Goal: Task Accomplishment & Management: Complete application form

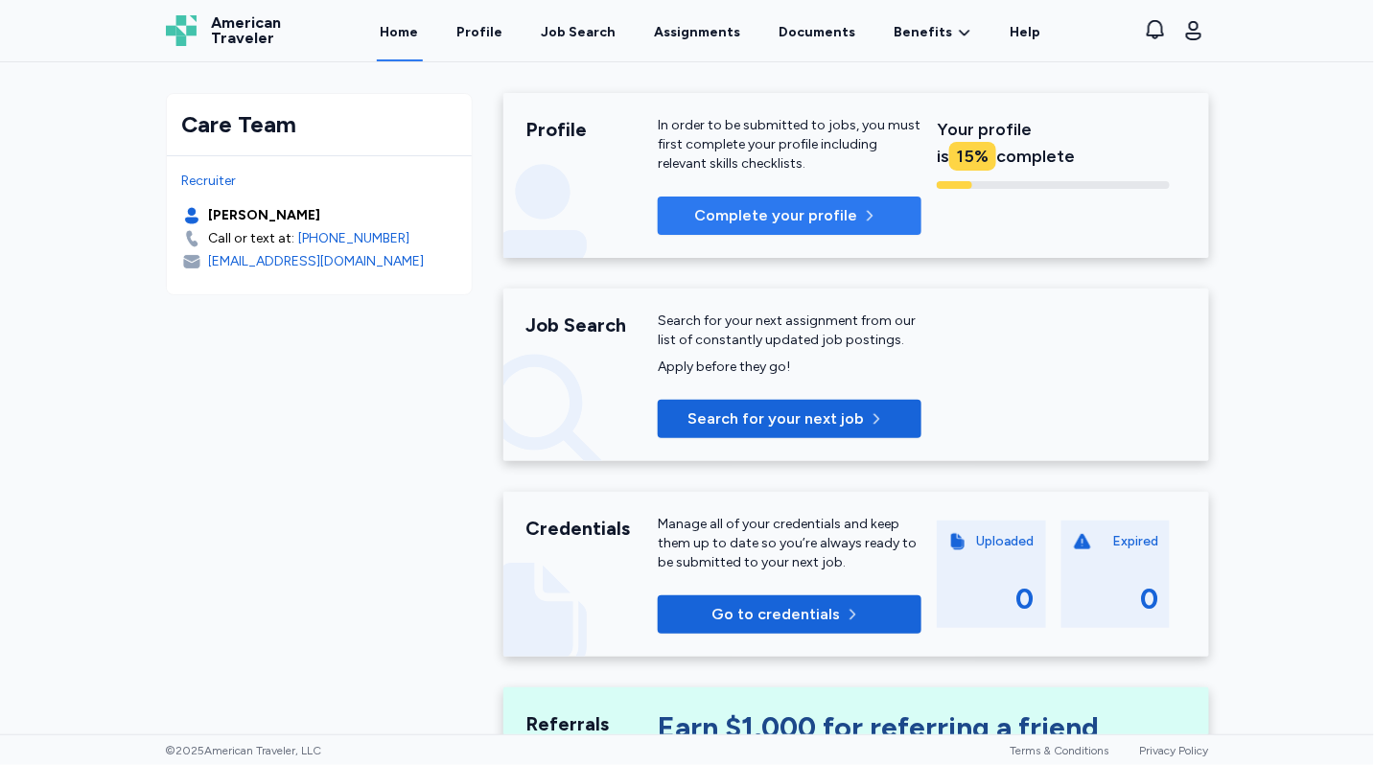
click at [771, 215] on span "Complete your profile" at bounding box center [776, 215] width 163 height 23
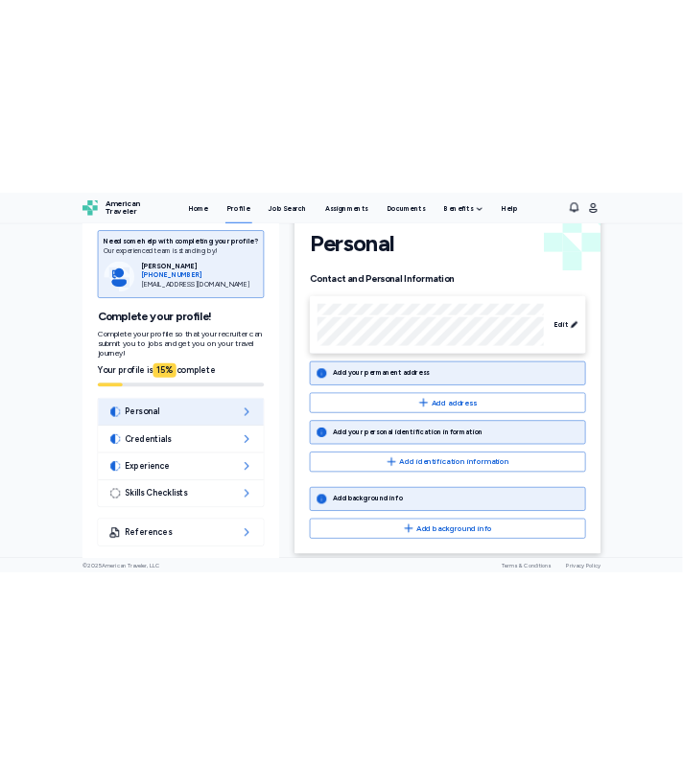
scroll to position [56, 0]
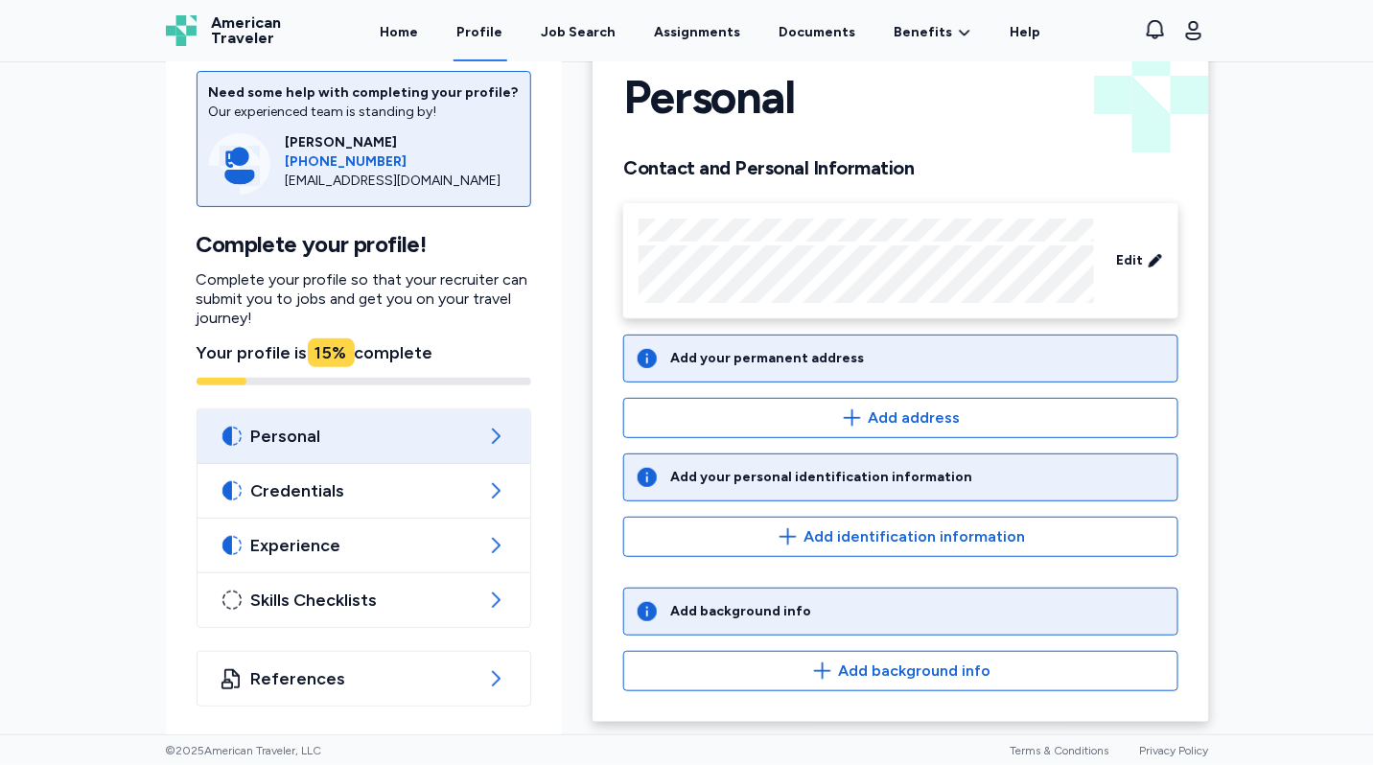
click at [468, 425] on span "Personal" at bounding box center [364, 436] width 226 height 23
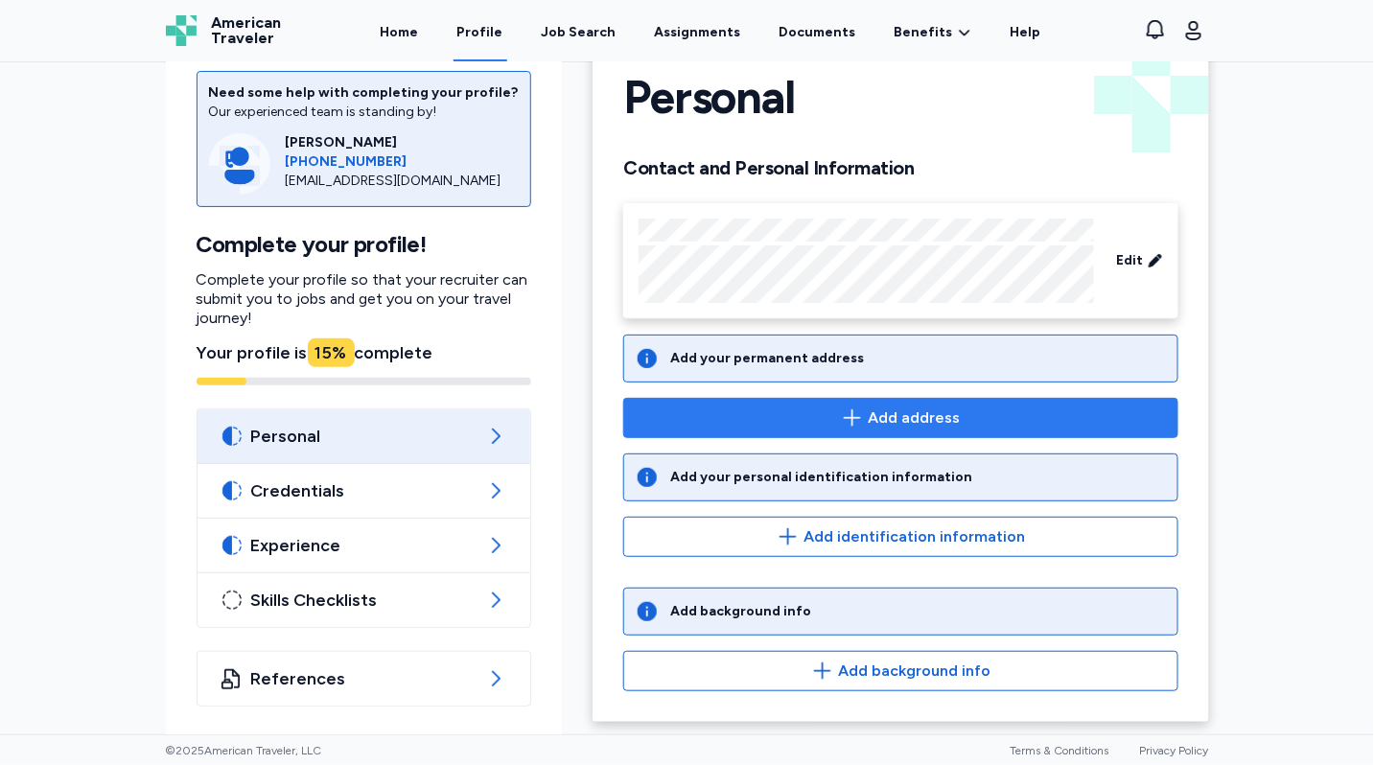
click at [827, 416] on span "Add address" at bounding box center [901, 418] width 522 height 23
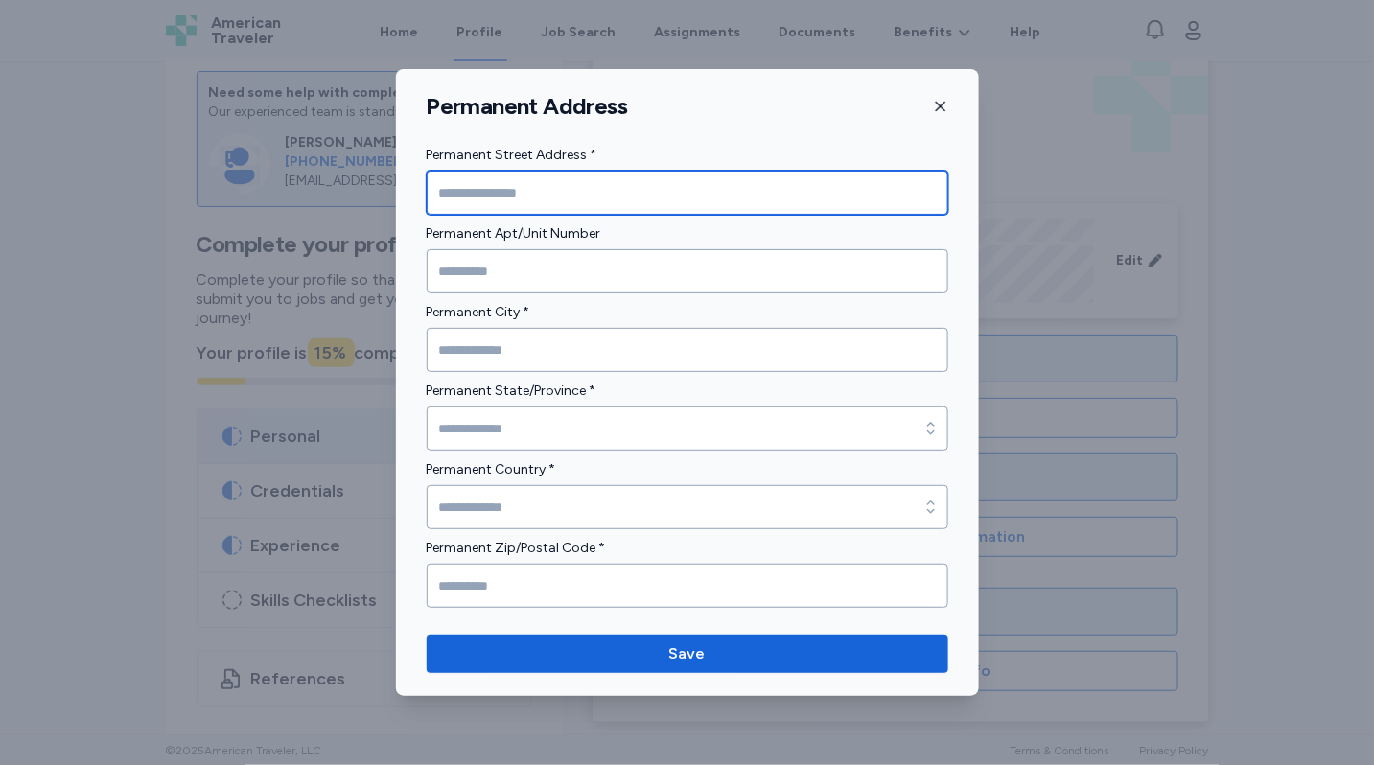
click at [533, 186] on input "Permanent Street Address *" at bounding box center [688, 193] width 522 height 44
click at [533, 188] on input "Permanent Street Address *" at bounding box center [688, 193] width 522 height 44
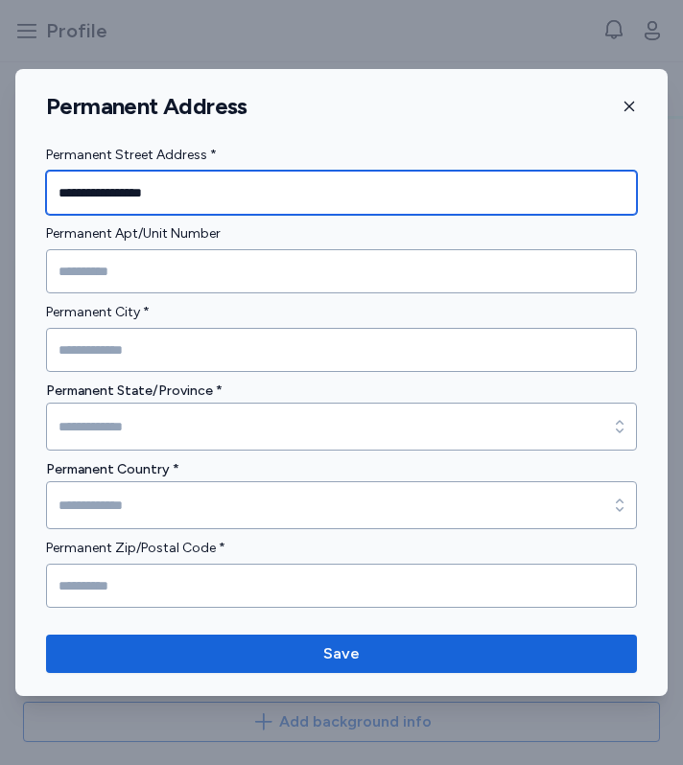
type input "**********"
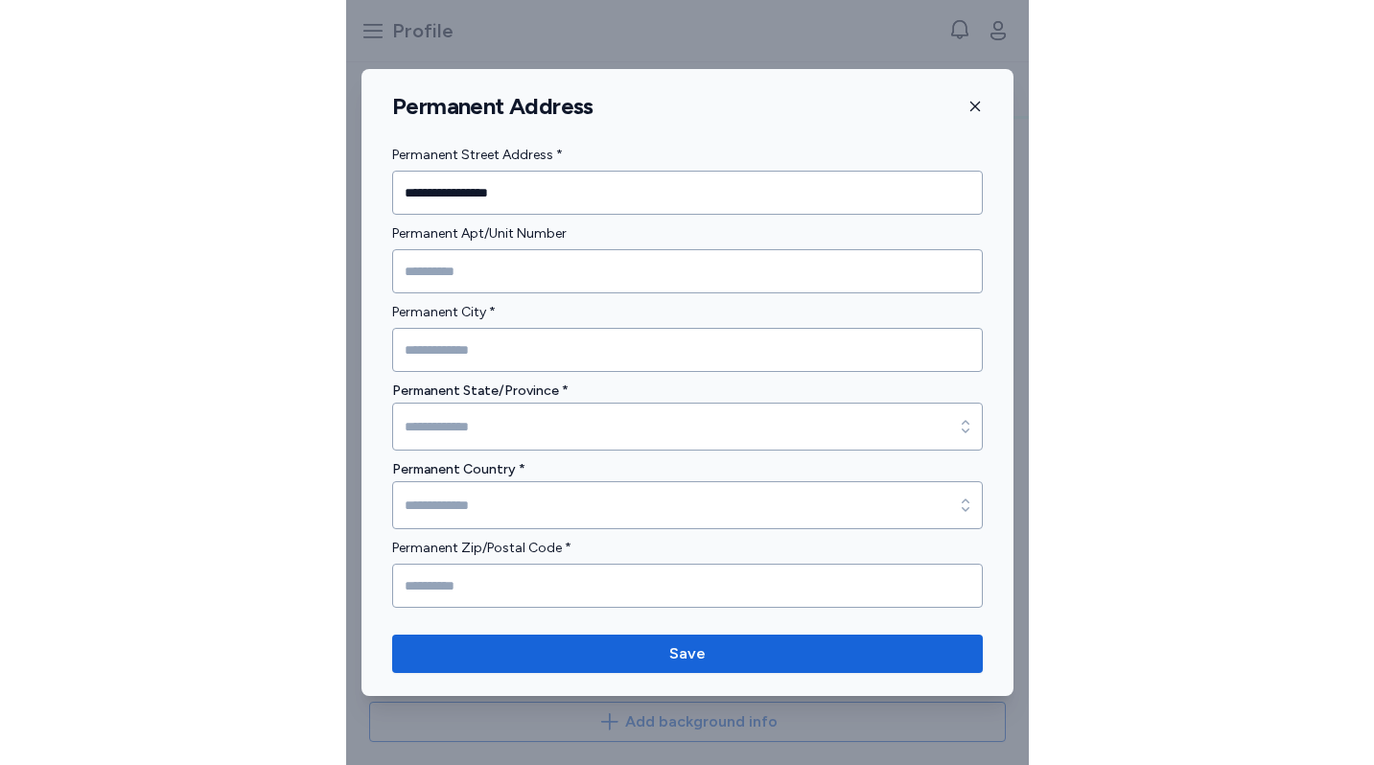
scroll to position [22, 0]
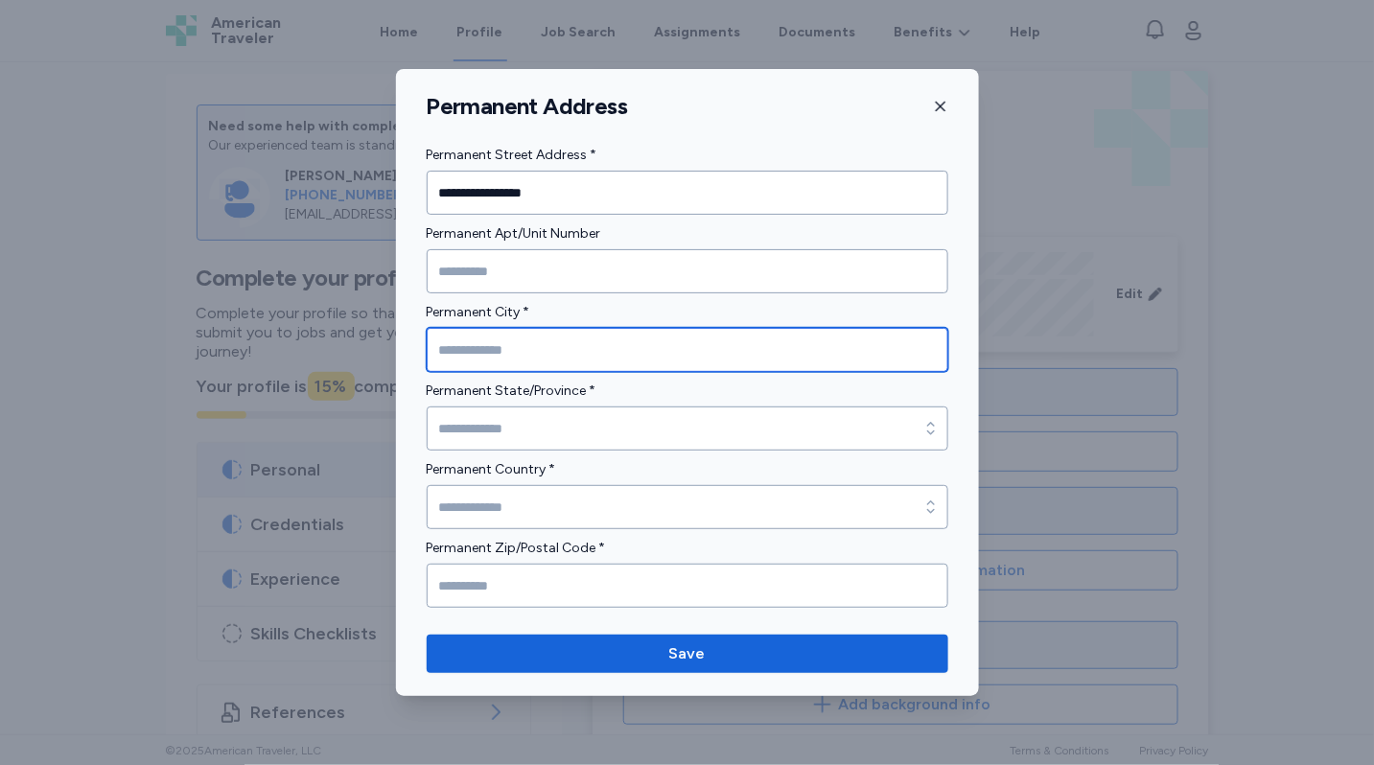
click at [480, 349] on input "Permanent City *" at bounding box center [688, 350] width 522 height 44
type input "******"
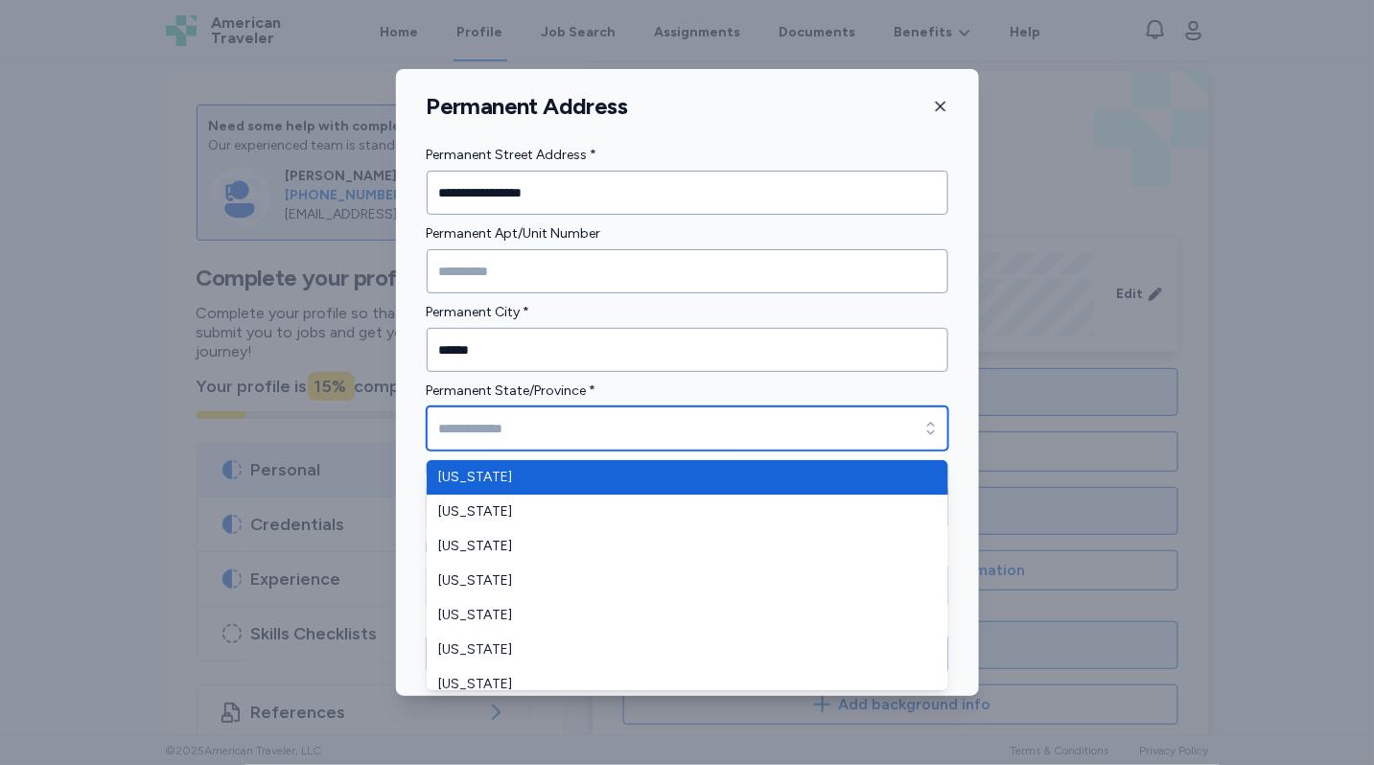
click at [498, 433] on input "Permanent State/Province *" at bounding box center [688, 429] width 522 height 44
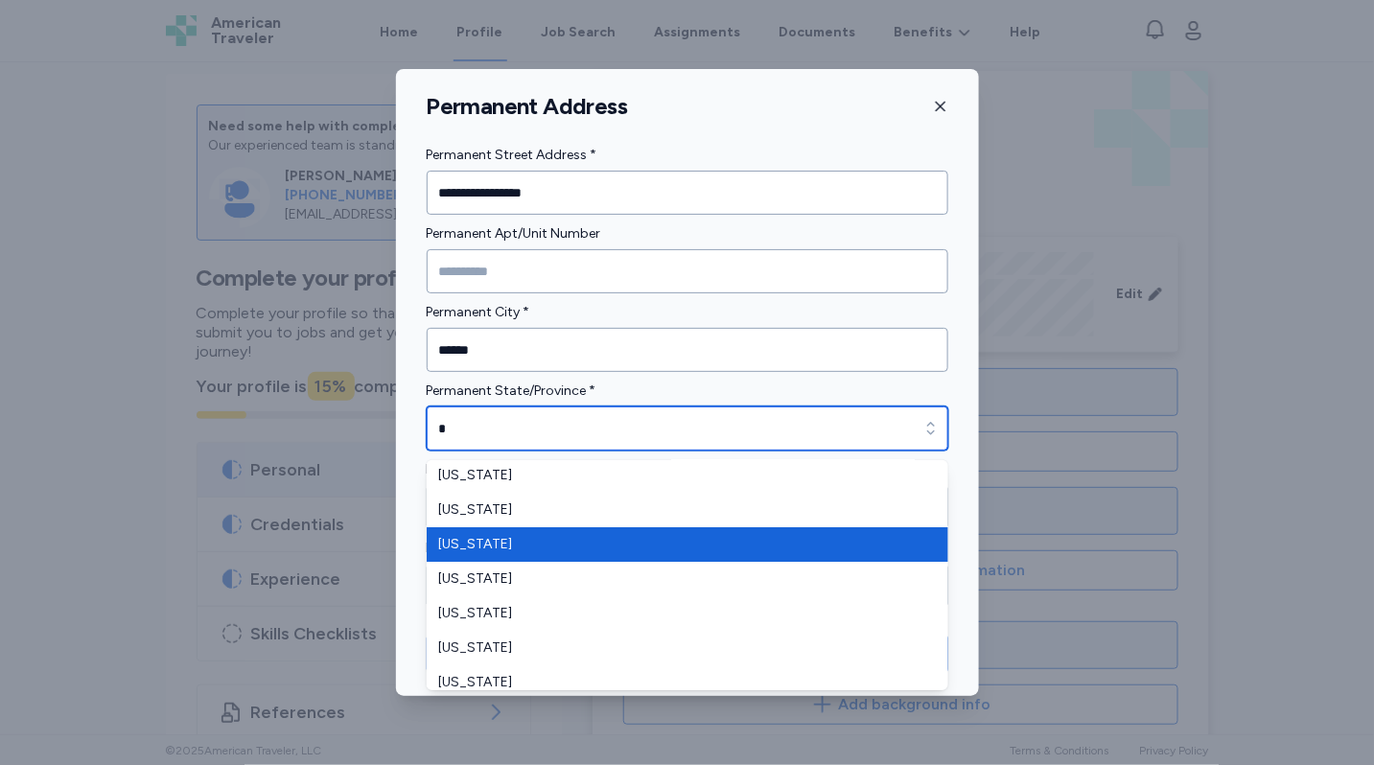
scroll to position [3, 0]
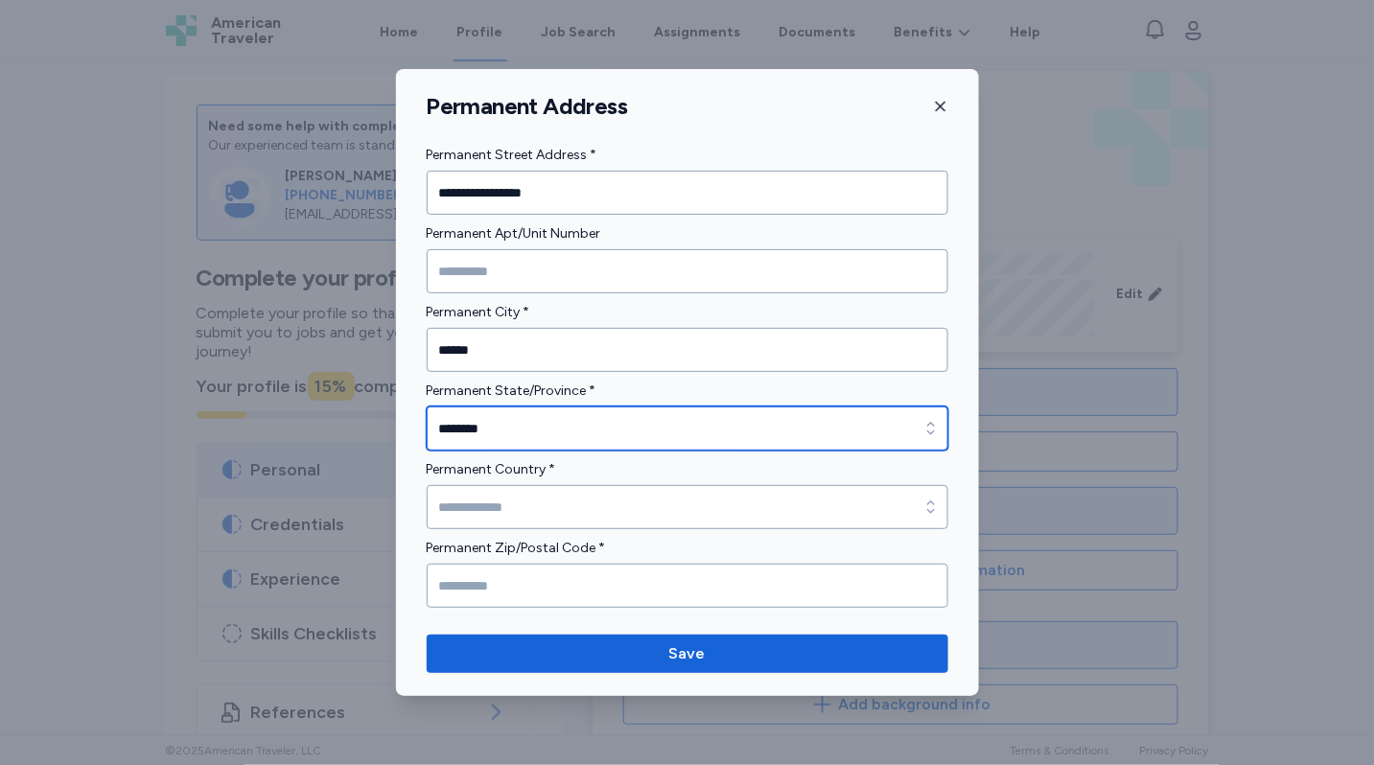
type input "********"
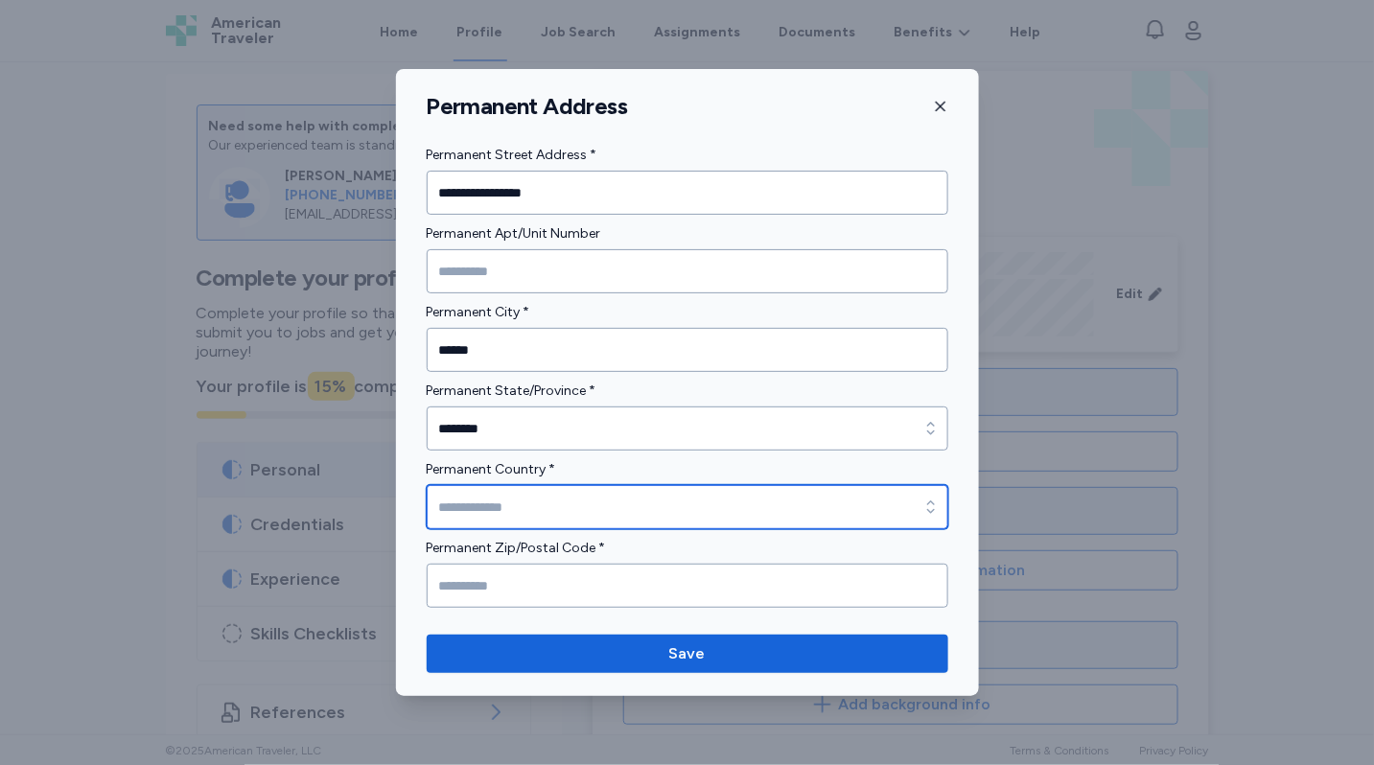
click at [515, 507] on input "Permanent Country *" at bounding box center [688, 507] width 522 height 44
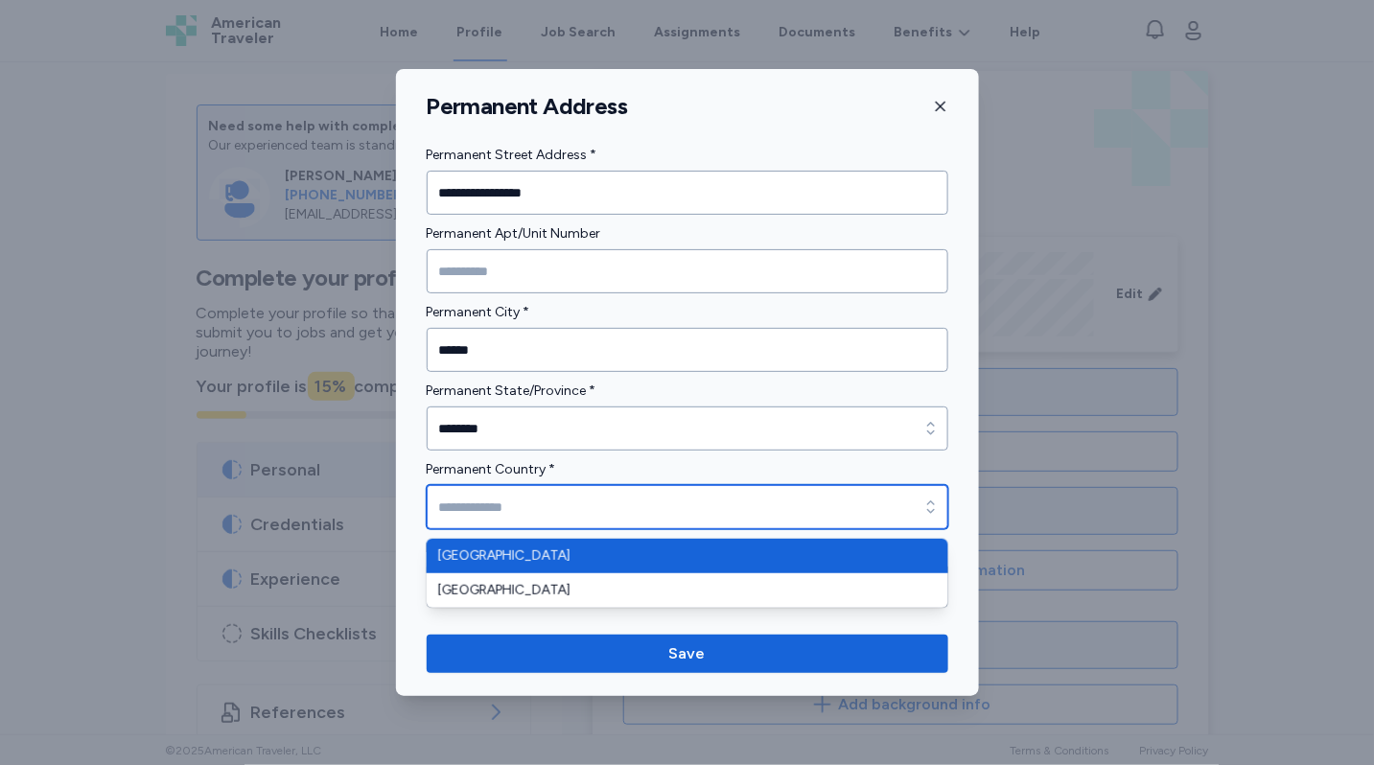
type input "**********"
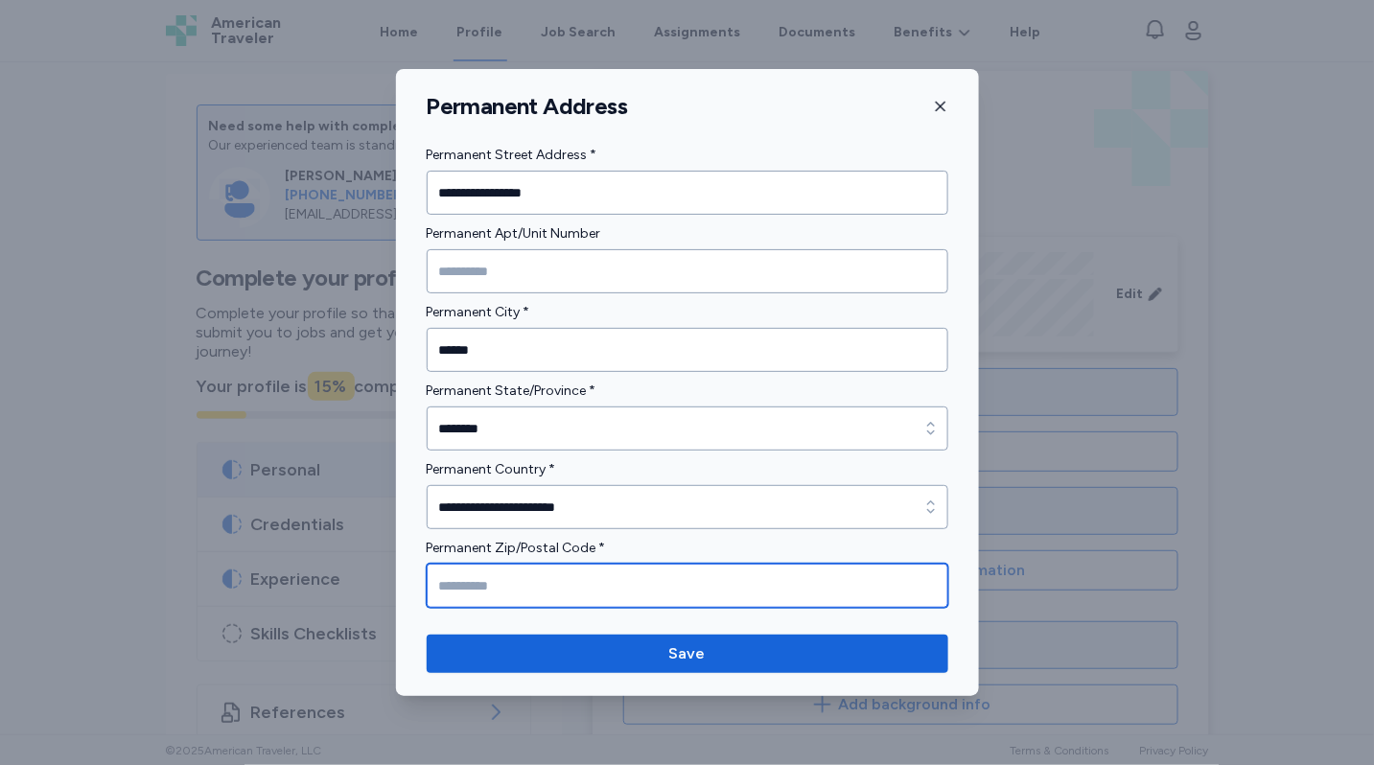
click at [516, 585] on input "Permanent Zip/Postal Code *" at bounding box center [688, 586] width 522 height 44
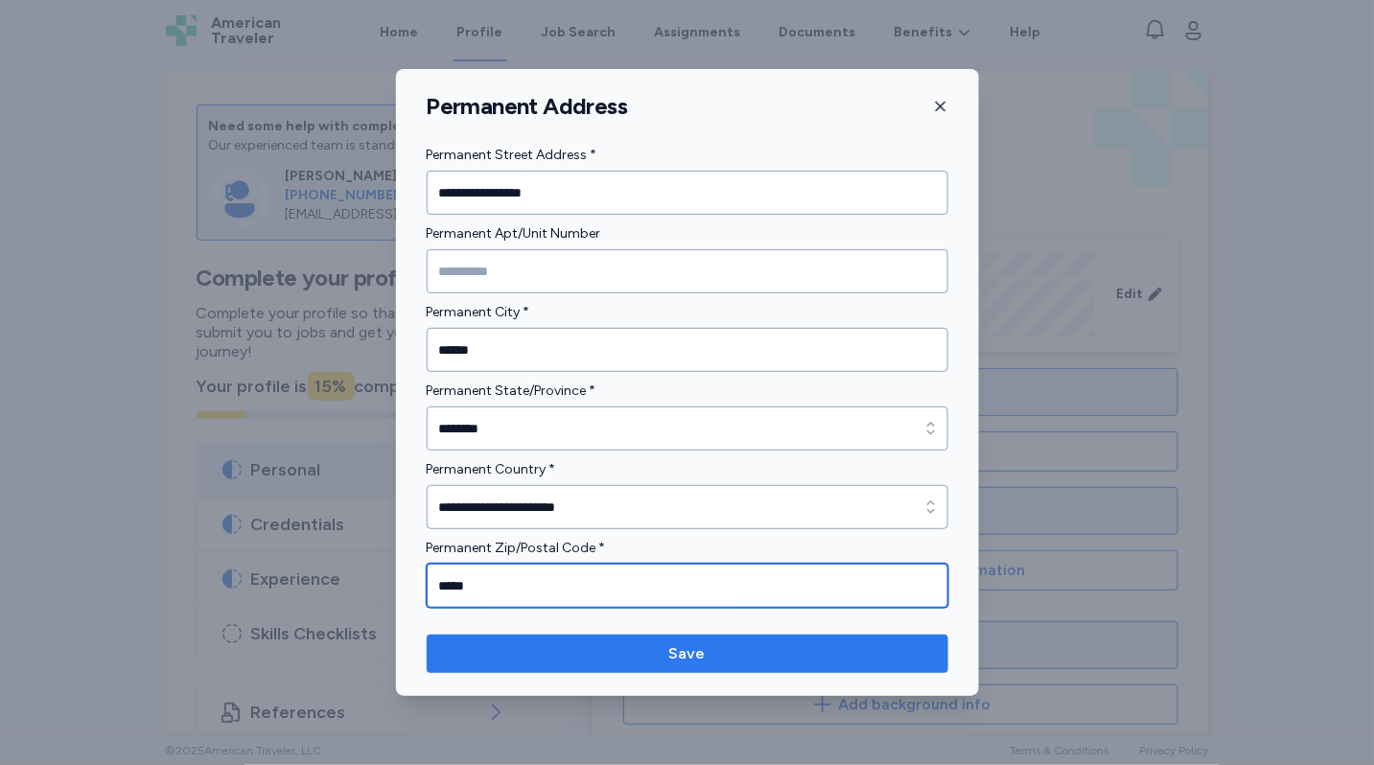
type input "*****"
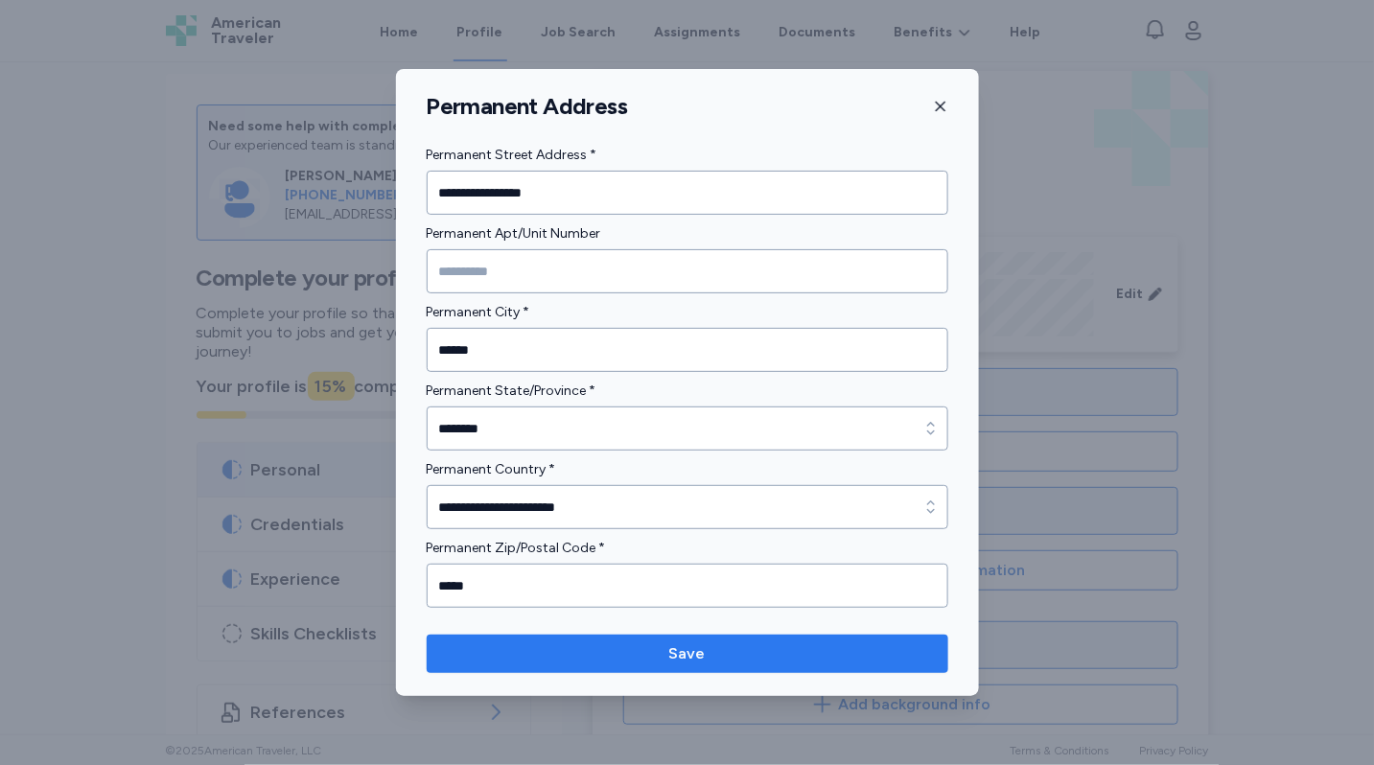
click at [628, 653] on span "Save" at bounding box center [687, 654] width 491 height 23
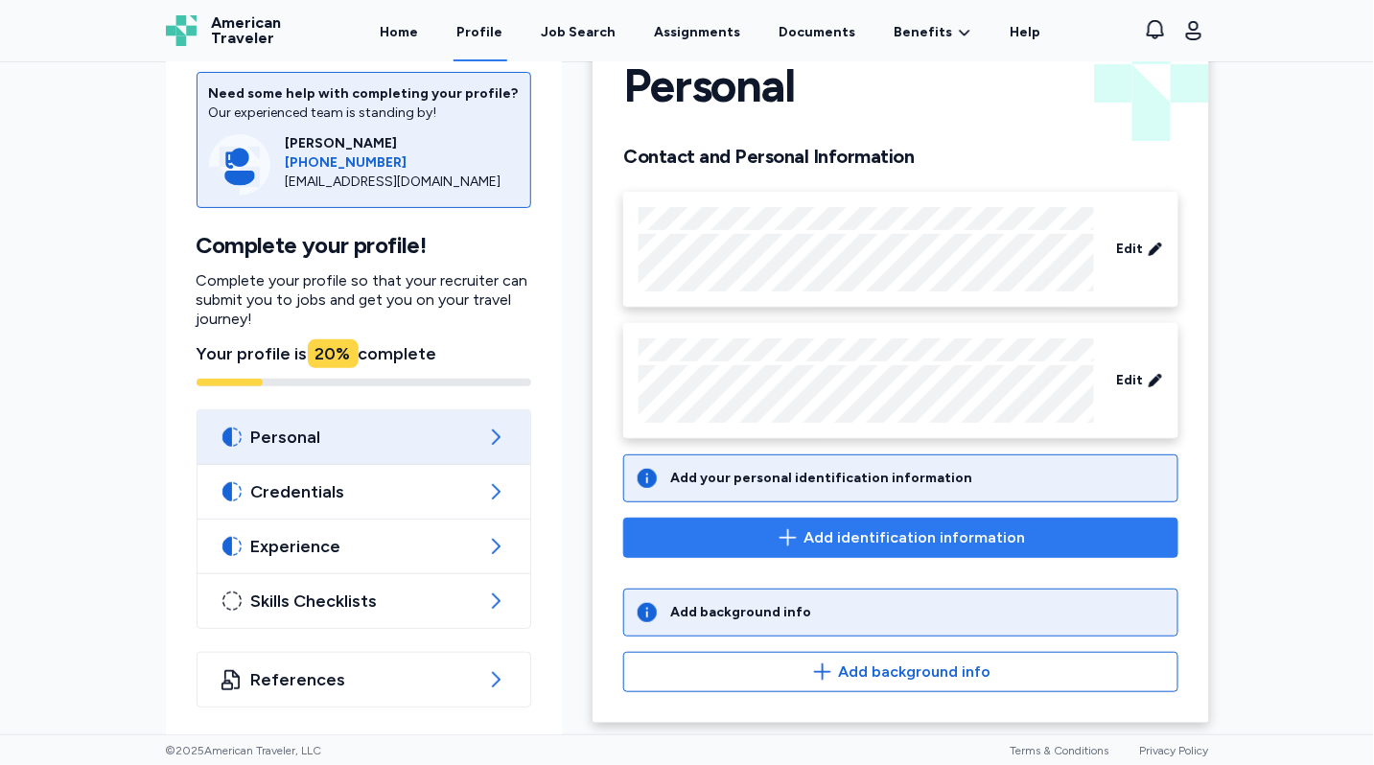
scroll to position [68, 0]
click at [787, 530] on icon "button" at bounding box center [788, 537] width 23 height 23
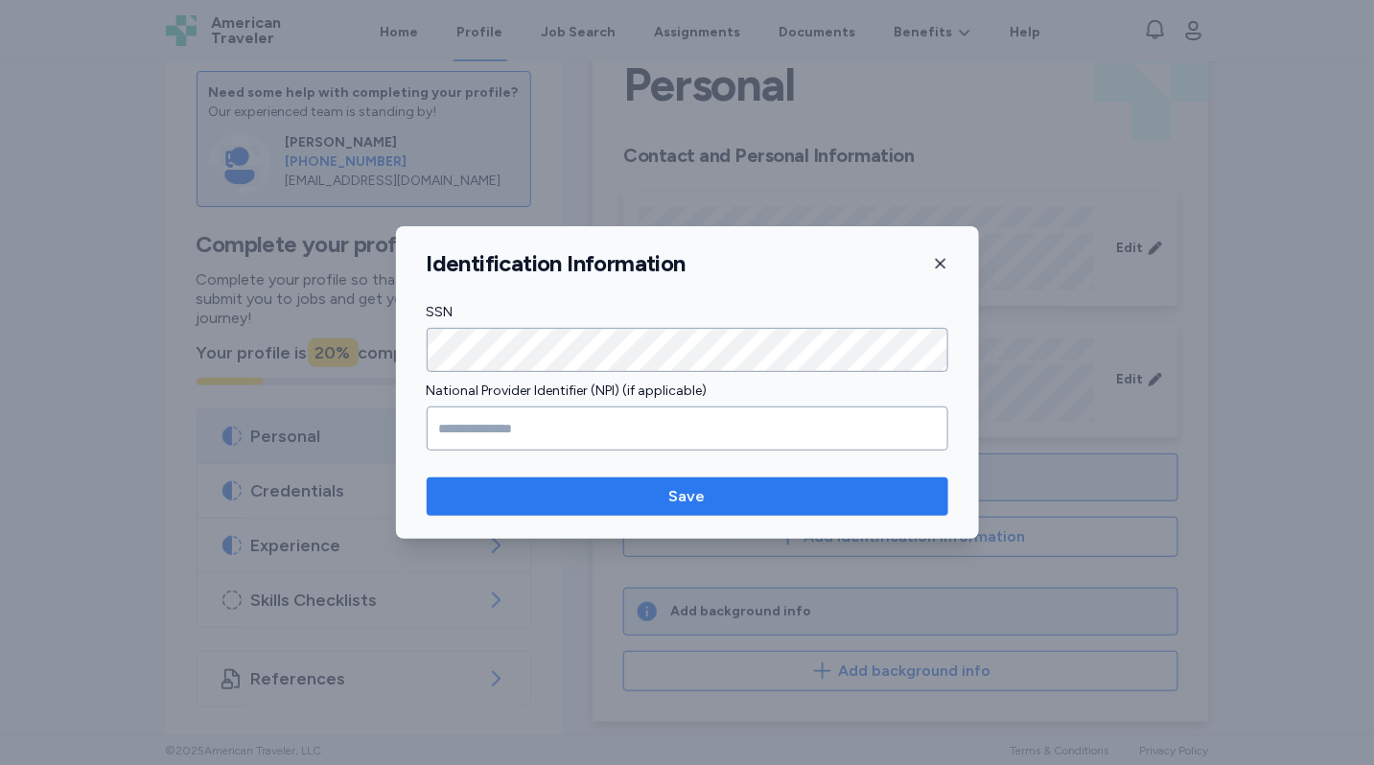
click at [573, 507] on span "Save" at bounding box center [687, 496] width 491 height 23
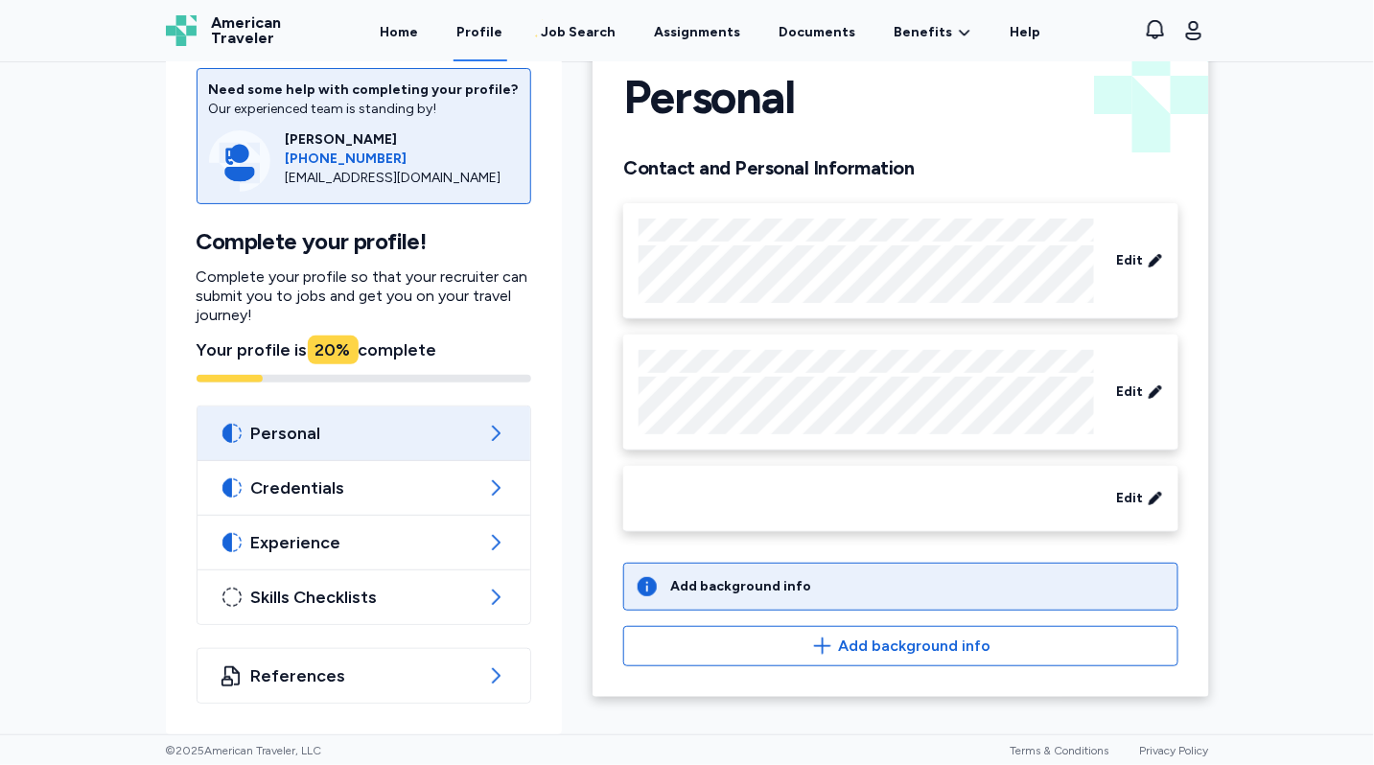
scroll to position [53, 0]
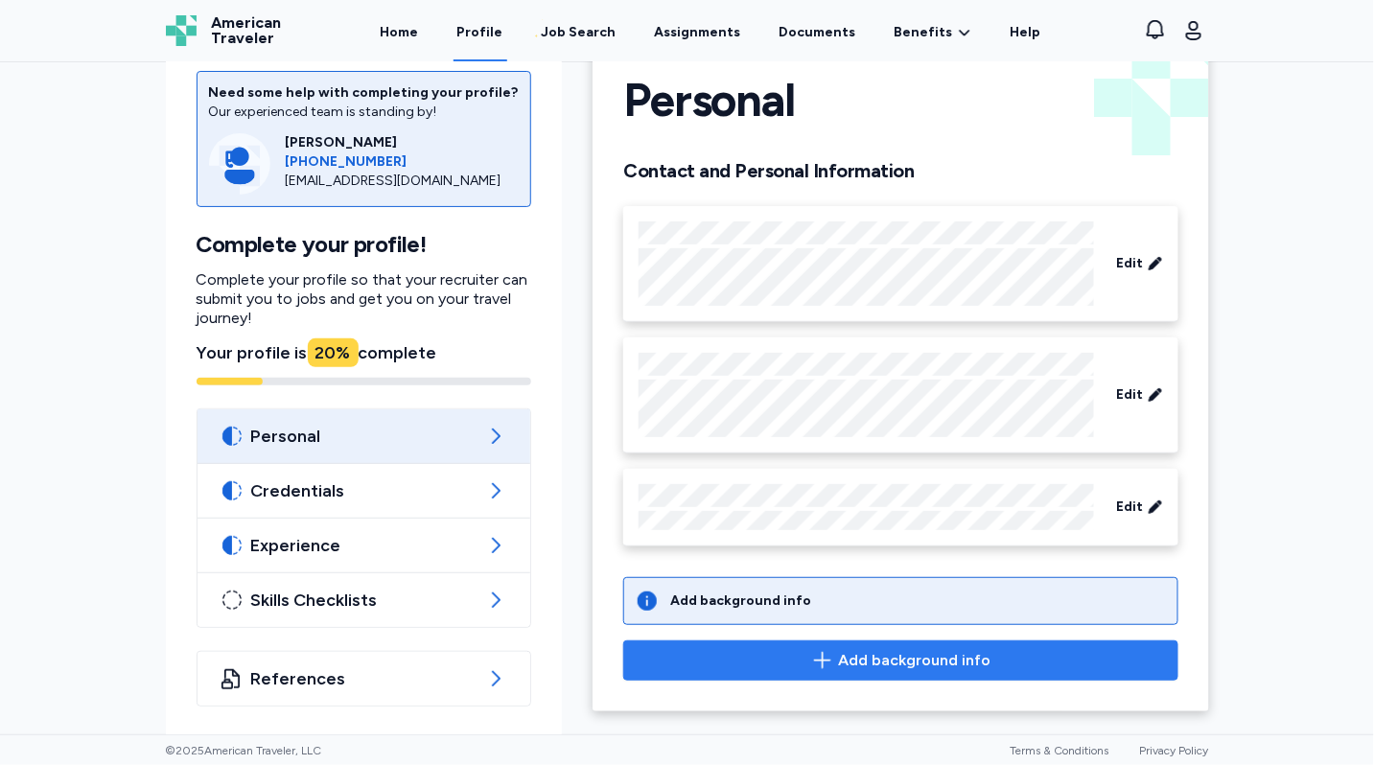
click at [800, 657] on span "Add background info" at bounding box center [901, 660] width 522 height 23
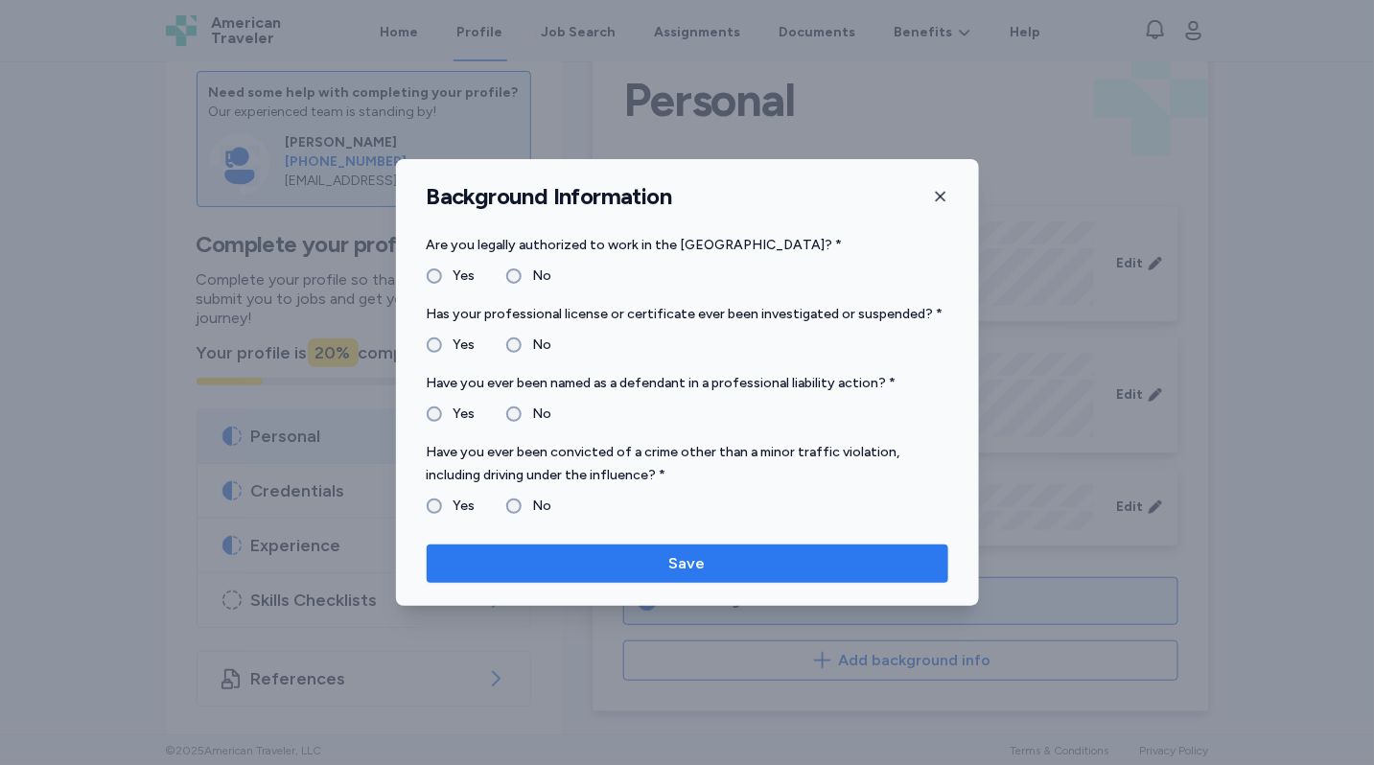
click at [538, 559] on span "Save" at bounding box center [687, 563] width 491 height 23
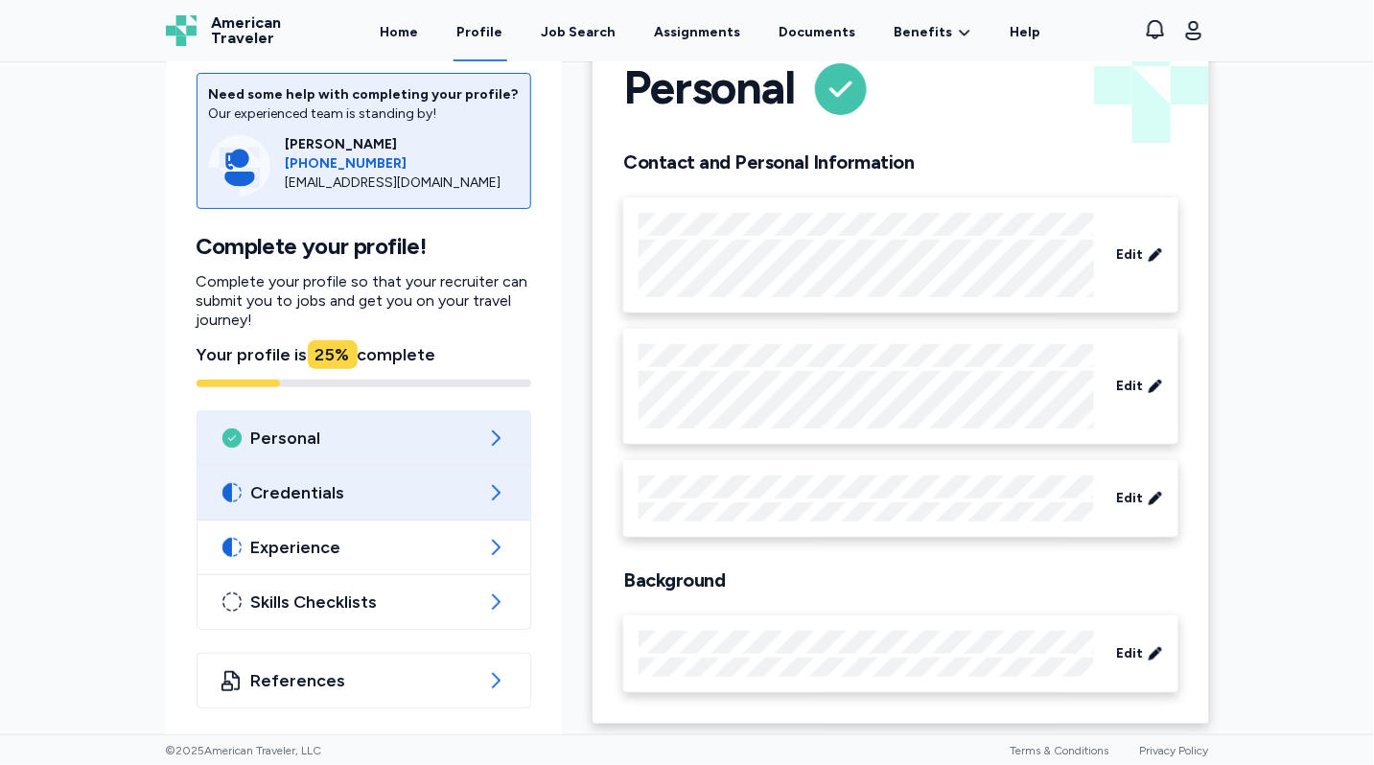
scroll to position [68, 0]
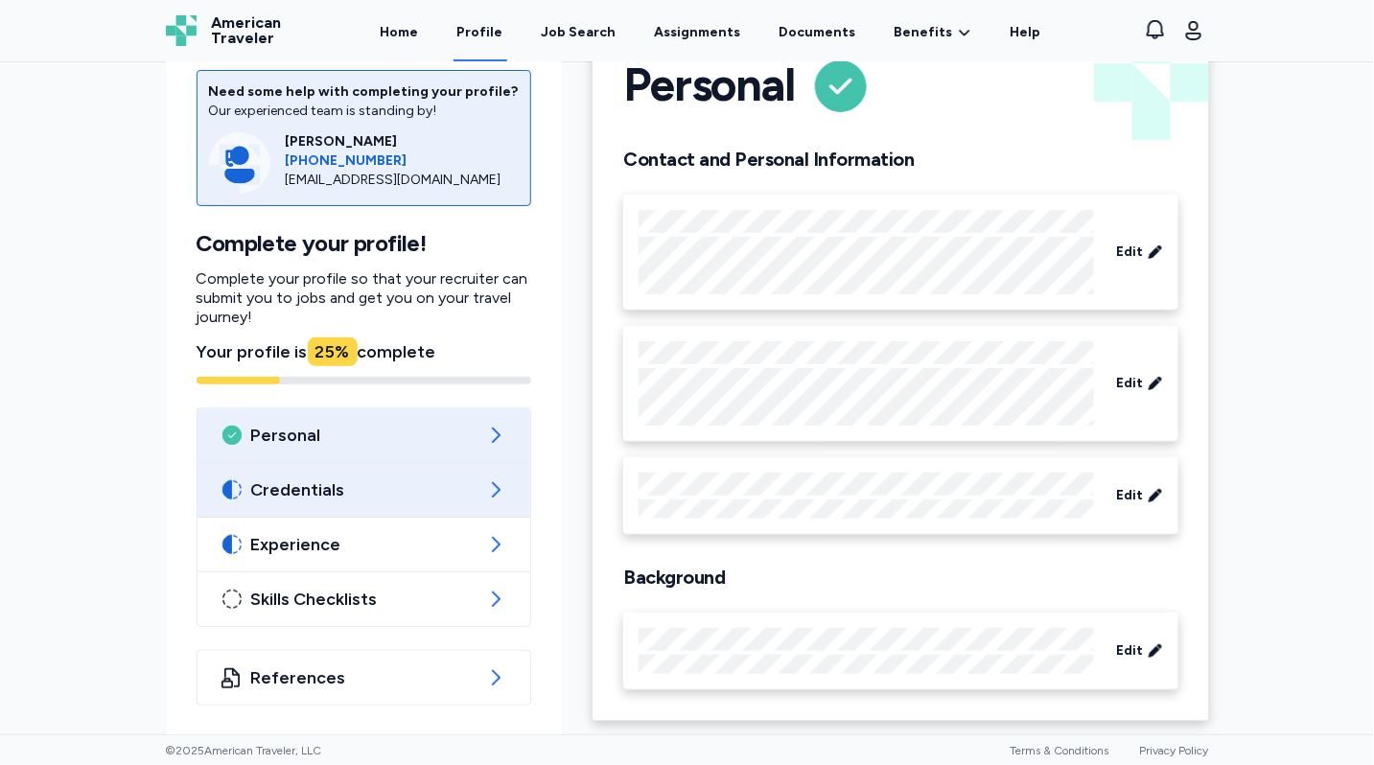
click at [405, 481] on span "Credentials" at bounding box center [364, 490] width 226 height 23
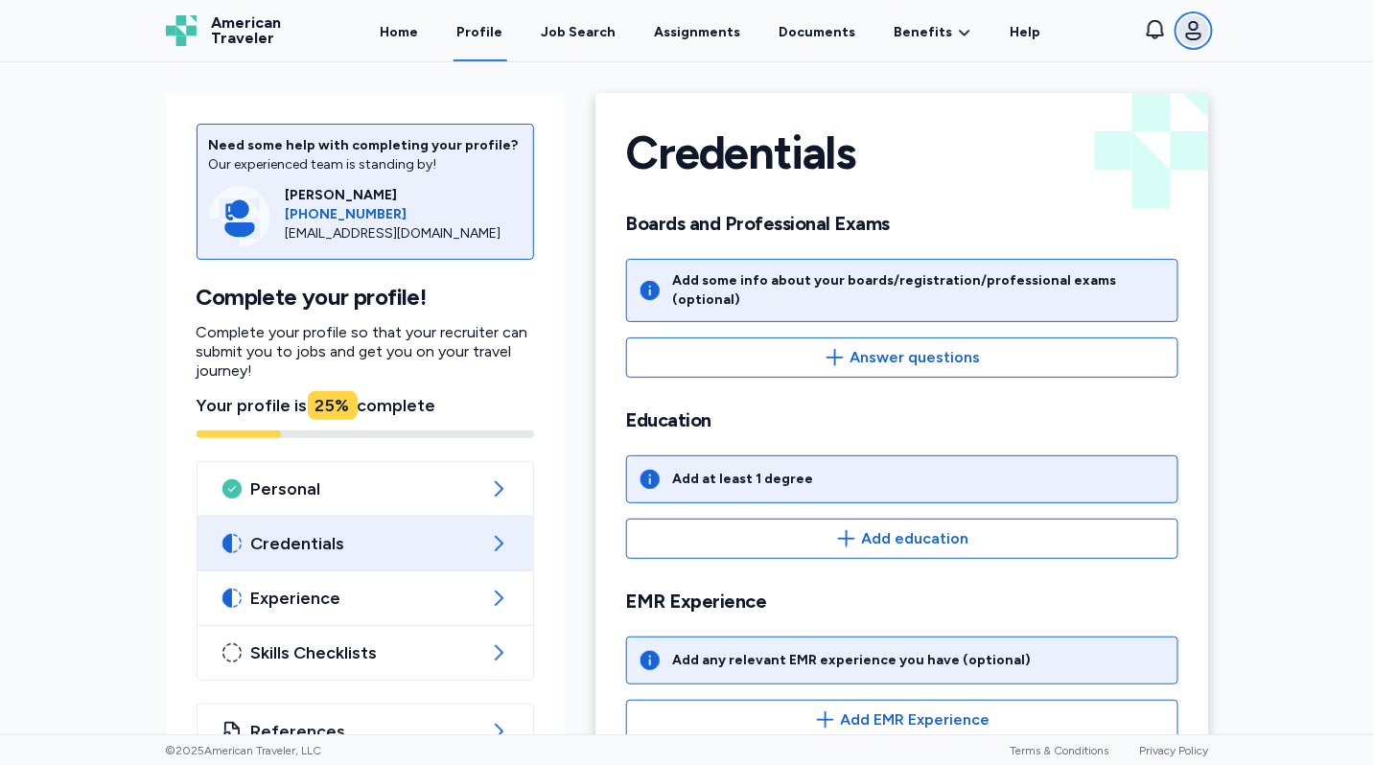
click at [1195, 25] on icon "button" at bounding box center [1193, 30] width 23 height 23
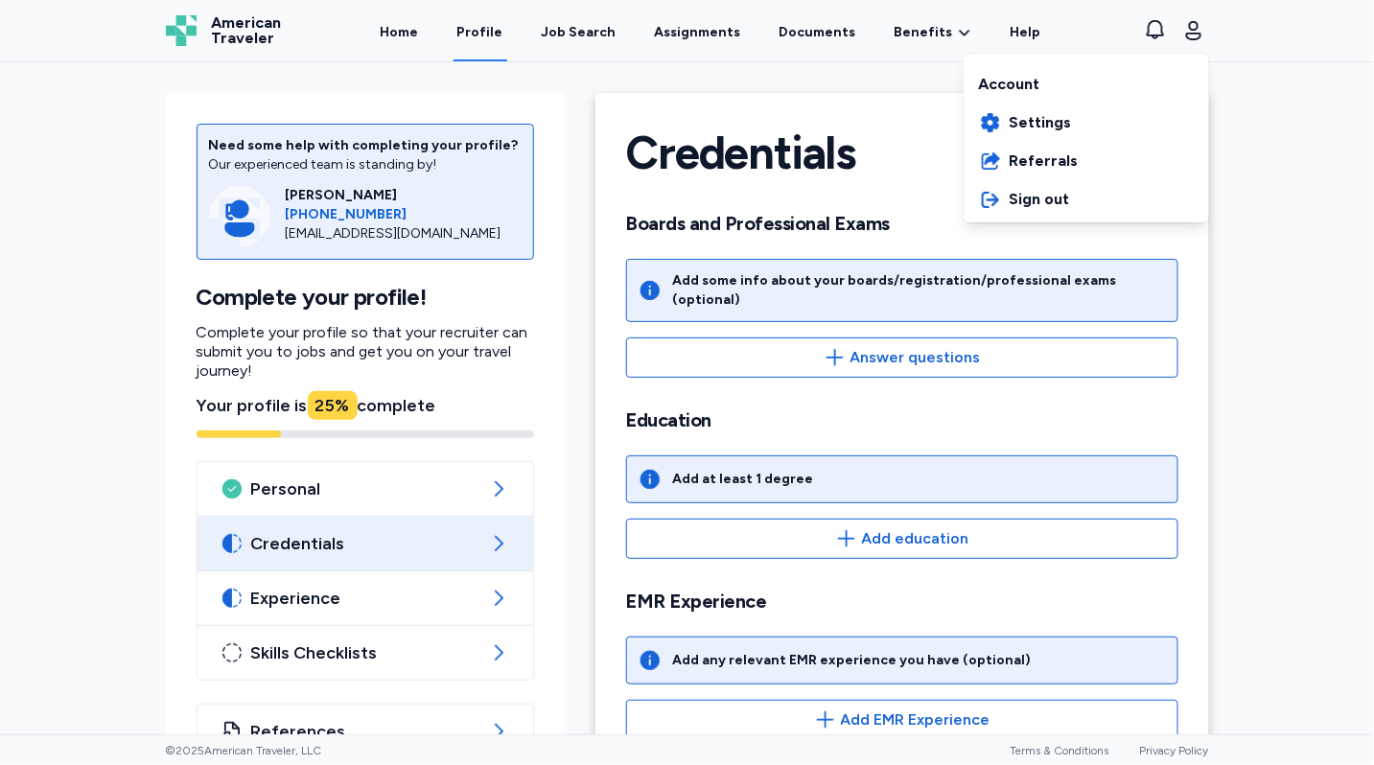
click at [1269, 82] on div "Open sidebar Profile American Traveler American Traveler Home Profile Job Searc…" at bounding box center [687, 382] width 1374 height 765
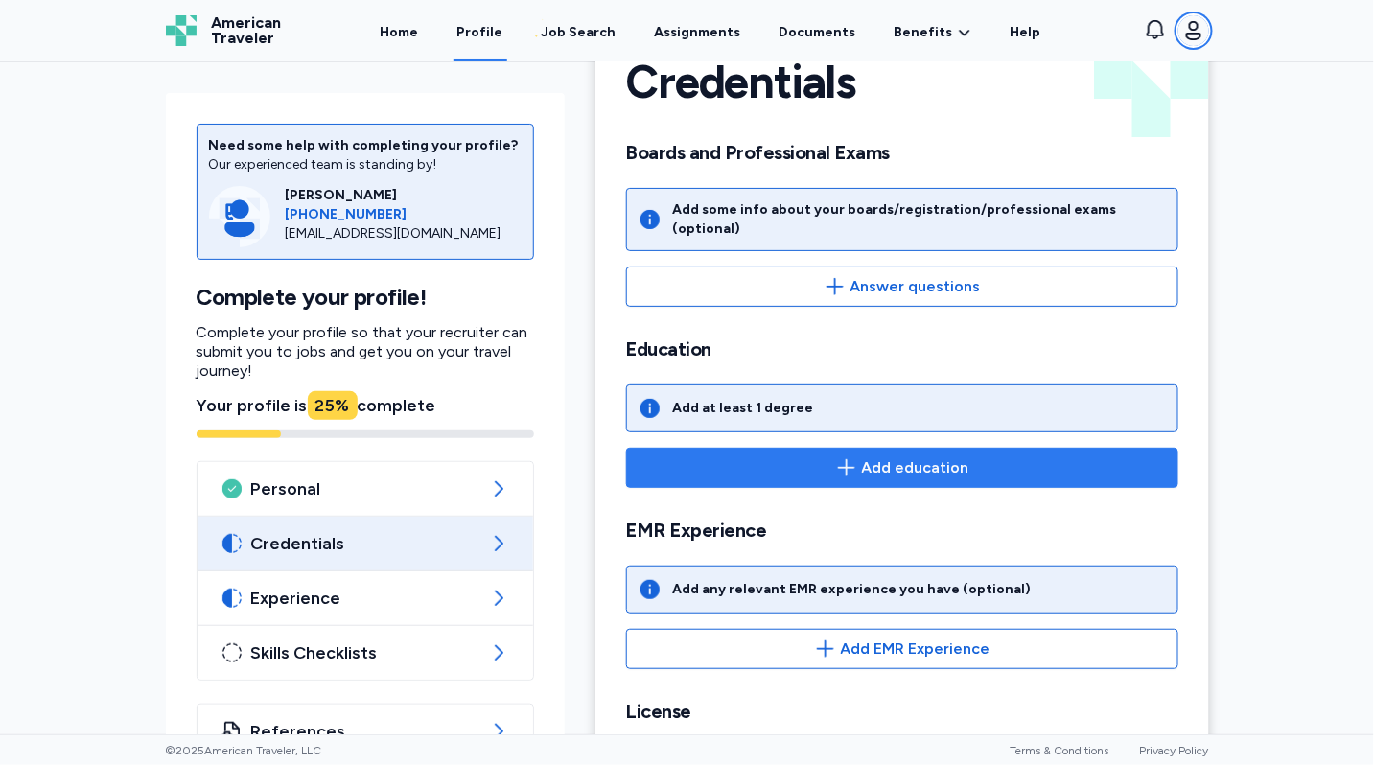
scroll to position [71, 0]
click at [872, 456] on span "Add education" at bounding box center [915, 467] width 107 height 23
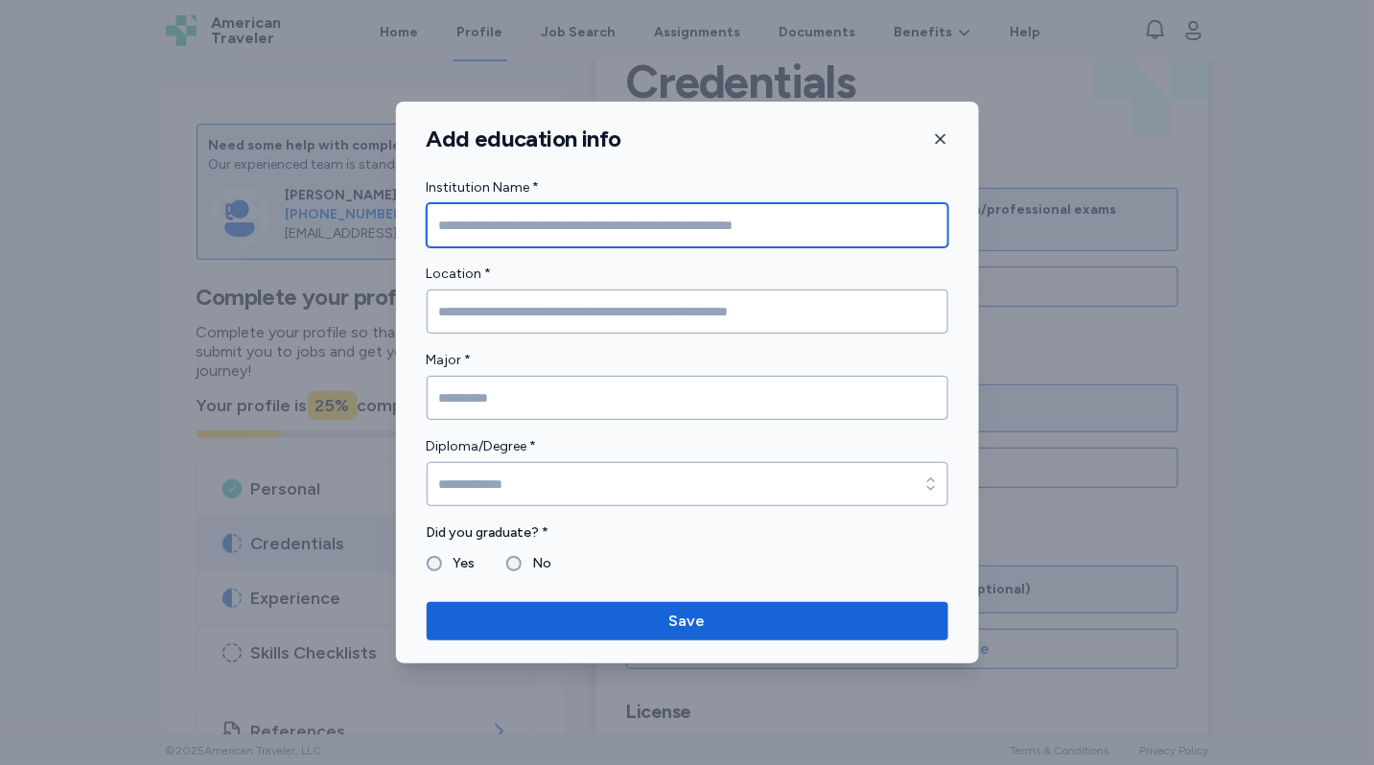
click at [584, 216] on input "Institution Name *" at bounding box center [688, 225] width 522 height 44
type input "**********"
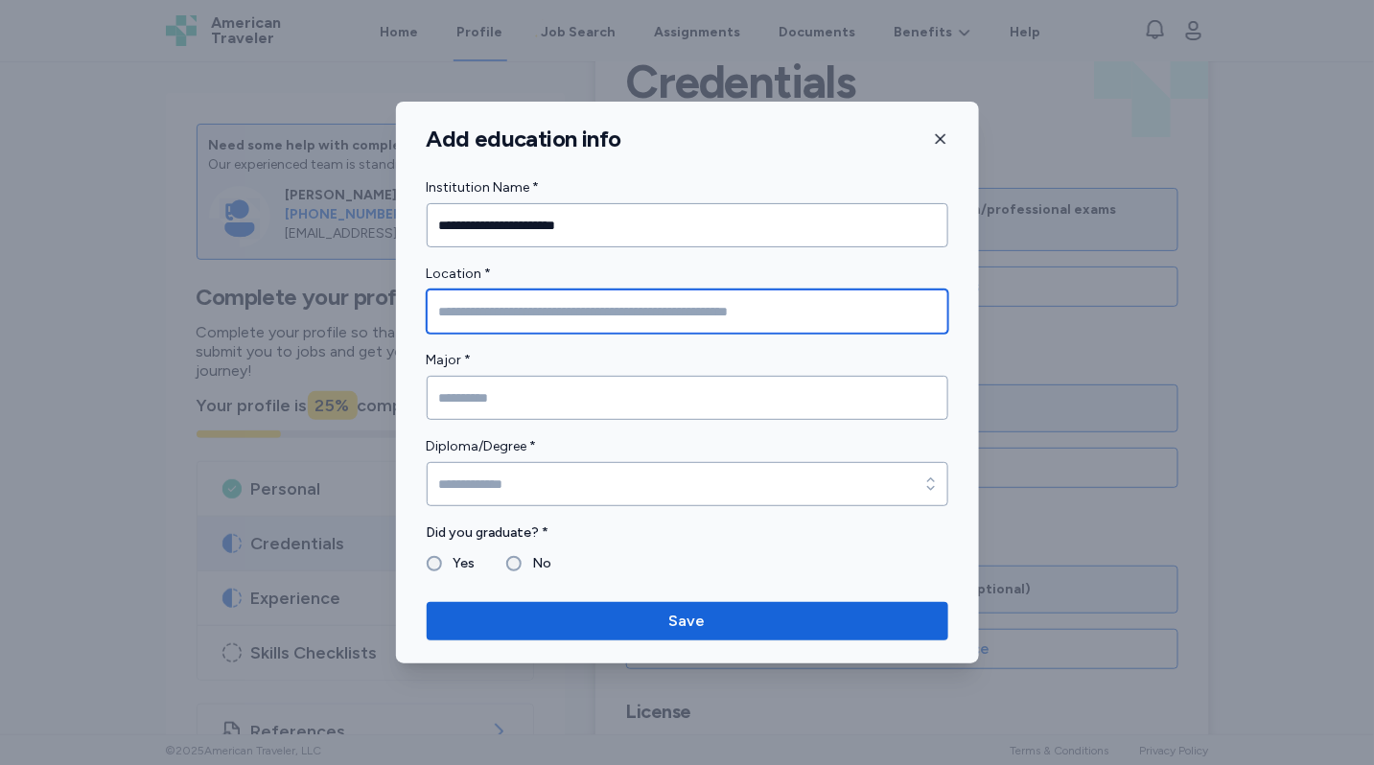
click at [587, 314] on input "Location *" at bounding box center [688, 312] width 522 height 44
type input "**********"
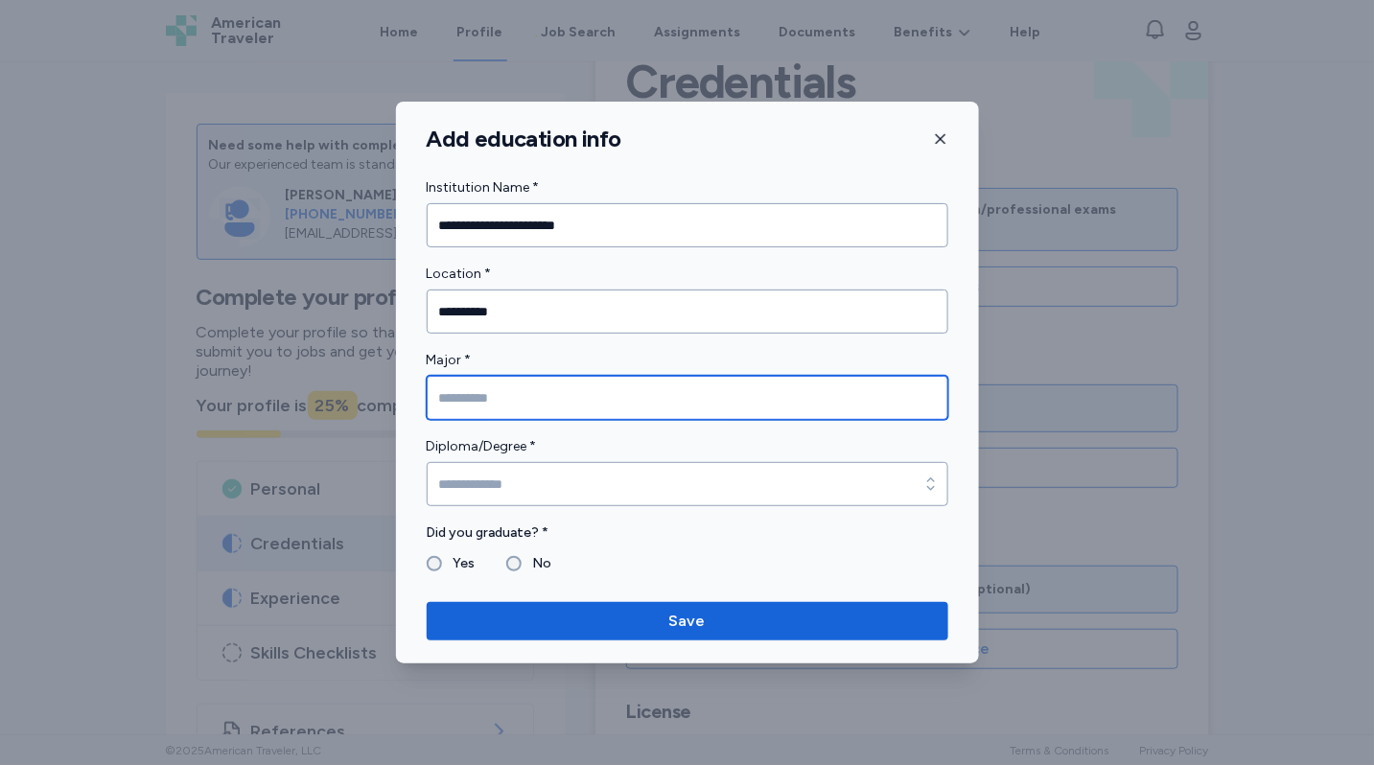
click at [579, 397] on input "Major *" at bounding box center [688, 398] width 522 height 44
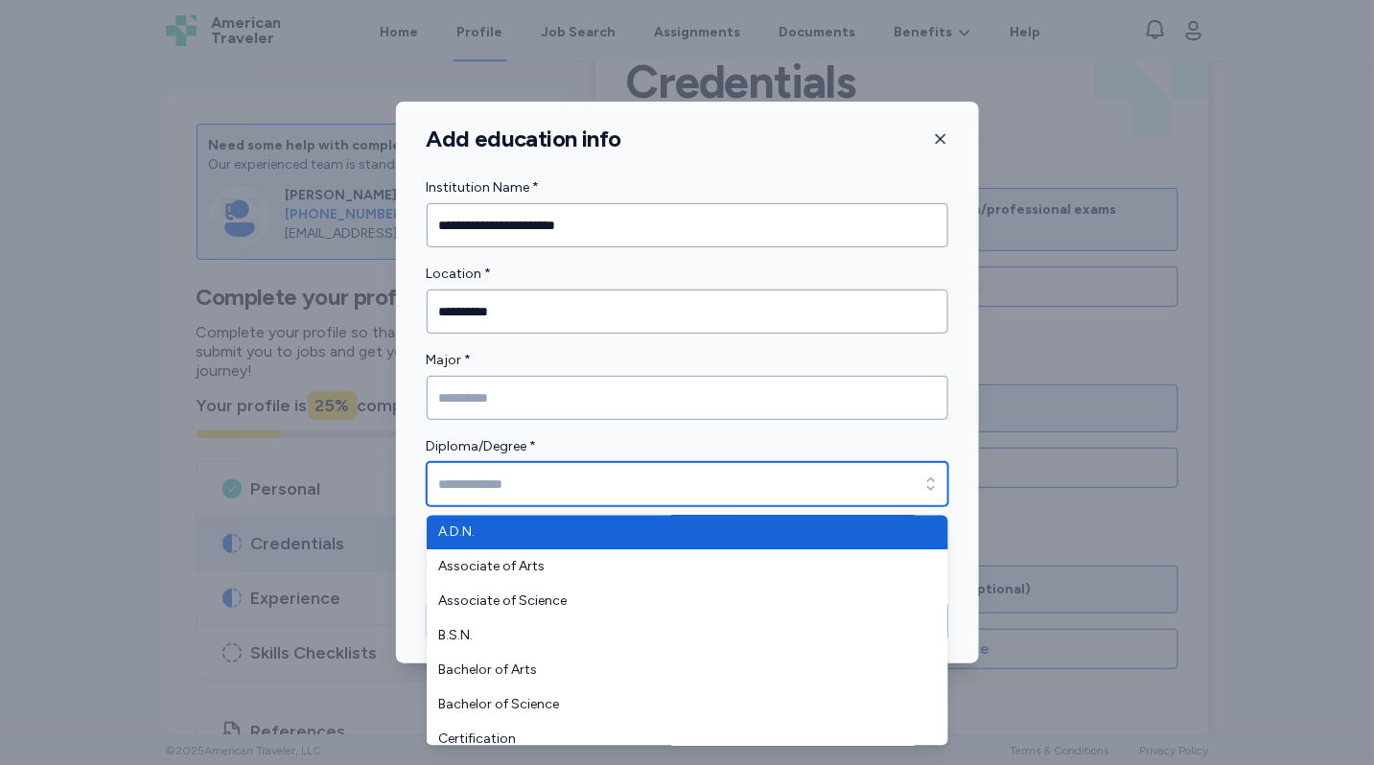
click at [579, 477] on input "Diploma/Degree *" at bounding box center [688, 484] width 522 height 44
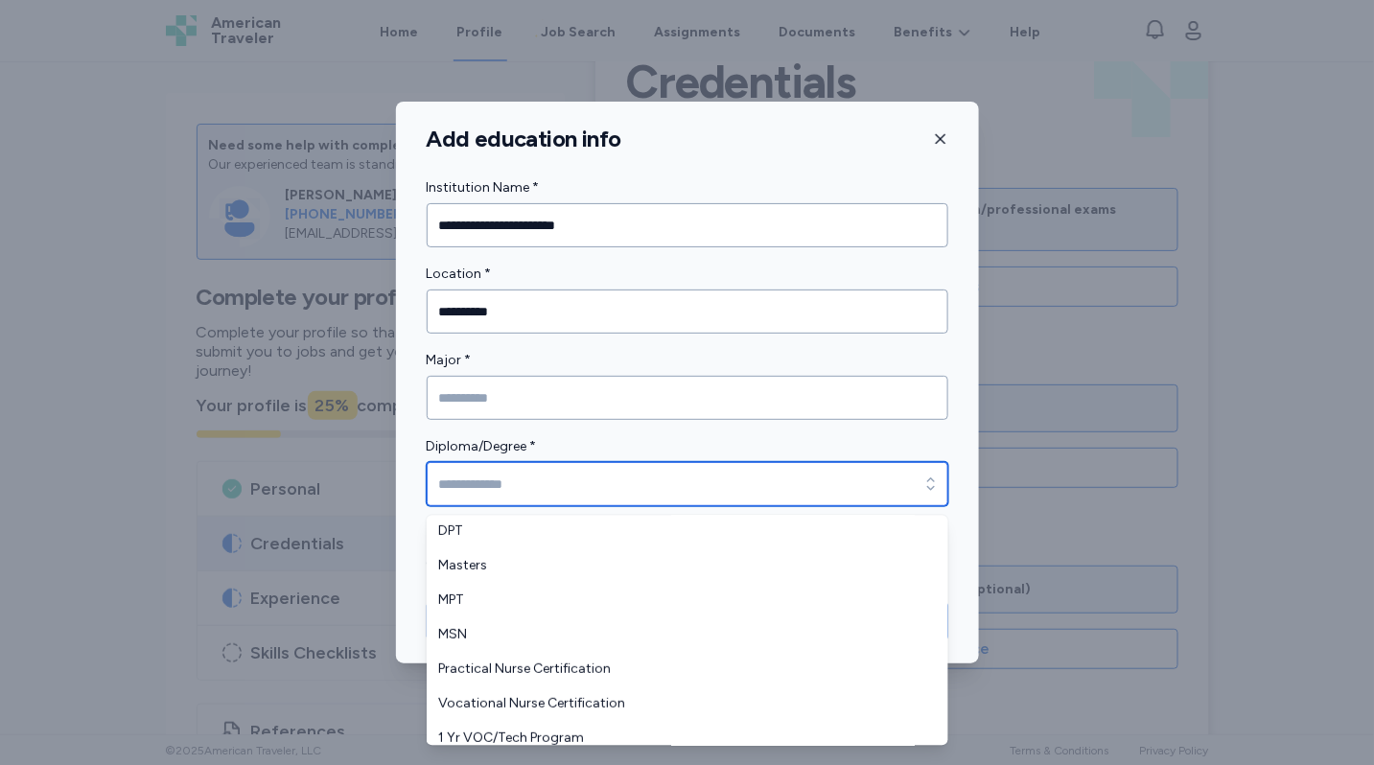
scroll to position [321, 0]
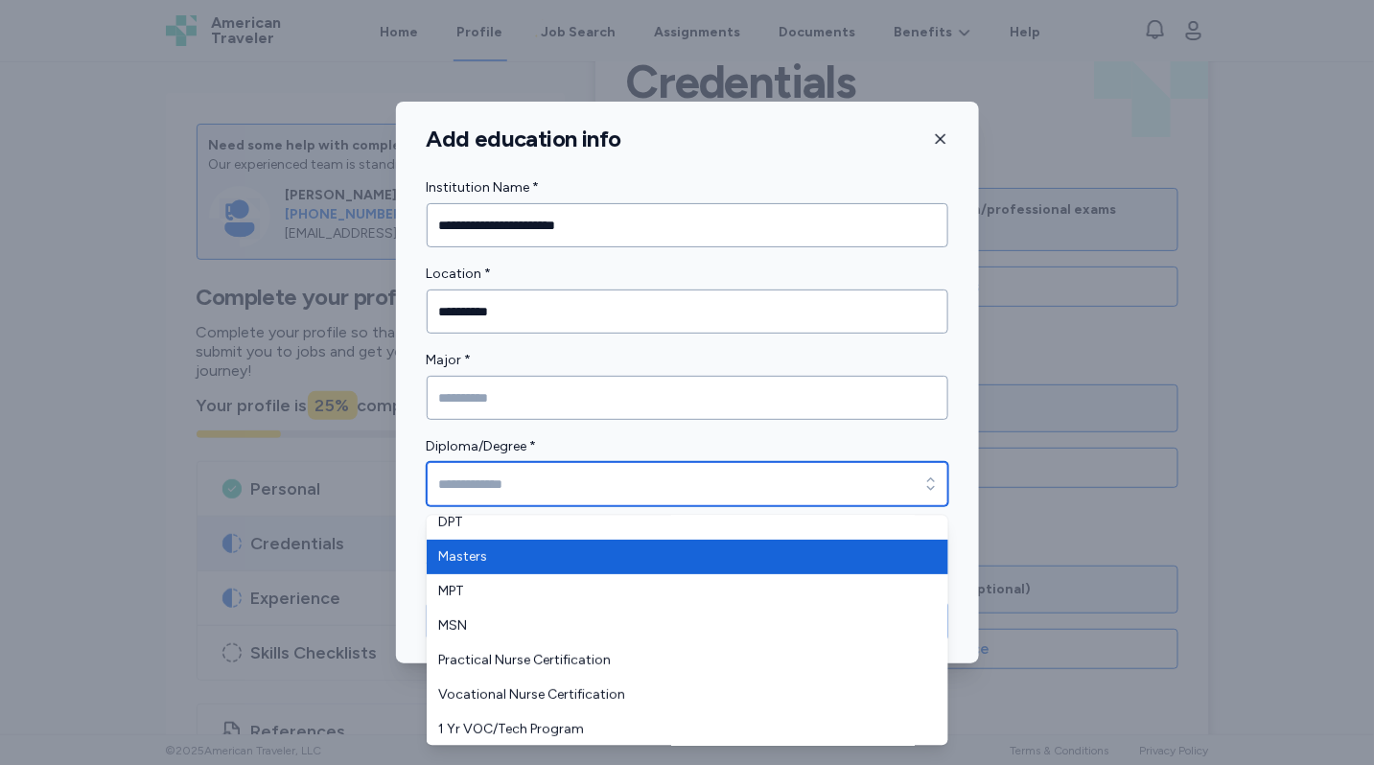
type input "*******"
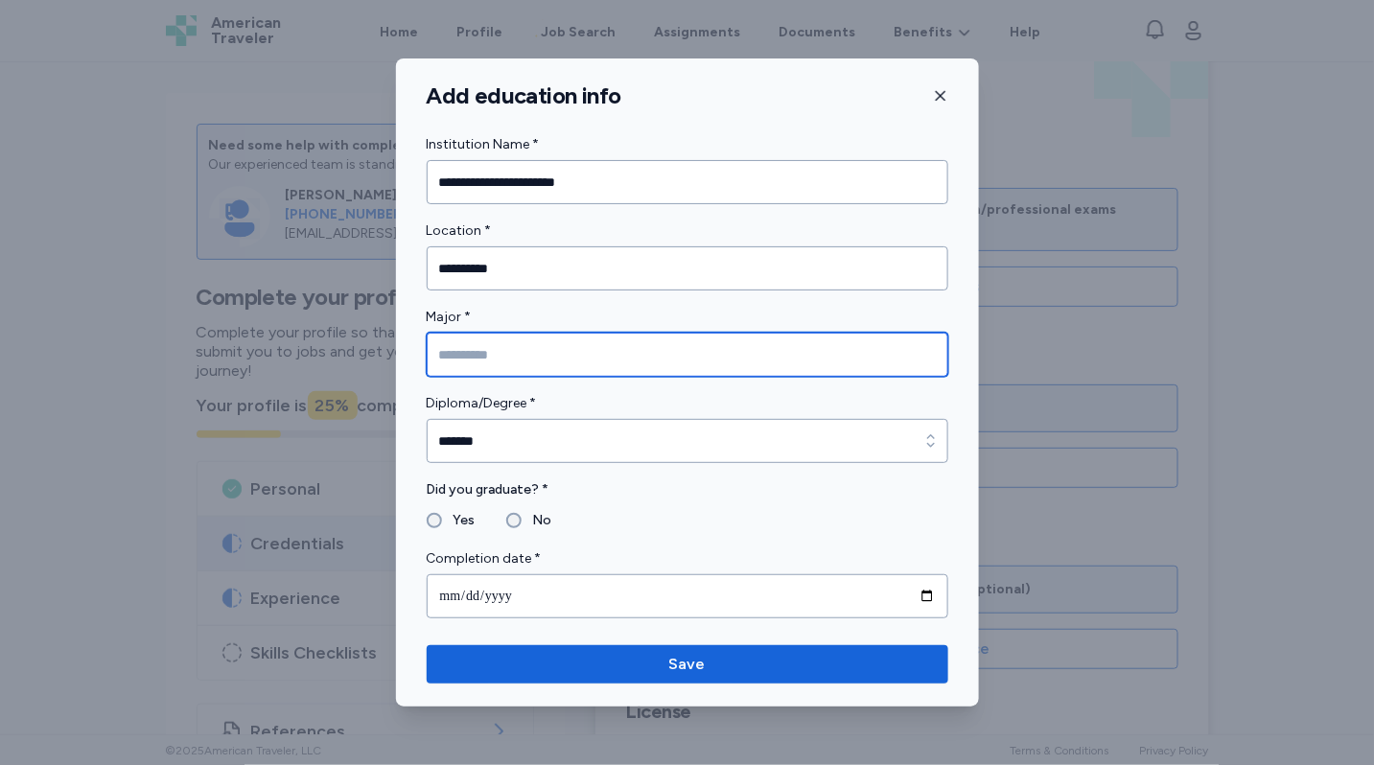
click at [529, 355] on input "Major *" at bounding box center [688, 355] width 522 height 44
type input "**********"
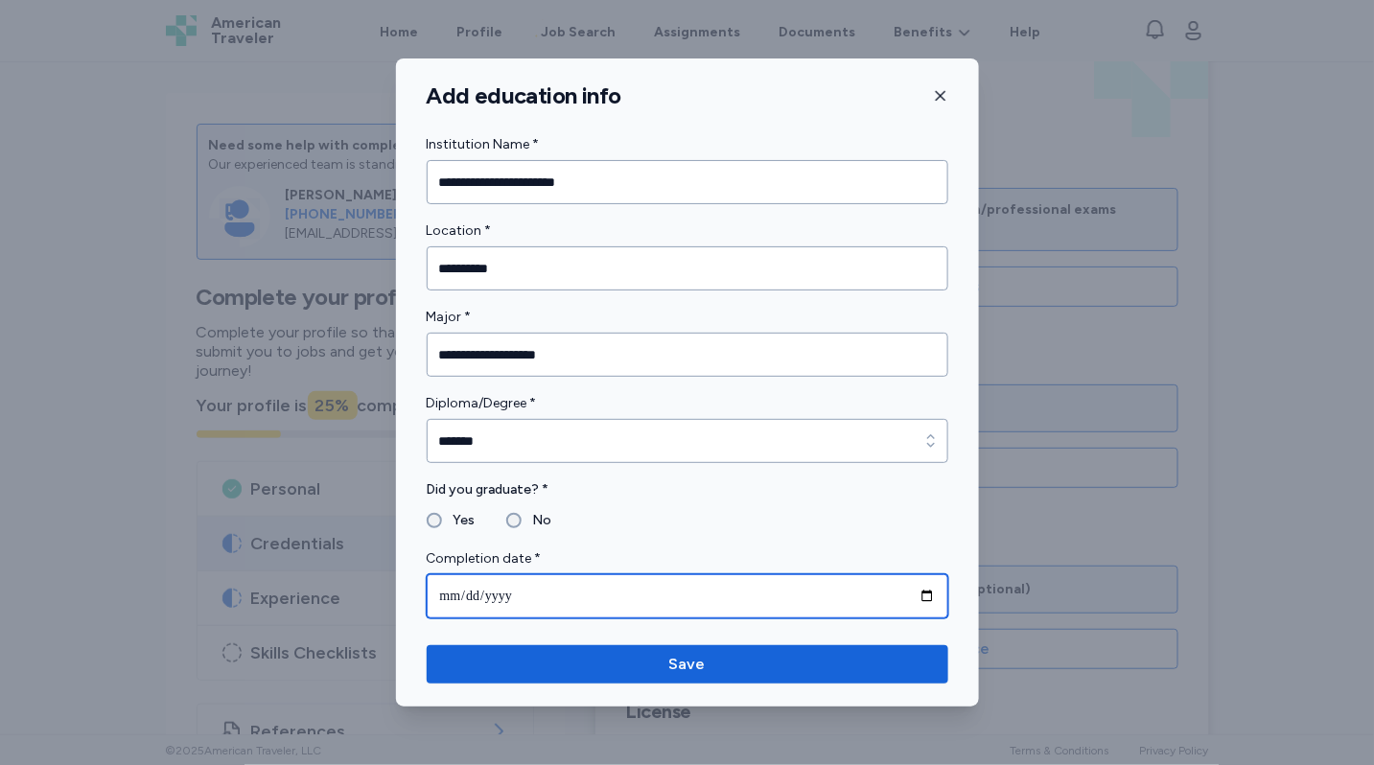
click at [560, 595] on input "date" at bounding box center [688, 596] width 522 height 44
click at [532, 595] on input "date" at bounding box center [688, 596] width 522 height 44
click at [520, 600] on input "date" at bounding box center [688, 596] width 522 height 44
click at [518, 599] on input "date" at bounding box center [688, 596] width 522 height 44
click at [451, 596] on input "date" at bounding box center [688, 596] width 522 height 44
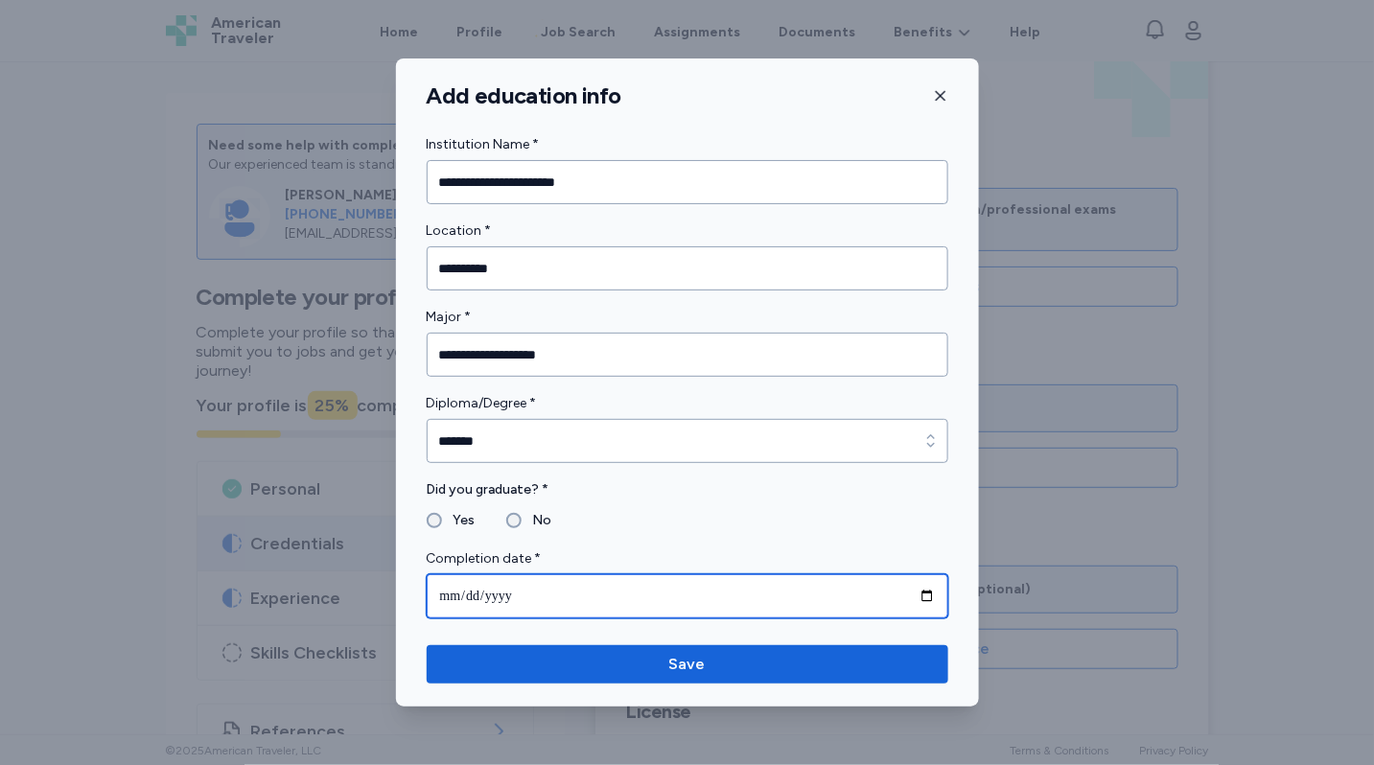
type input "**********"
click at [449, 597] on input "**********" at bounding box center [688, 596] width 522 height 44
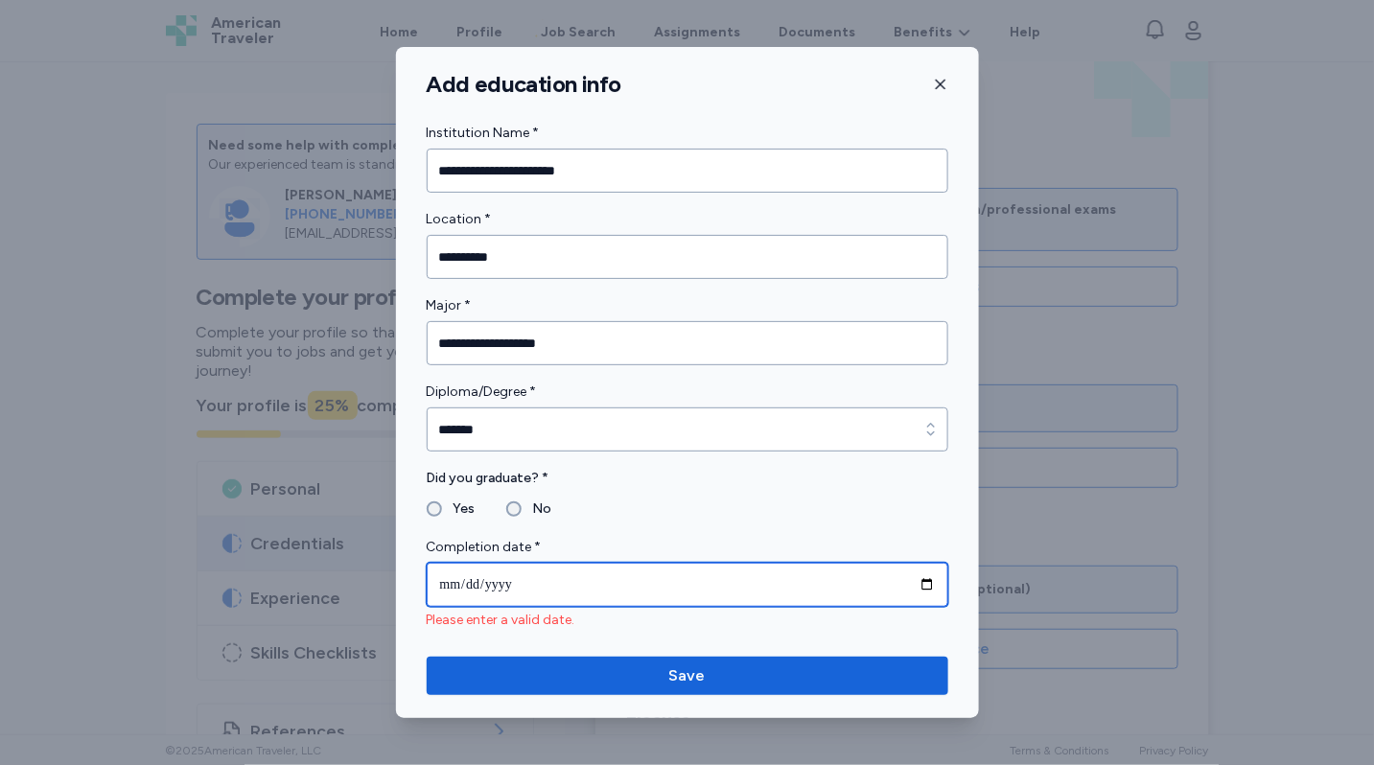
type input "**********"
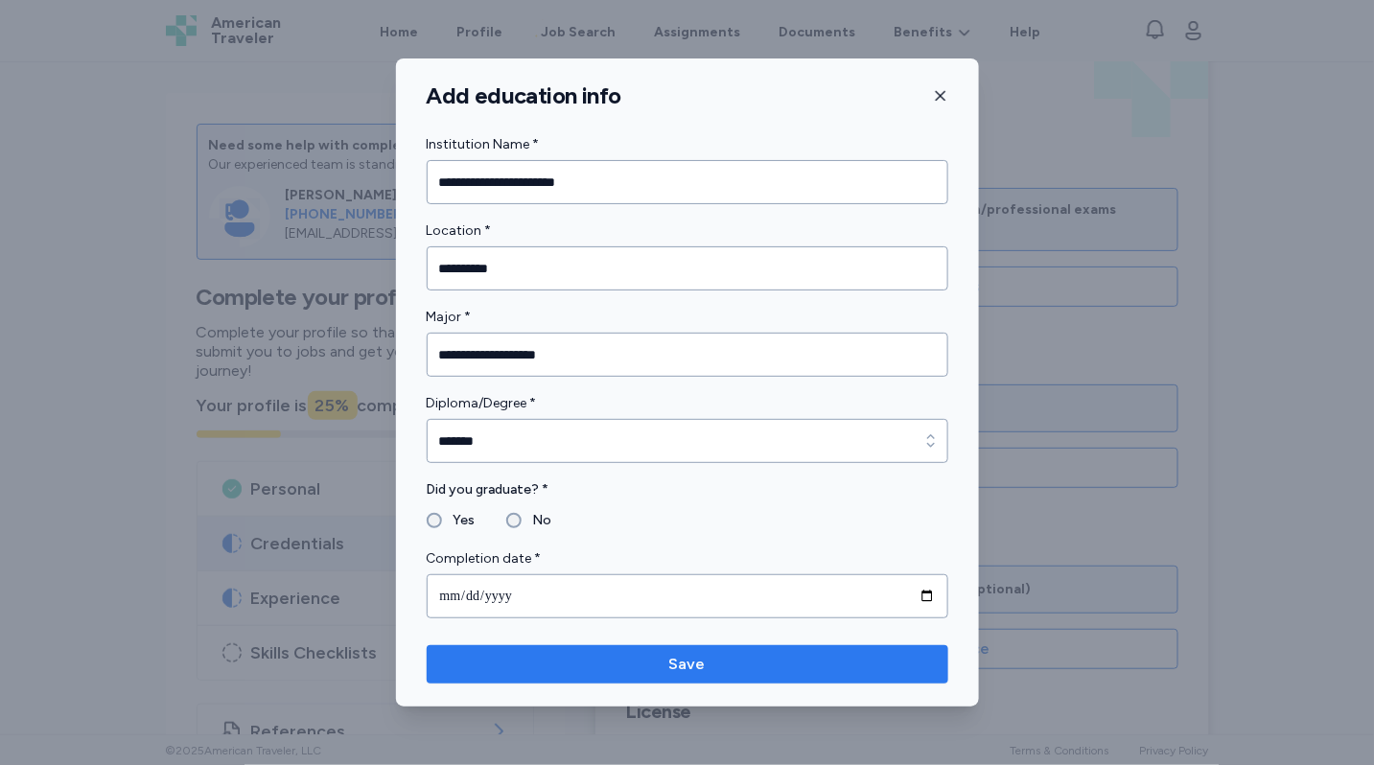
click at [505, 653] on span "Save" at bounding box center [687, 664] width 491 height 23
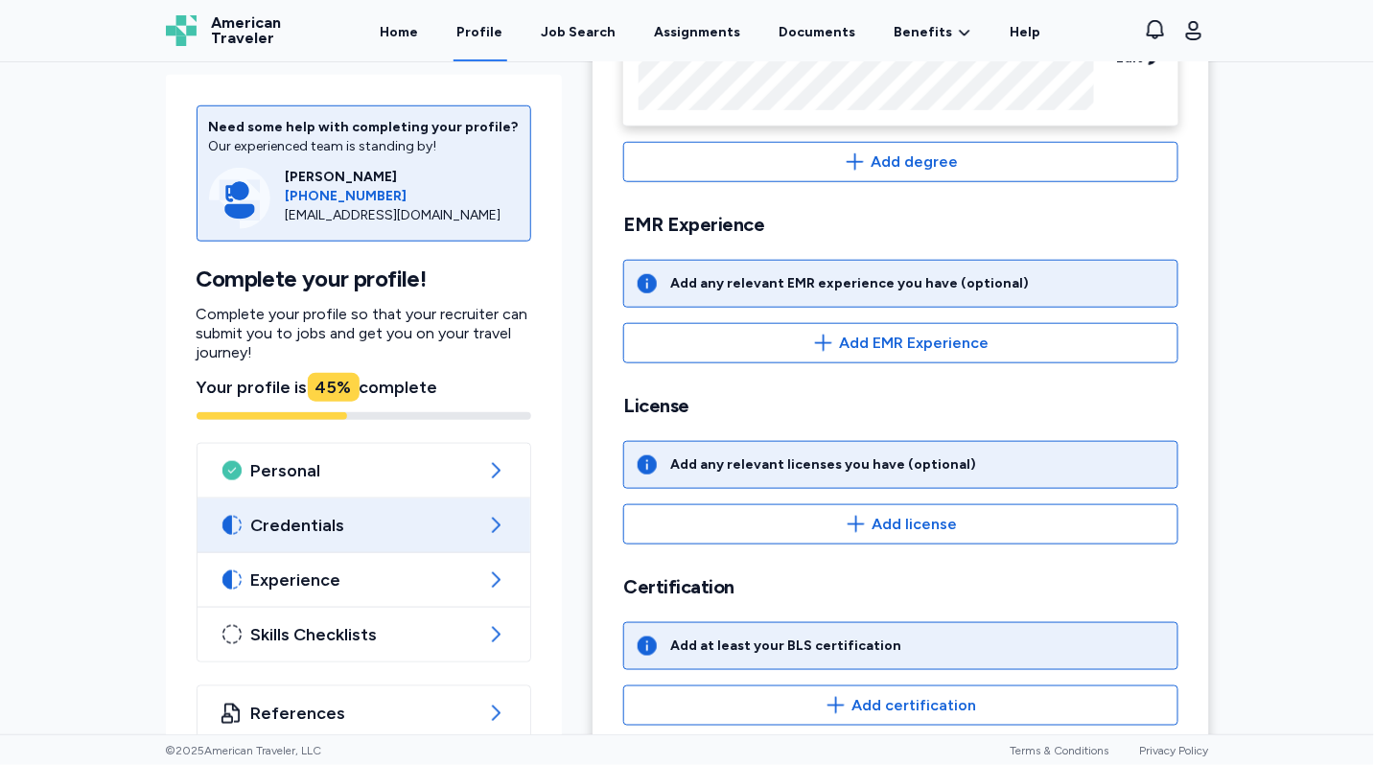
scroll to position [481, 0]
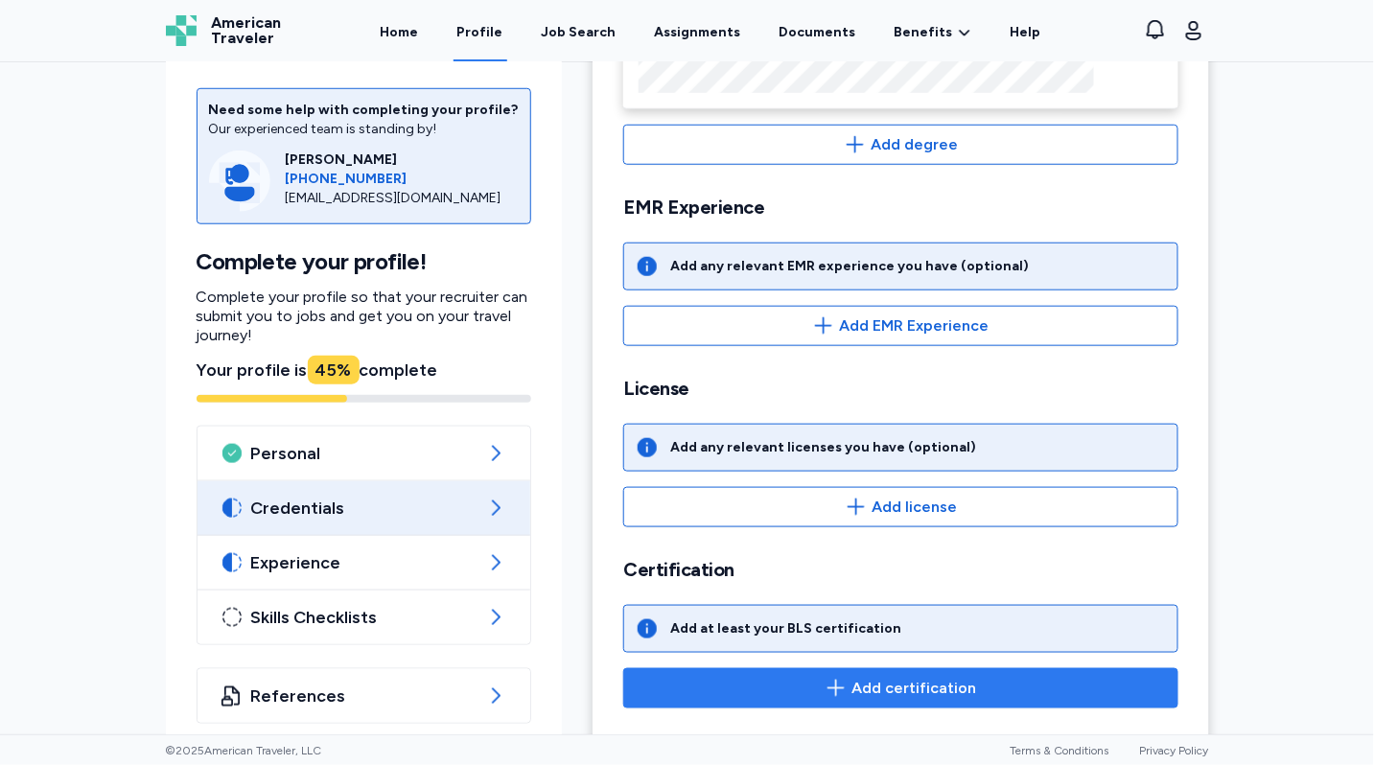
click at [855, 677] on span "Add certification" at bounding box center [914, 688] width 125 height 23
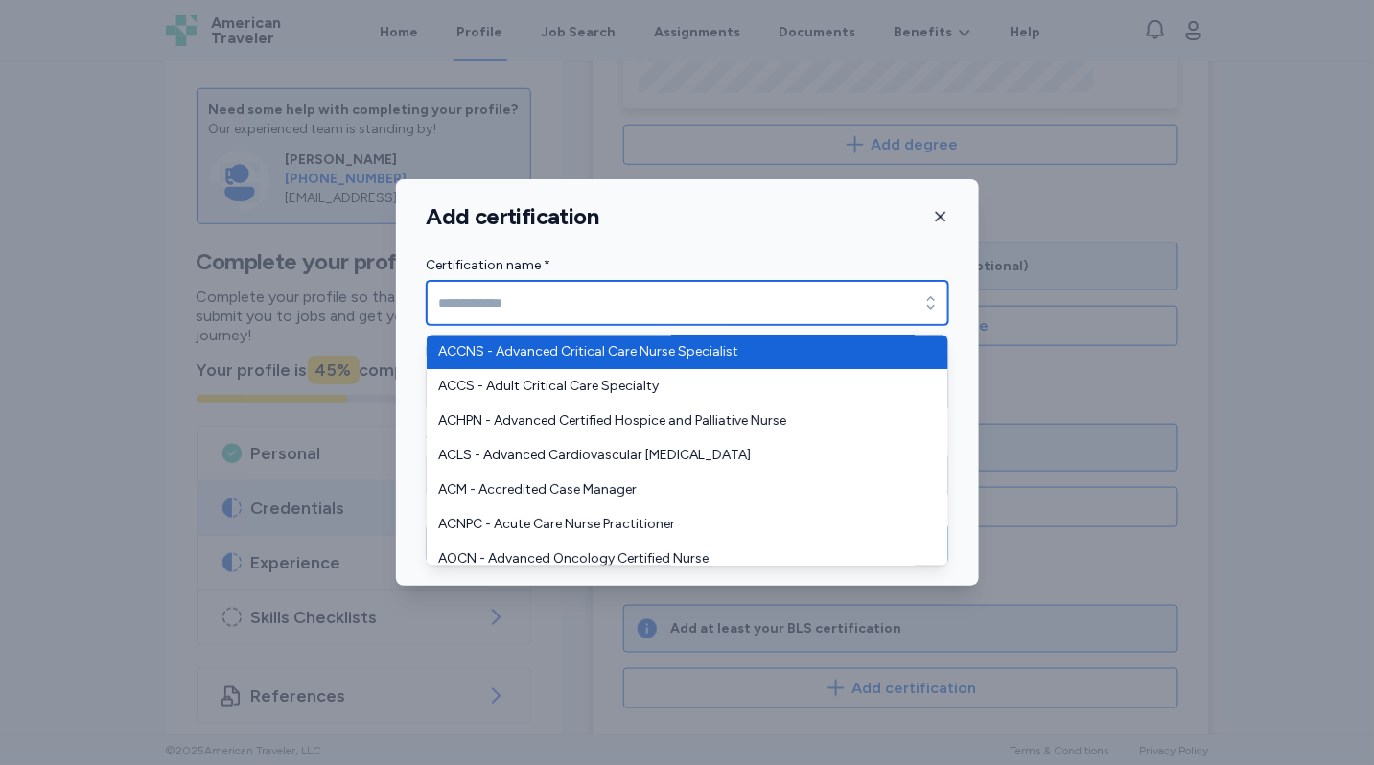
click at [596, 304] on input "Certification name *" at bounding box center [688, 303] width 522 height 44
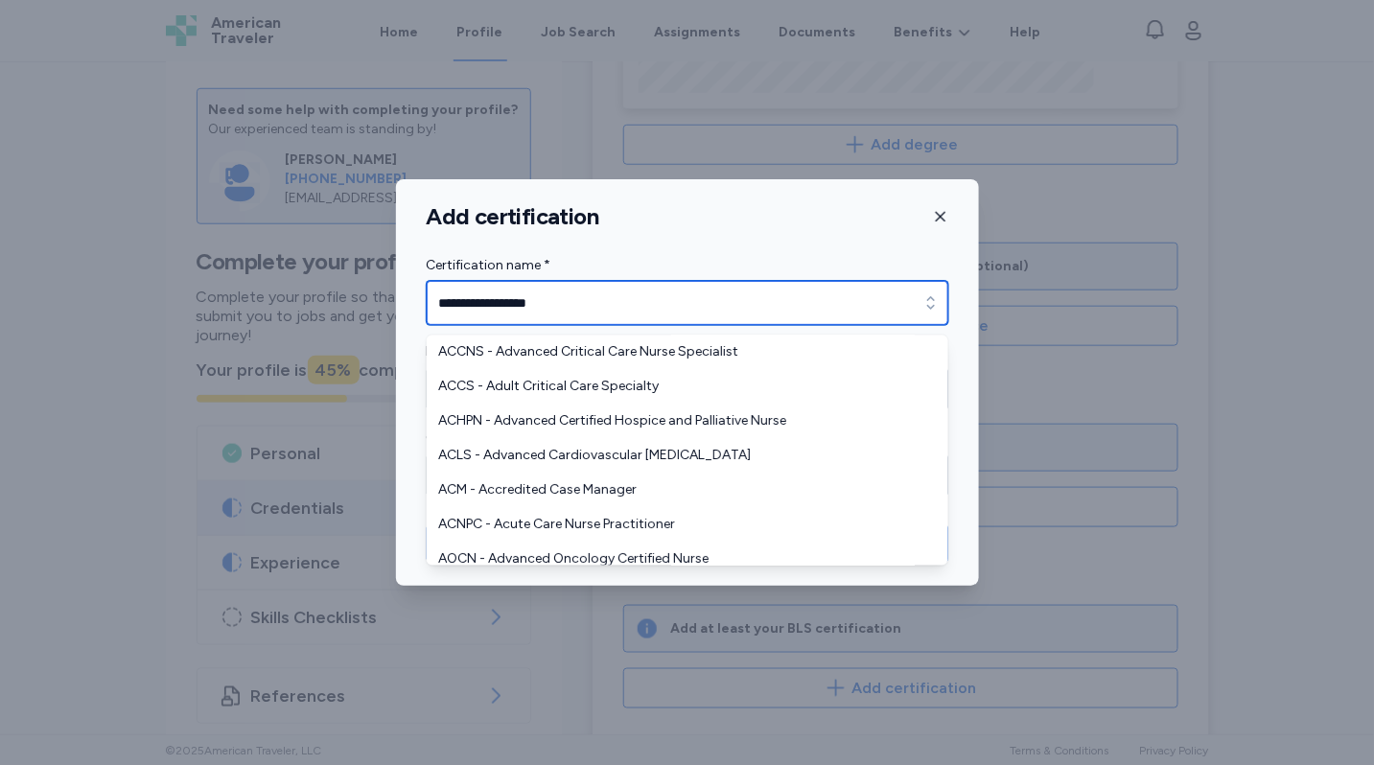
click at [457, 299] on input "**********" at bounding box center [688, 303] width 522 height 44
click at [449, 305] on input "**********" at bounding box center [688, 303] width 522 height 44
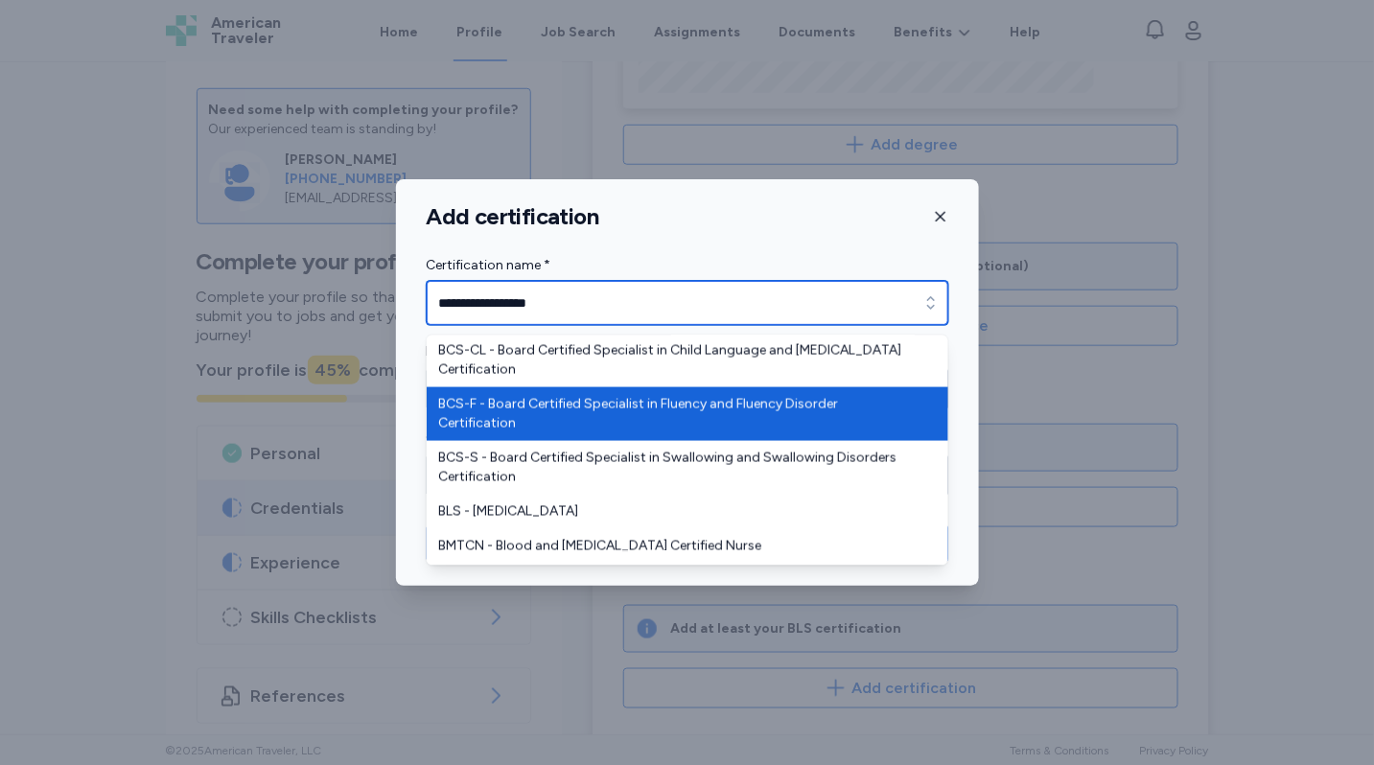
scroll to position [1007, 0]
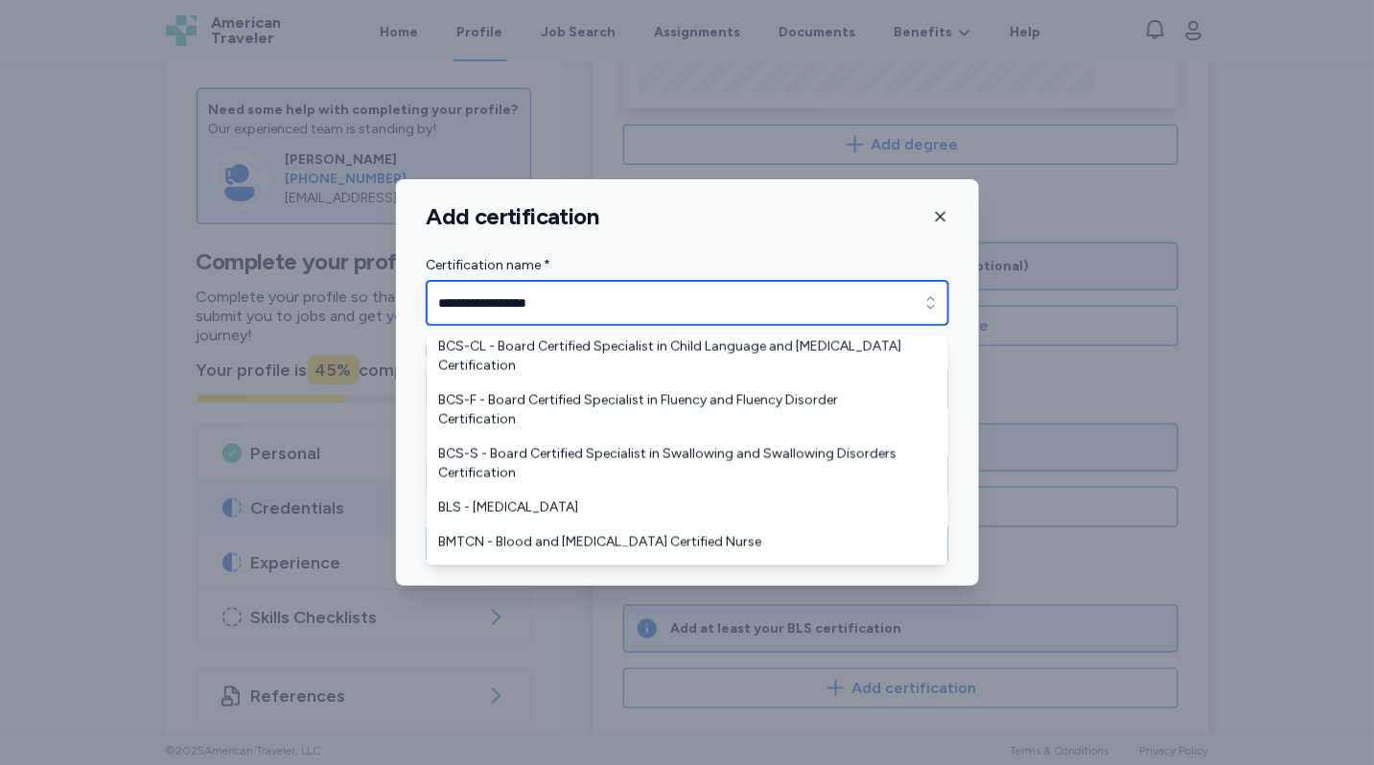
drag, startPoint x: 582, startPoint y: 299, endPoint x: 408, endPoint y: 306, distance: 174.7
click at [408, 306] on div "**********" at bounding box center [687, 377] width 583 height 247
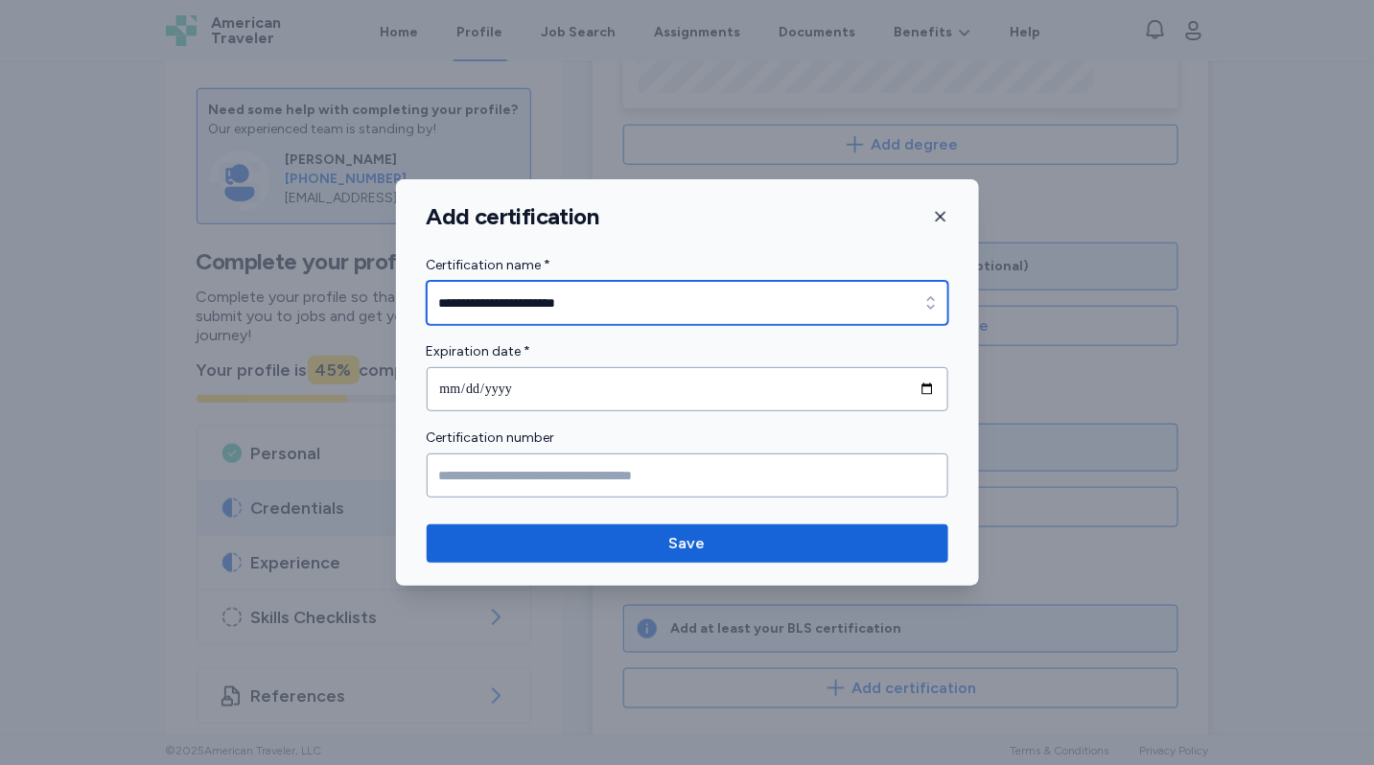
type input "**********"
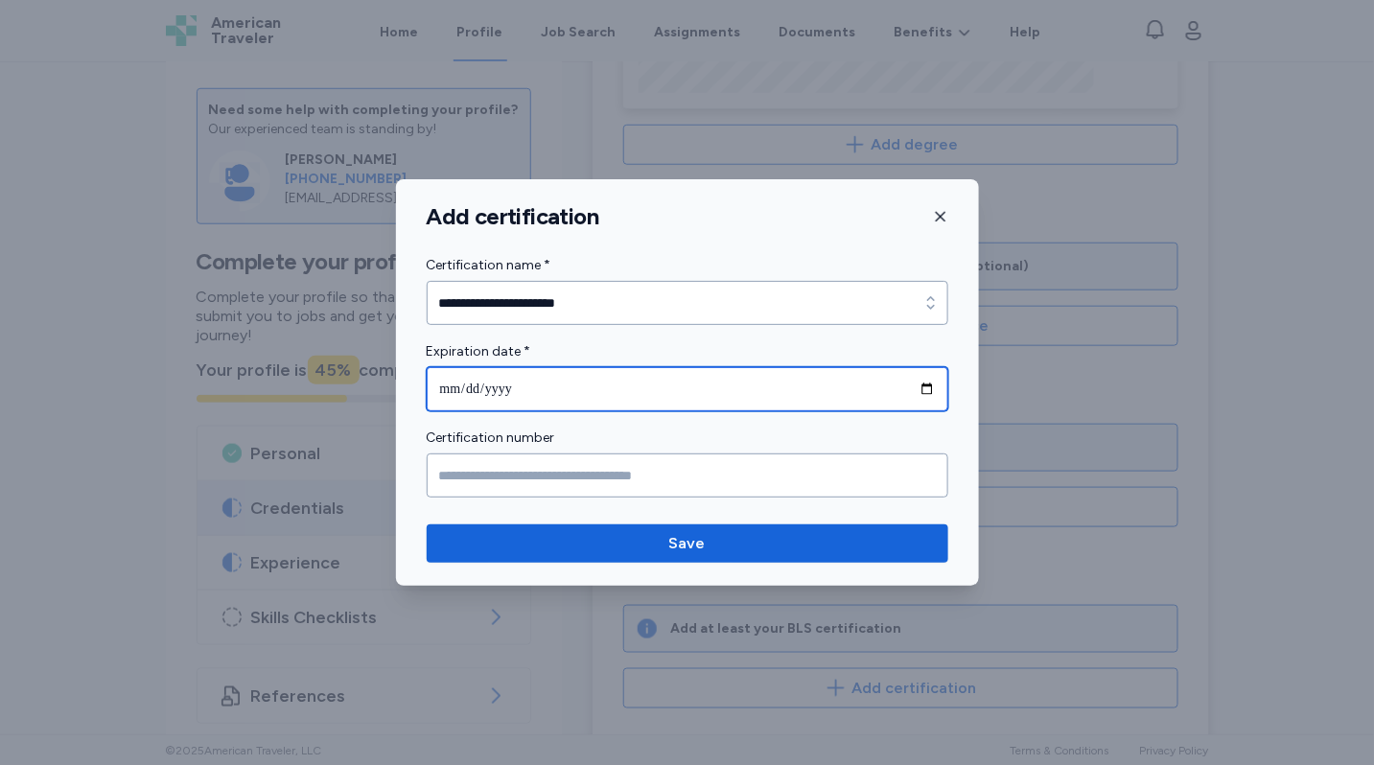
click at [443, 390] on input "date" at bounding box center [688, 389] width 522 height 44
type input "**********"
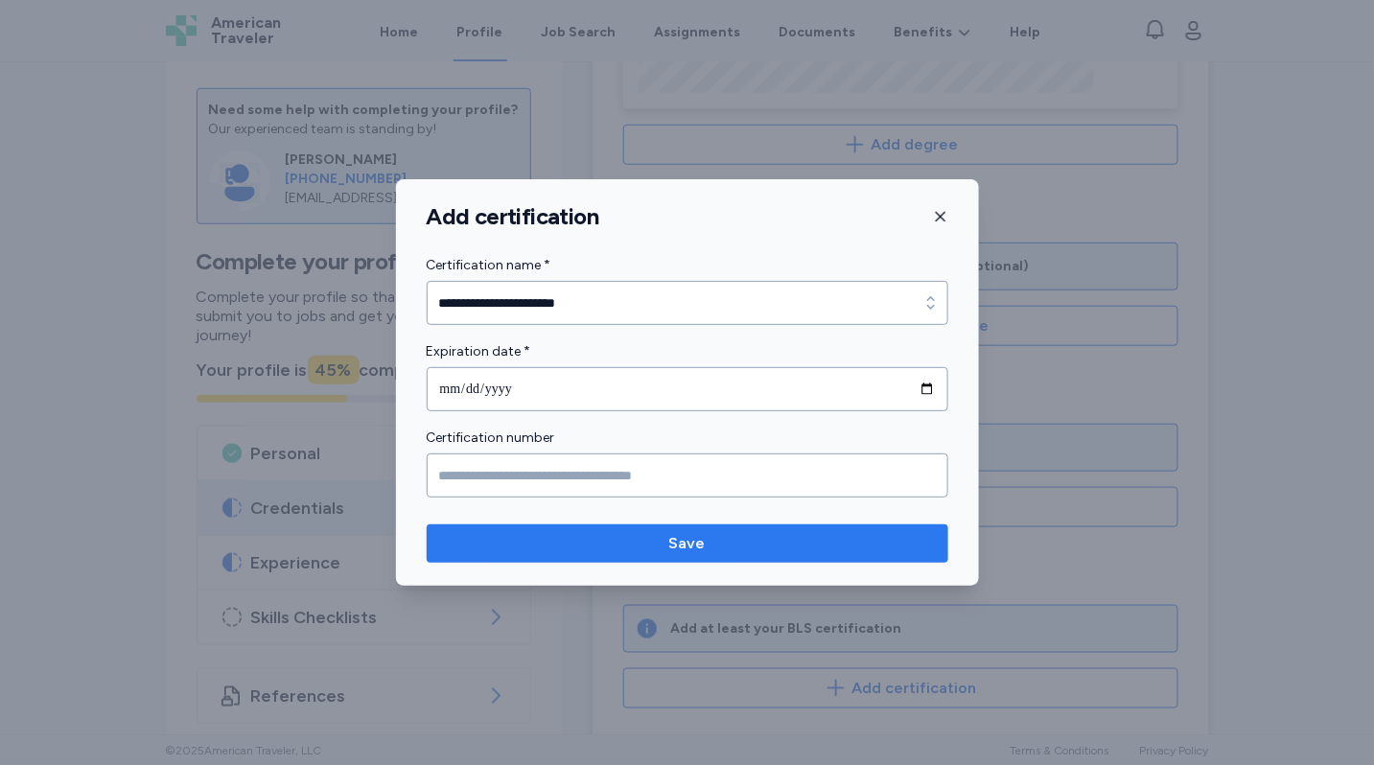
click at [573, 544] on span "Save" at bounding box center [687, 543] width 491 height 23
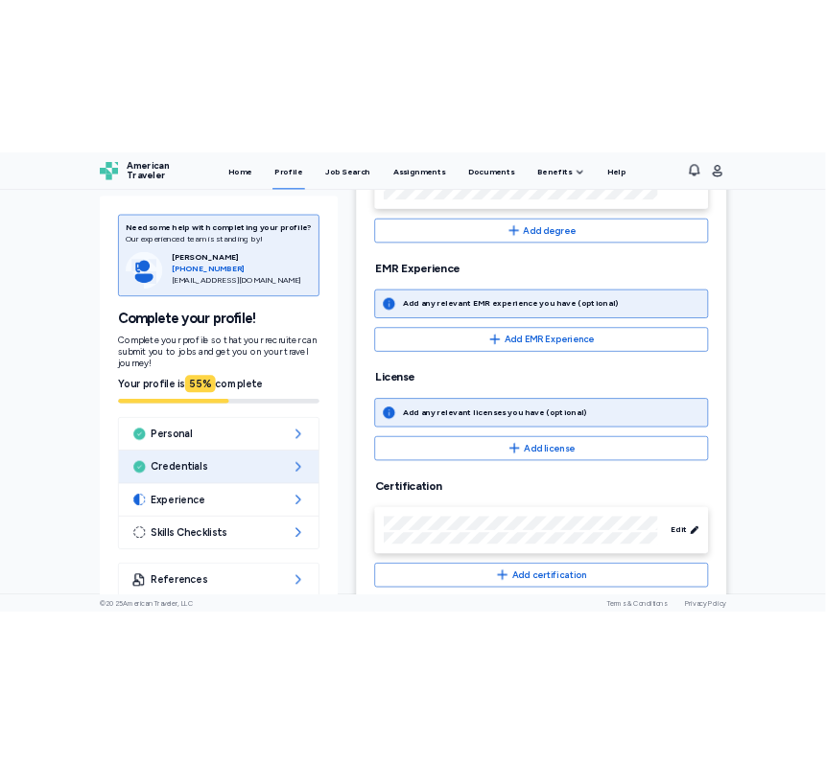
scroll to position [496, 0]
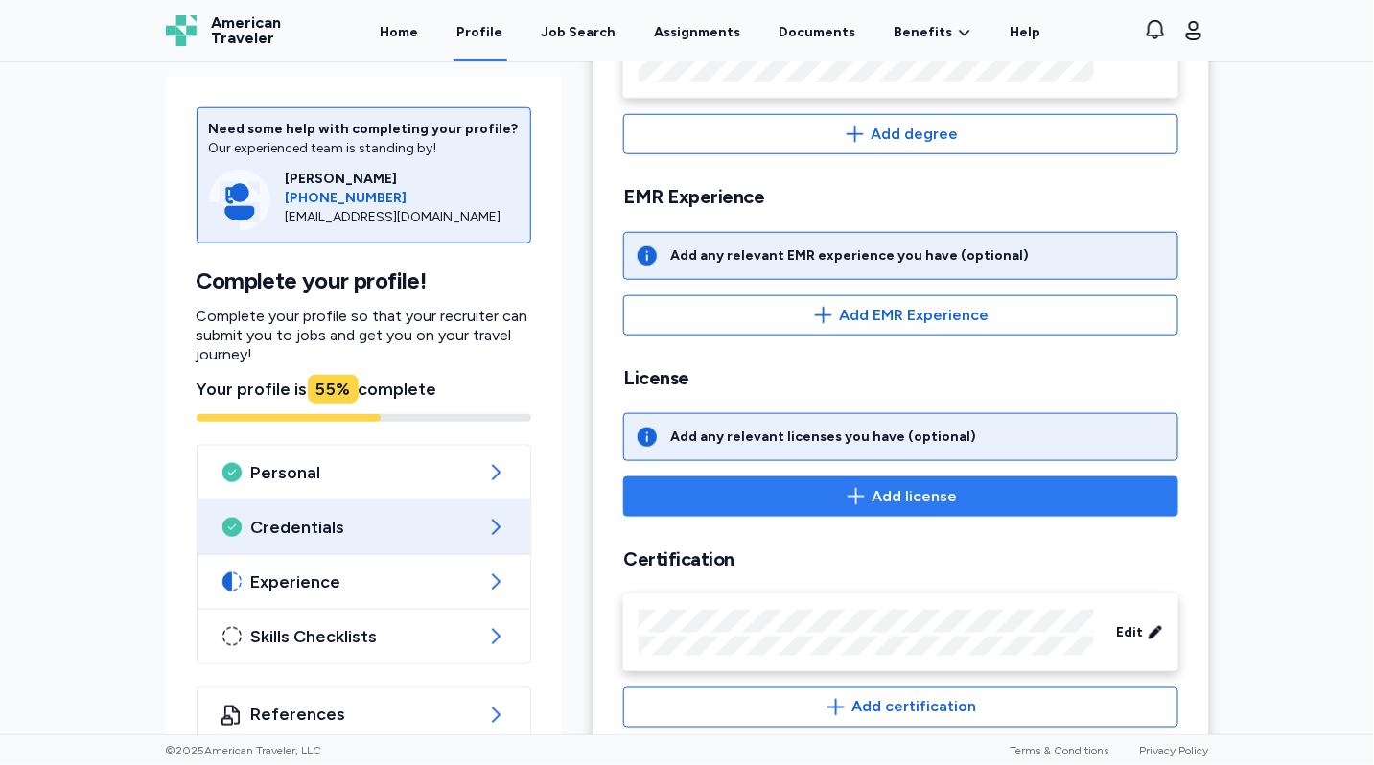
click at [856, 477] on button "Add license" at bounding box center [900, 497] width 554 height 40
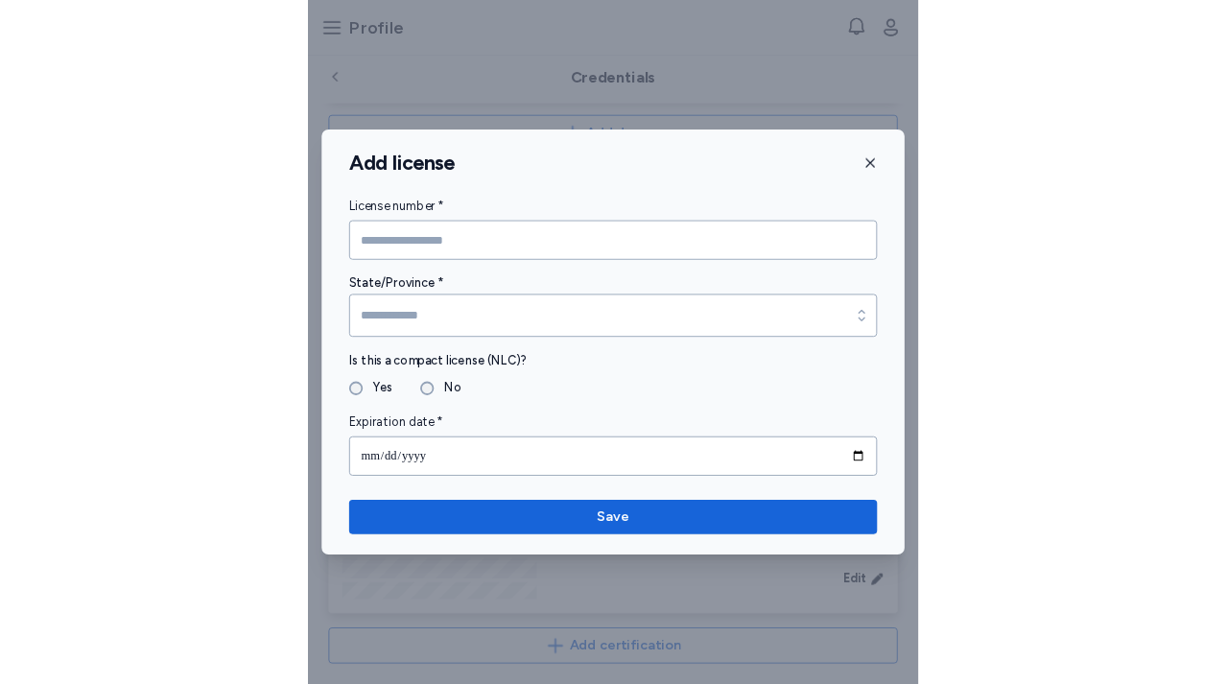
scroll to position [478, 0]
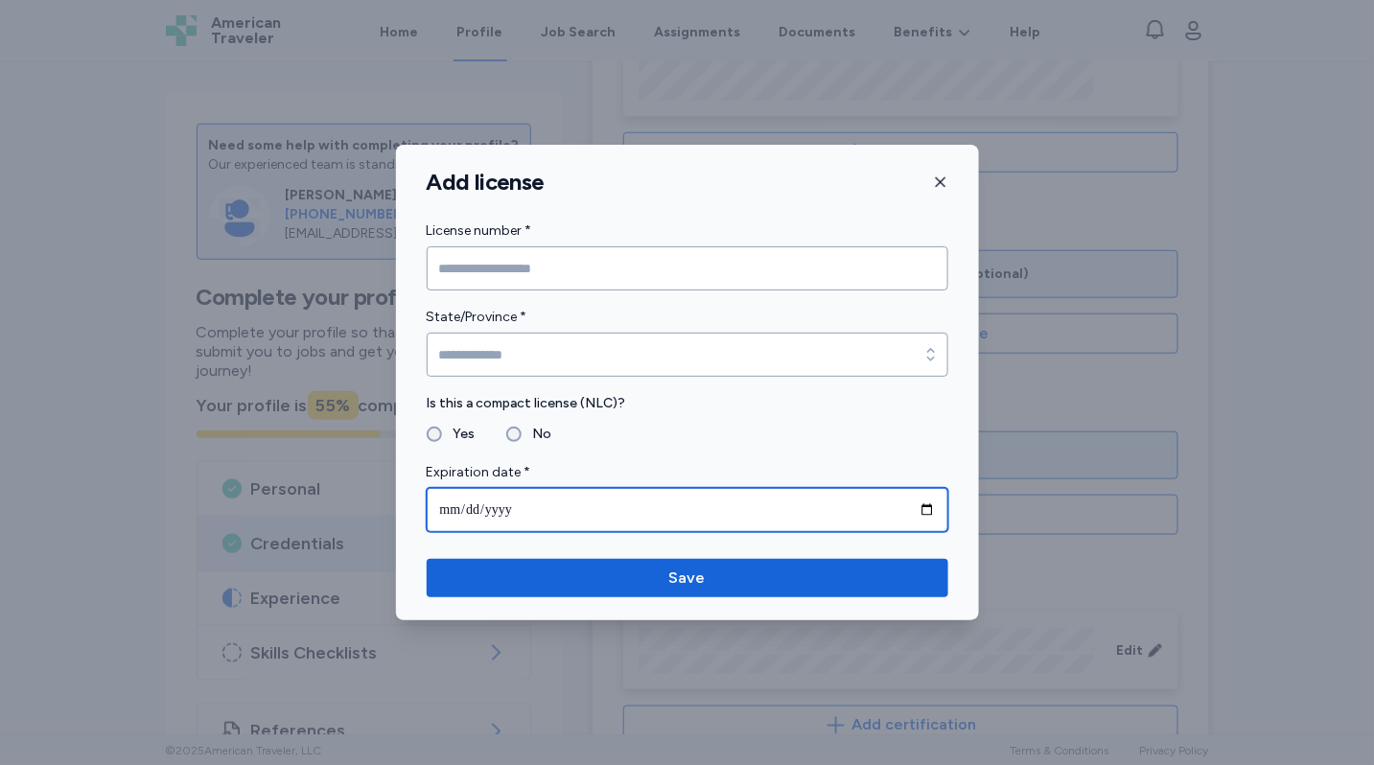
click at [442, 511] on input "date" at bounding box center [688, 510] width 522 height 44
type input "**********"
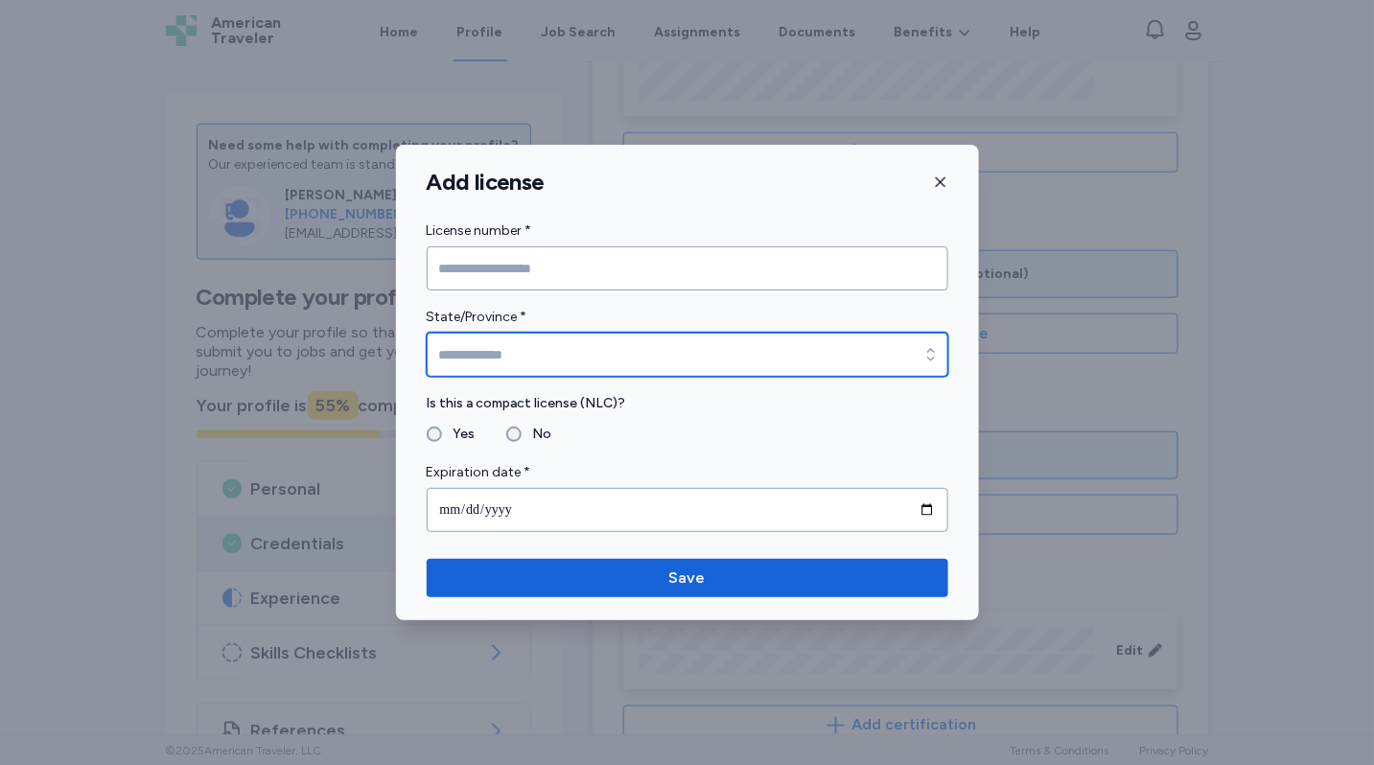
click at [551, 356] on input "State/Province *" at bounding box center [688, 355] width 522 height 44
type input "********"
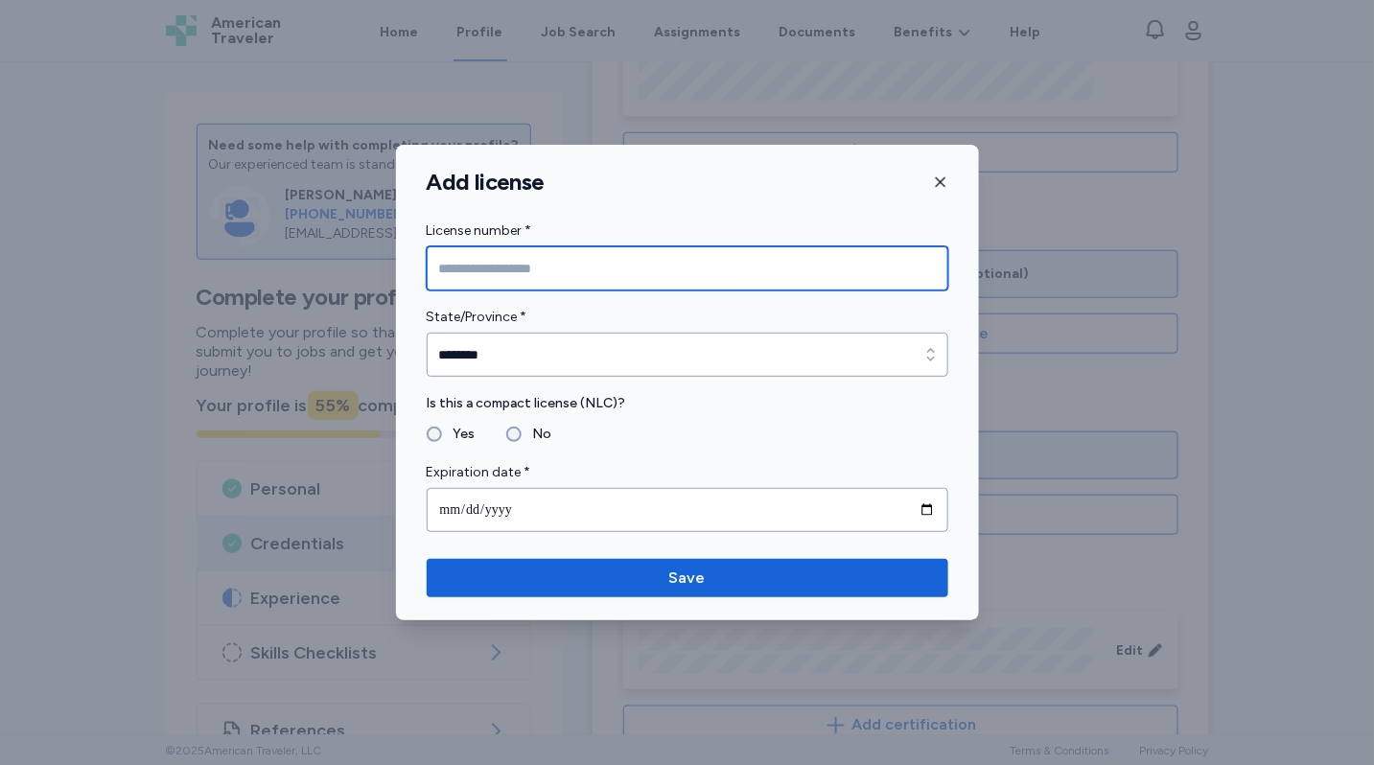
click at [582, 263] on input "License number *" at bounding box center [688, 268] width 522 height 44
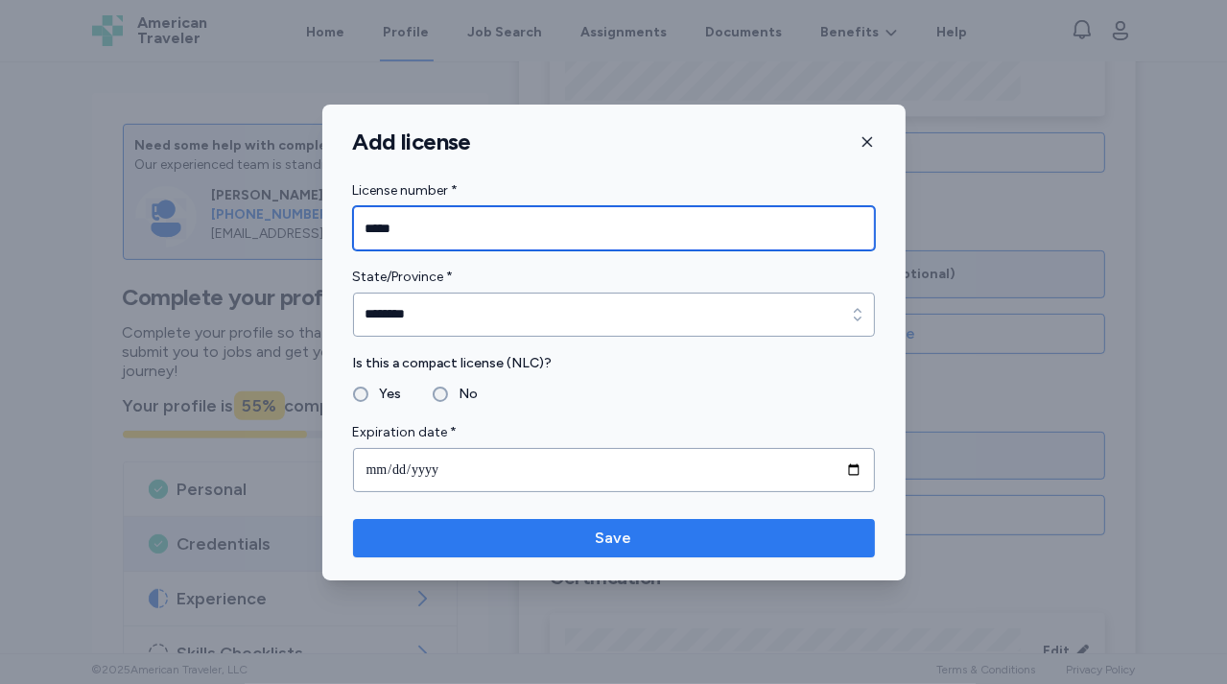
type input "*****"
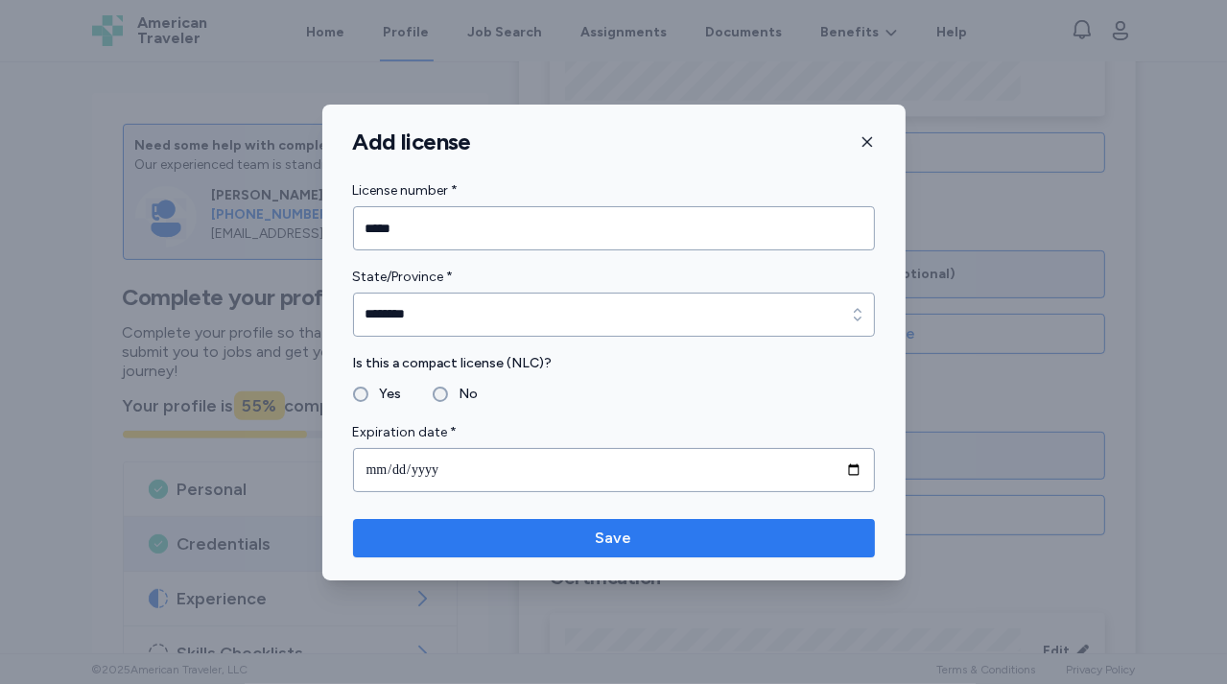
click at [581, 530] on span "Save" at bounding box center [613, 537] width 491 height 23
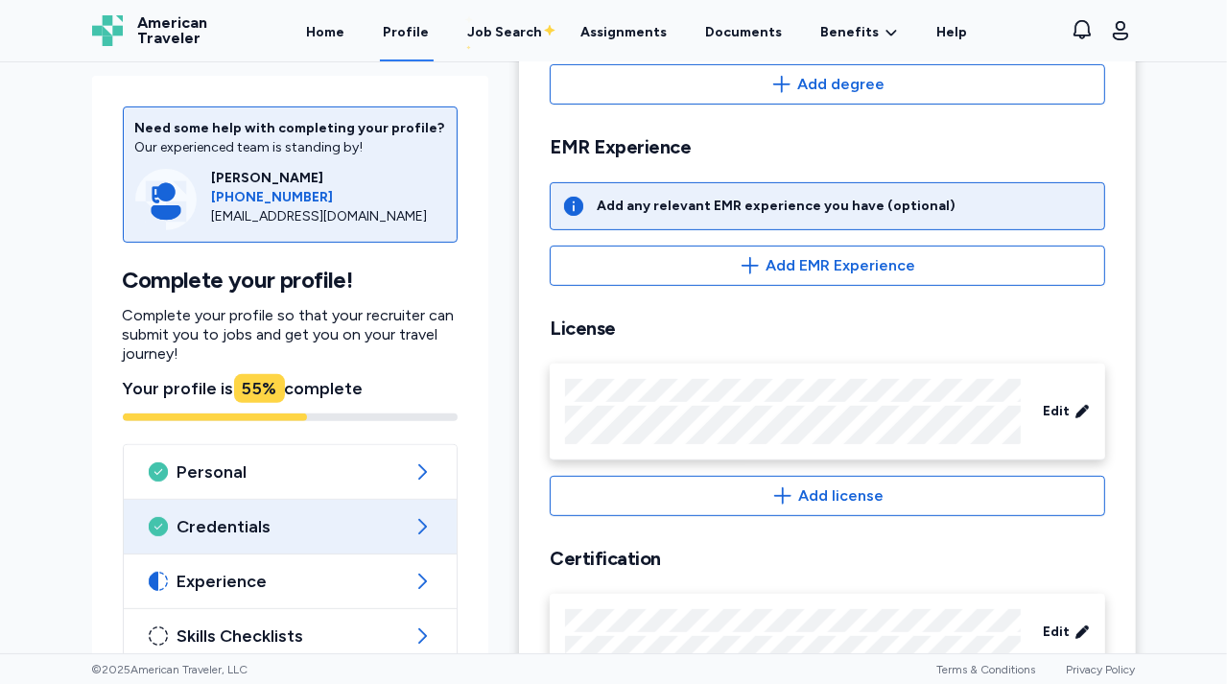
scroll to position [566, 0]
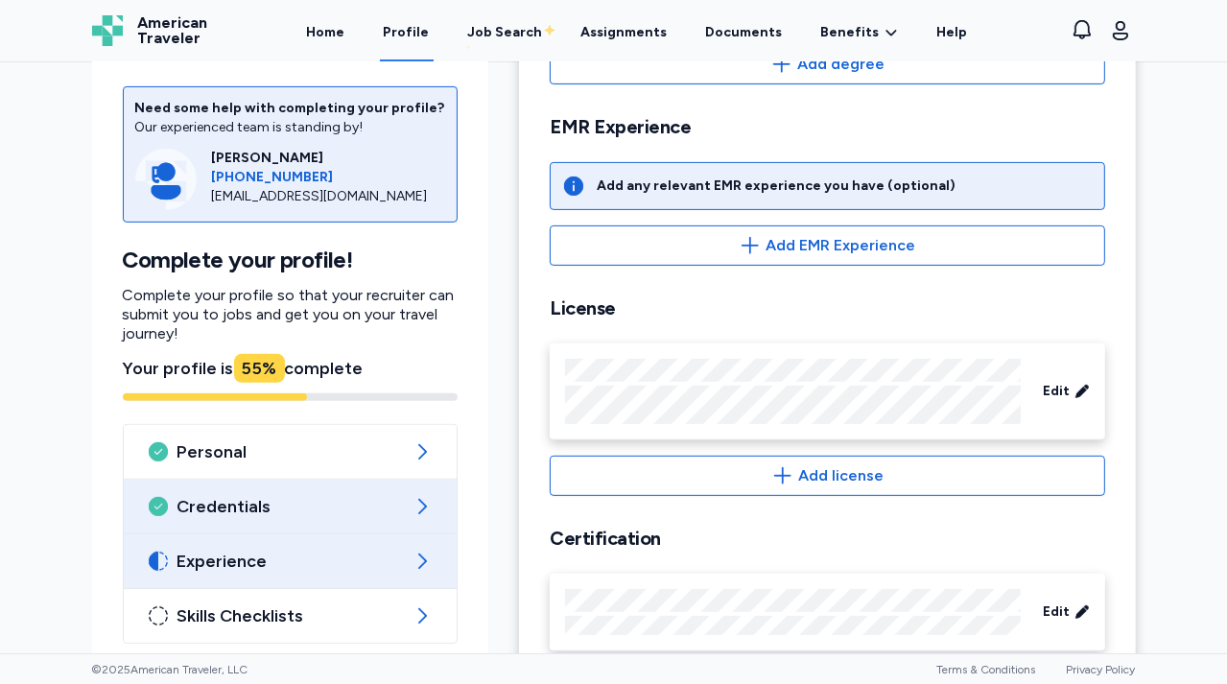
click at [352, 550] on span "Experience" at bounding box center [290, 561] width 226 height 23
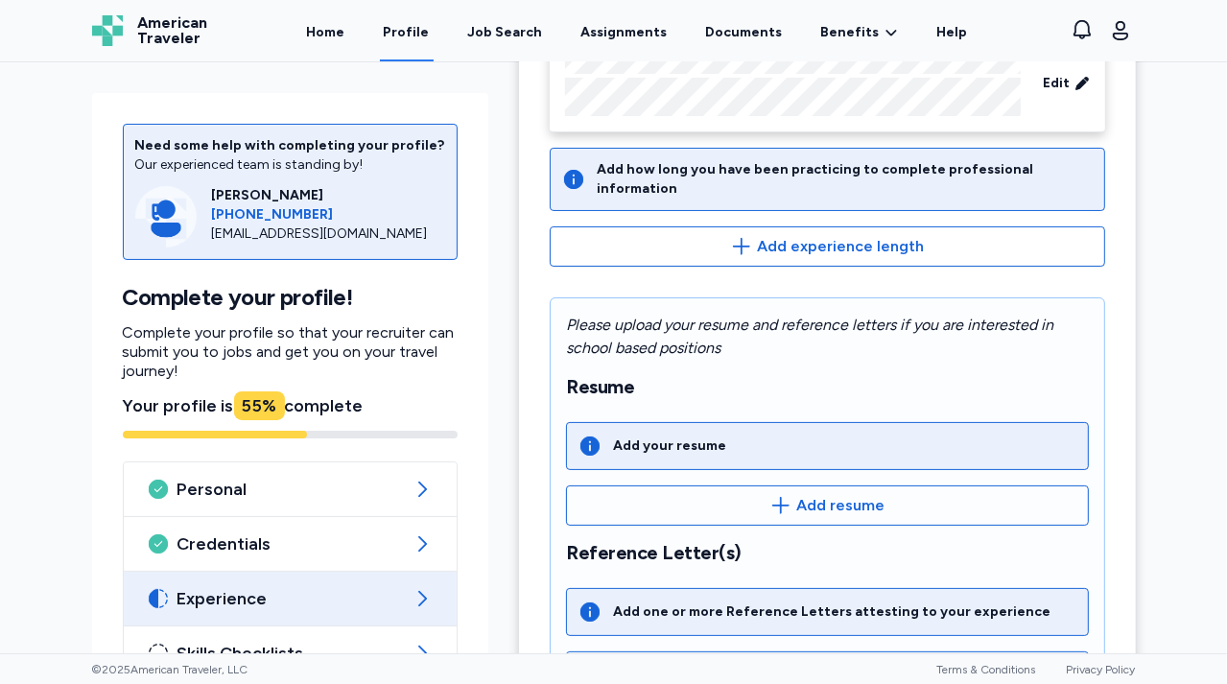
scroll to position [223, 0]
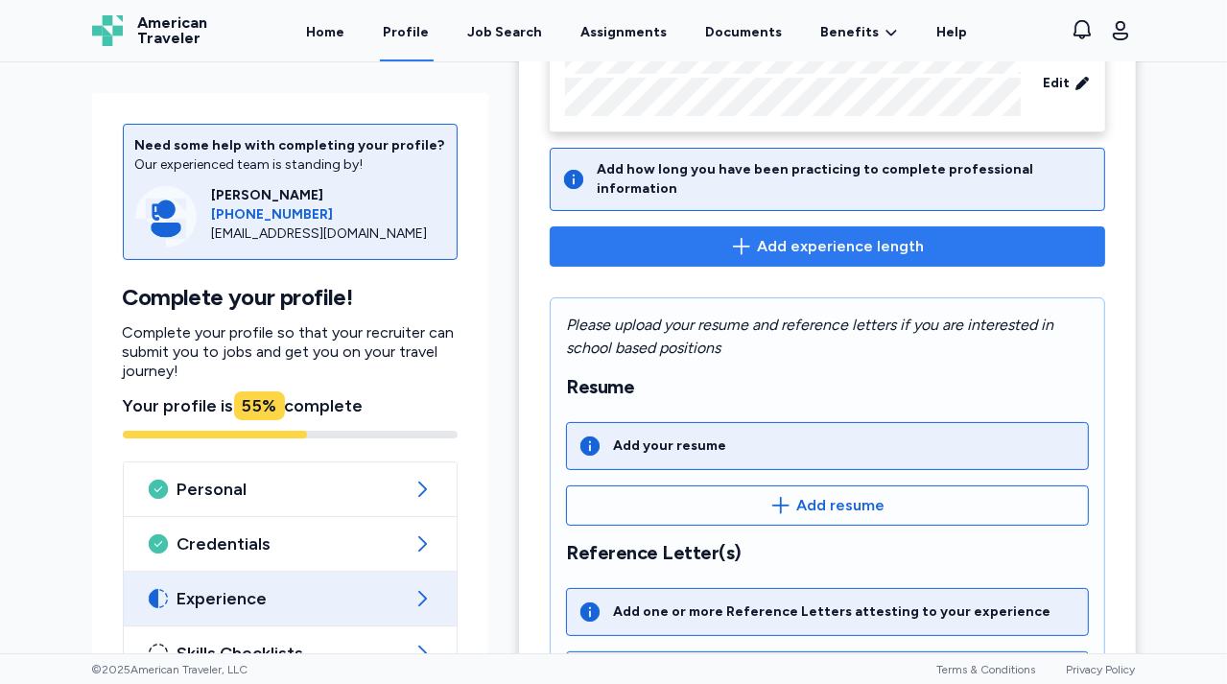
click at [810, 235] on span "Add experience length" at bounding box center [840, 246] width 167 height 23
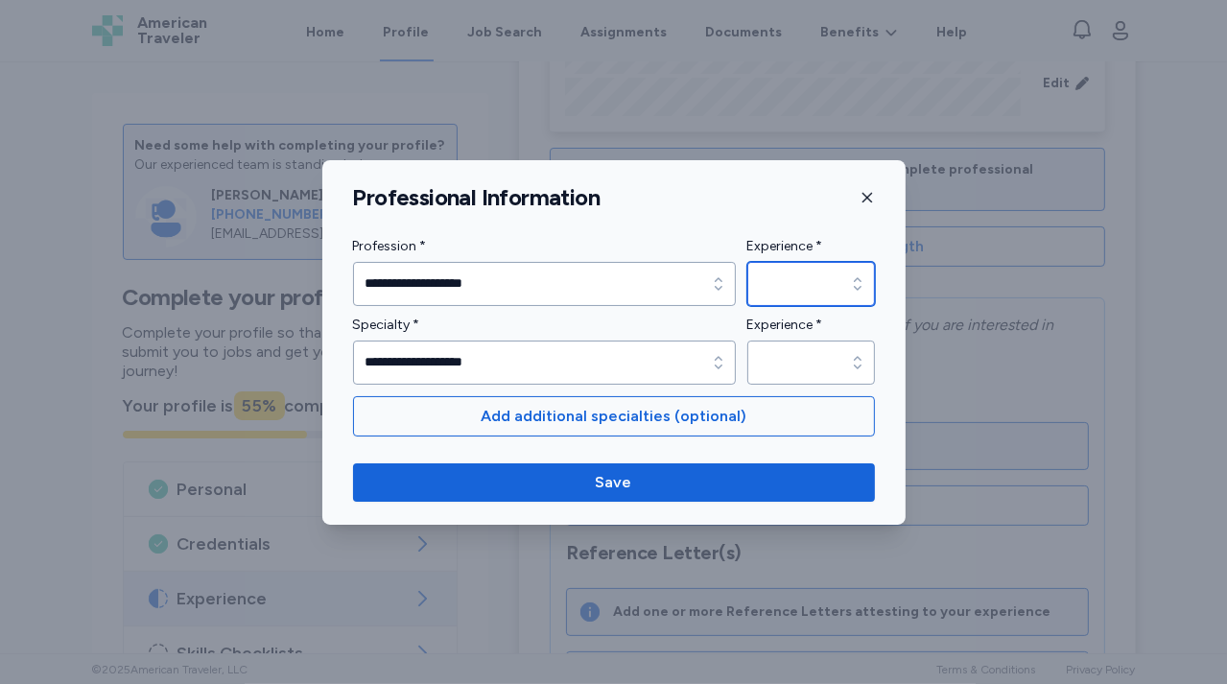
click at [861, 270] on div "button" at bounding box center [857, 284] width 35 height 44
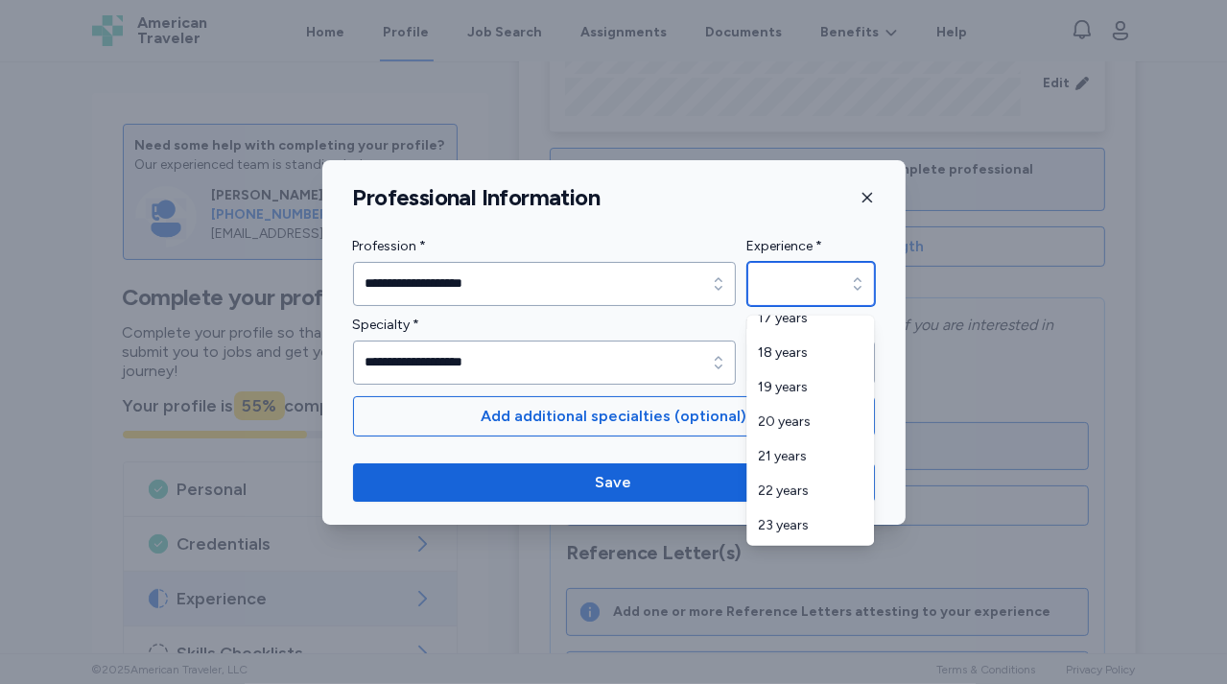
scroll to position [771, 0]
type input "********"
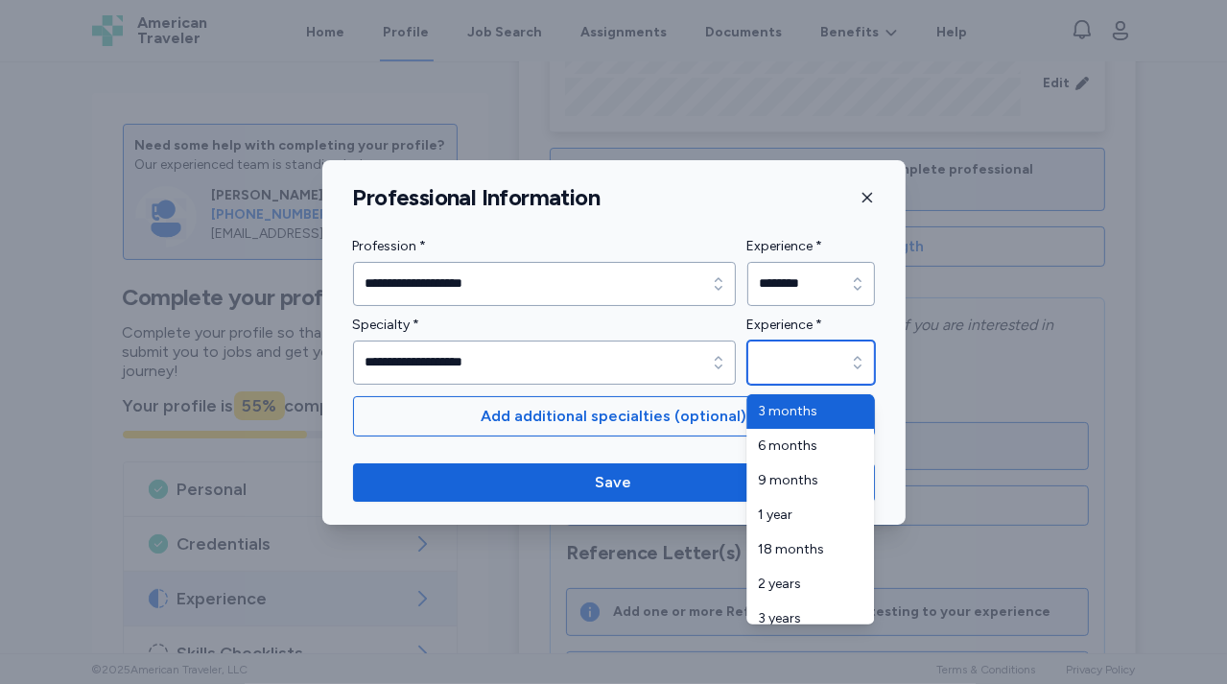
click at [856, 355] on icon "button" at bounding box center [857, 362] width 19 height 19
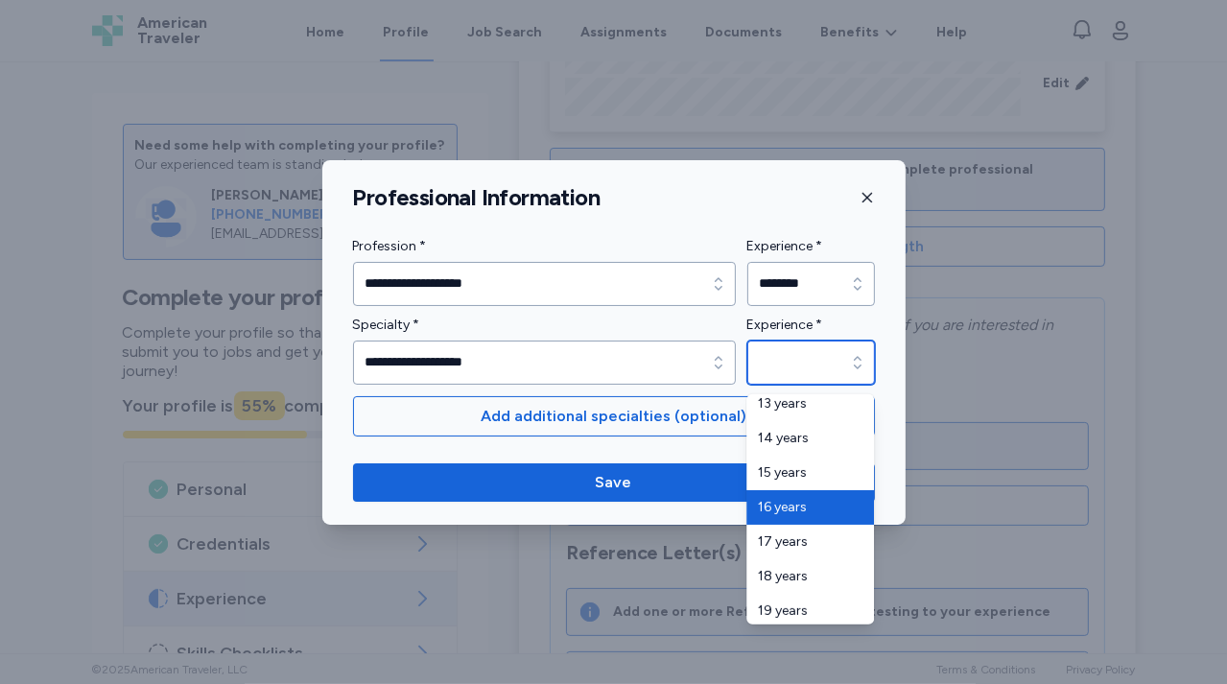
scroll to position [634, 0]
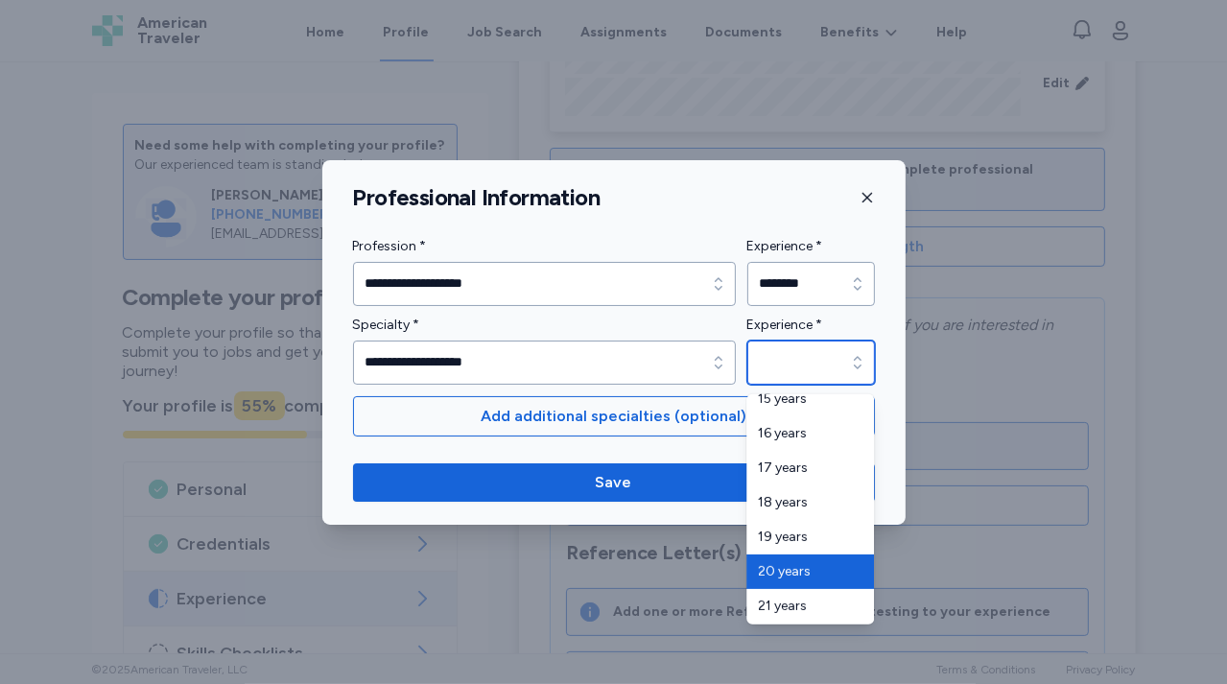
type input "********"
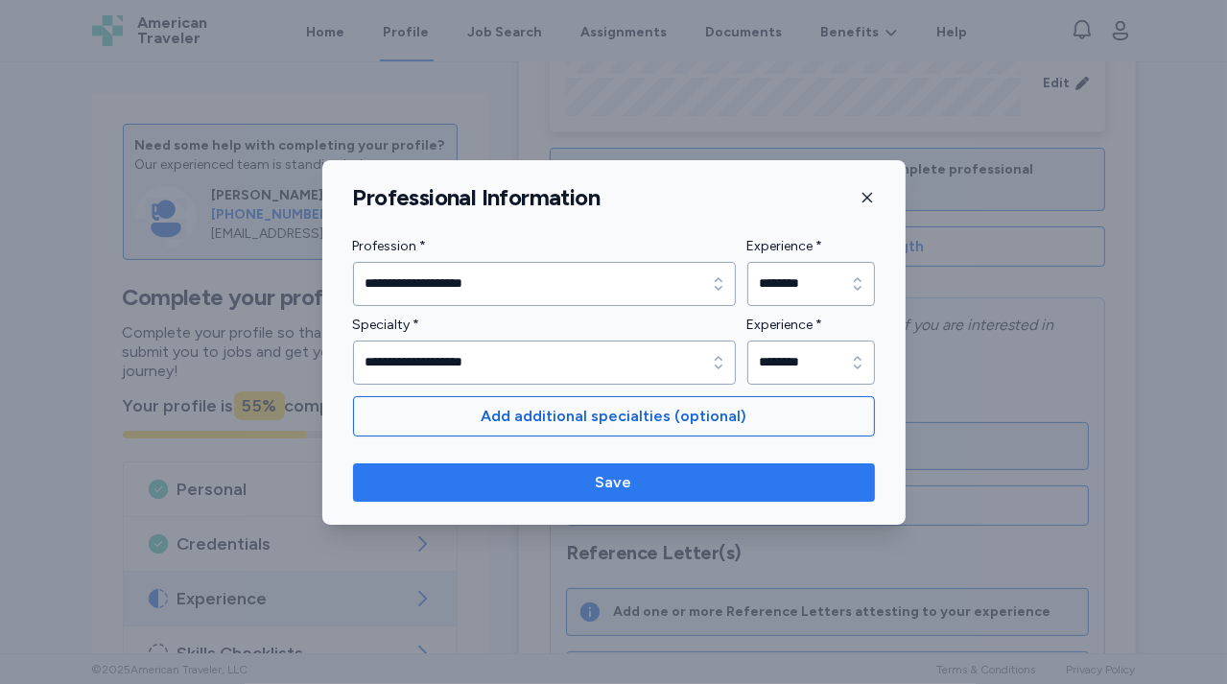
click at [654, 474] on span "Save" at bounding box center [613, 482] width 491 height 23
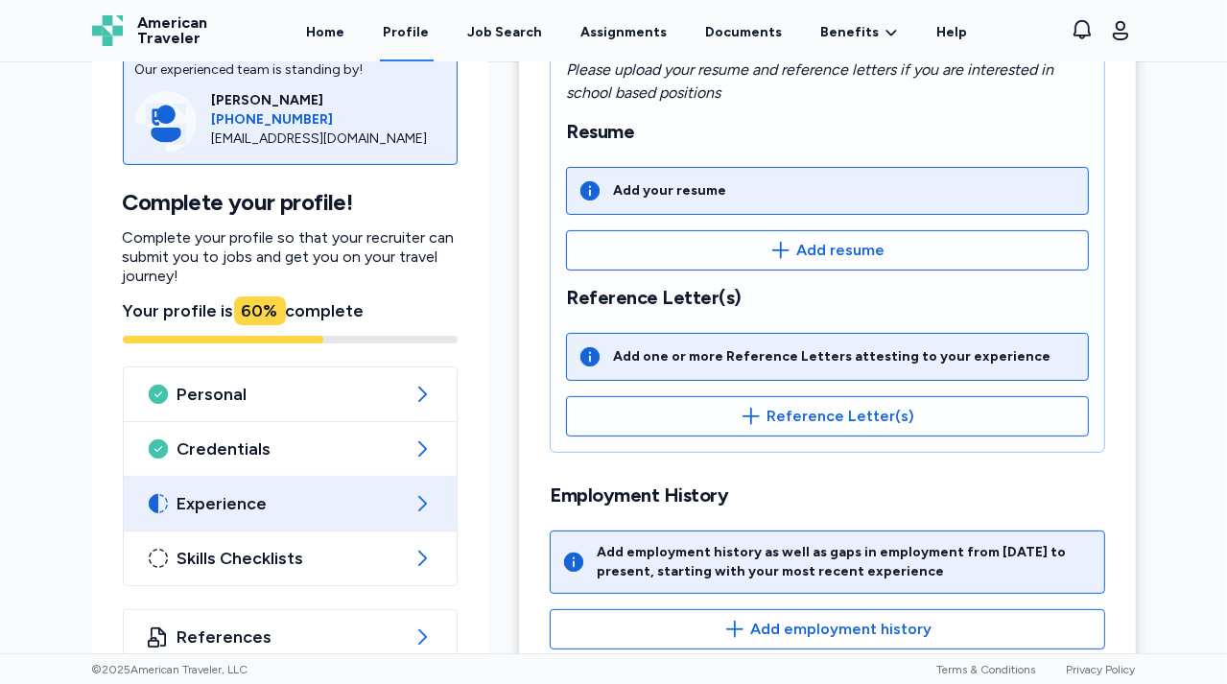
scroll to position [265, 0]
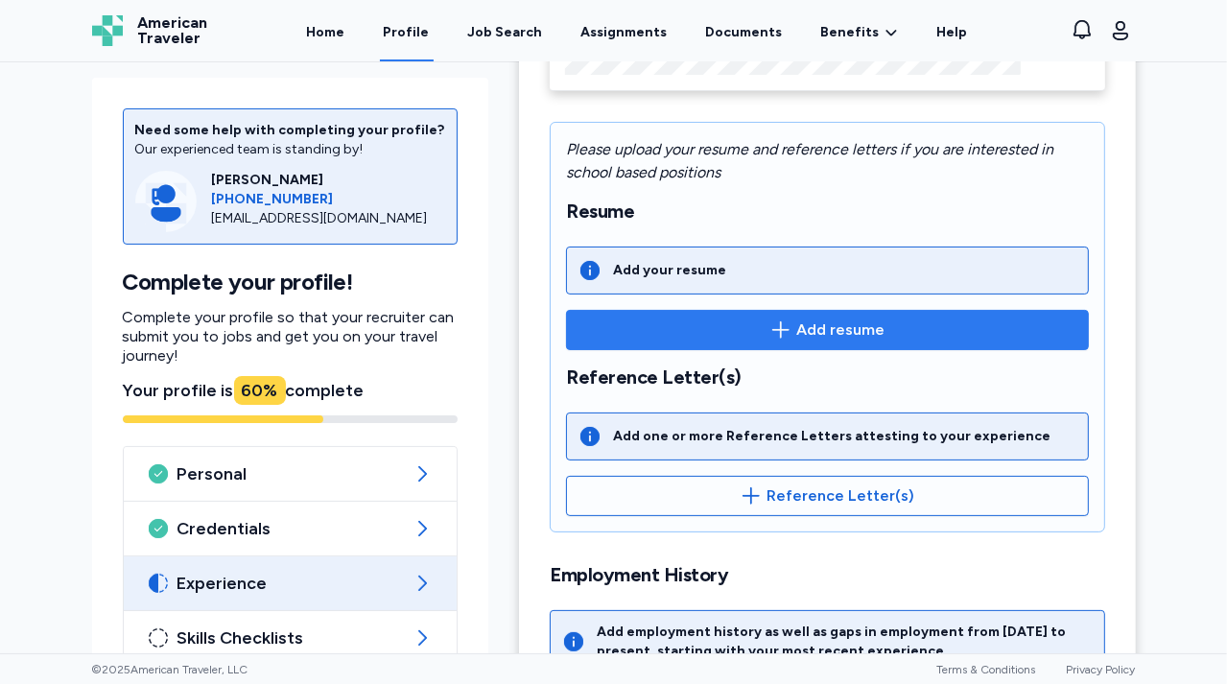
click at [807, 319] on span "Add resume" at bounding box center [840, 329] width 88 height 23
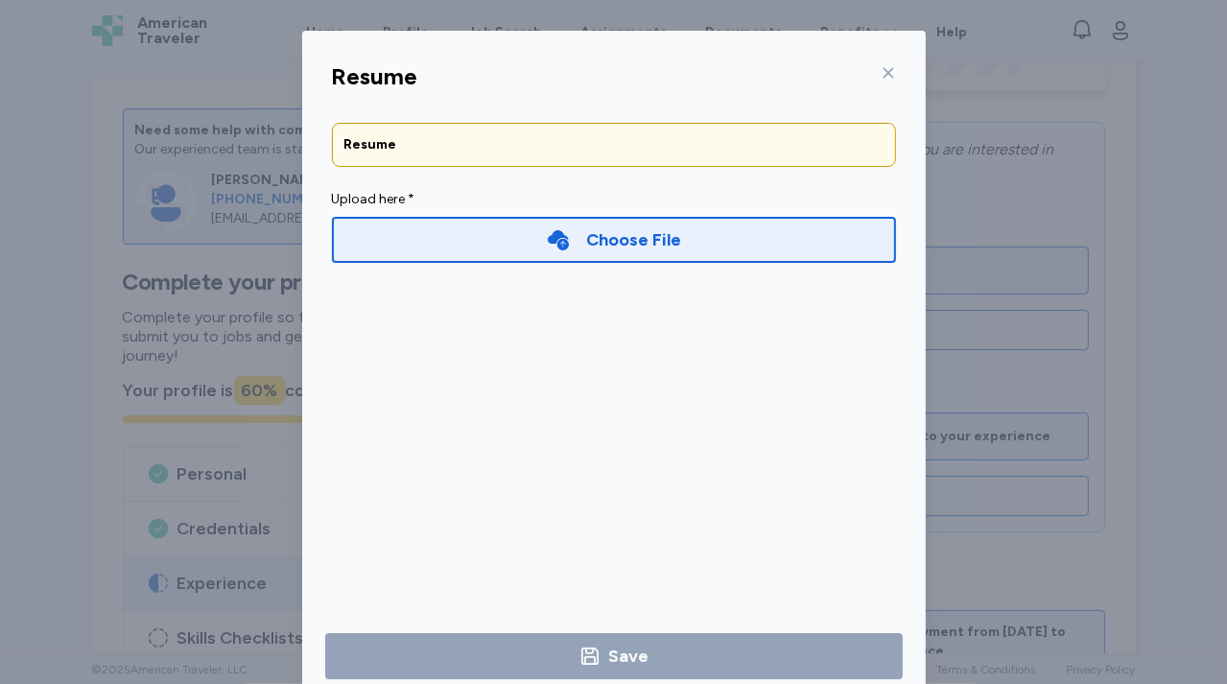
click at [591, 244] on div "Choose File" at bounding box center [633, 239] width 95 height 27
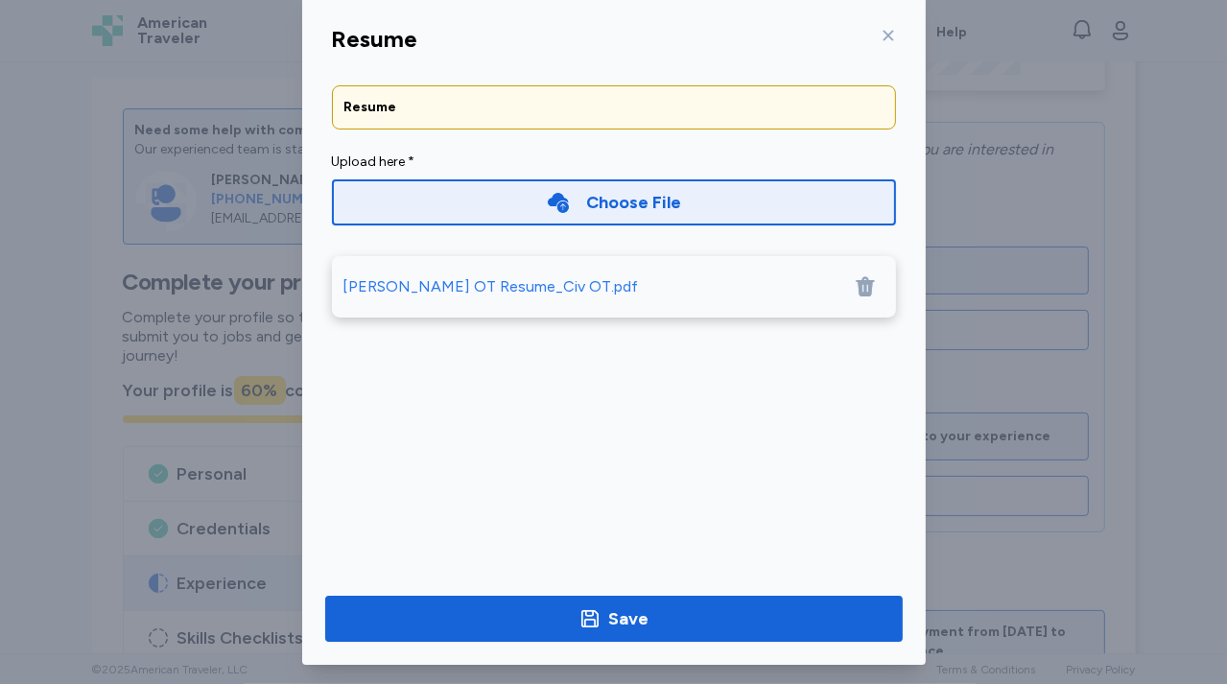
scroll to position [49, 0]
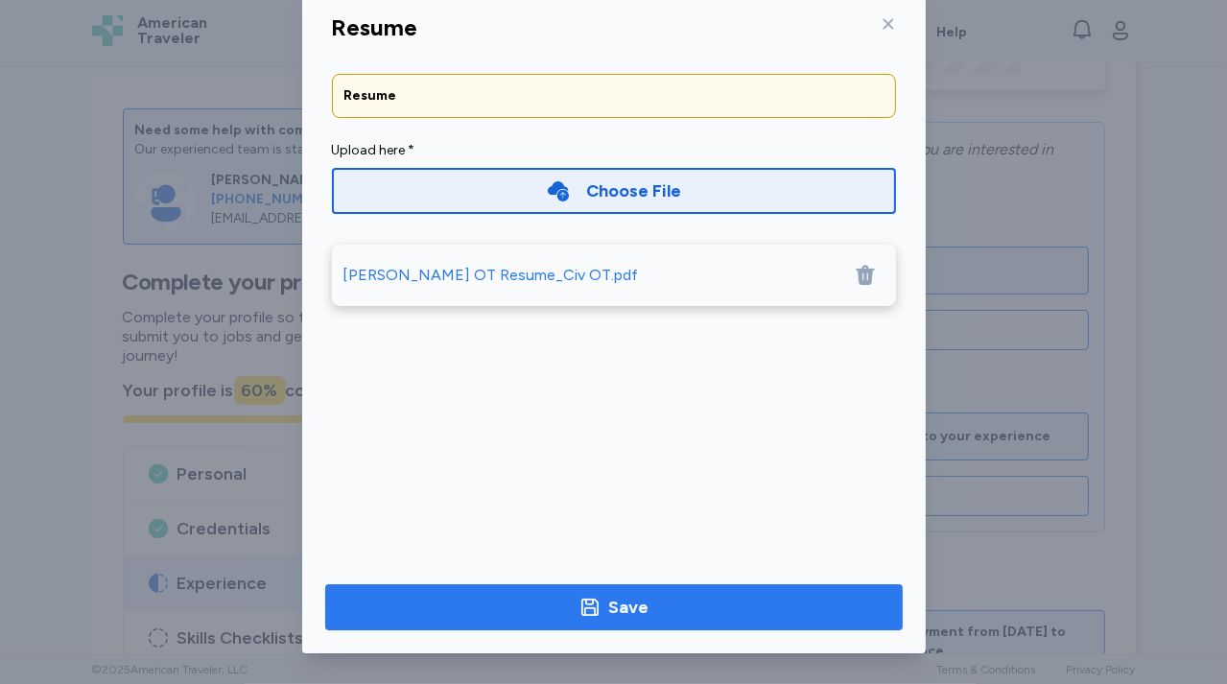
click at [578, 610] on icon "button" at bounding box center [589, 607] width 23 height 23
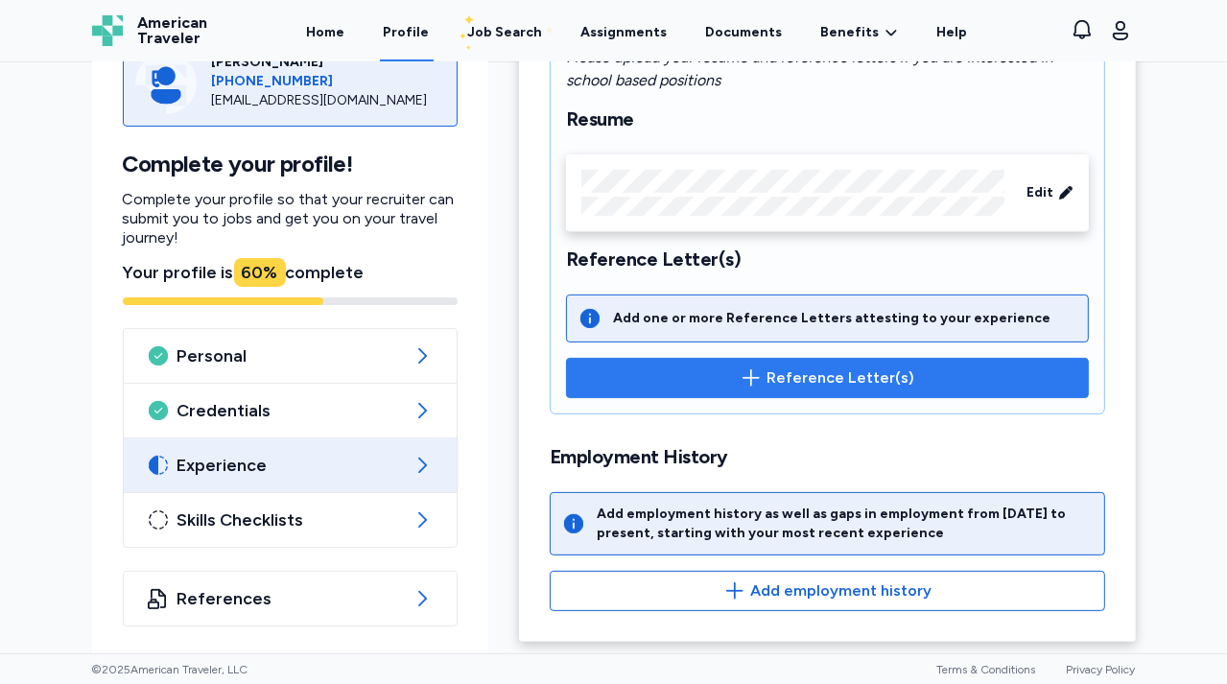
scroll to position [358, 0]
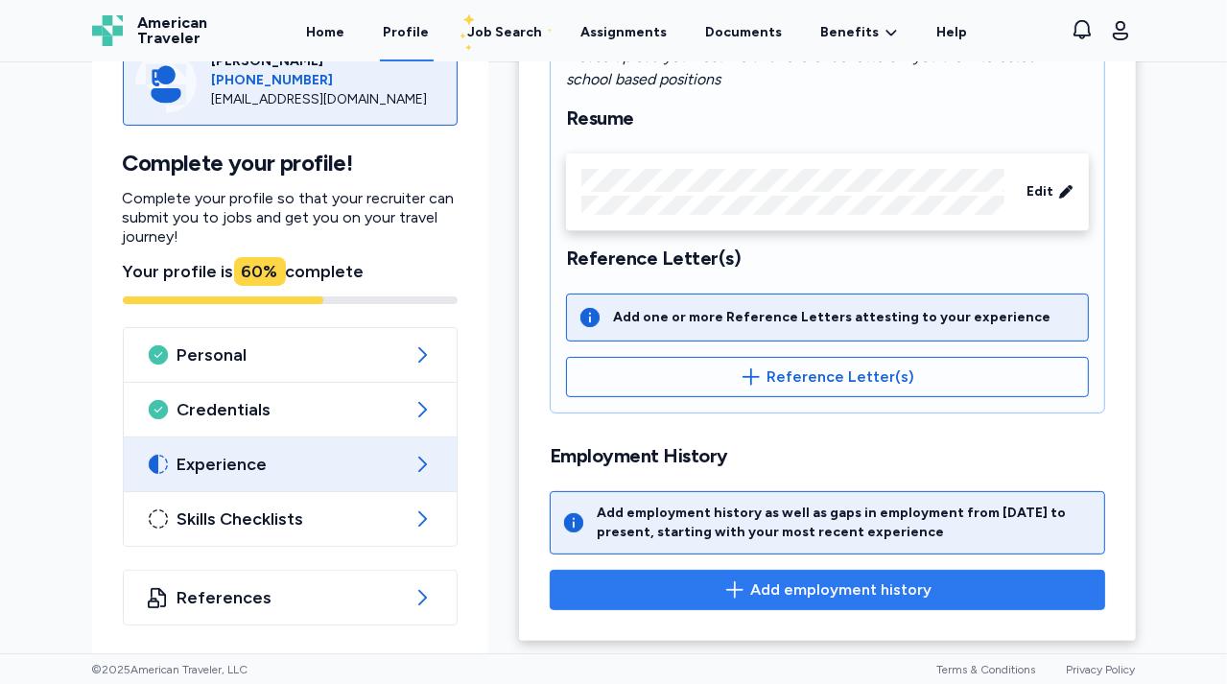
click at [771, 594] on span "Add employment history" at bounding box center [840, 589] width 181 height 23
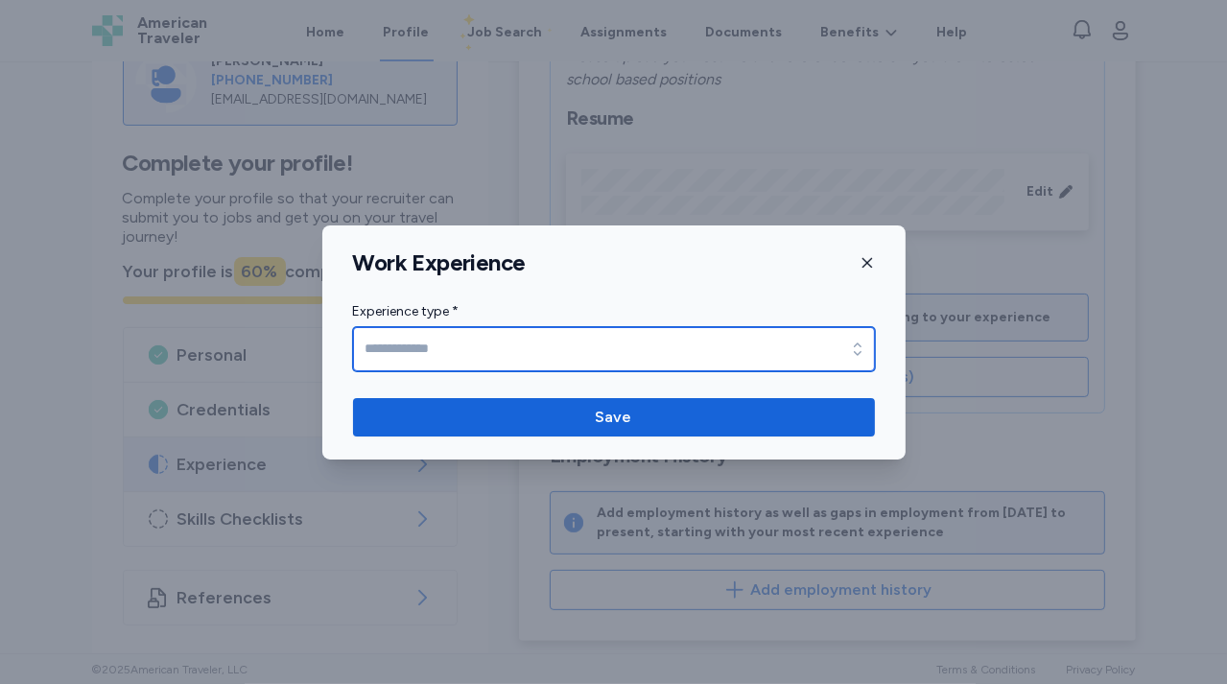
click at [736, 348] on input "Experience type *" at bounding box center [614, 349] width 522 height 44
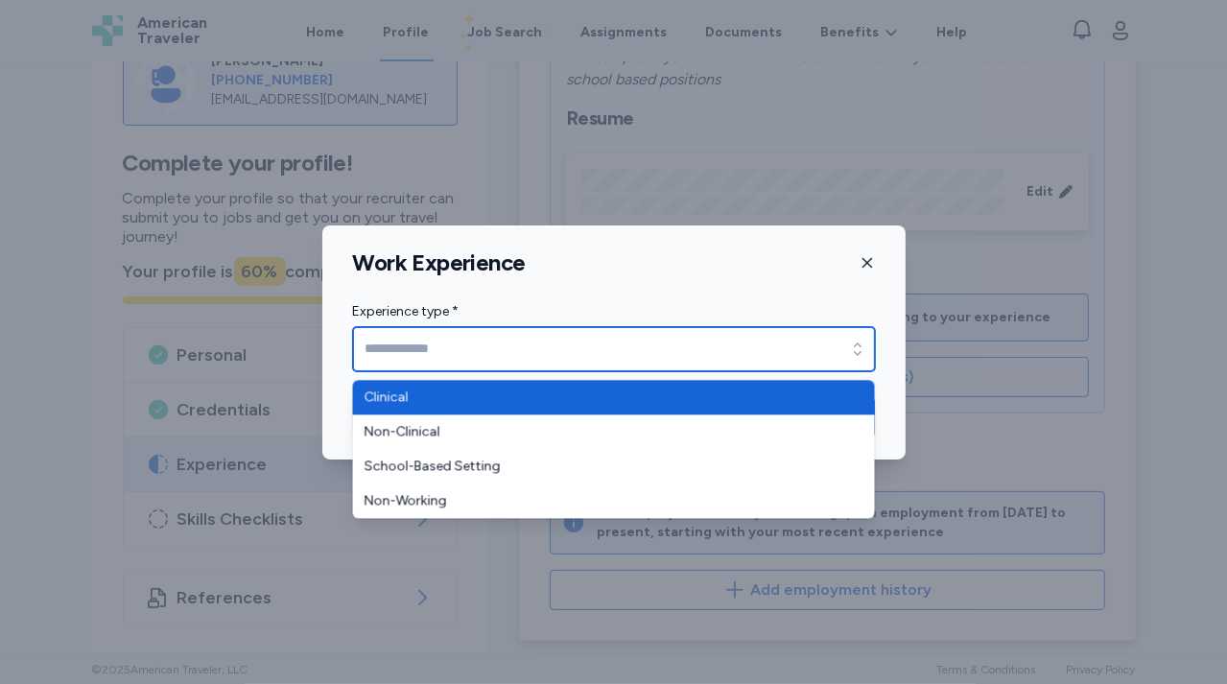
type input "********"
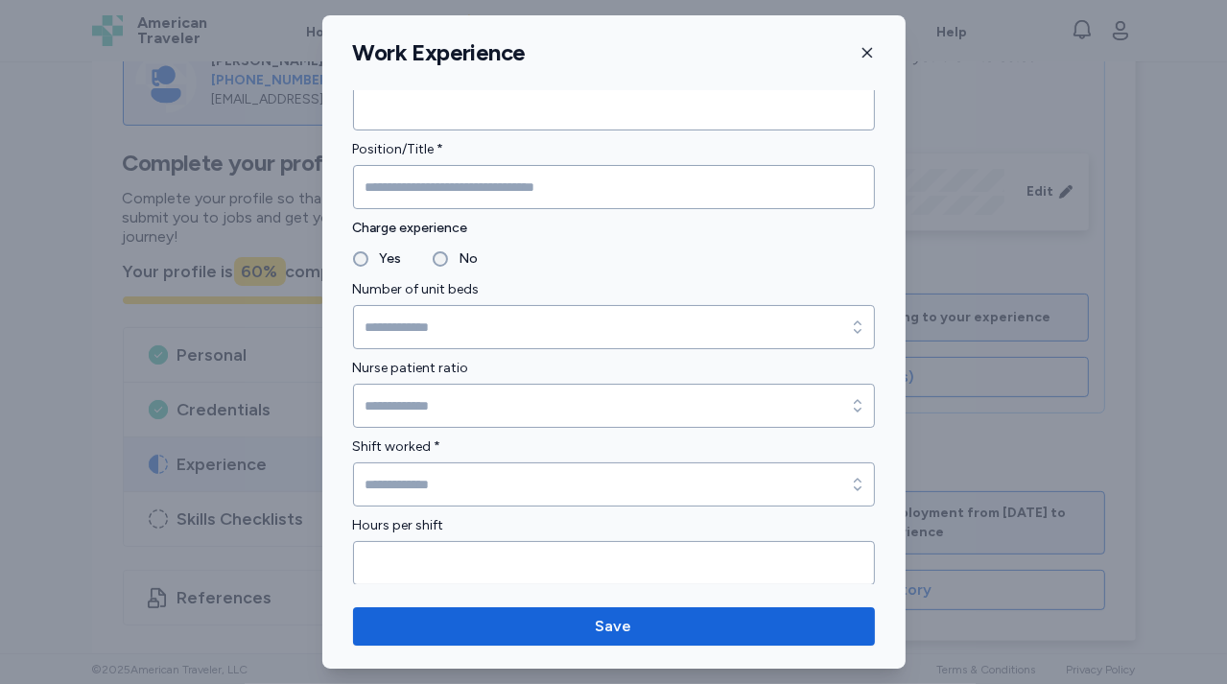
scroll to position [1082, 0]
click at [861, 48] on icon "button" at bounding box center [866, 52] width 15 height 15
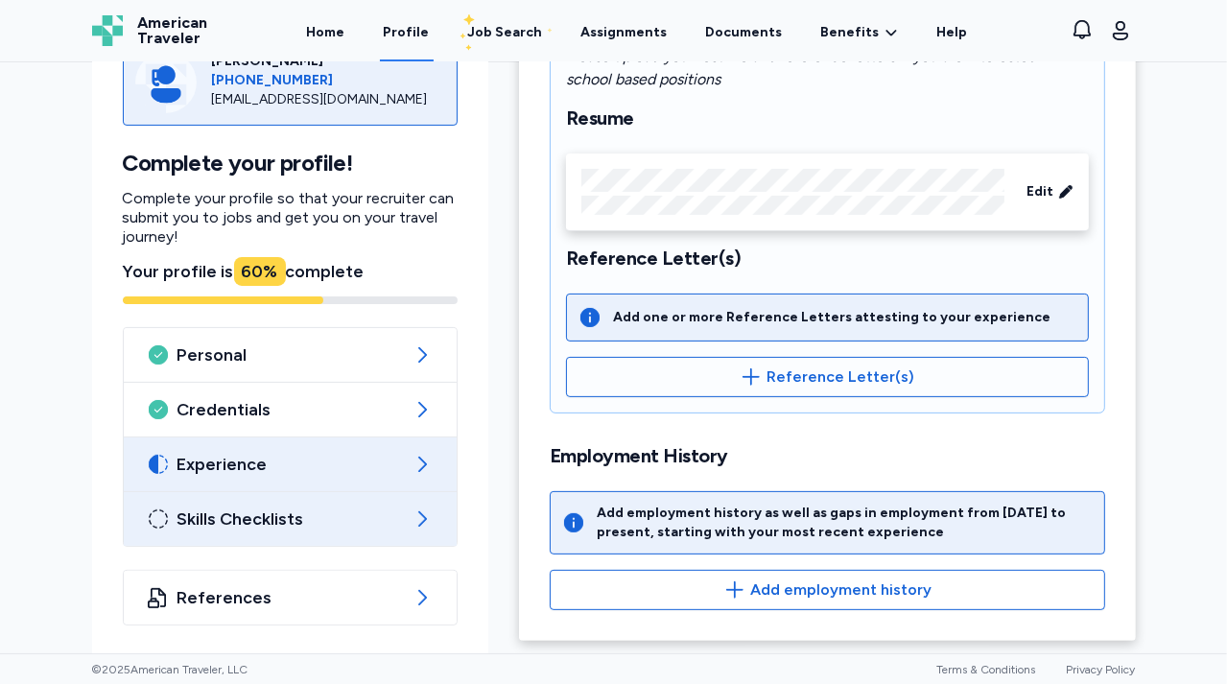
click at [308, 495] on div "Skills Checklists" at bounding box center [291, 519] width 334 height 54
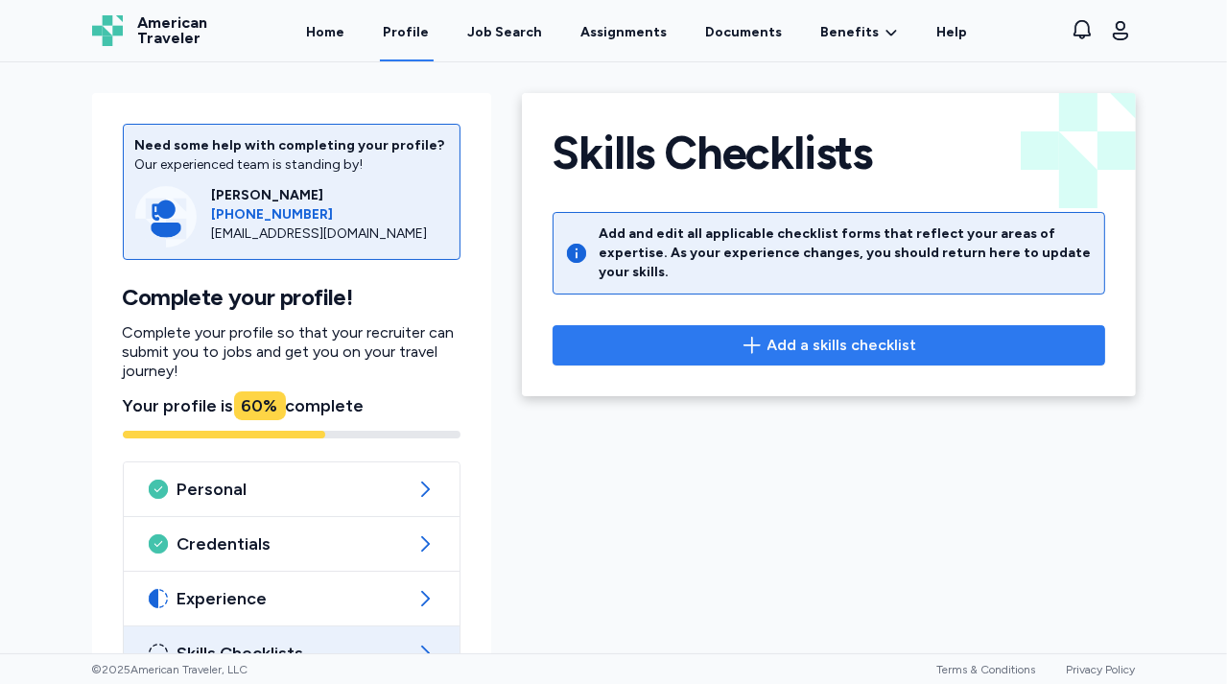
click at [850, 334] on span "Add a skills checklist" at bounding box center [842, 345] width 150 height 23
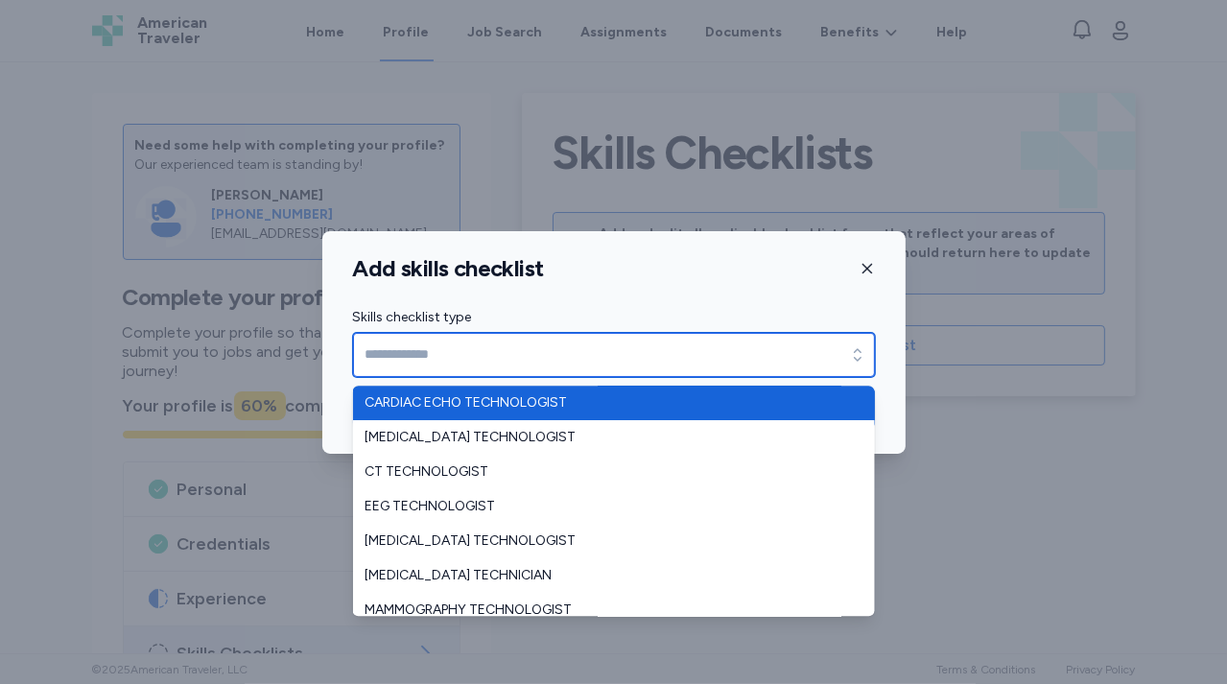
click at [717, 363] on input "Skills checklist type" at bounding box center [614, 355] width 522 height 44
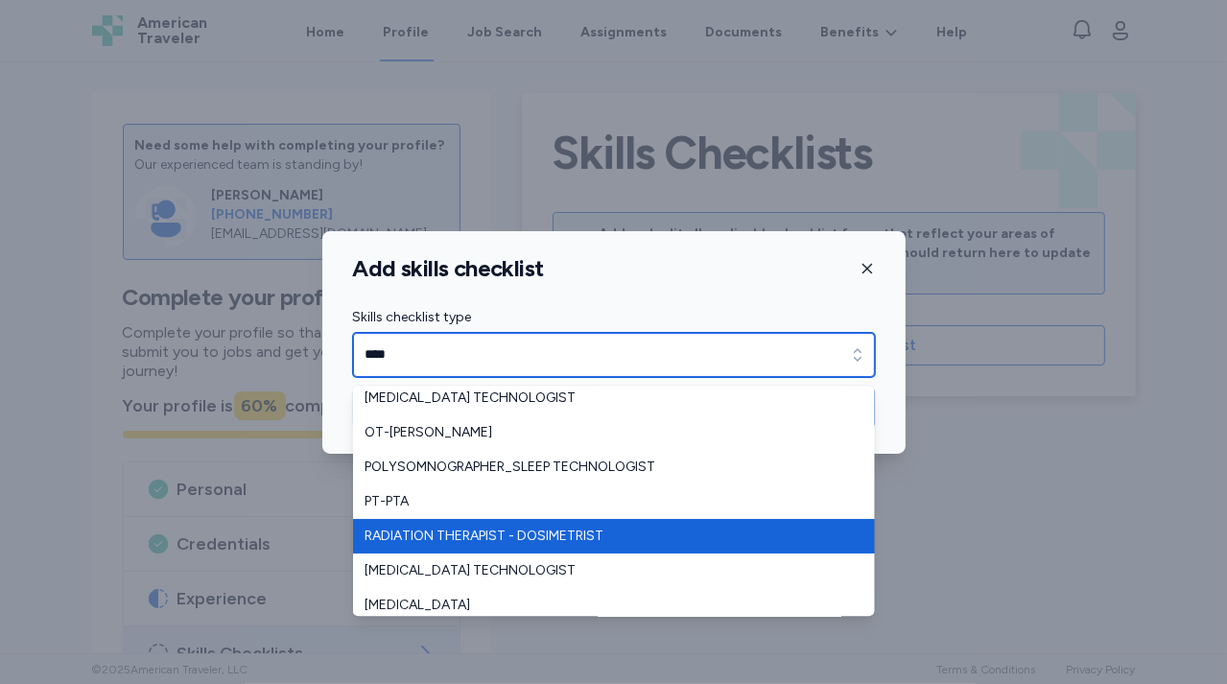
scroll to position [264, 0]
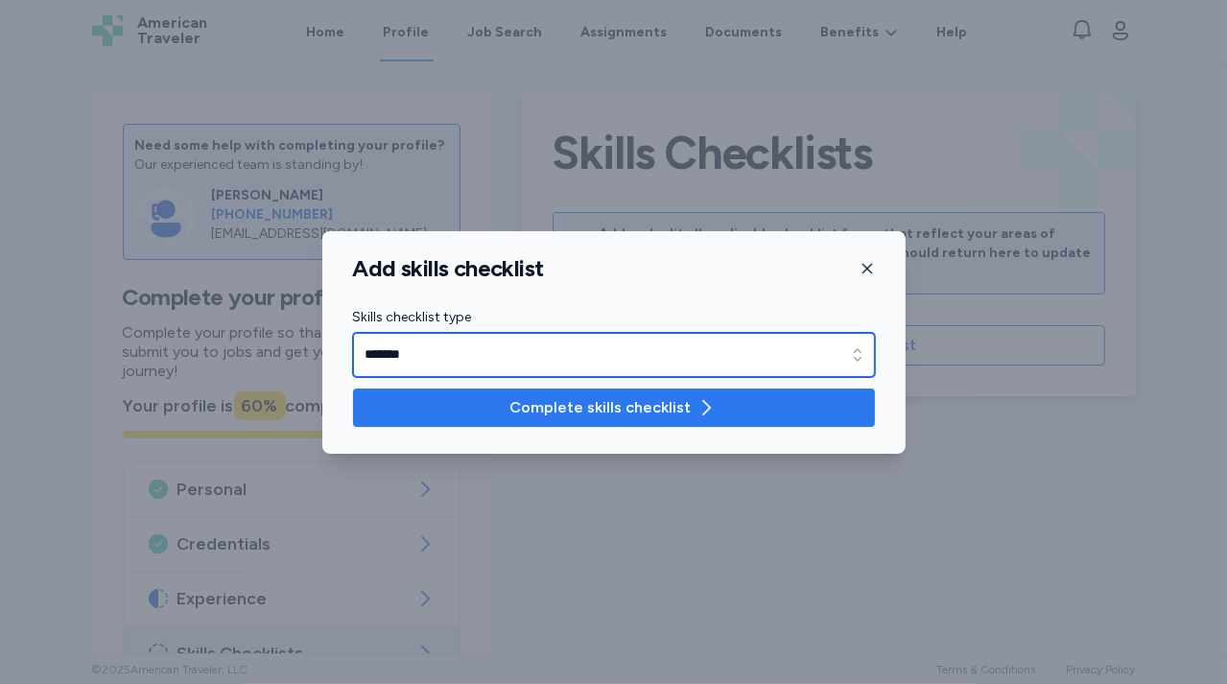
type input "*******"
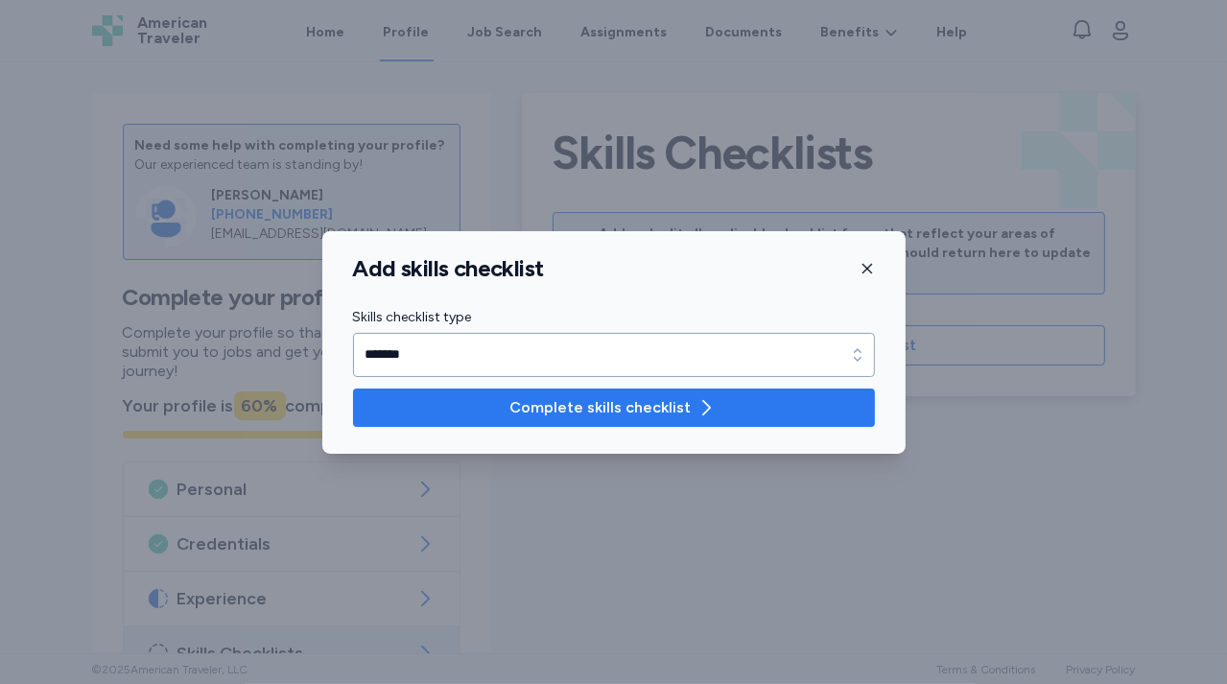
click at [581, 403] on span "Complete skills checklist" at bounding box center [599, 407] width 181 height 23
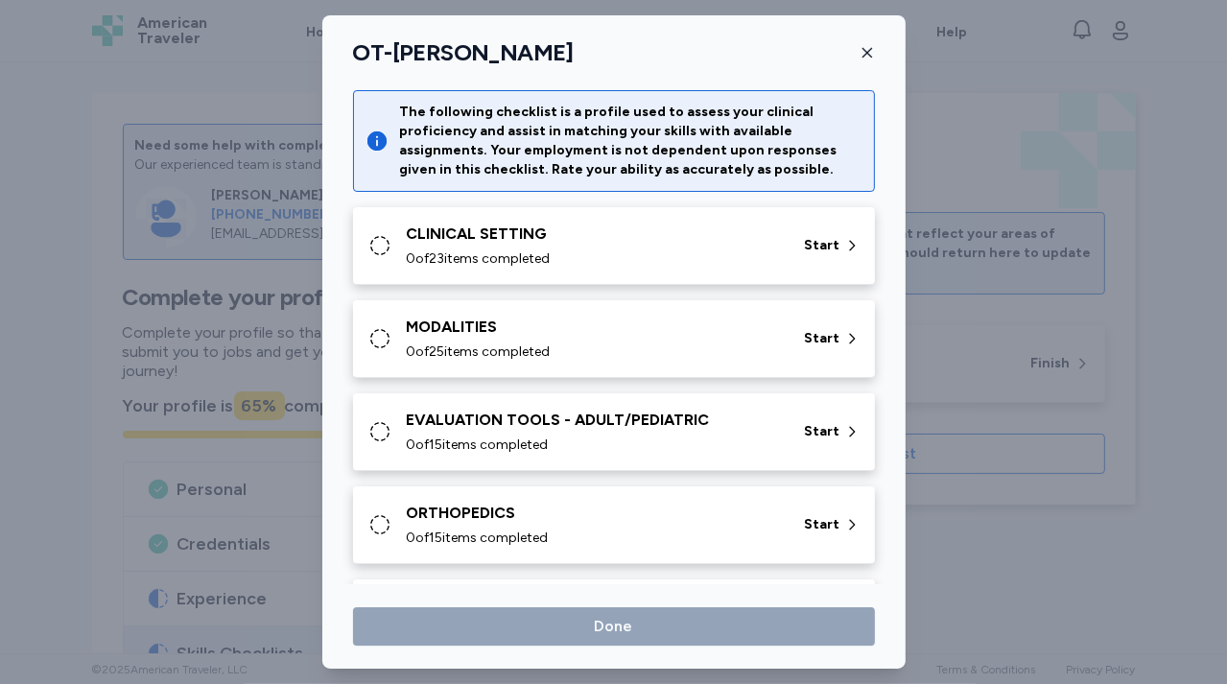
click at [856, 55] on div "OT-[PERSON_NAME]" at bounding box center [613, 52] width 583 height 29
click at [867, 53] on icon "button" at bounding box center [866, 53] width 10 height 10
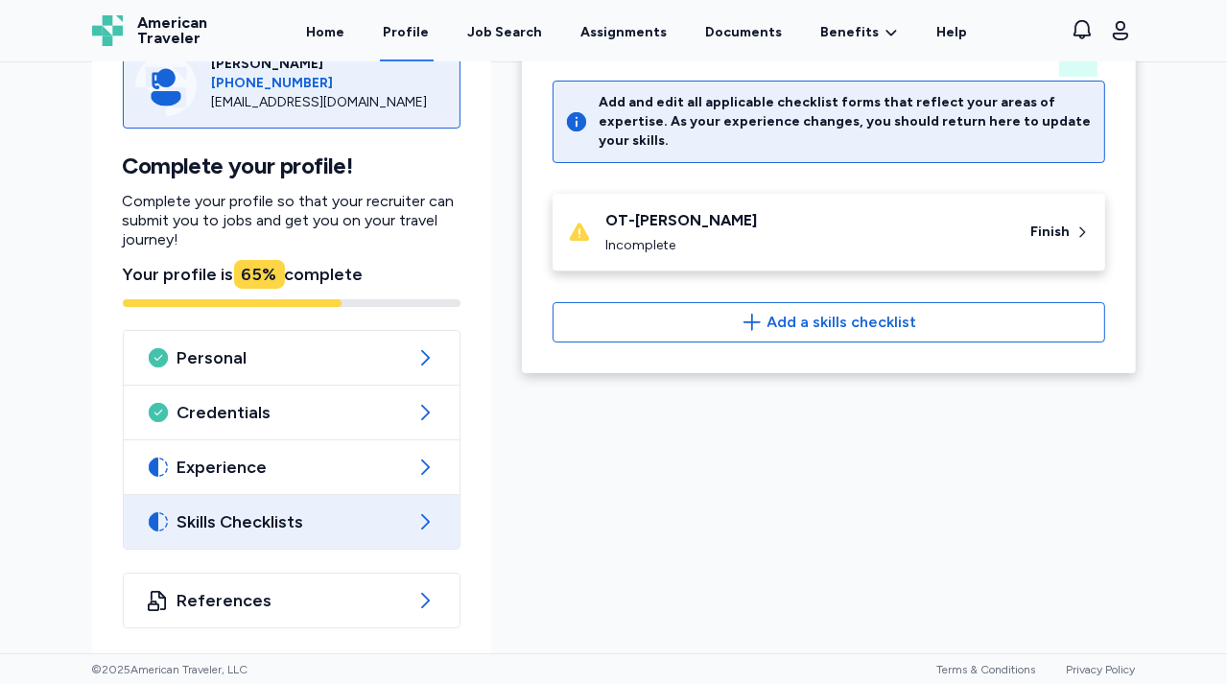
scroll to position [135, 0]
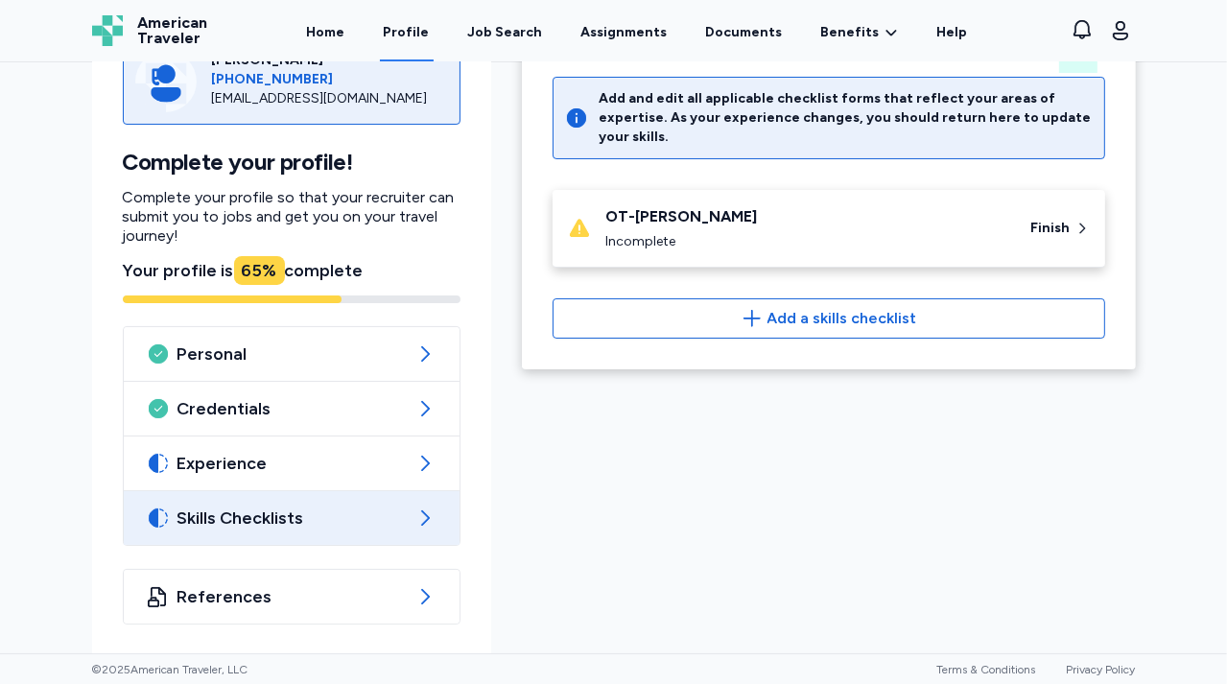
click at [365, 517] on span "Skills Checklists" at bounding box center [291, 517] width 228 height 23
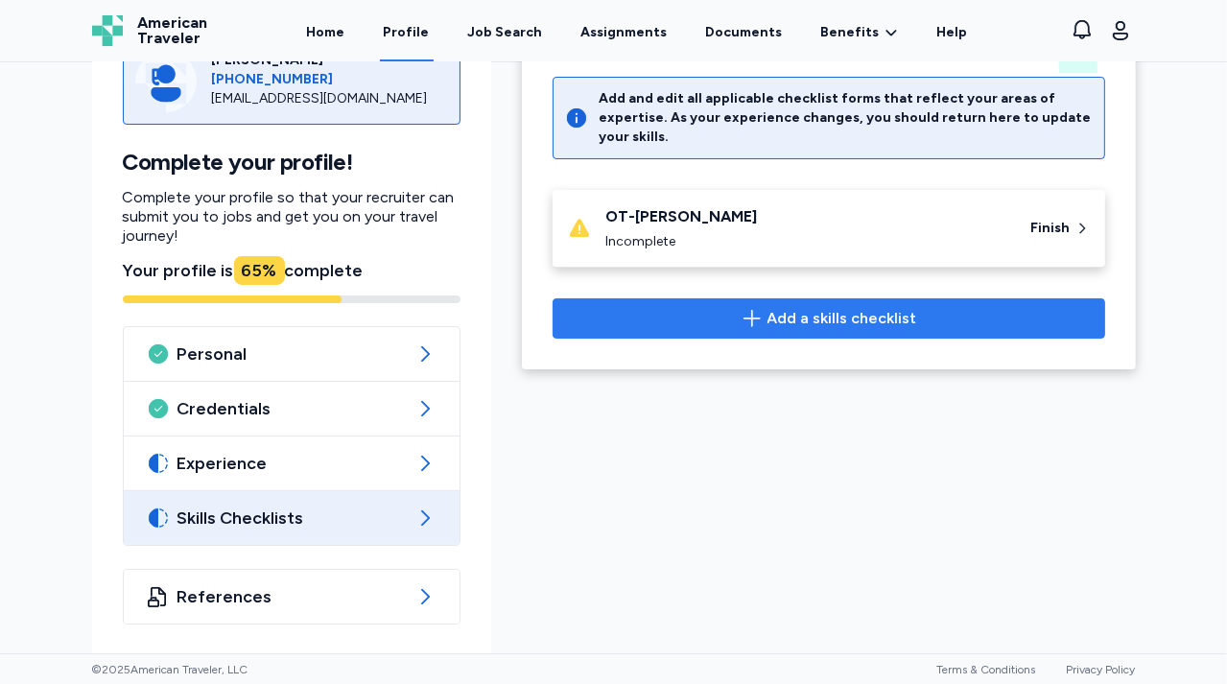
click at [820, 307] on span "Add a skills checklist" at bounding box center [842, 318] width 150 height 23
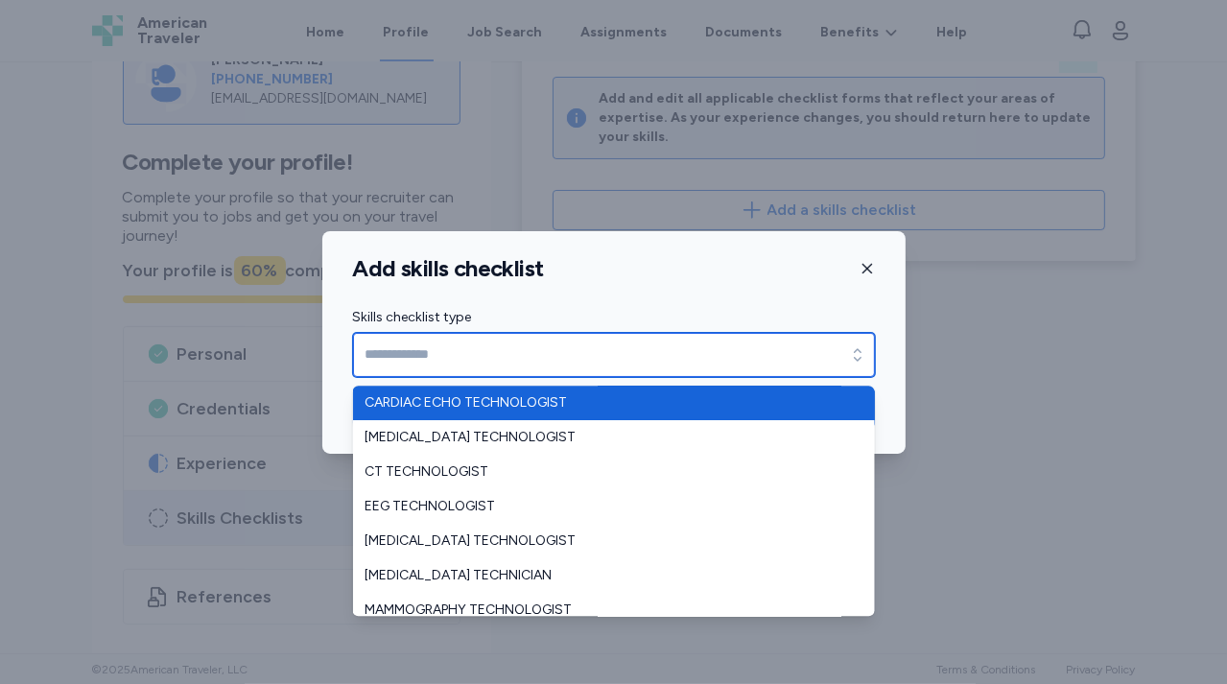
click at [578, 345] on input "Skills checklist type" at bounding box center [614, 355] width 522 height 44
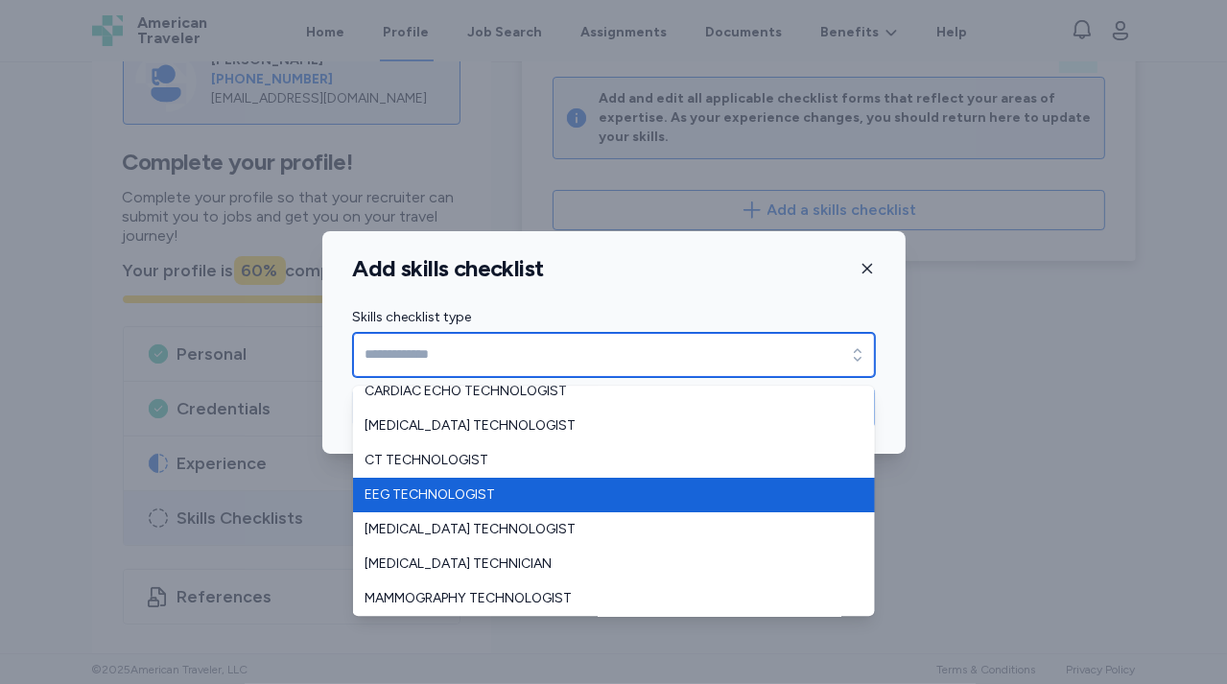
scroll to position [0, 0]
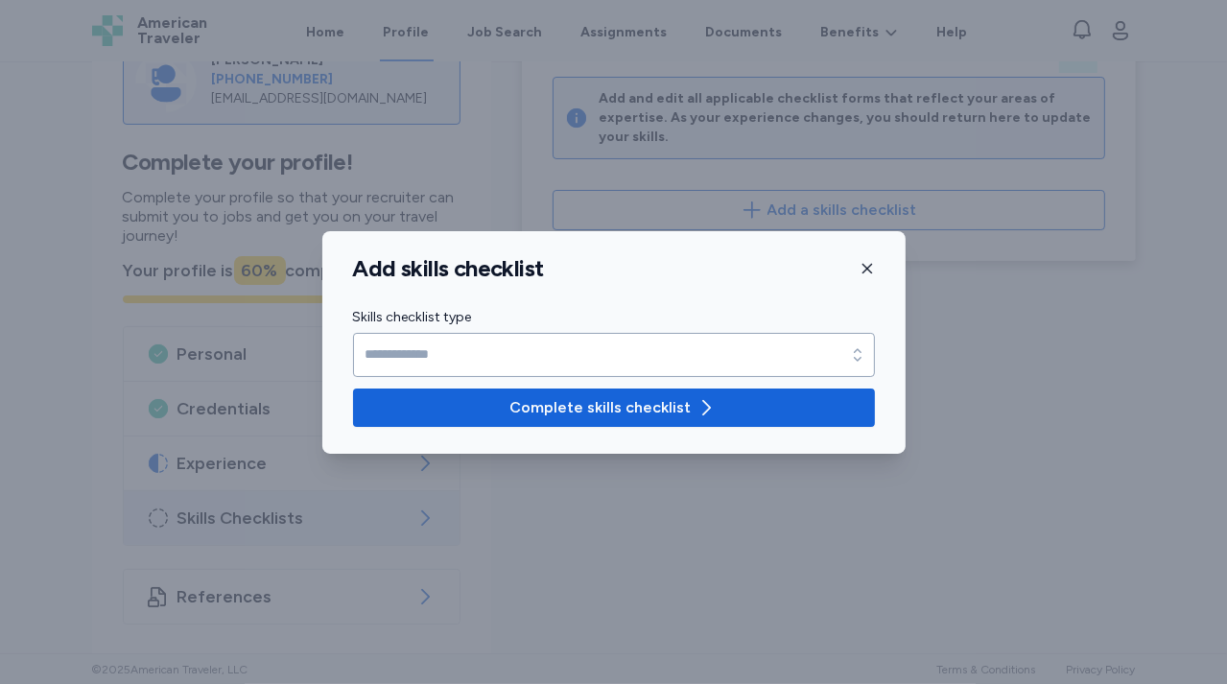
click at [858, 267] on div "Add skills checklist Skills checklist type Skills checklist type Complete skill…" at bounding box center [613, 342] width 583 height 222
click at [859, 267] on icon "button" at bounding box center [866, 268] width 15 height 15
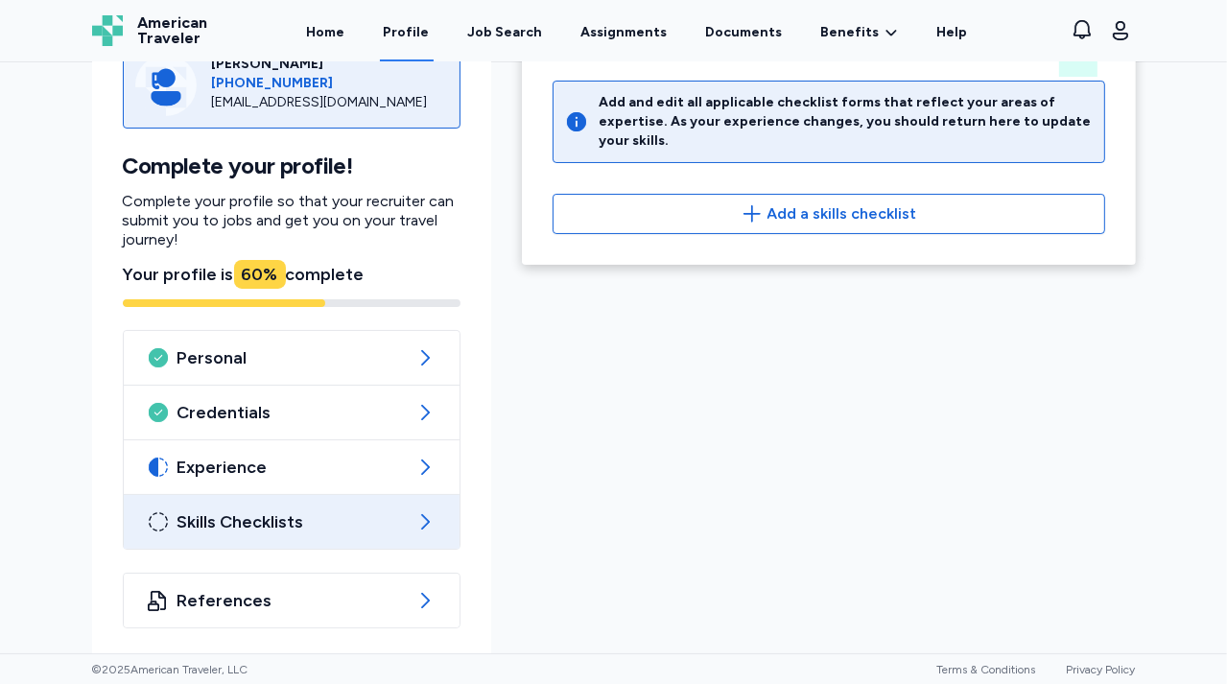
scroll to position [135, 0]
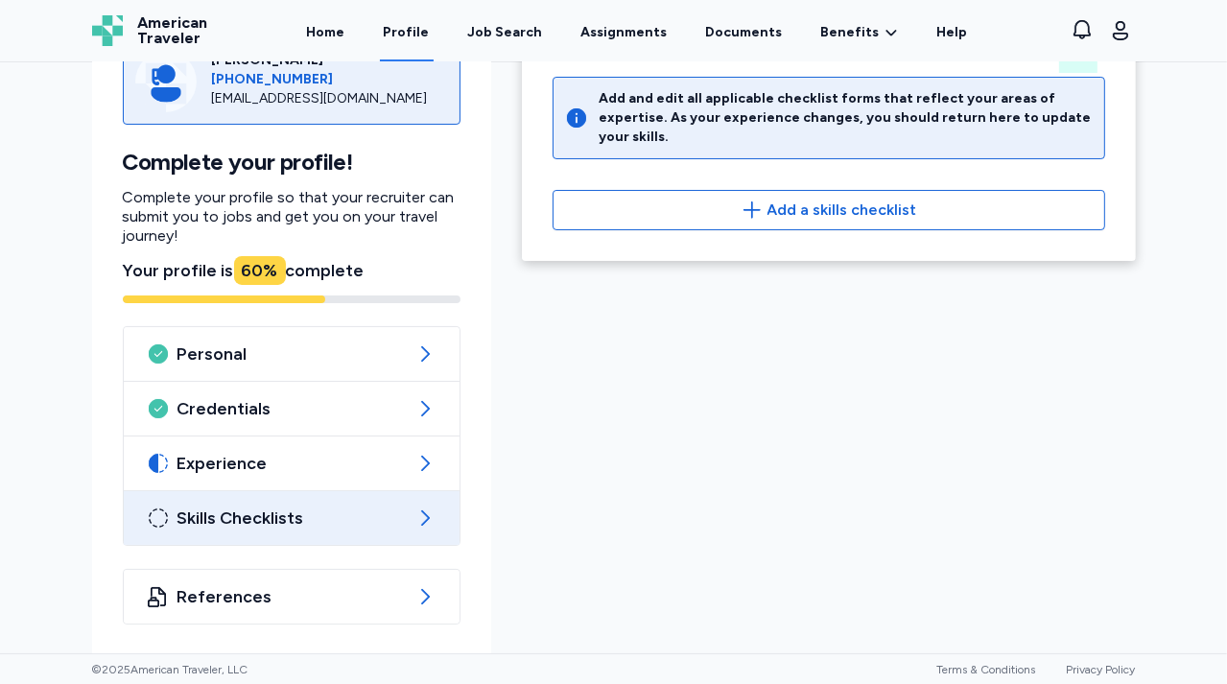
click at [360, 514] on span "Skills Checklists" at bounding box center [291, 517] width 228 height 23
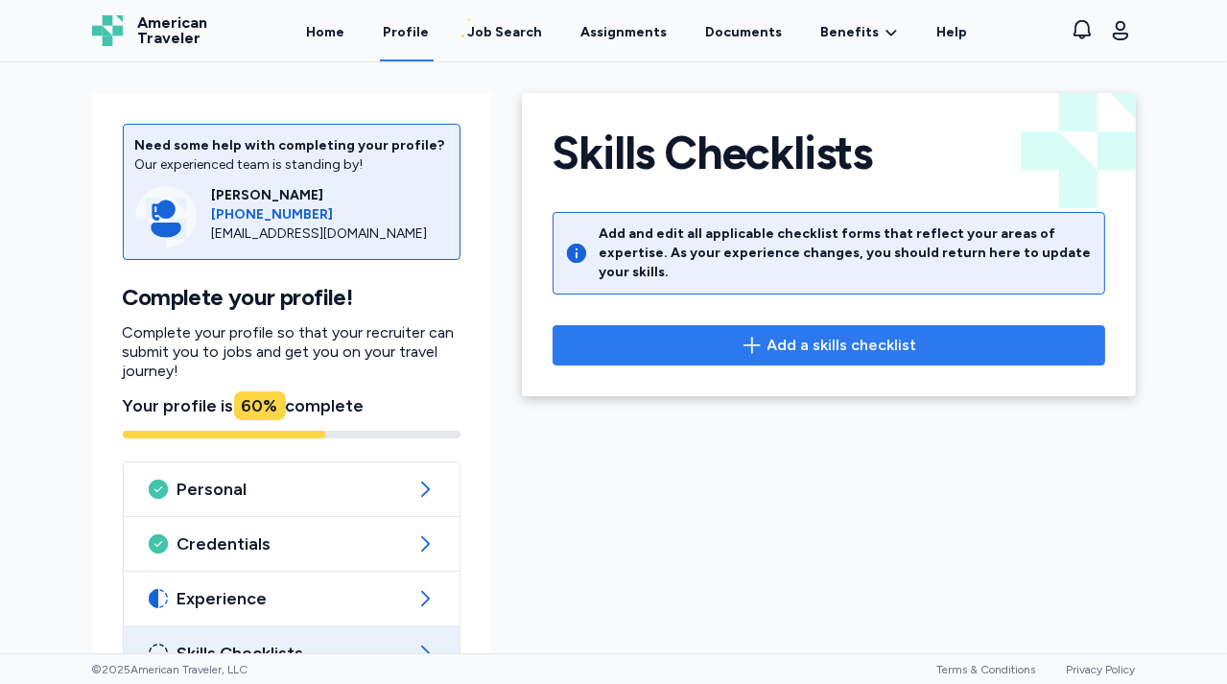
click at [748, 337] on icon "button" at bounding box center [751, 345] width 17 height 16
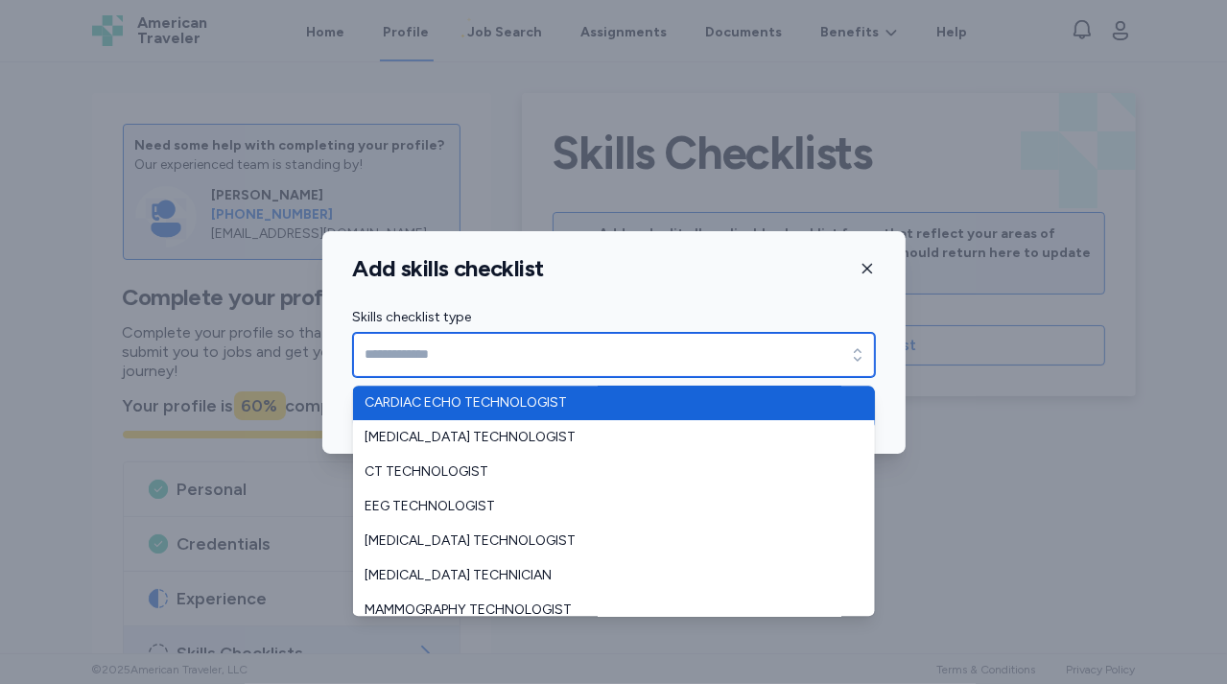
click at [714, 359] on input "Skills checklist type" at bounding box center [614, 355] width 522 height 44
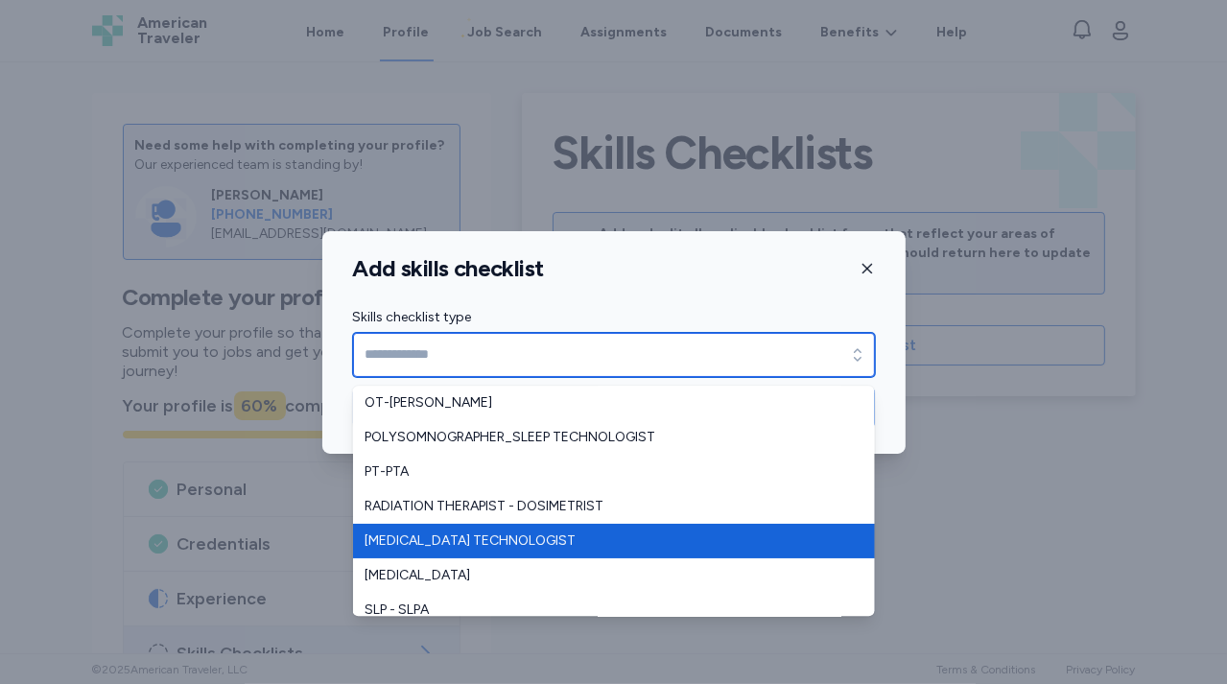
scroll to position [310, 0]
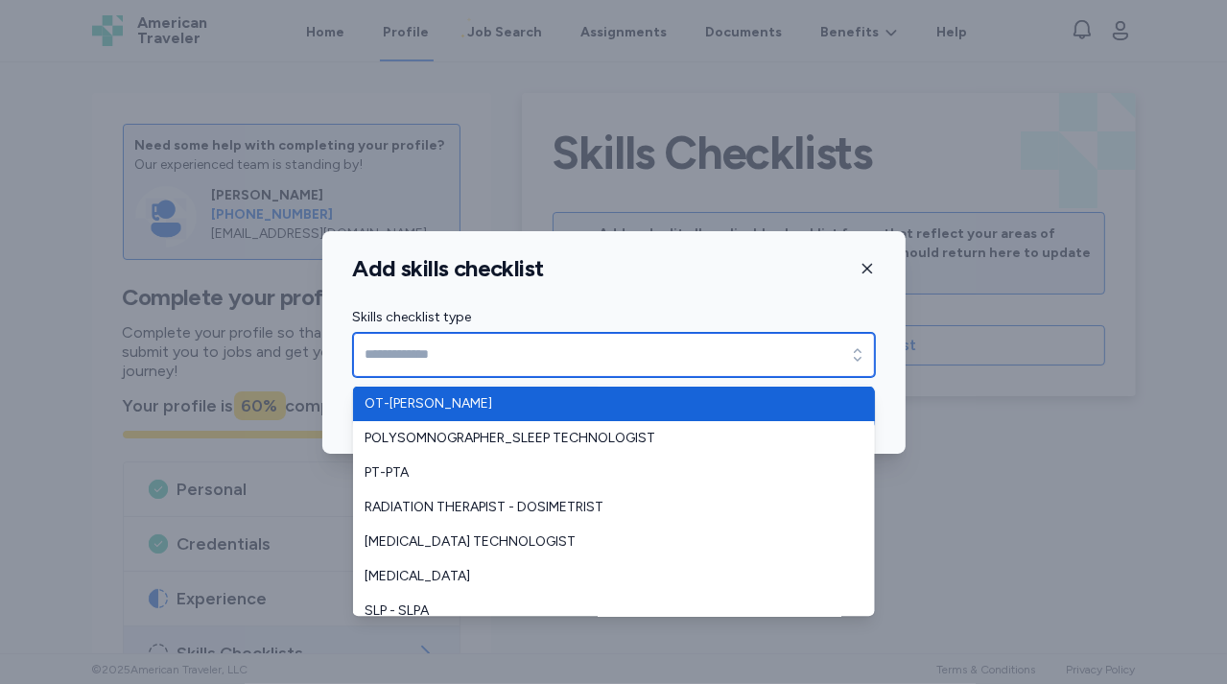
type input "*******"
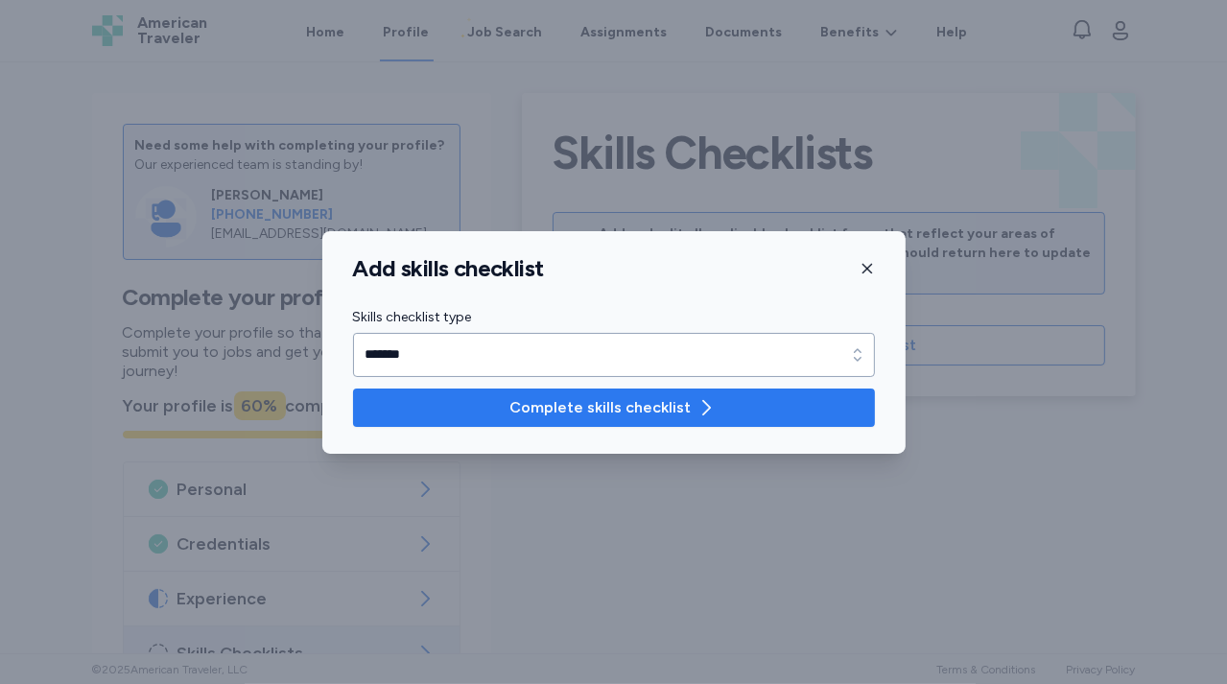
click at [557, 404] on span "Complete skills checklist" at bounding box center [599, 407] width 181 height 23
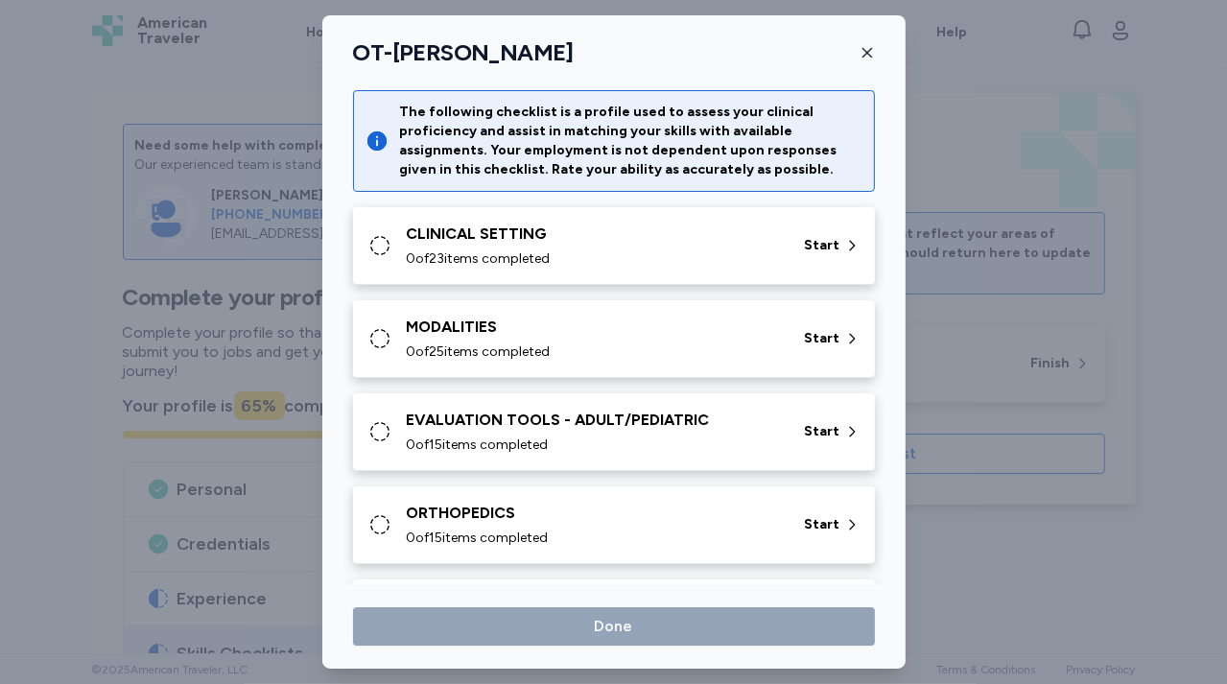
click at [725, 226] on div "CLINICAL SETTING" at bounding box center [594, 233] width 375 height 23
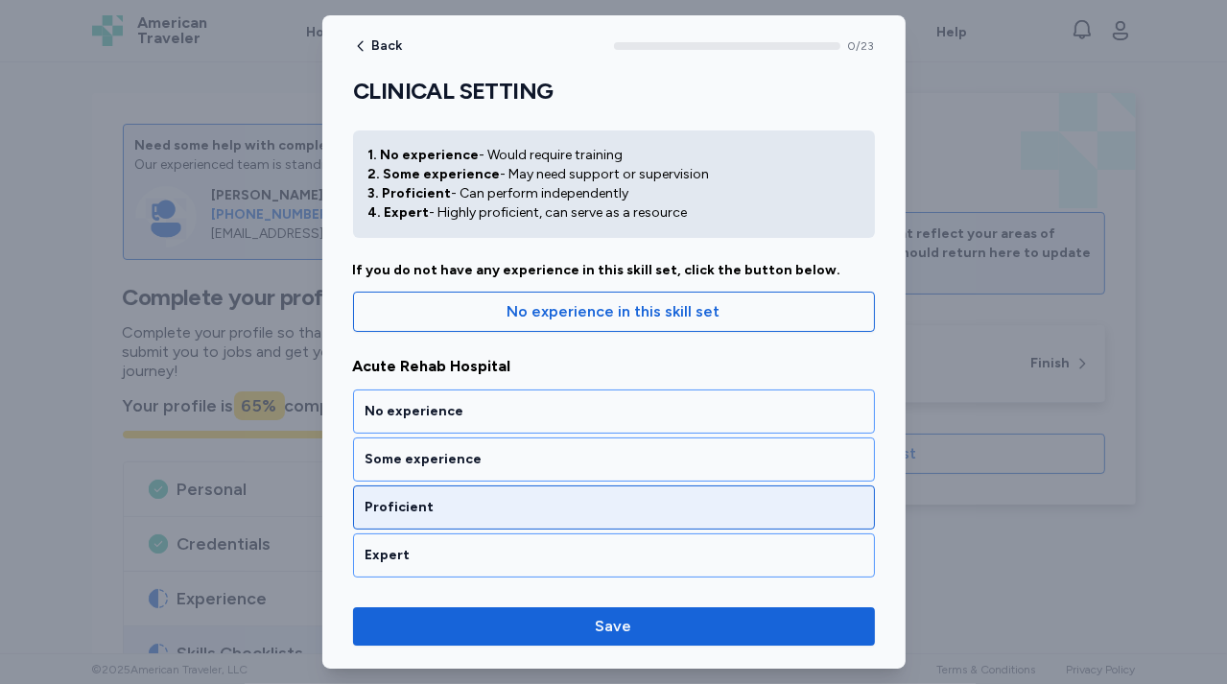
scroll to position [45, 0]
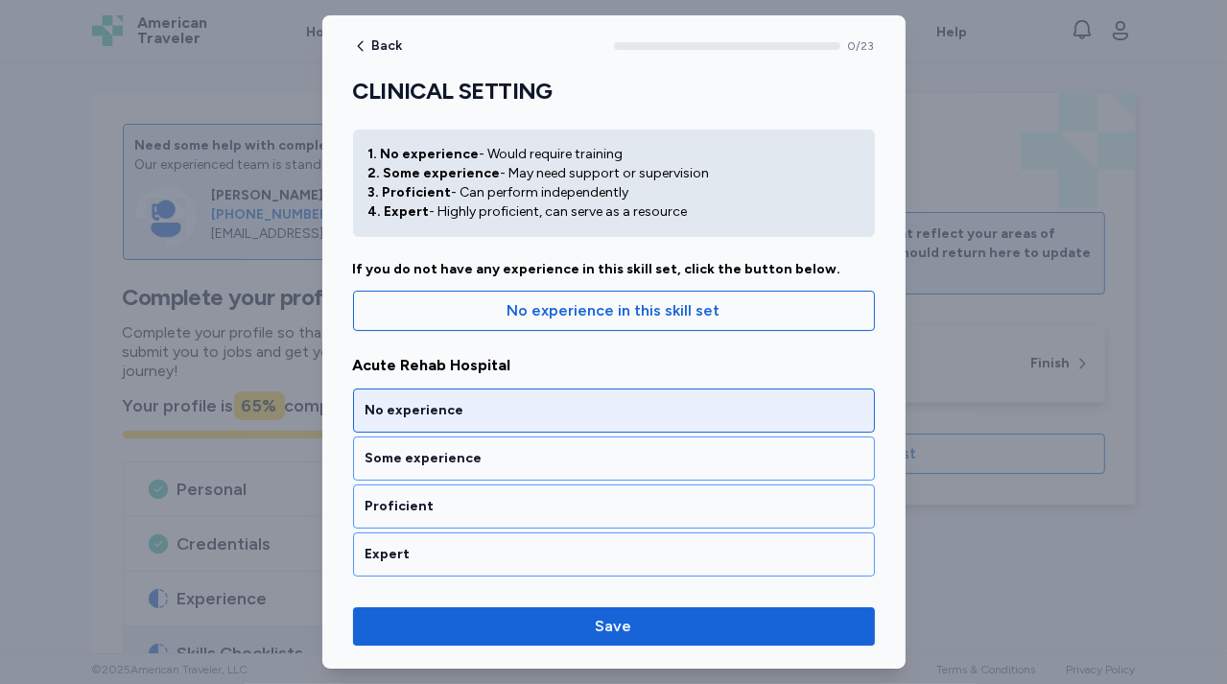
click at [552, 407] on div "No experience" at bounding box center [613, 410] width 497 height 19
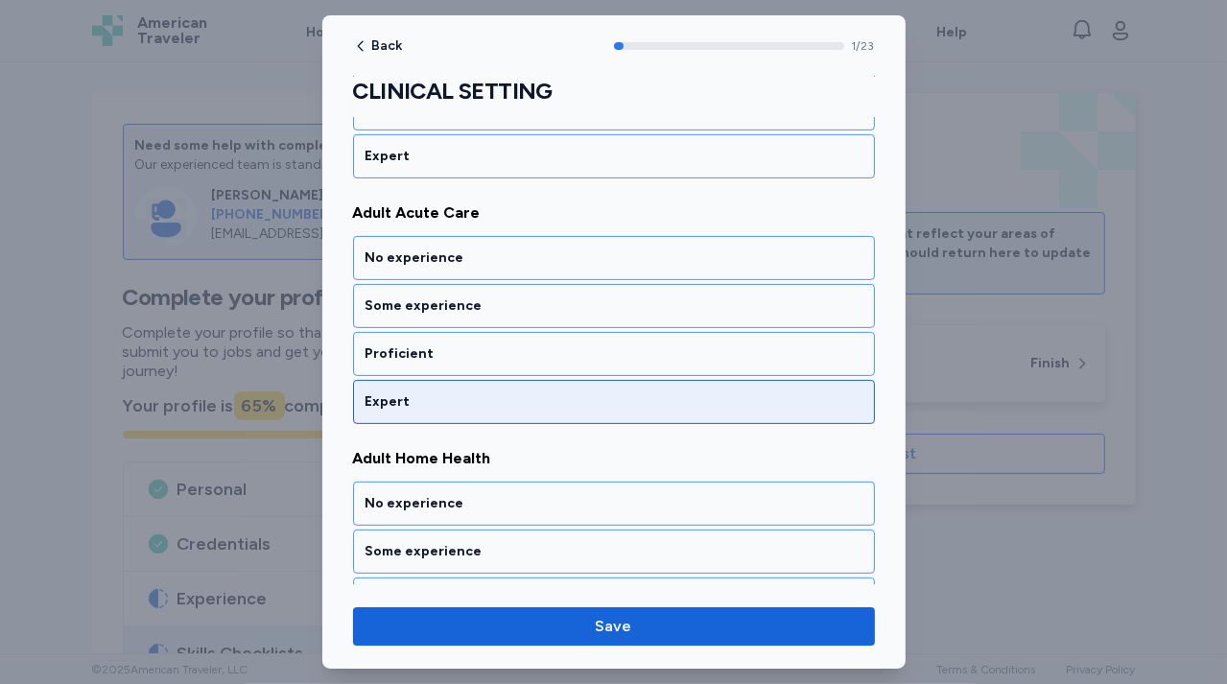
scroll to position [444, 0]
click at [551, 400] on div "Expert" at bounding box center [613, 400] width 497 height 19
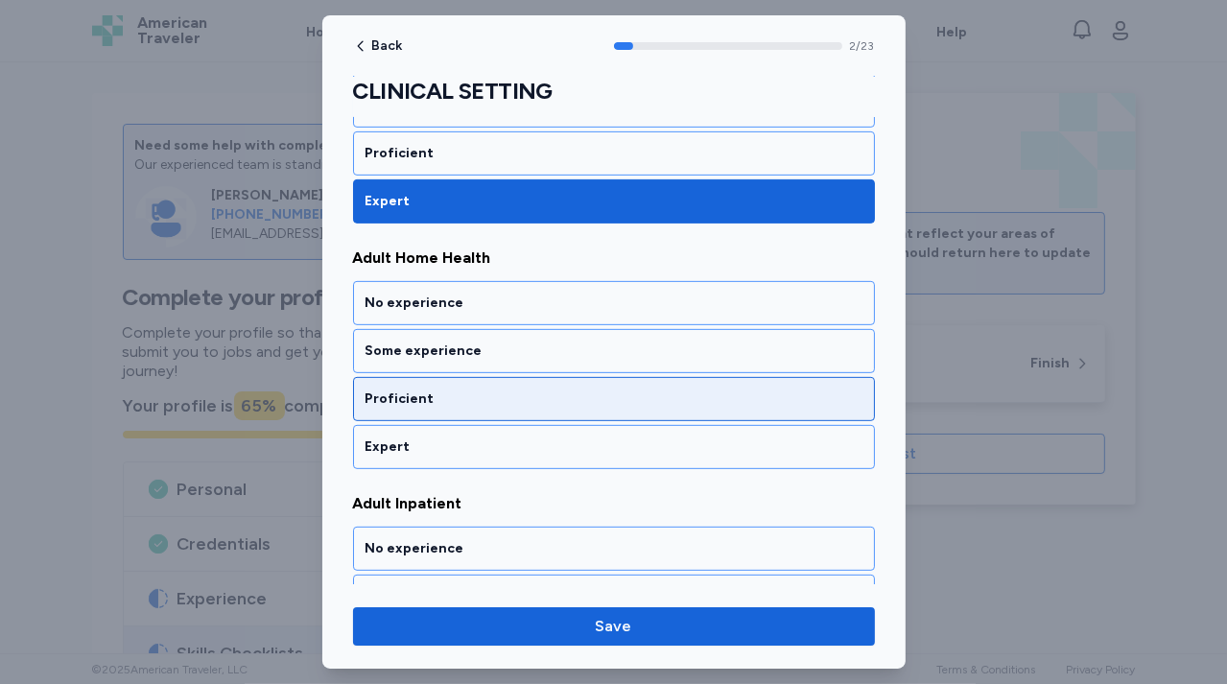
scroll to position [646, 0]
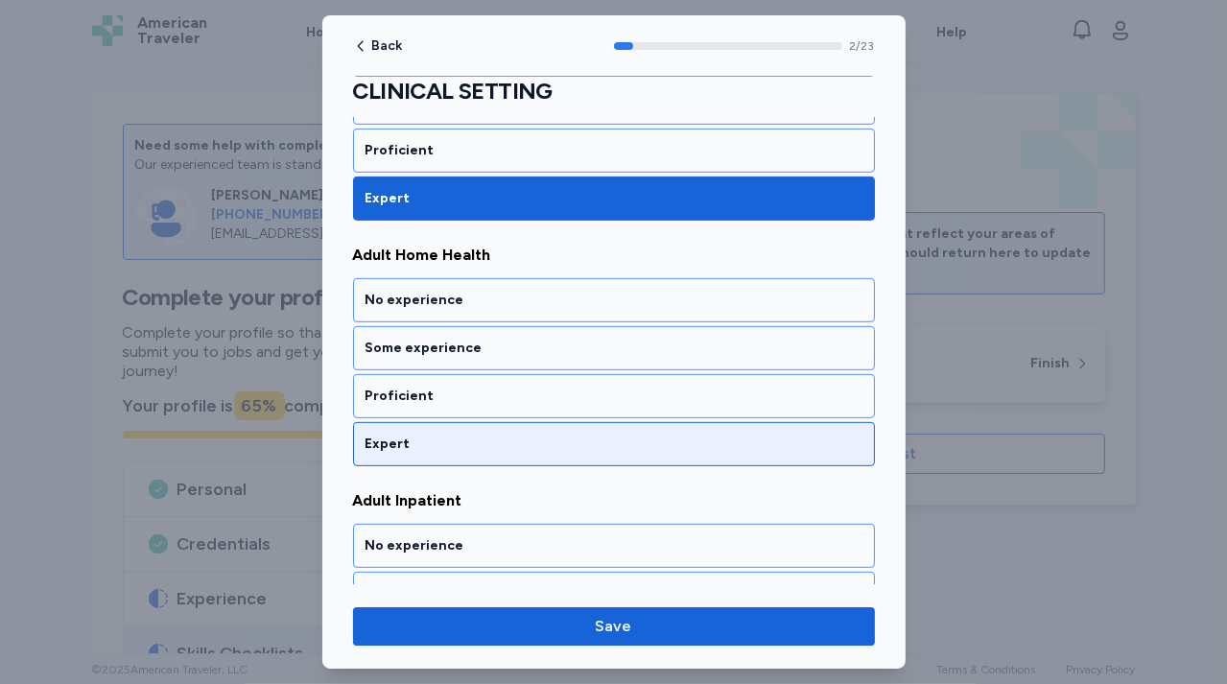
click at [539, 434] on div "Expert" at bounding box center [613, 443] width 497 height 19
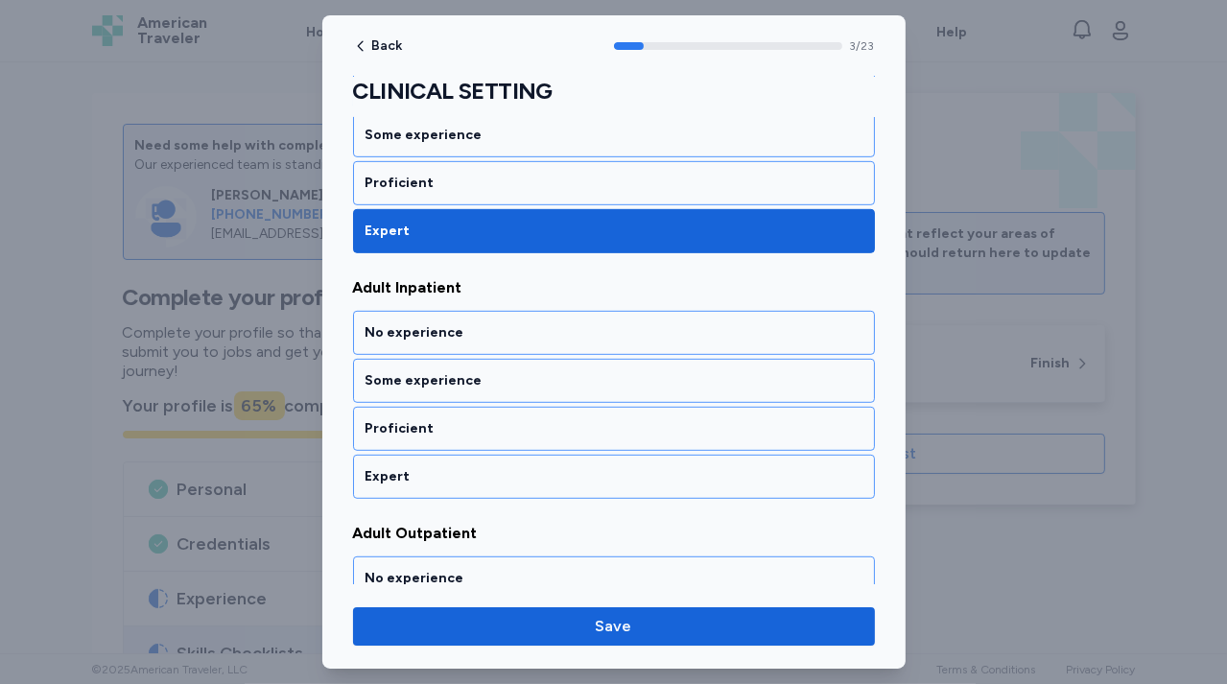
scroll to position [890, 0]
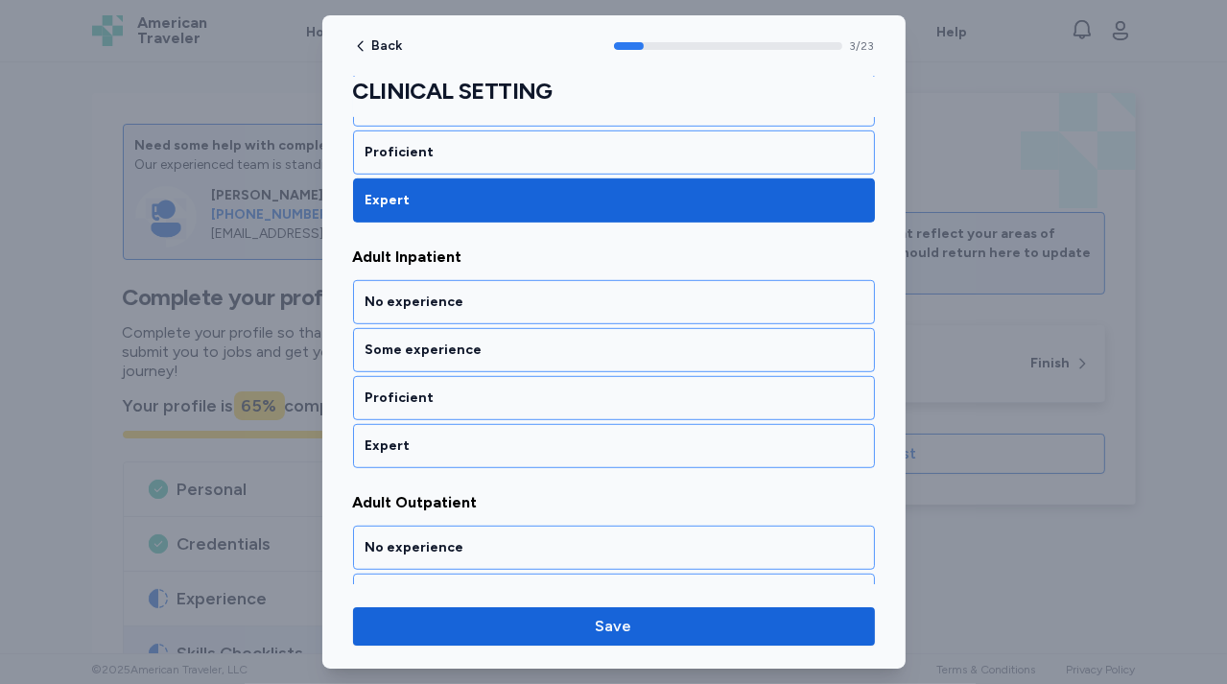
click at [539, 436] on div "Expert" at bounding box center [613, 445] width 497 height 19
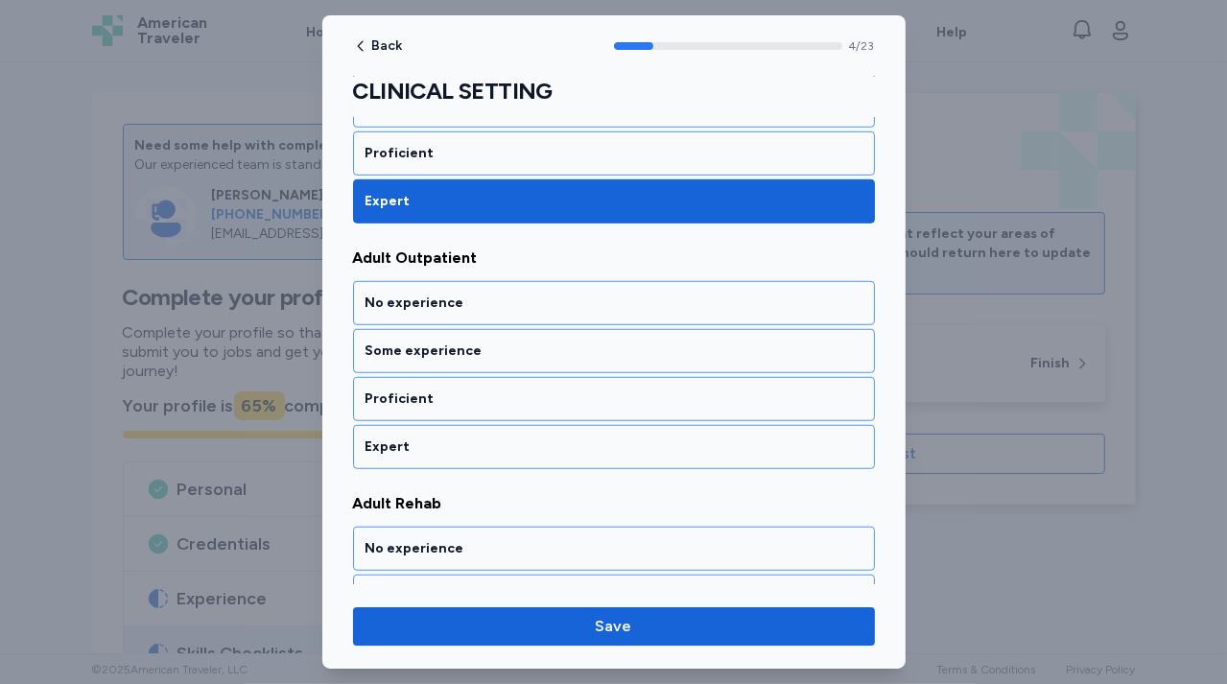
click at [539, 437] on div "Expert" at bounding box center [613, 446] width 497 height 19
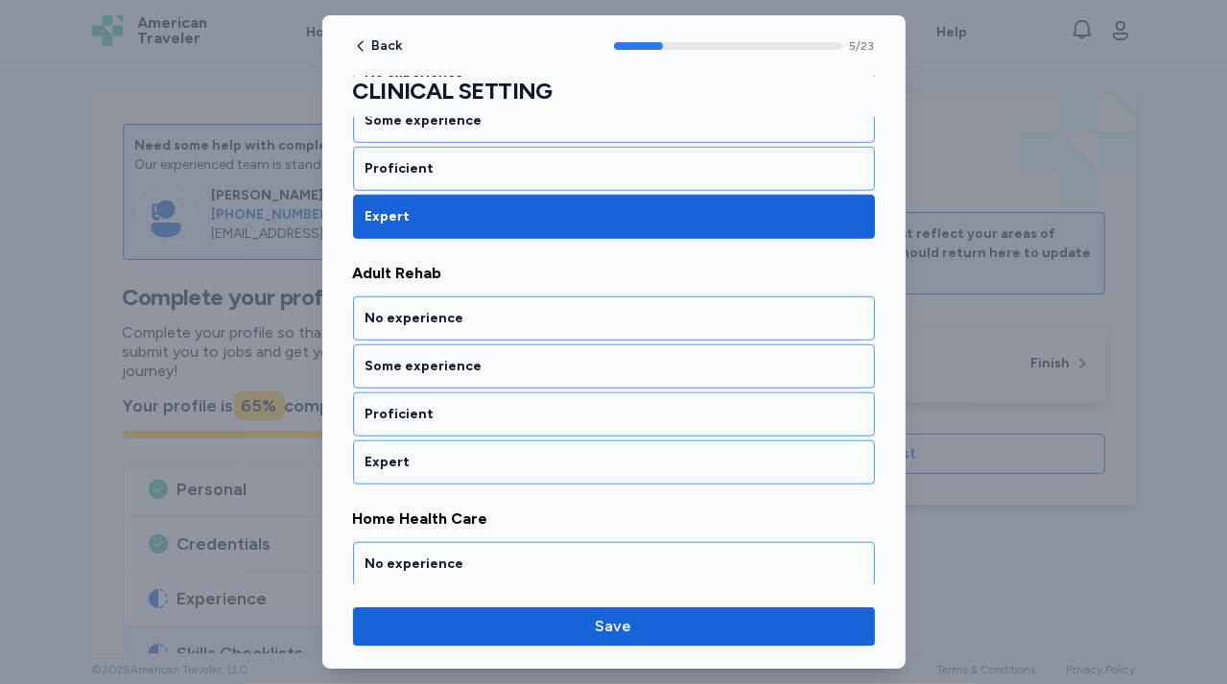
scroll to position [1378, 0]
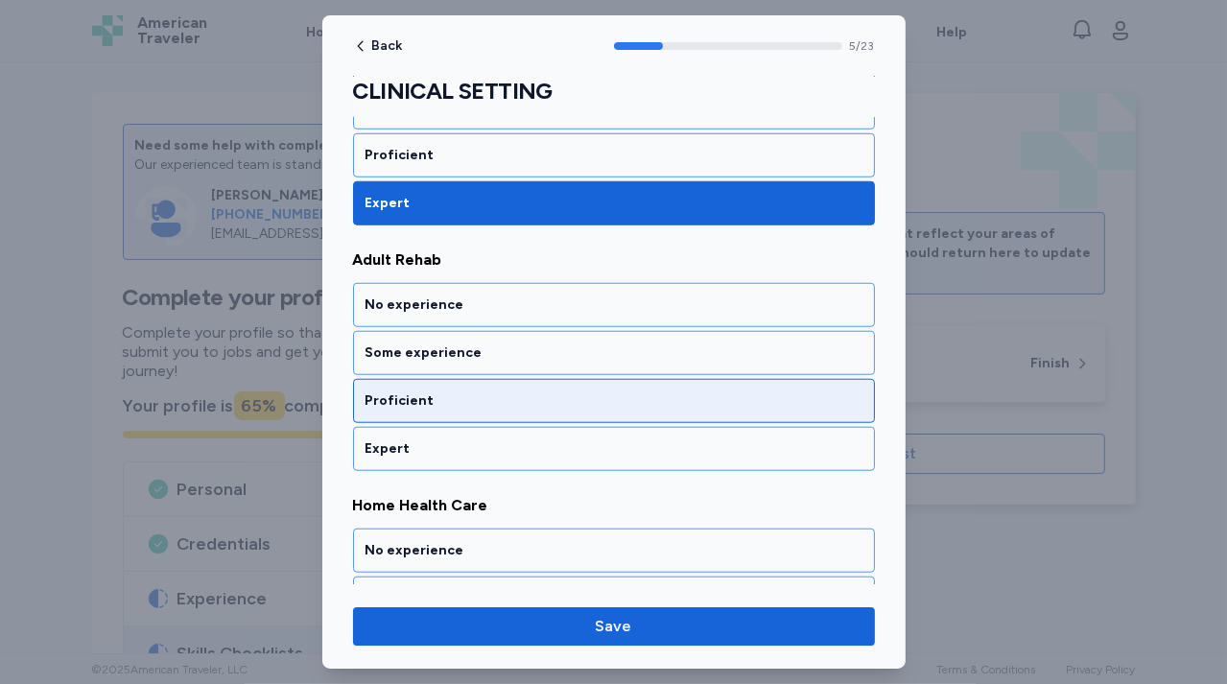
click at [543, 394] on div "Proficient" at bounding box center [613, 400] width 497 height 19
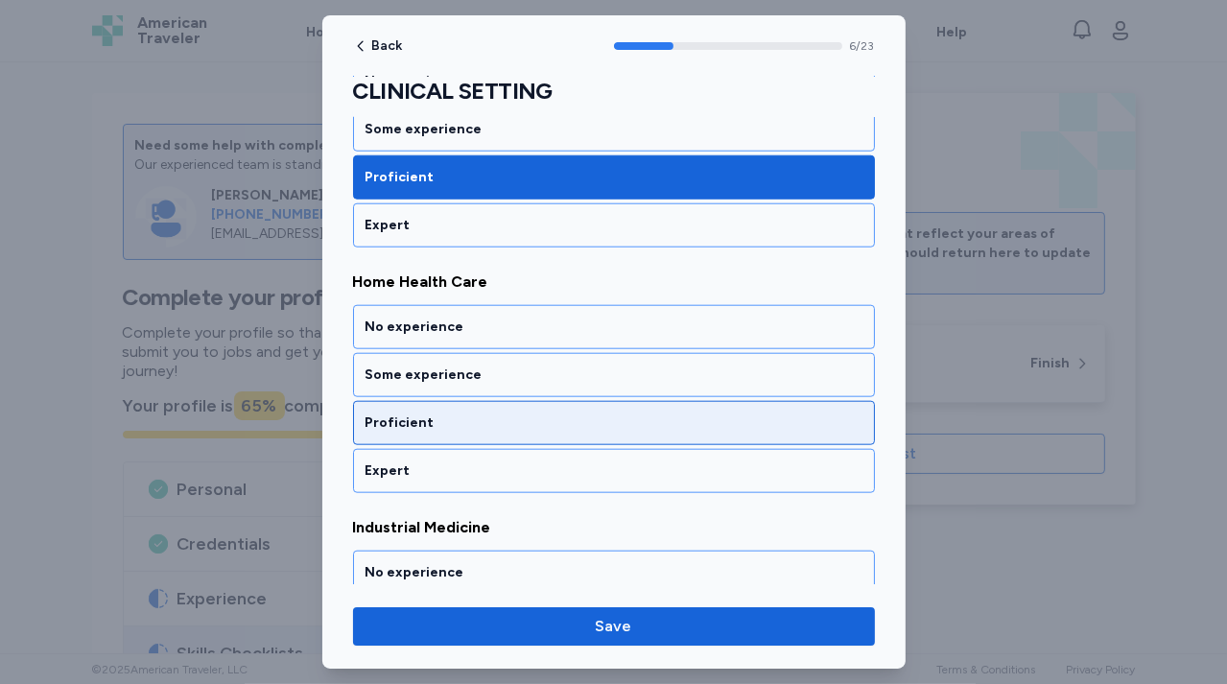
scroll to position [1623, 0]
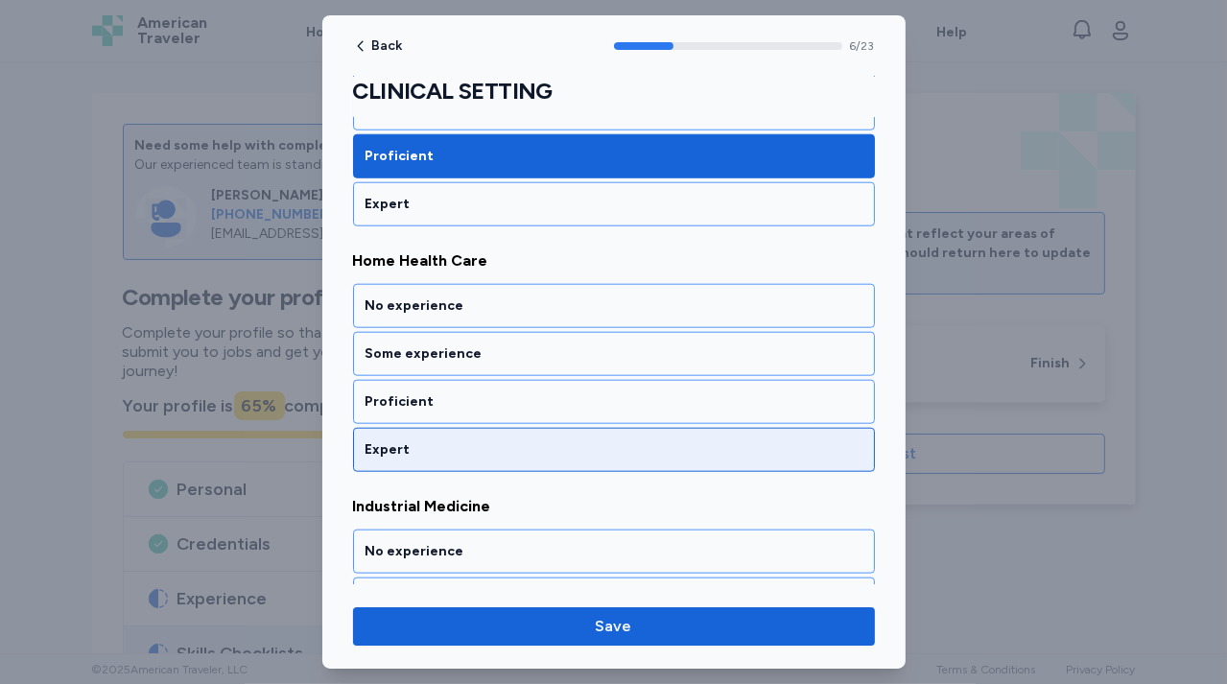
click at [540, 440] on div "Expert" at bounding box center [613, 449] width 497 height 19
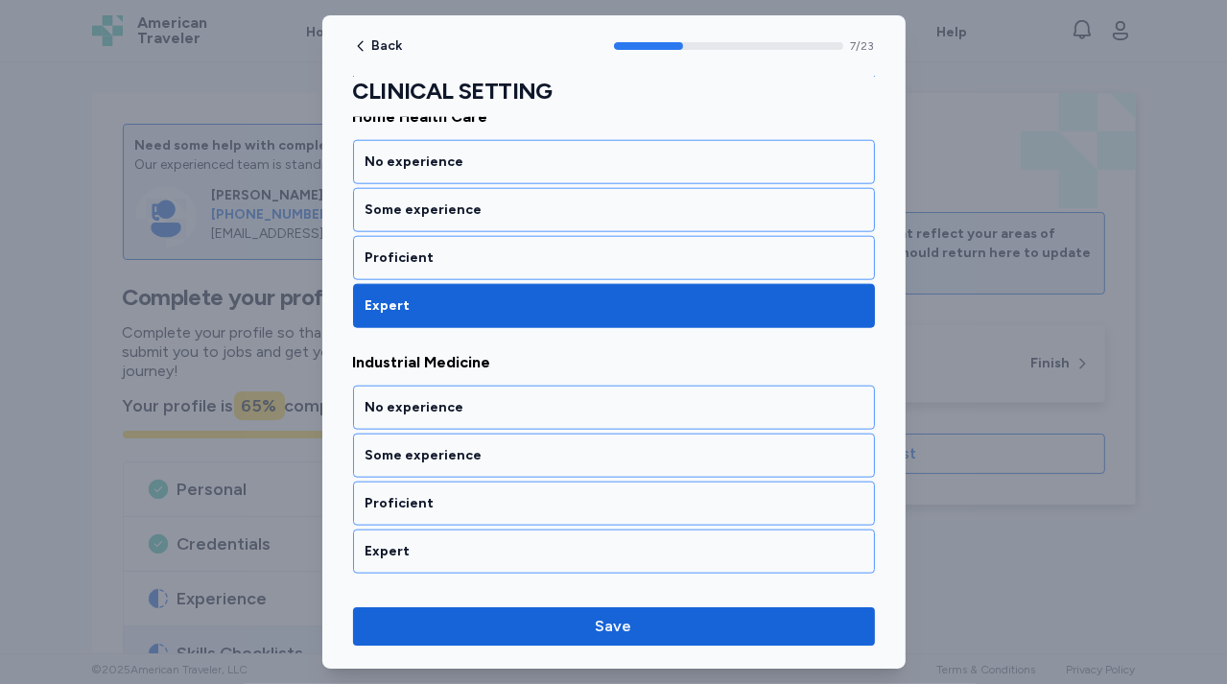
scroll to position [1866, 0]
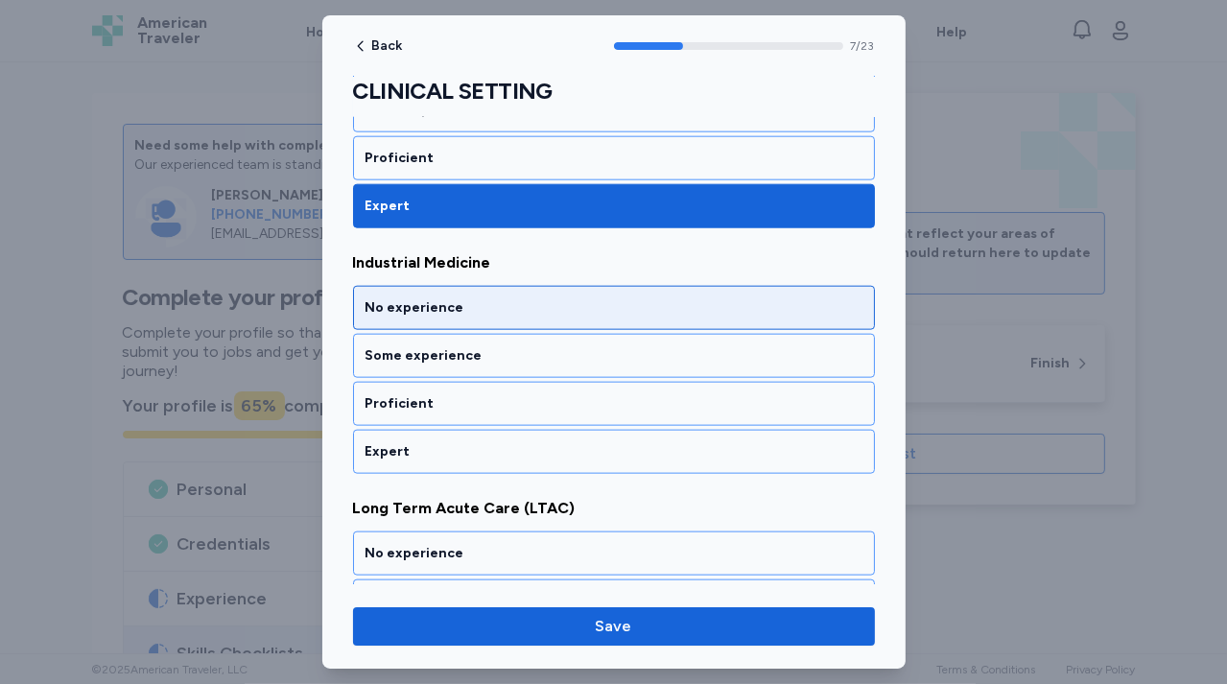
click at [555, 302] on div "No experience" at bounding box center [613, 307] width 497 height 19
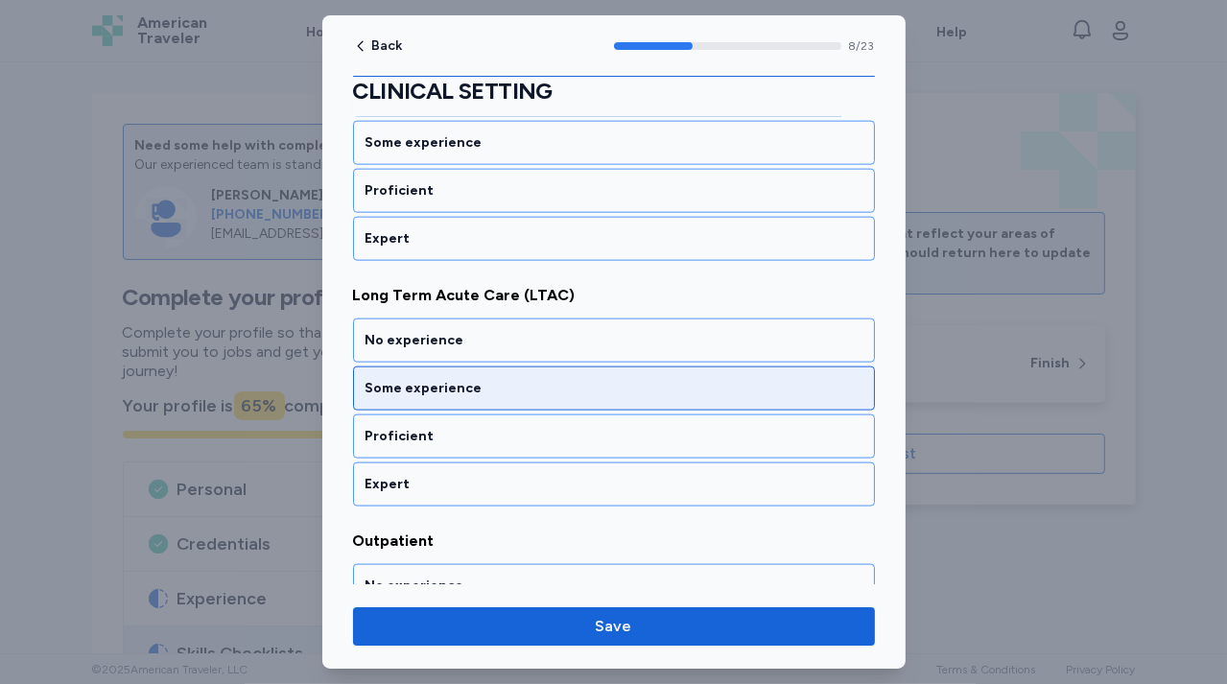
scroll to position [2110, 0]
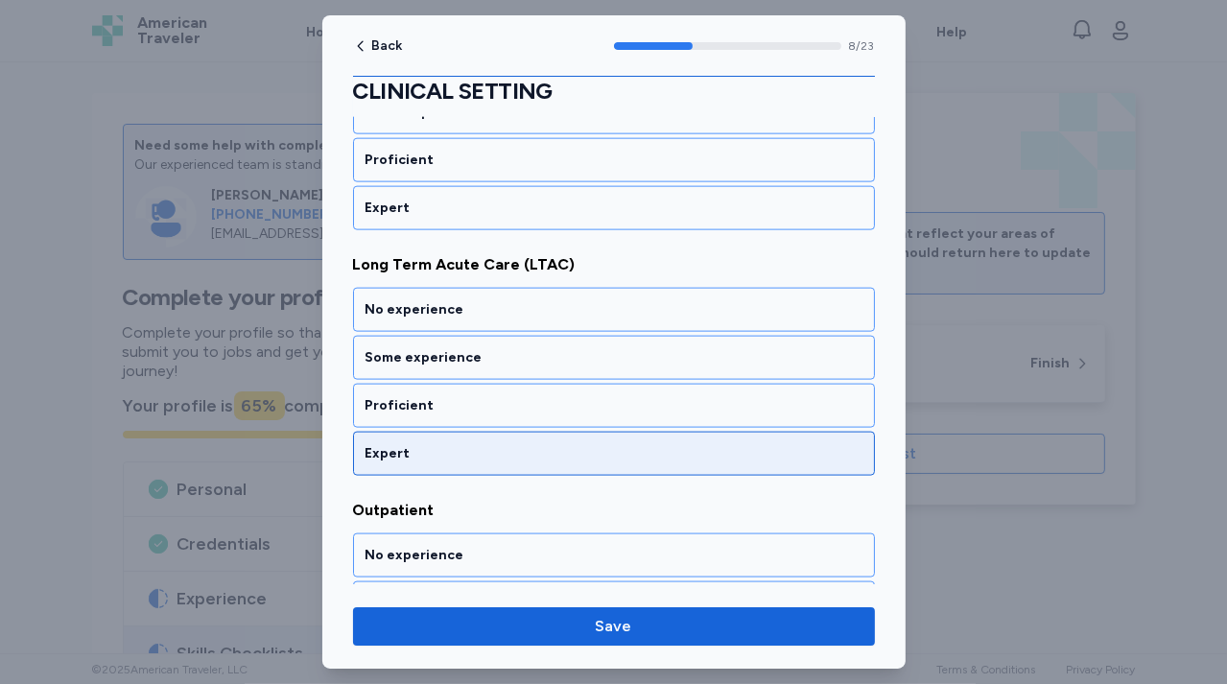
click at [535, 444] on div "Expert" at bounding box center [613, 453] width 497 height 19
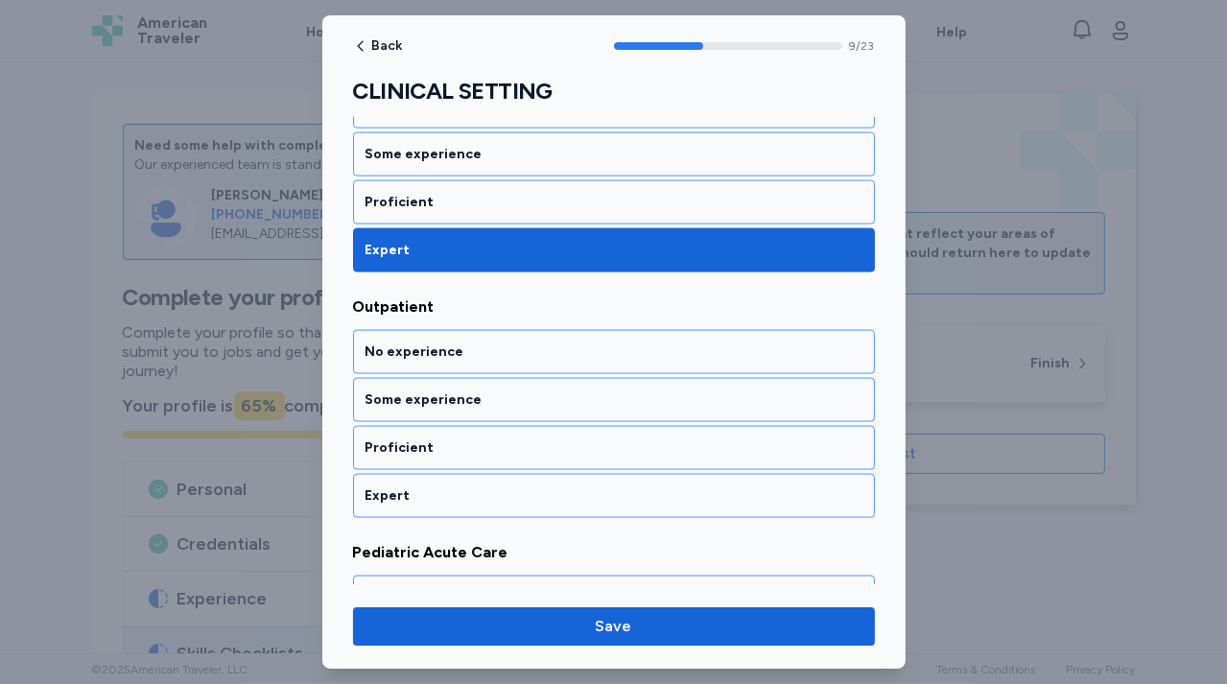
scroll to position [2354, 0]
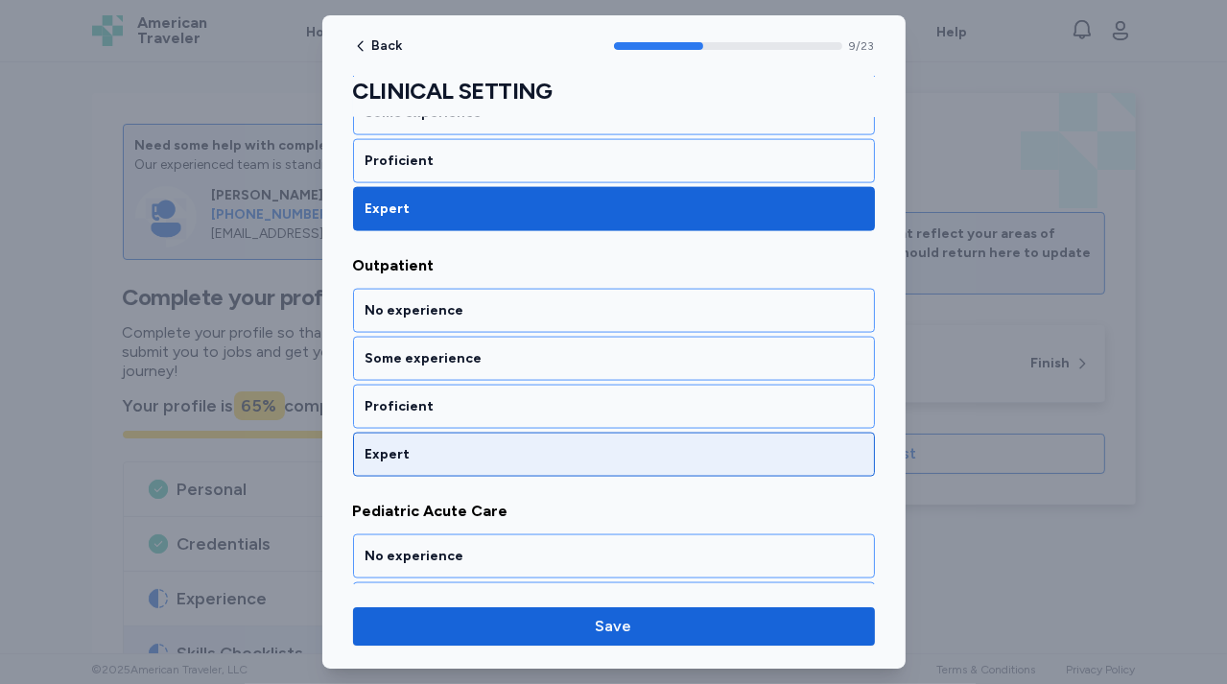
click at [522, 445] on div "Expert" at bounding box center [613, 454] width 497 height 19
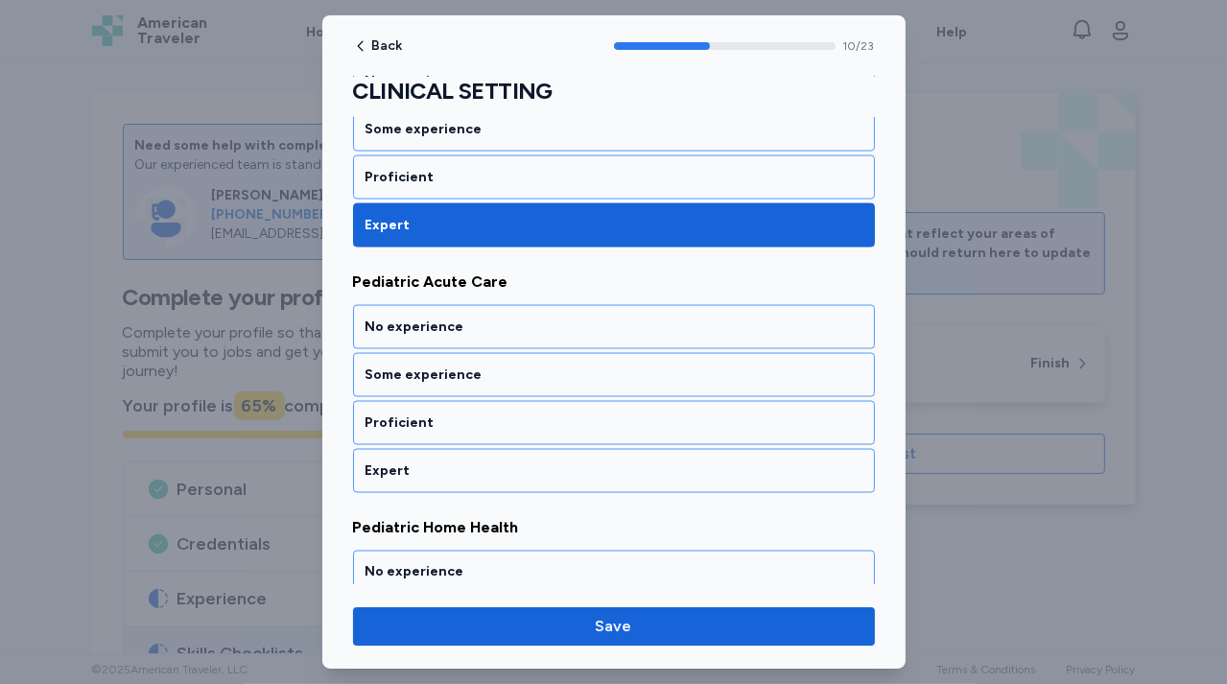
scroll to position [2598, 0]
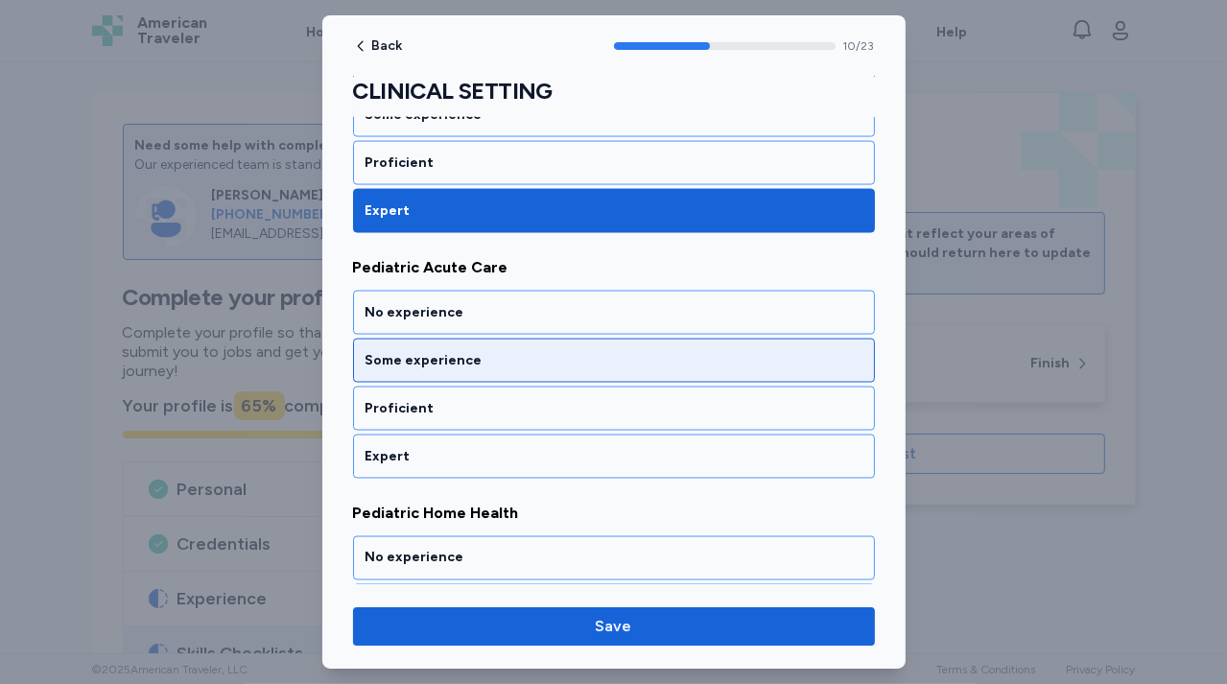
click at [532, 351] on div "Some experience" at bounding box center [613, 360] width 497 height 19
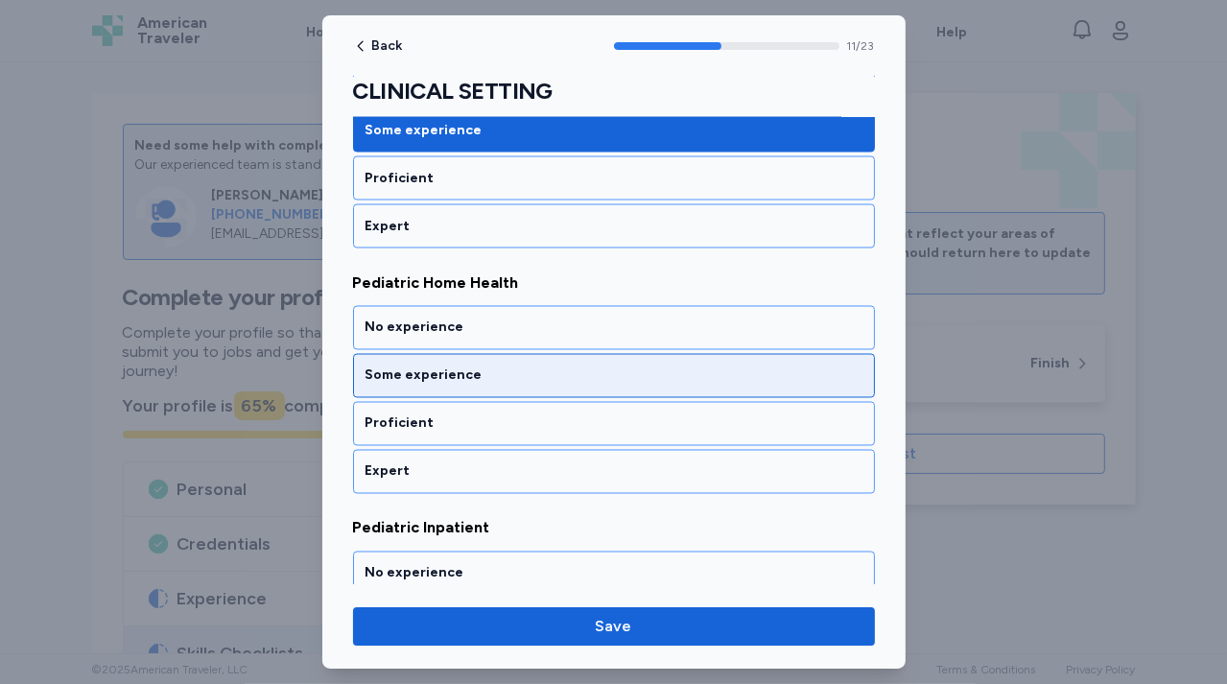
scroll to position [2842, 0]
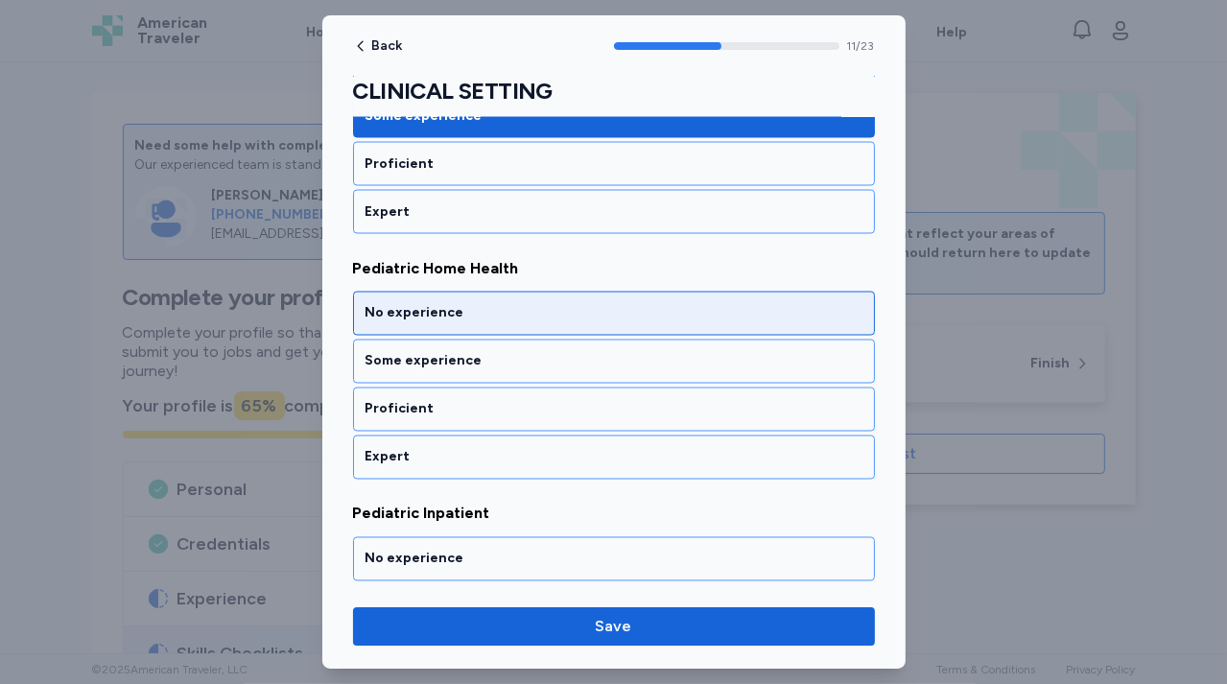
click at [513, 304] on div "No experience" at bounding box center [613, 313] width 497 height 19
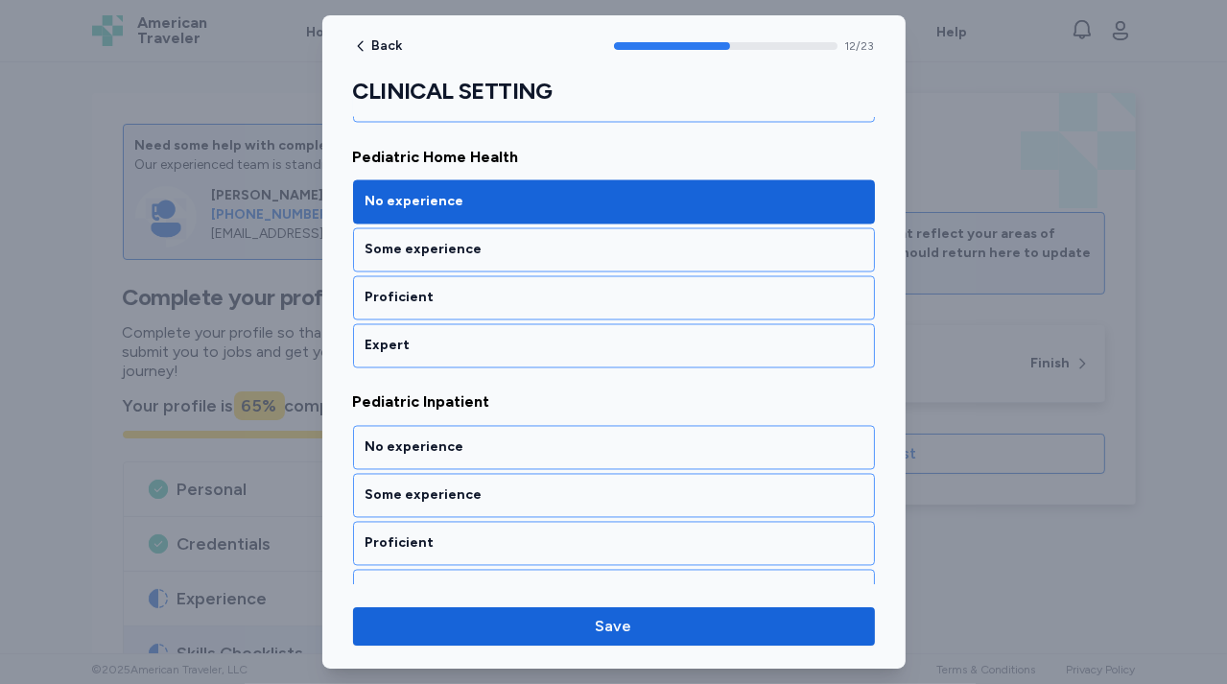
scroll to position [3086, 0]
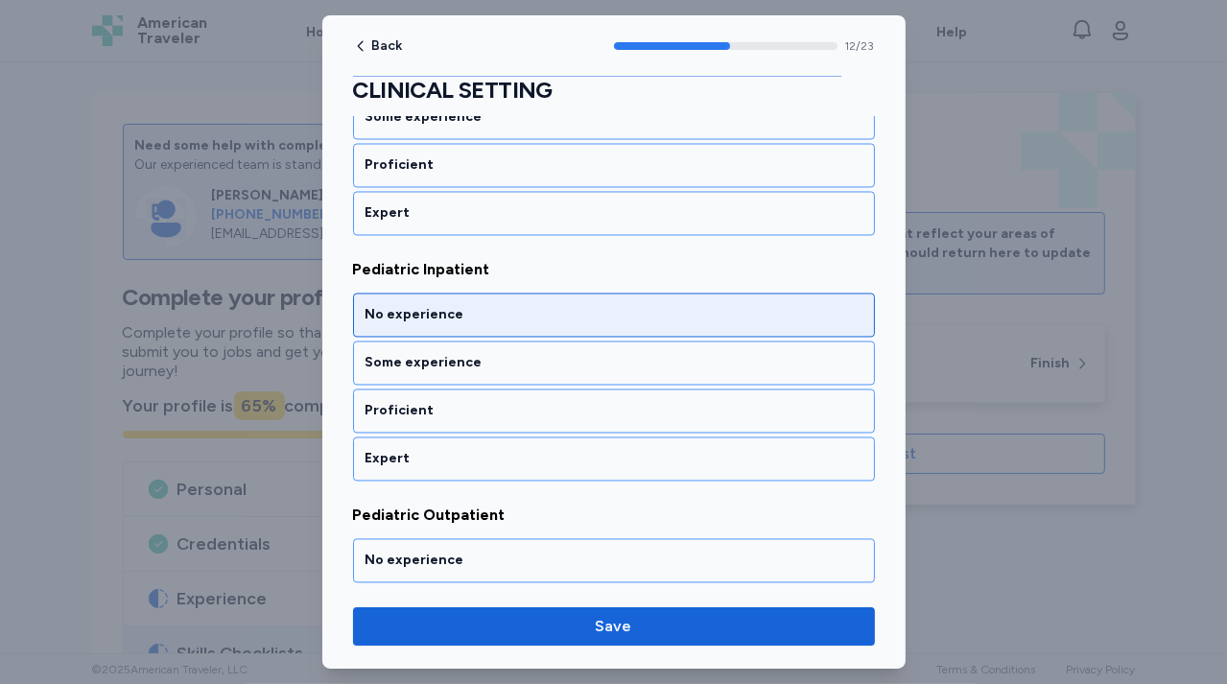
click at [513, 306] on div "No experience" at bounding box center [613, 315] width 497 height 19
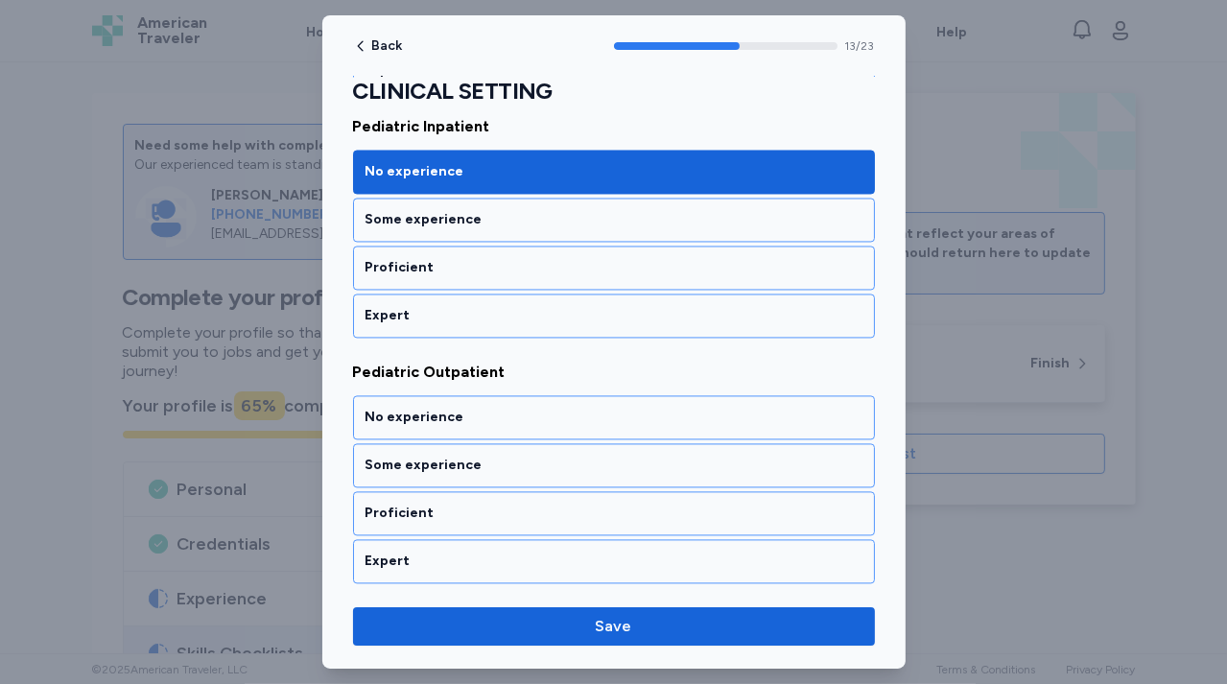
scroll to position [3330, 0]
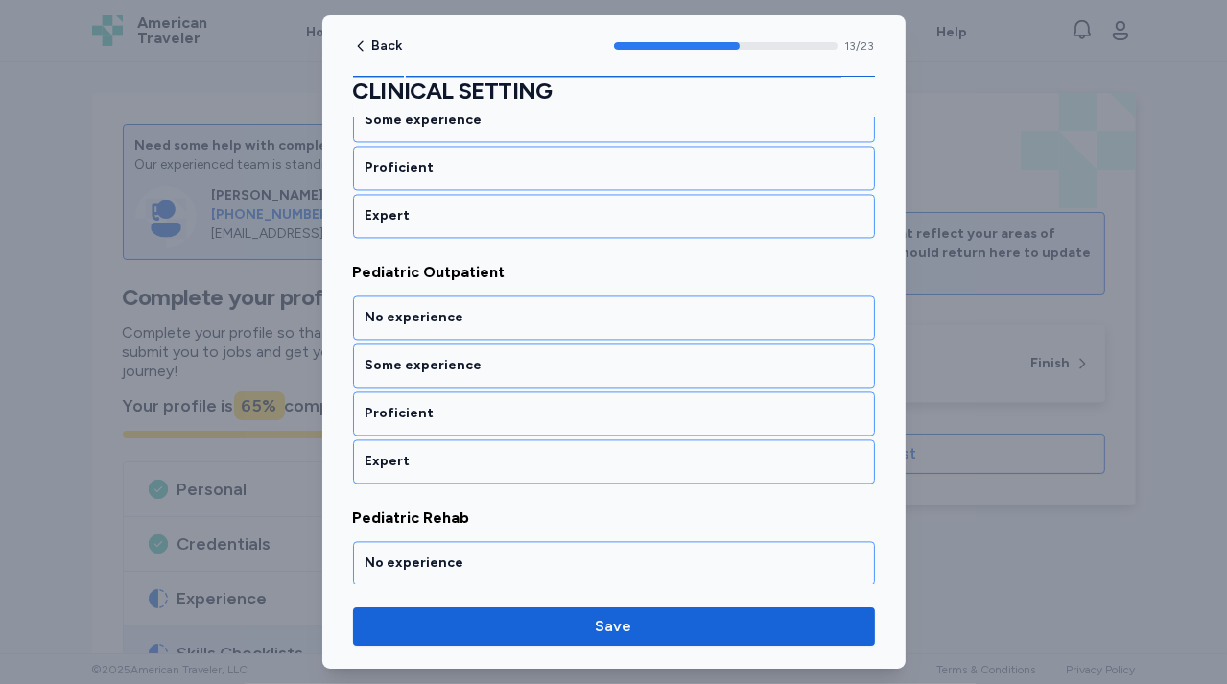
click at [513, 308] on div "No experience" at bounding box center [613, 317] width 497 height 19
click at [513, 309] on div "No experience" at bounding box center [613, 318] width 497 height 19
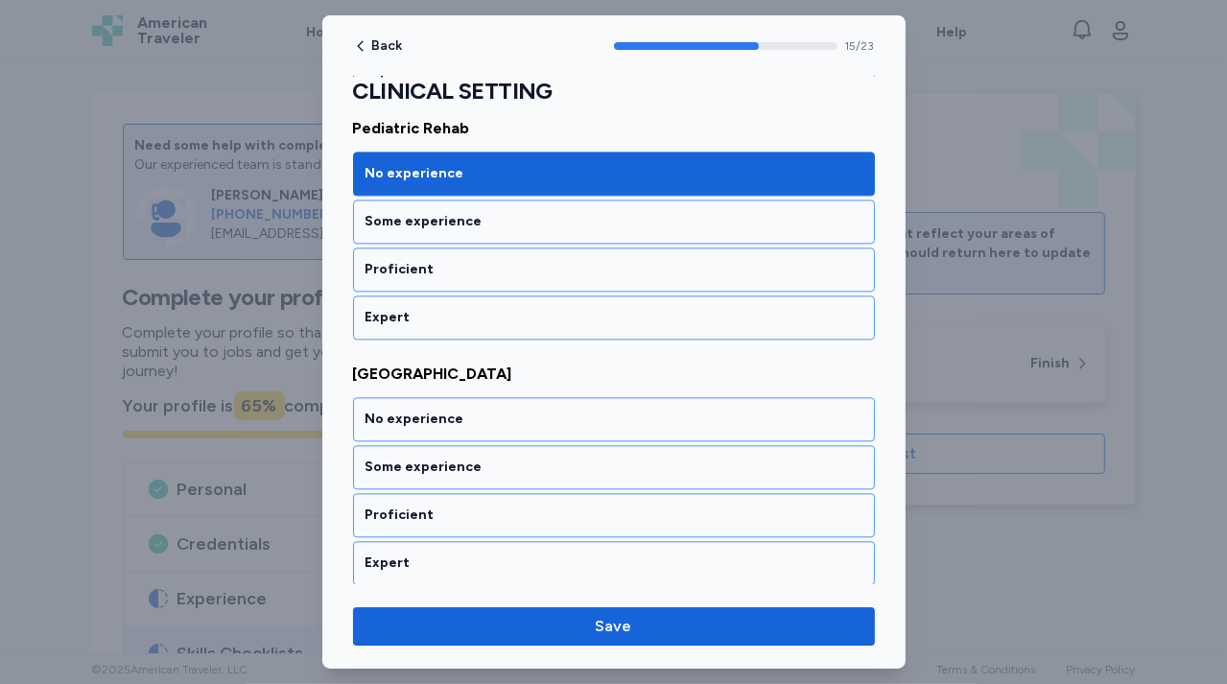
scroll to position [3818, 0]
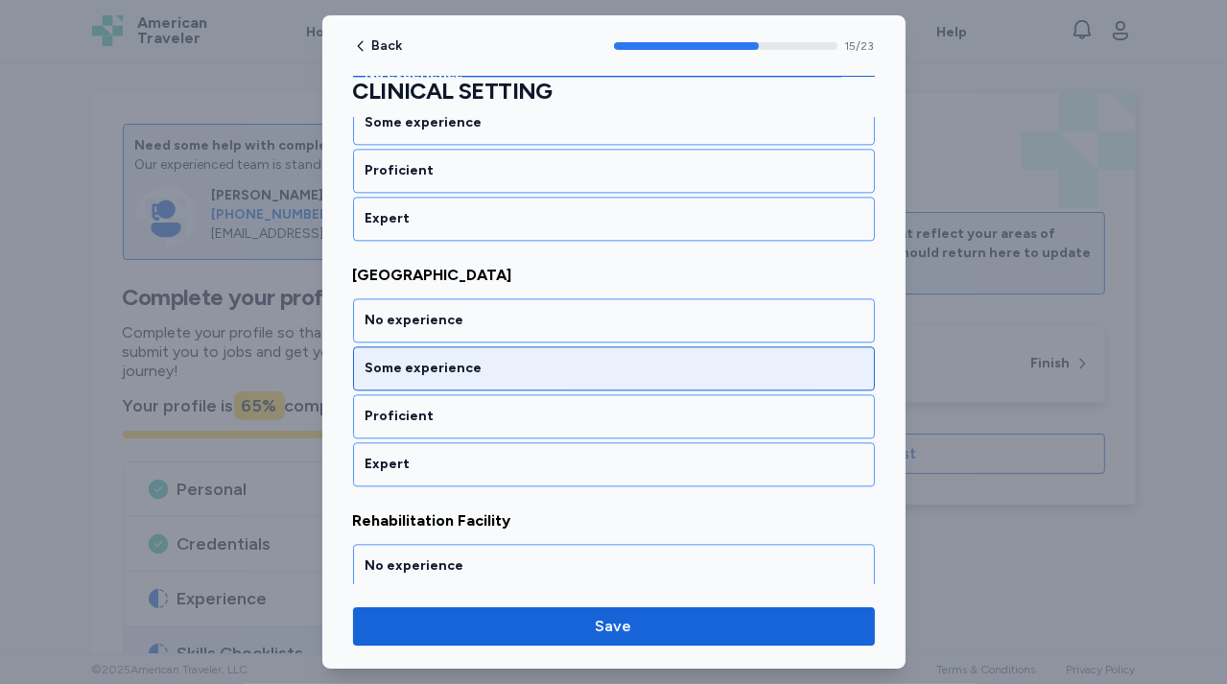
click at [511, 346] on div "Some experience" at bounding box center [614, 368] width 522 height 44
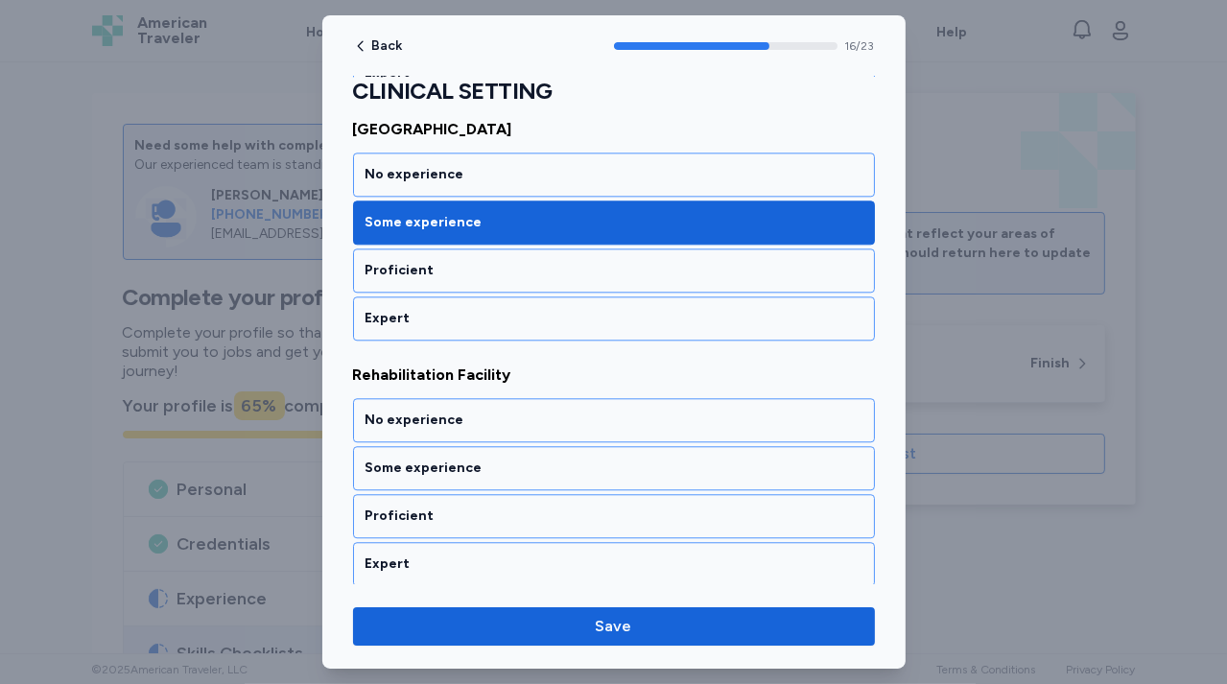
scroll to position [4062, 0]
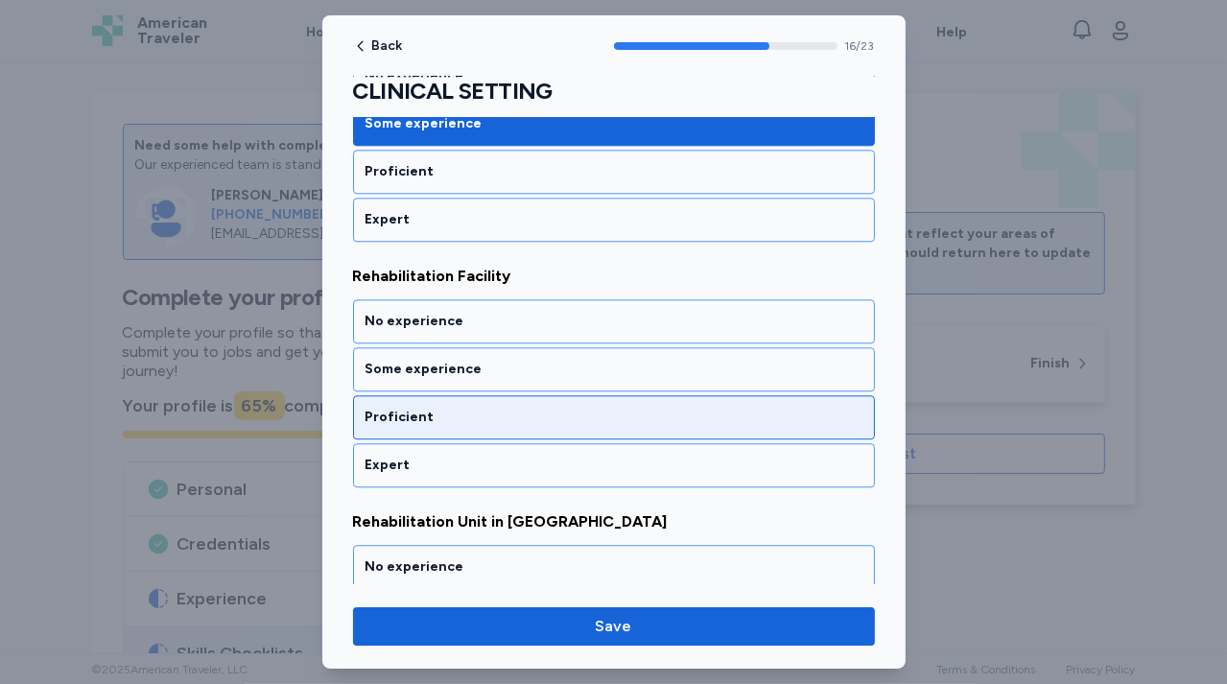
click at [499, 408] on div "Proficient" at bounding box center [613, 417] width 497 height 19
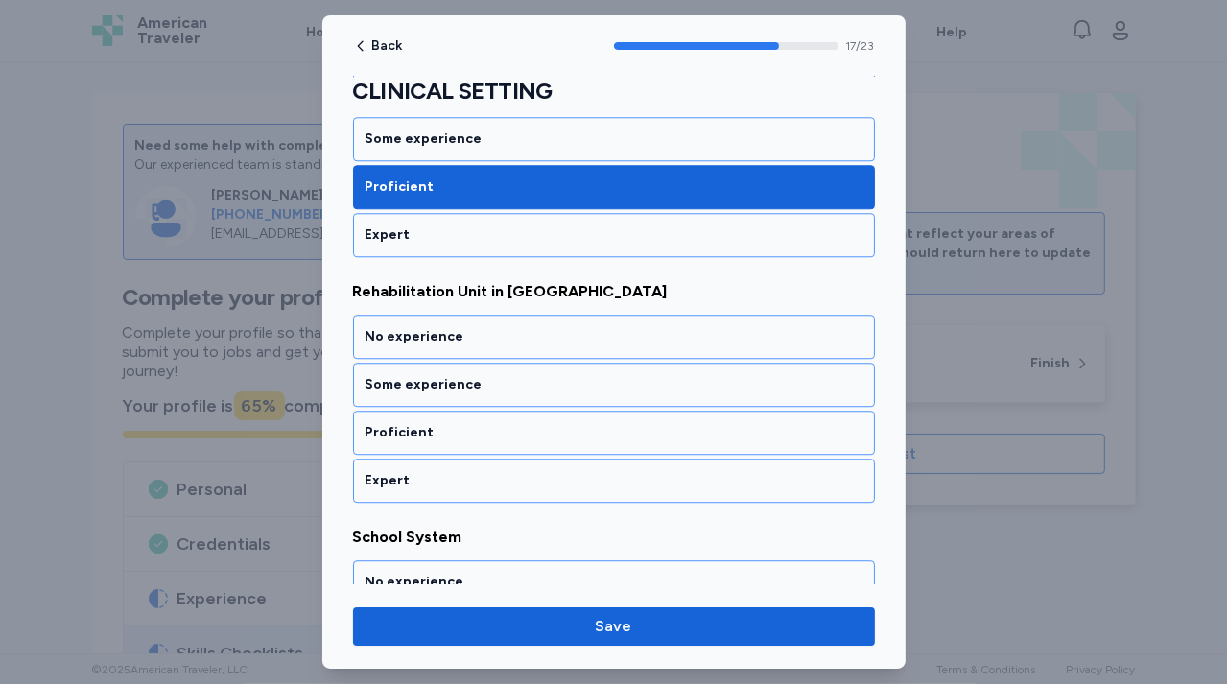
scroll to position [4306, 0]
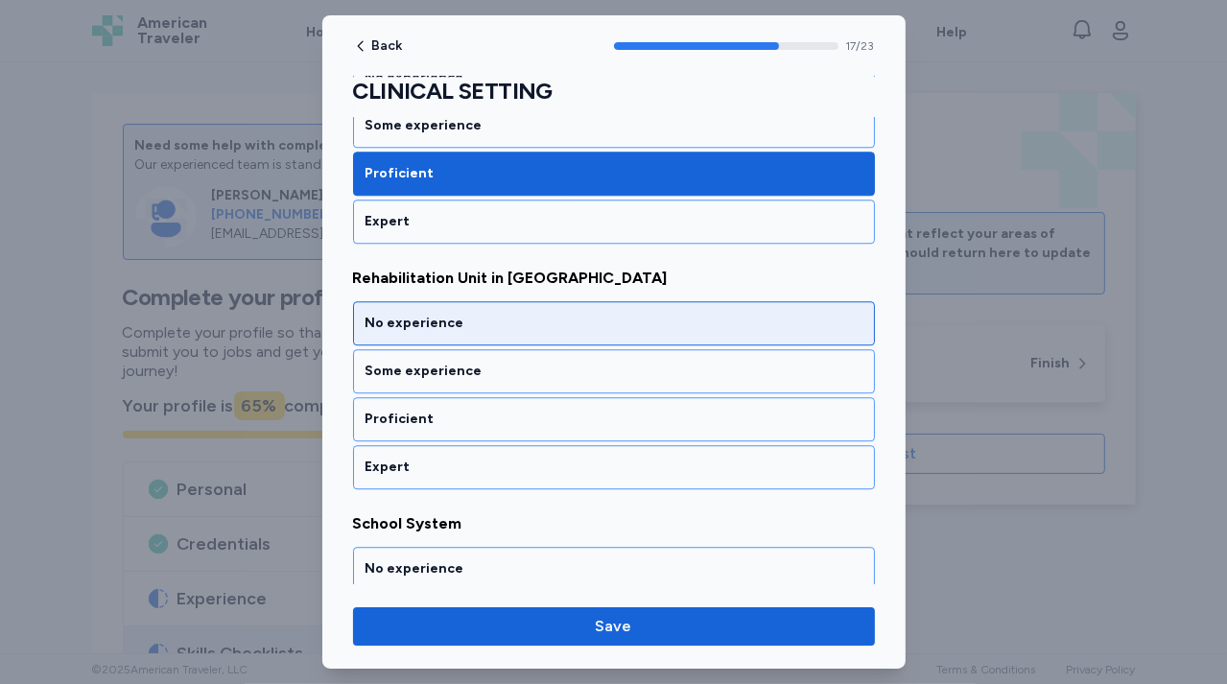
click at [516, 310] on div "No experience" at bounding box center [614, 323] width 522 height 44
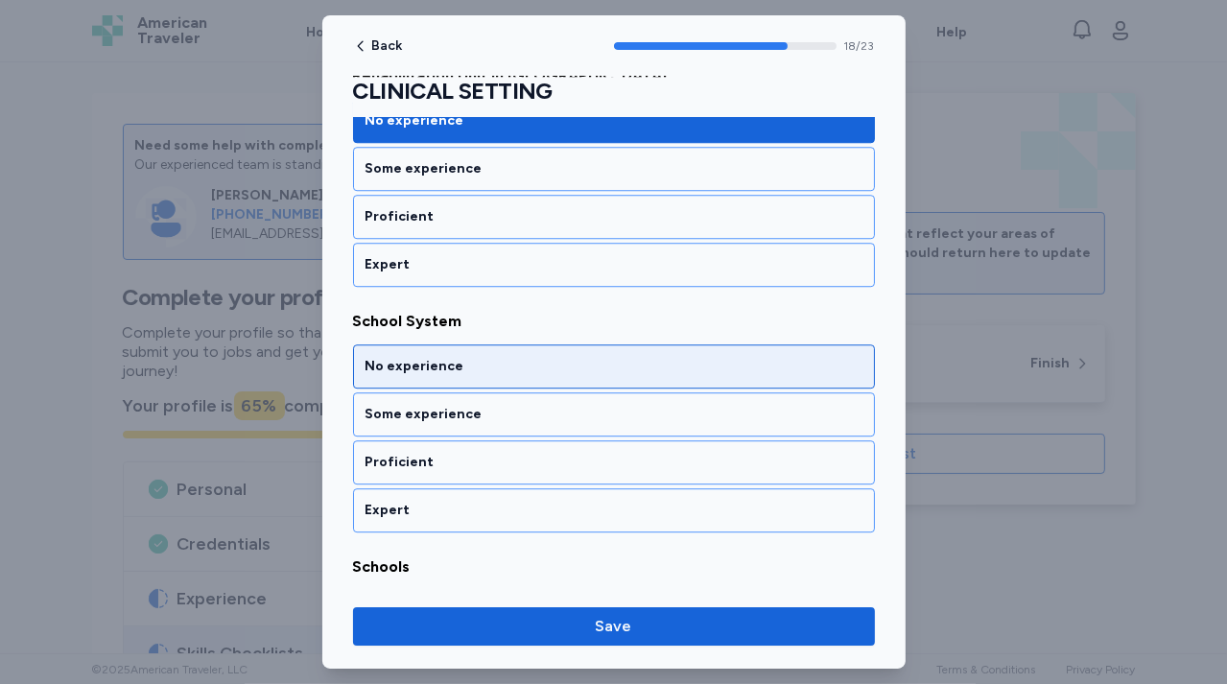
scroll to position [4550, 0]
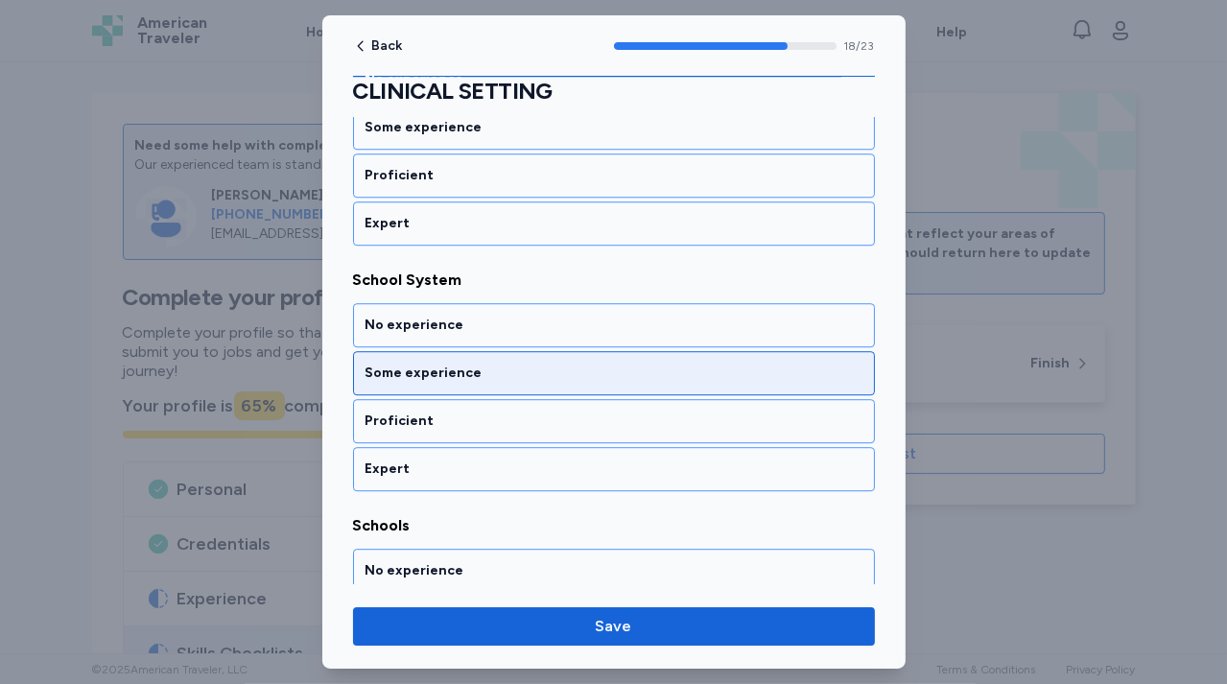
click at [505, 363] on div "Some experience" at bounding box center [613, 372] width 497 height 19
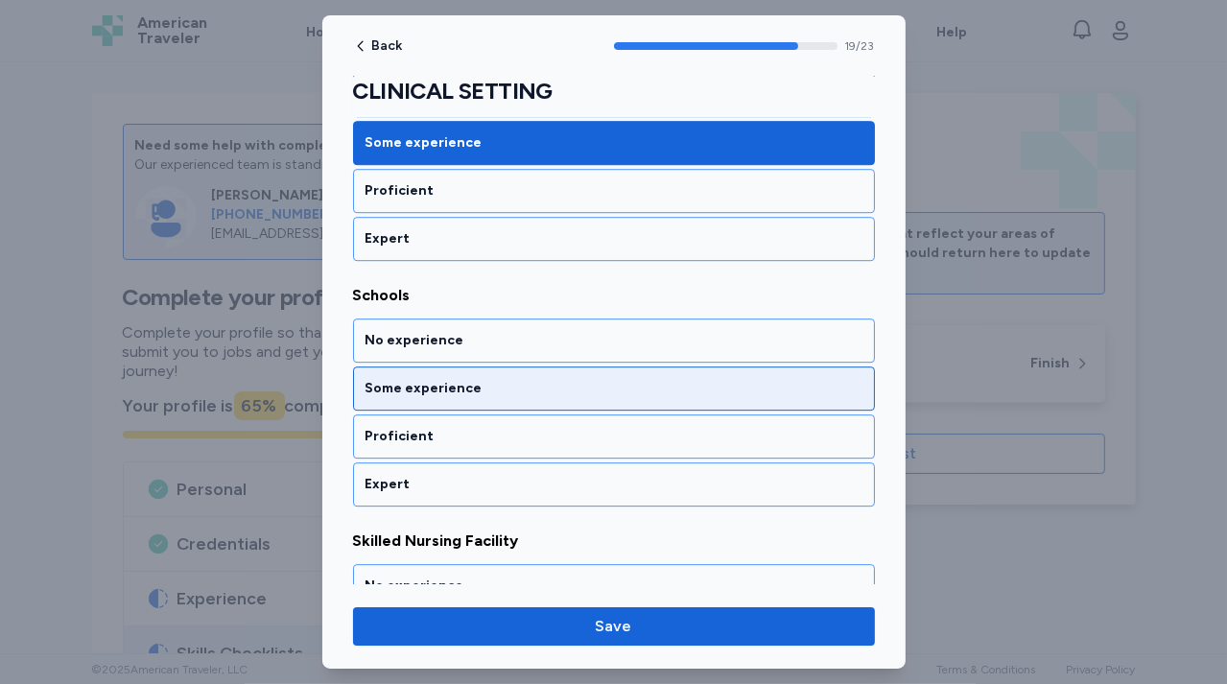
scroll to position [4794, 0]
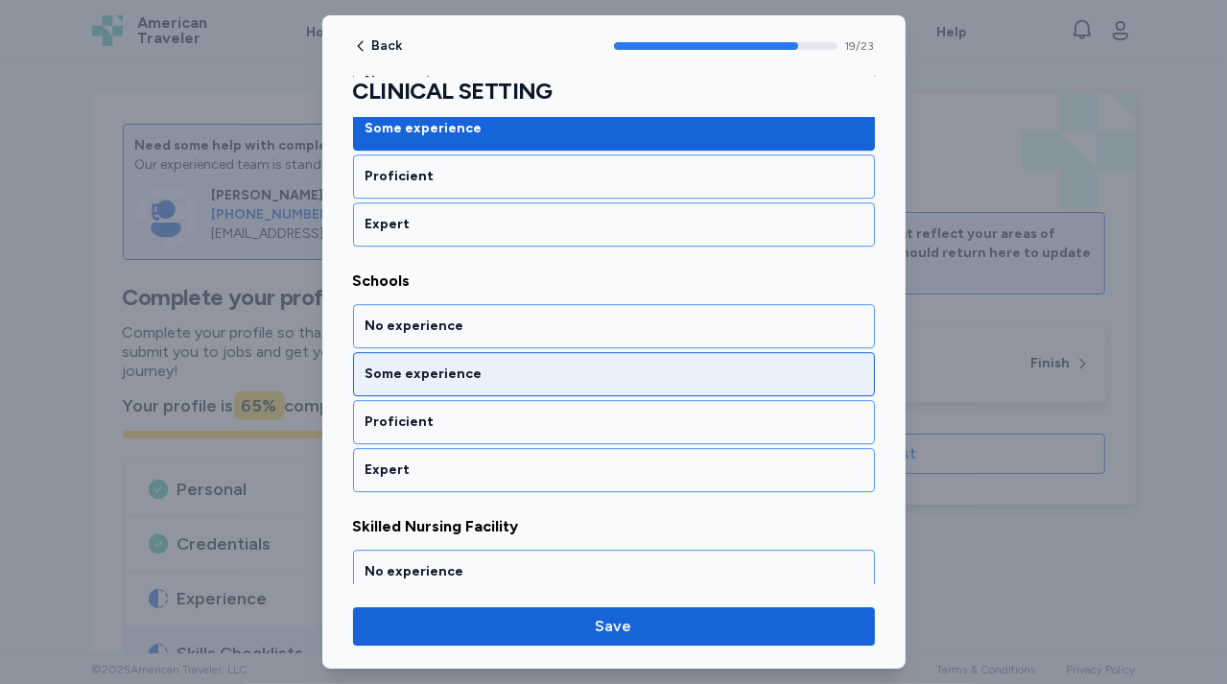
click at [498, 352] on div "Some experience" at bounding box center [614, 374] width 522 height 44
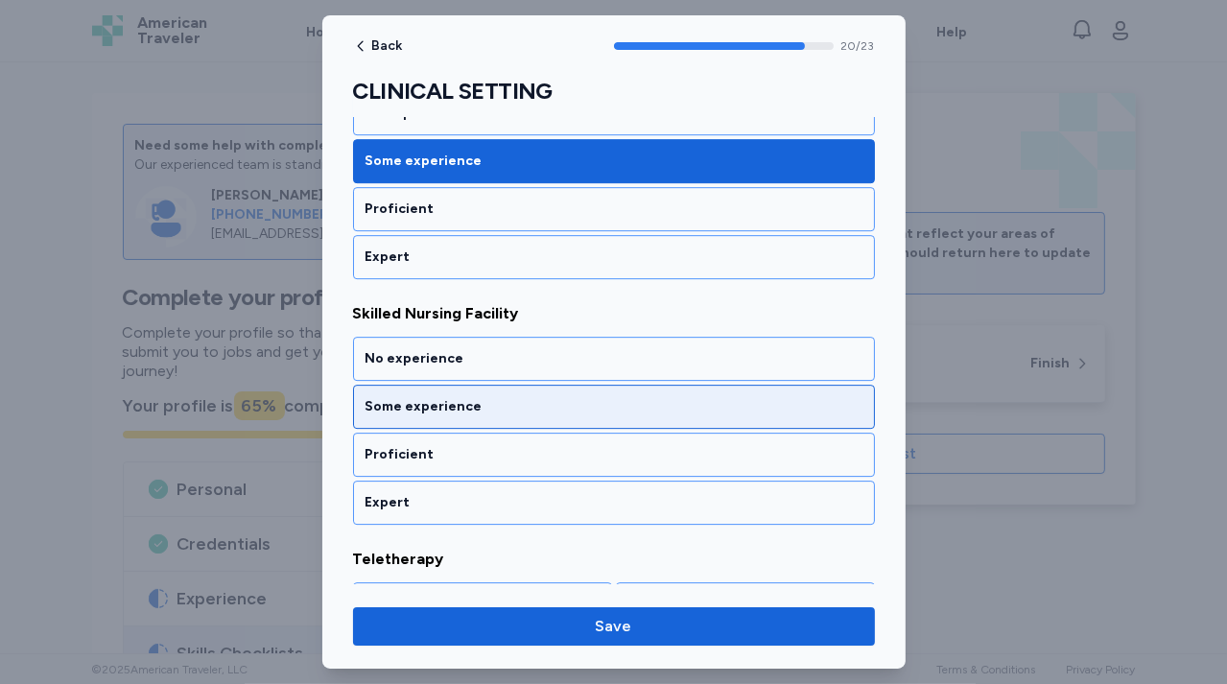
scroll to position [5038, 0]
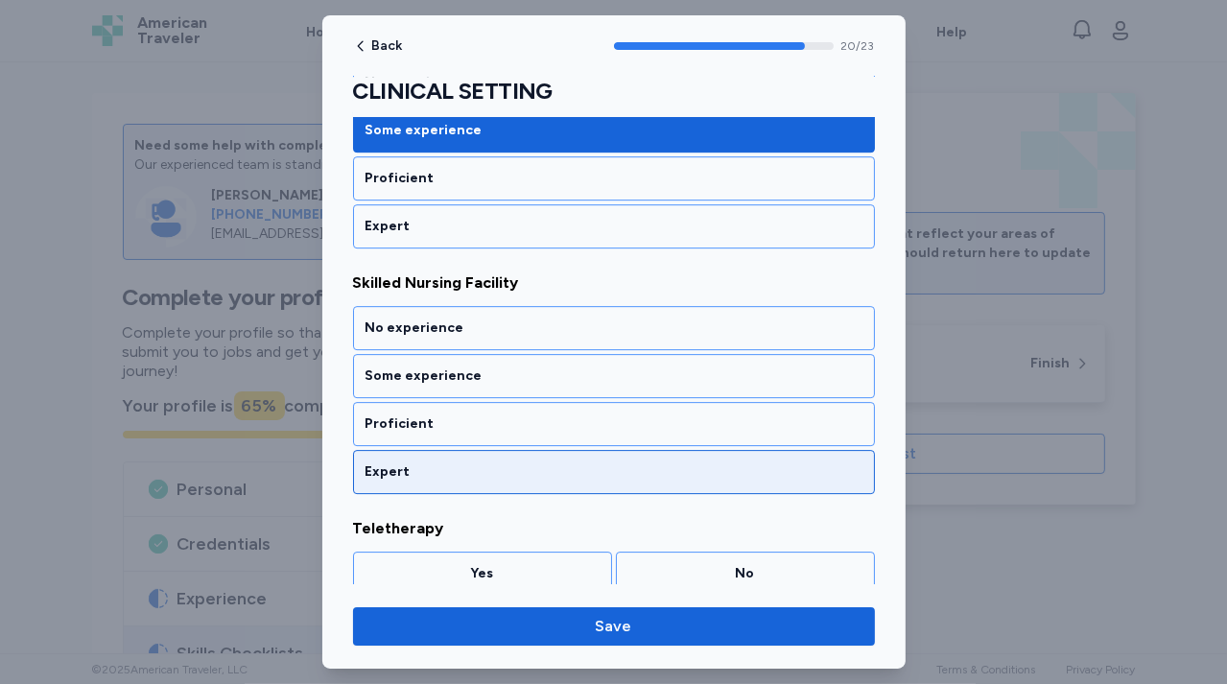
click at [479, 462] on div "Expert" at bounding box center [613, 471] width 497 height 19
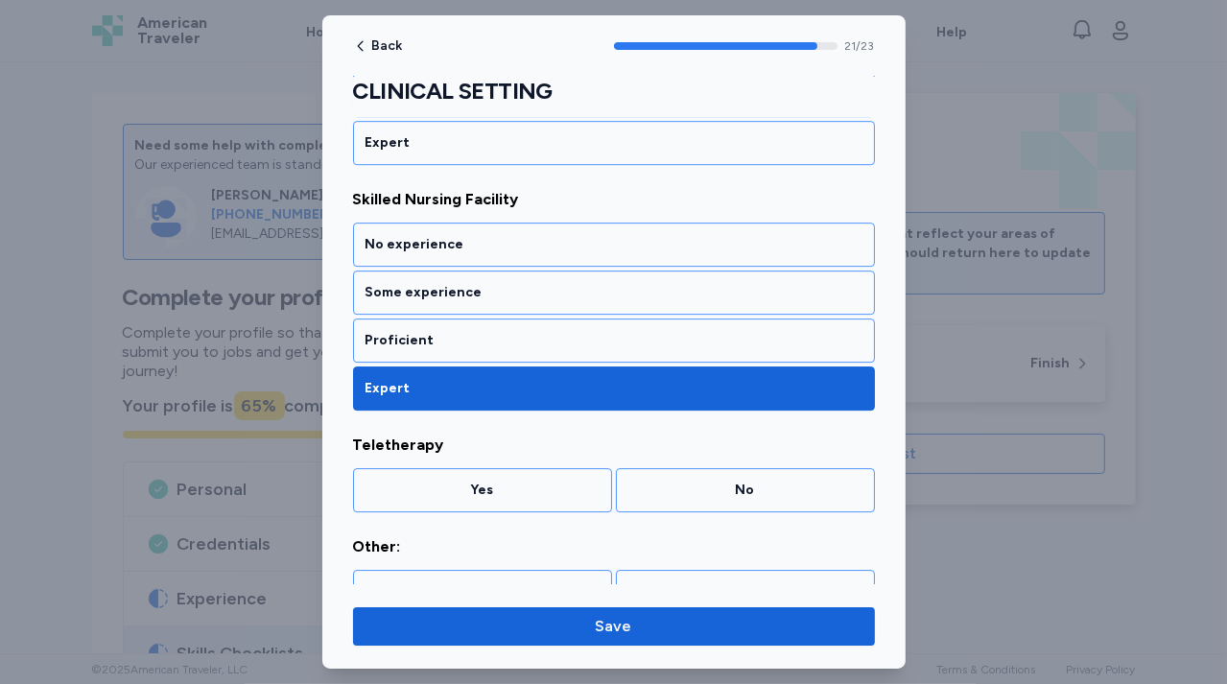
scroll to position [5121, 0]
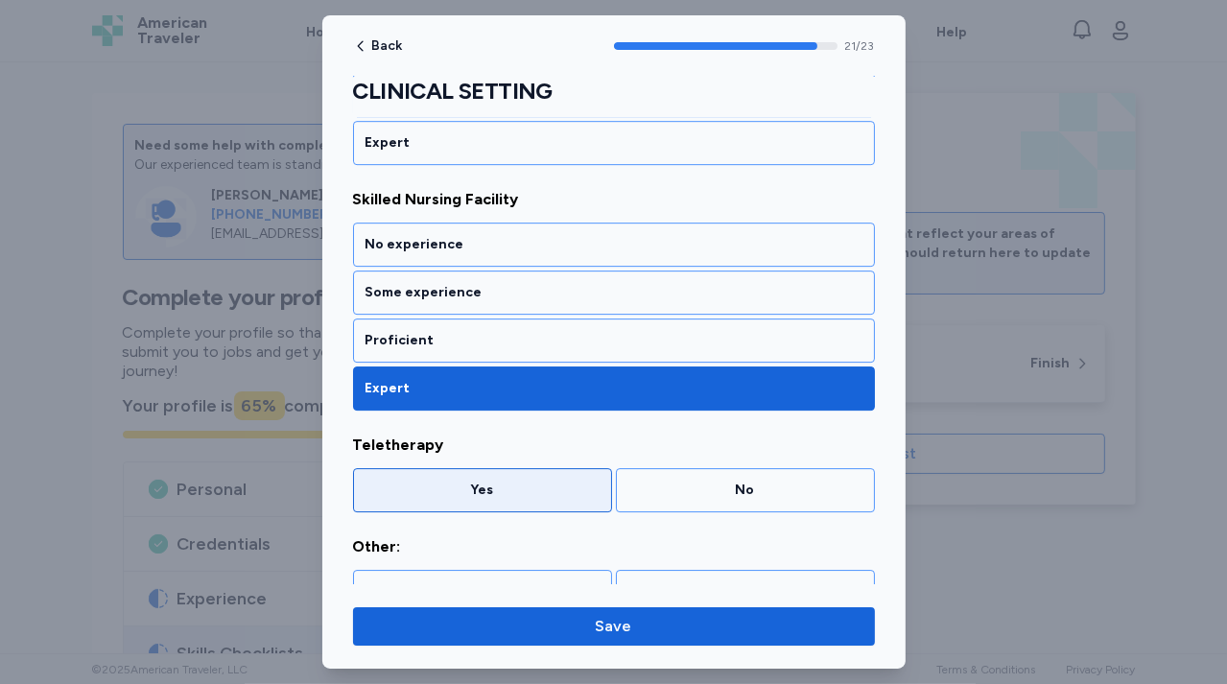
click at [538, 480] on div "Yes" at bounding box center [482, 489] width 234 height 19
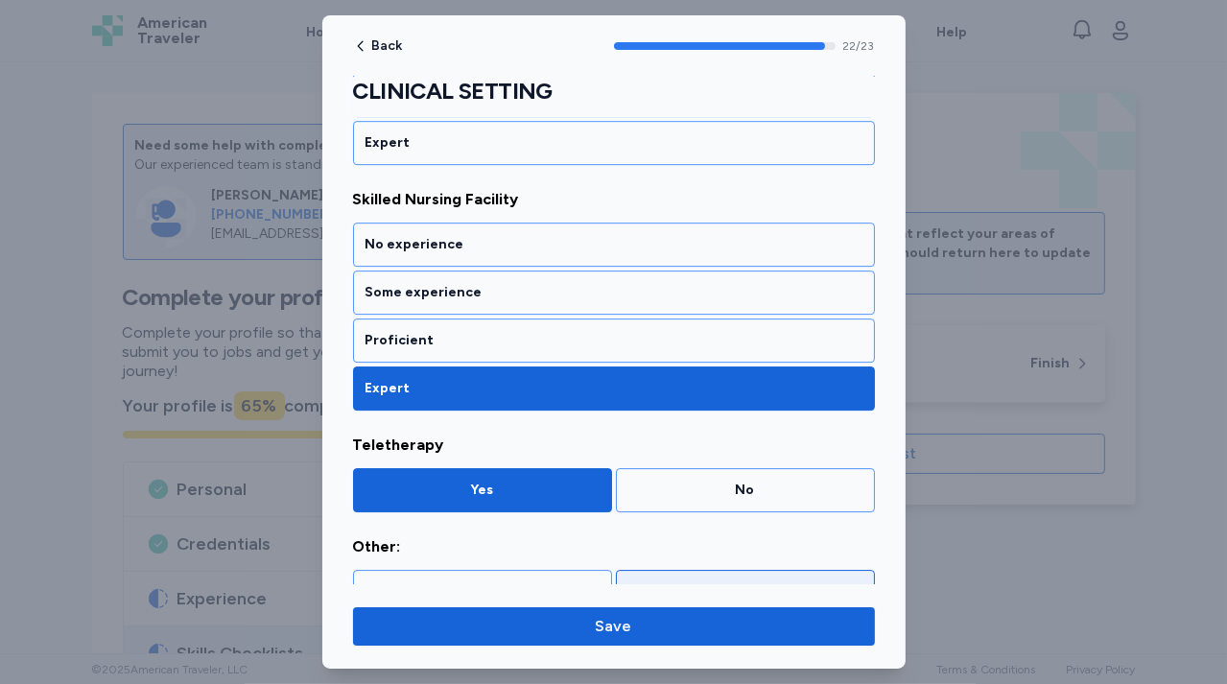
click at [715, 582] on div "No" at bounding box center [745, 591] width 234 height 19
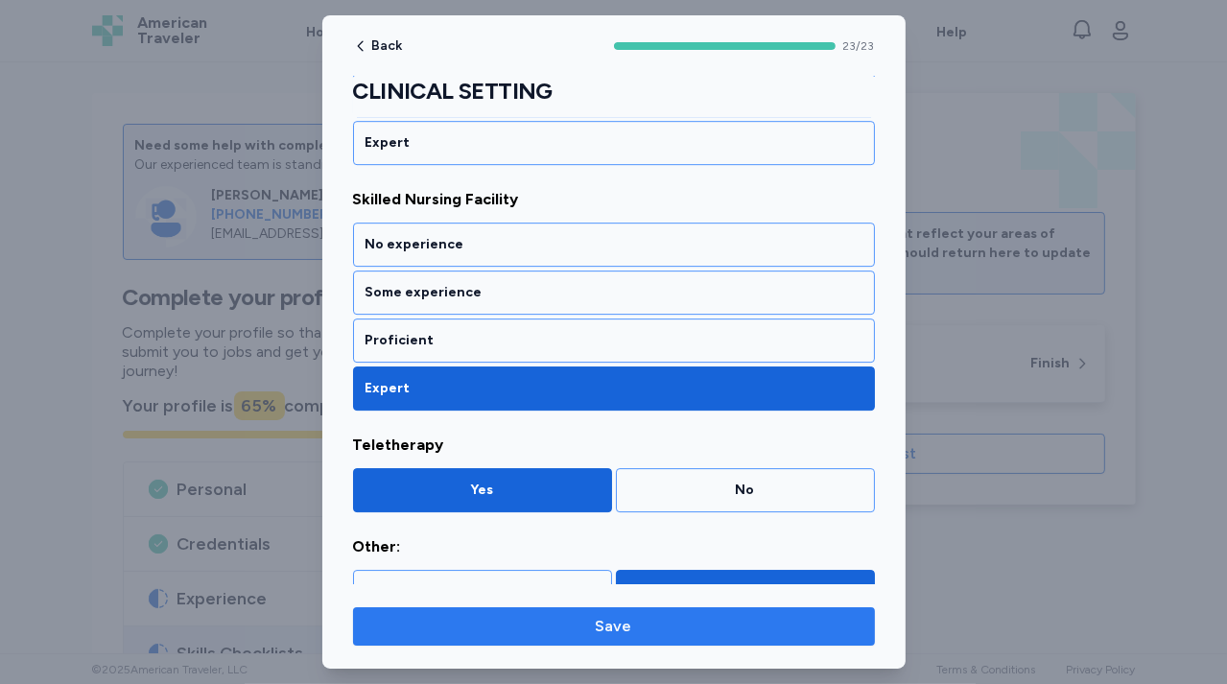
click at [643, 627] on span "Save" at bounding box center [613, 626] width 491 height 23
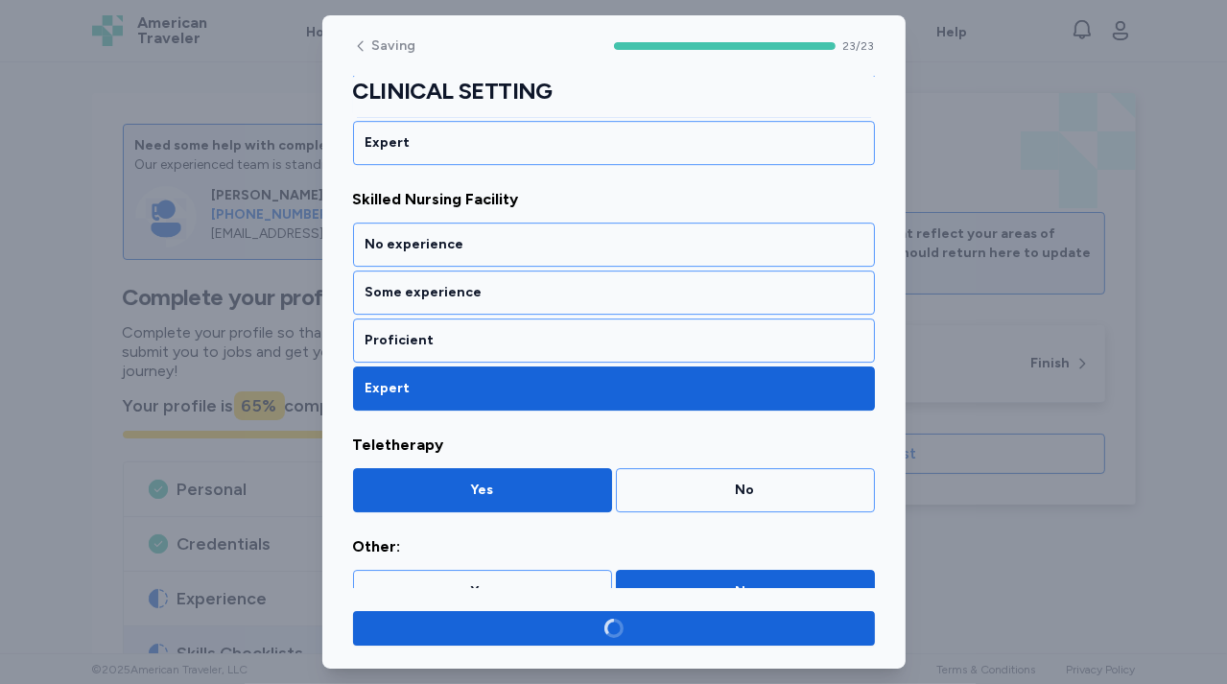
scroll to position [5117, 0]
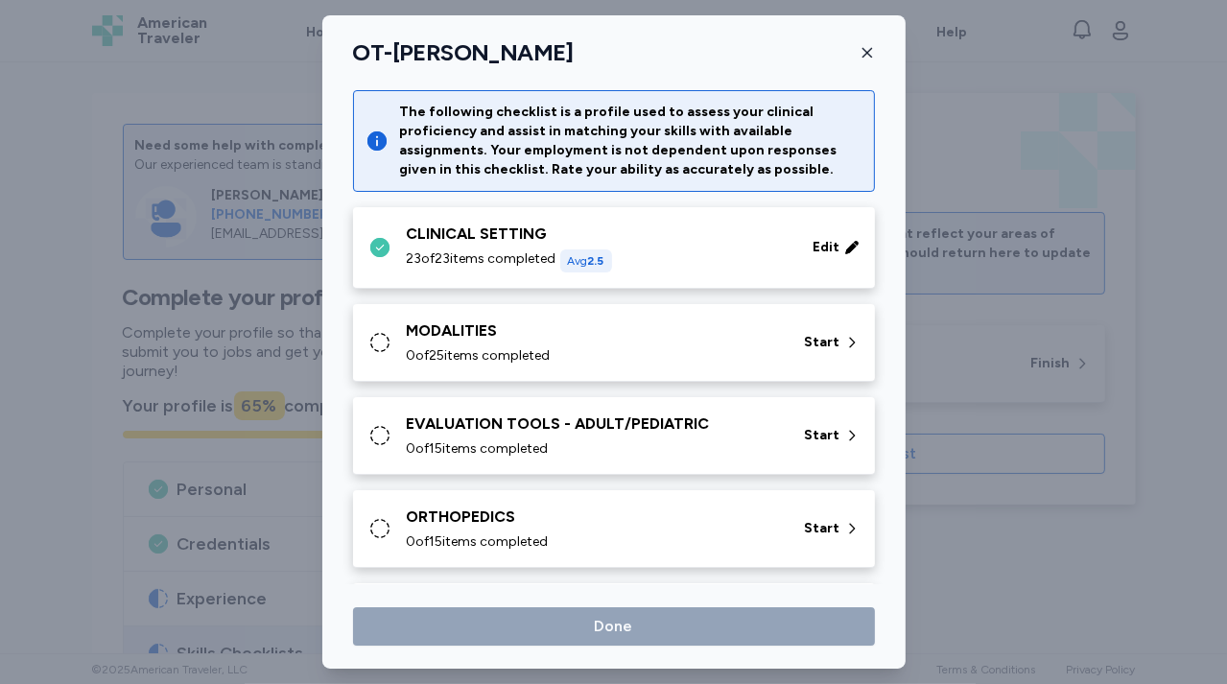
click at [520, 337] on div "MODALITIES" at bounding box center [594, 330] width 375 height 23
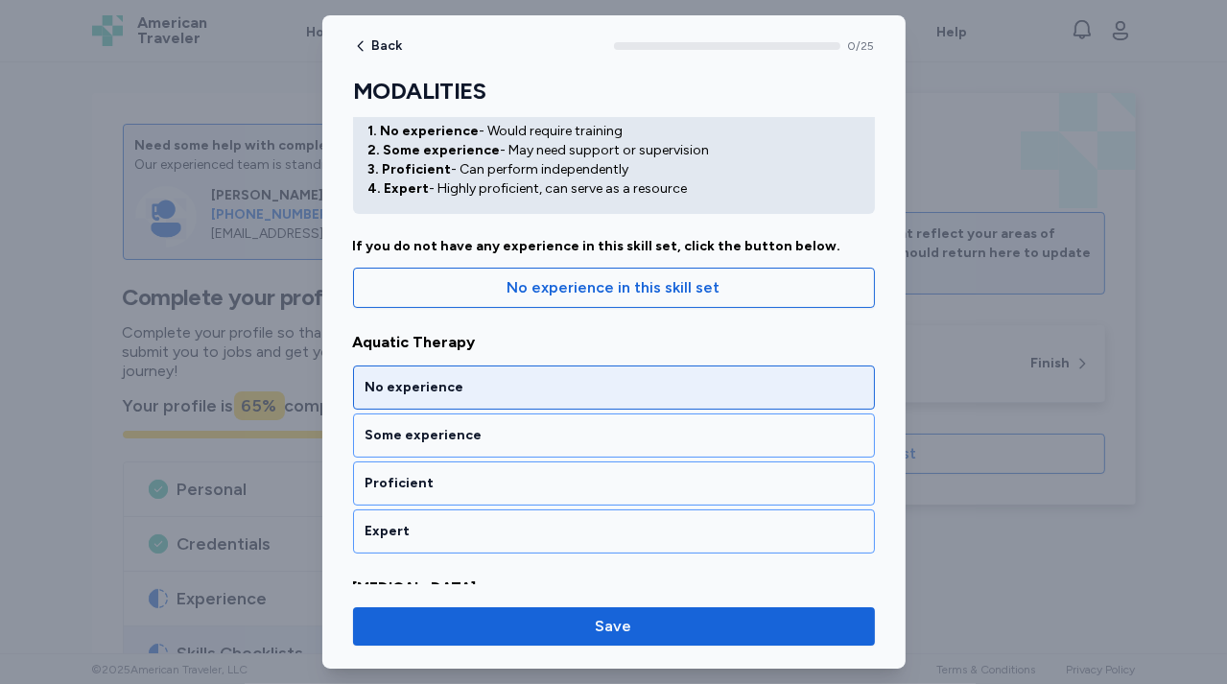
click at [509, 386] on div "No experience" at bounding box center [613, 387] width 497 height 19
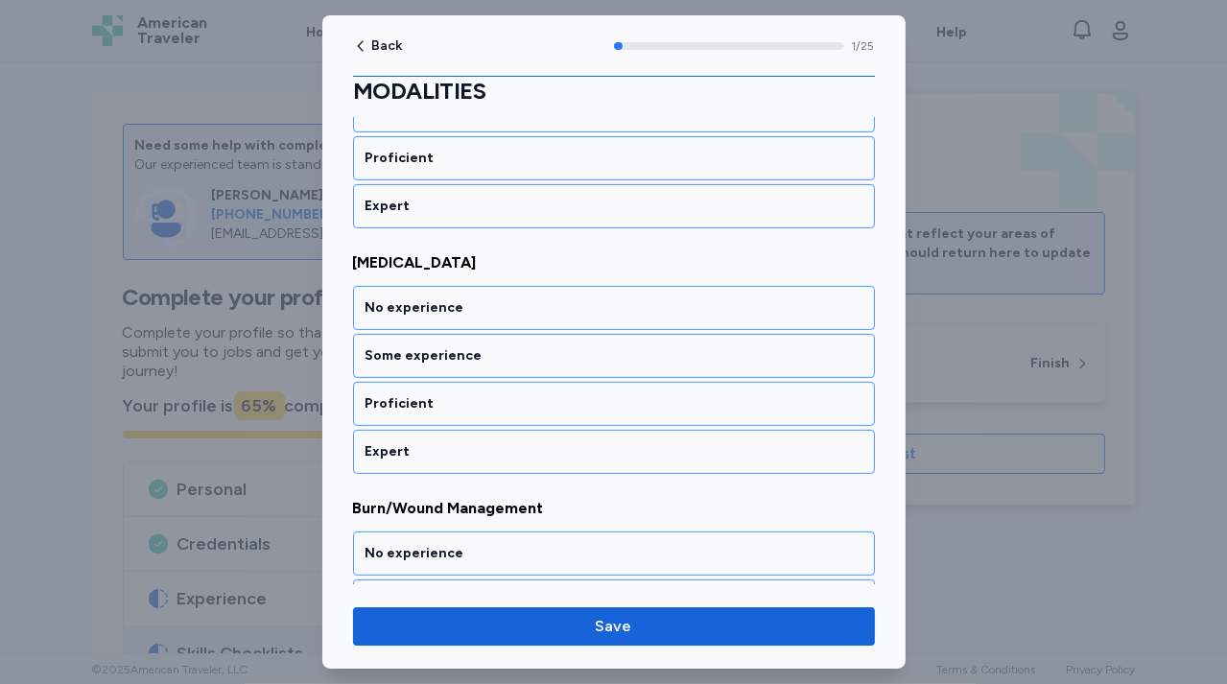
scroll to position [403, 0]
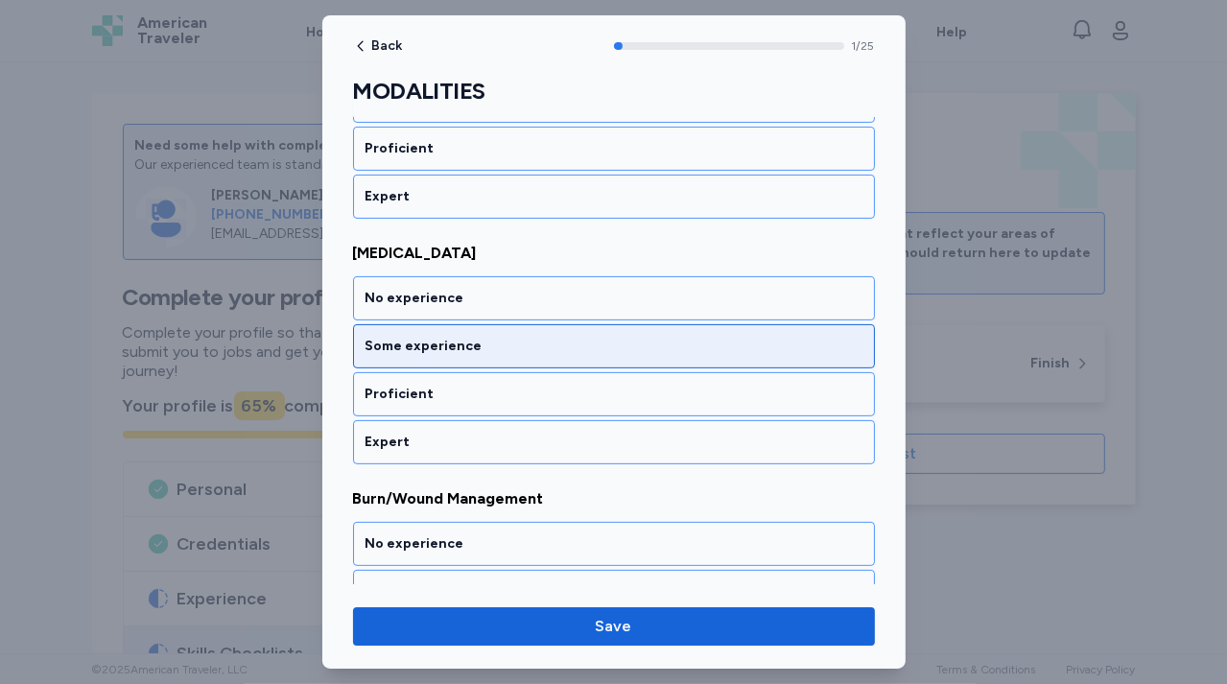
click at [514, 339] on div "Some experience" at bounding box center [613, 346] width 497 height 19
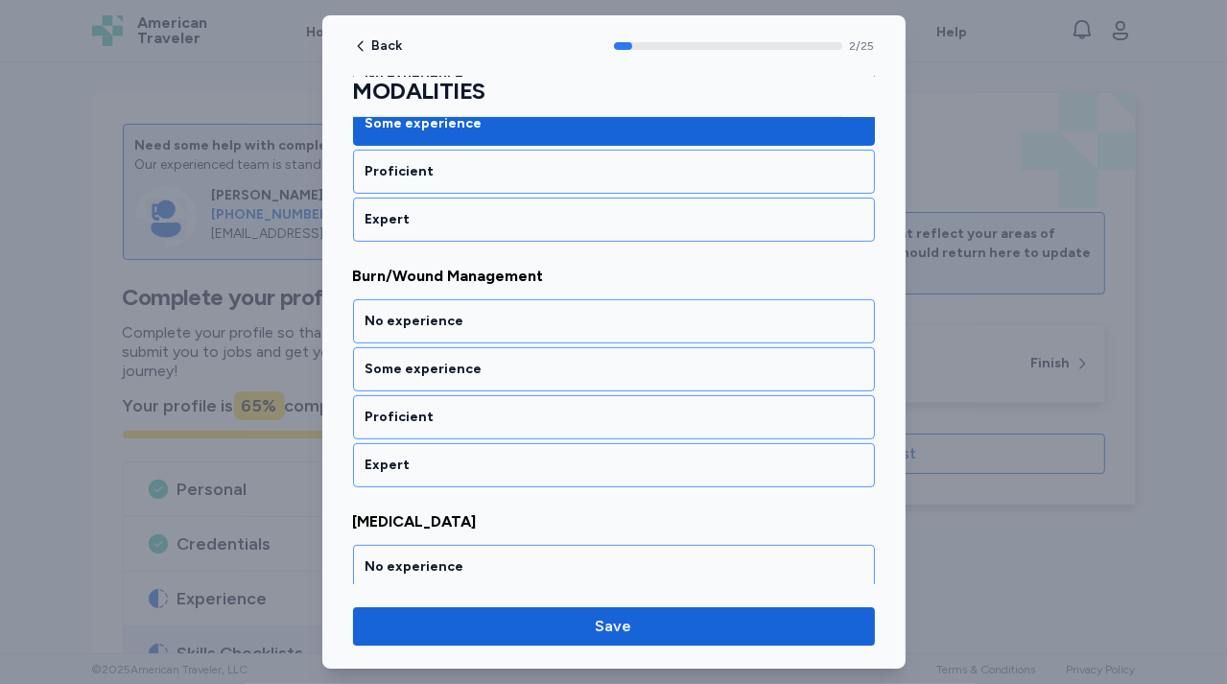
scroll to position [646, 0]
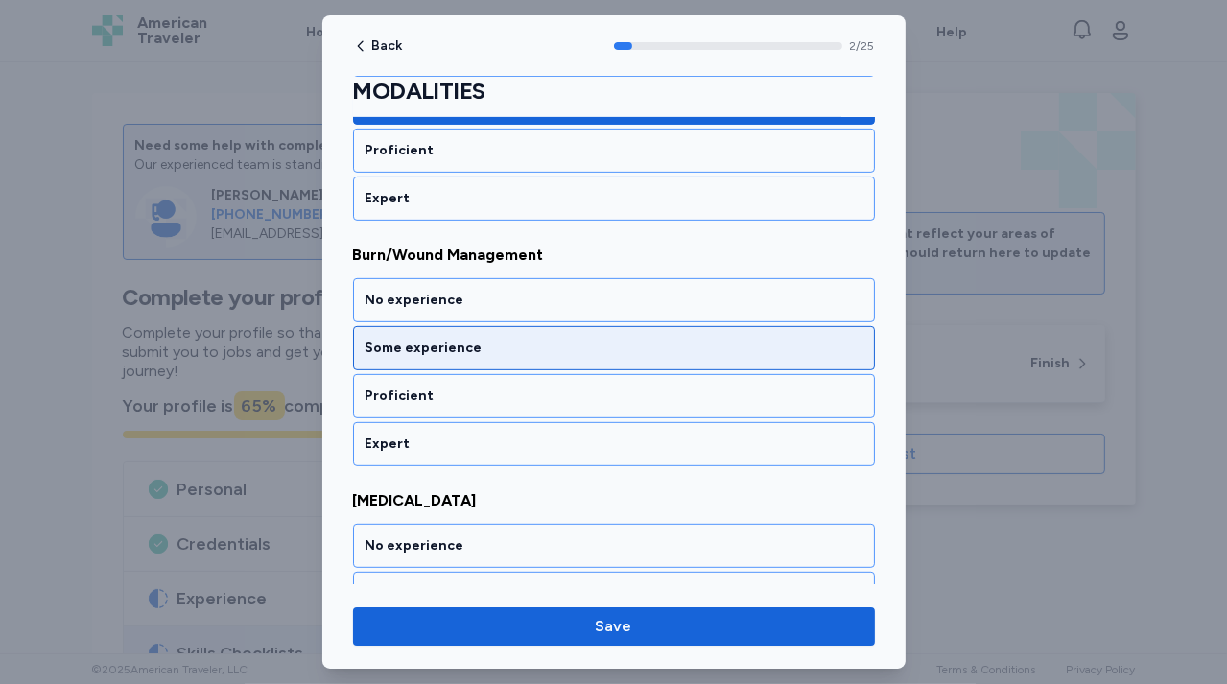
click at [514, 346] on div "Some experience" at bounding box center [613, 348] width 497 height 19
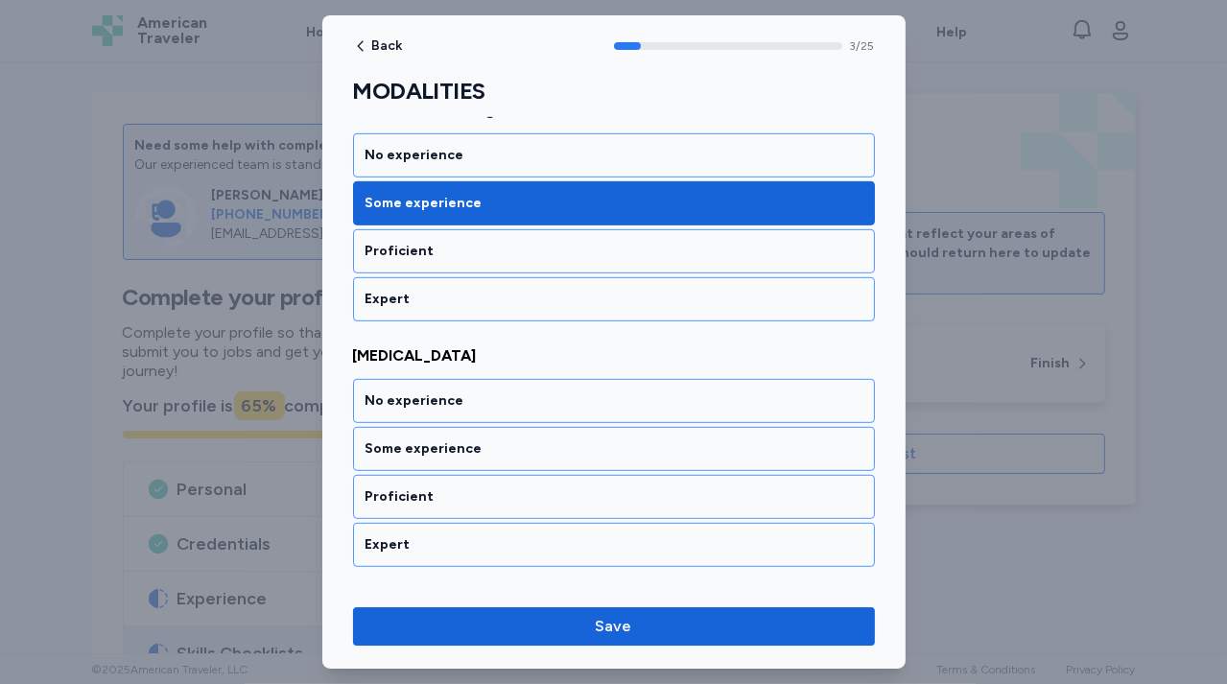
scroll to position [890, 0]
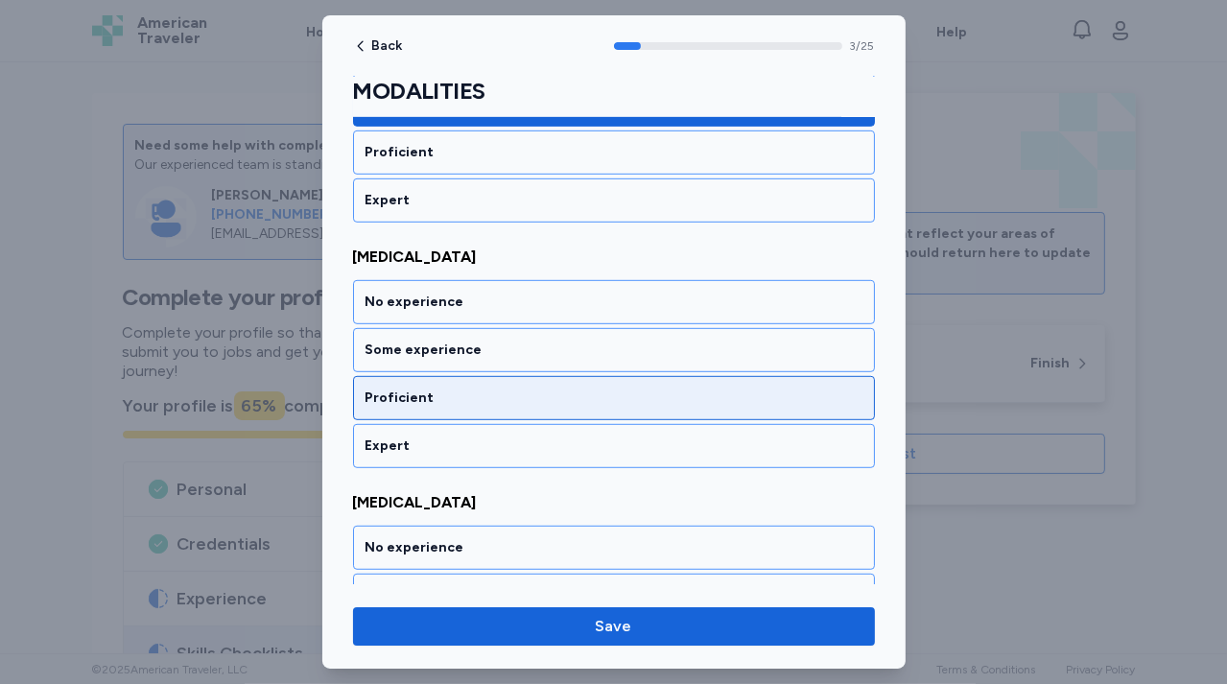
click at [506, 394] on div "Proficient" at bounding box center [613, 397] width 497 height 19
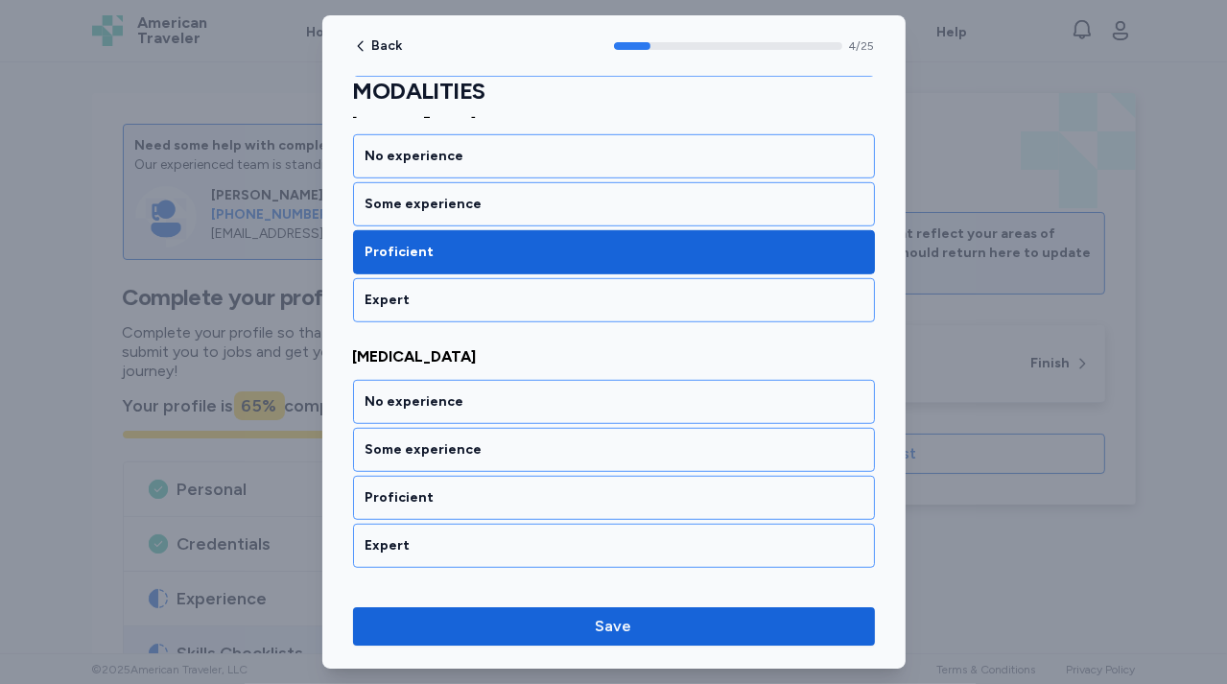
scroll to position [1135, 0]
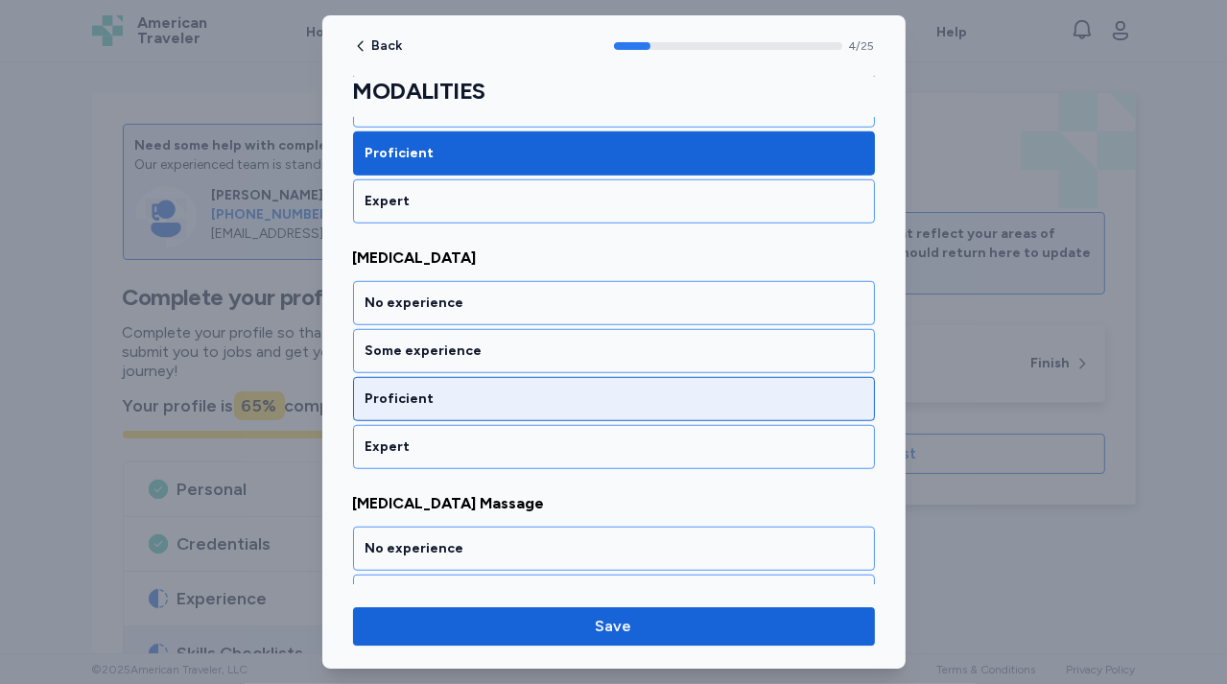
click at [504, 405] on div "Proficient" at bounding box center [614, 399] width 522 height 44
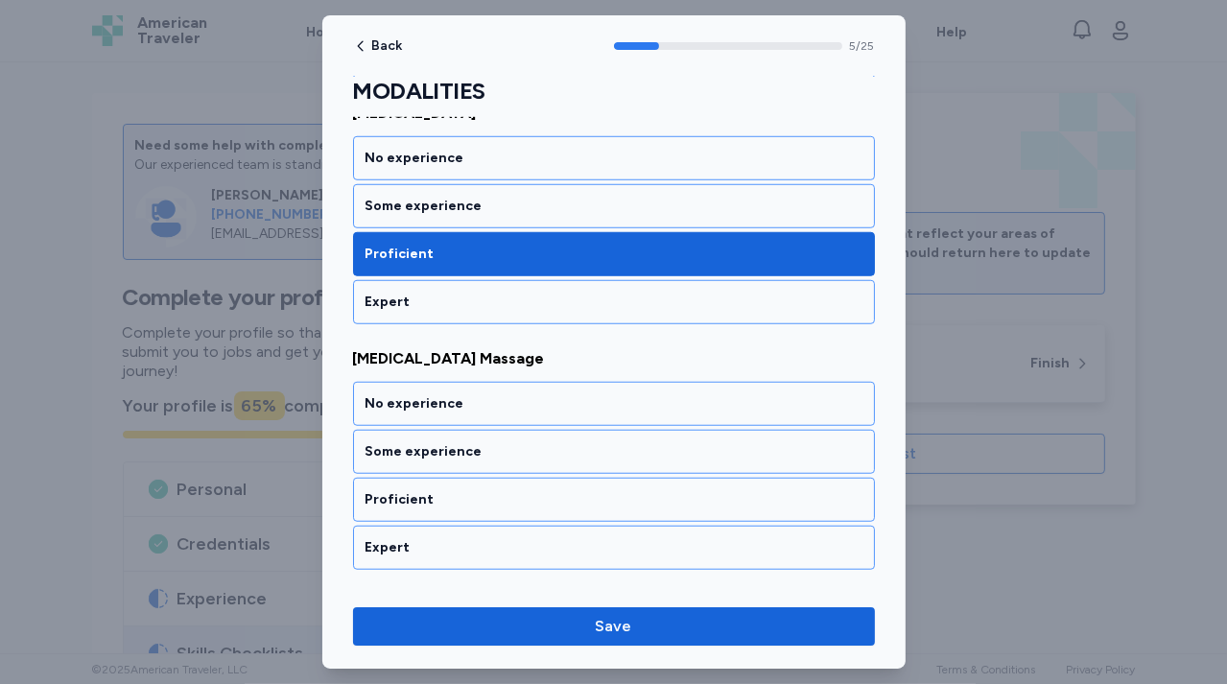
scroll to position [1378, 0]
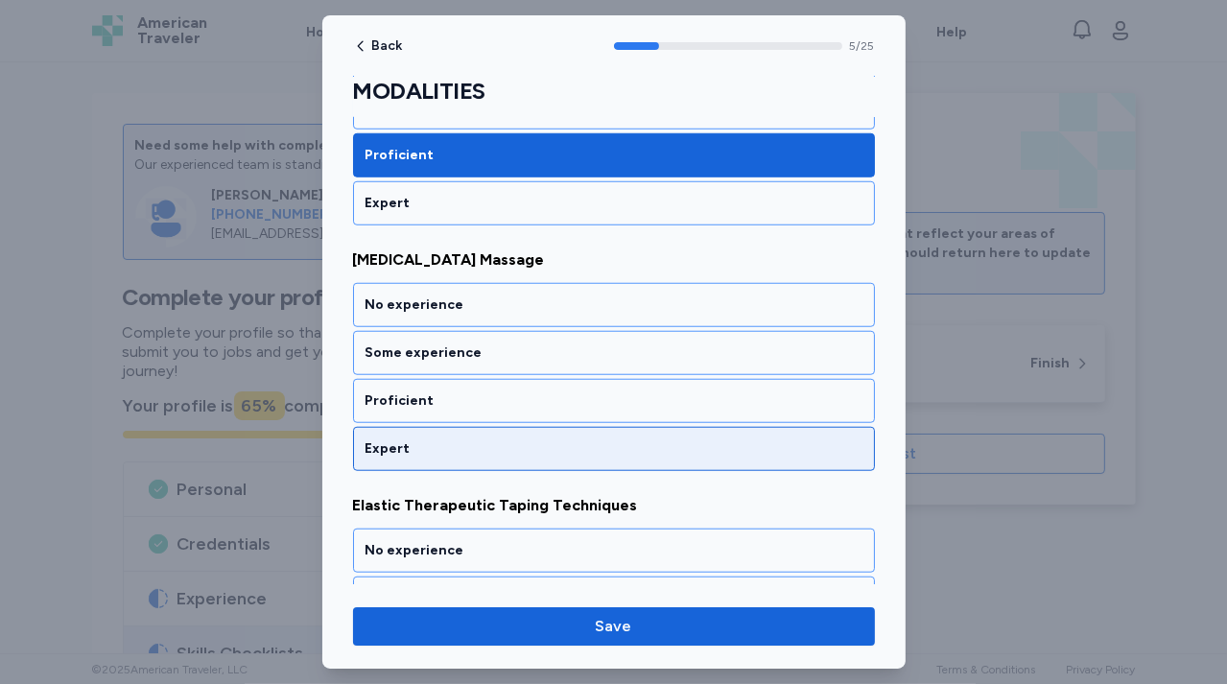
click at [504, 427] on div "Expert" at bounding box center [614, 449] width 522 height 44
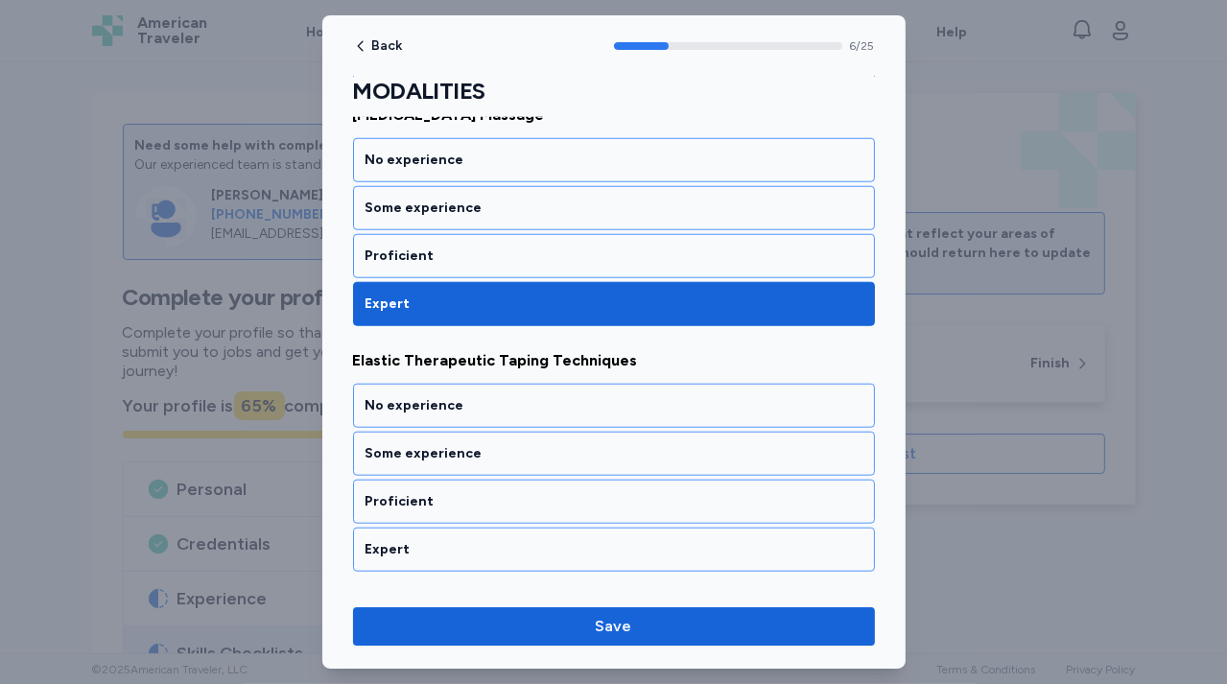
scroll to position [1623, 0]
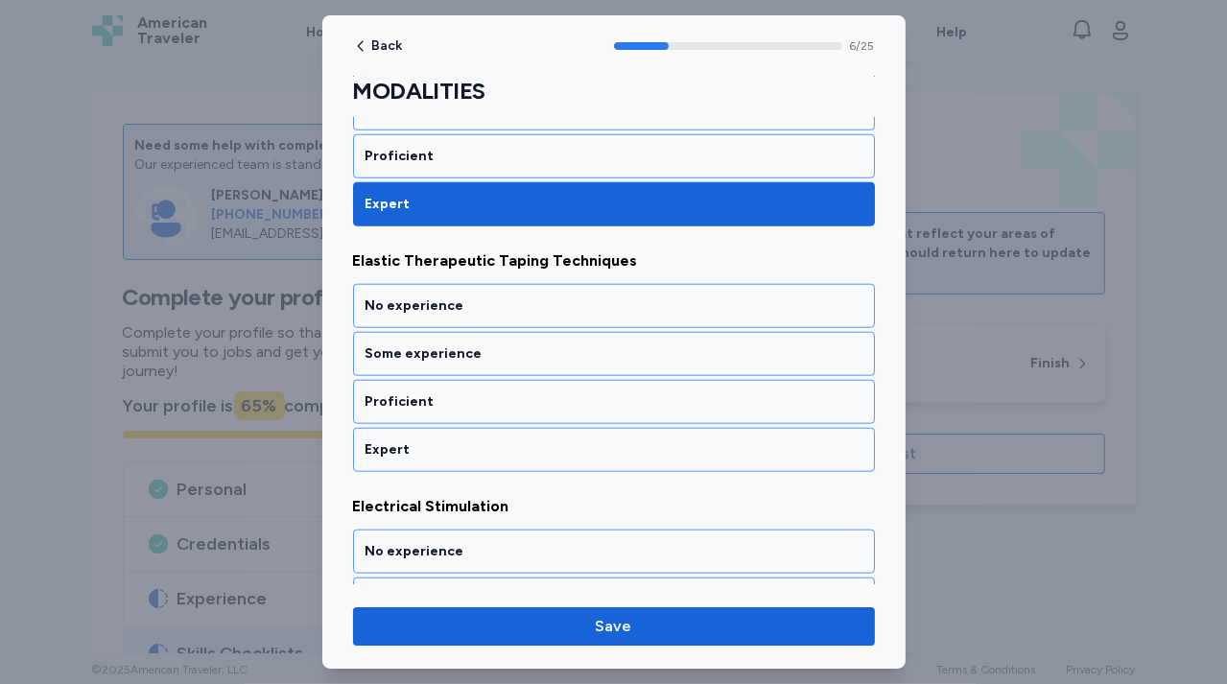
click at [504, 428] on div "Expert" at bounding box center [614, 450] width 522 height 44
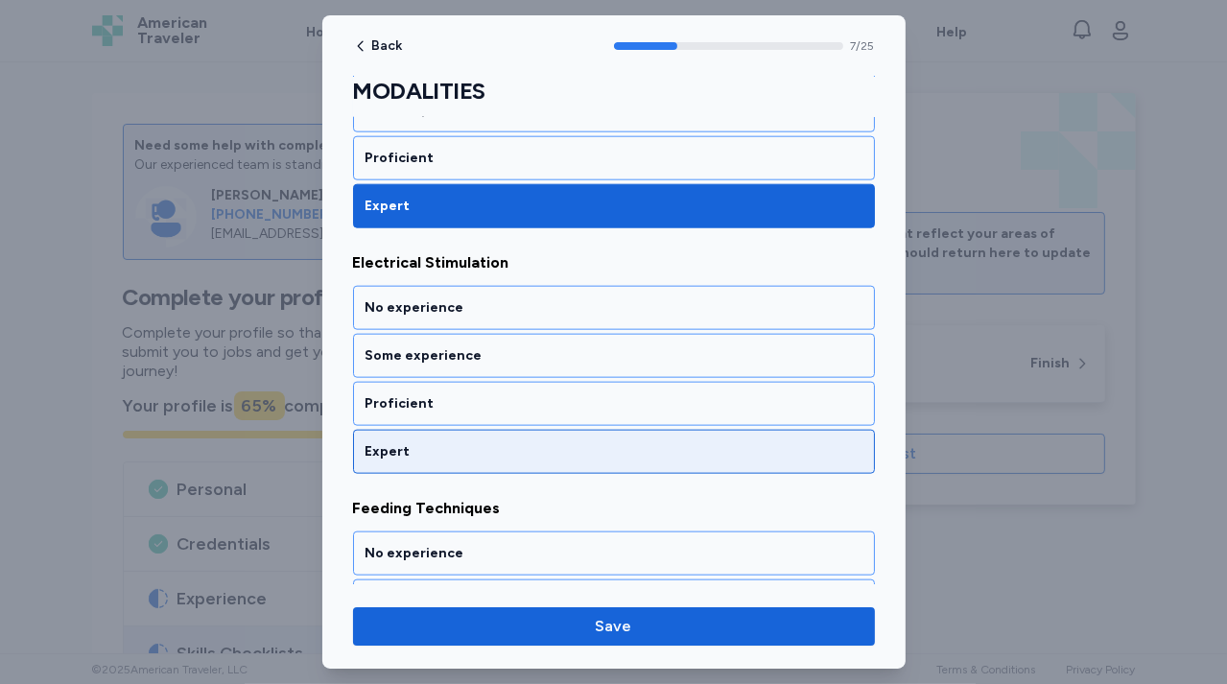
click at [504, 430] on div "Expert" at bounding box center [614, 452] width 522 height 44
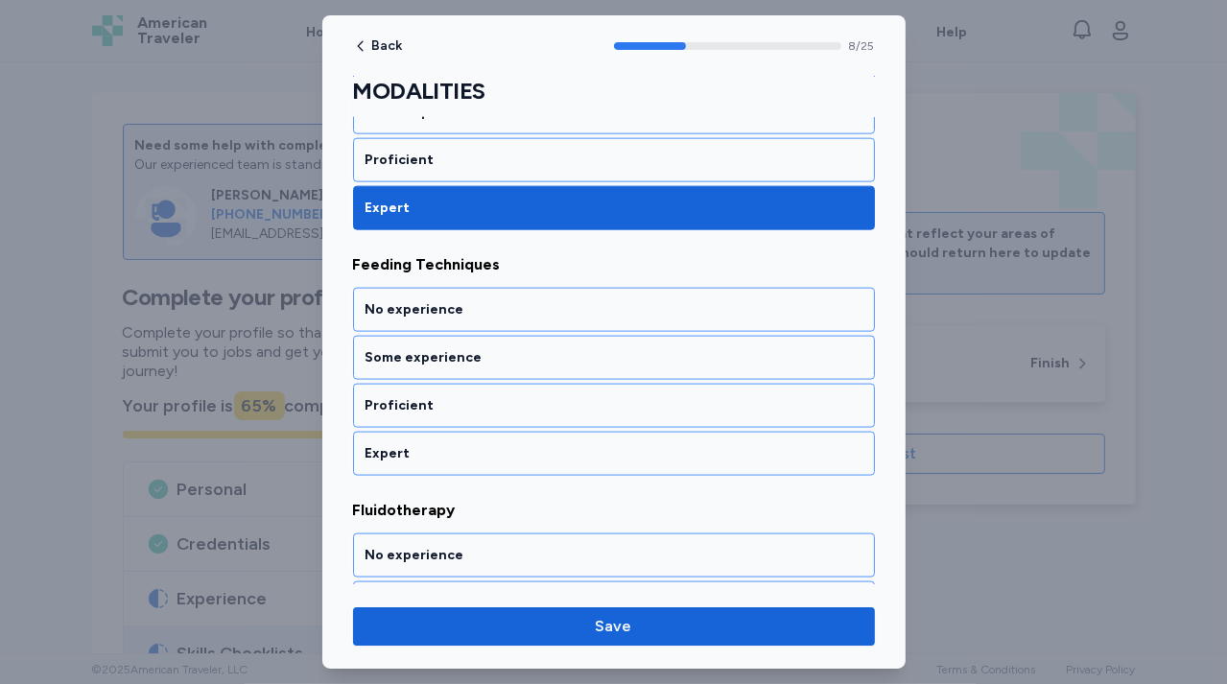
click at [504, 432] on div "Expert" at bounding box center [614, 454] width 522 height 44
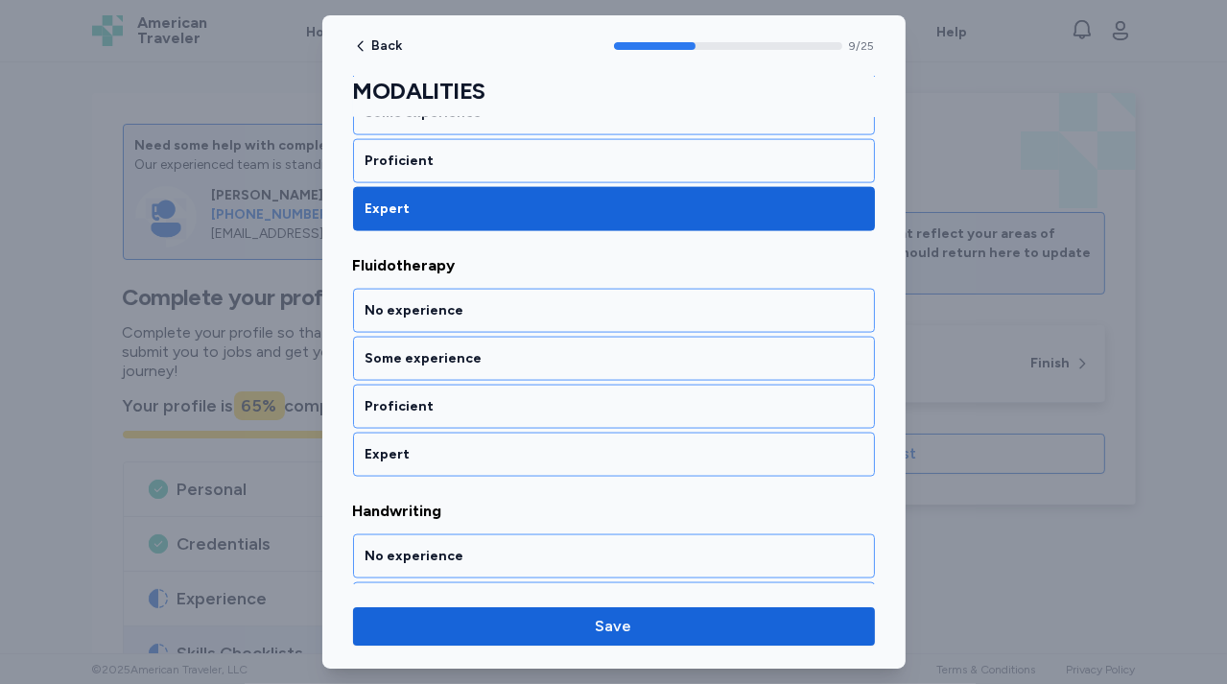
click at [504, 433] on div "Expert" at bounding box center [614, 455] width 522 height 44
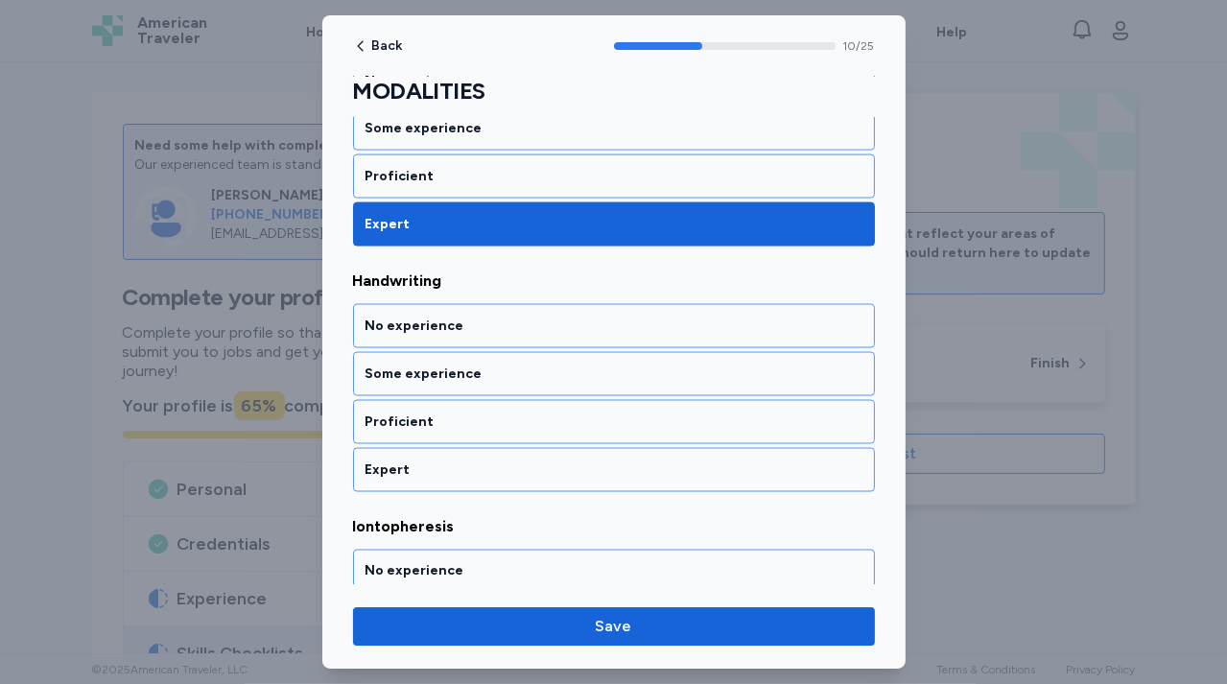
scroll to position [2598, 0]
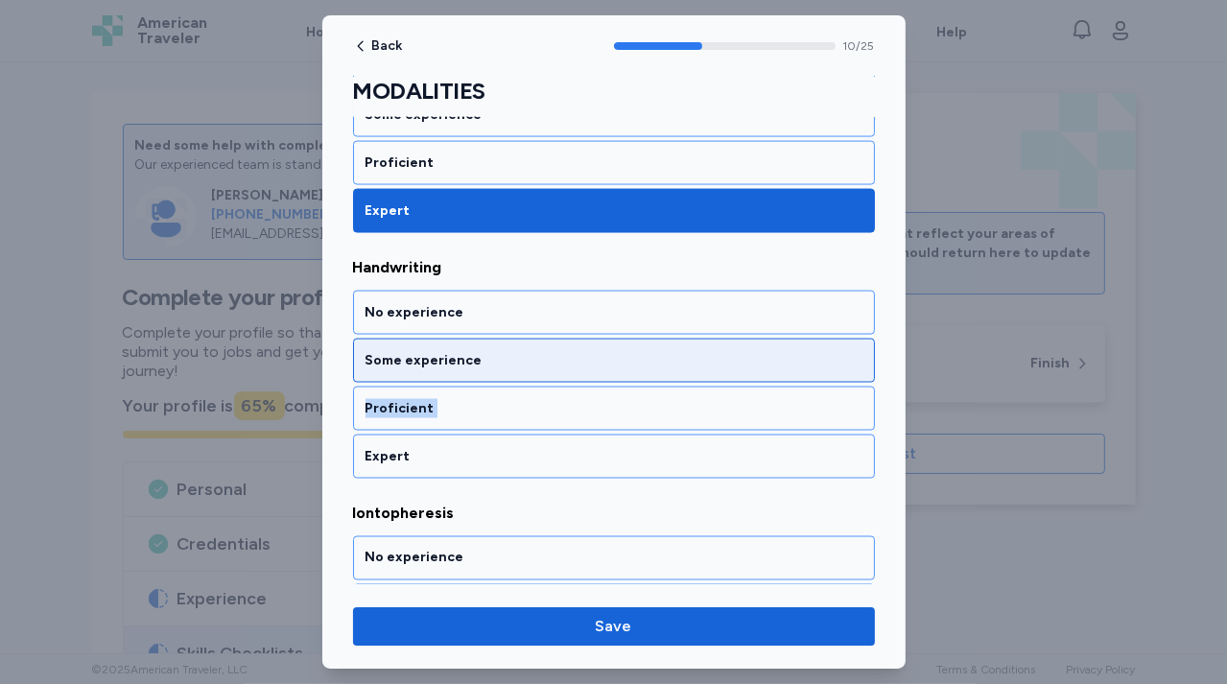
drag, startPoint x: 504, startPoint y: 426, endPoint x: 522, endPoint y: 357, distance: 71.2
click at [522, 357] on div "No experience Some experience Proficient Expert" at bounding box center [614, 385] width 522 height 188
click at [522, 357] on div "Some experience" at bounding box center [614, 361] width 522 height 44
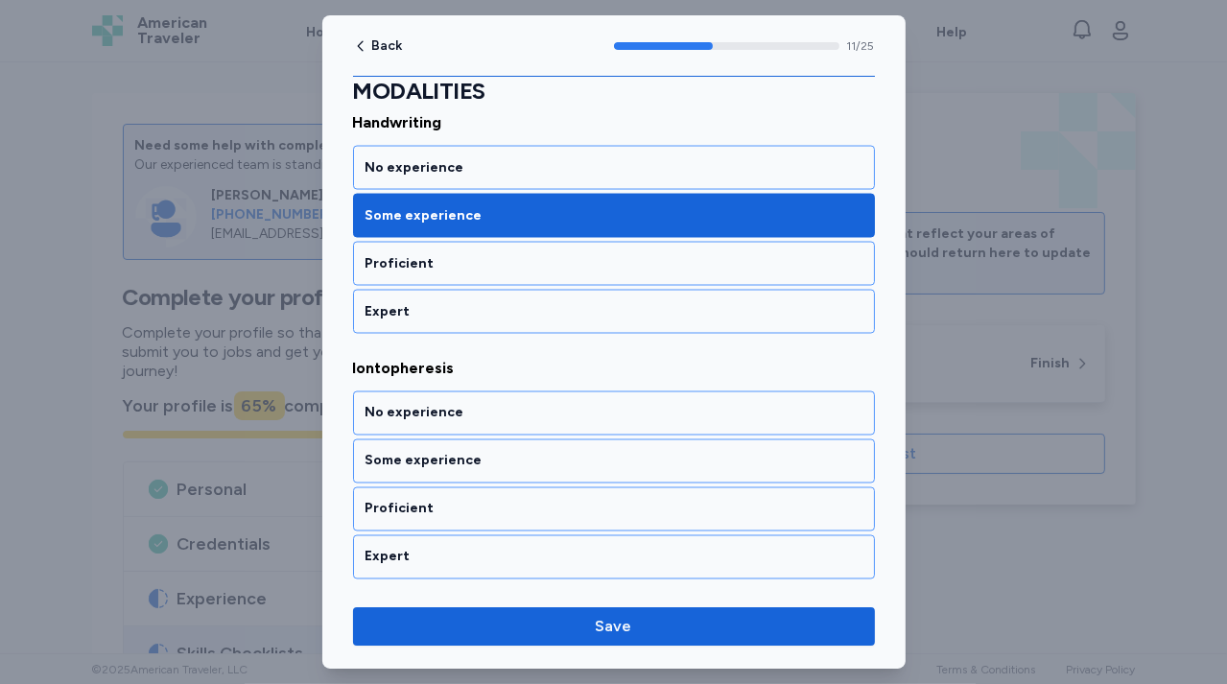
scroll to position [2842, 0]
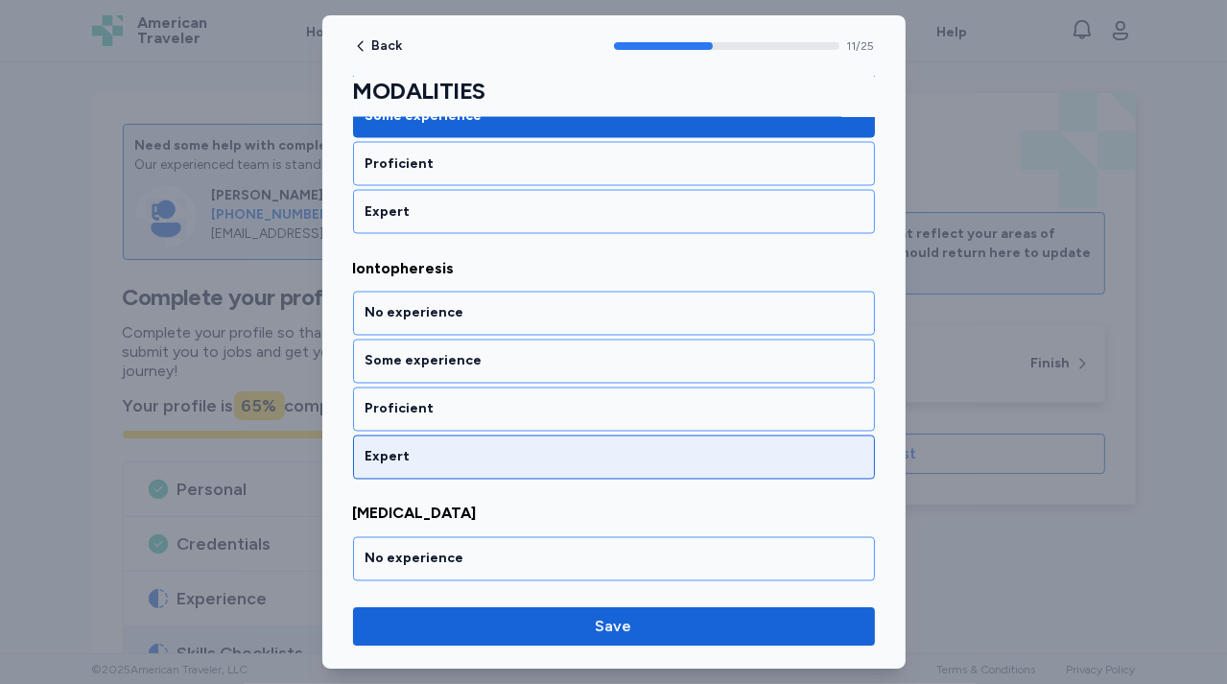
click at [516, 435] on div "Expert" at bounding box center [614, 457] width 522 height 44
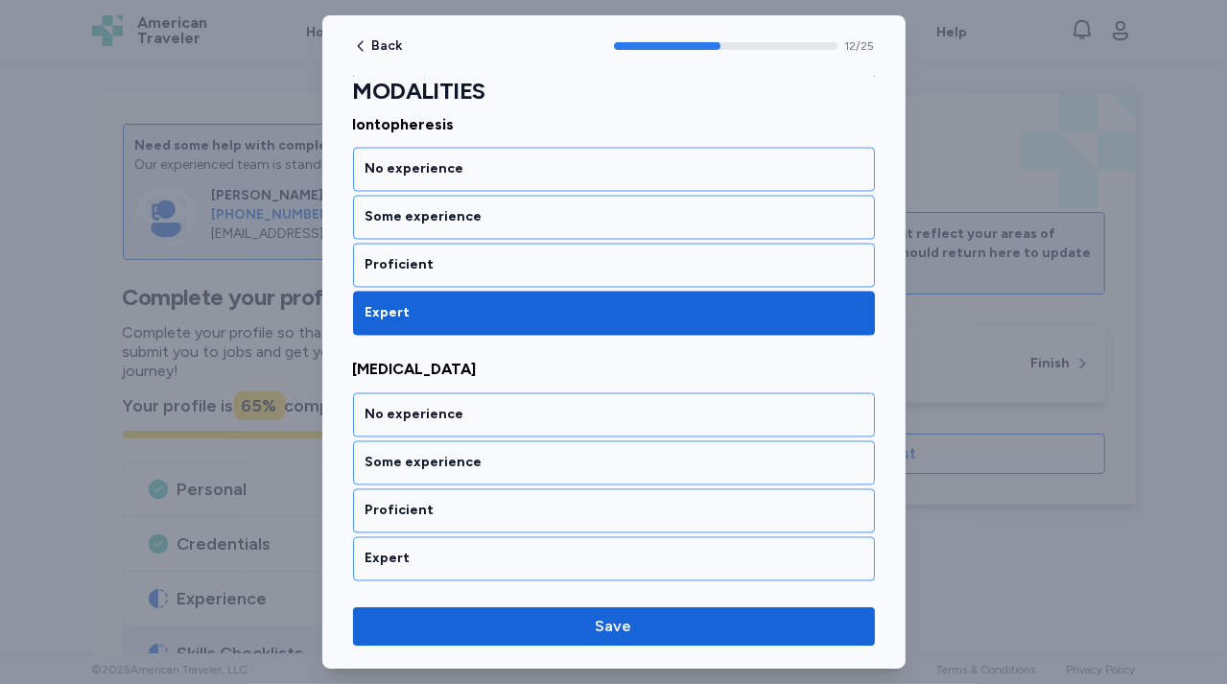
scroll to position [3086, 0]
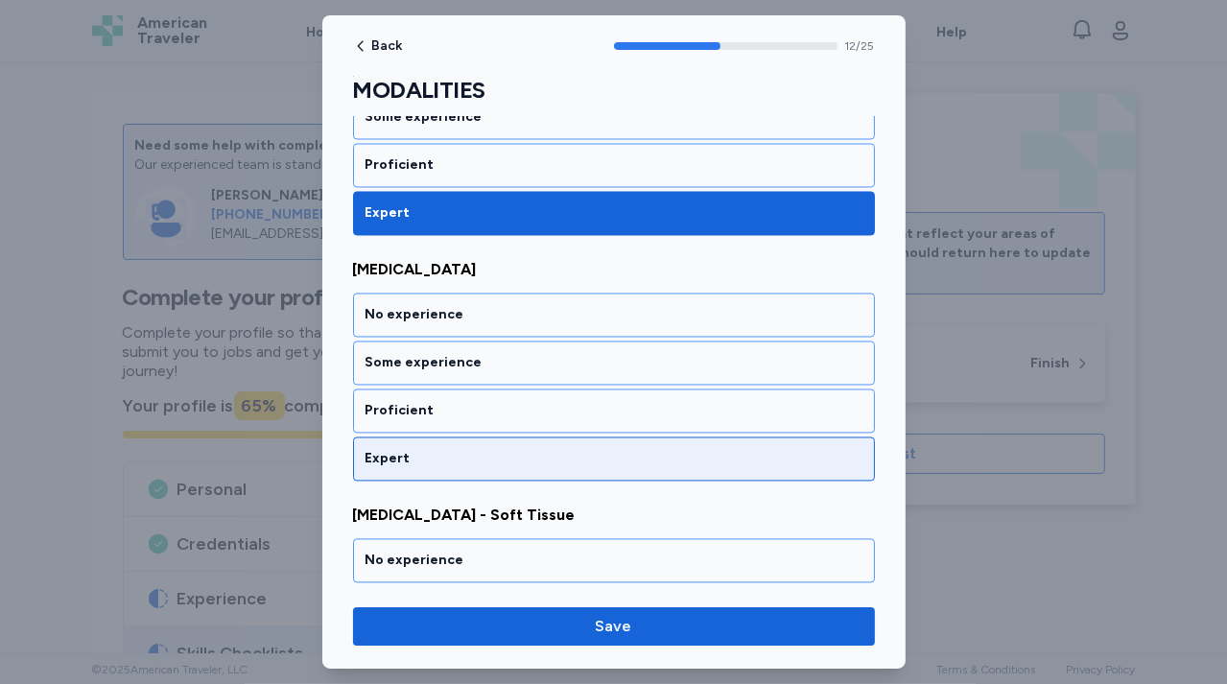
click at [506, 450] on div "Expert" at bounding box center [613, 459] width 497 height 19
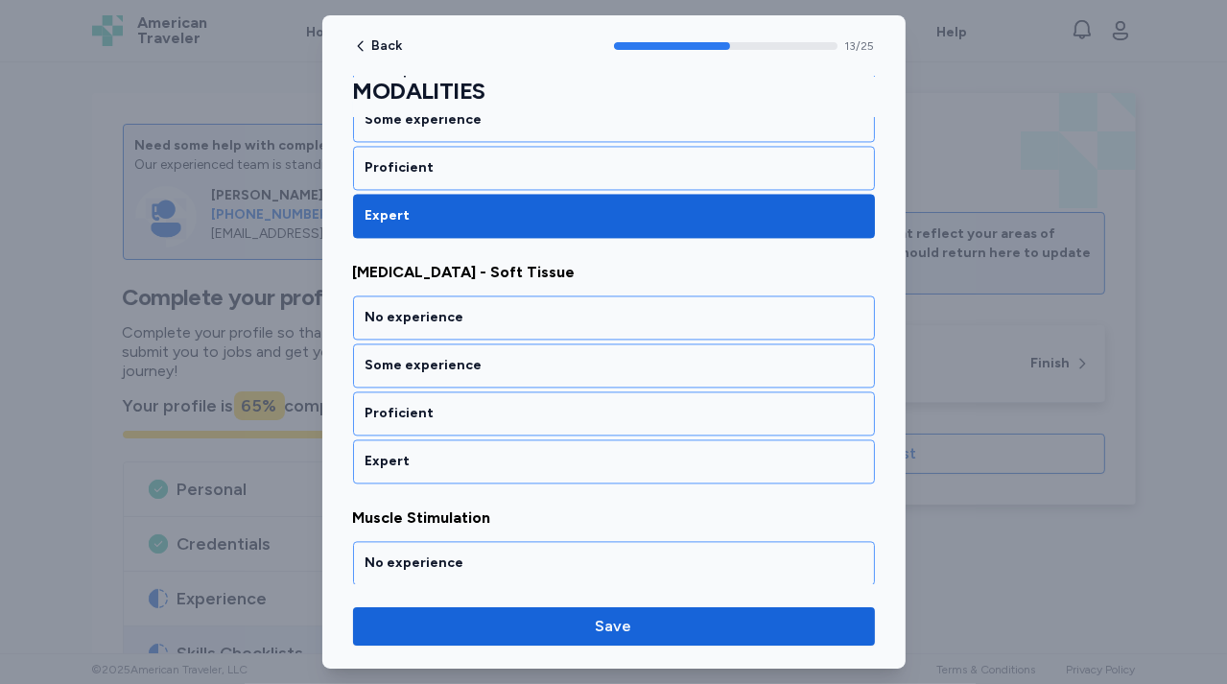
click at [506, 452] on div "Expert" at bounding box center [613, 461] width 497 height 19
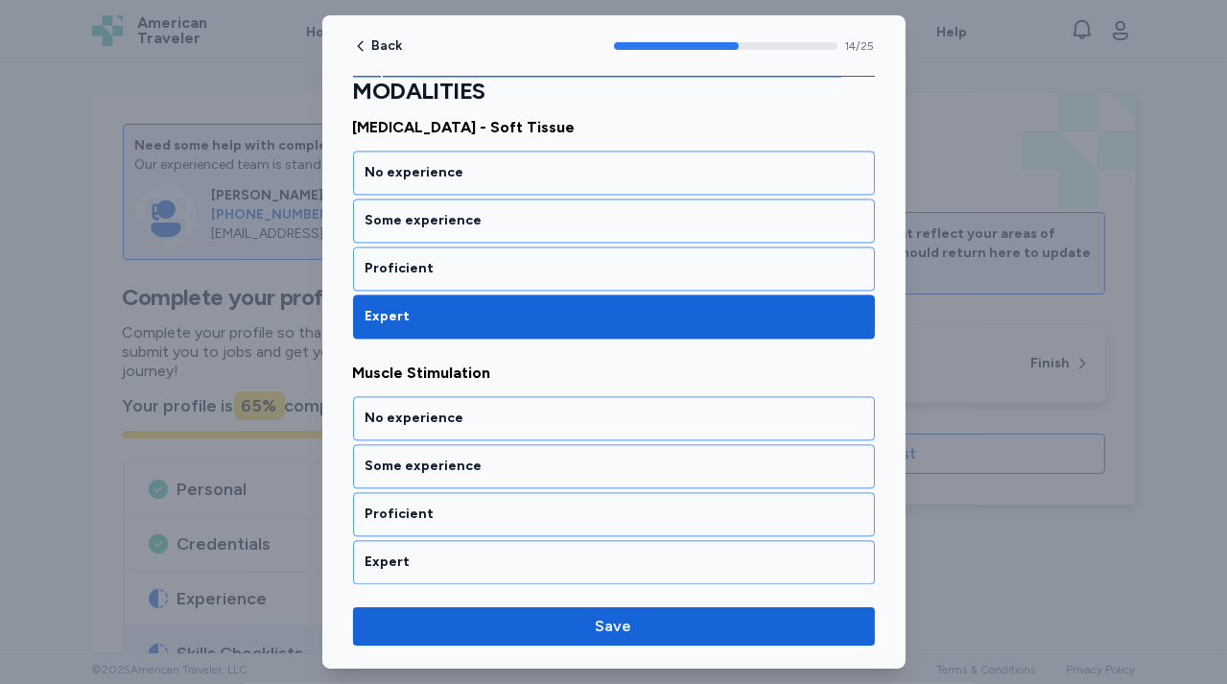
scroll to position [3574, 0]
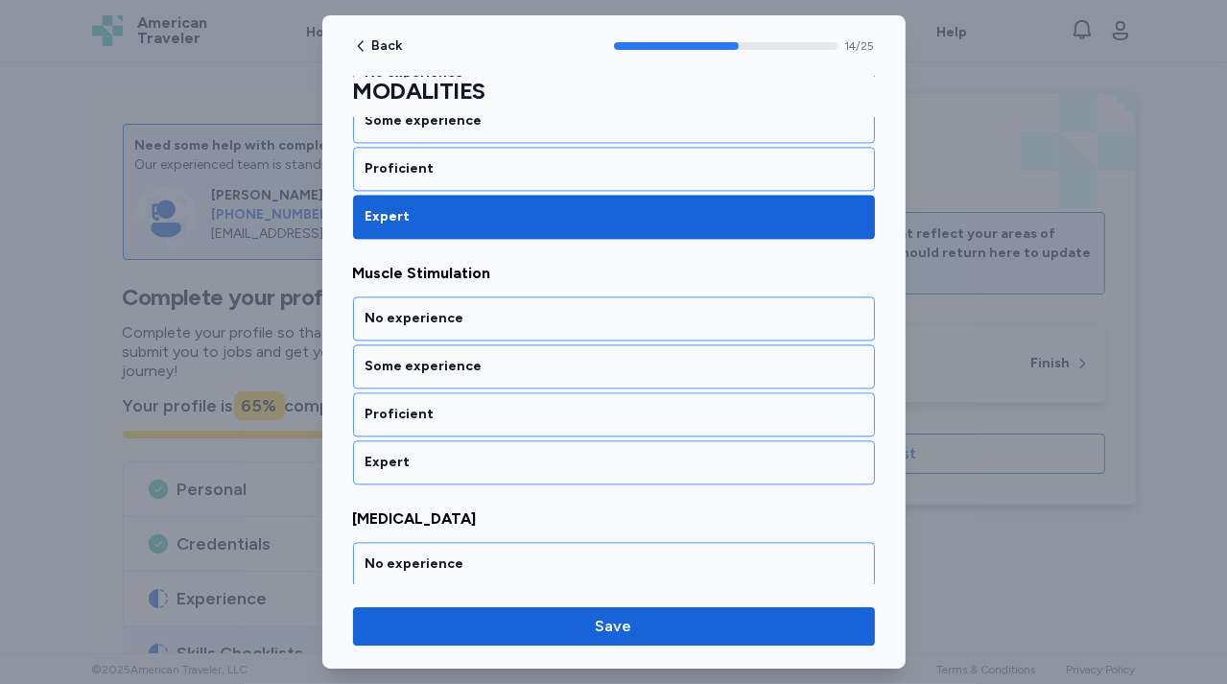
click at [506, 453] on div "Expert" at bounding box center [613, 462] width 497 height 19
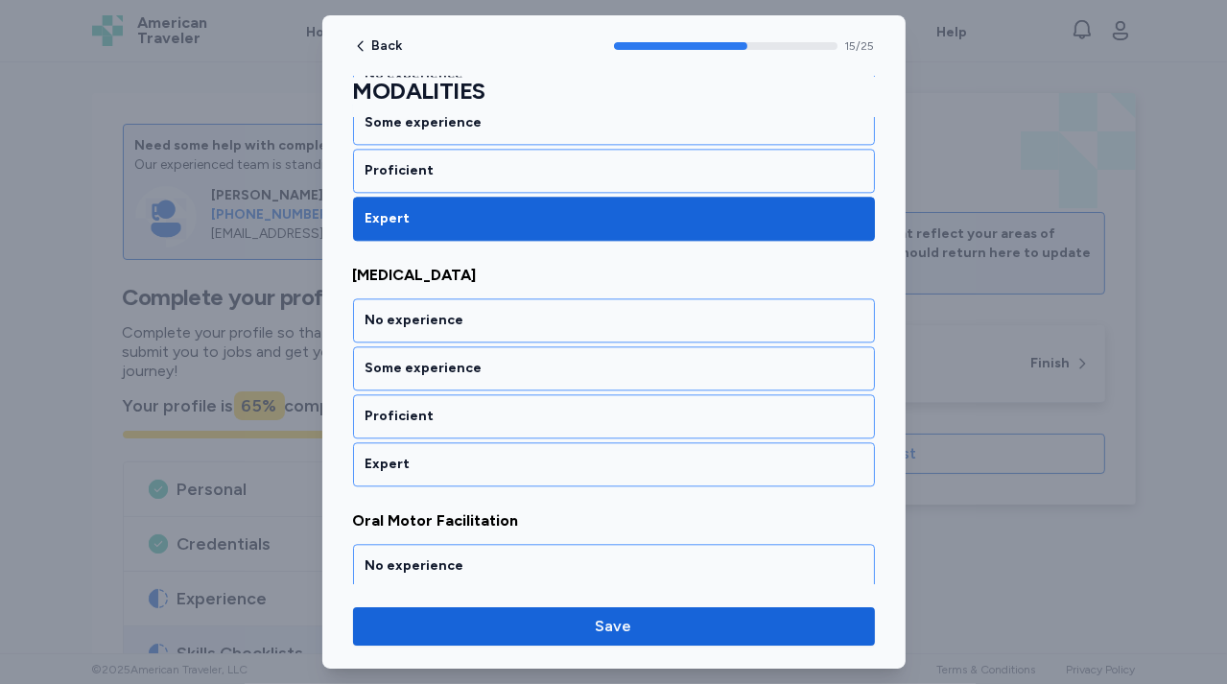
click at [506, 455] on div "Expert" at bounding box center [613, 464] width 497 height 19
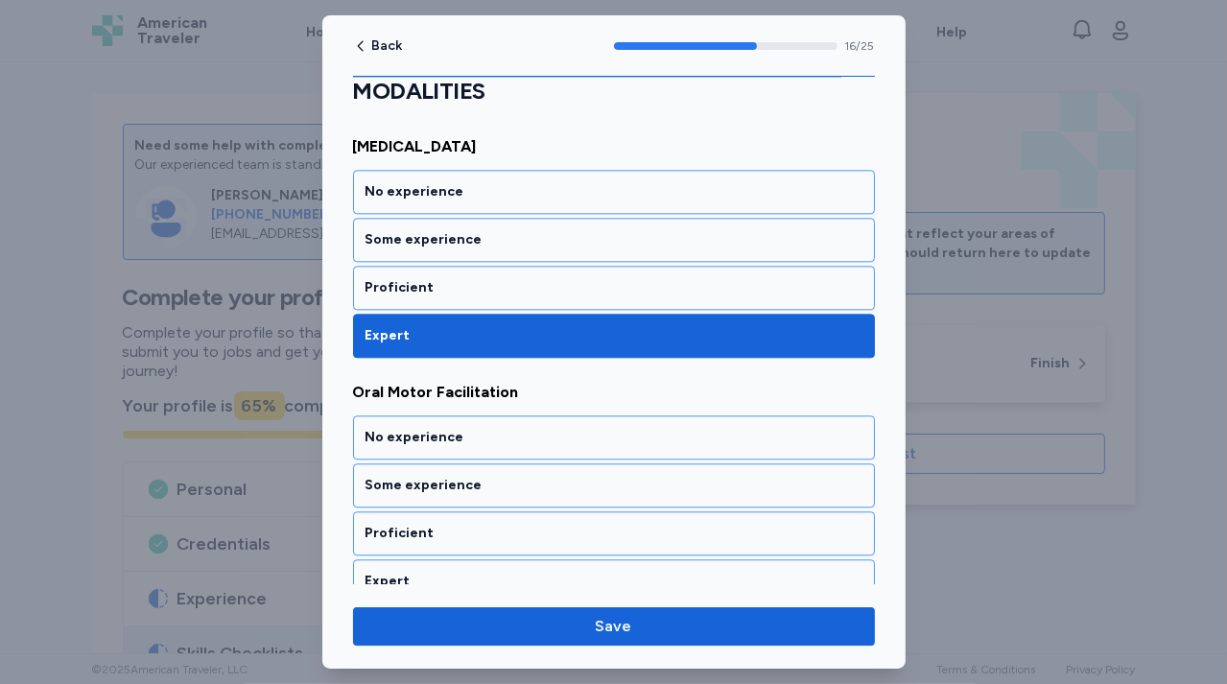
scroll to position [4062, 0]
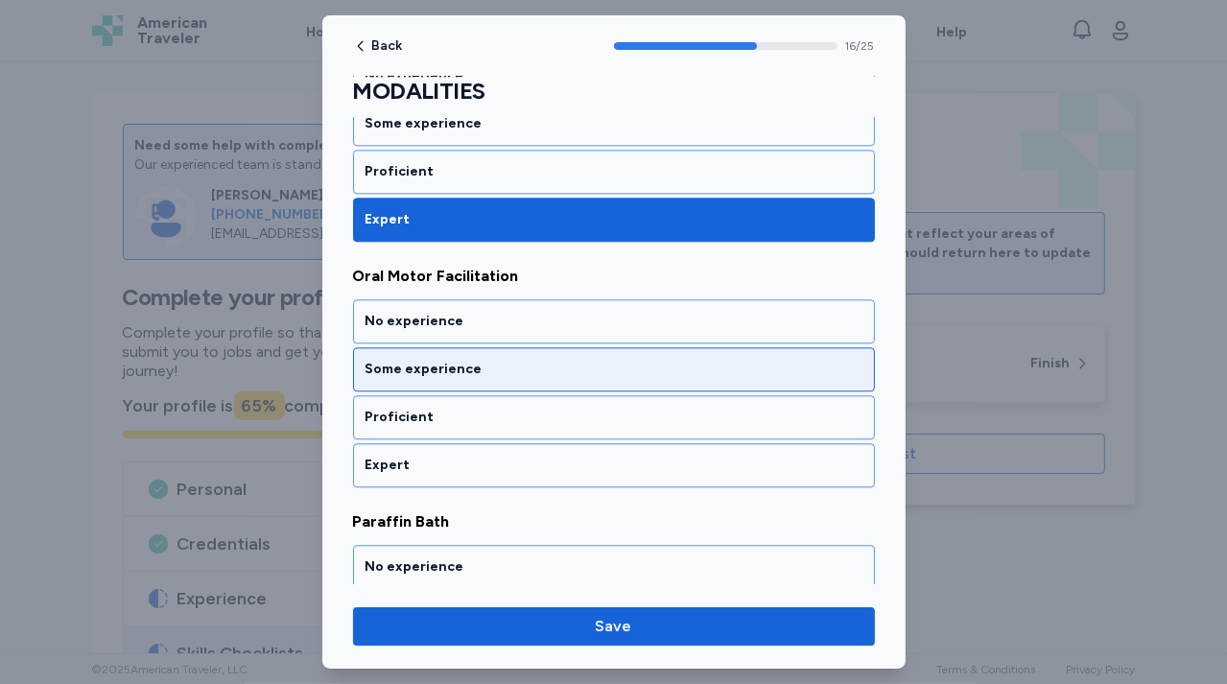
click at [511, 358] on div "Some experience" at bounding box center [614, 369] width 522 height 44
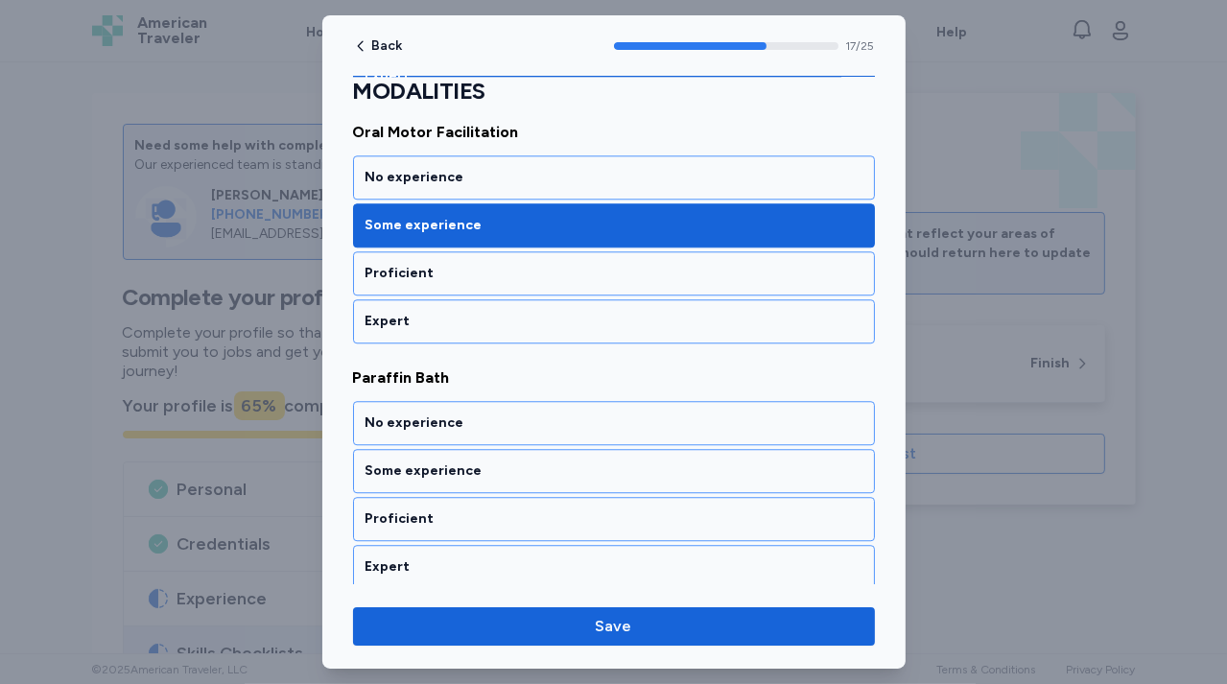
scroll to position [4306, 0]
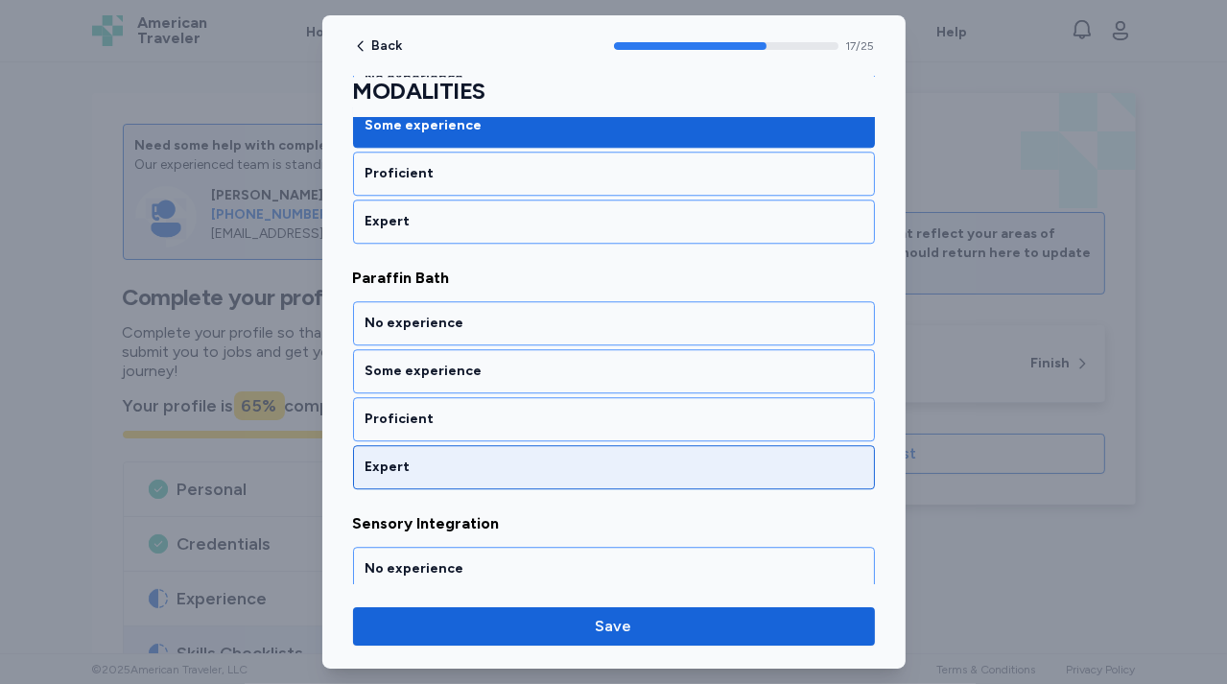
click at [500, 457] on div "Expert" at bounding box center [613, 466] width 497 height 19
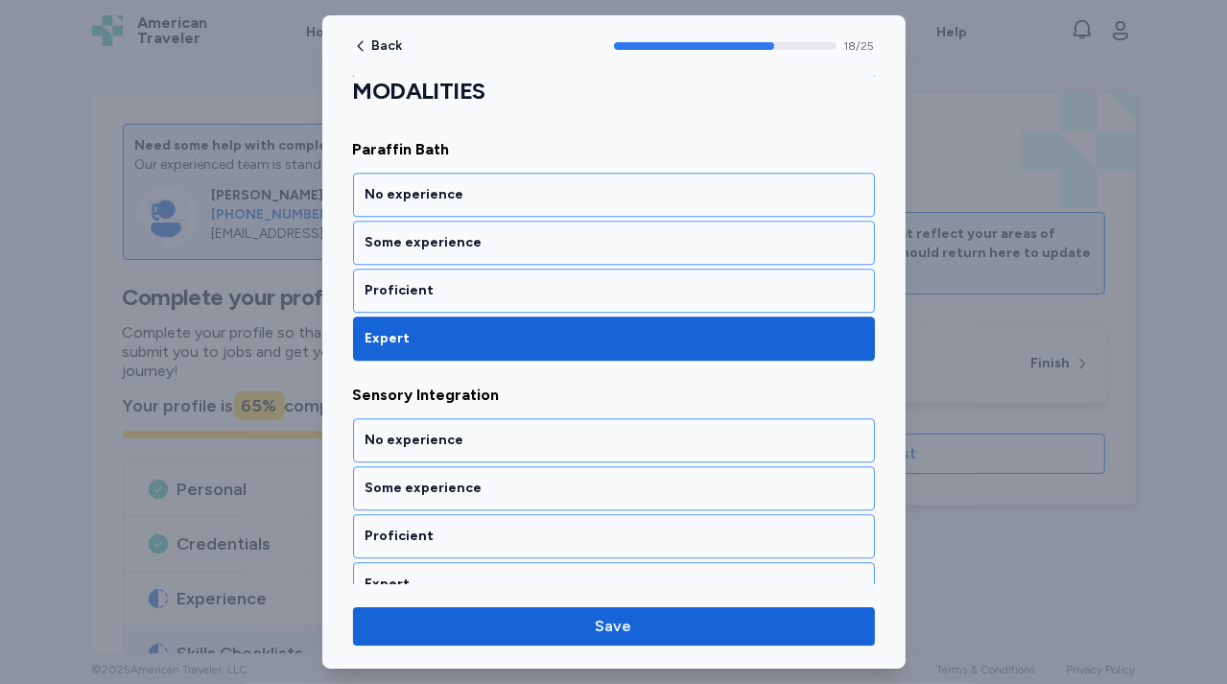
scroll to position [4550, 0]
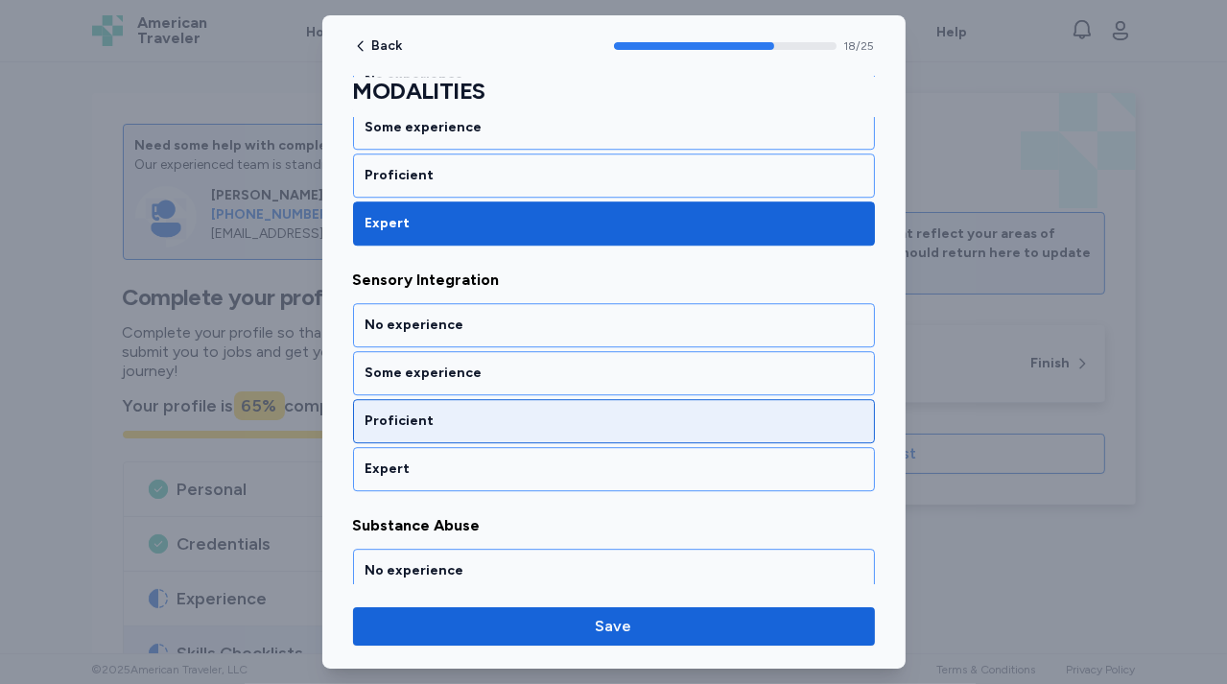
click at [503, 402] on div "Proficient" at bounding box center [614, 421] width 522 height 44
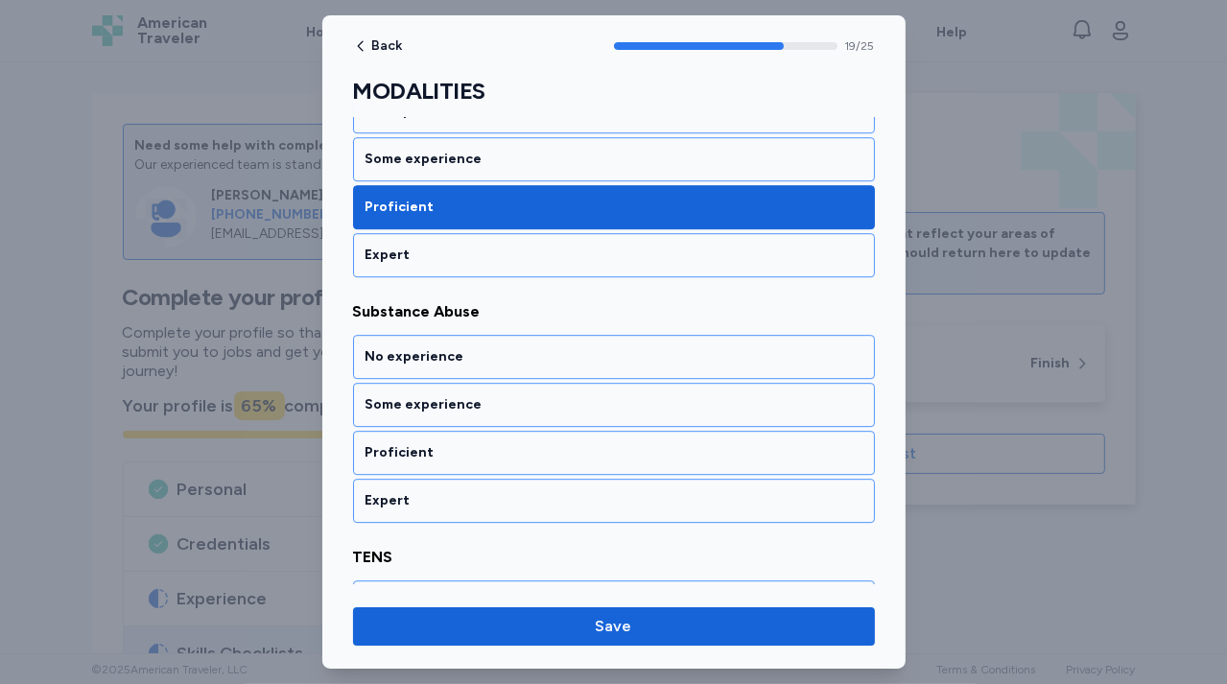
scroll to position [4794, 0]
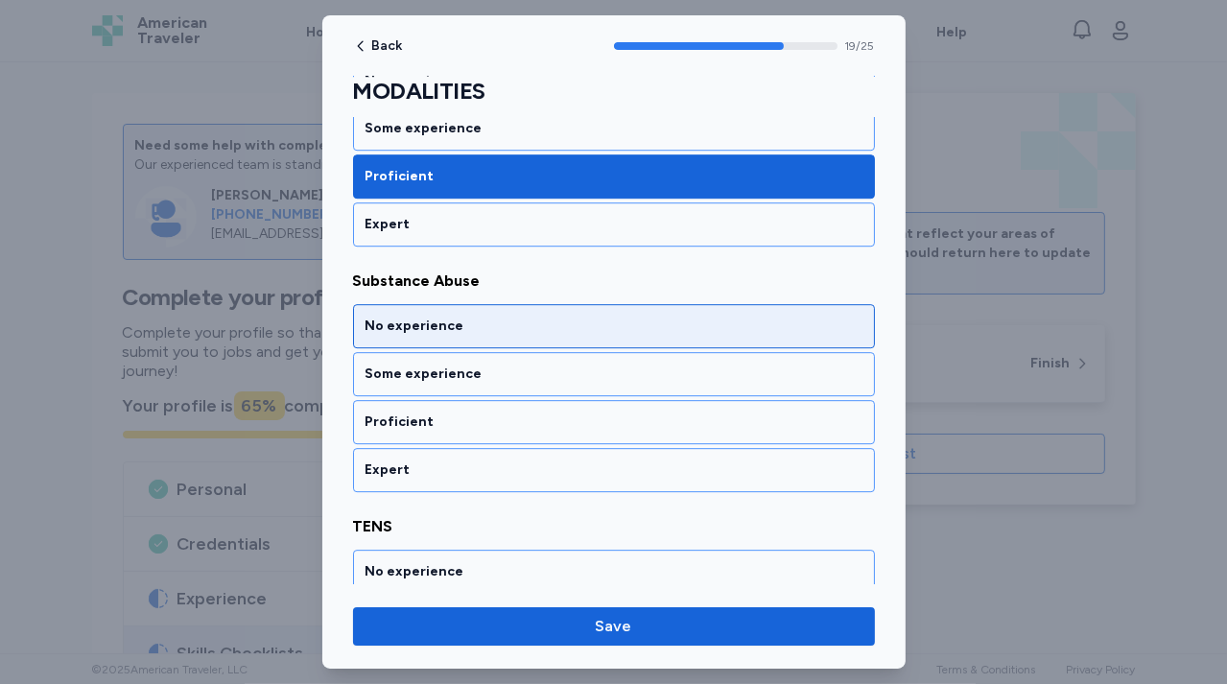
click at [517, 316] on div "No experience" at bounding box center [613, 325] width 497 height 19
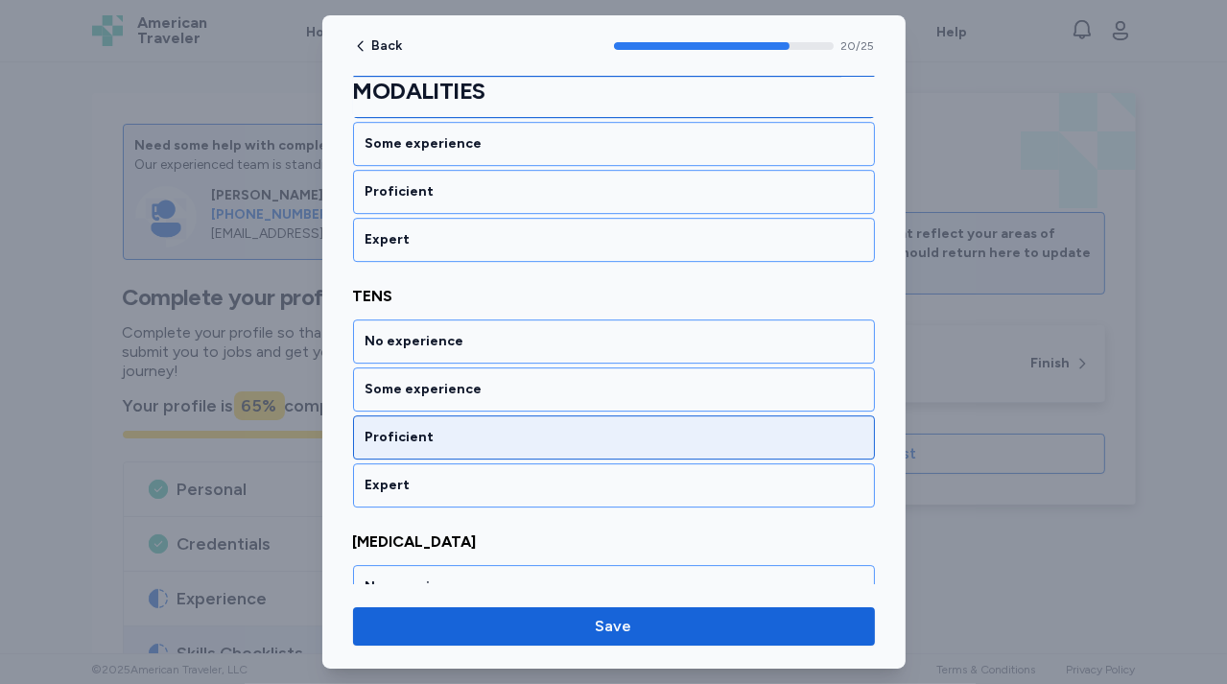
scroll to position [5038, 0]
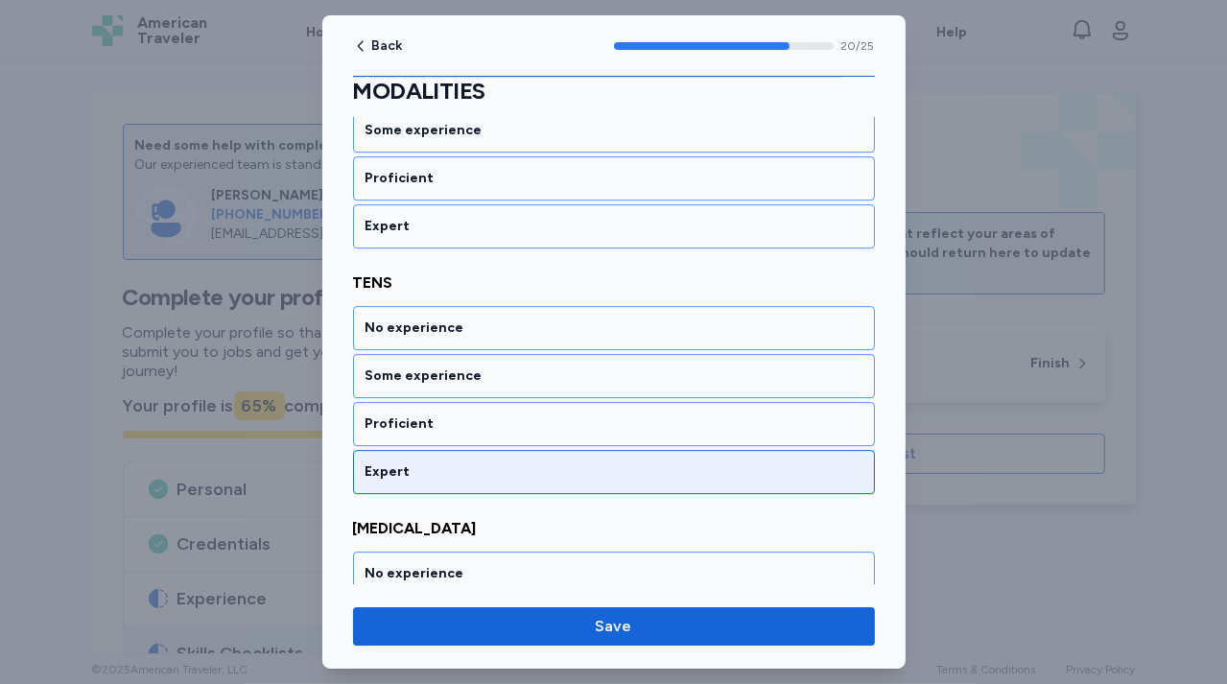
click at [495, 450] on div "Expert" at bounding box center [614, 472] width 522 height 44
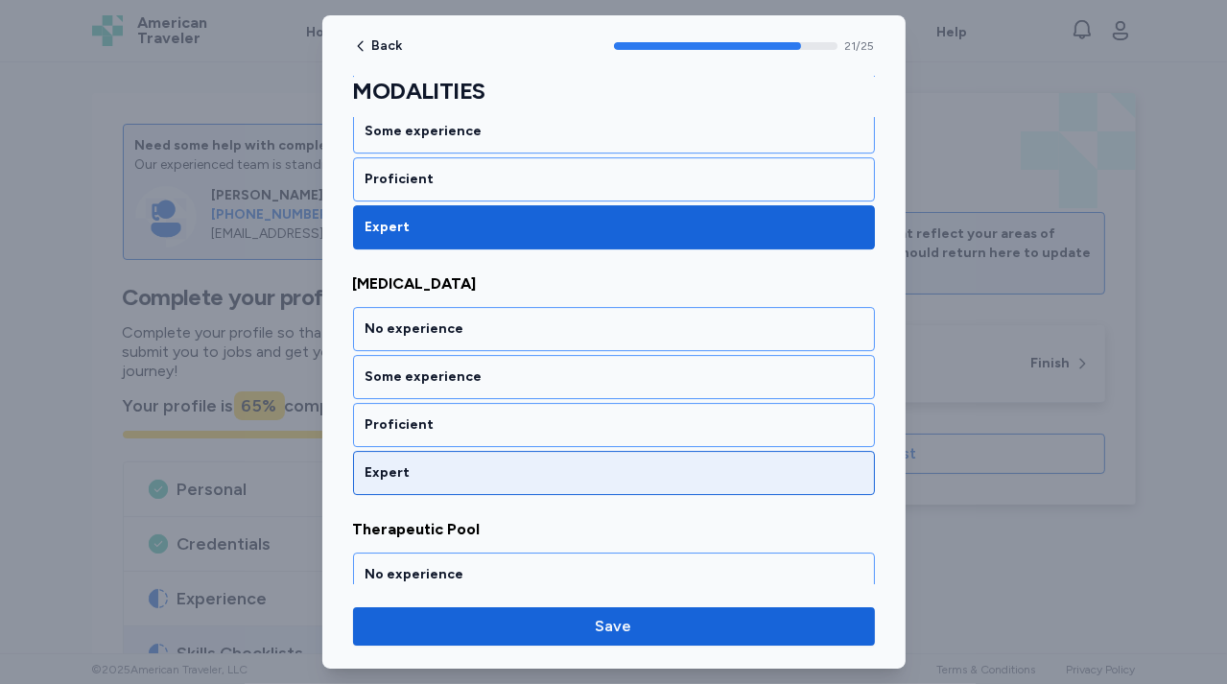
click at [495, 463] on div "Expert" at bounding box center [613, 472] width 497 height 19
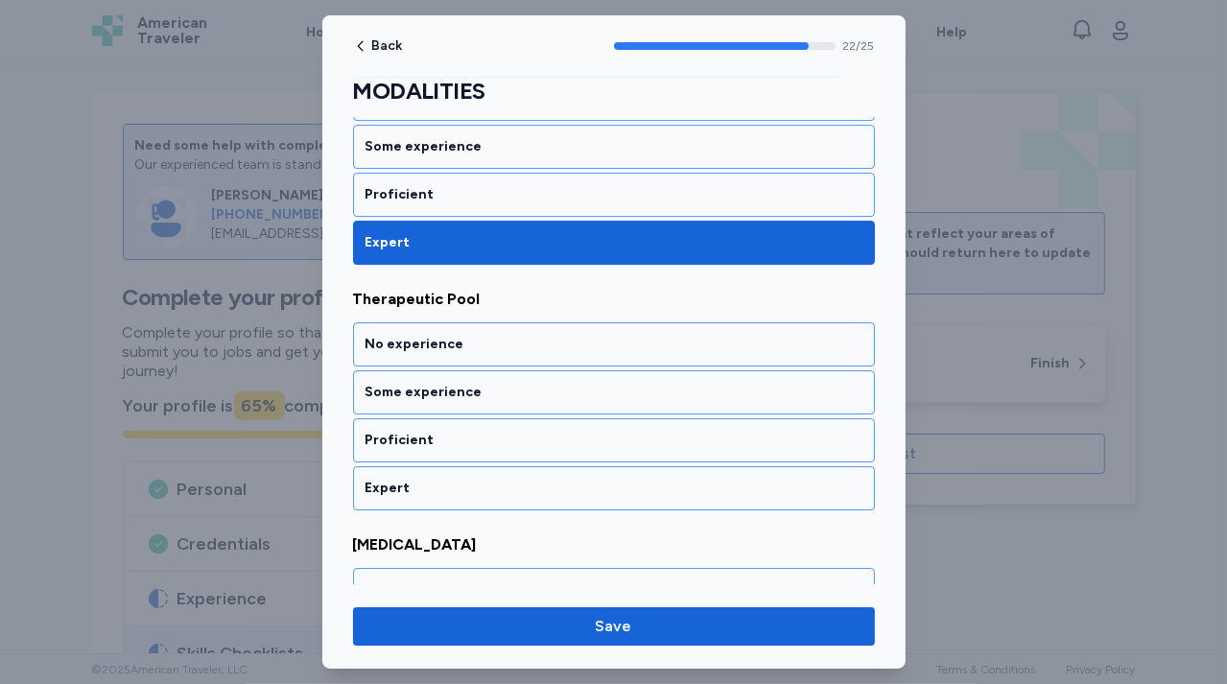
scroll to position [5526, 0]
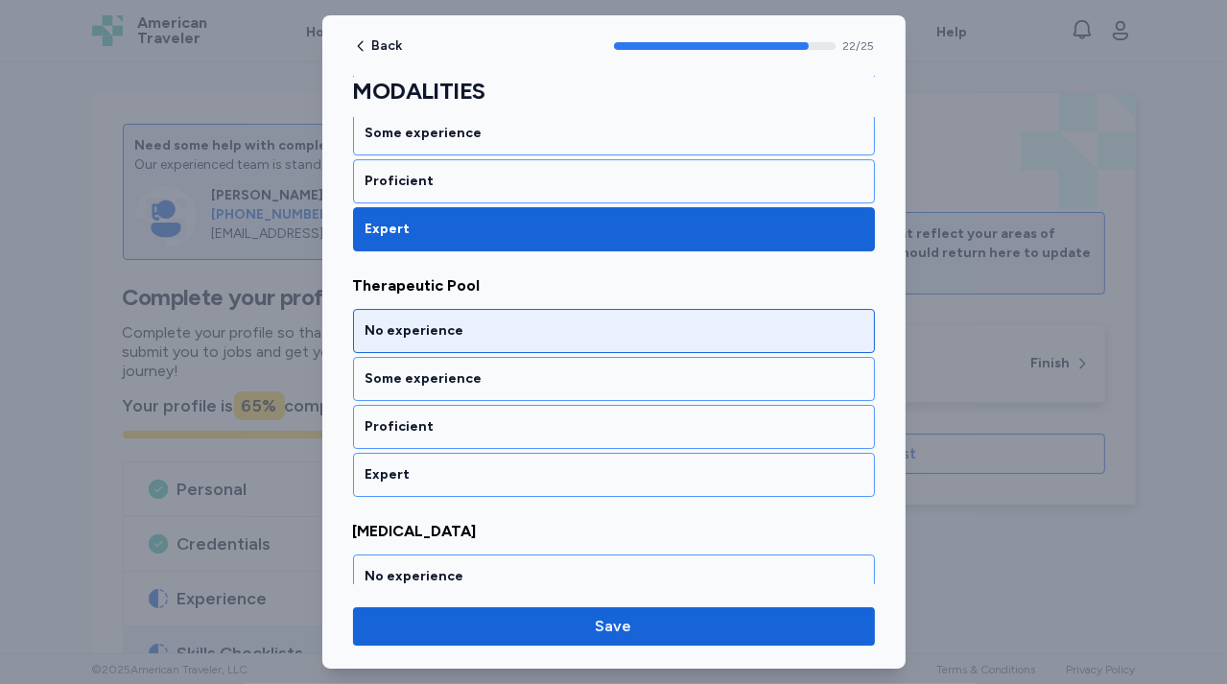
click at [501, 321] on div "No experience" at bounding box center [613, 330] width 497 height 19
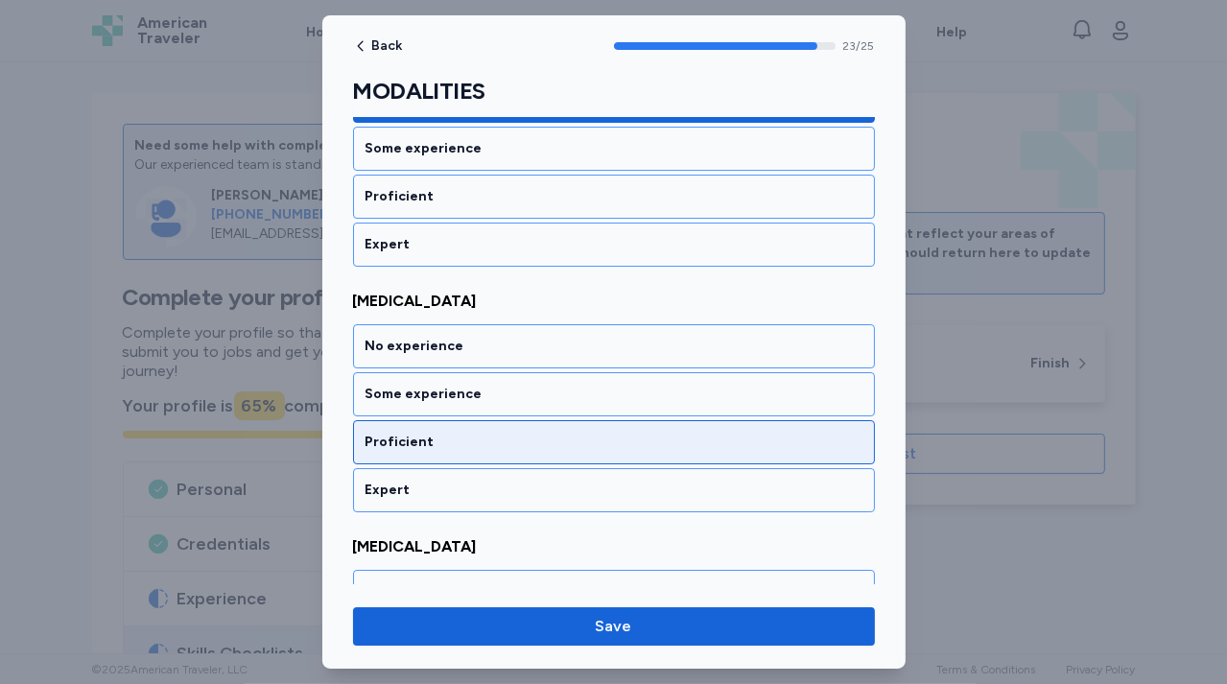
scroll to position [5769, 0]
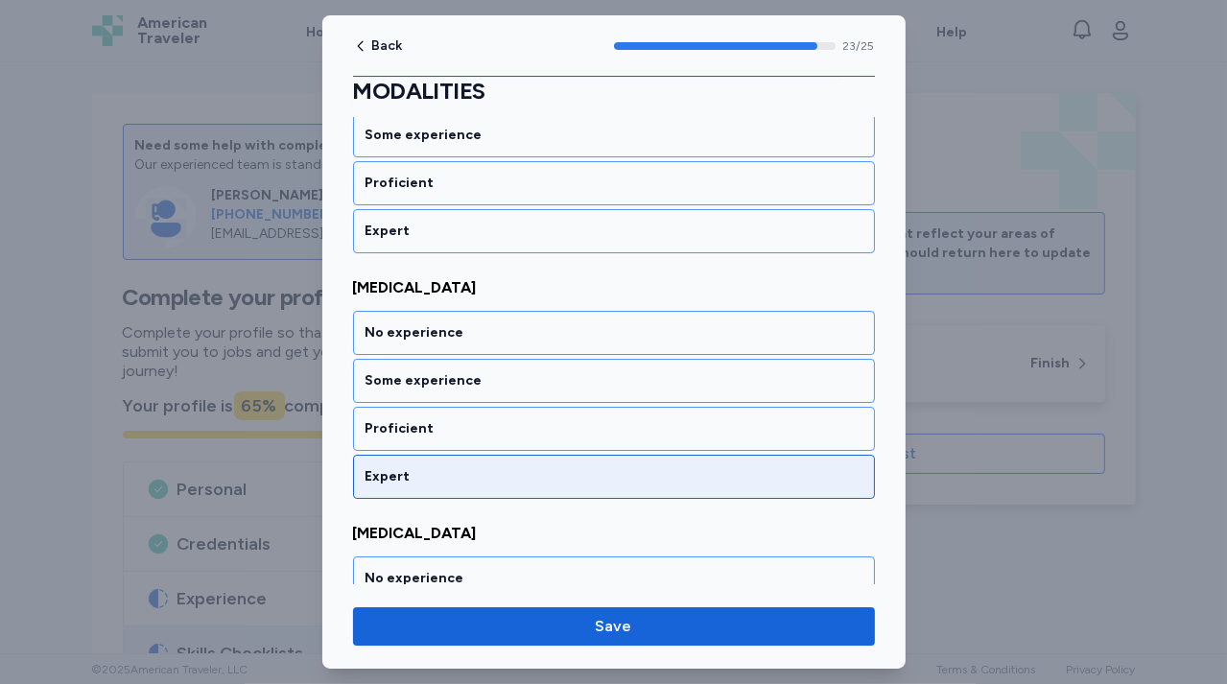
click at [487, 455] on div "Expert" at bounding box center [614, 477] width 522 height 44
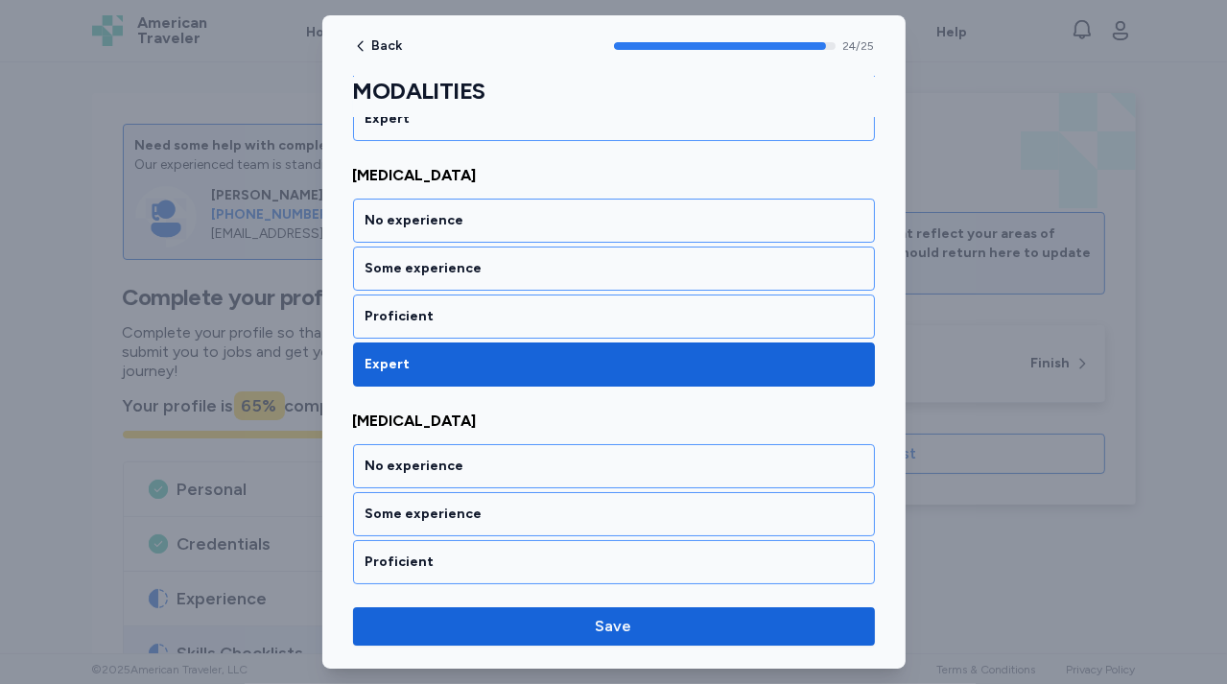
scroll to position [5894, 0]
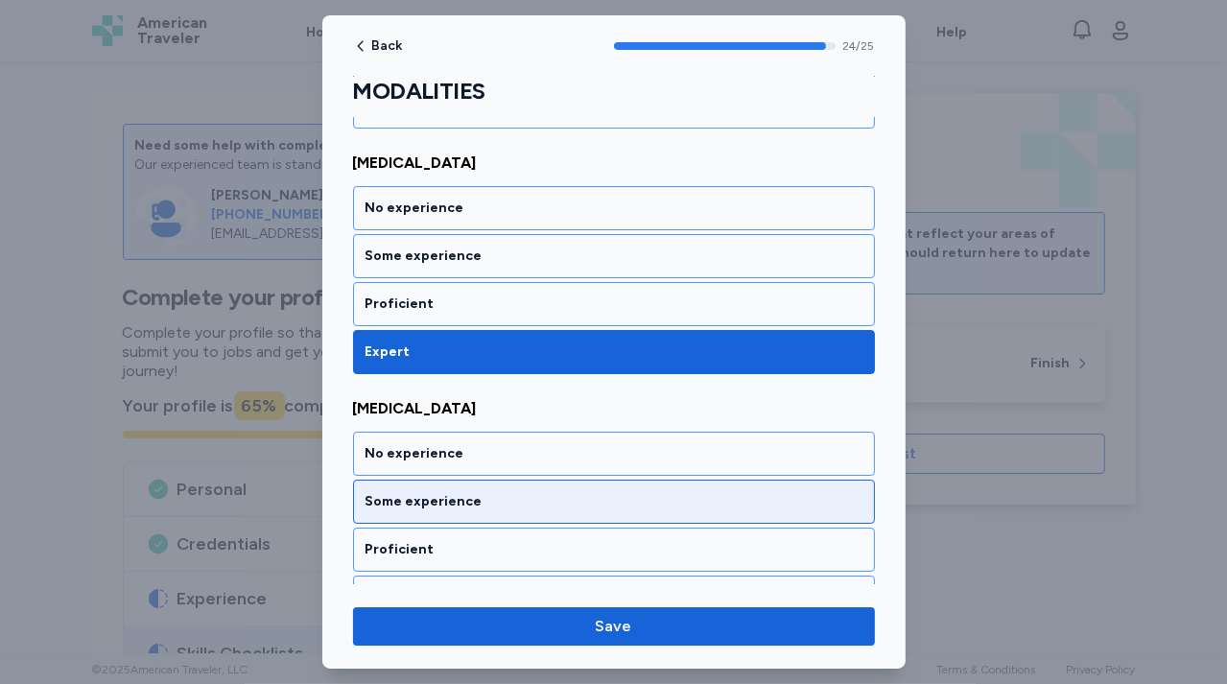
click at [477, 492] on div "Some experience" at bounding box center [613, 501] width 497 height 19
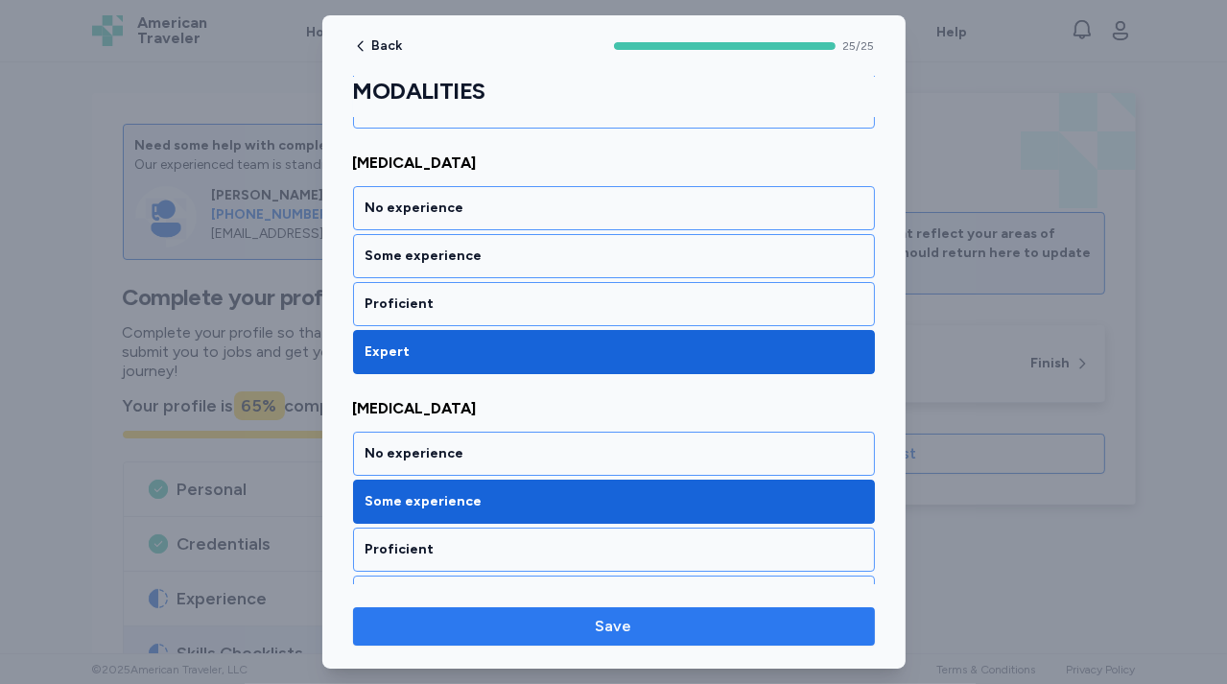
click at [554, 625] on span "Save" at bounding box center [613, 626] width 491 height 23
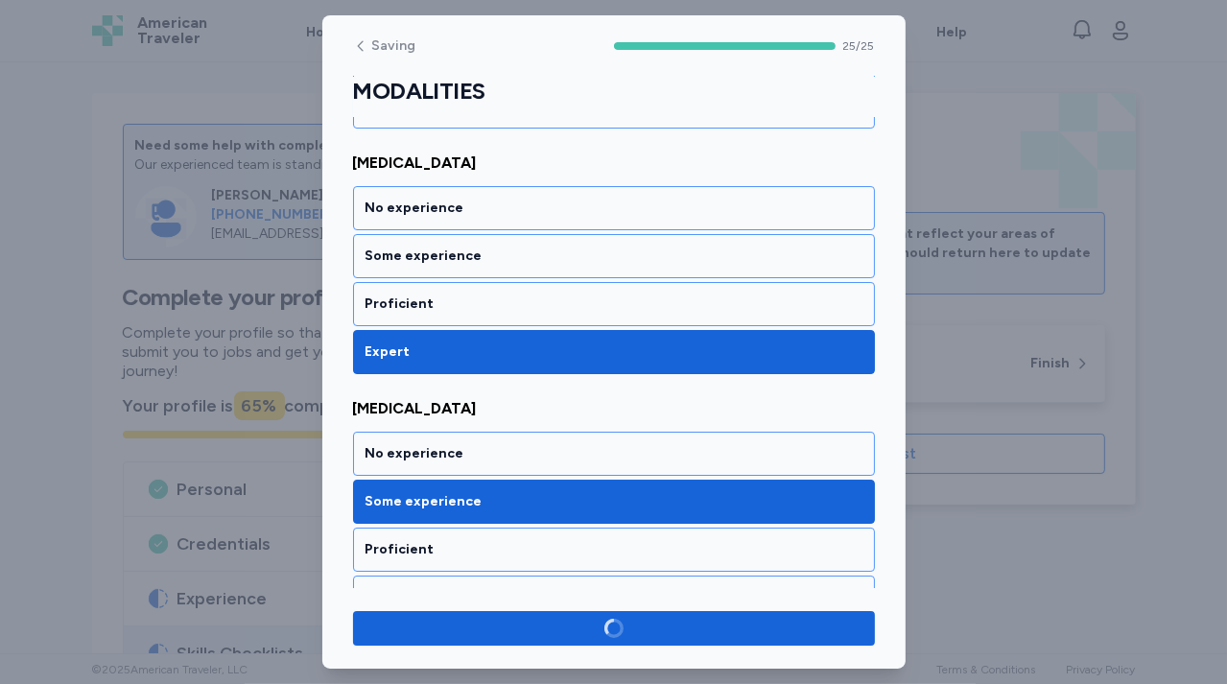
scroll to position [5890, 0]
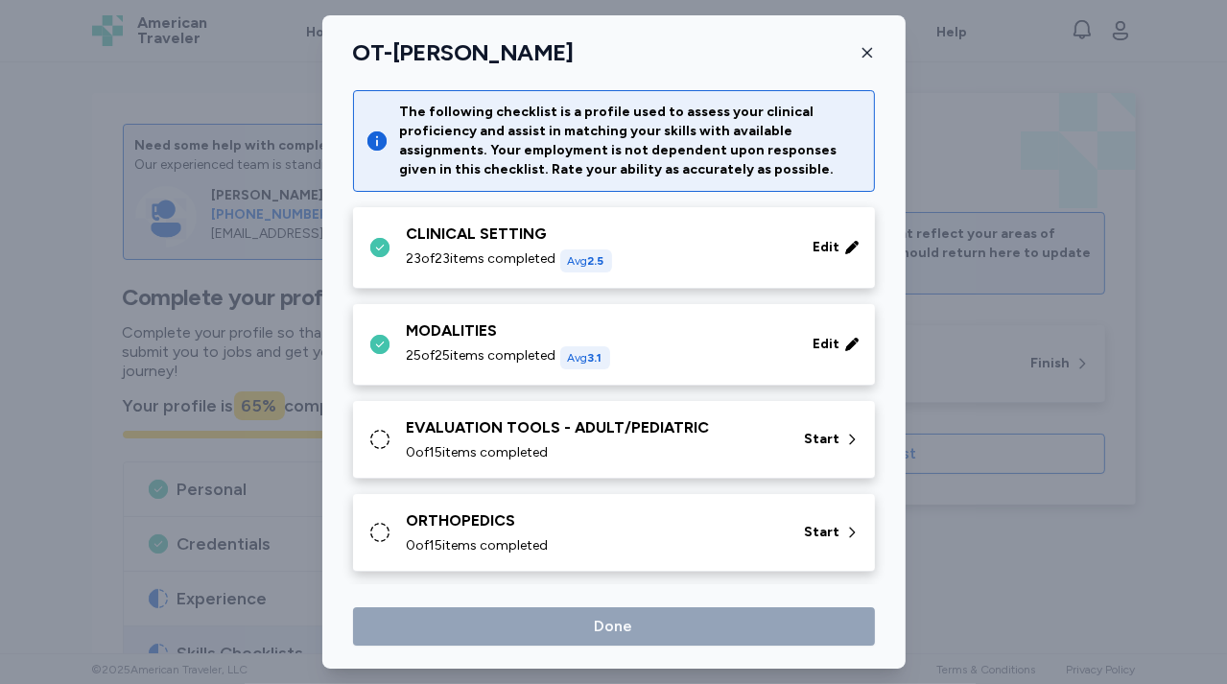
click at [530, 429] on div "EVALUATION TOOLS - ADULT/PEDIATRIC" at bounding box center [594, 427] width 375 height 23
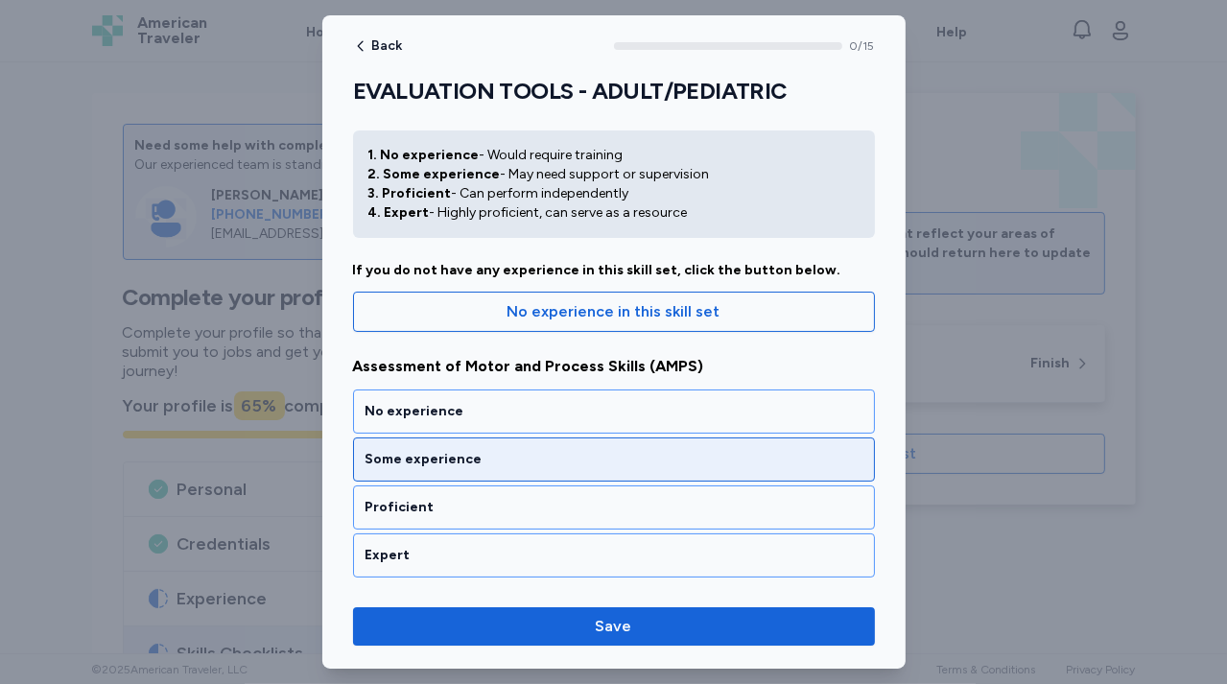
scroll to position [41, 0]
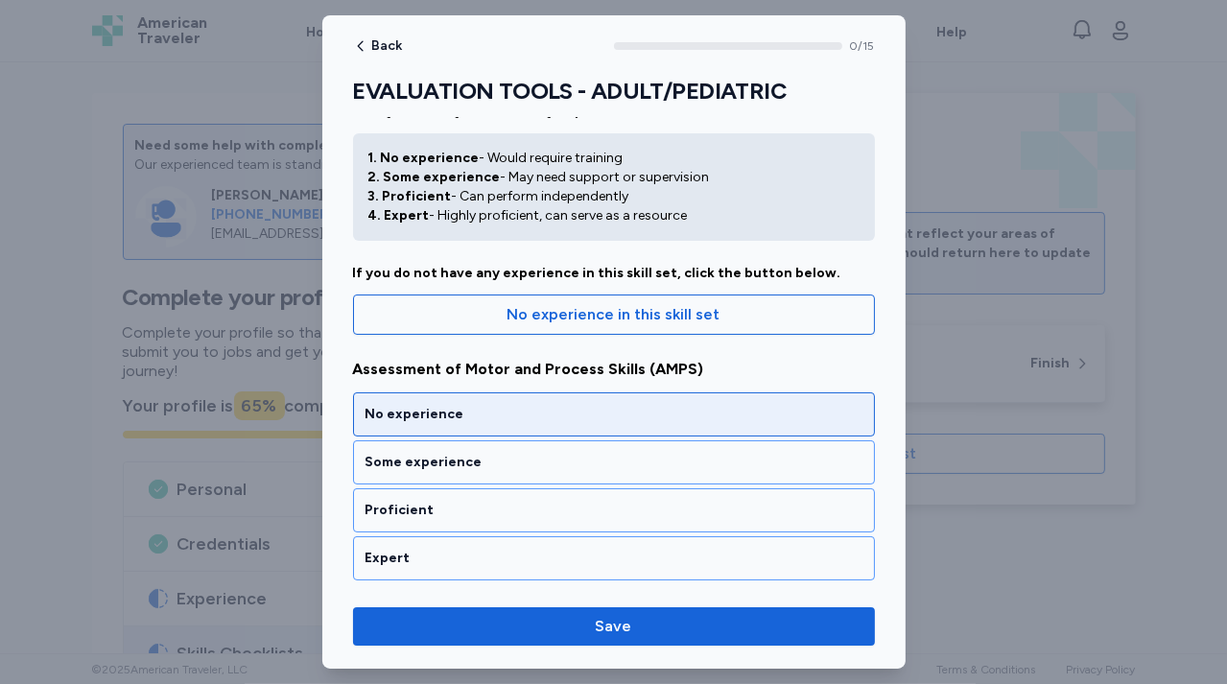
click at [520, 415] on div "No experience" at bounding box center [613, 414] width 497 height 19
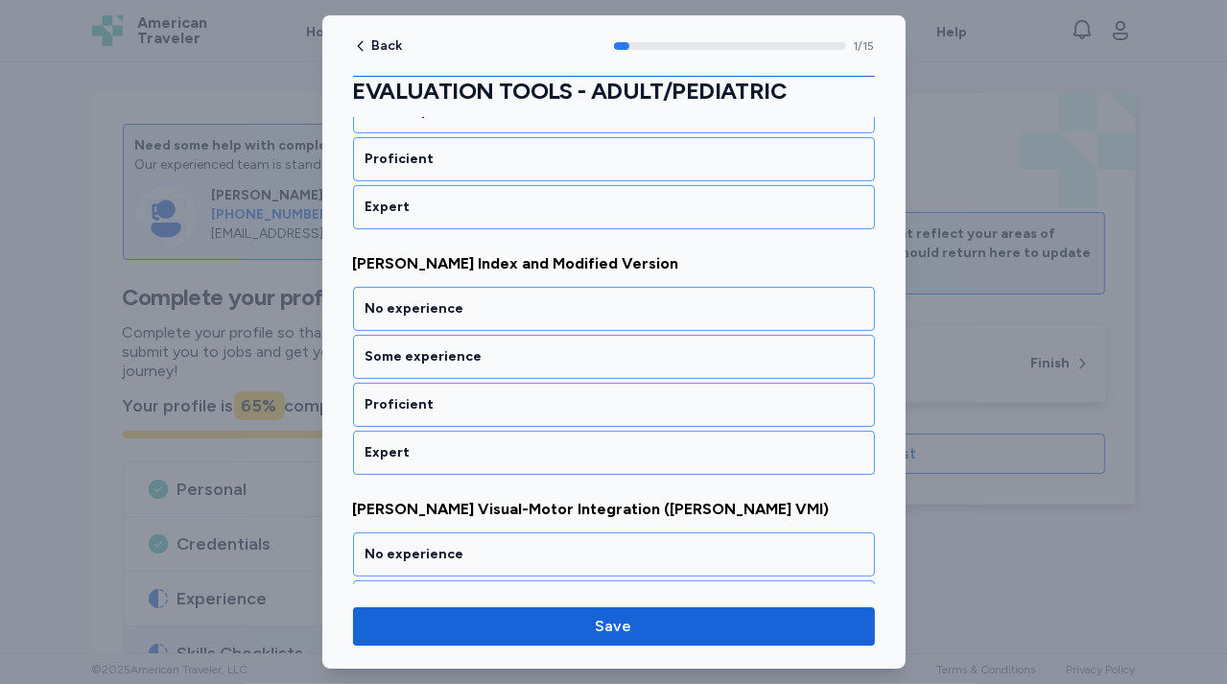
scroll to position [403, 0]
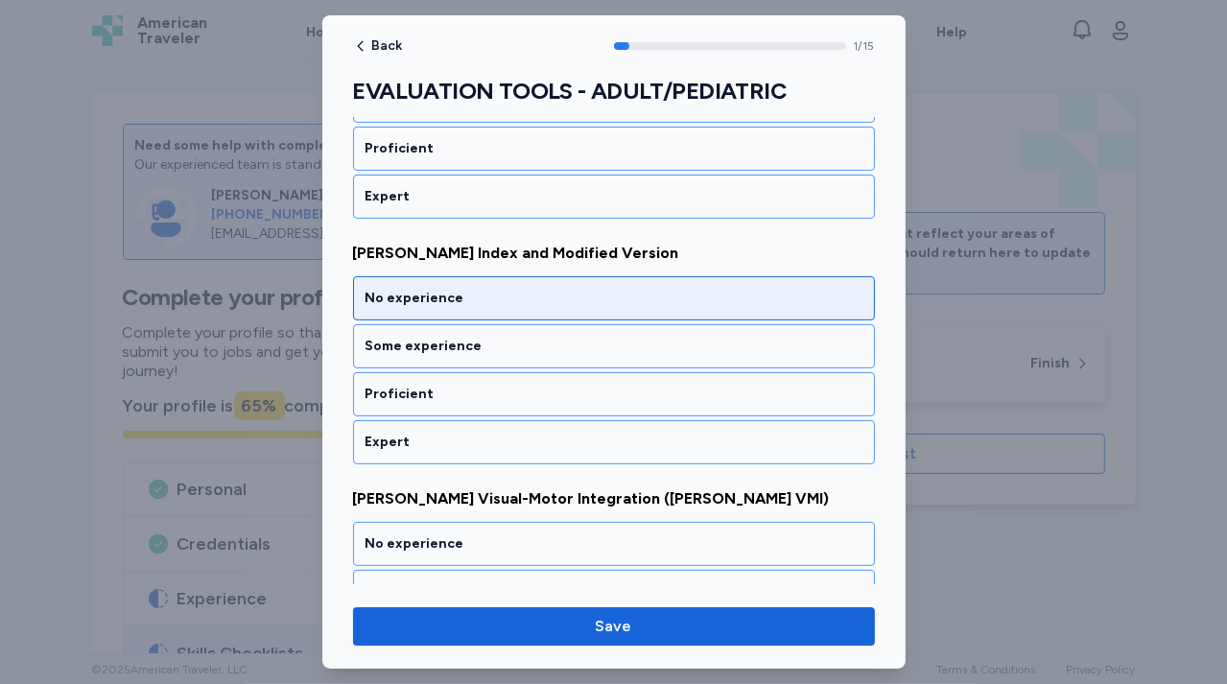
click at [524, 307] on div "No experience" at bounding box center [614, 298] width 522 height 44
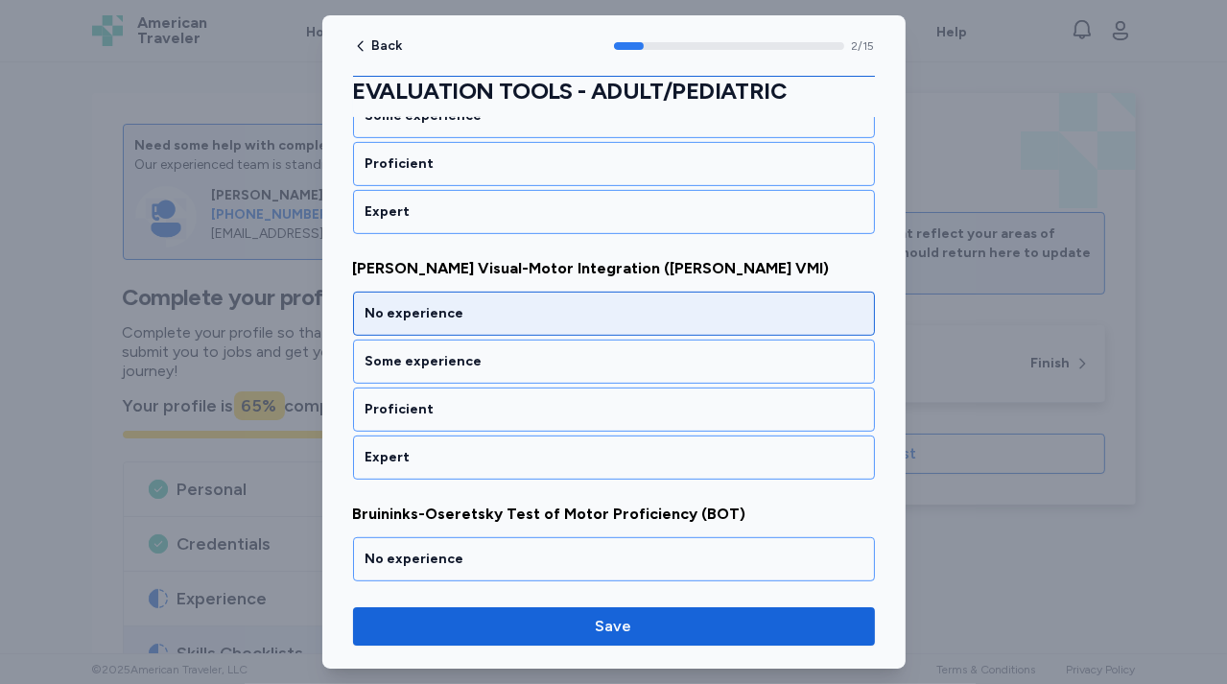
scroll to position [646, 0]
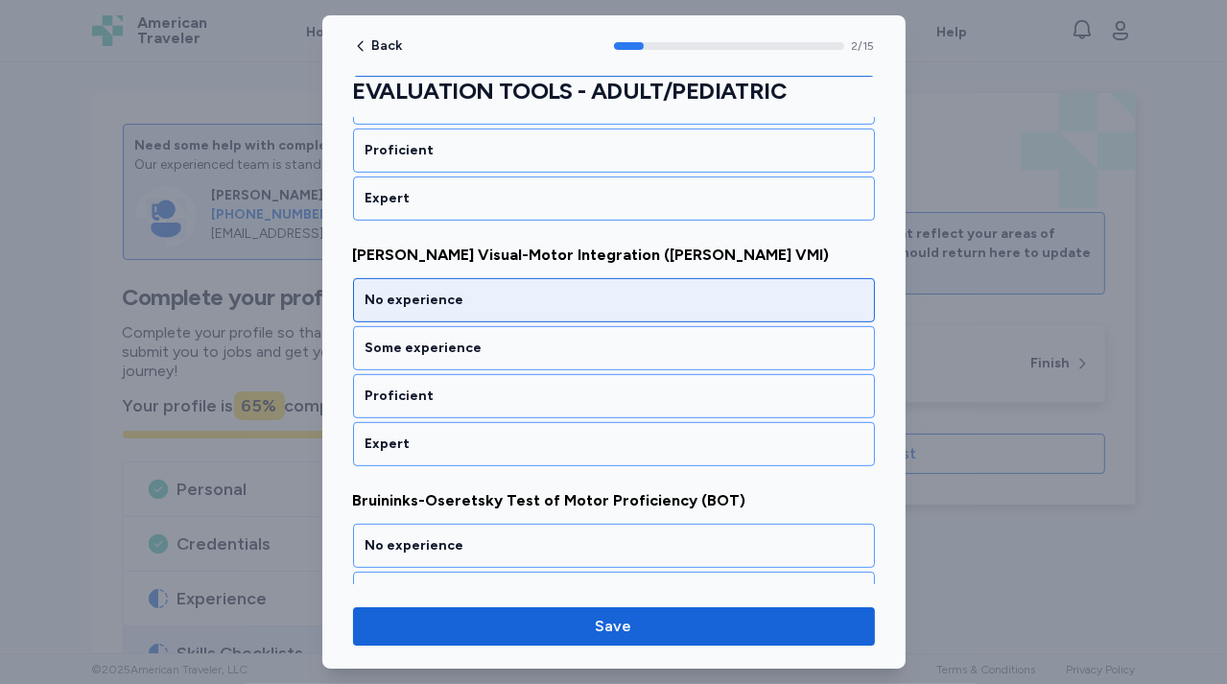
click at [525, 312] on div "No experience" at bounding box center [614, 300] width 522 height 44
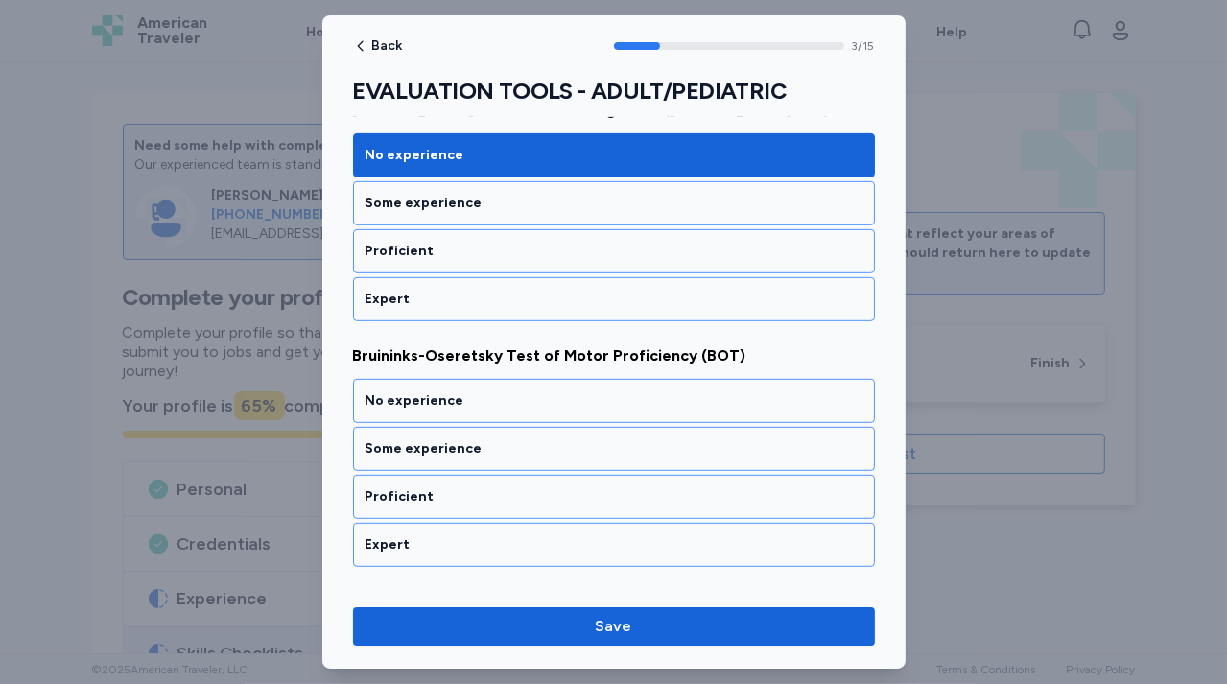
scroll to position [890, 0]
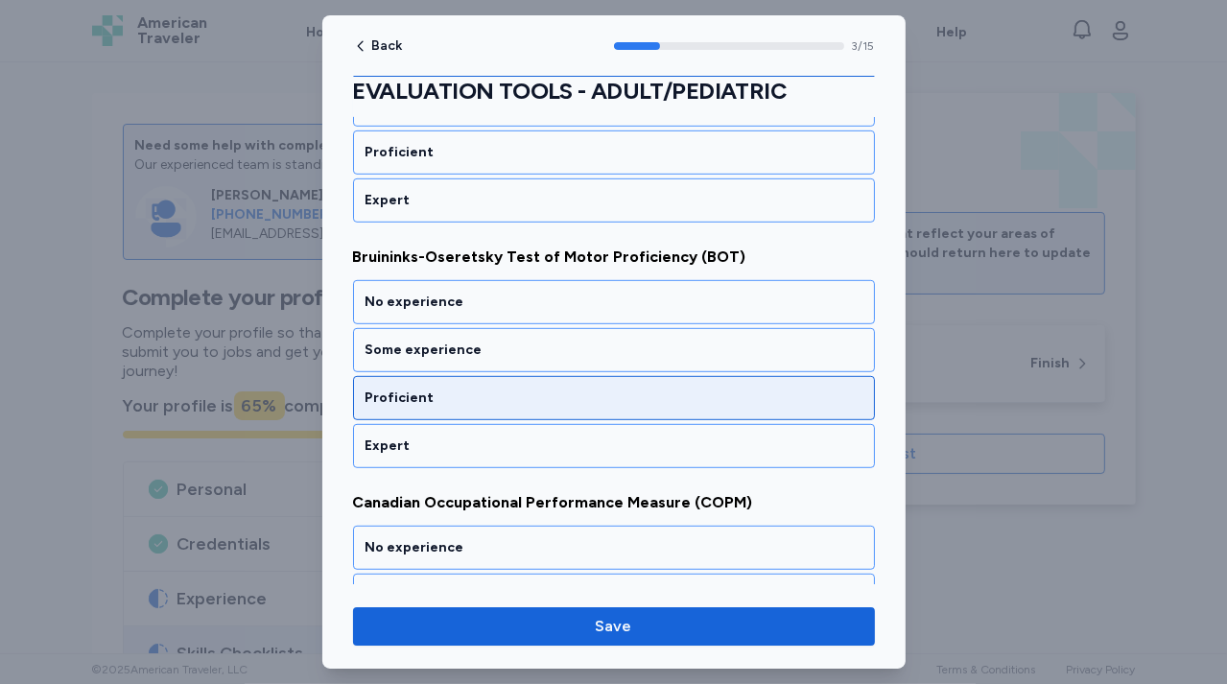
click at [510, 394] on div "Proficient" at bounding box center [613, 397] width 497 height 19
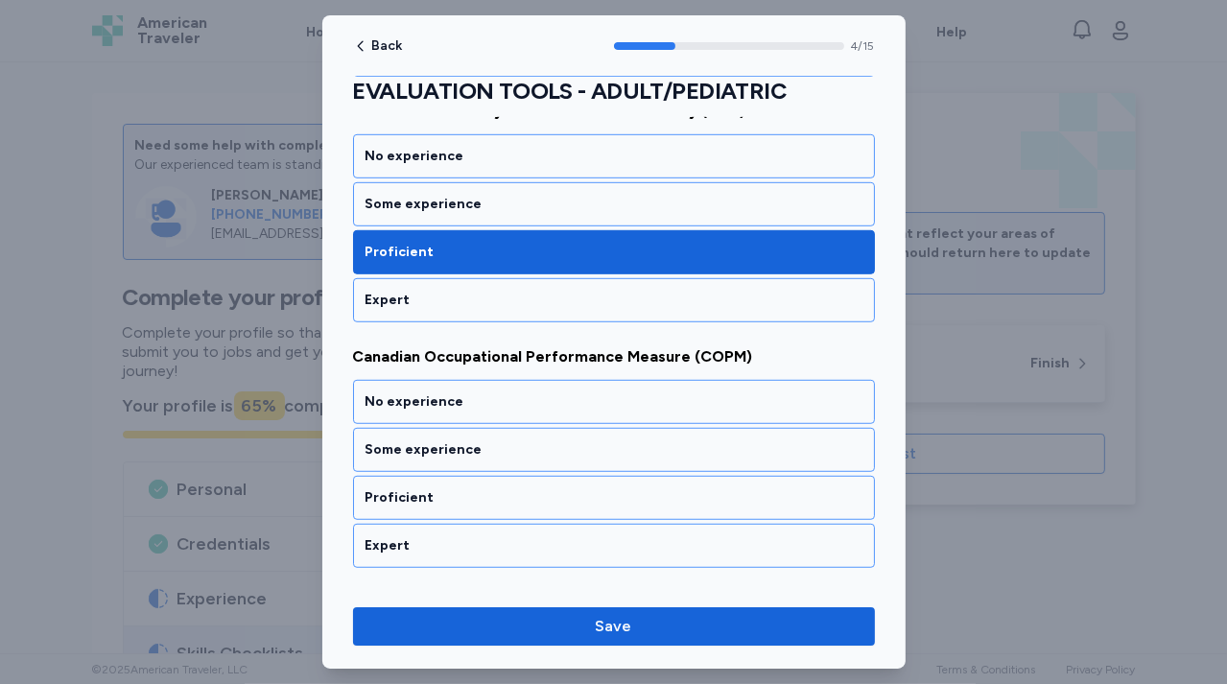
scroll to position [1135, 0]
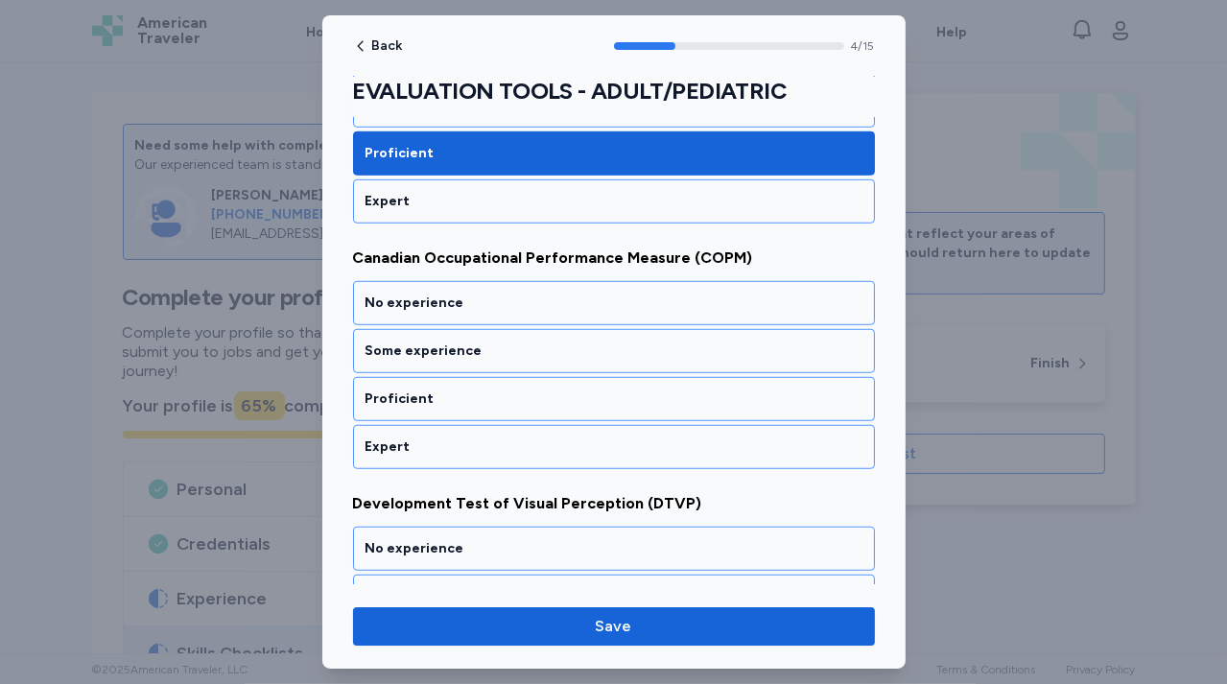
click at [510, 394] on div "Proficient" at bounding box center [613, 398] width 497 height 19
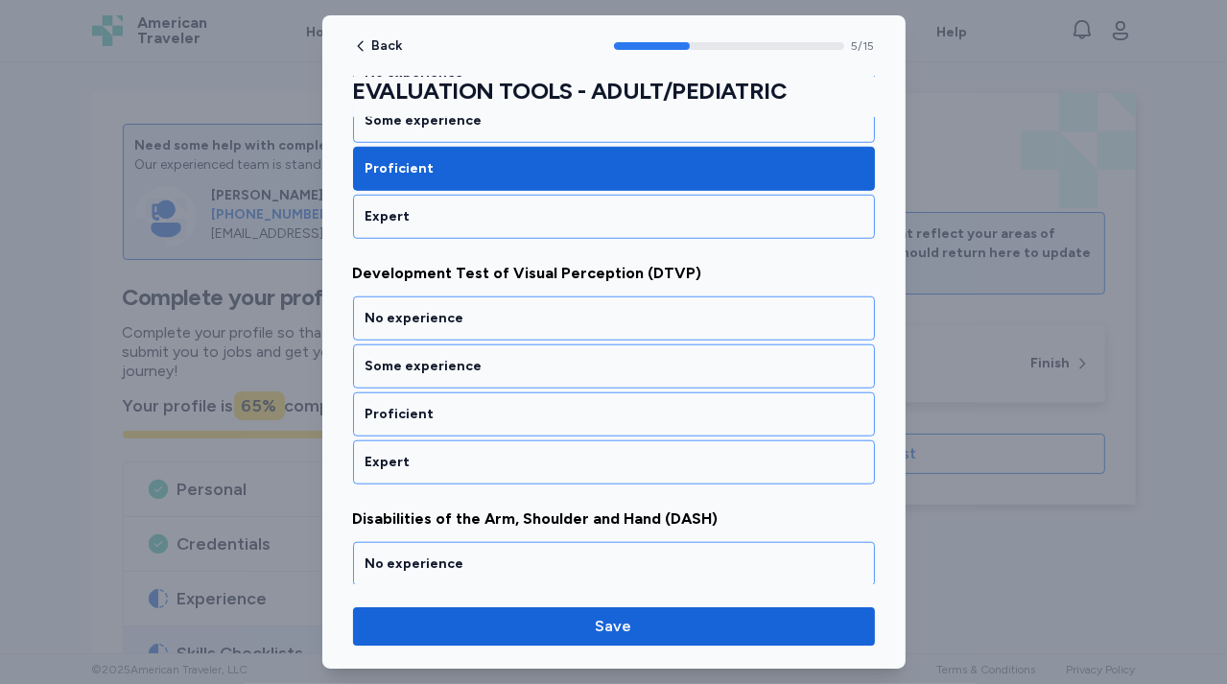
scroll to position [1378, 0]
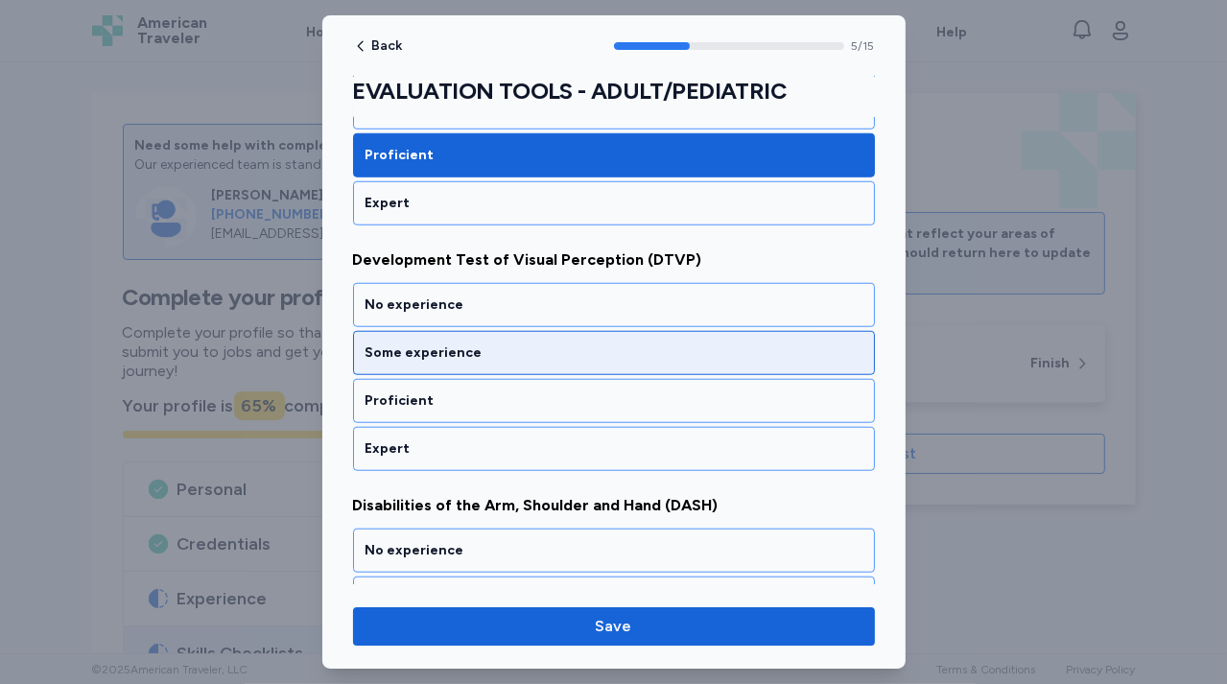
click at [513, 344] on div "Some experience" at bounding box center [613, 352] width 497 height 19
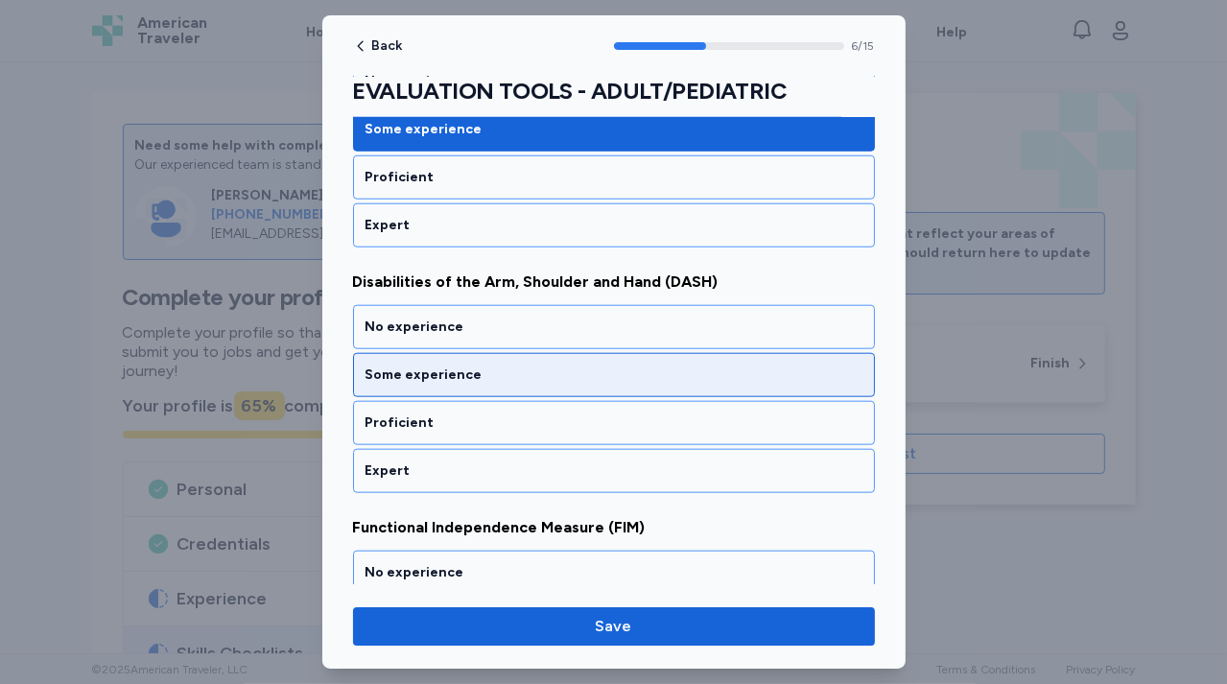
scroll to position [1623, 0]
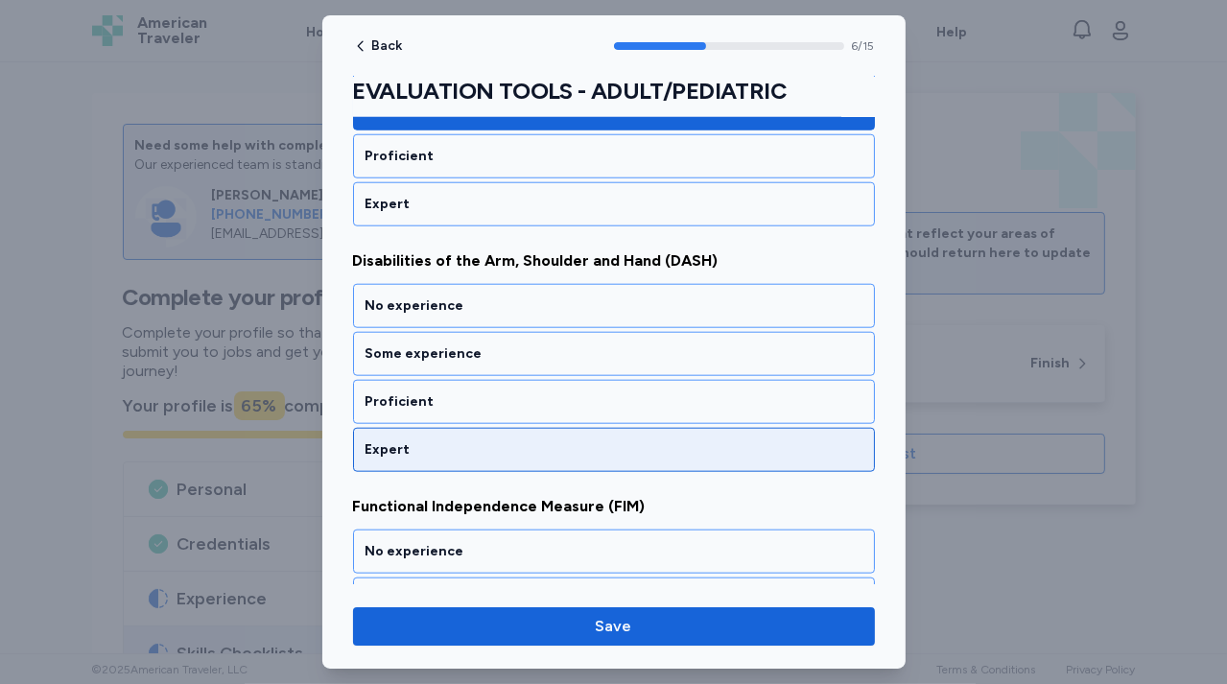
click at [503, 428] on div "Expert" at bounding box center [614, 450] width 522 height 44
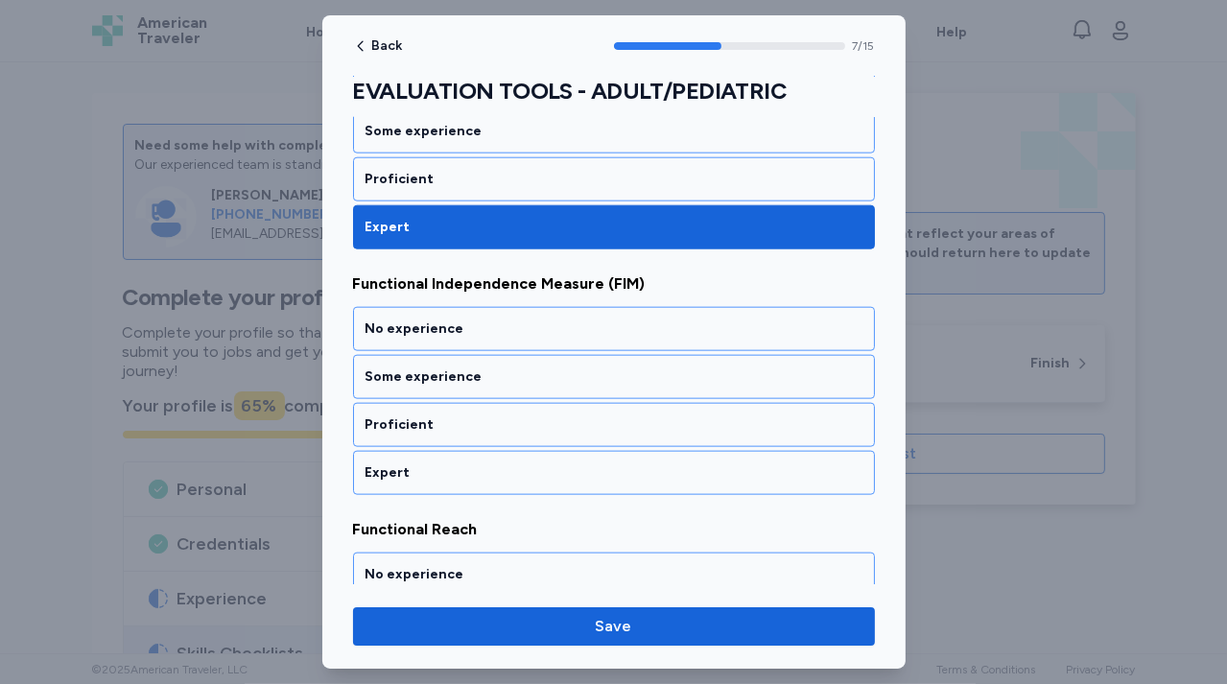
scroll to position [1866, 0]
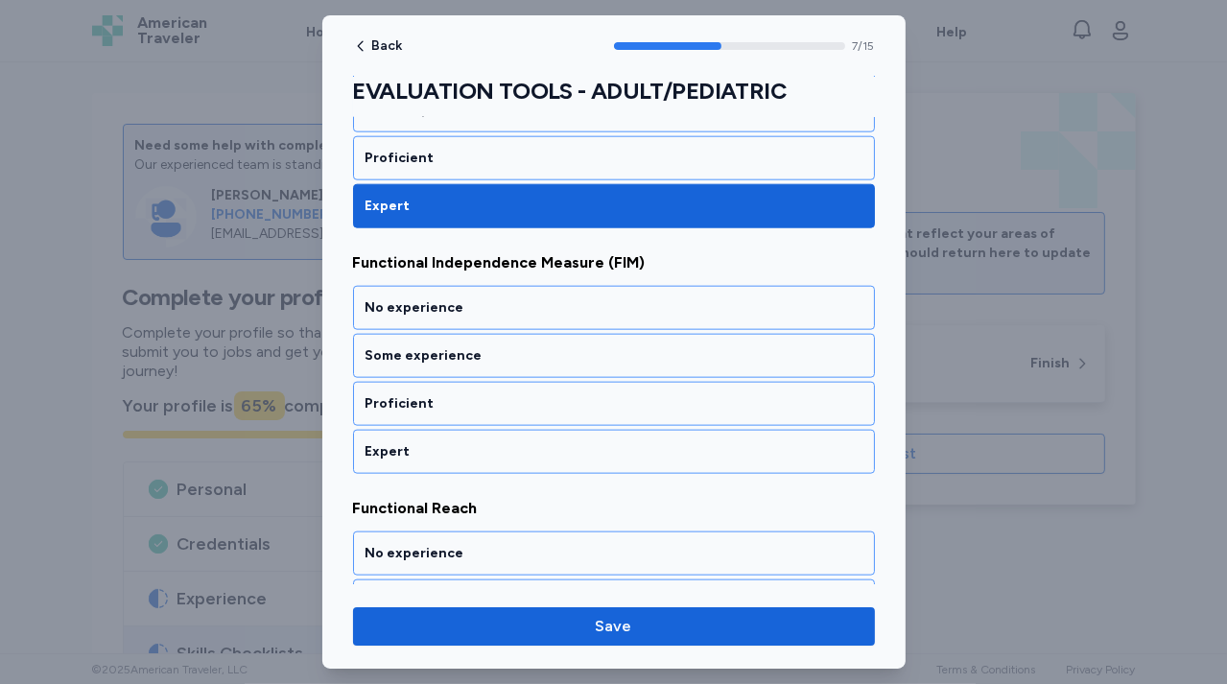
click at [503, 430] on div "Expert" at bounding box center [614, 452] width 522 height 44
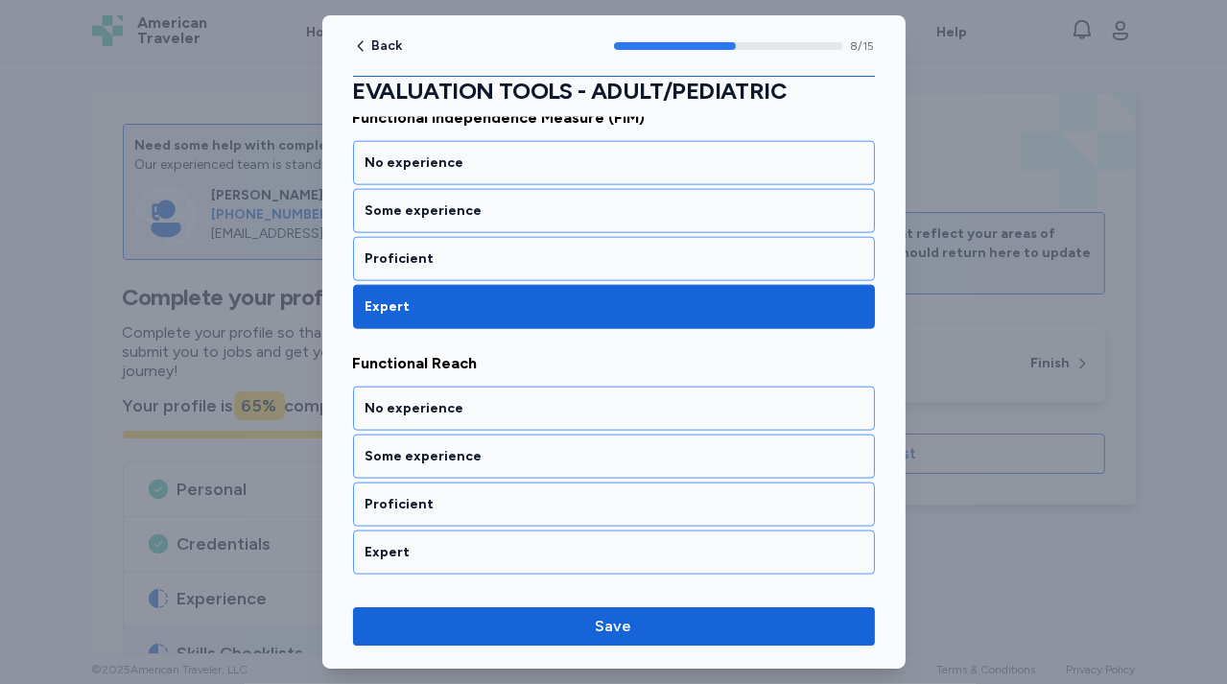
scroll to position [2110, 0]
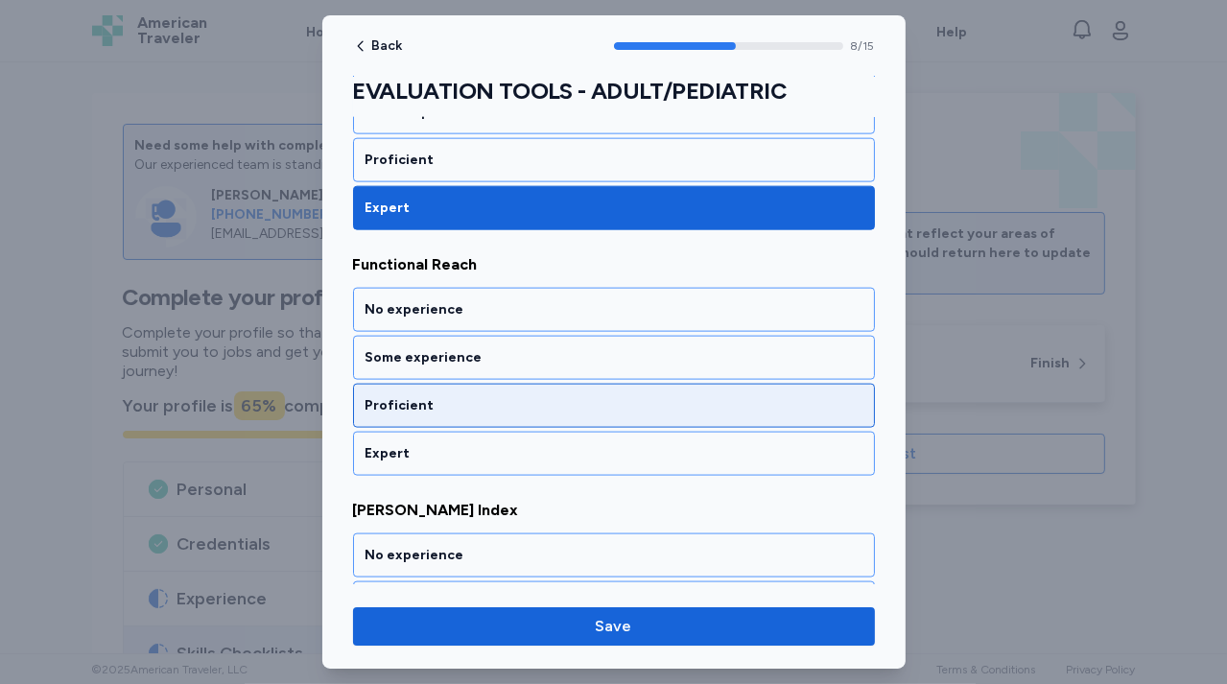
click at [506, 396] on div "Proficient" at bounding box center [613, 405] width 497 height 19
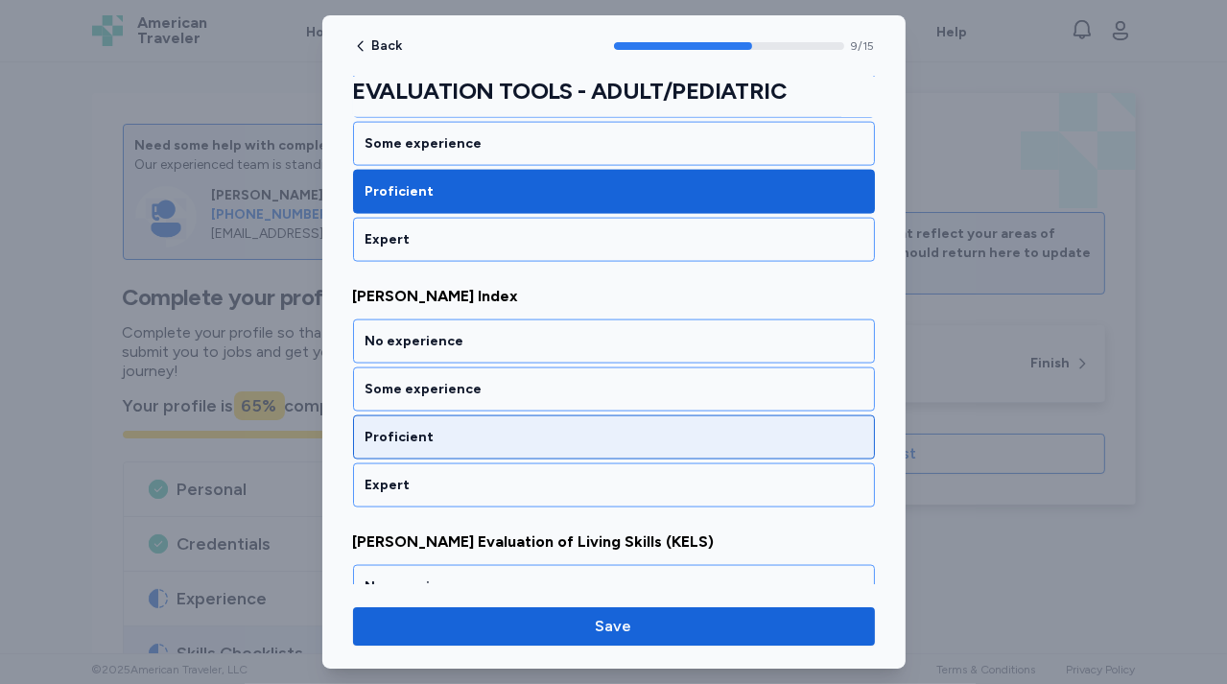
scroll to position [2354, 0]
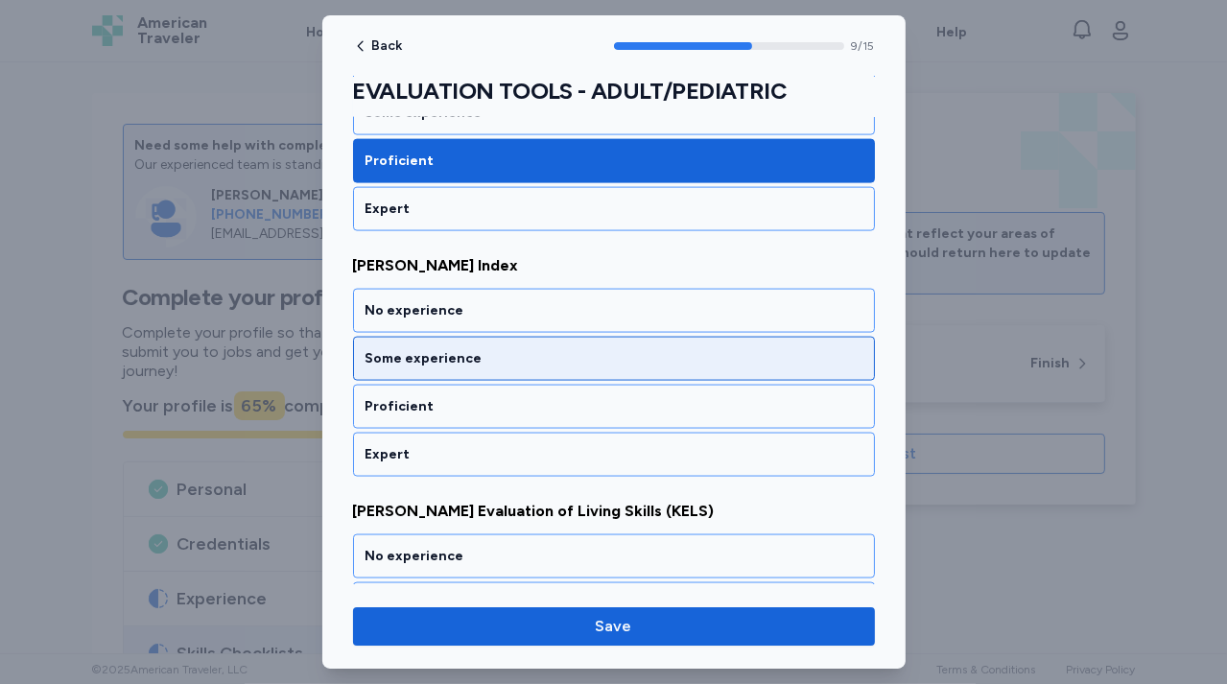
click at [512, 354] on div "Some experience" at bounding box center [614, 359] width 522 height 44
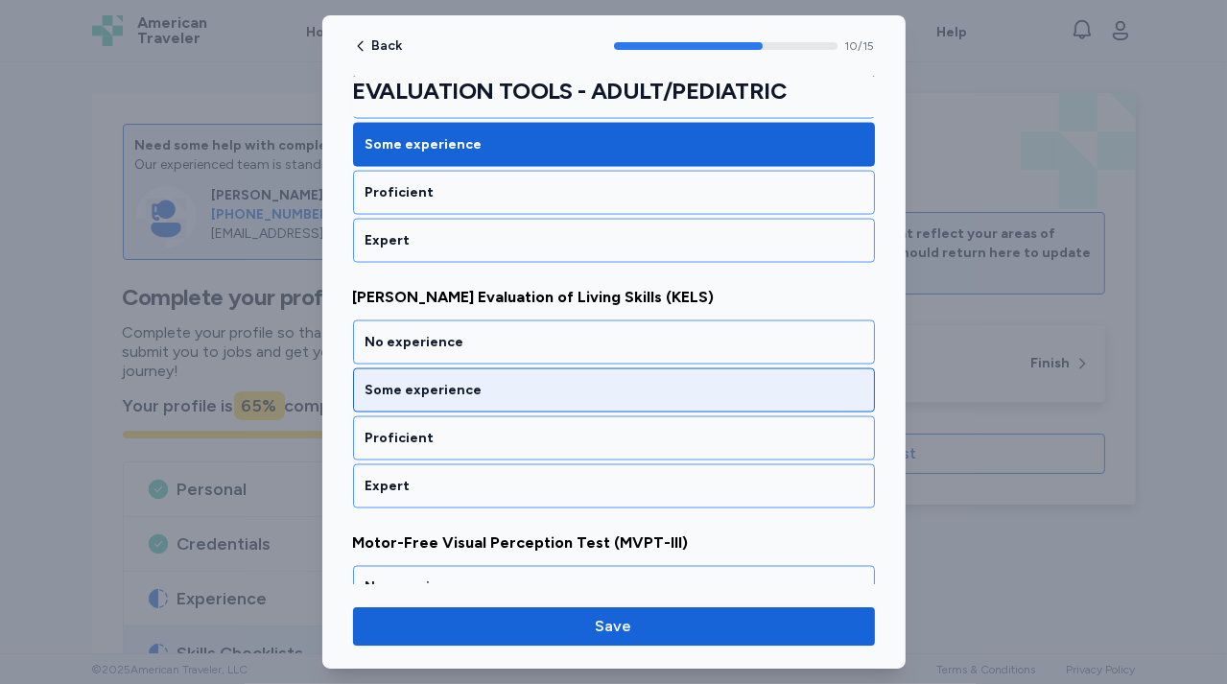
scroll to position [2598, 0]
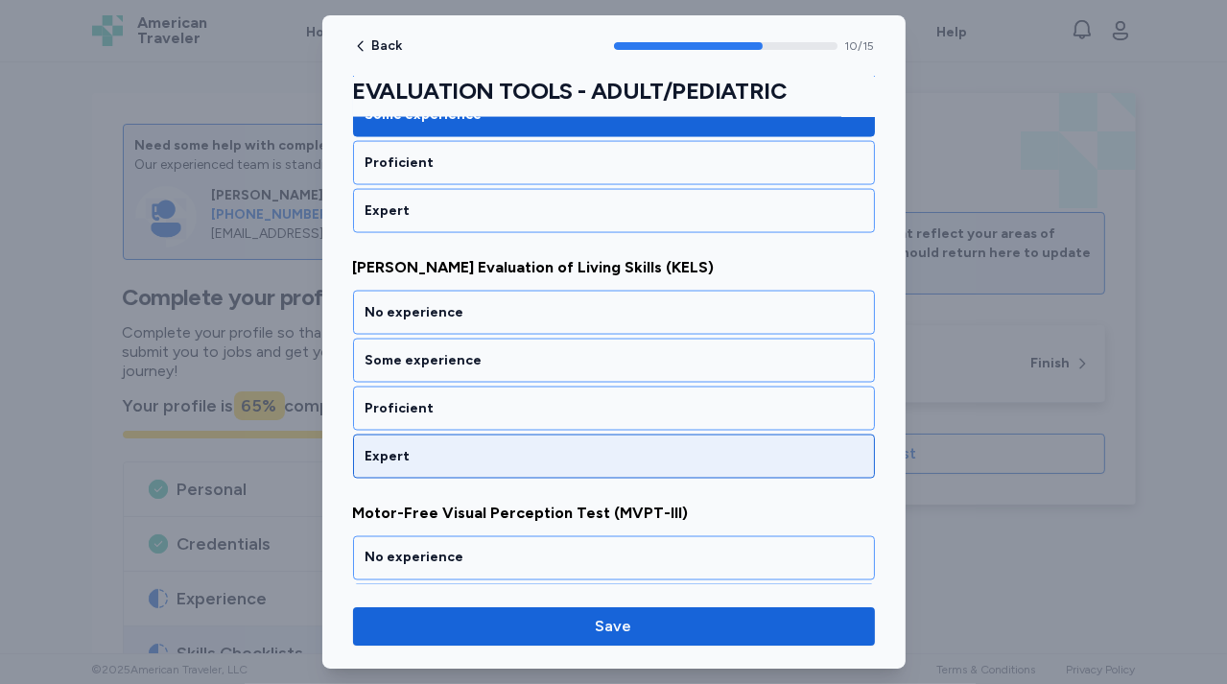
click at [493, 447] on div "Expert" at bounding box center [613, 456] width 497 height 19
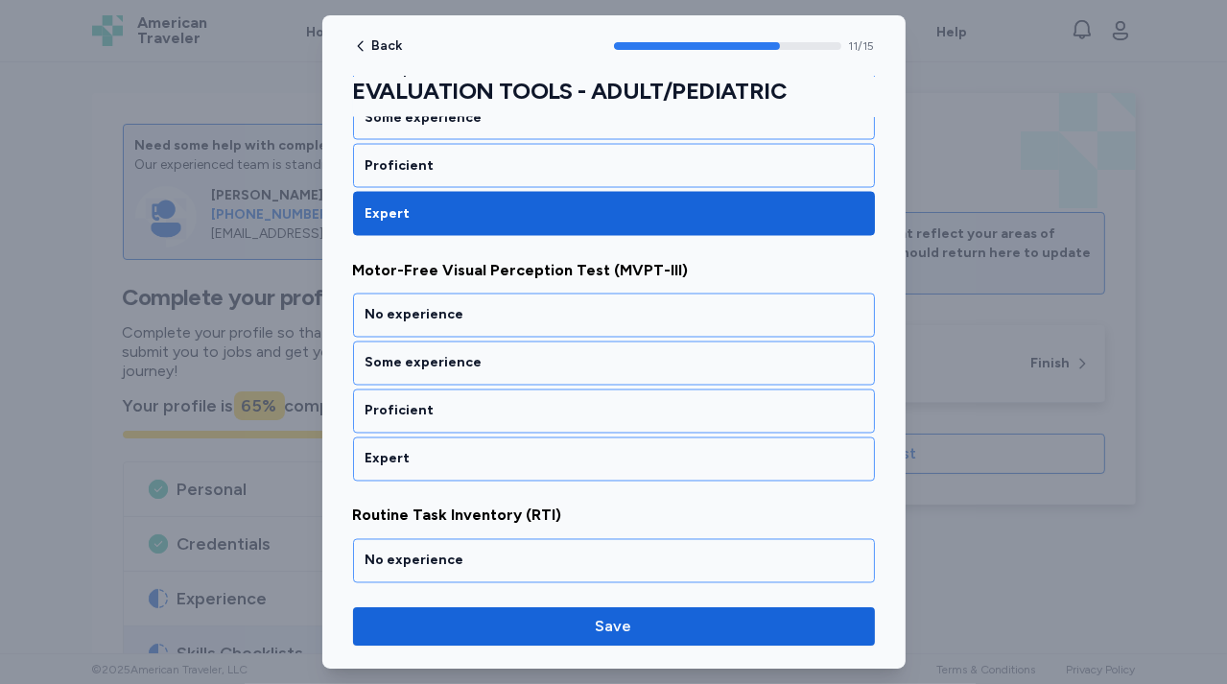
scroll to position [2842, 0]
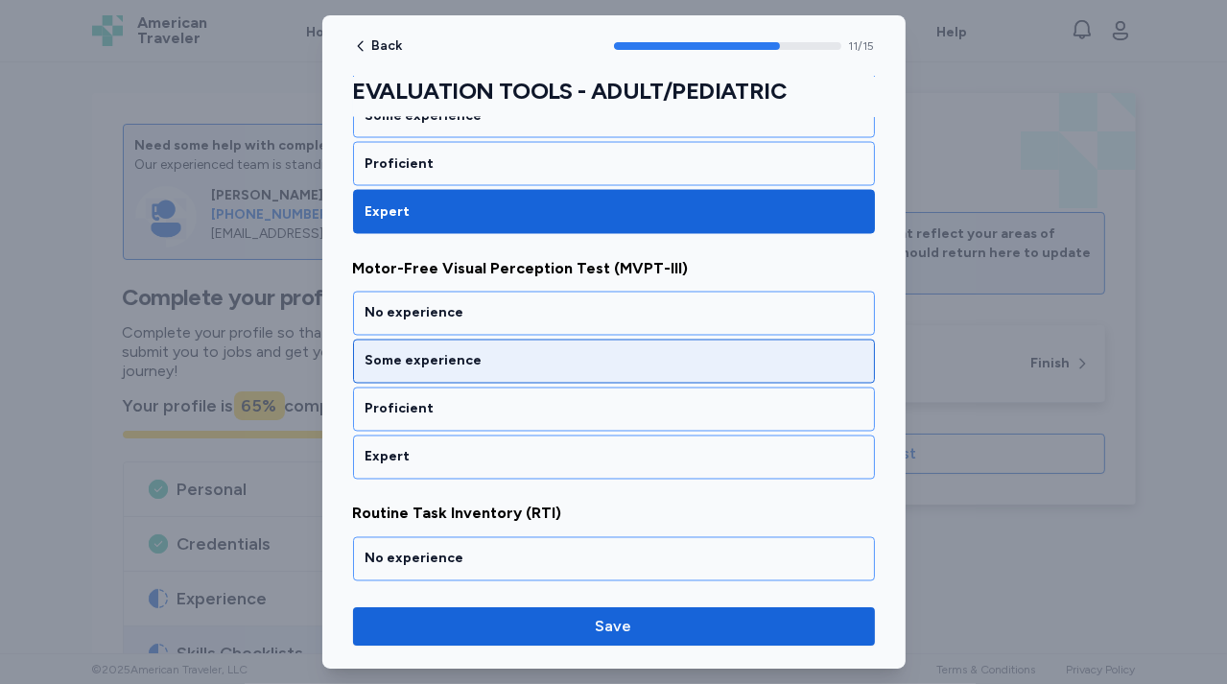
click at [504, 352] on div "Some experience" at bounding box center [613, 361] width 497 height 19
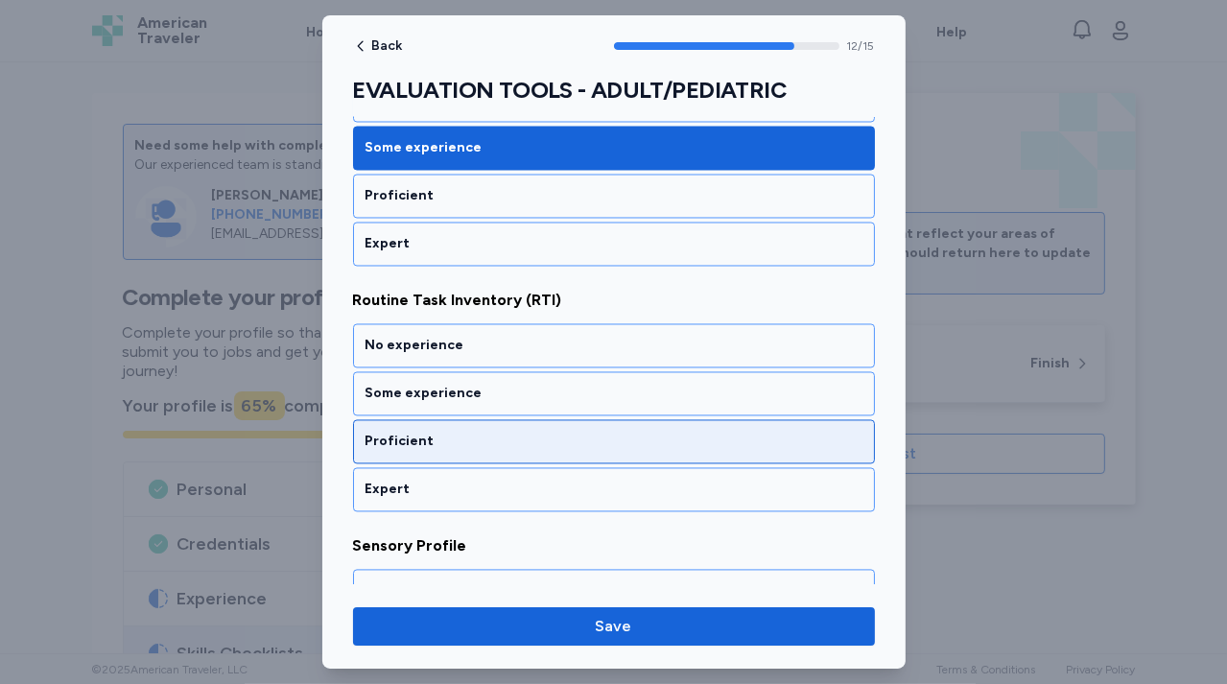
scroll to position [3086, 0]
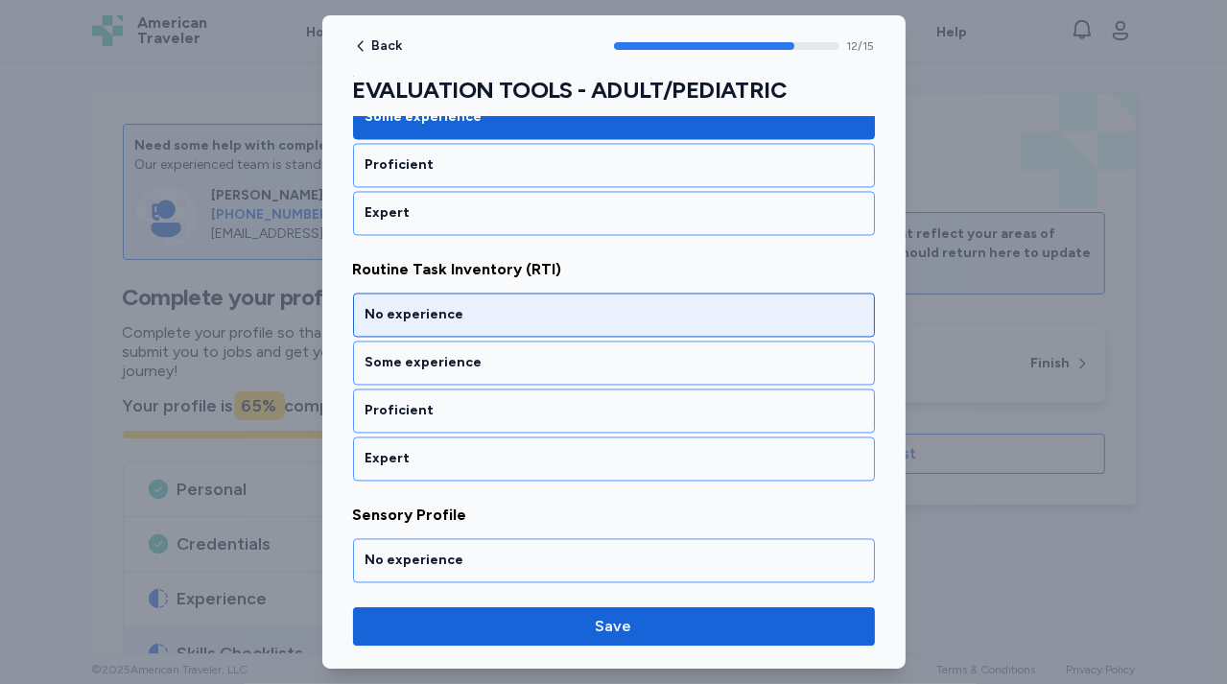
click at [509, 307] on div "No experience" at bounding box center [614, 315] width 522 height 44
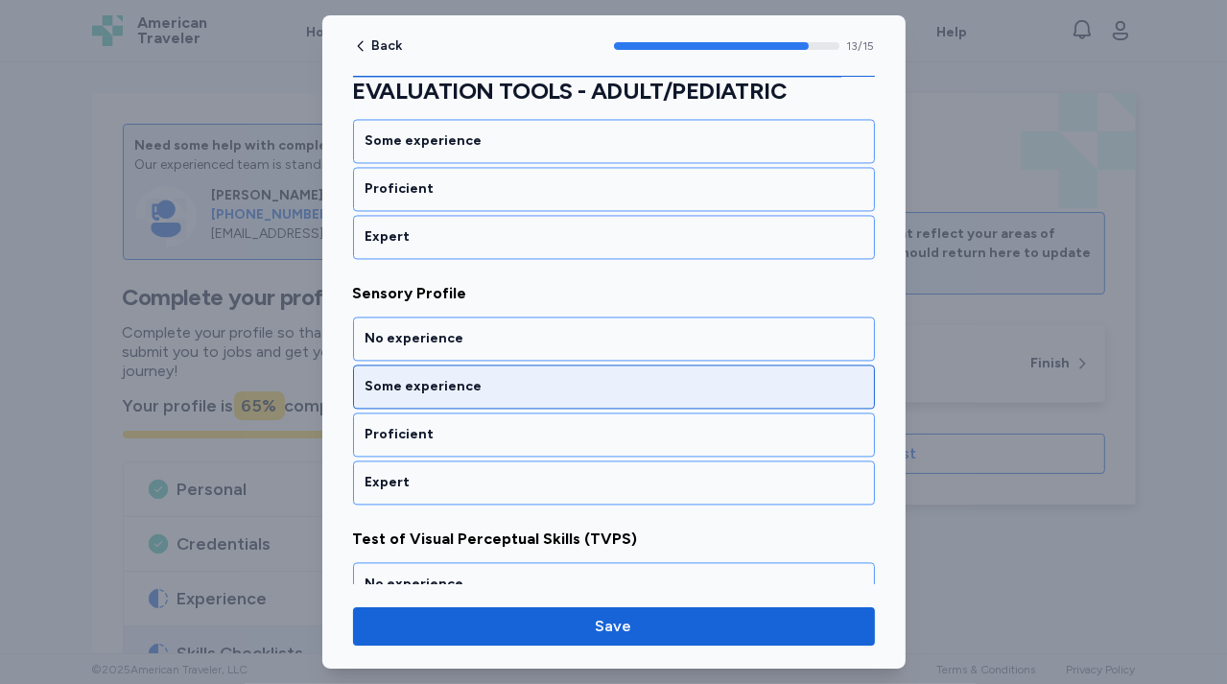
scroll to position [3330, 0]
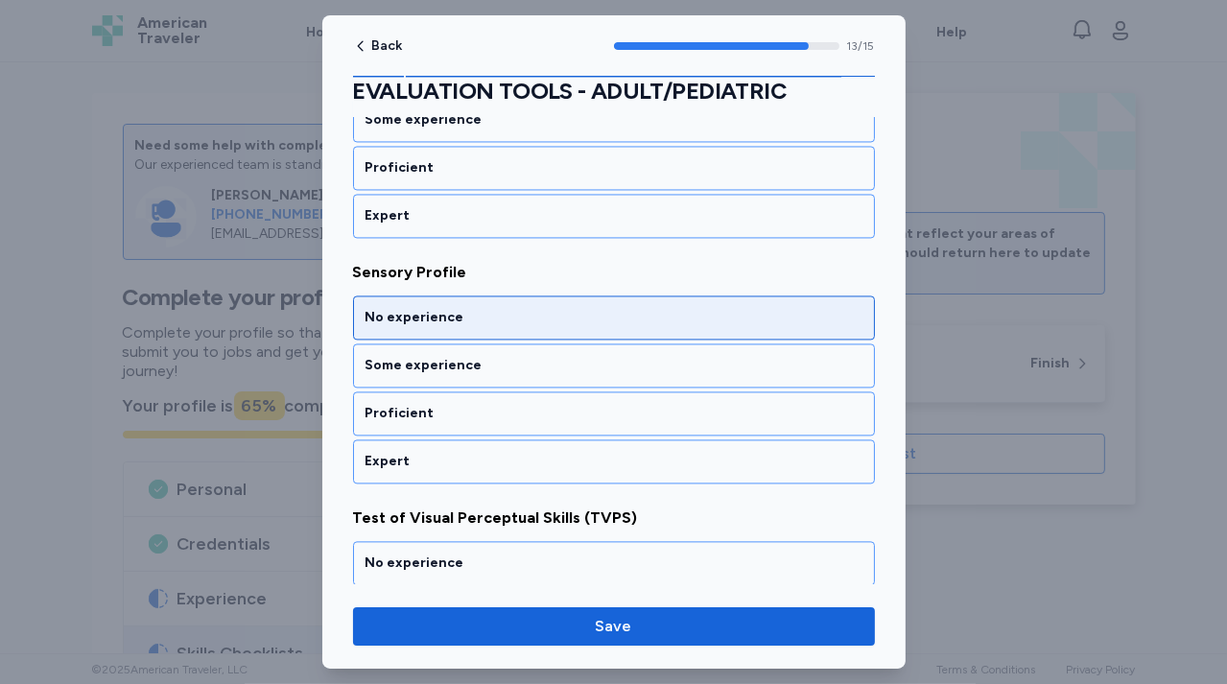
click at [505, 308] on div "No experience" at bounding box center [613, 317] width 497 height 19
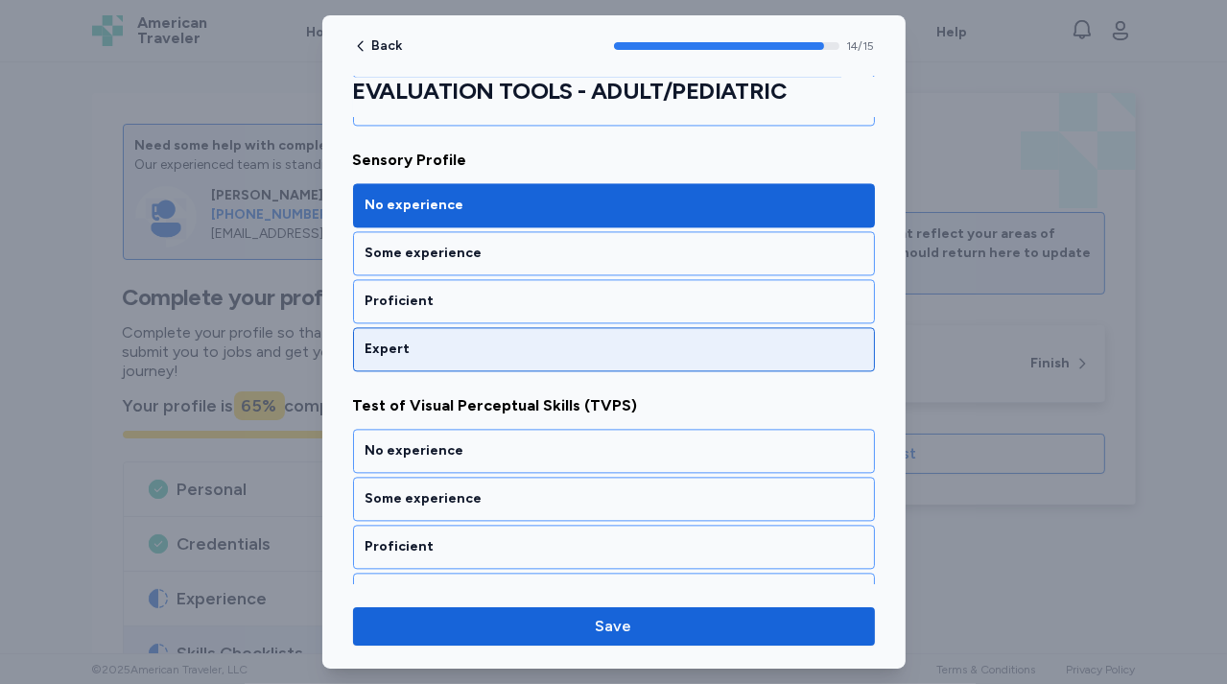
scroll to position [3454, 0]
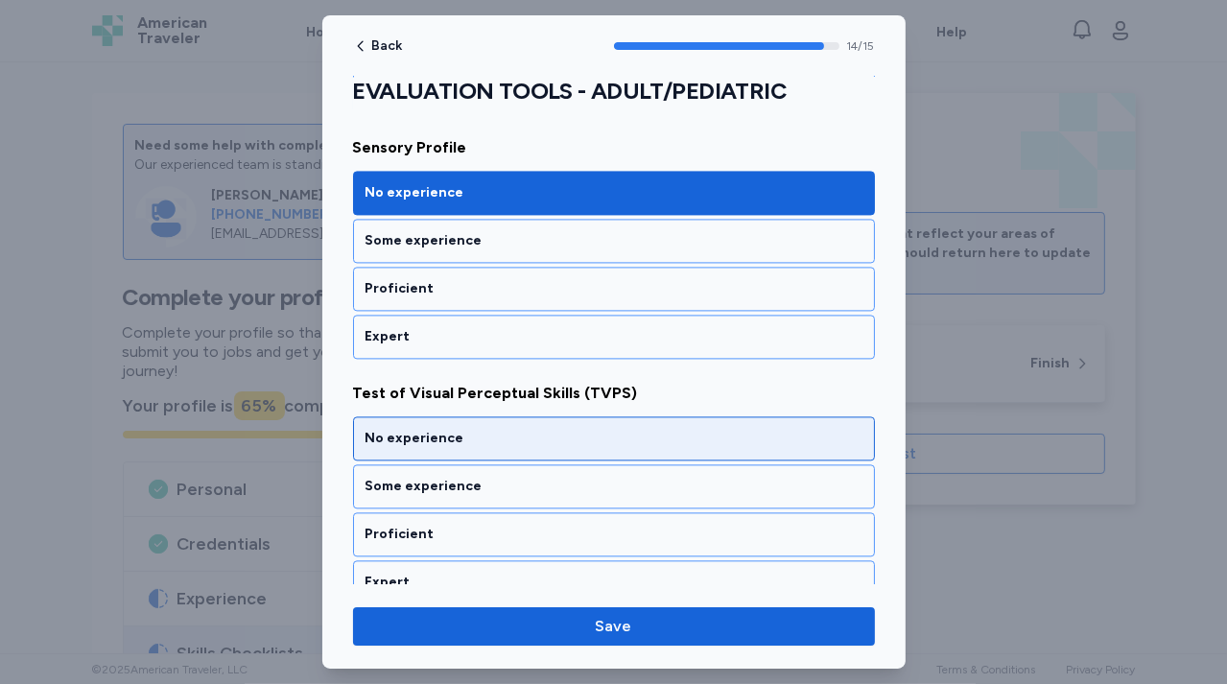
click at [486, 425] on div "No experience" at bounding box center [614, 438] width 522 height 44
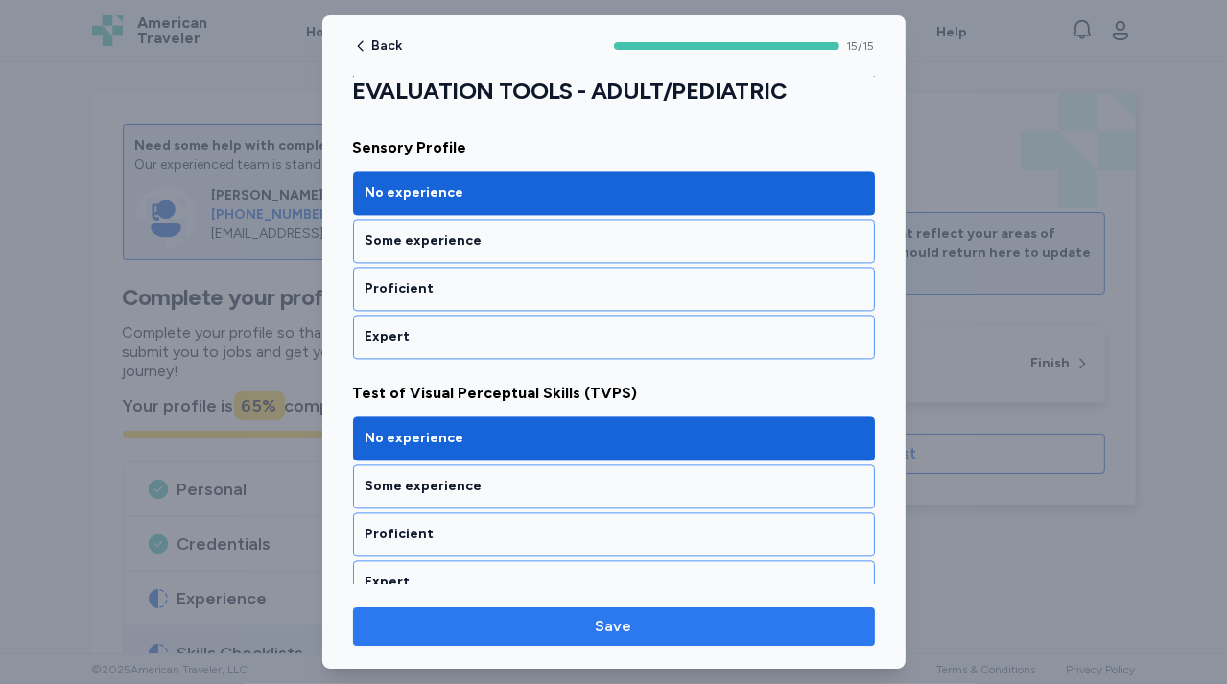
click at [519, 637] on button "Save" at bounding box center [614, 626] width 522 height 38
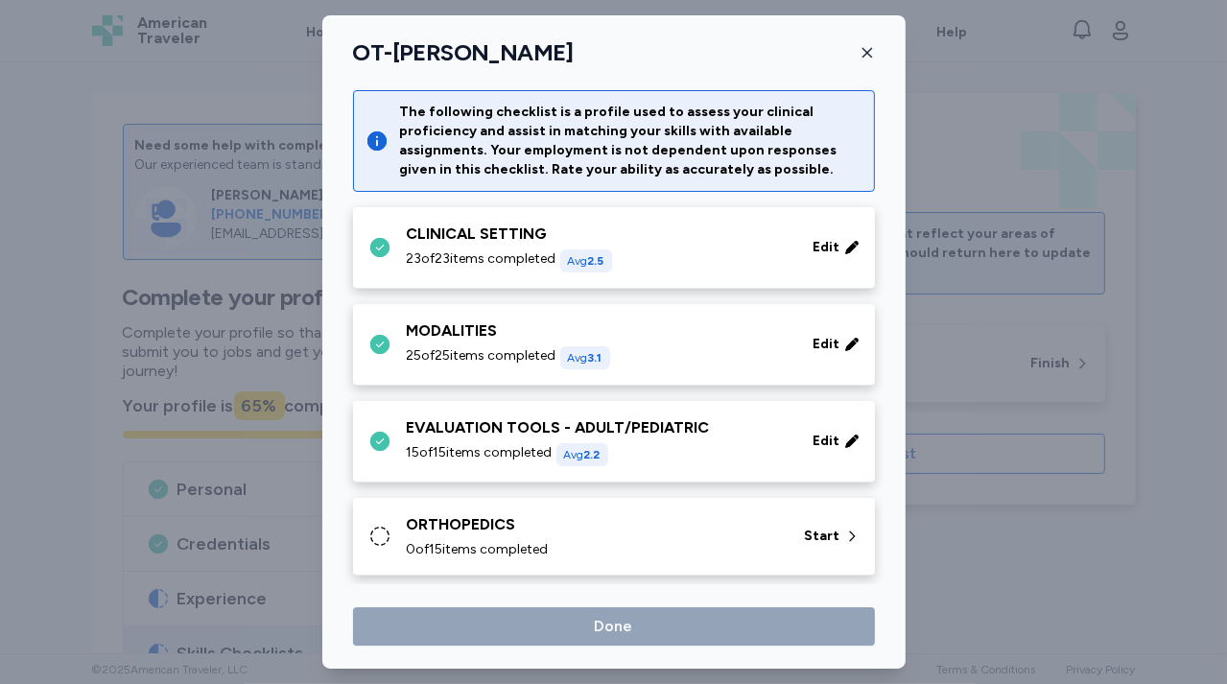
click at [530, 534] on div "ORTHOPEDICS" at bounding box center [594, 524] width 375 height 23
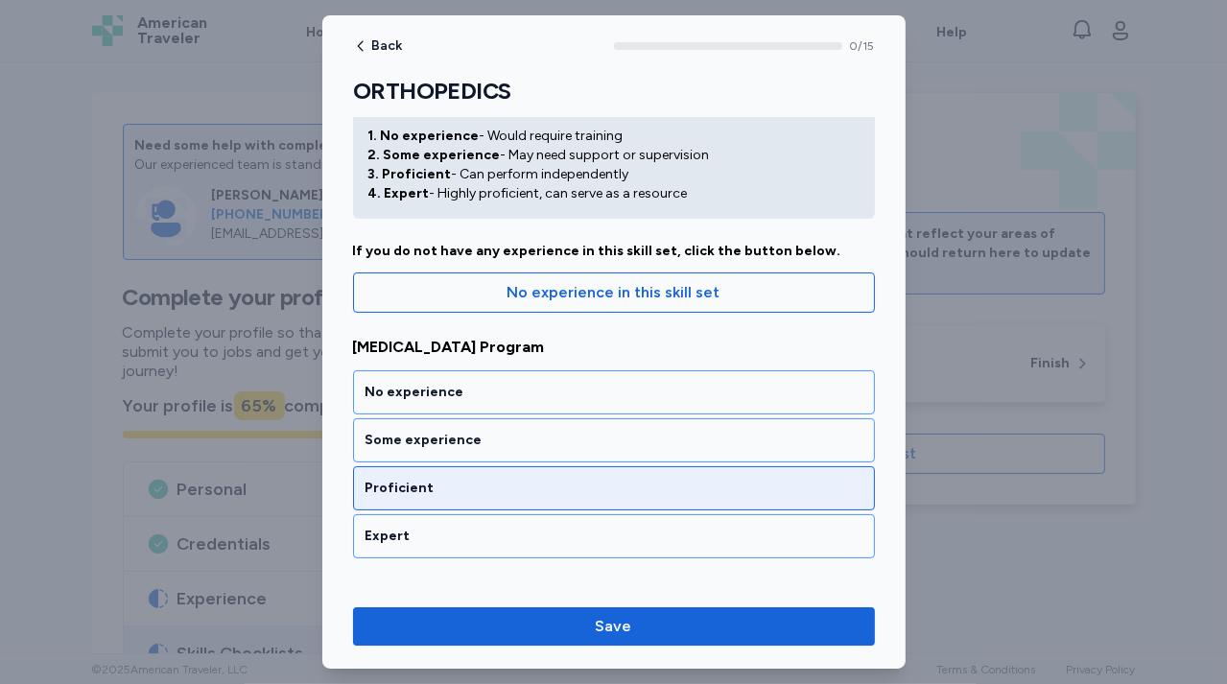
scroll to position [64, 0]
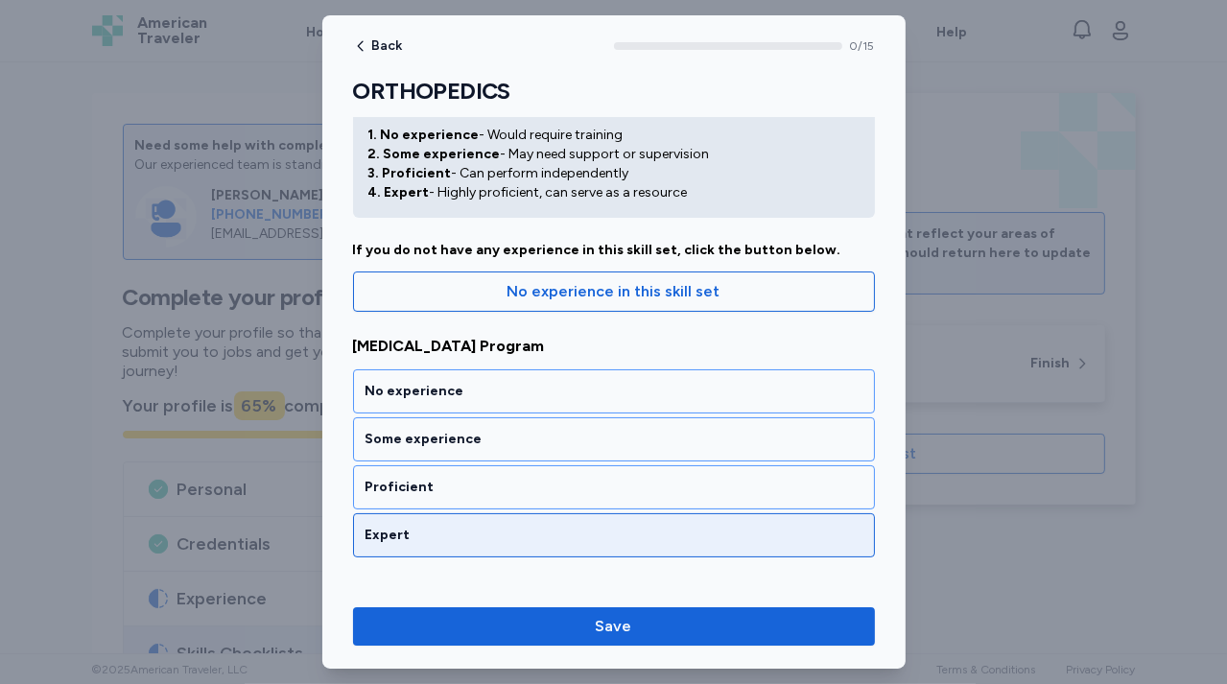
click at [514, 534] on div "Expert" at bounding box center [613, 535] width 497 height 19
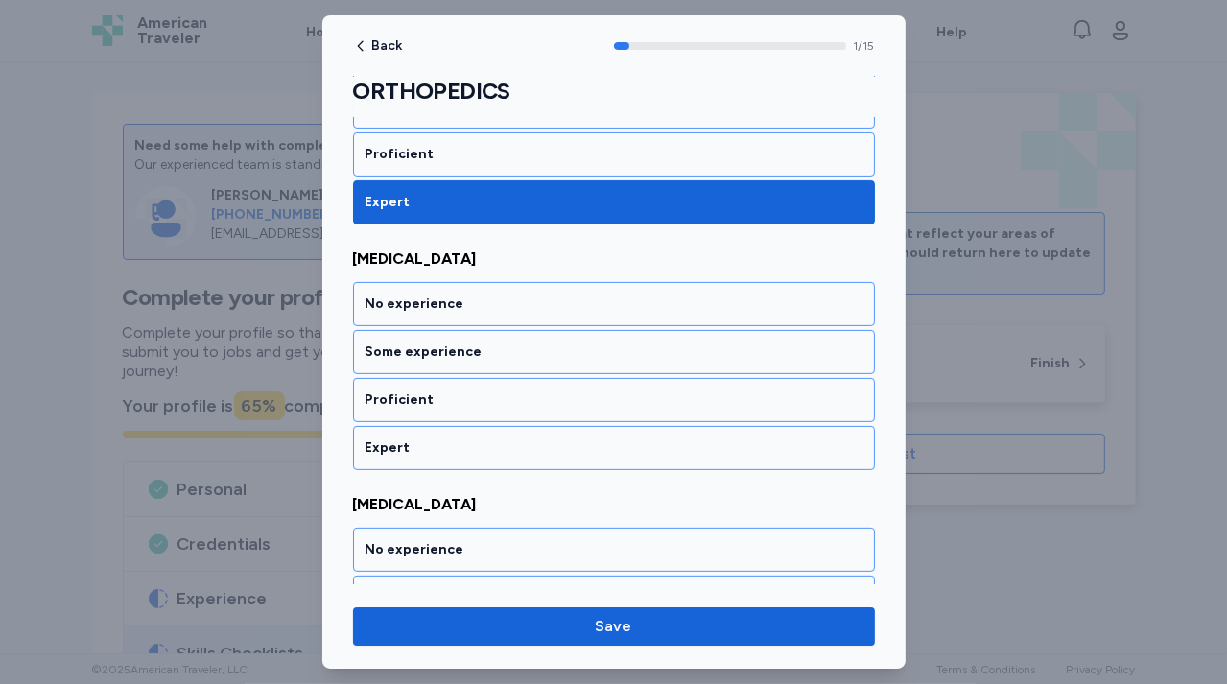
scroll to position [403, 0]
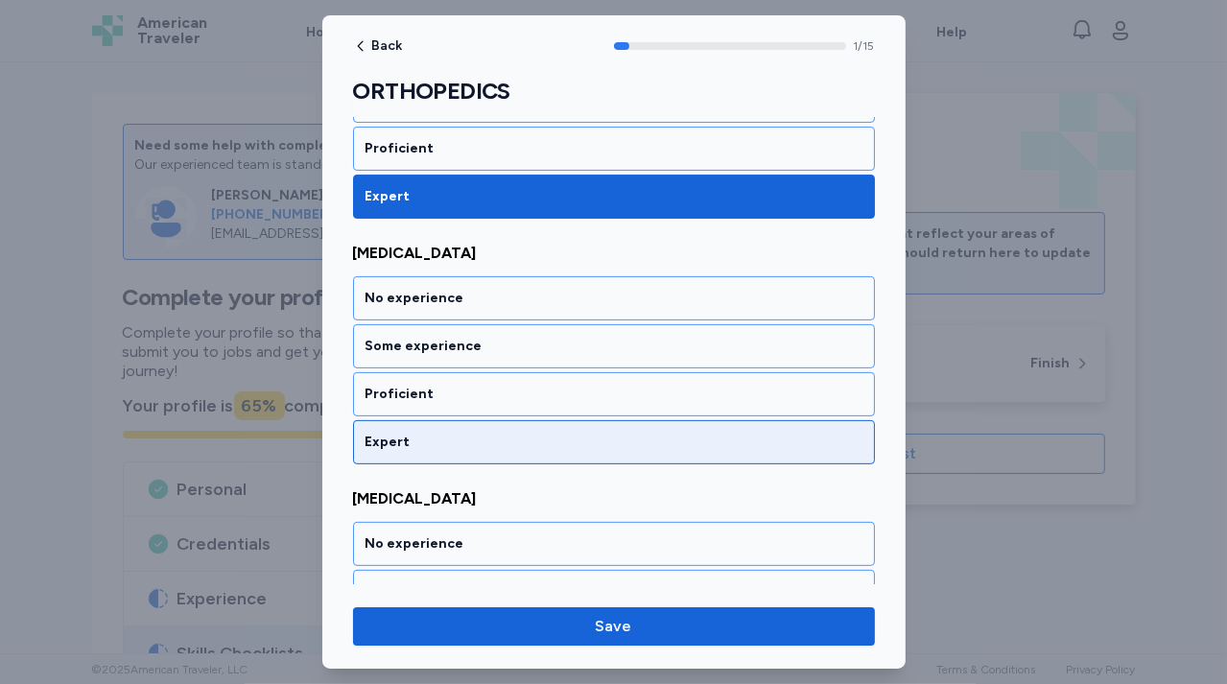
click at [524, 451] on div "Expert" at bounding box center [614, 442] width 522 height 44
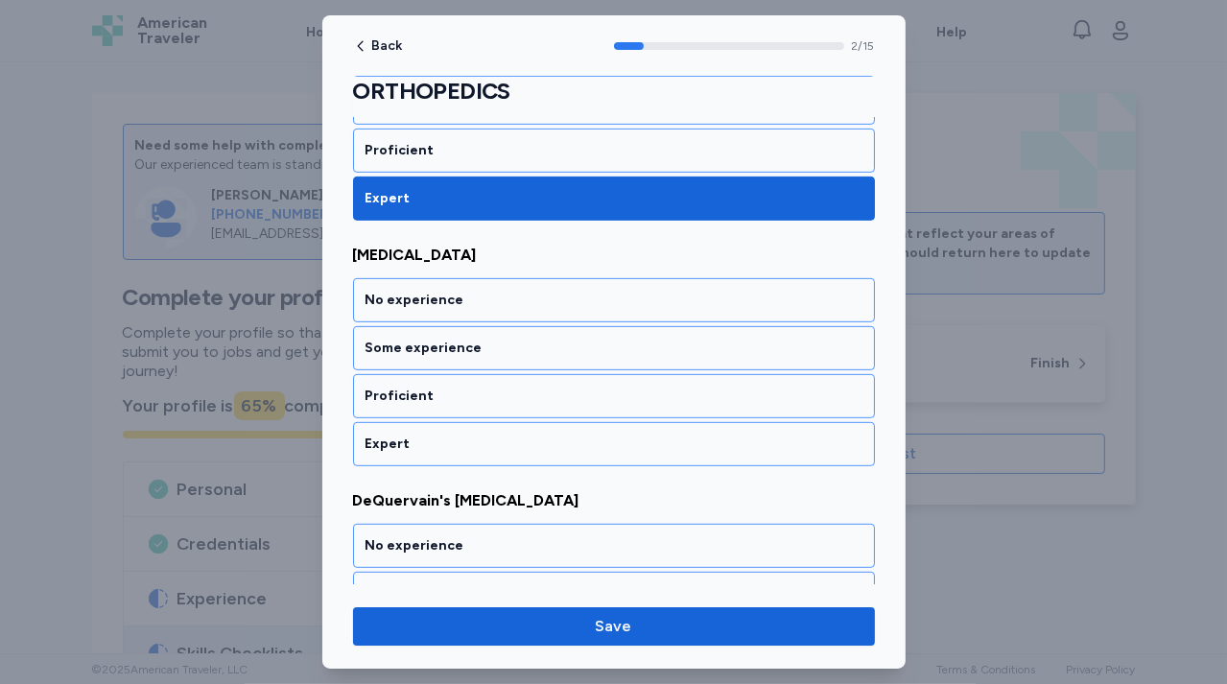
click at [524, 451] on div "Expert" at bounding box center [614, 444] width 522 height 44
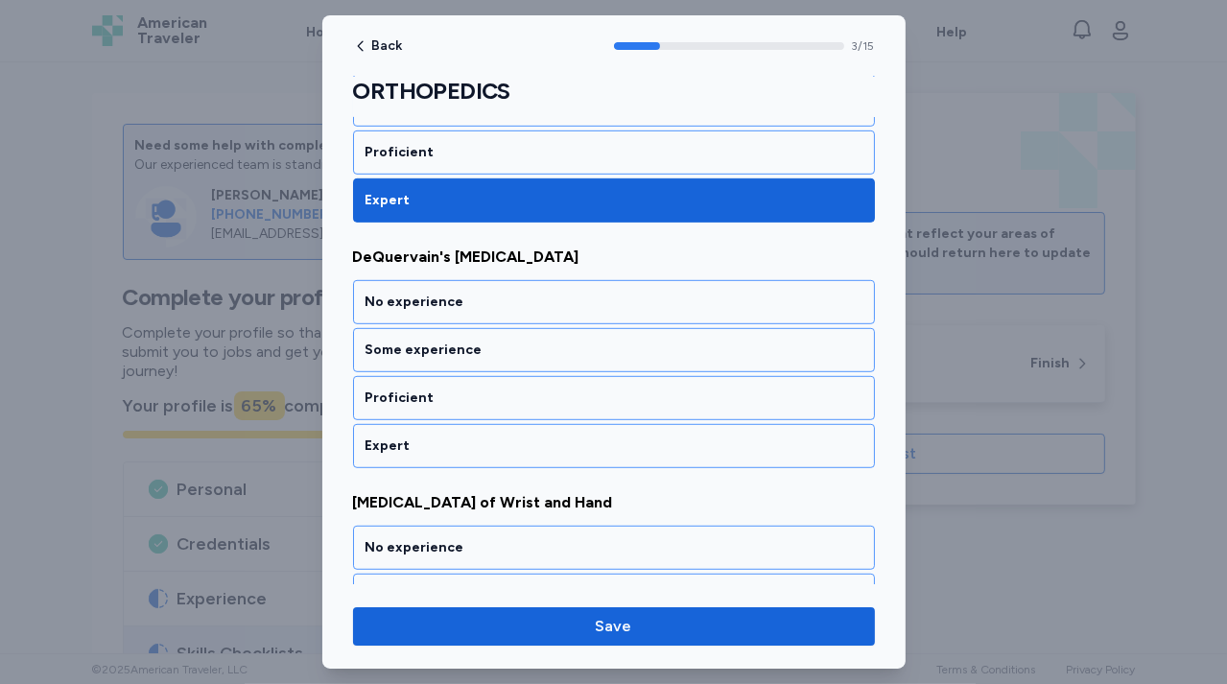
click at [524, 451] on div "Expert" at bounding box center [614, 446] width 522 height 44
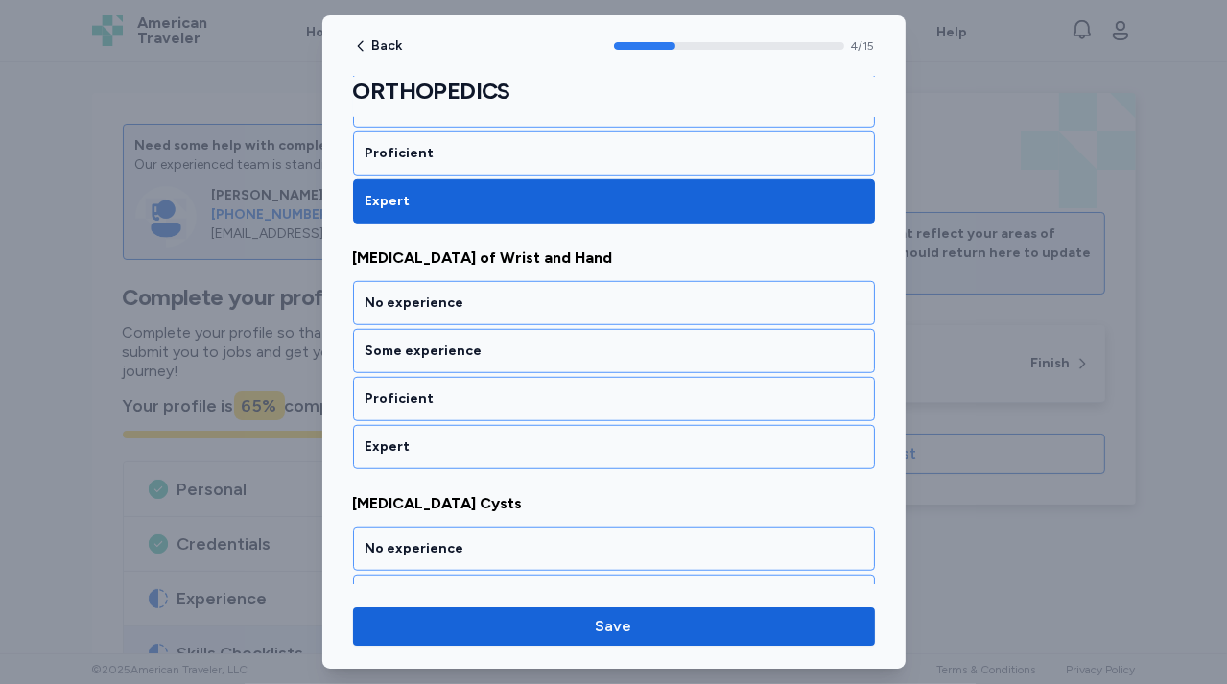
click at [524, 451] on div "Expert" at bounding box center [614, 447] width 522 height 44
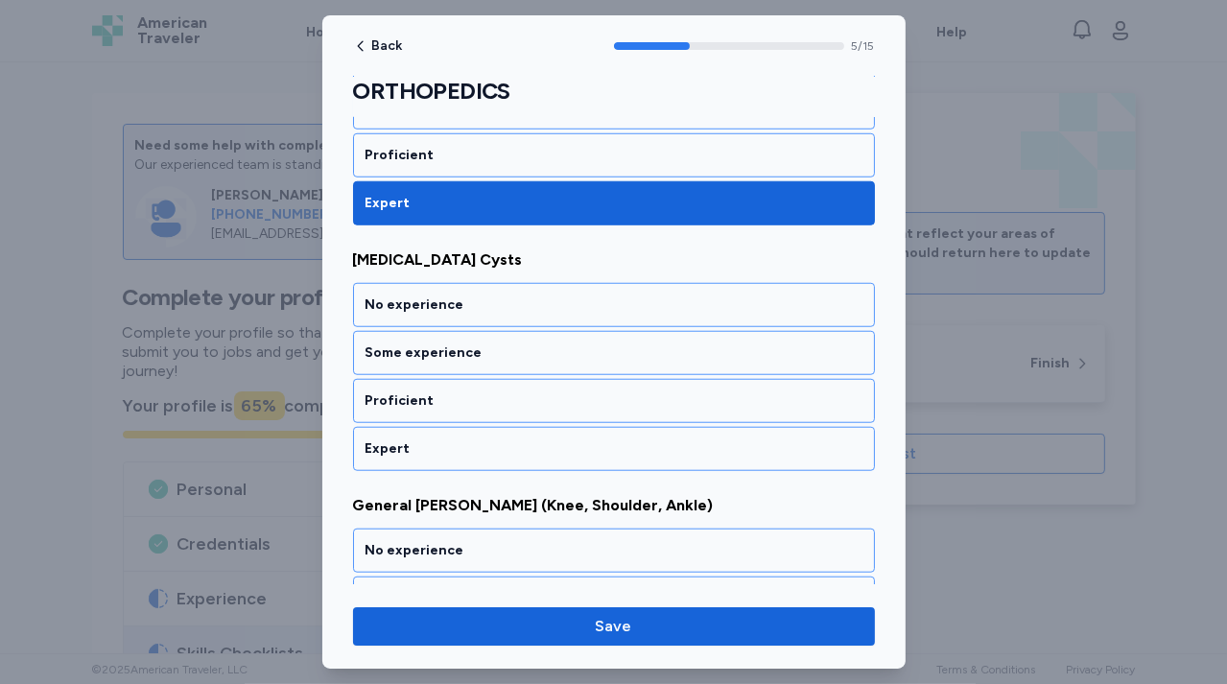
click at [524, 451] on div "Expert" at bounding box center [614, 449] width 522 height 44
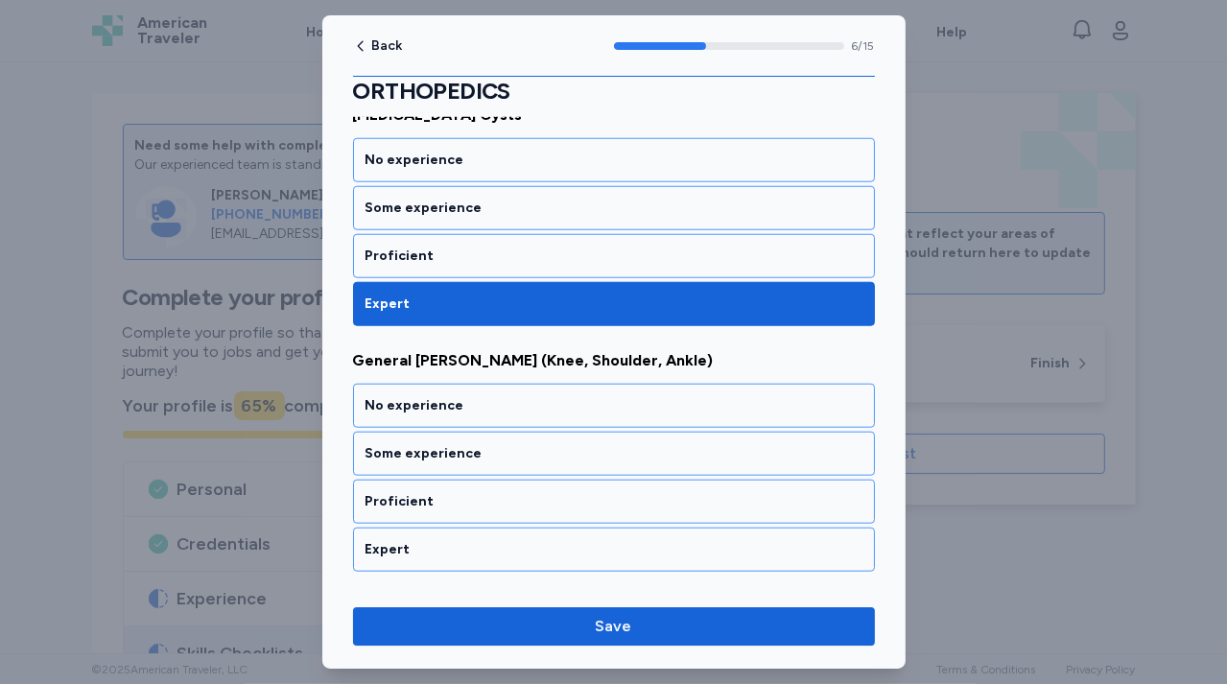
scroll to position [1623, 0]
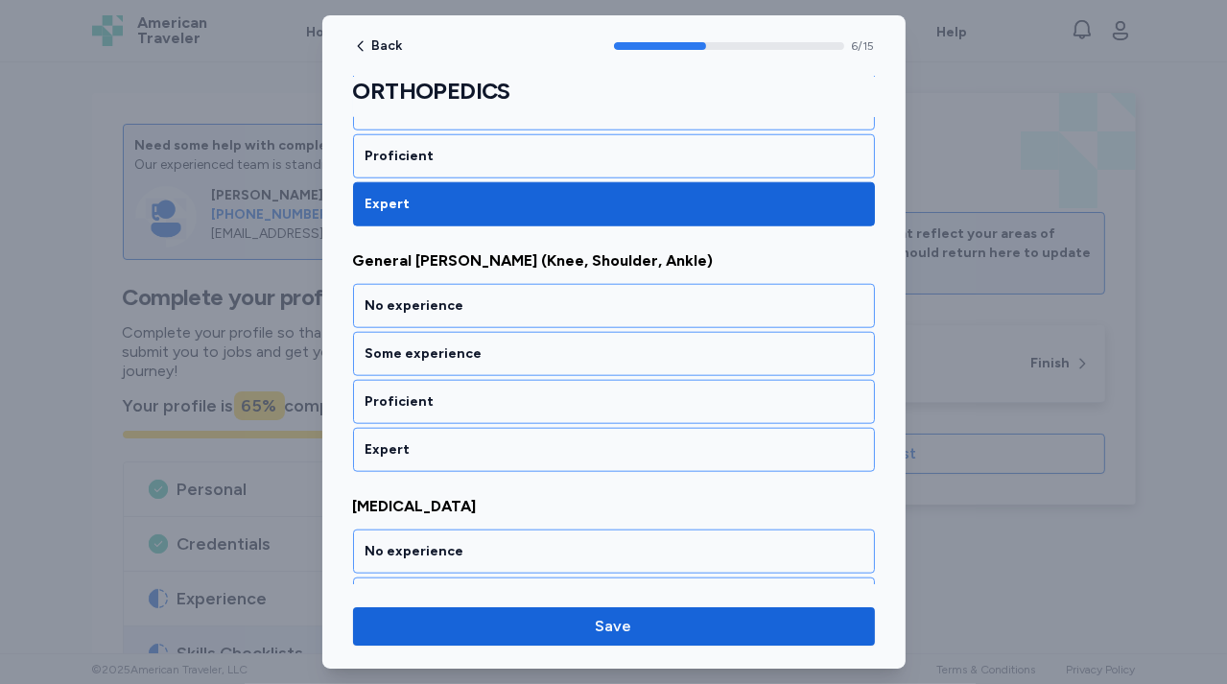
click at [524, 451] on div "Expert" at bounding box center [614, 450] width 522 height 44
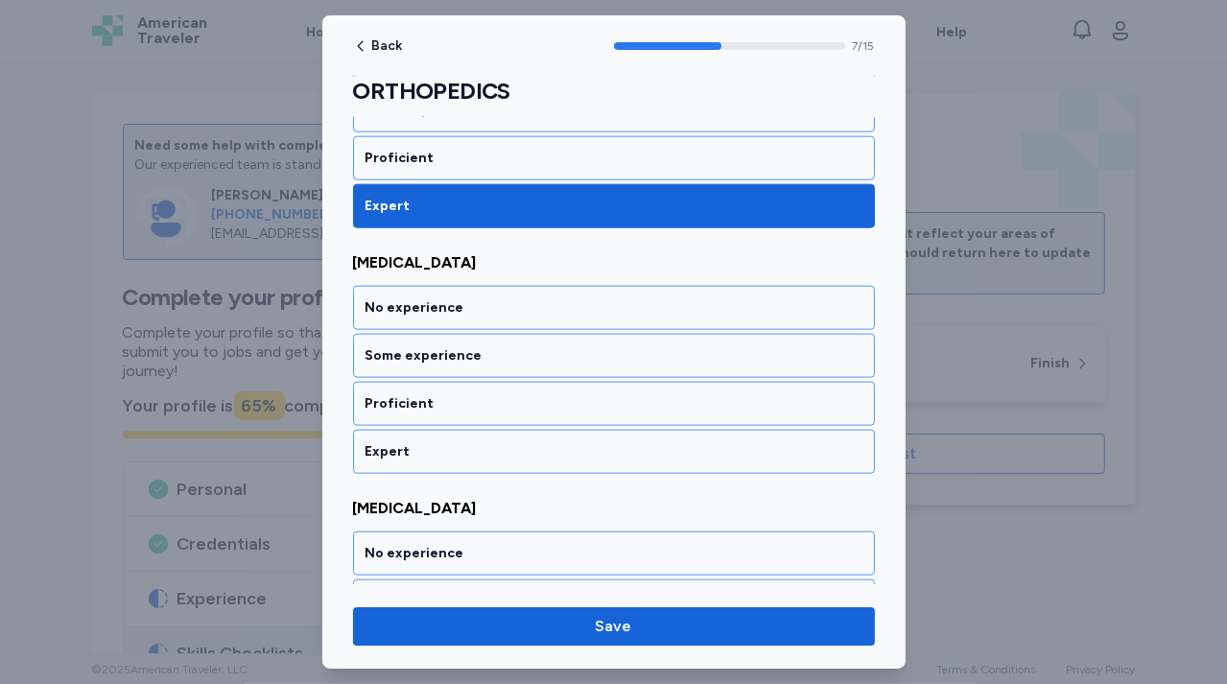
click at [524, 451] on div "Expert" at bounding box center [614, 452] width 522 height 44
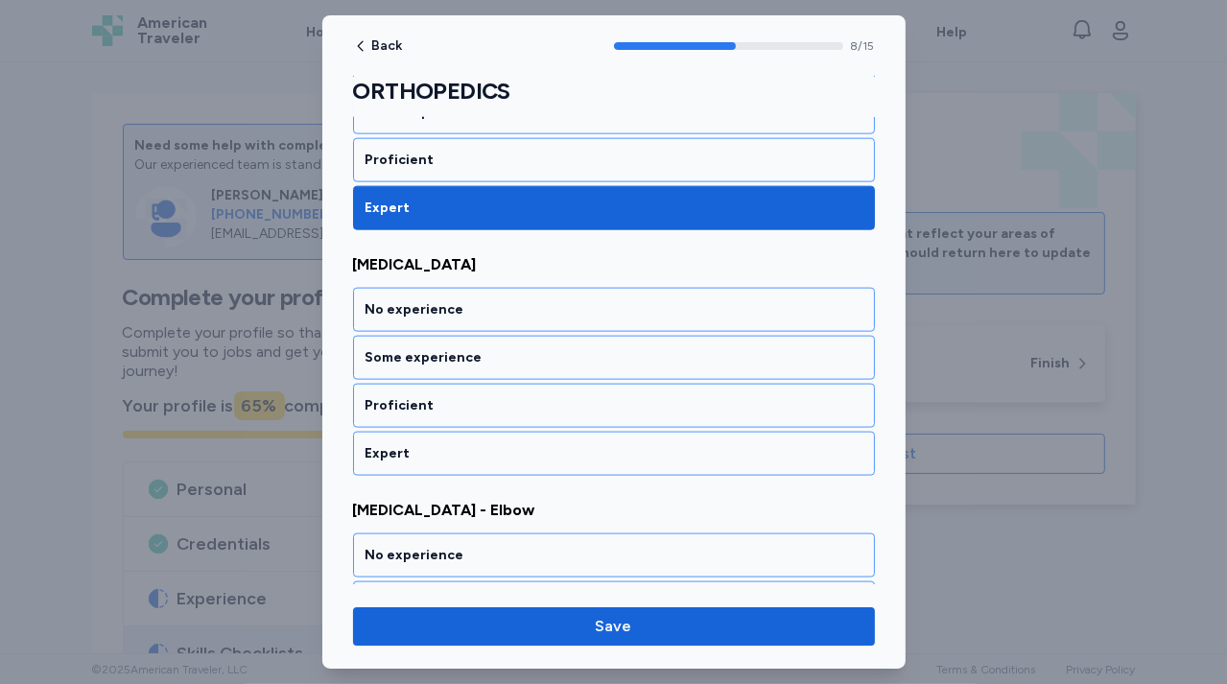
click at [524, 451] on div "Expert" at bounding box center [614, 454] width 522 height 44
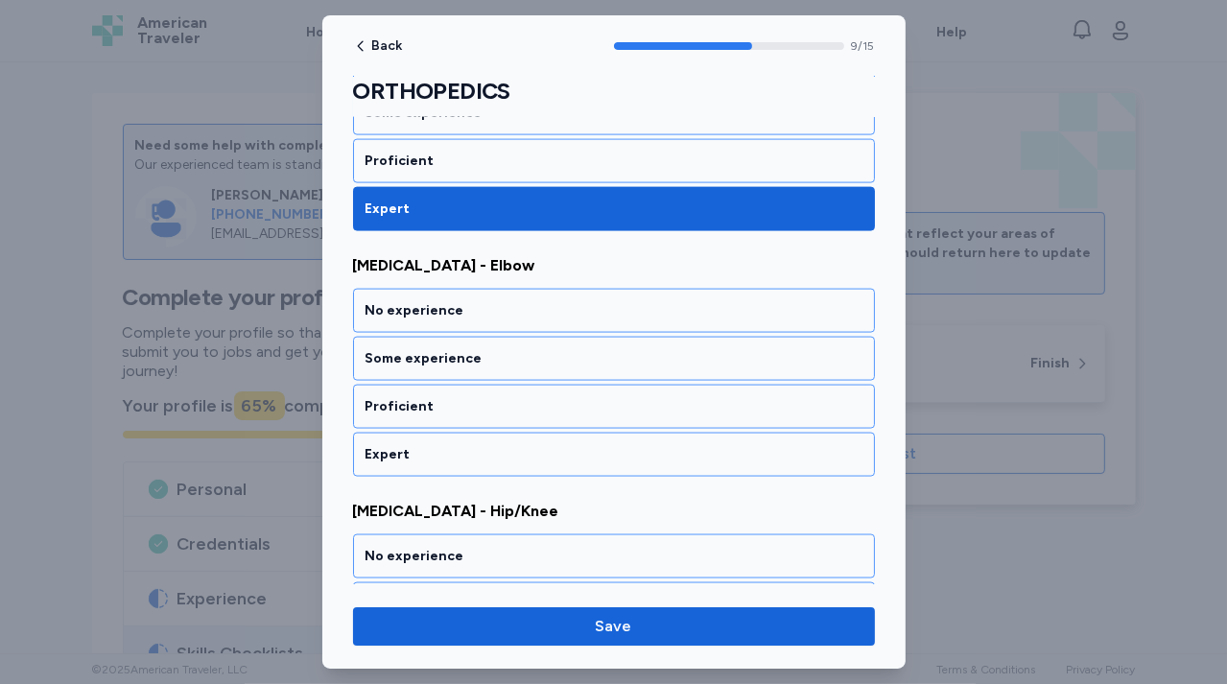
click at [524, 451] on div "Expert" at bounding box center [614, 455] width 522 height 44
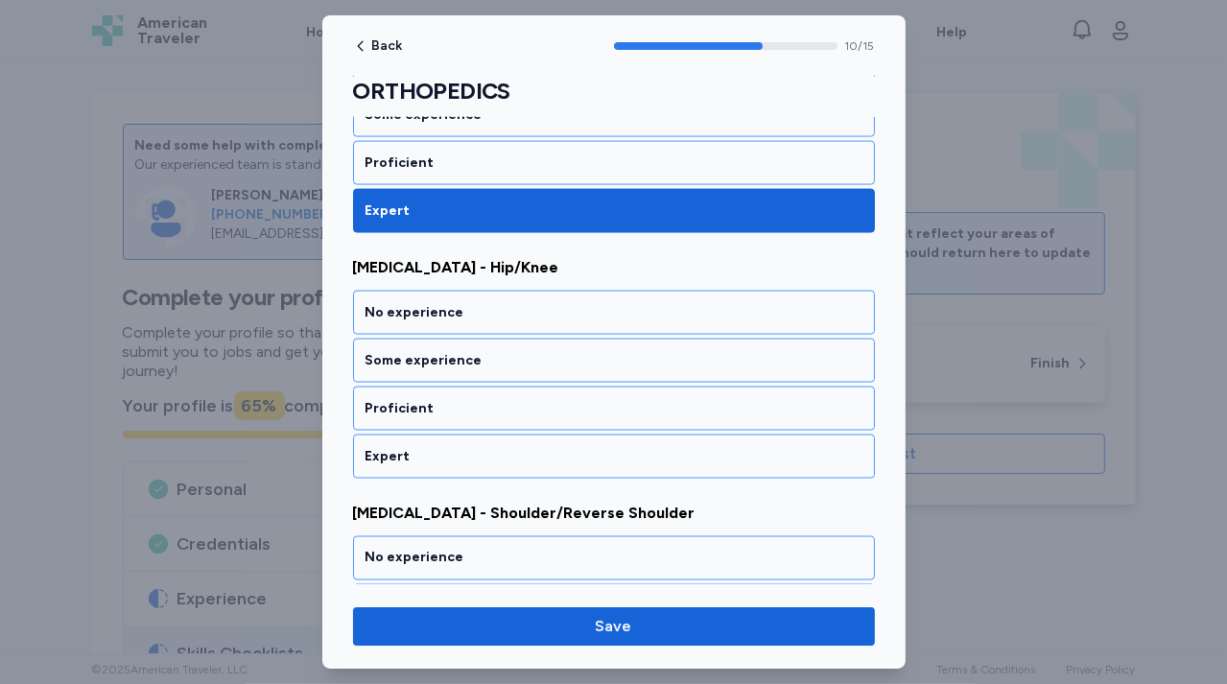
click at [524, 451] on div "Expert" at bounding box center [614, 456] width 522 height 44
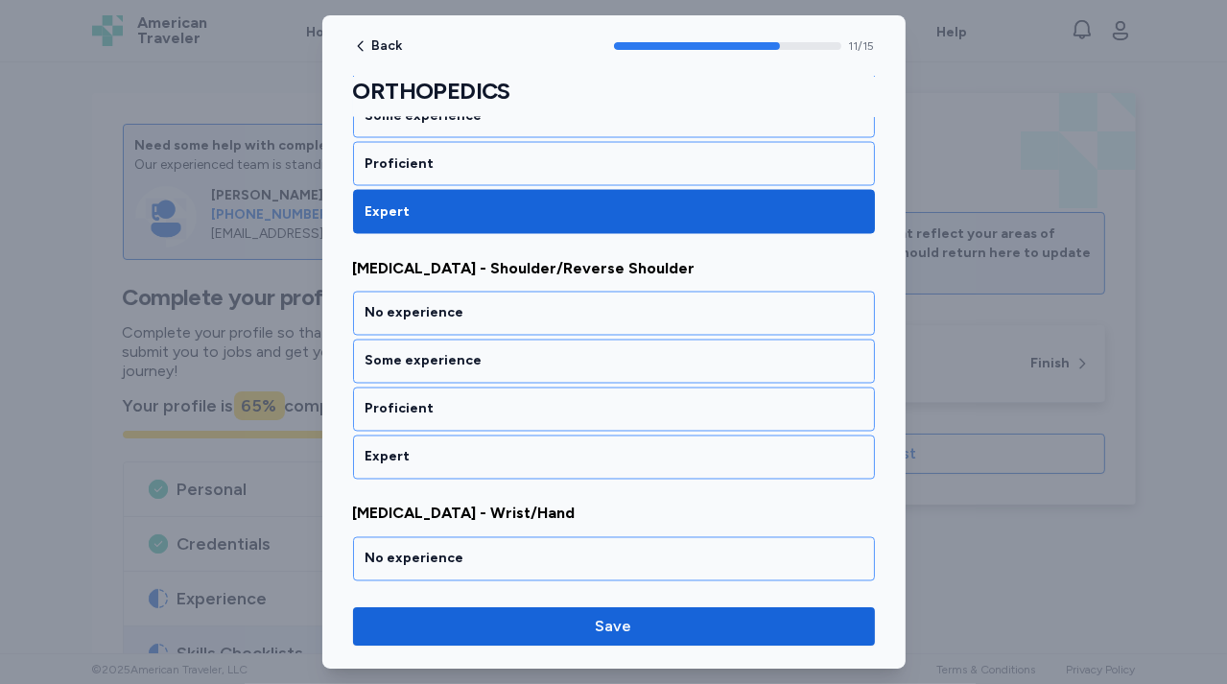
click at [524, 451] on div "Expert" at bounding box center [614, 457] width 522 height 44
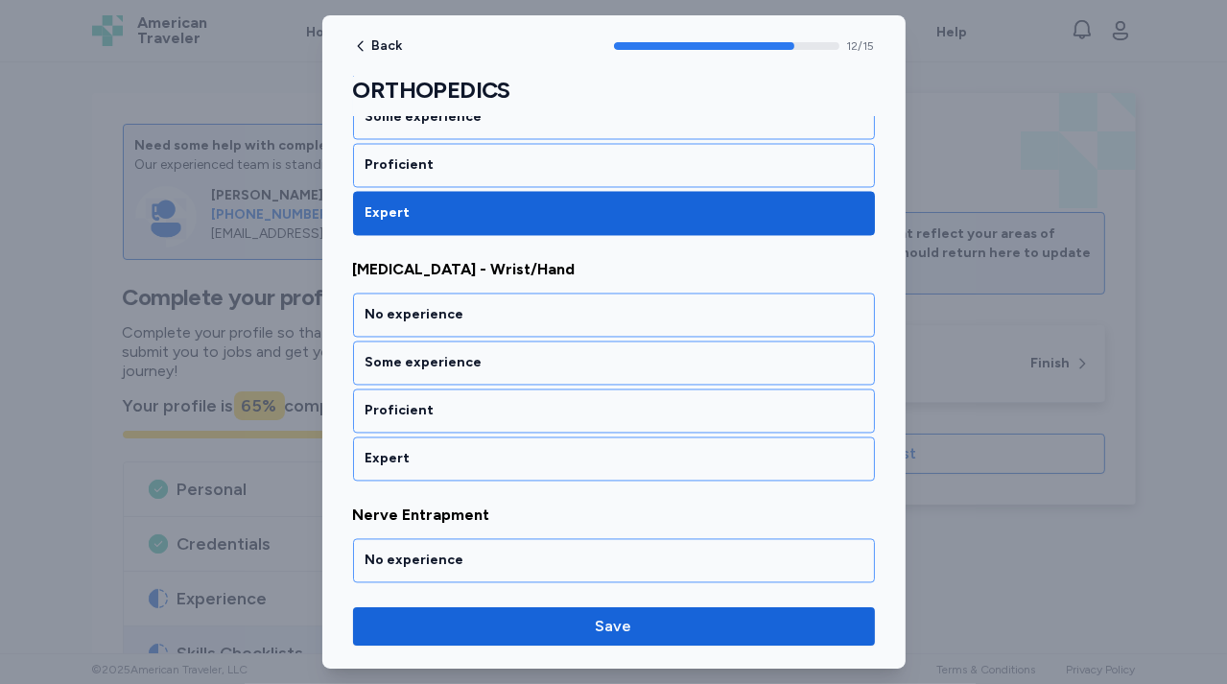
click at [524, 451] on div "Expert" at bounding box center [614, 459] width 522 height 44
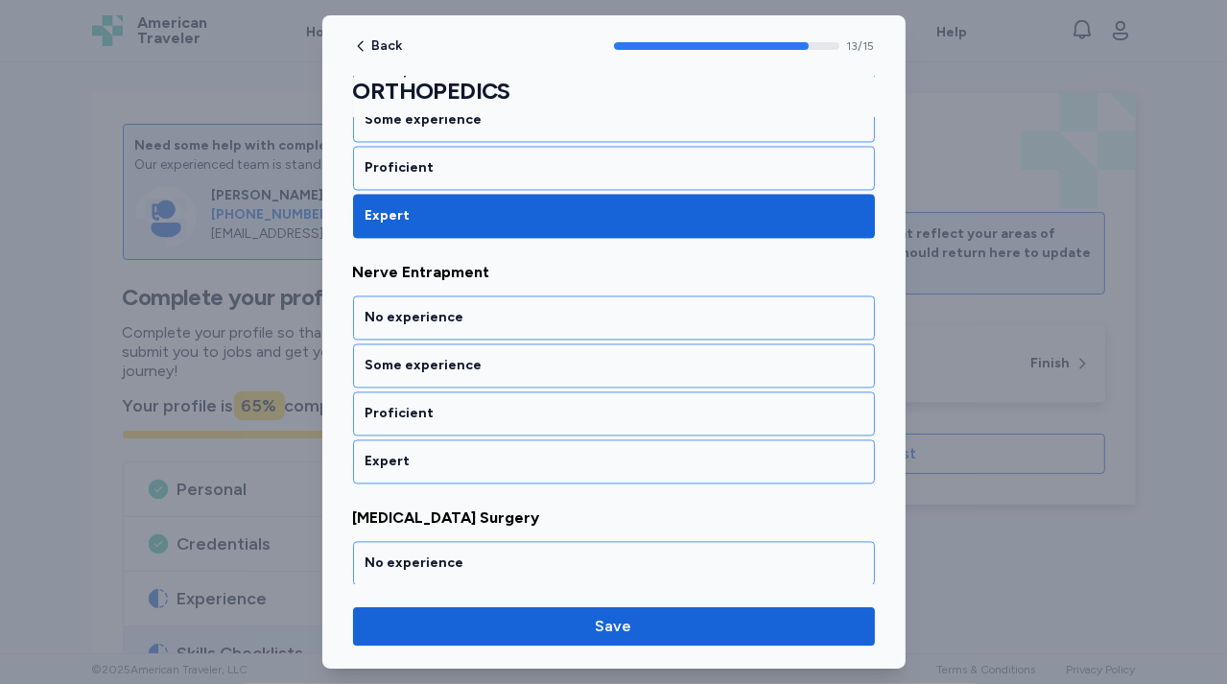
click at [524, 451] on div "Expert" at bounding box center [614, 461] width 522 height 44
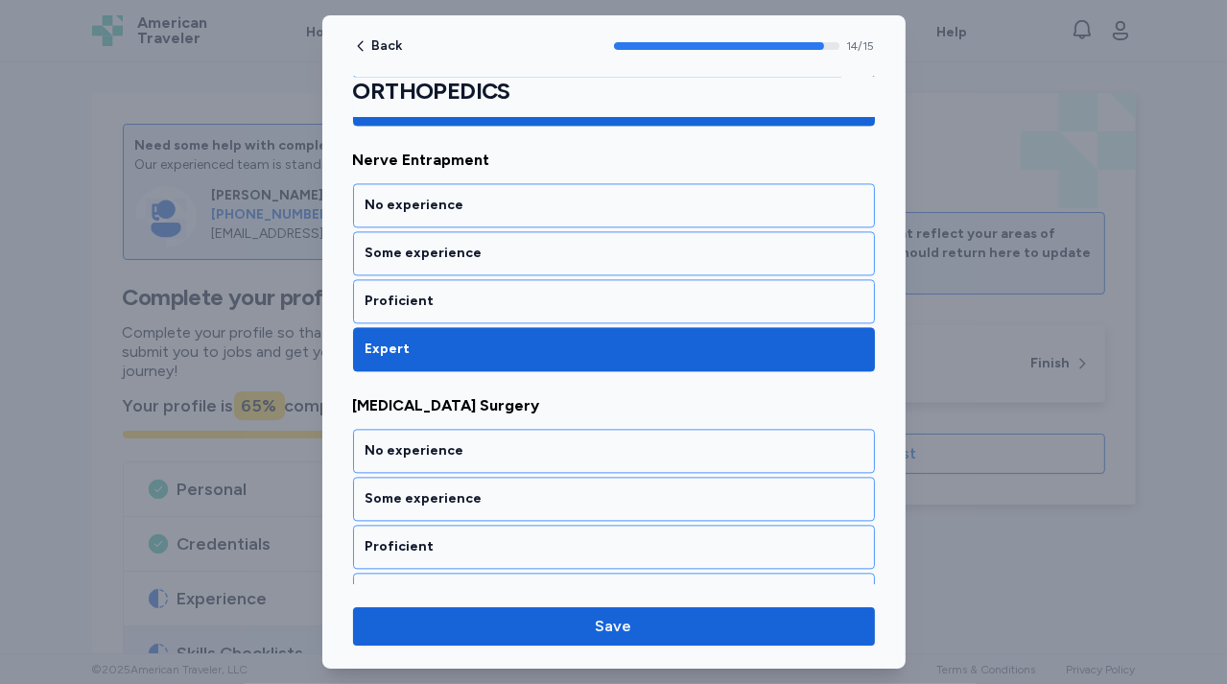
scroll to position [3454, 0]
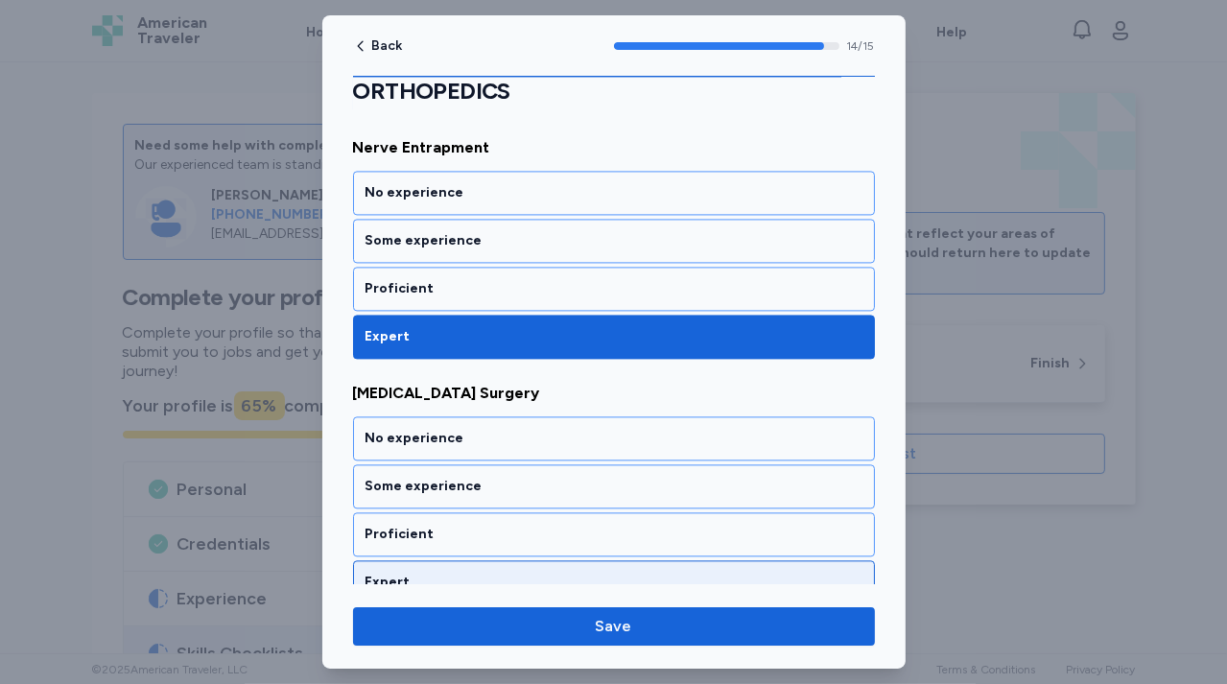
click at [510, 573] on div "Expert" at bounding box center [613, 582] width 497 height 19
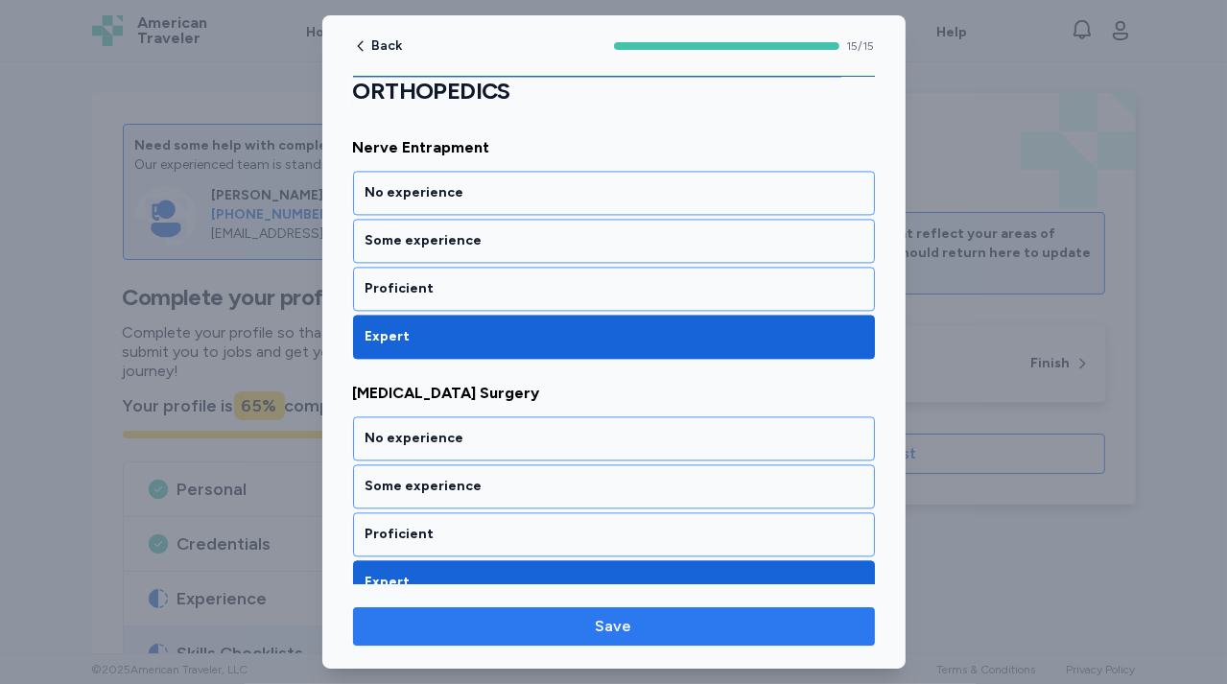
click at [581, 623] on span "Save" at bounding box center [613, 626] width 491 height 23
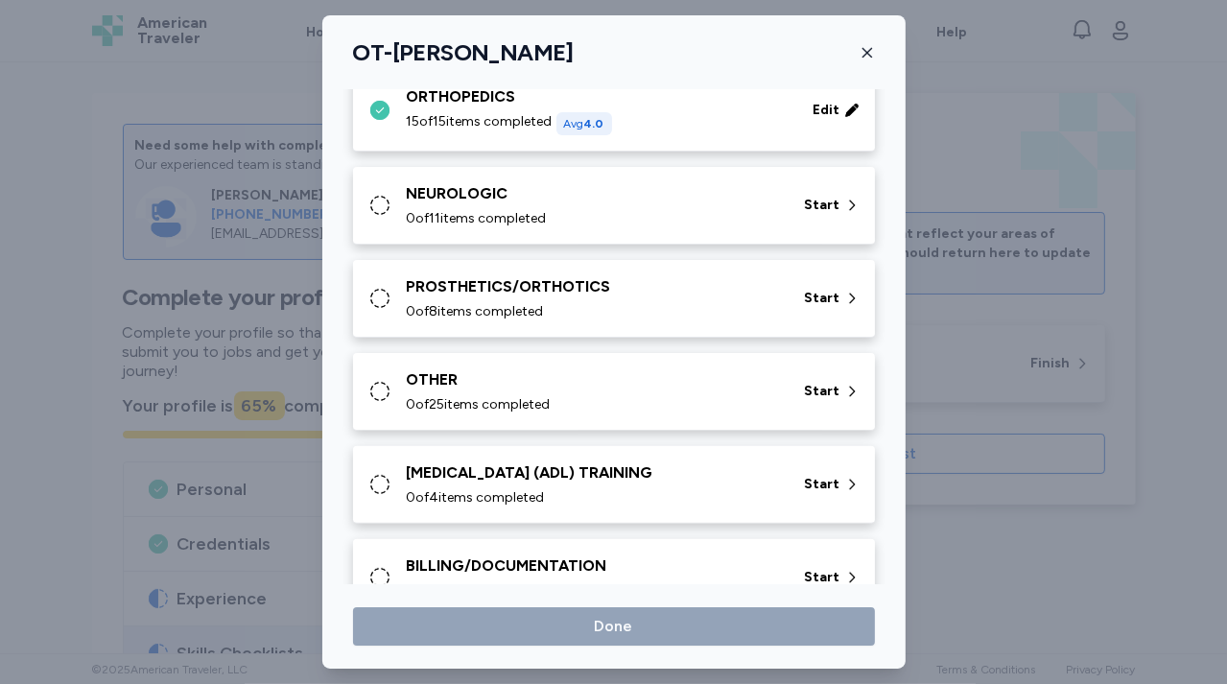
scroll to position [269, 0]
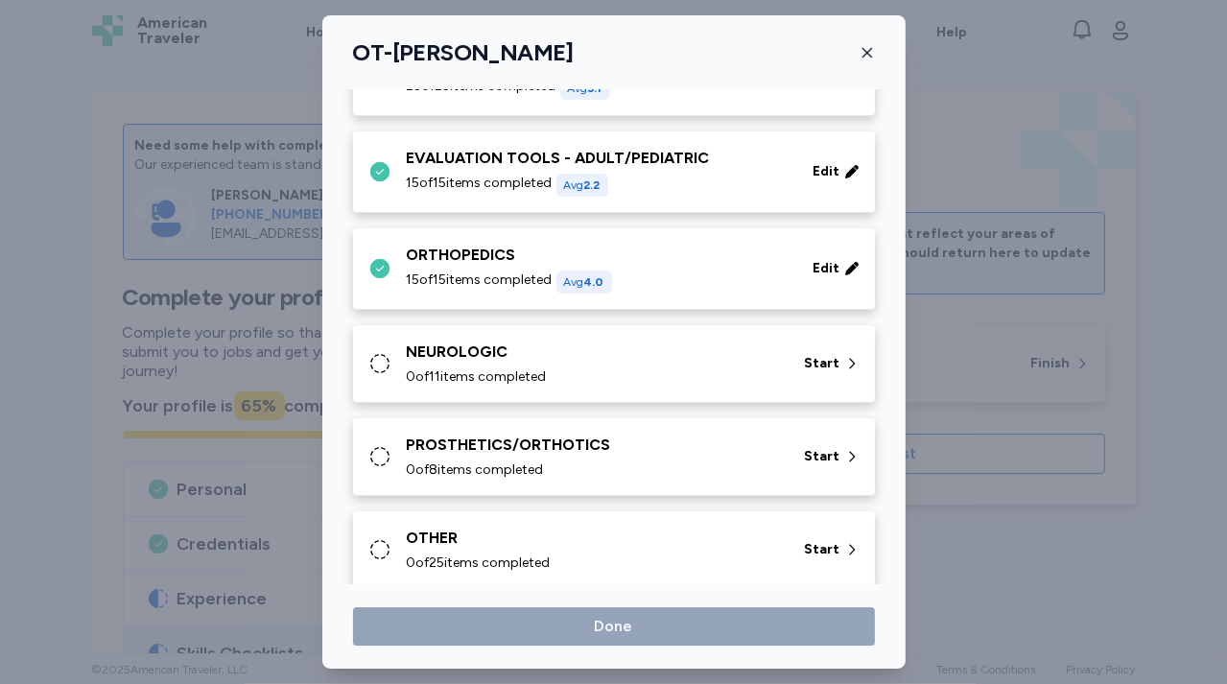
click at [607, 355] on div "NEUROLOGIC" at bounding box center [594, 351] width 375 height 23
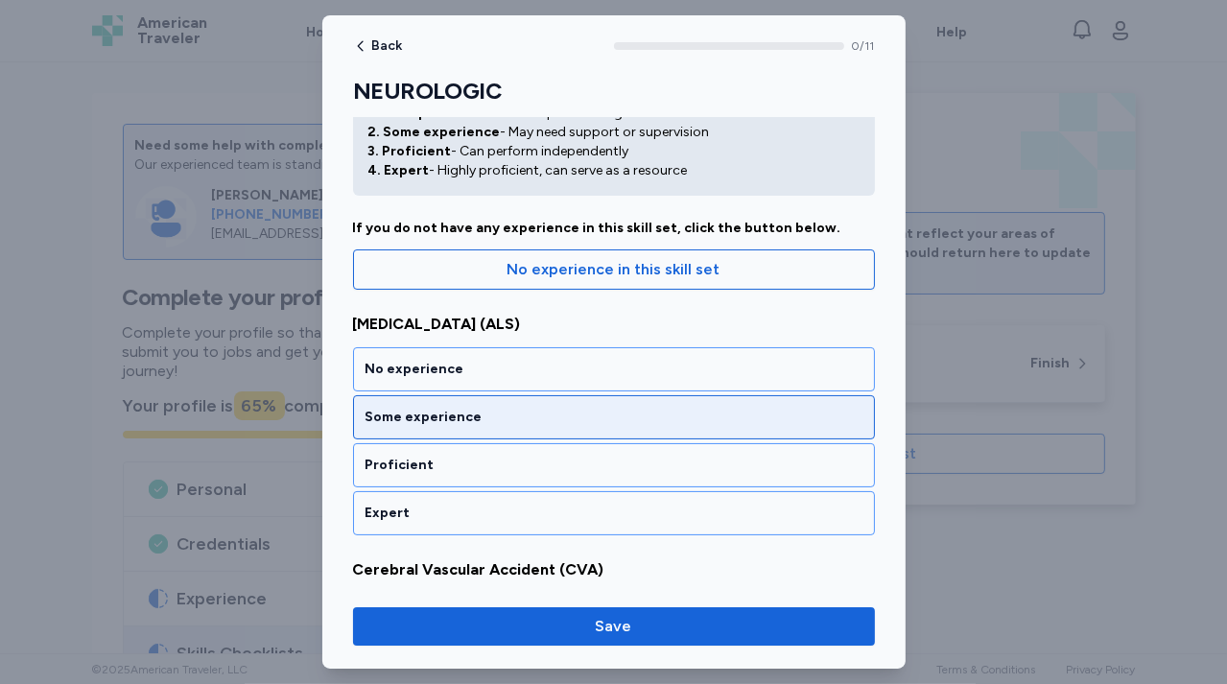
scroll to position [86, 0]
click at [594, 426] on div "Some experience" at bounding box center [614, 417] width 522 height 44
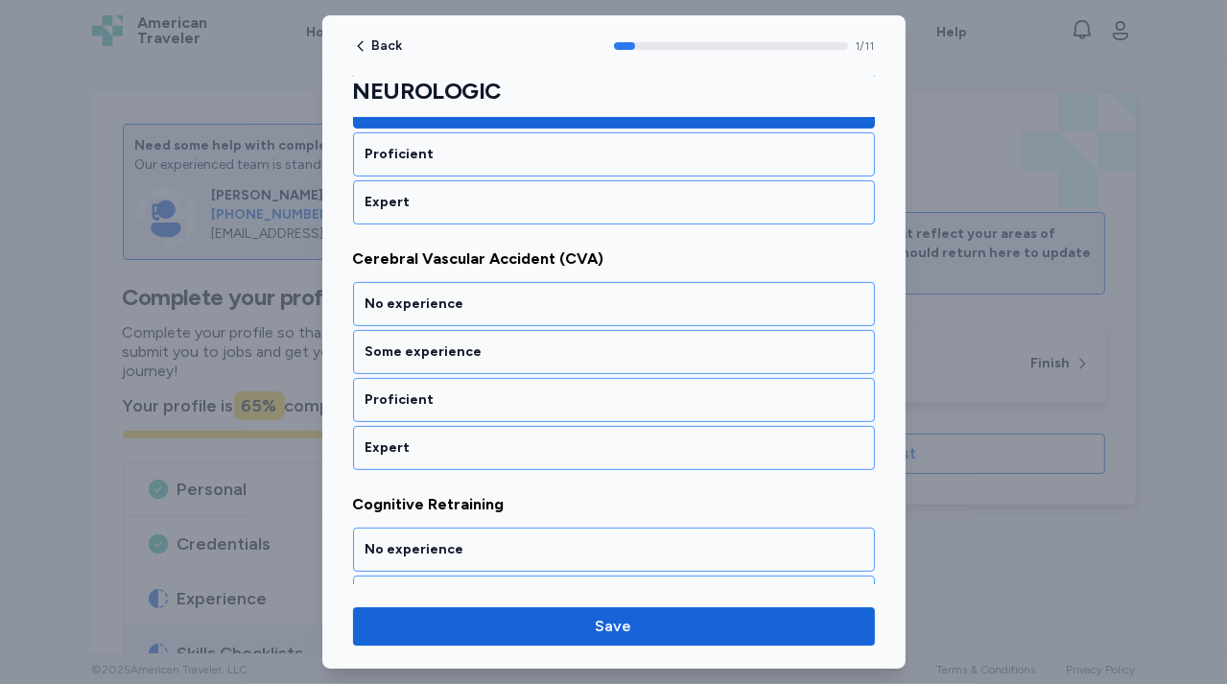
scroll to position [403, 0]
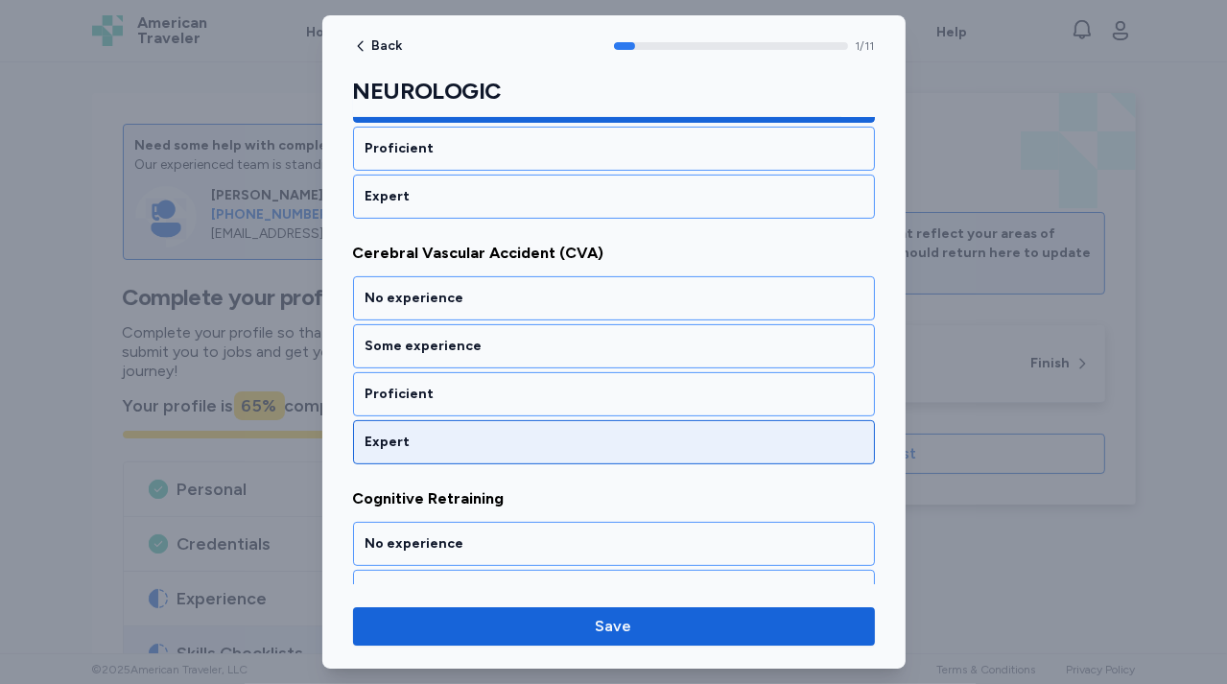
click at [597, 443] on div "Expert" at bounding box center [613, 442] width 497 height 19
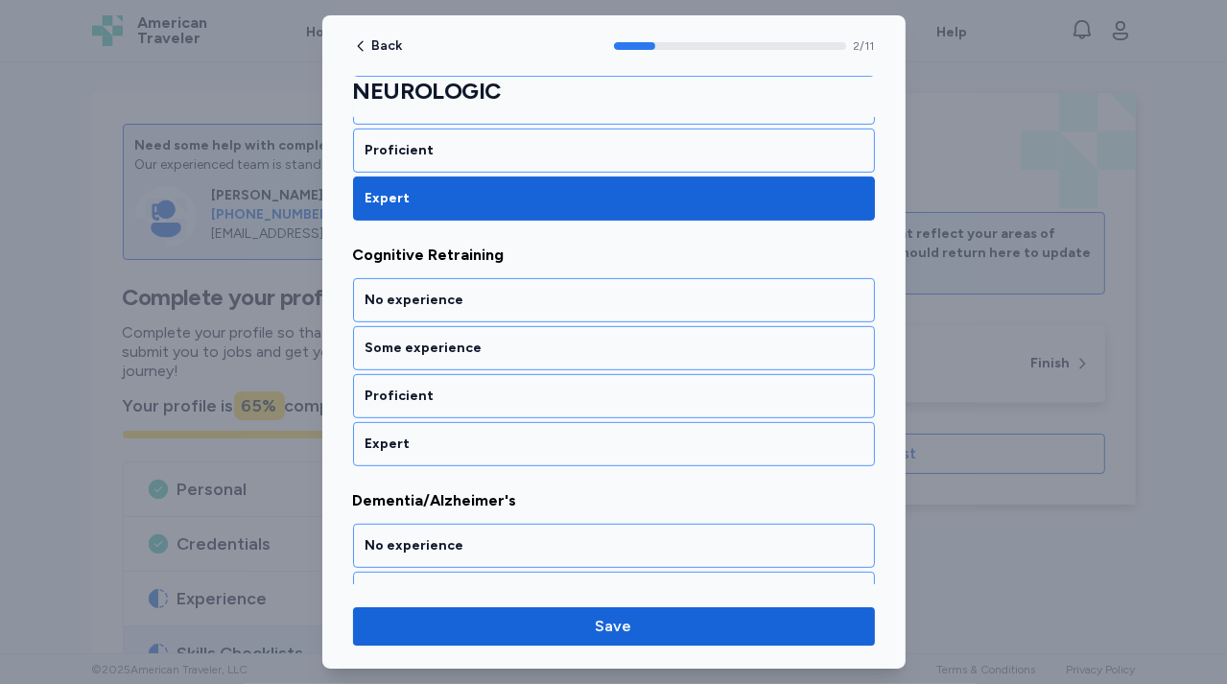
click at [597, 443] on div "Expert" at bounding box center [613, 443] width 497 height 19
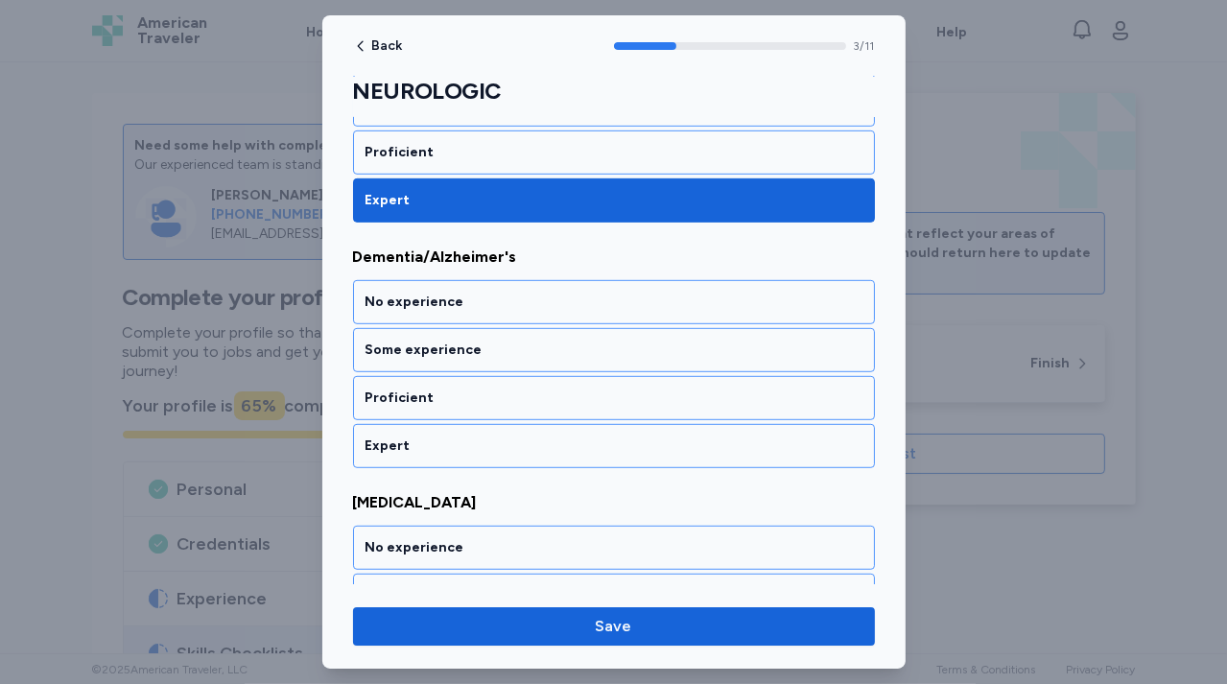
click at [597, 443] on div "Expert" at bounding box center [613, 445] width 497 height 19
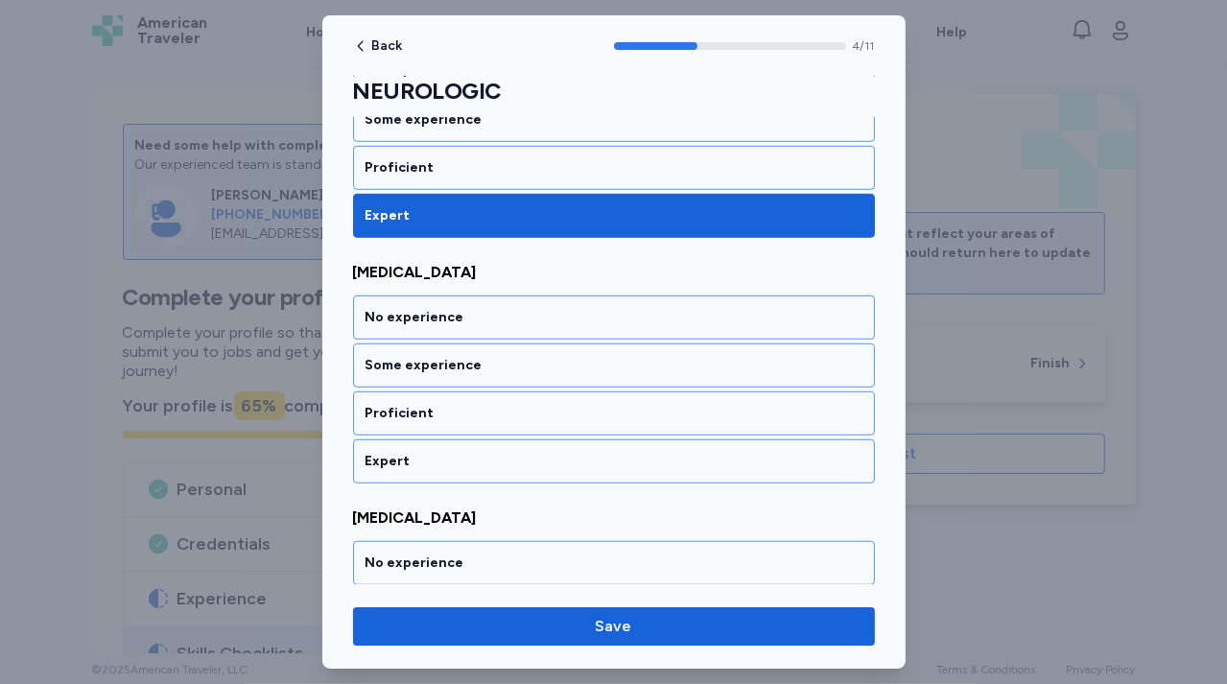
scroll to position [1135, 0]
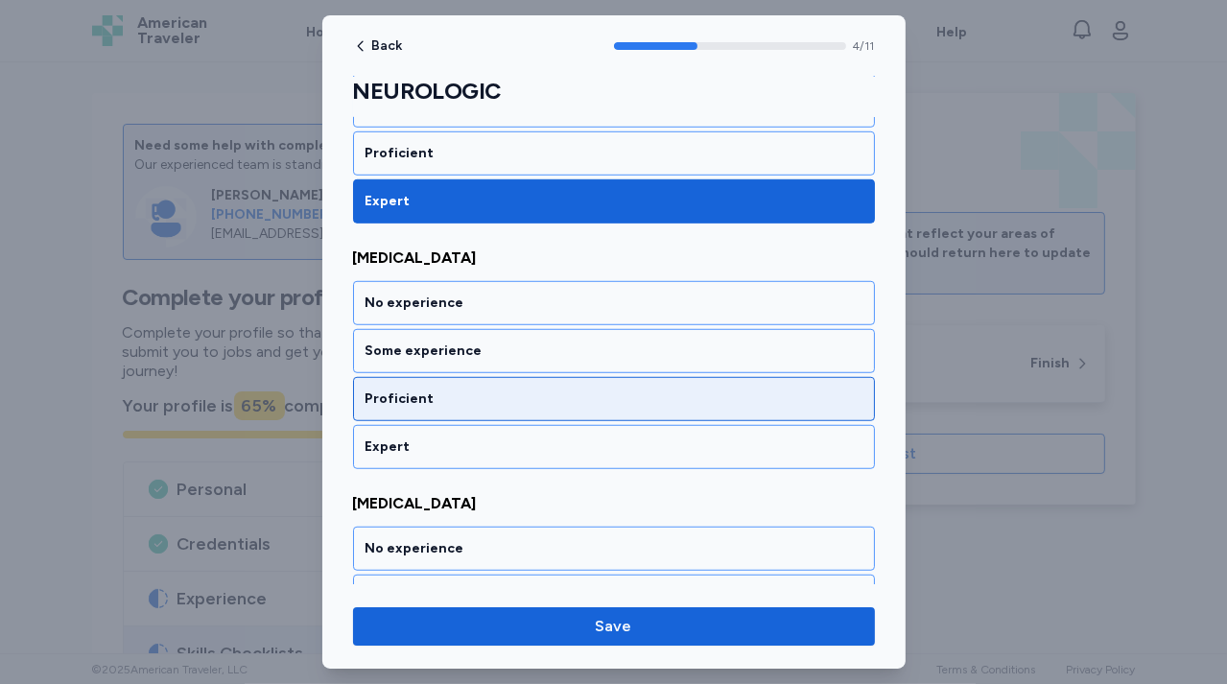
click at [597, 408] on div "Proficient" at bounding box center [614, 399] width 522 height 44
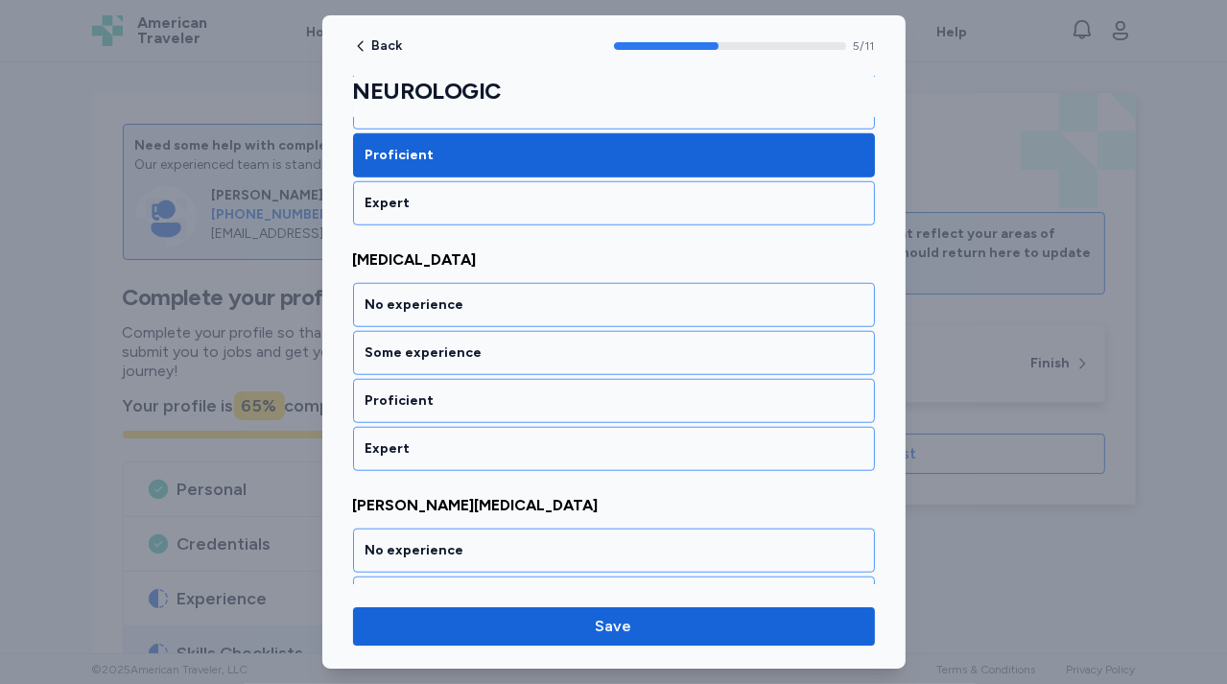
click at [597, 408] on div "Proficient" at bounding box center [614, 401] width 522 height 44
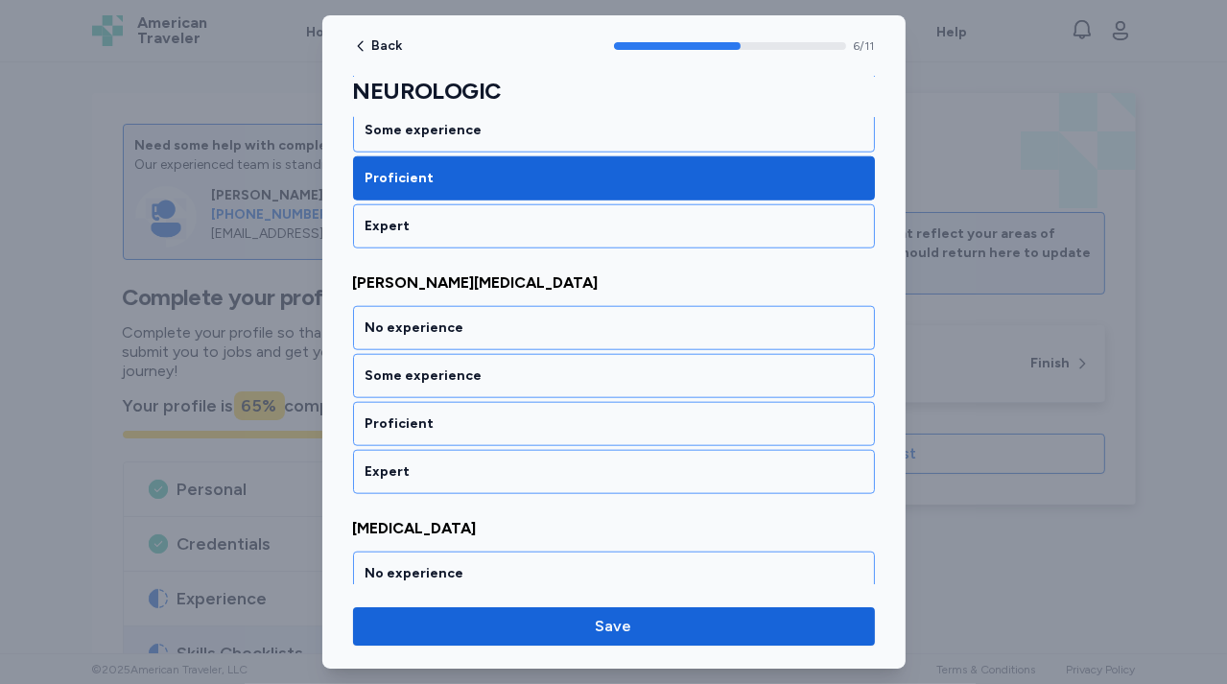
scroll to position [1623, 0]
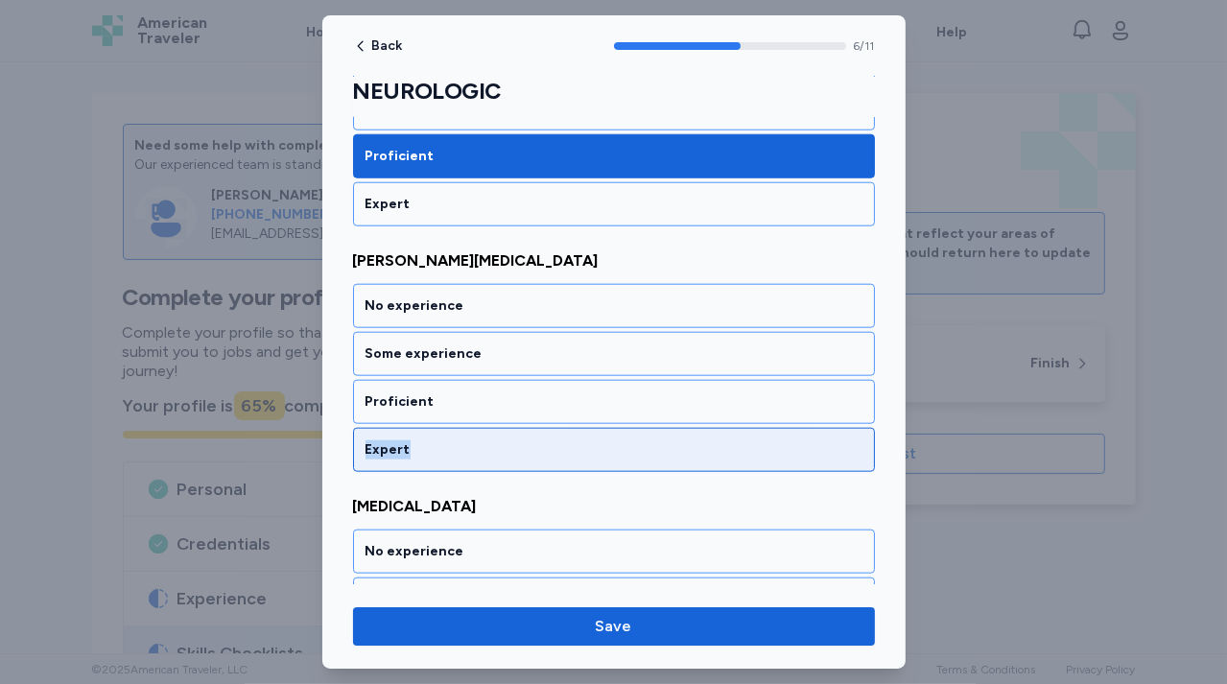
drag, startPoint x: 597, startPoint y: 408, endPoint x: 597, endPoint y: 434, distance: 26.9
click at [597, 434] on div "No experience Some experience Proficient Expert" at bounding box center [614, 378] width 522 height 188
click at [597, 440] on div "Expert" at bounding box center [613, 449] width 497 height 19
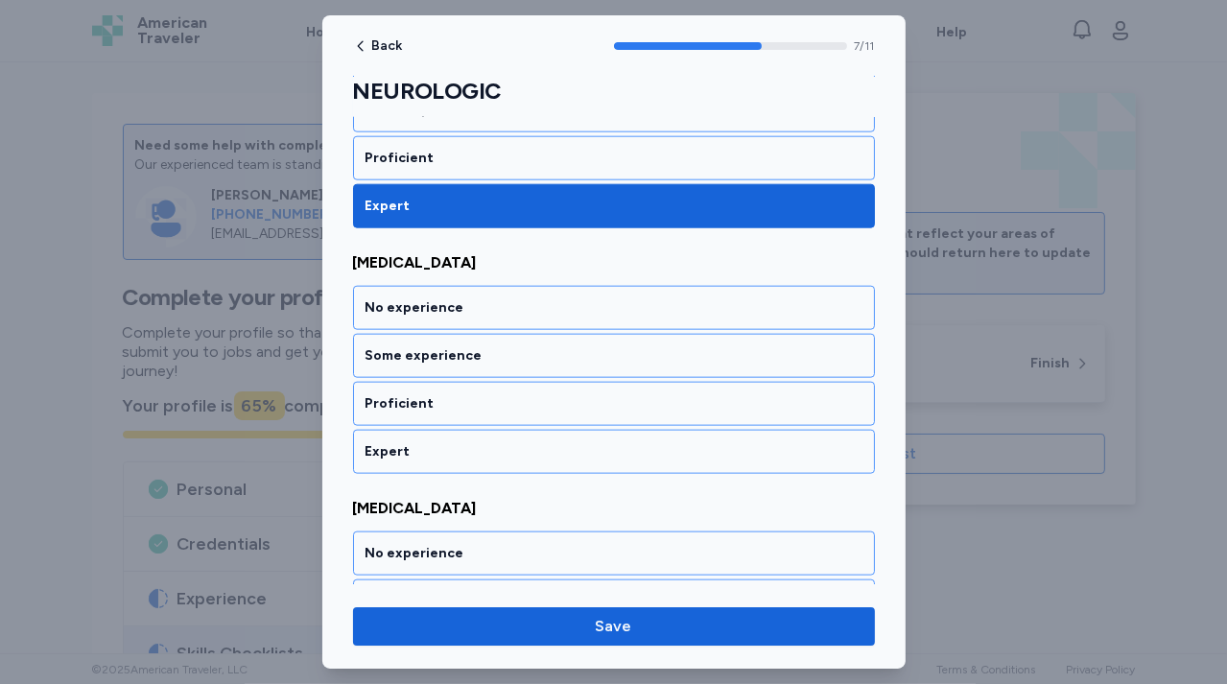
click at [597, 442] on div "Expert" at bounding box center [613, 451] width 497 height 19
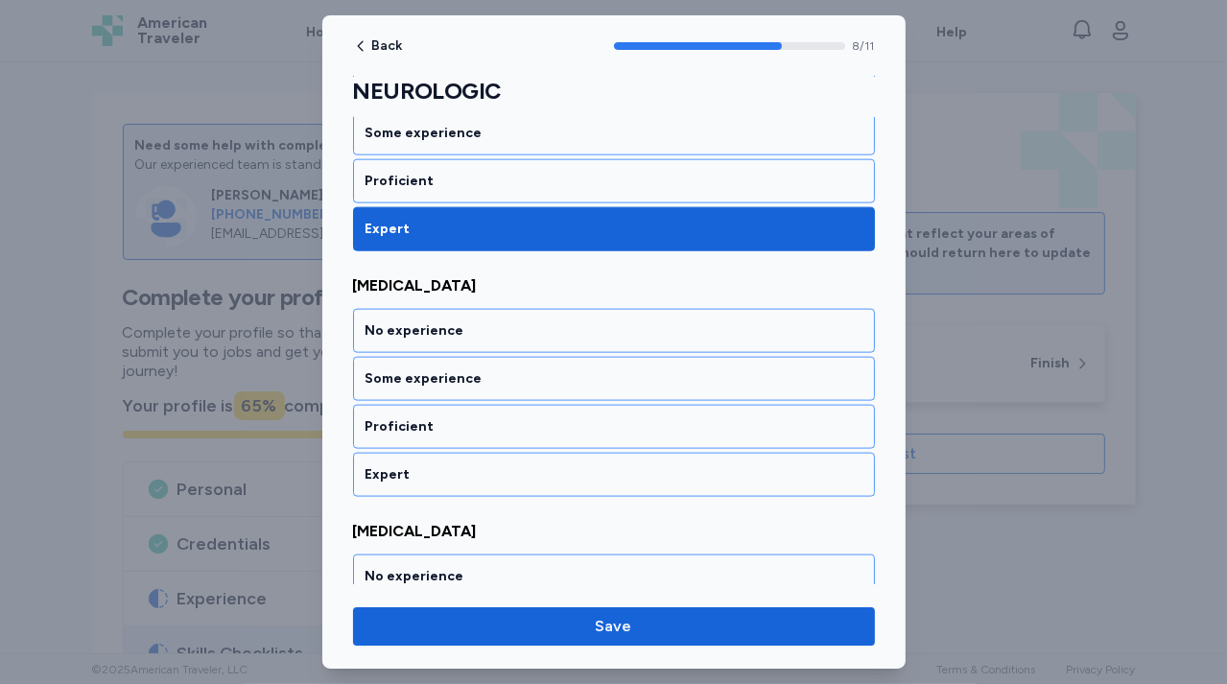
scroll to position [2110, 0]
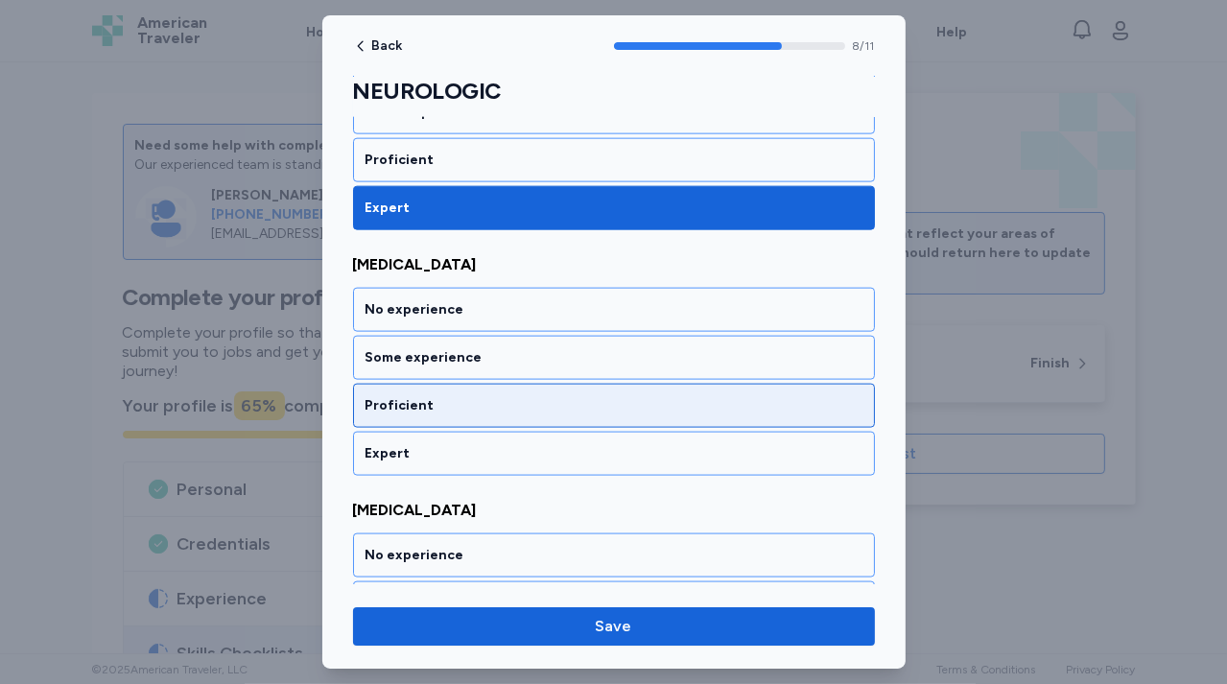
click at [595, 406] on div "Proficient" at bounding box center [614, 406] width 522 height 44
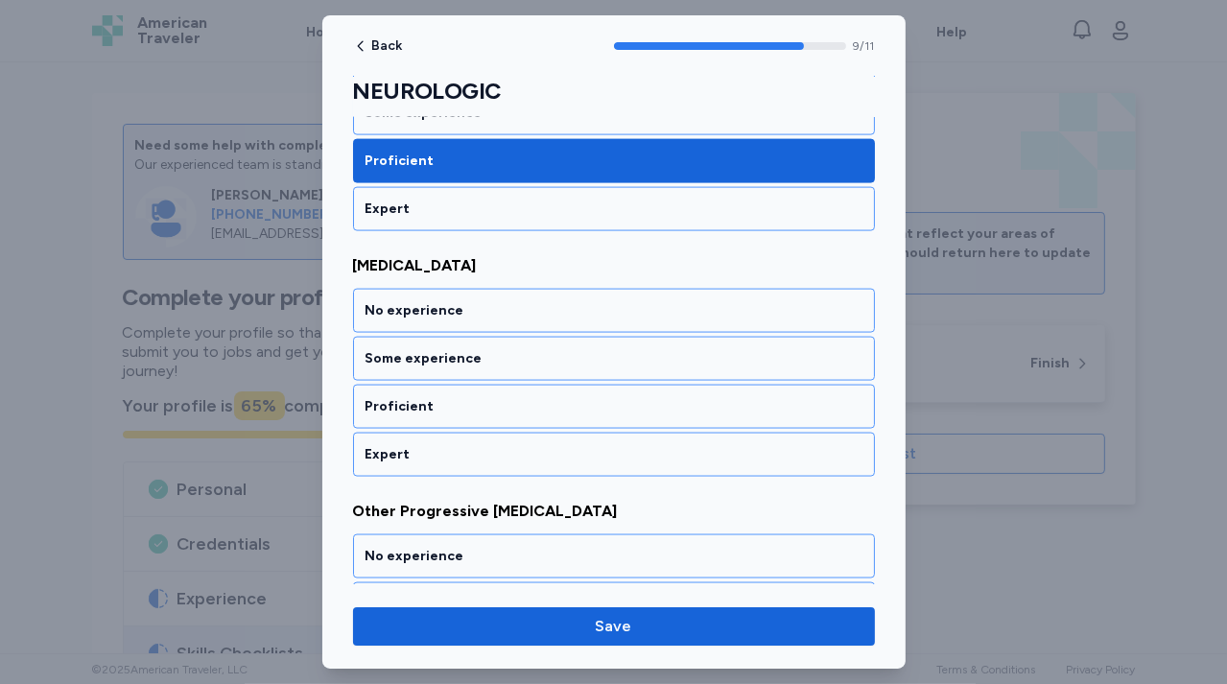
click at [595, 406] on div "Proficient" at bounding box center [614, 407] width 522 height 44
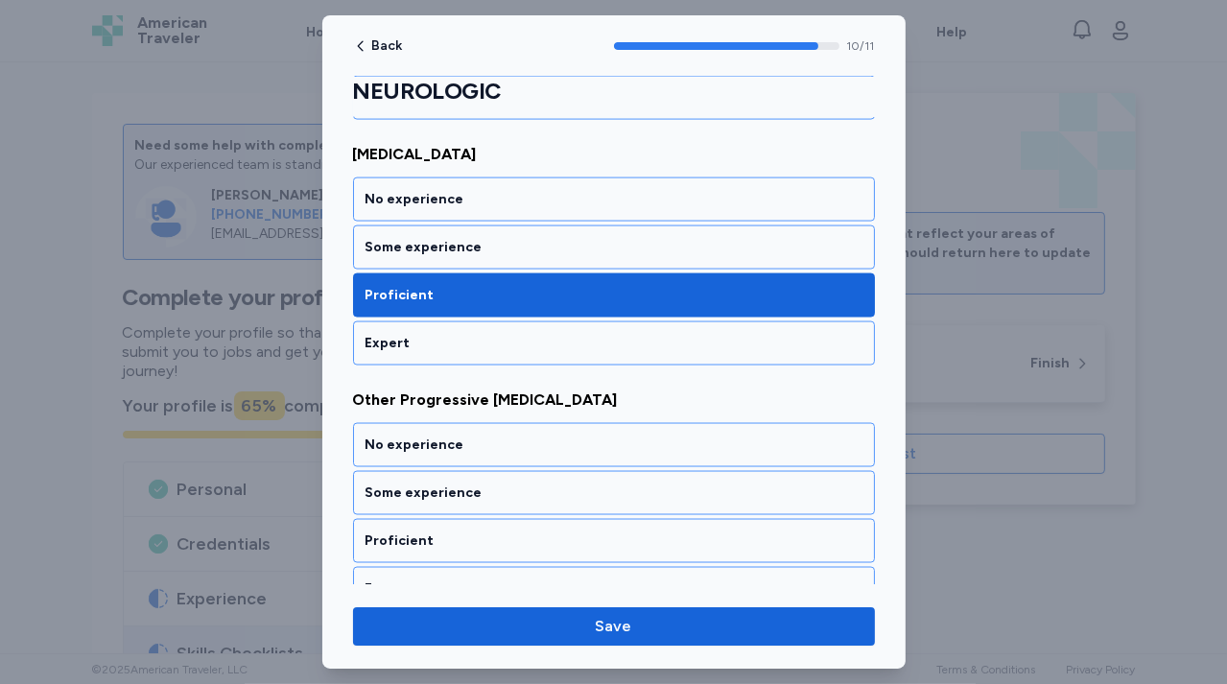
scroll to position [2479, 0]
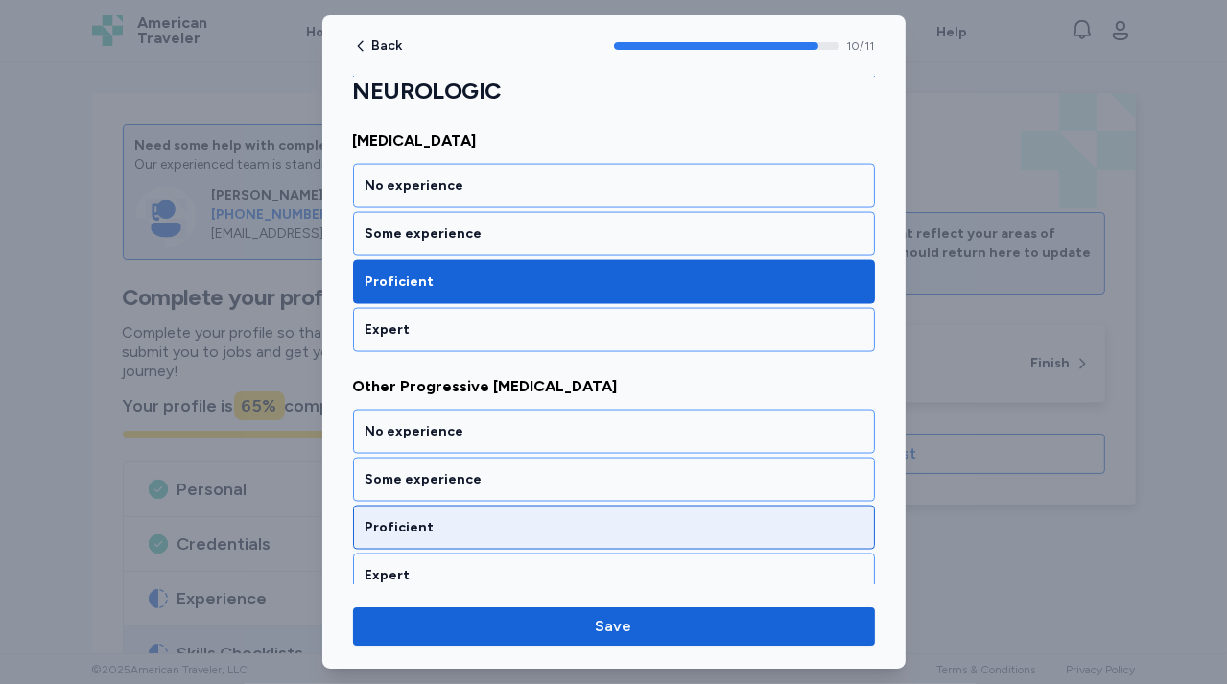
click at [582, 518] on div "Proficient" at bounding box center [613, 527] width 497 height 19
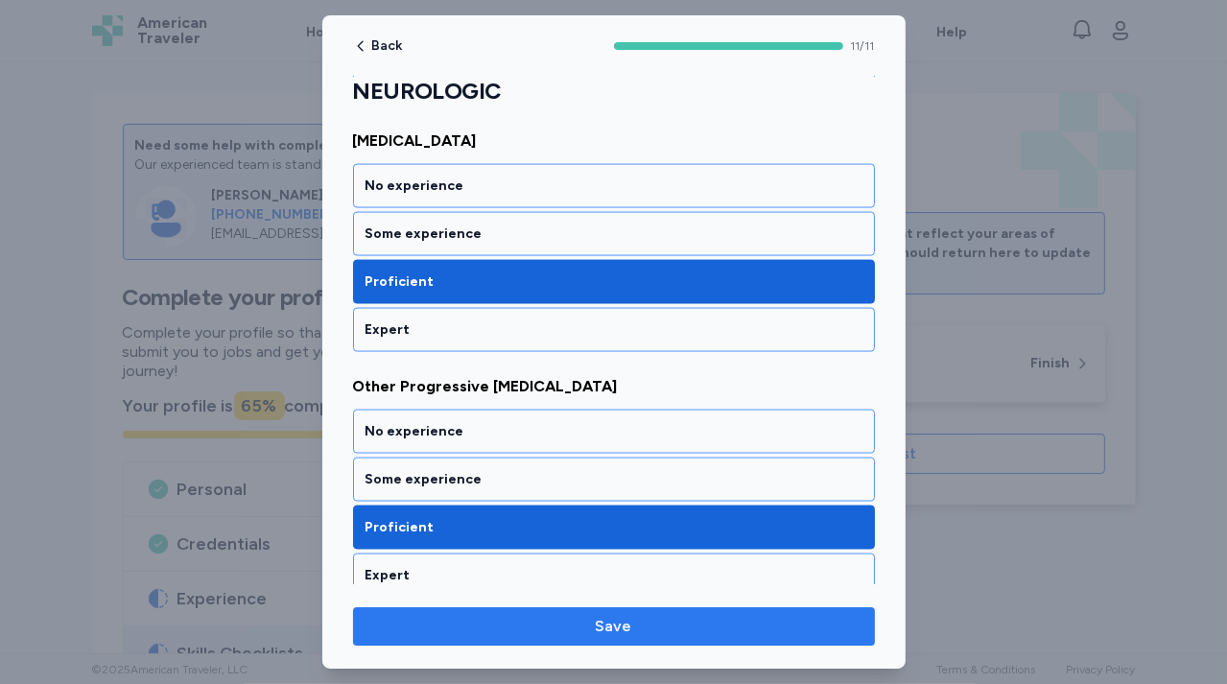
click at [593, 620] on span "Save" at bounding box center [613, 626] width 491 height 23
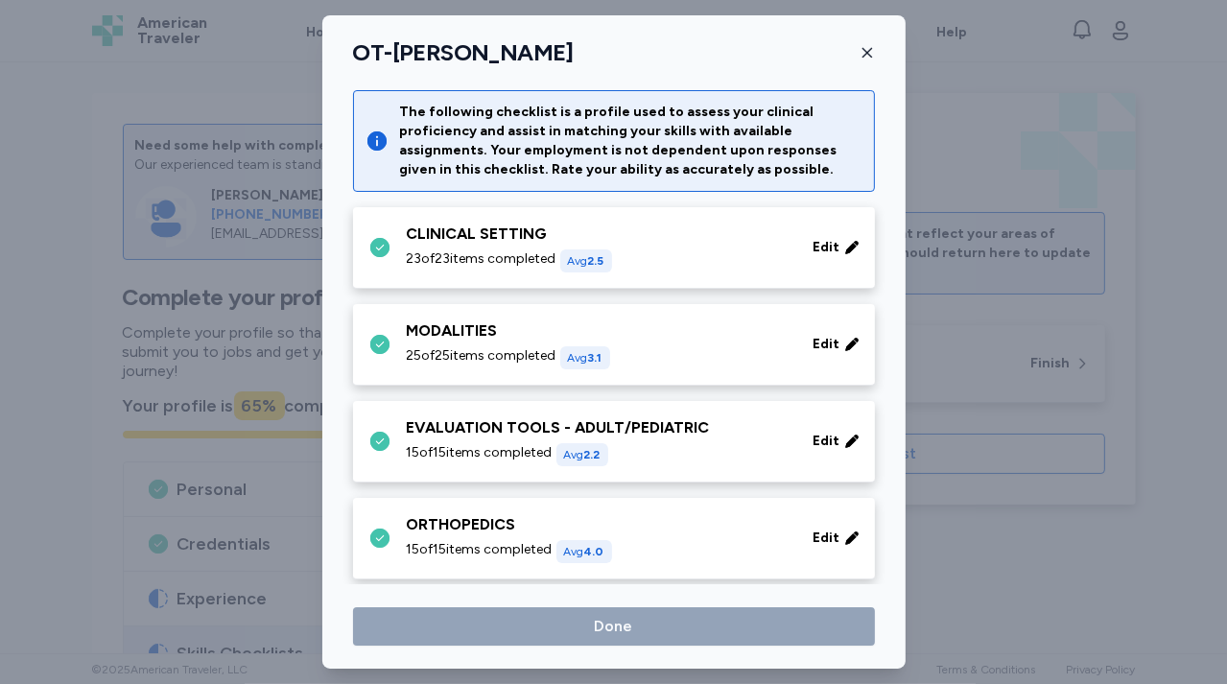
scroll to position [269, 0]
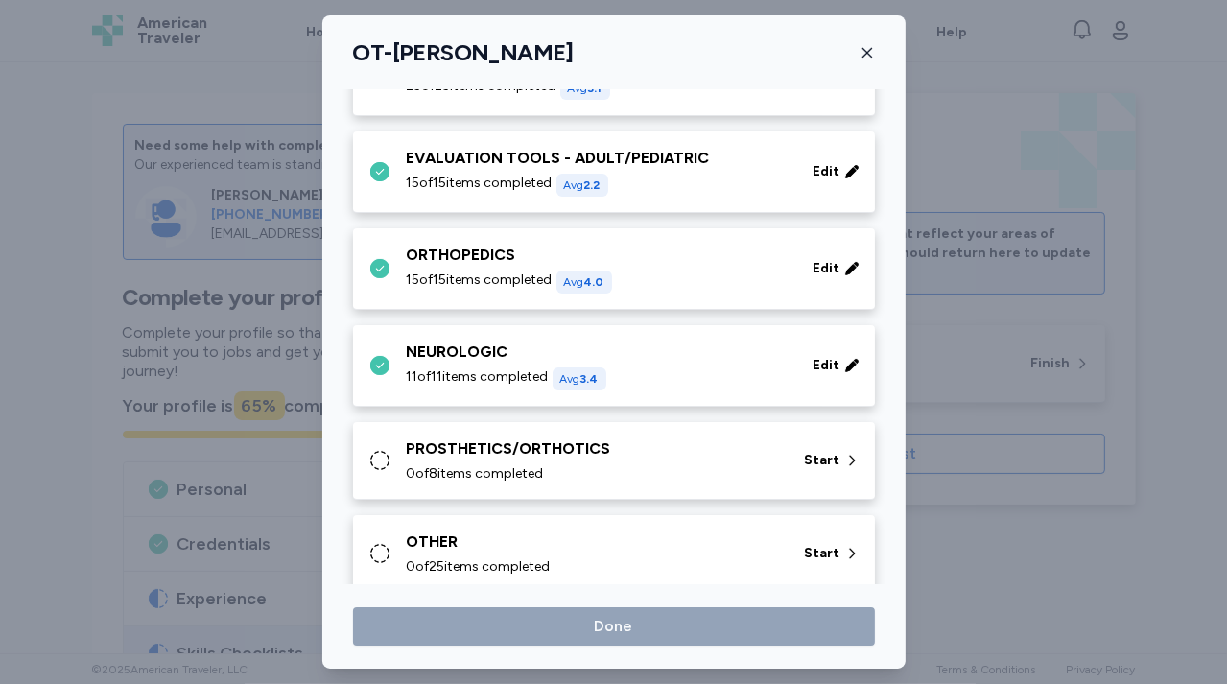
click at [538, 456] on div "PROSTHETICS/ORTHOTICS" at bounding box center [594, 448] width 375 height 23
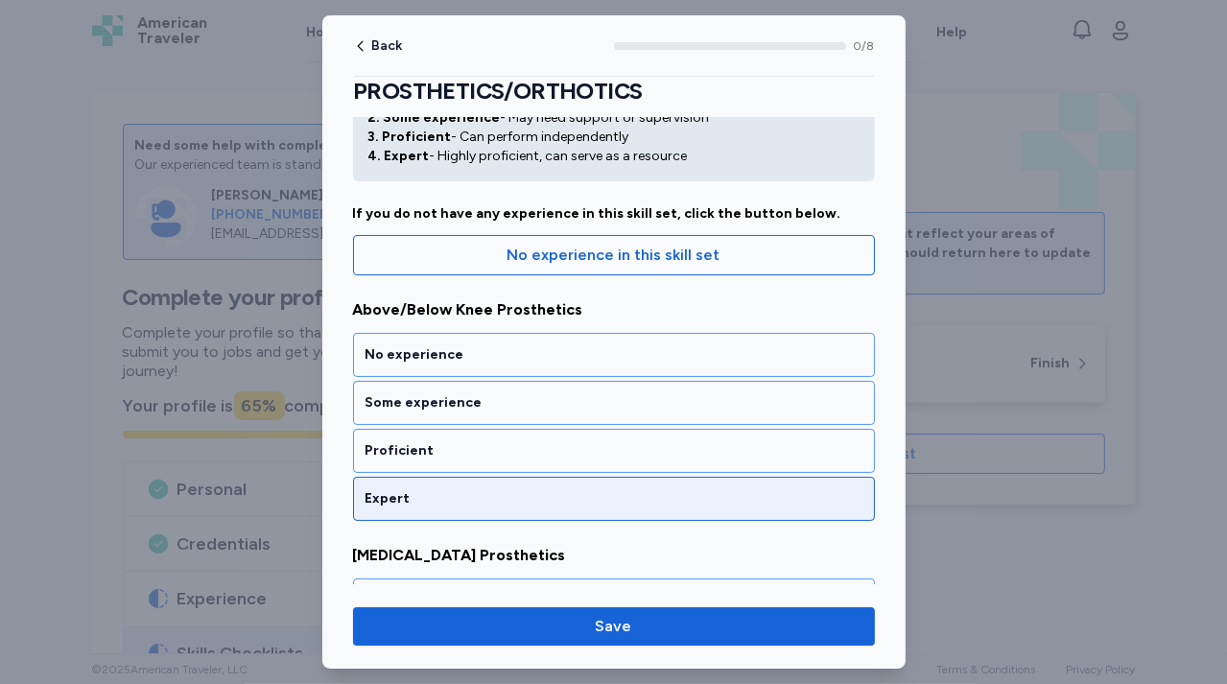
click at [523, 489] on div "Expert" at bounding box center [613, 498] width 497 height 19
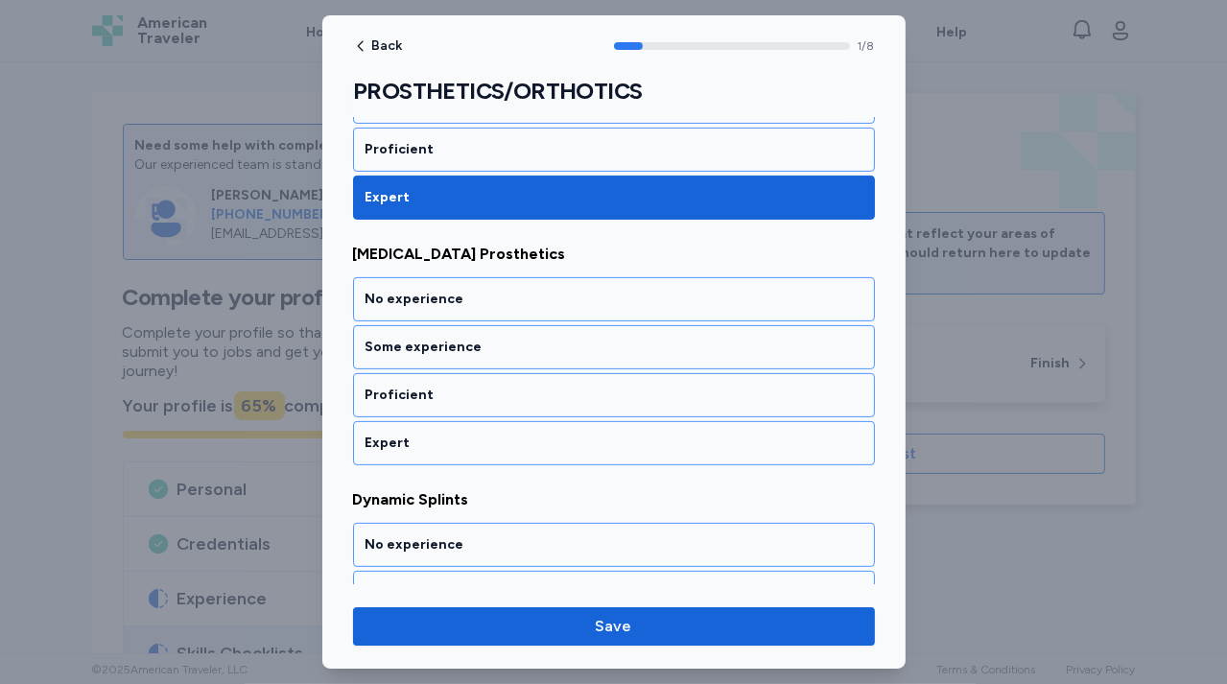
scroll to position [403, 0]
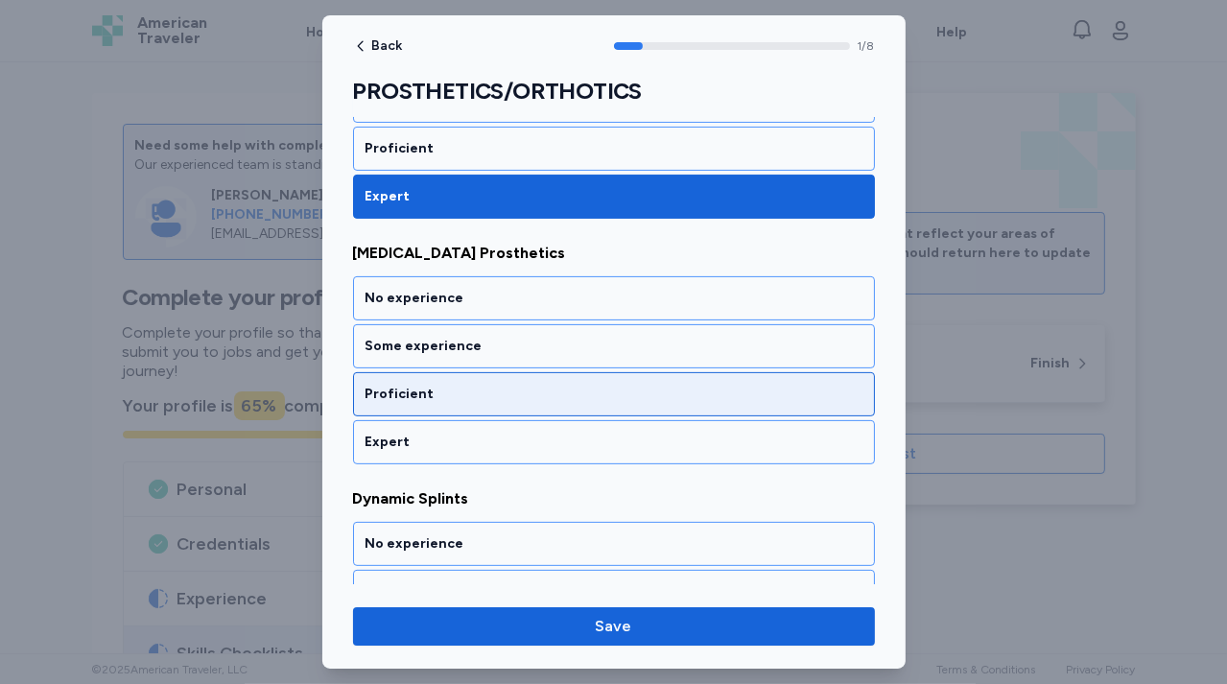
click at [530, 400] on div "Proficient" at bounding box center [613, 394] width 497 height 19
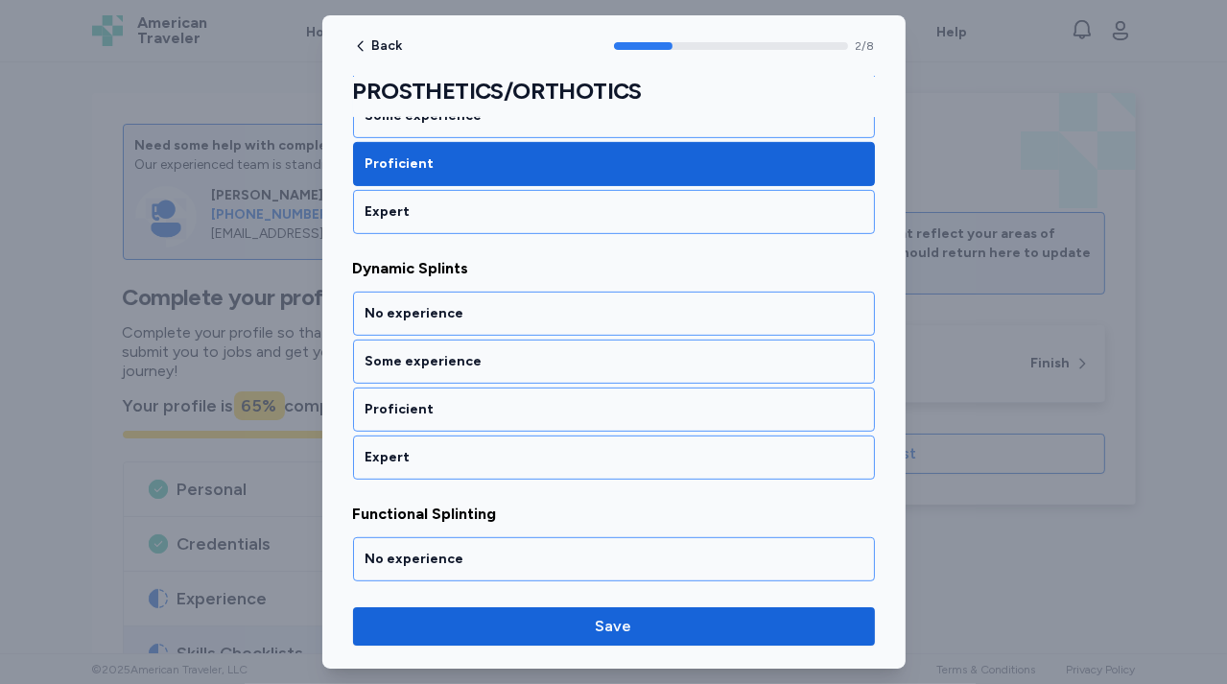
scroll to position [646, 0]
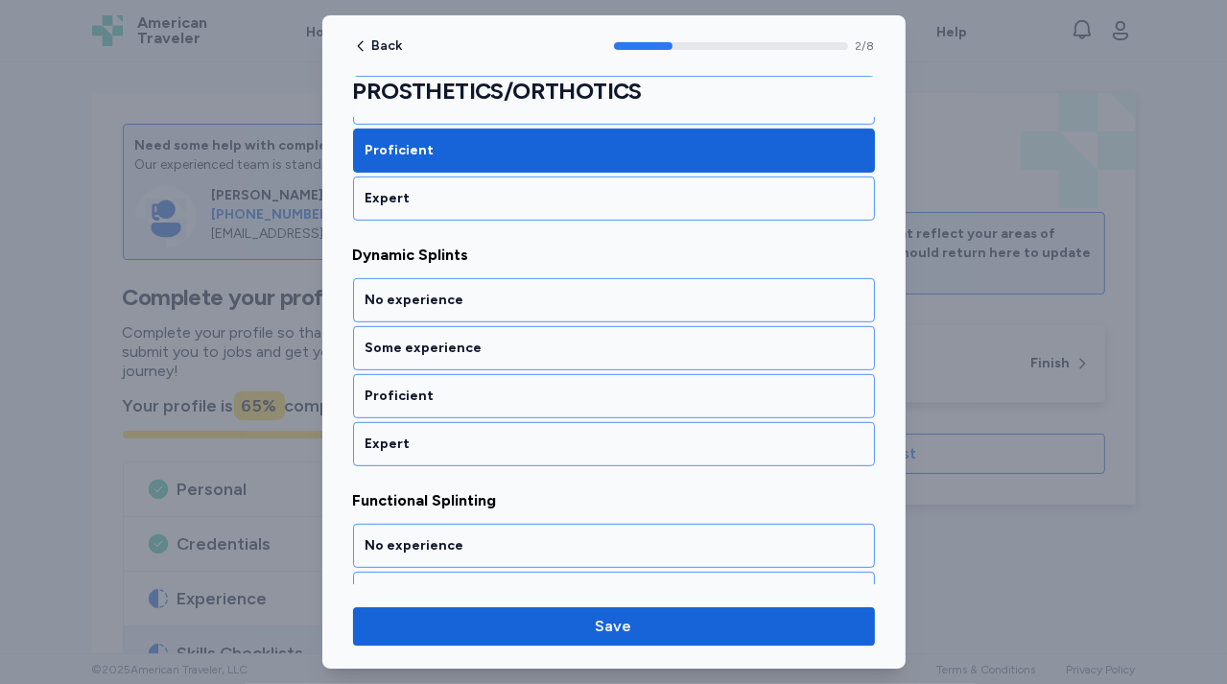
click at [530, 400] on div "Proficient" at bounding box center [613, 395] width 497 height 19
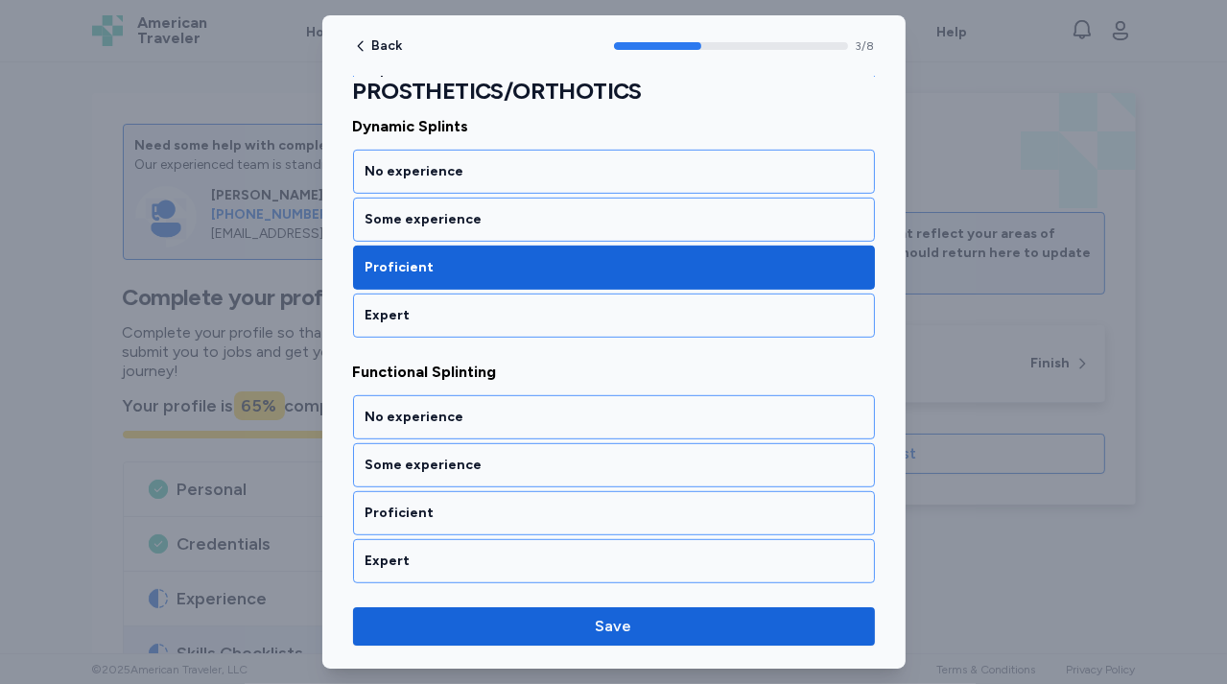
scroll to position [890, 0]
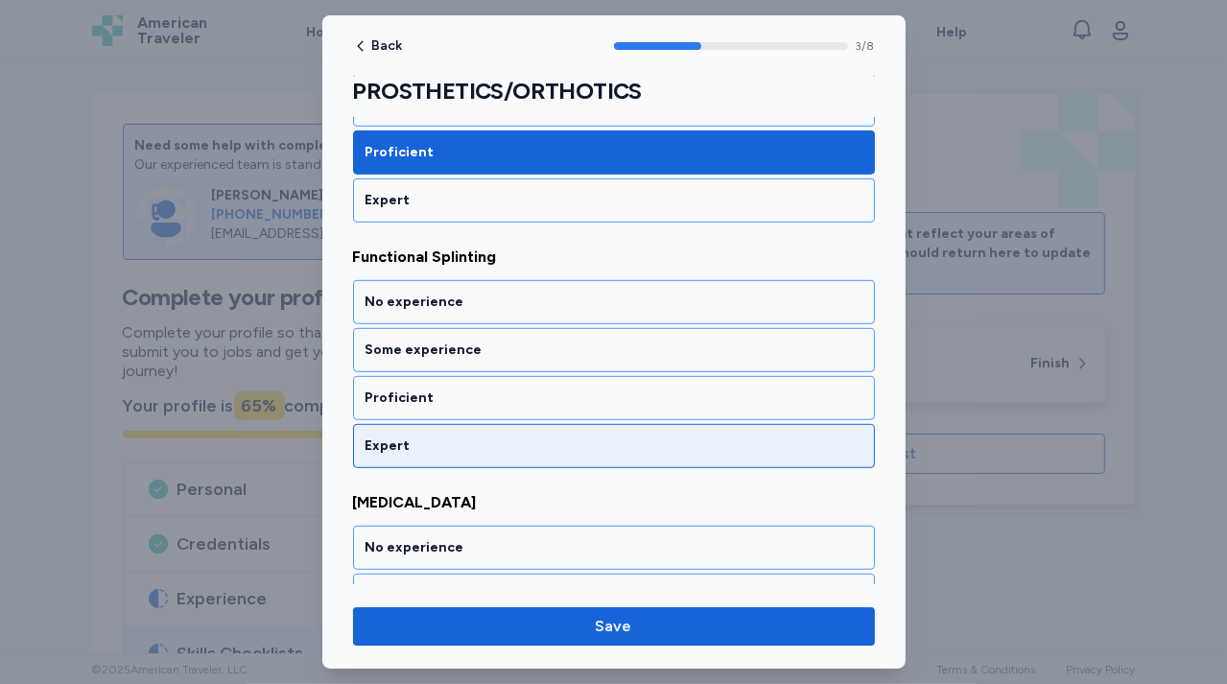
click at [536, 436] on div "Expert" at bounding box center [613, 445] width 497 height 19
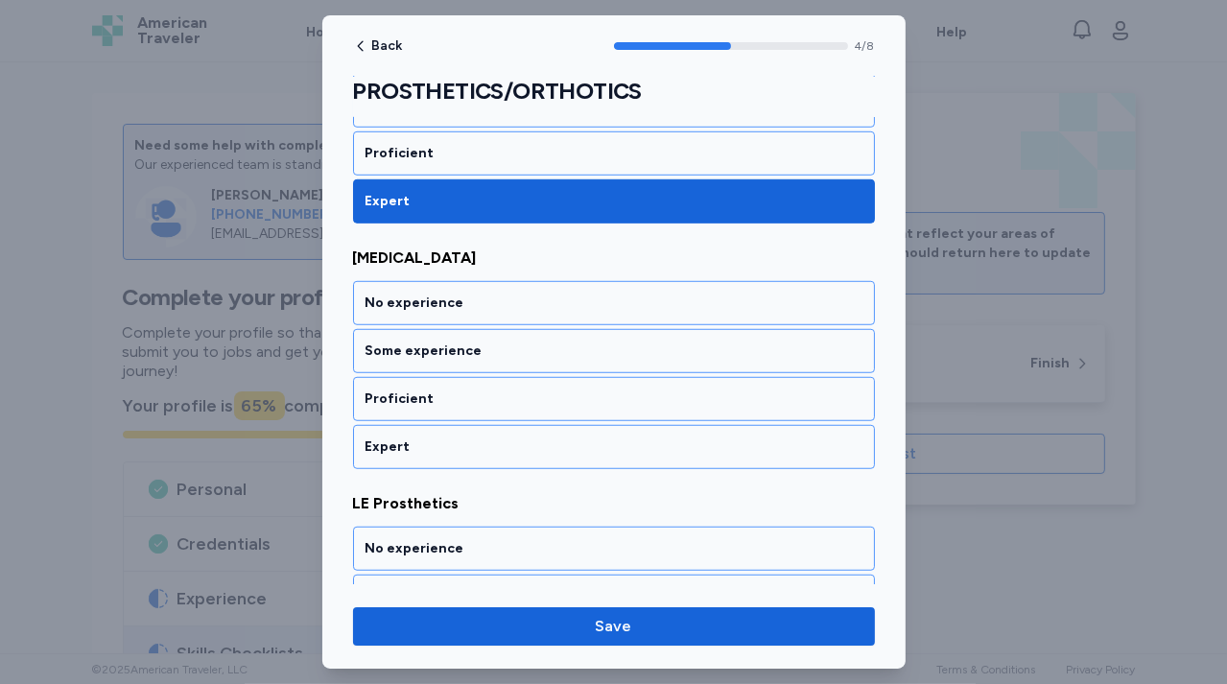
click at [536, 437] on div "Expert" at bounding box center [613, 446] width 497 height 19
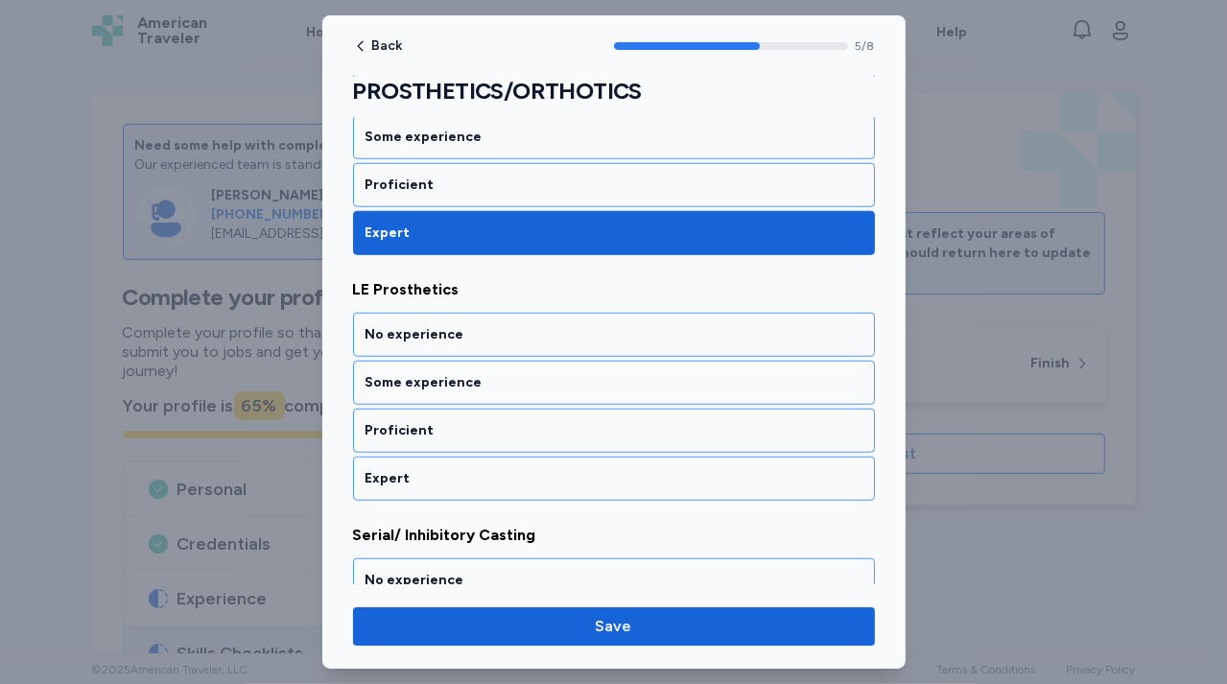
scroll to position [1378, 0]
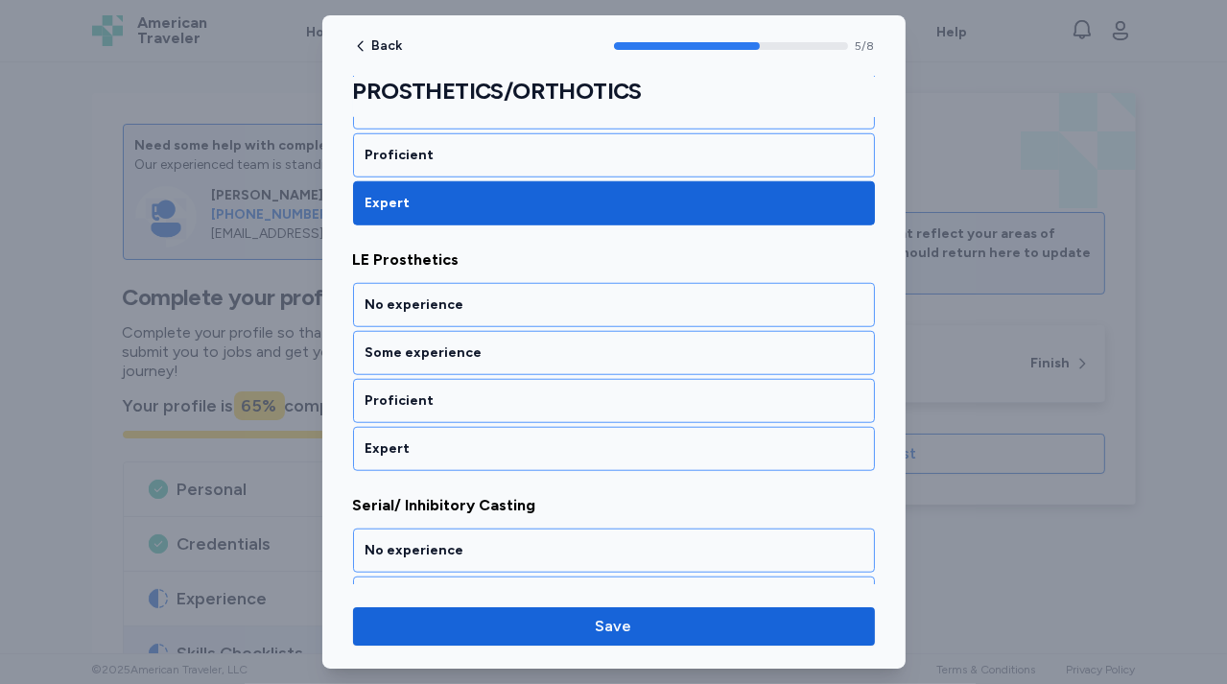
click at [536, 439] on div "Expert" at bounding box center [613, 448] width 497 height 19
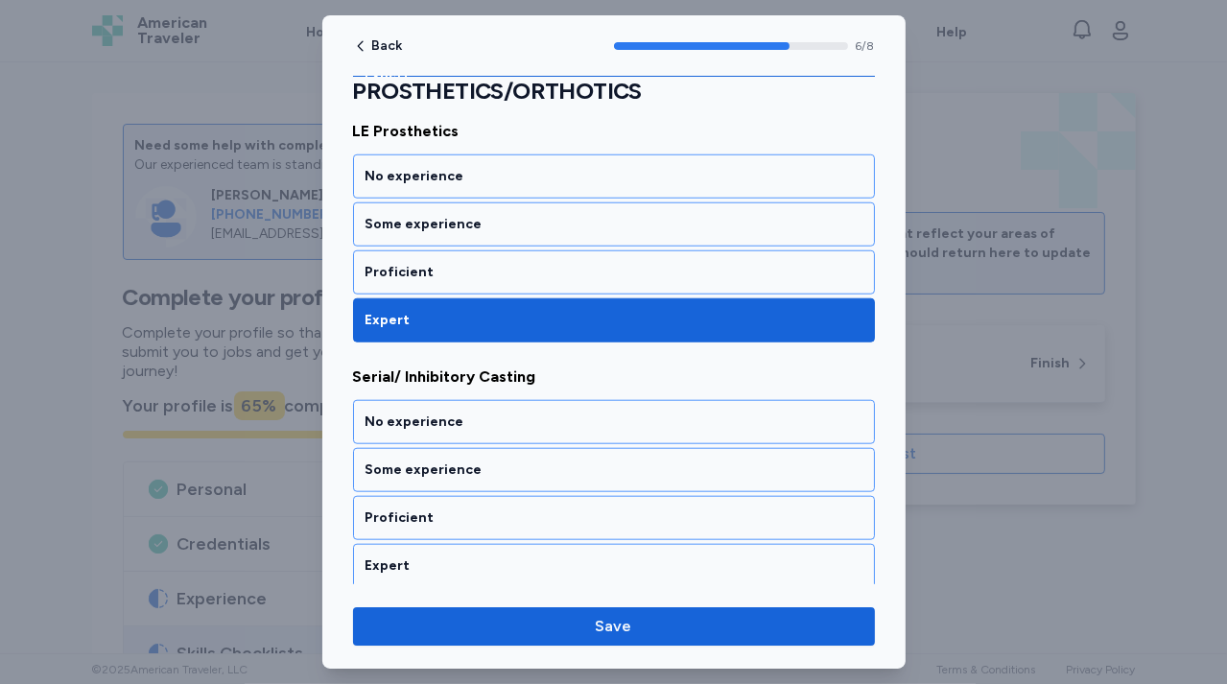
scroll to position [1623, 0]
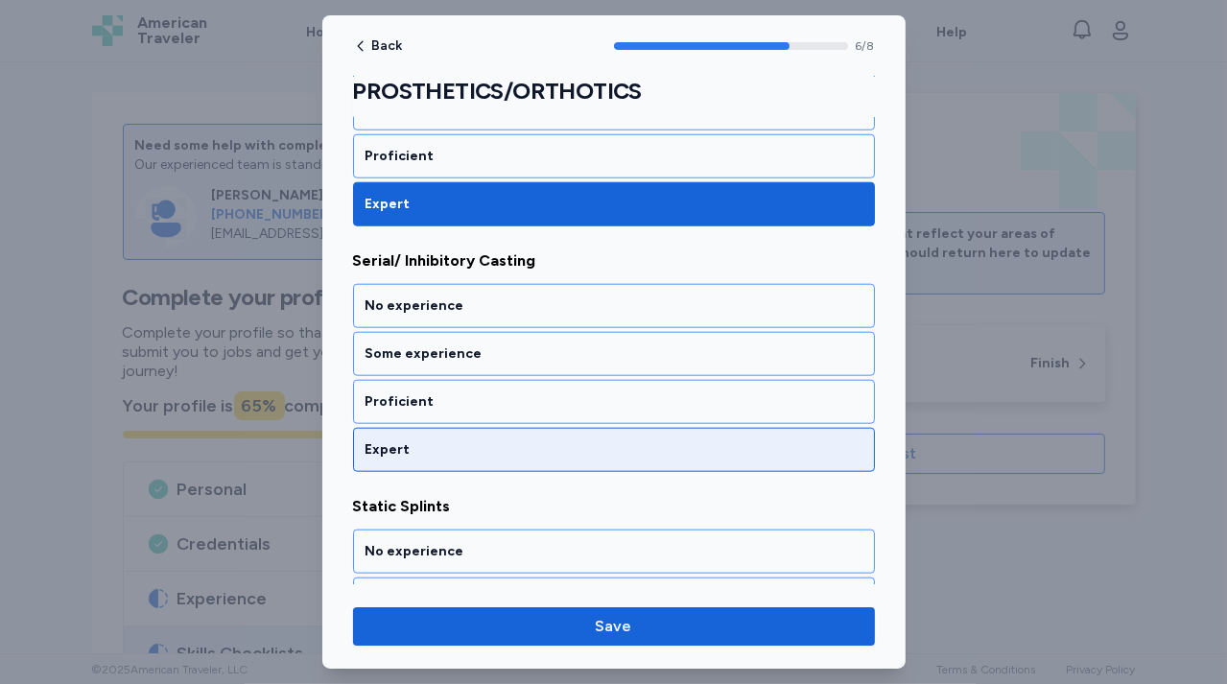
click at [535, 440] on div "Expert" at bounding box center [613, 449] width 497 height 19
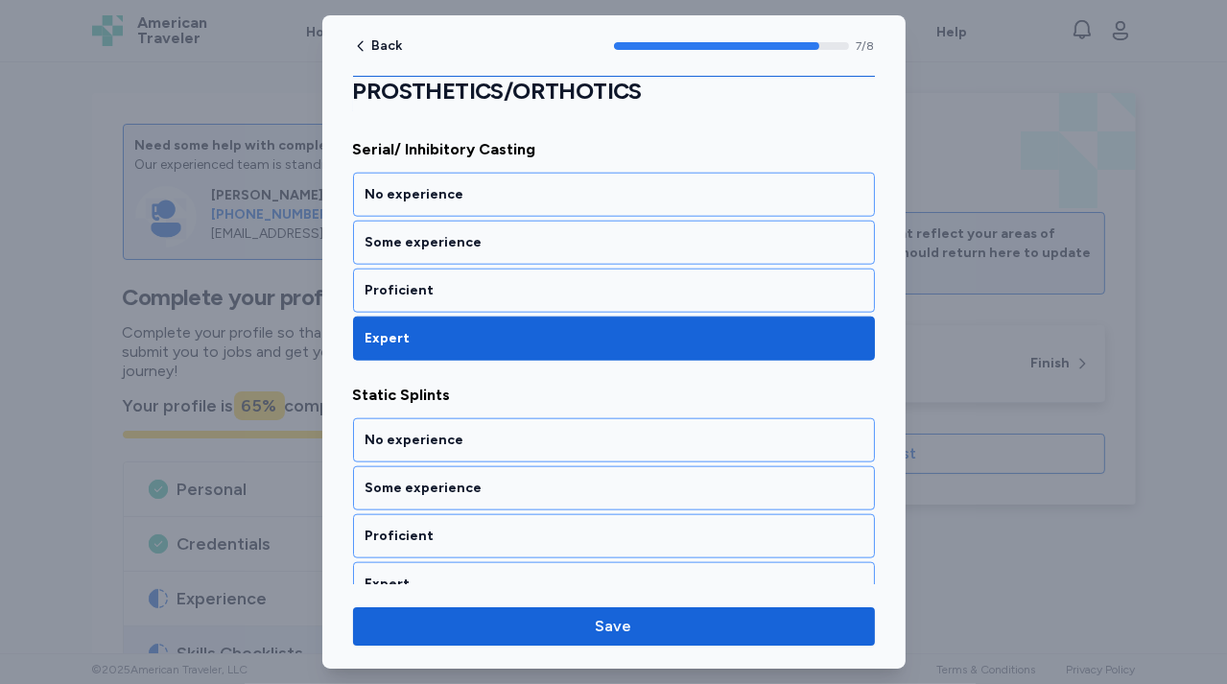
scroll to position [1747, 0]
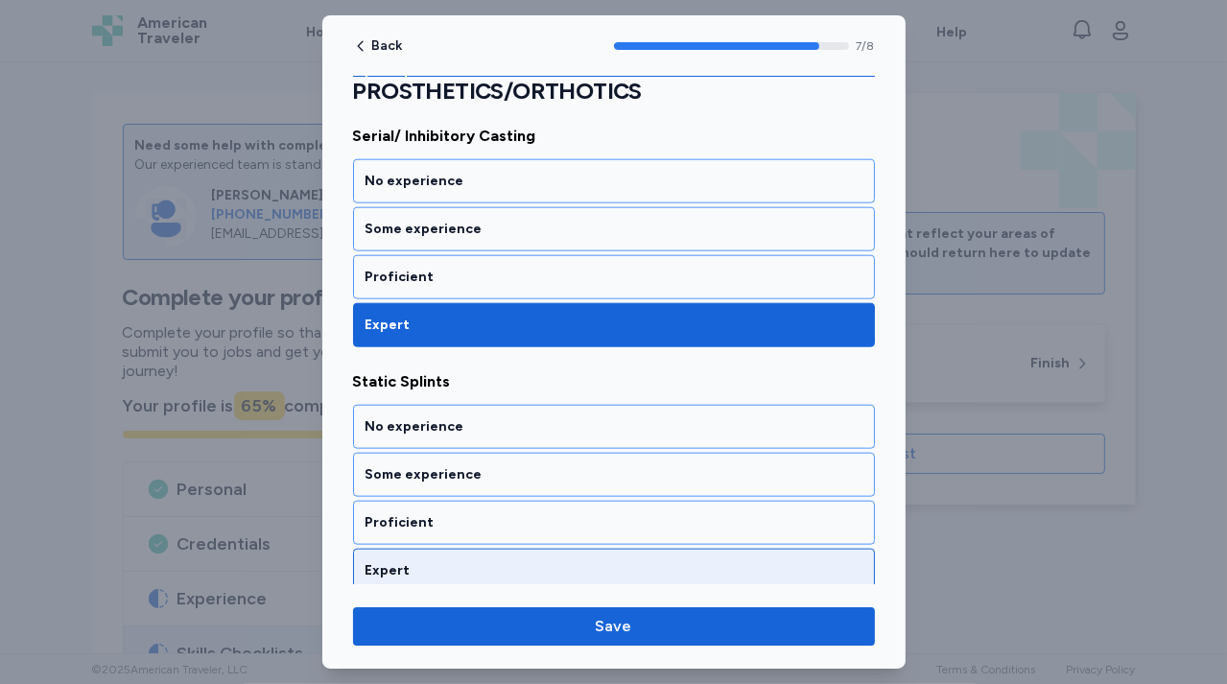
click at [512, 562] on div "Expert" at bounding box center [613, 570] width 497 height 19
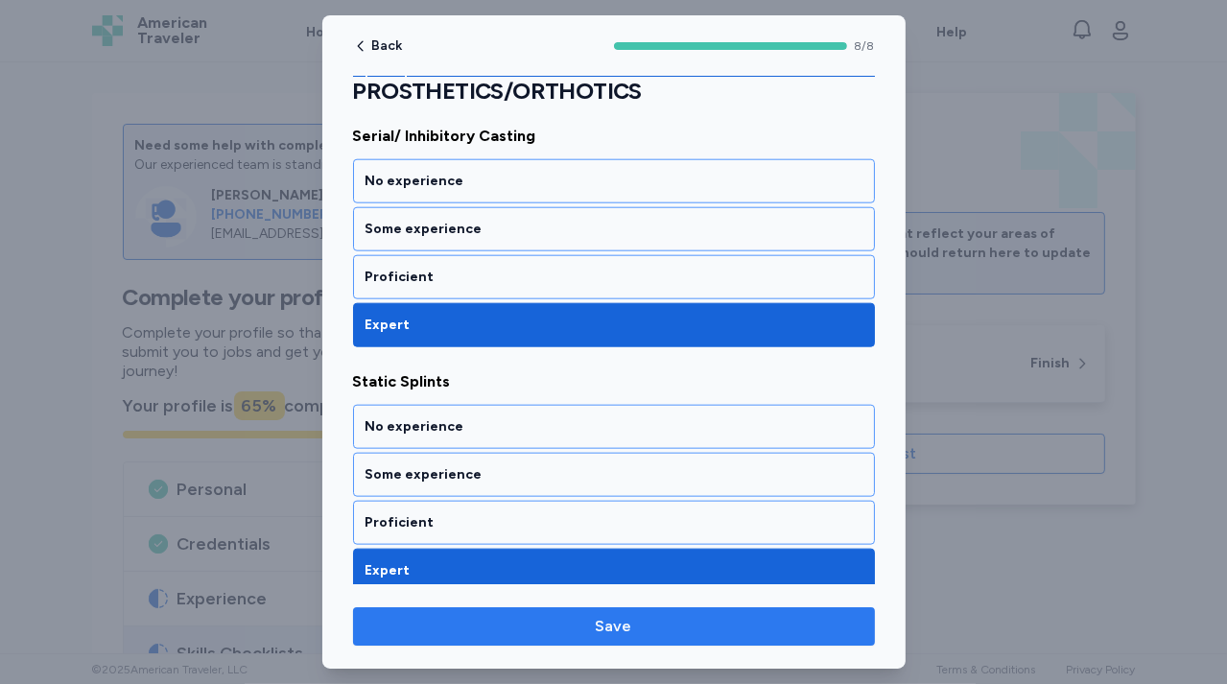
click at [544, 621] on span "Save" at bounding box center [613, 626] width 491 height 23
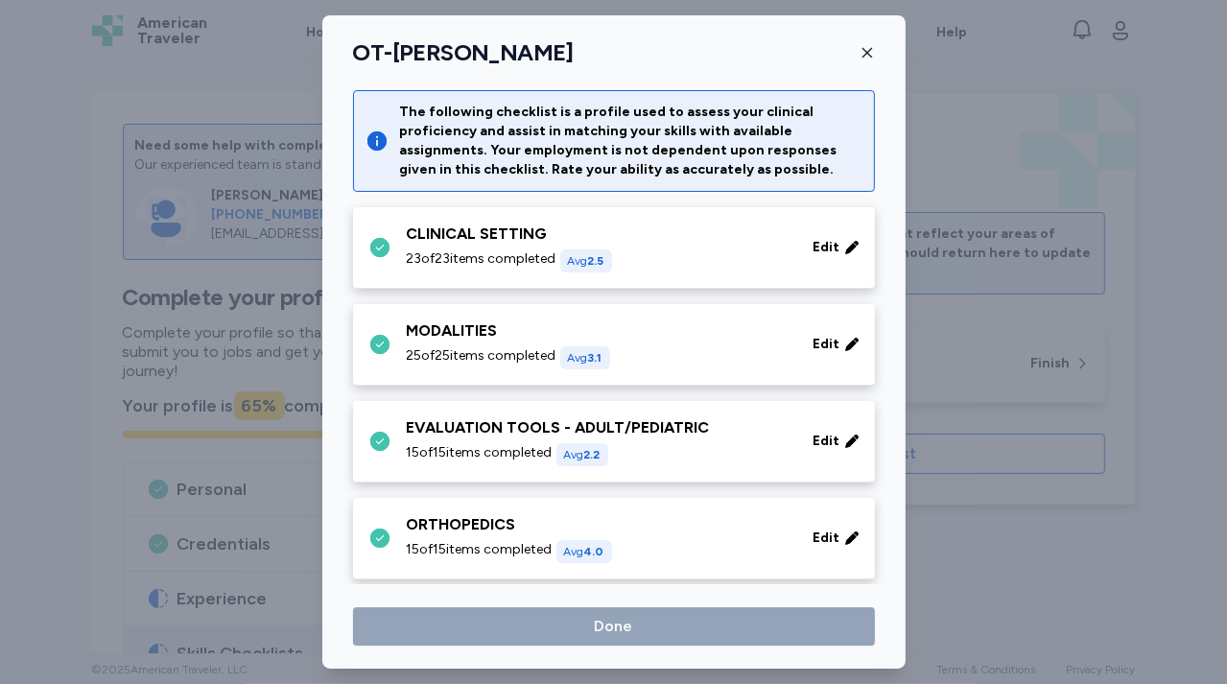
scroll to position [269, 0]
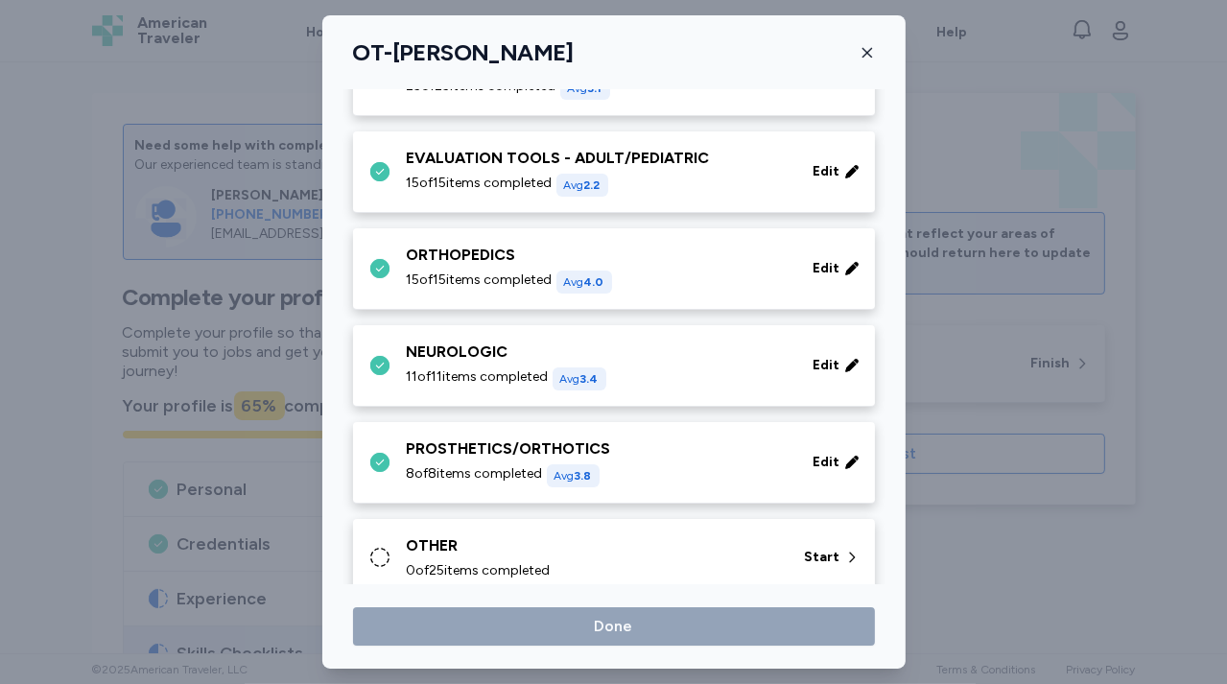
click at [550, 546] on div "OTHER" at bounding box center [594, 545] width 375 height 23
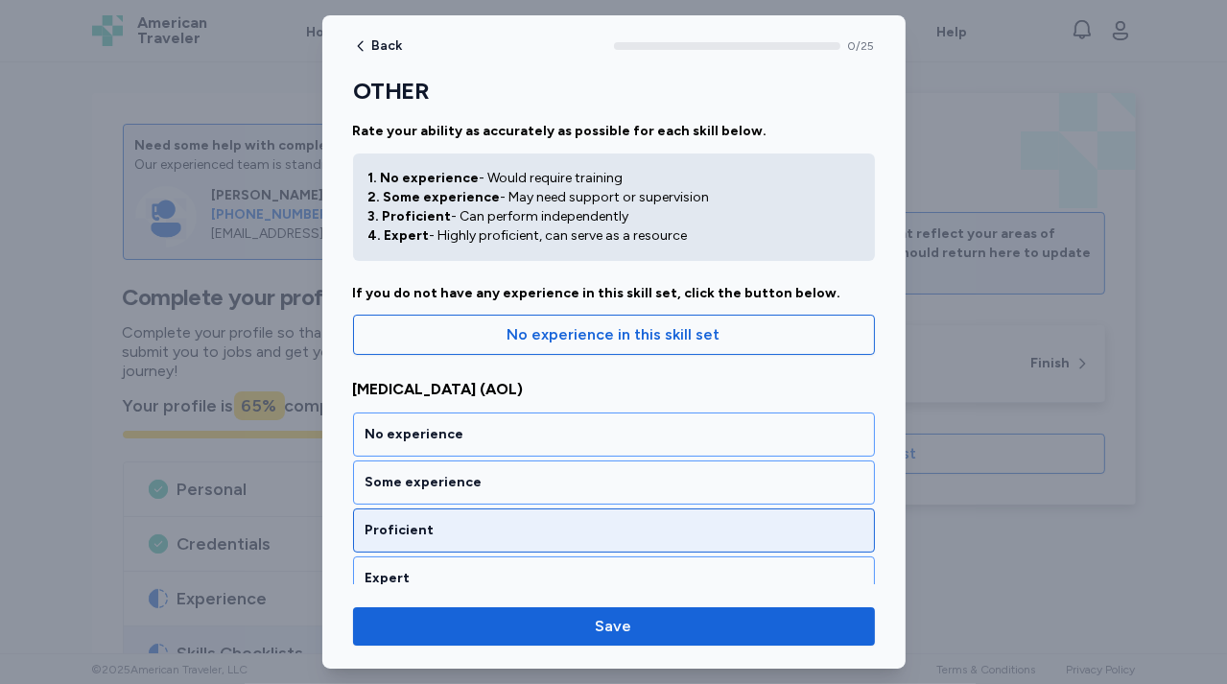
scroll to position [41, 0]
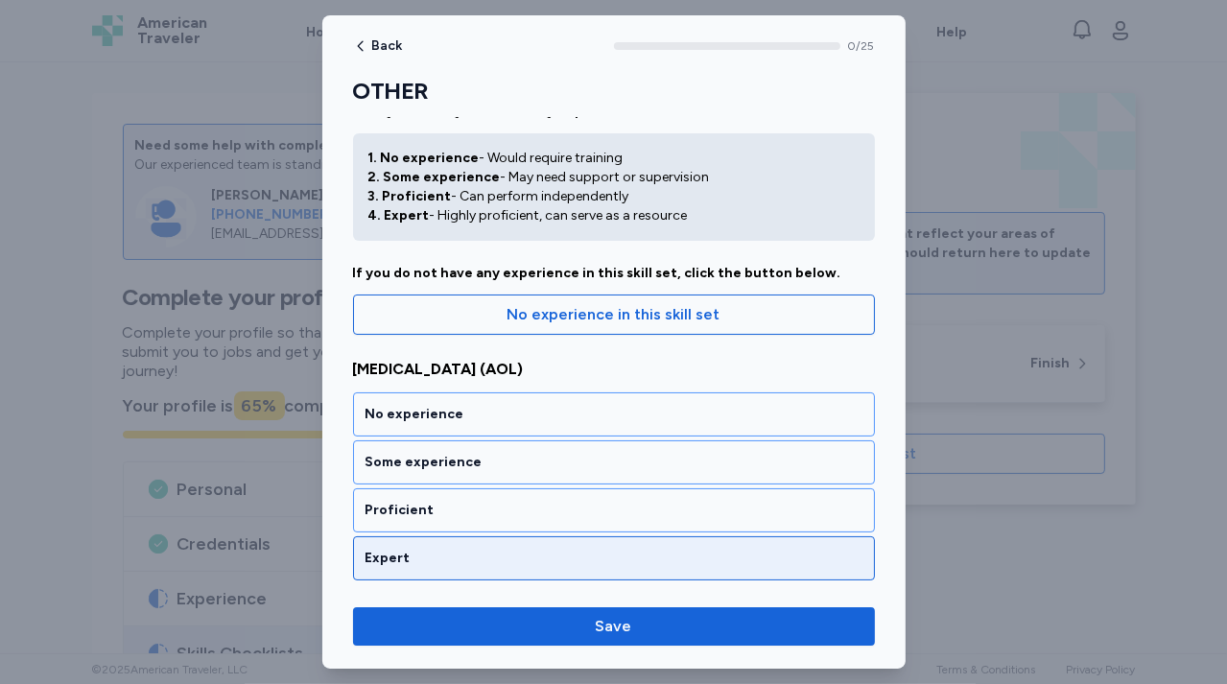
click at [544, 556] on div "Expert" at bounding box center [613, 558] width 497 height 19
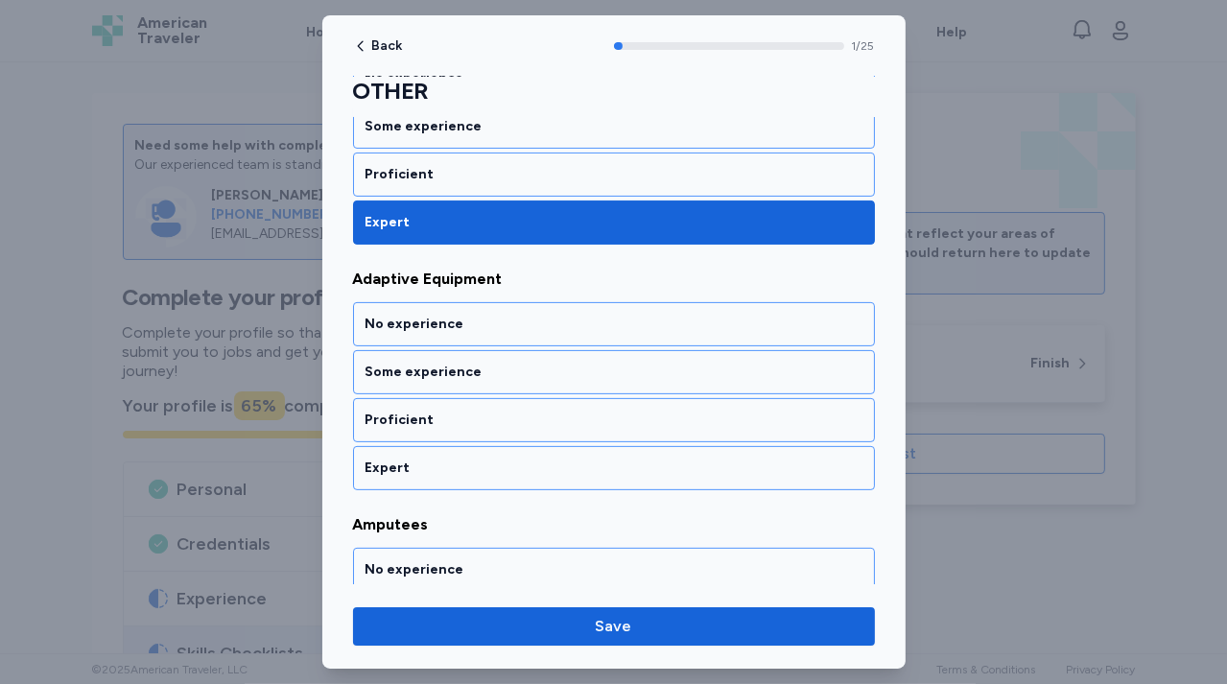
scroll to position [403, 0]
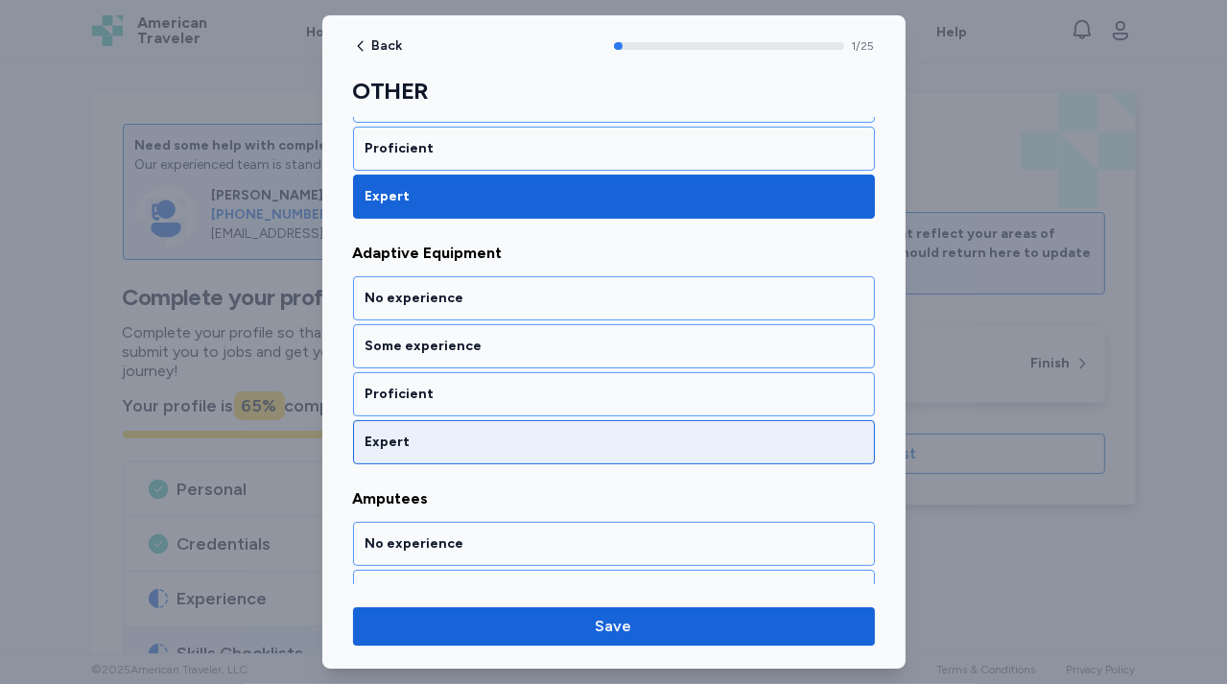
click at [550, 448] on div "Expert" at bounding box center [614, 442] width 522 height 44
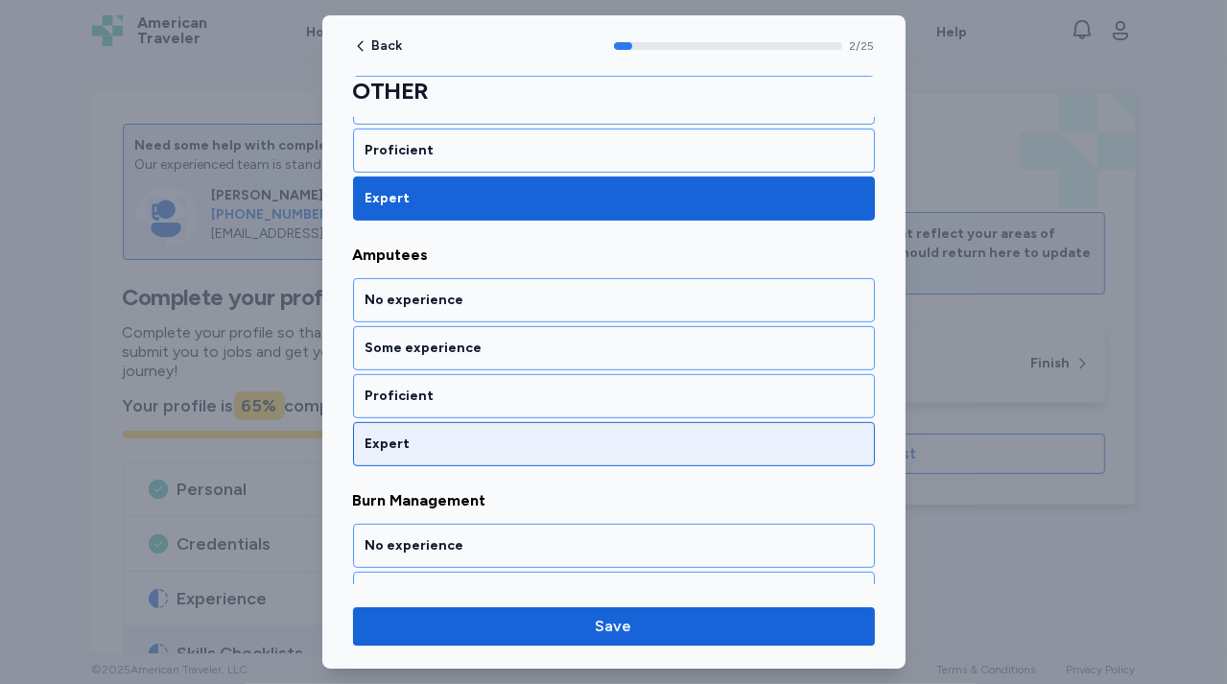
click at [550, 449] on div "Expert" at bounding box center [614, 444] width 522 height 44
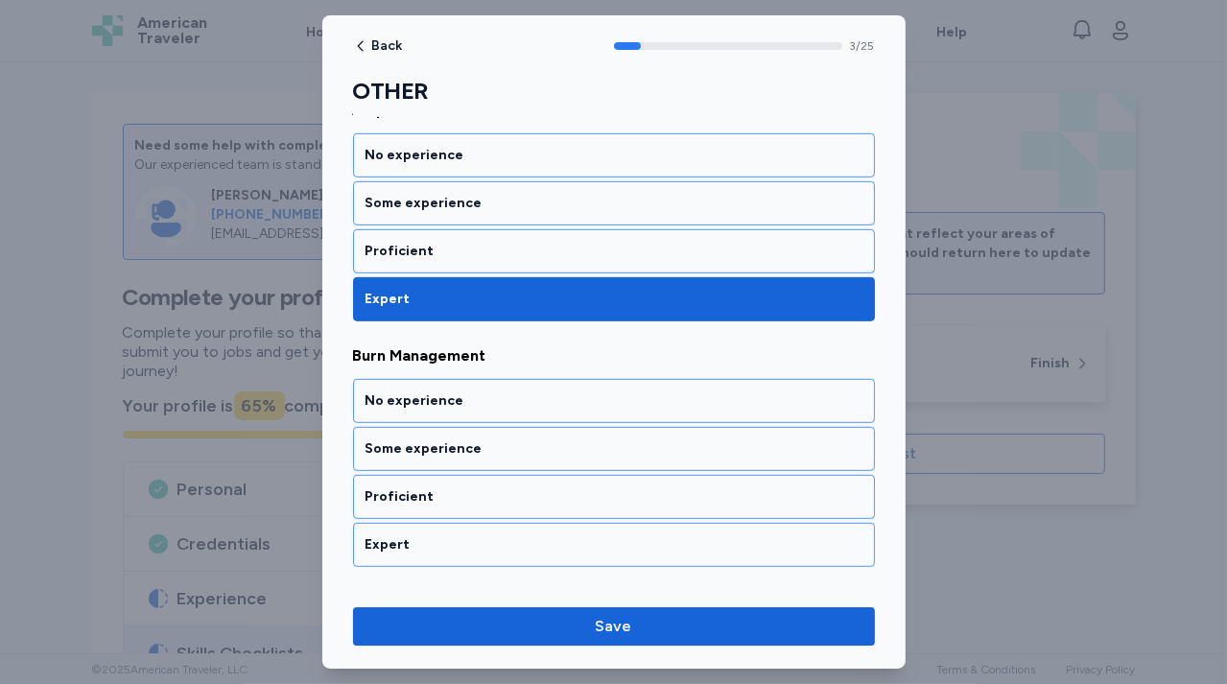
scroll to position [890, 0]
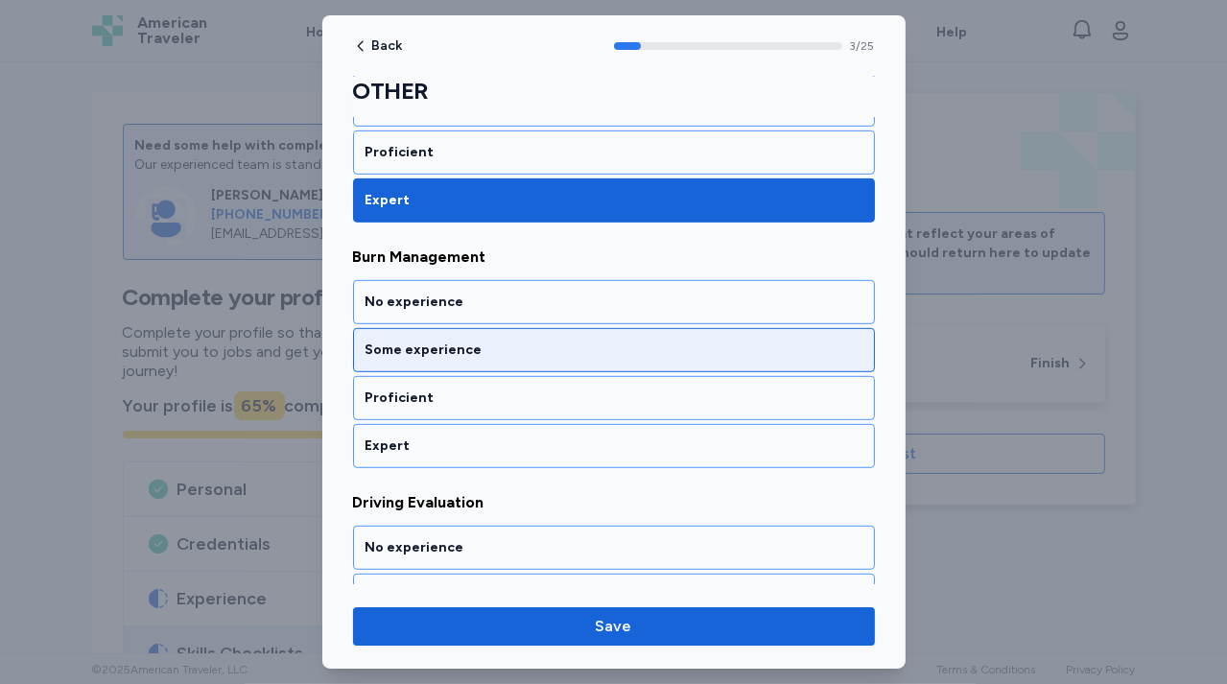
click at [558, 352] on div "Some experience" at bounding box center [613, 349] width 497 height 19
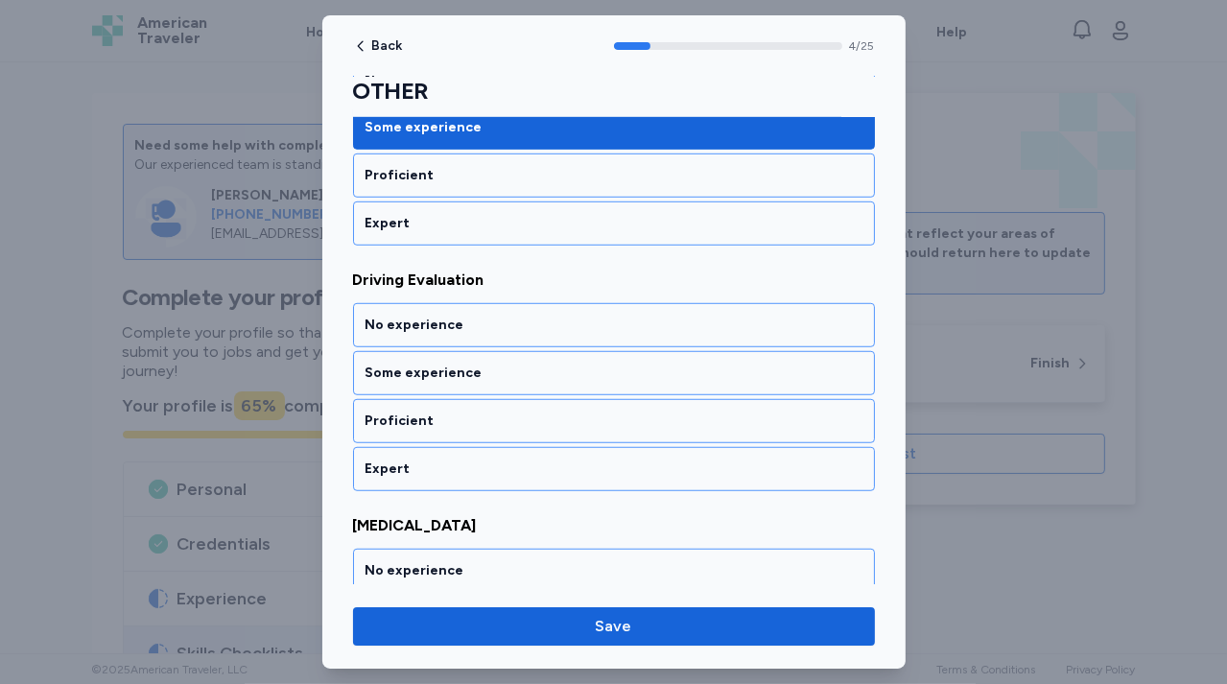
scroll to position [1135, 0]
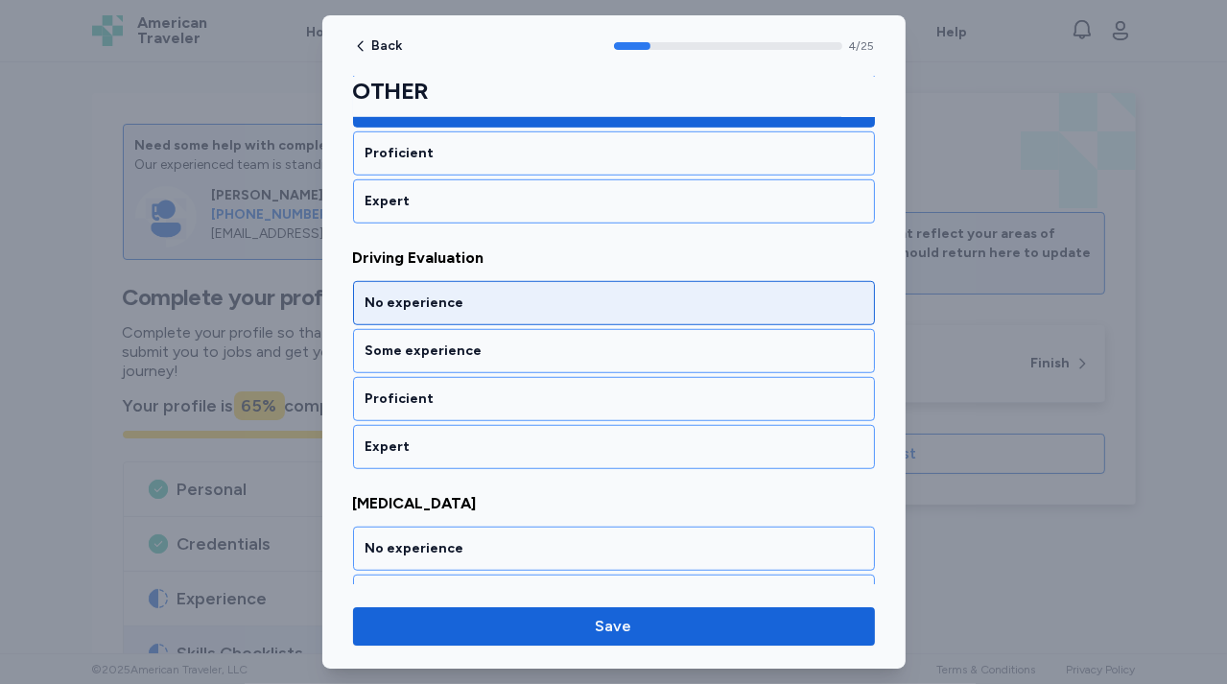
click at [545, 293] on div "No experience" at bounding box center [613, 302] width 497 height 19
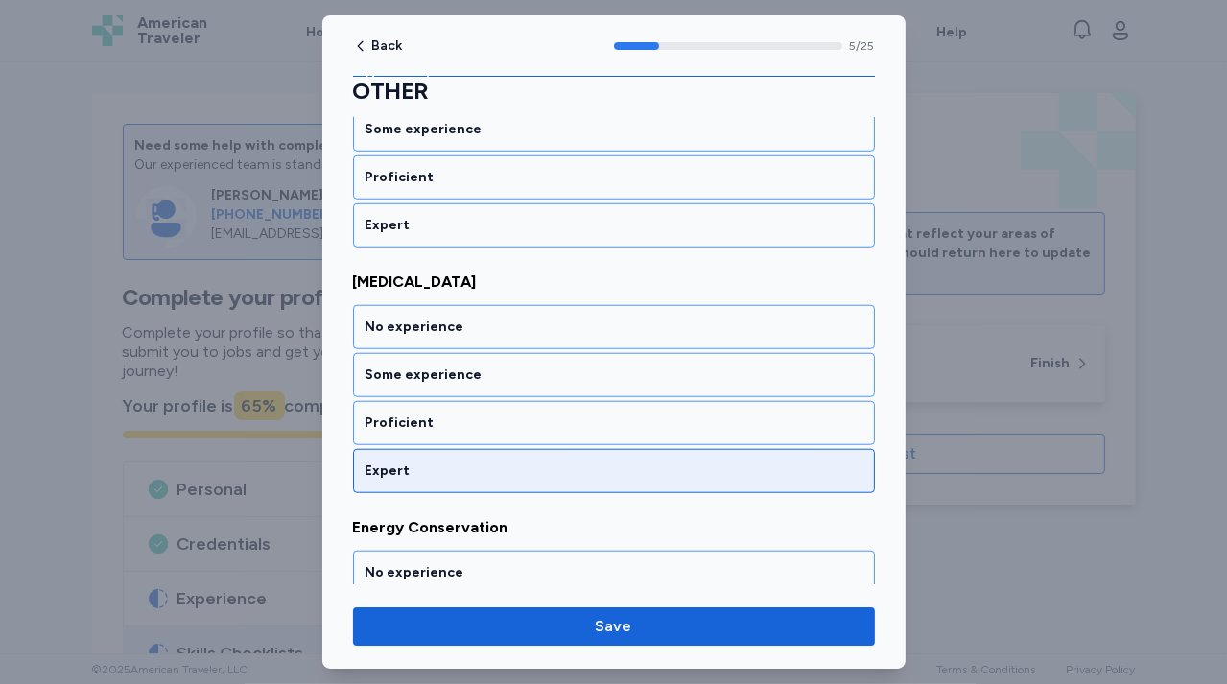
scroll to position [1378, 0]
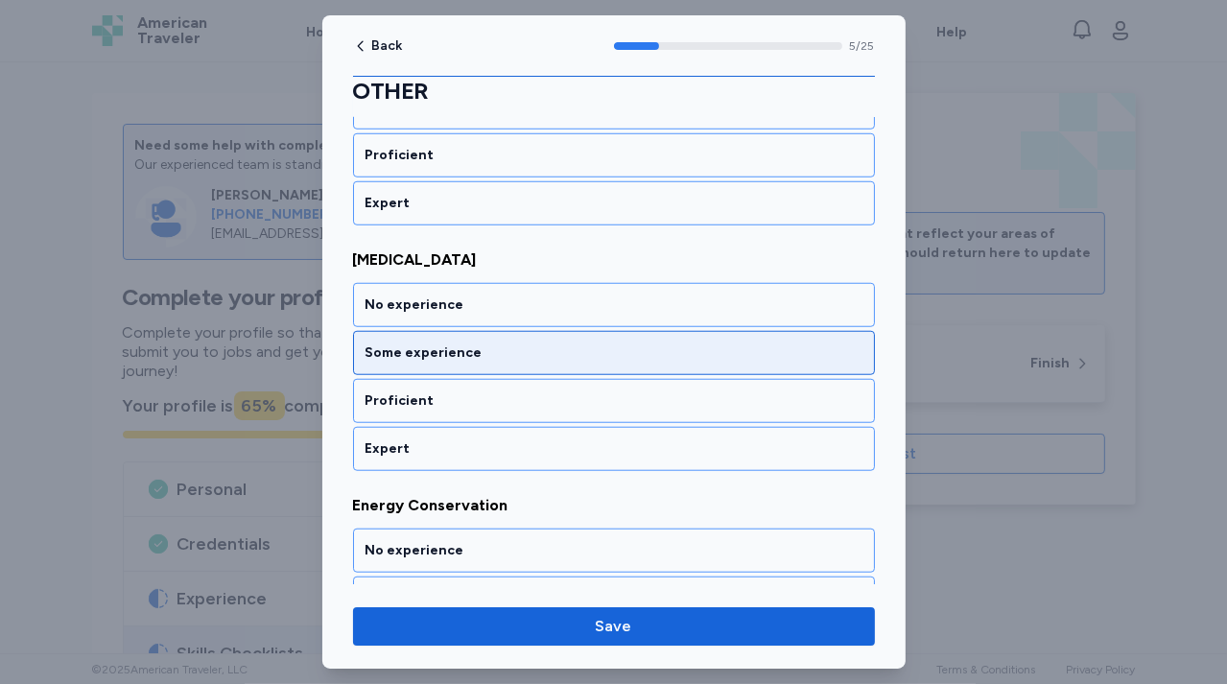
click at [526, 343] on div "Some experience" at bounding box center [613, 352] width 497 height 19
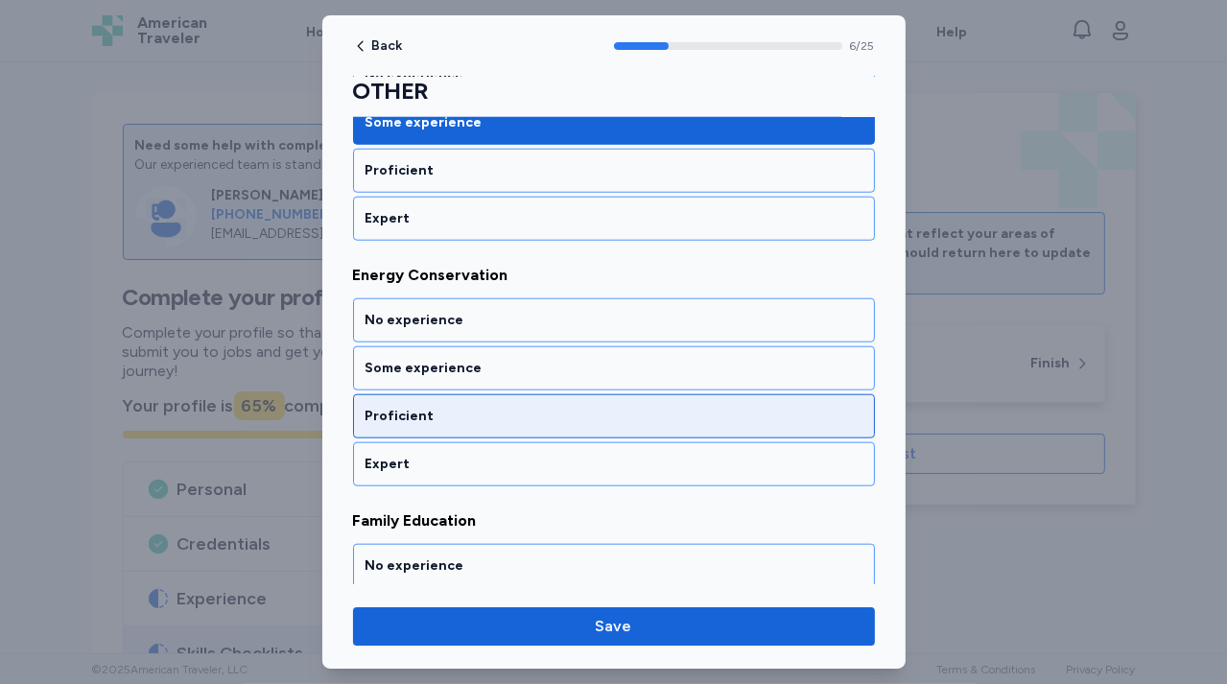
scroll to position [1623, 0]
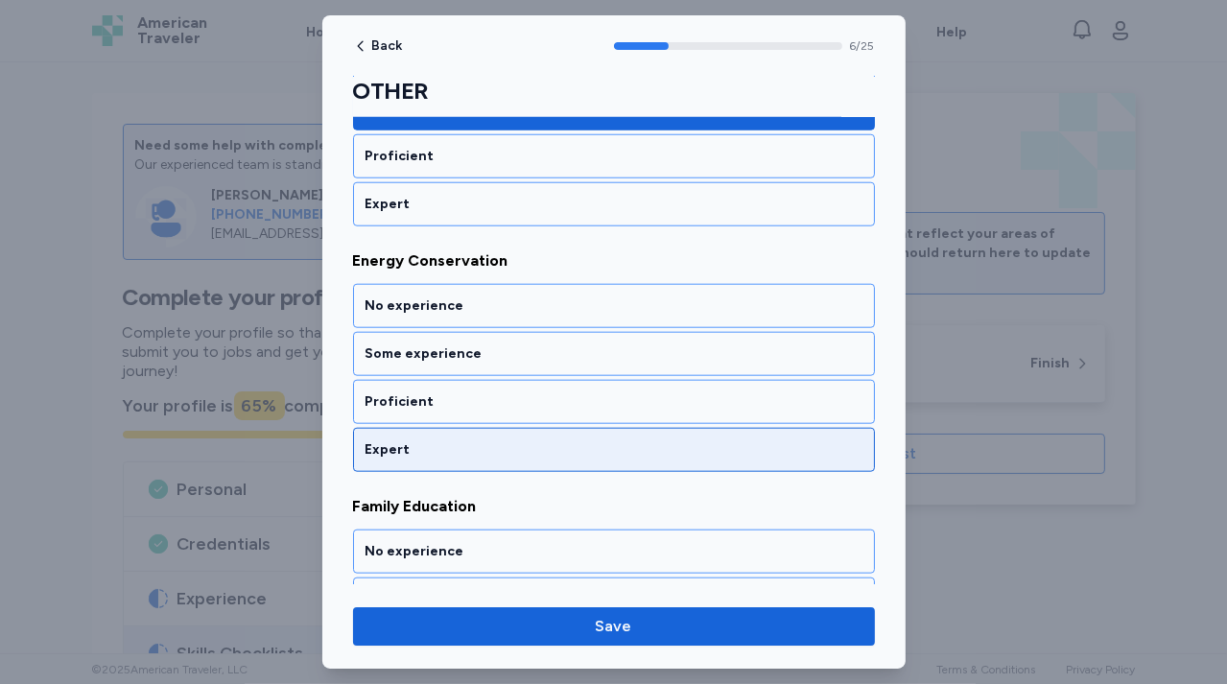
click at [515, 440] on div "Expert" at bounding box center [613, 449] width 497 height 19
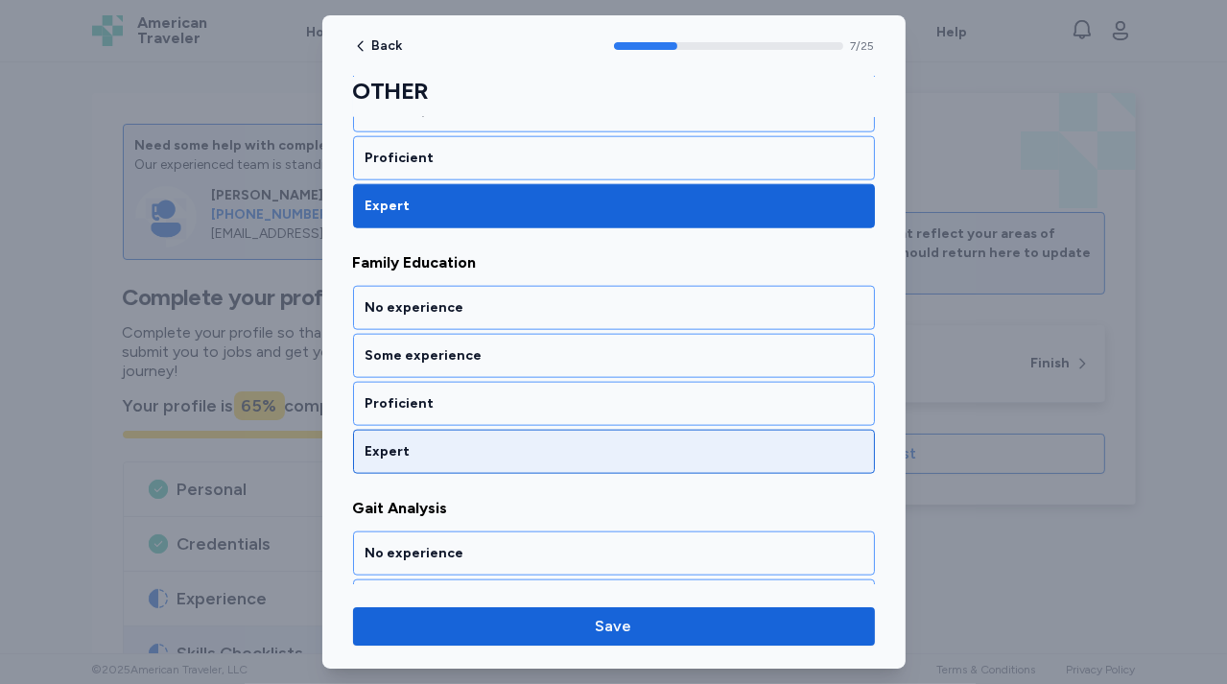
click at [515, 442] on div "Expert" at bounding box center [613, 451] width 497 height 19
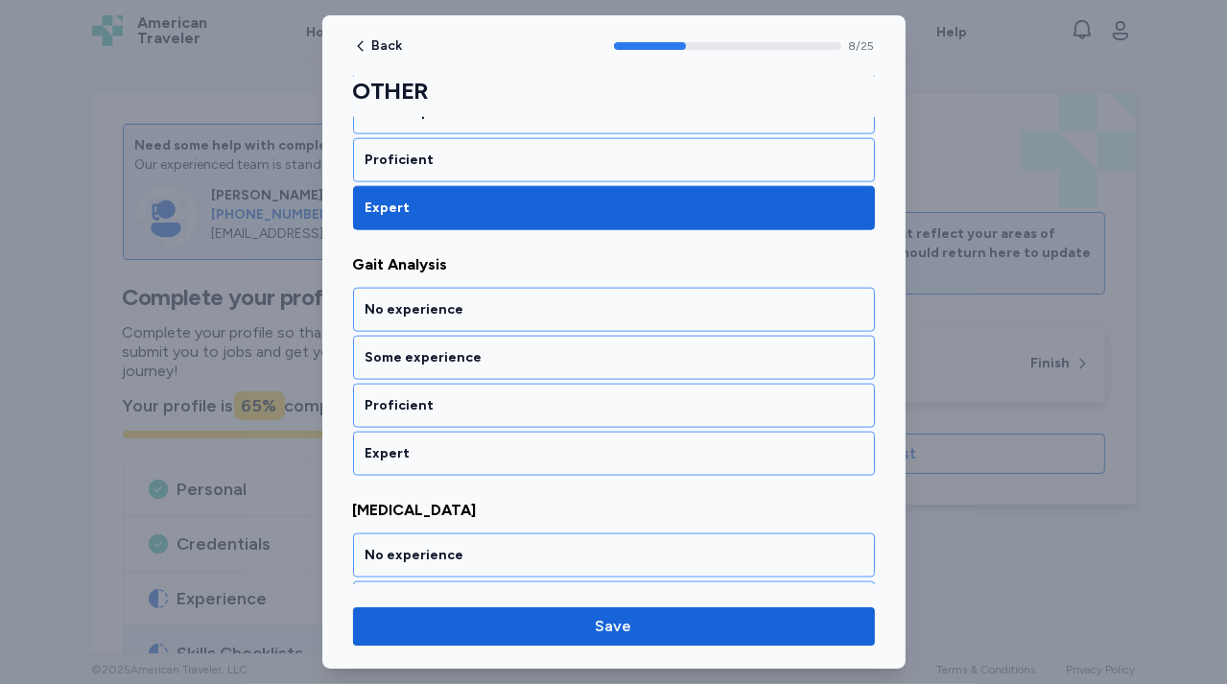
click at [515, 444] on div "Expert" at bounding box center [613, 453] width 497 height 19
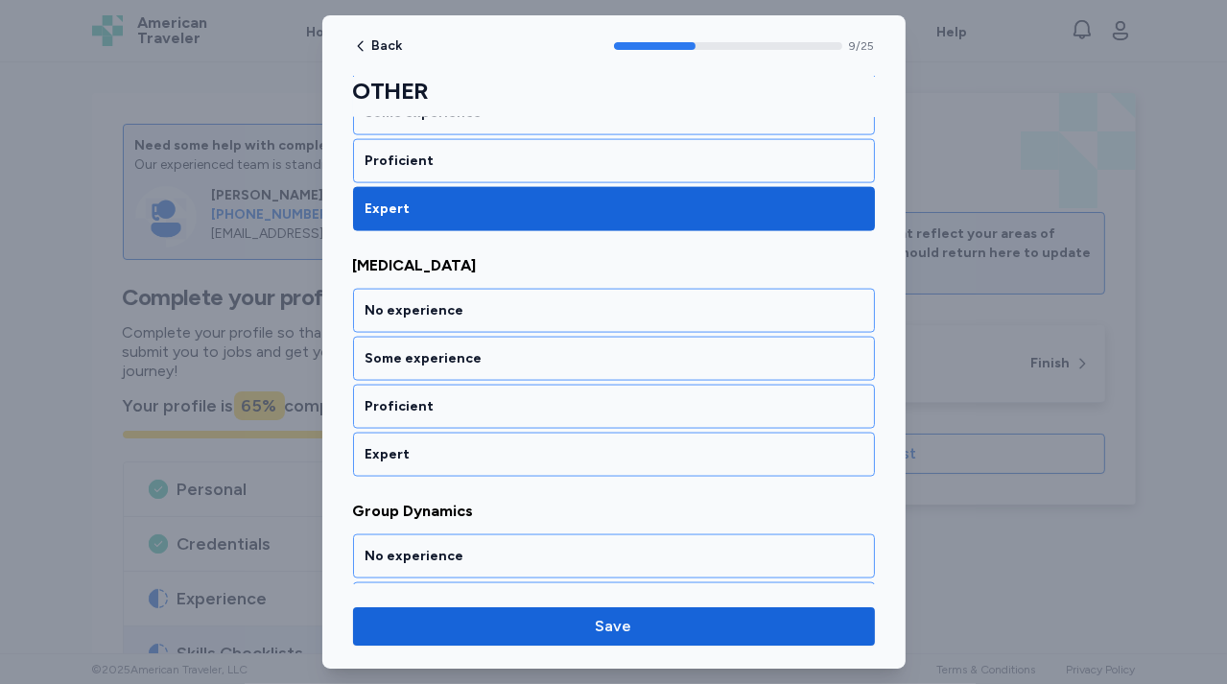
click at [515, 445] on div "Expert" at bounding box center [613, 454] width 497 height 19
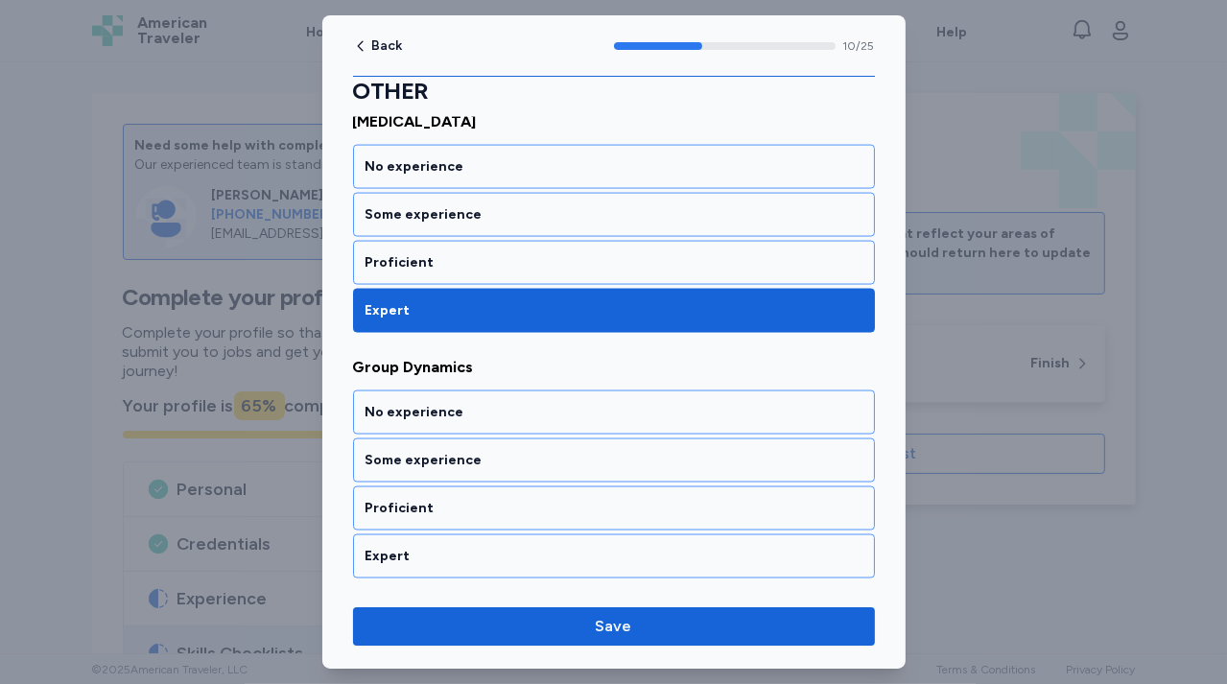
scroll to position [2598, 0]
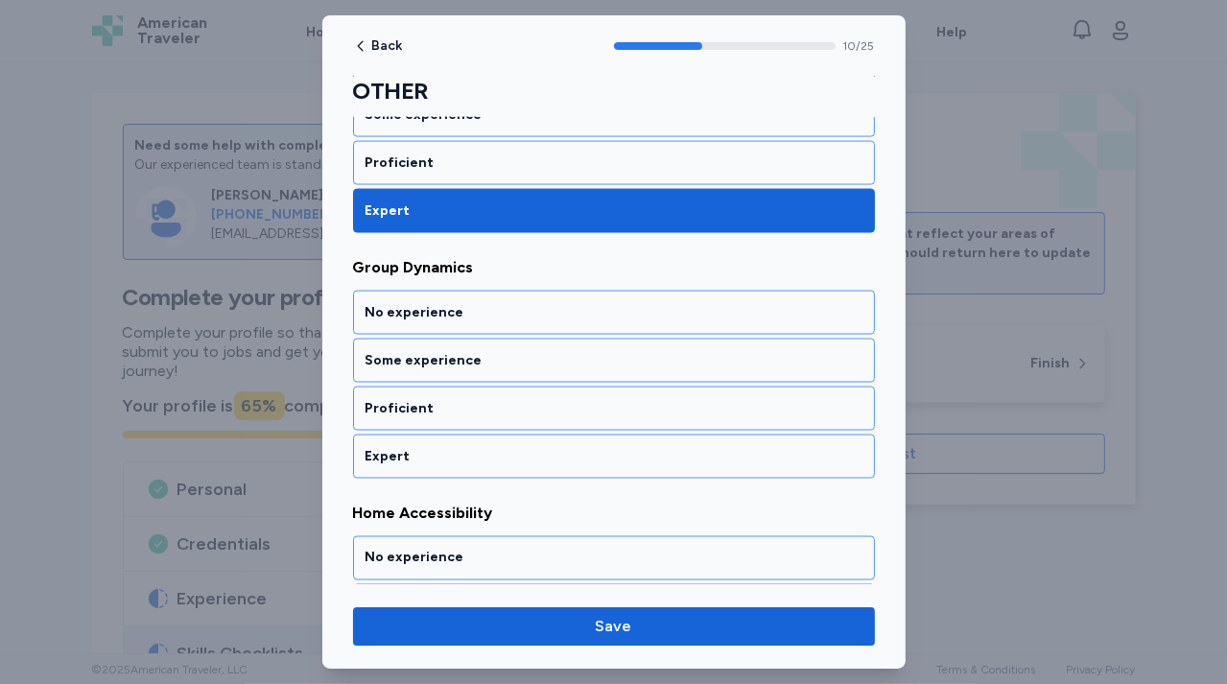
click at [515, 447] on div "Expert" at bounding box center [613, 456] width 497 height 19
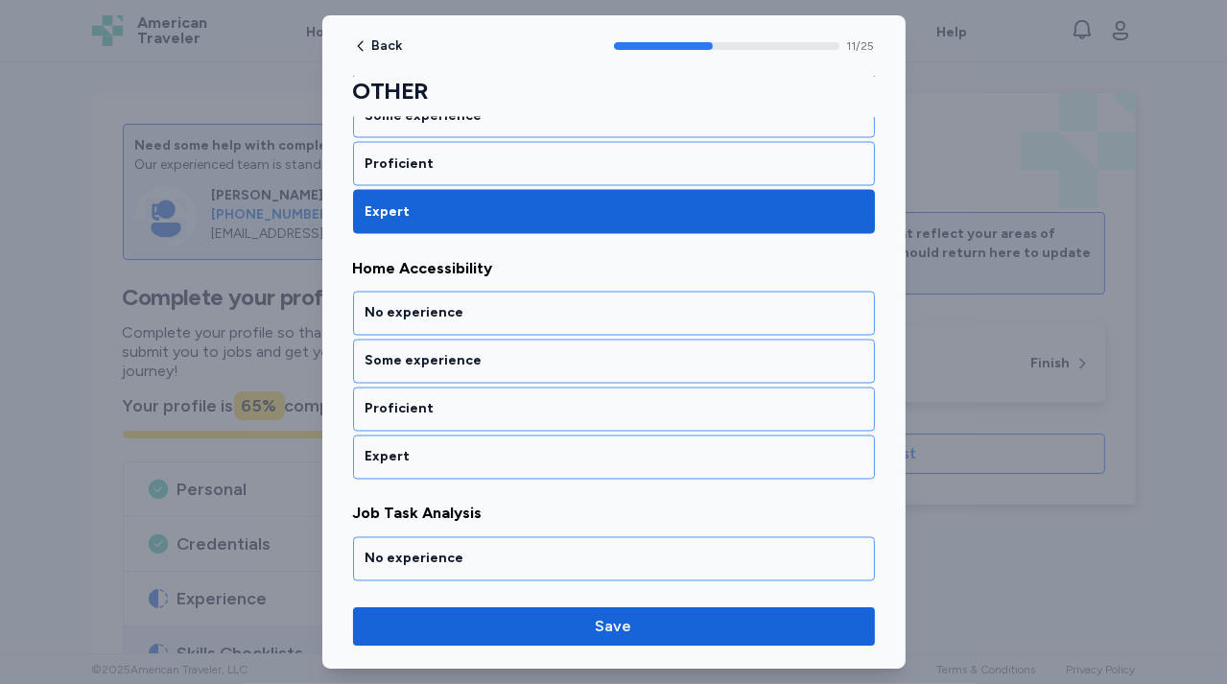
click at [515, 448] on div "Expert" at bounding box center [613, 457] width 497 height 19
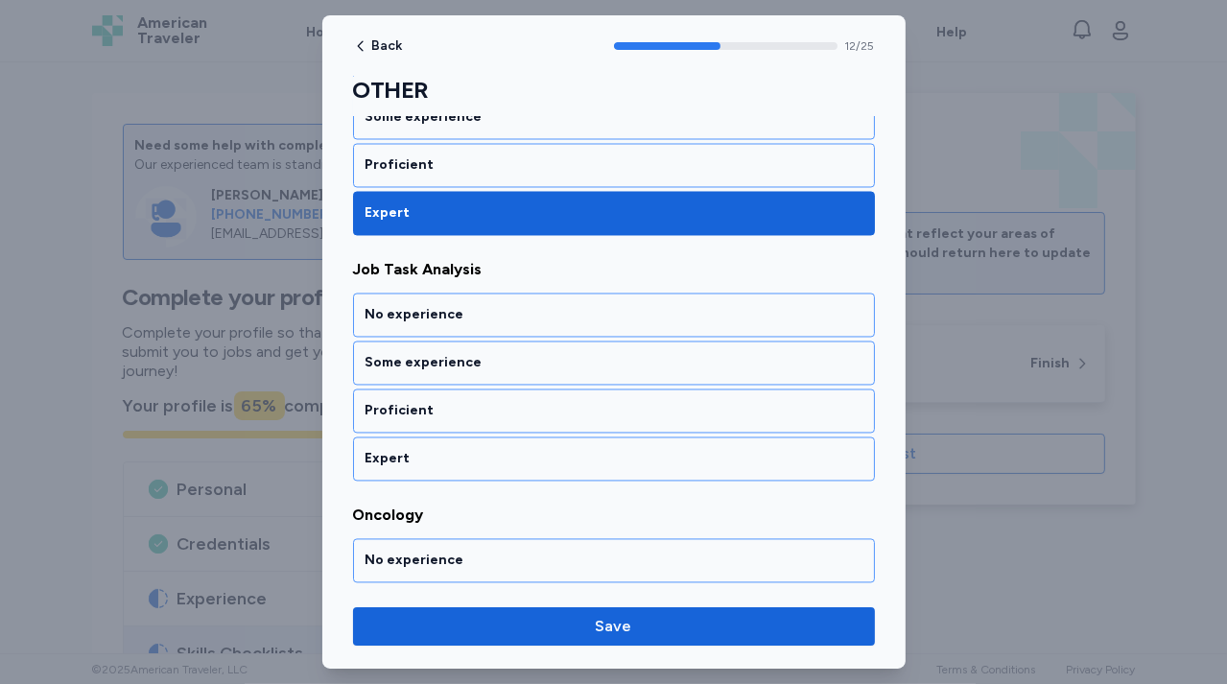
click at [515, 450] on div "Expert" at bounding box center [613, 459] width 497 height 19
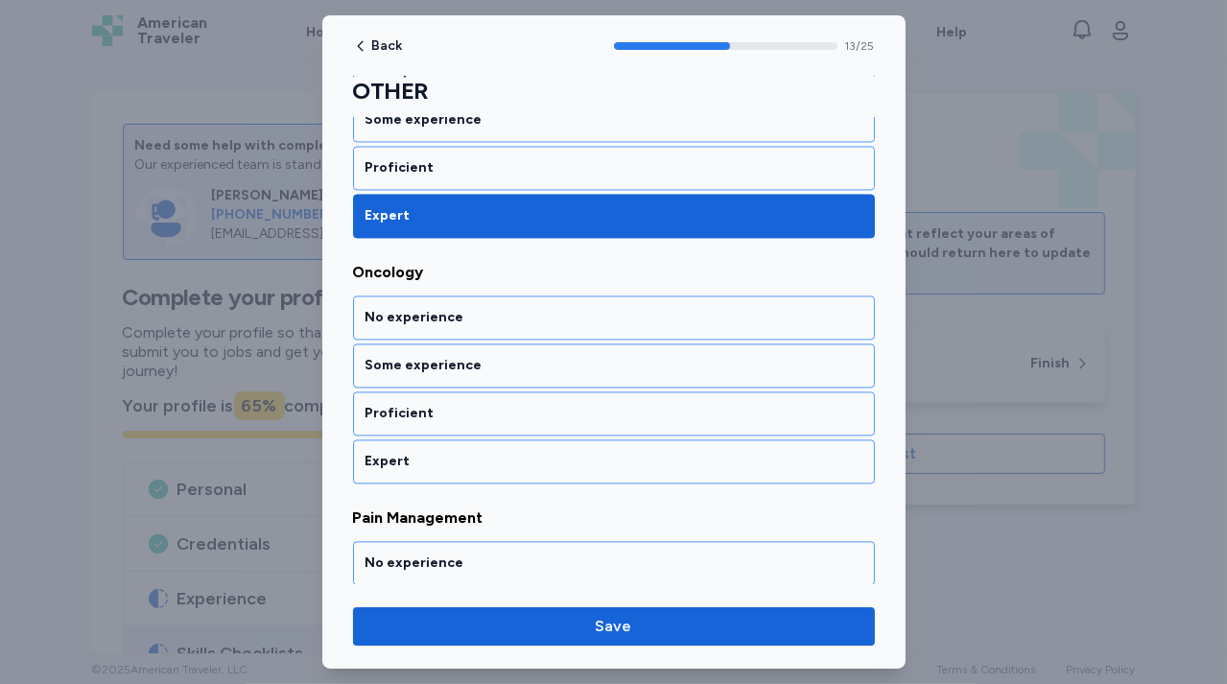
click at [515, 452] on div "Expert" at bounding box center [613, 461] width 497 height 19
click at [515, 453] on div "Expert" at bounding box center [613, 462] width 497 height 19
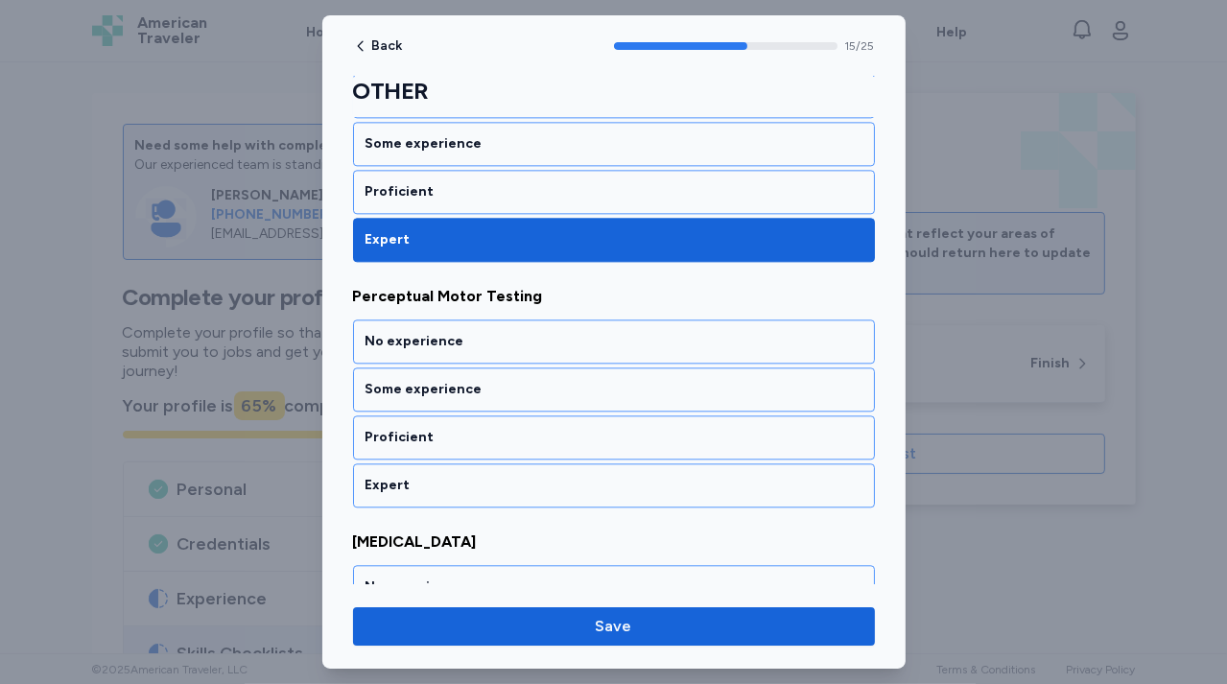
scroll to position [3818, 0]
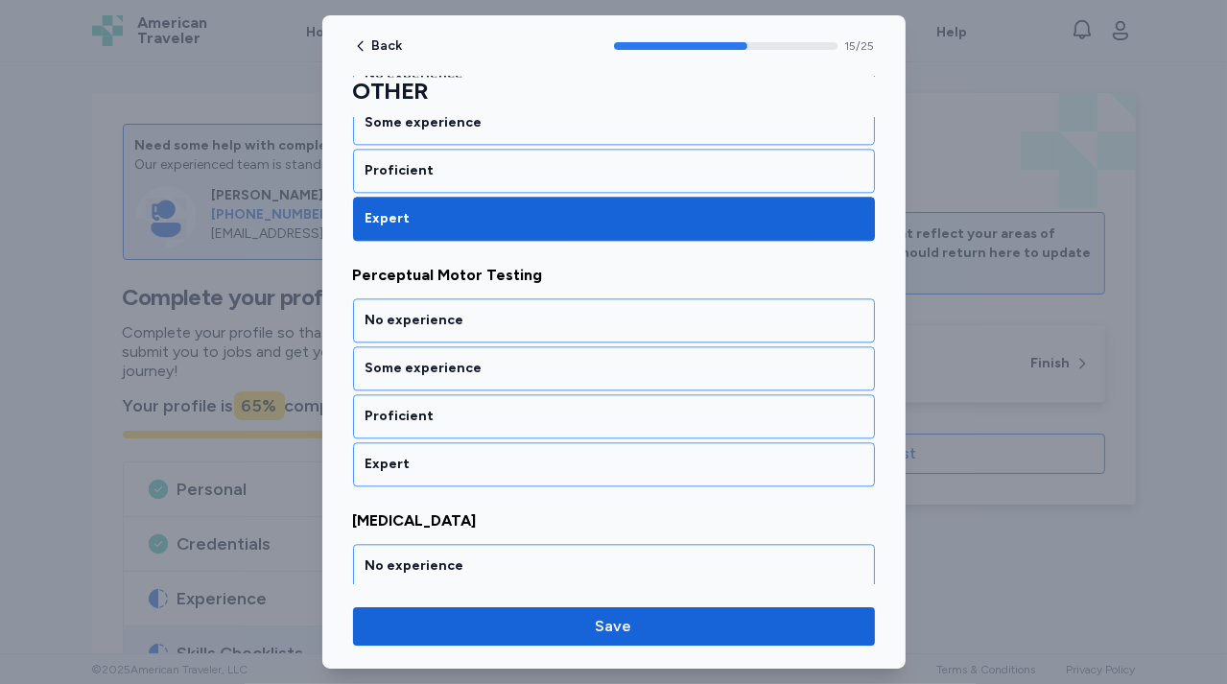
click at [515, 455] on div "Expert" at bounding box center [613, 464] width 497 height 19
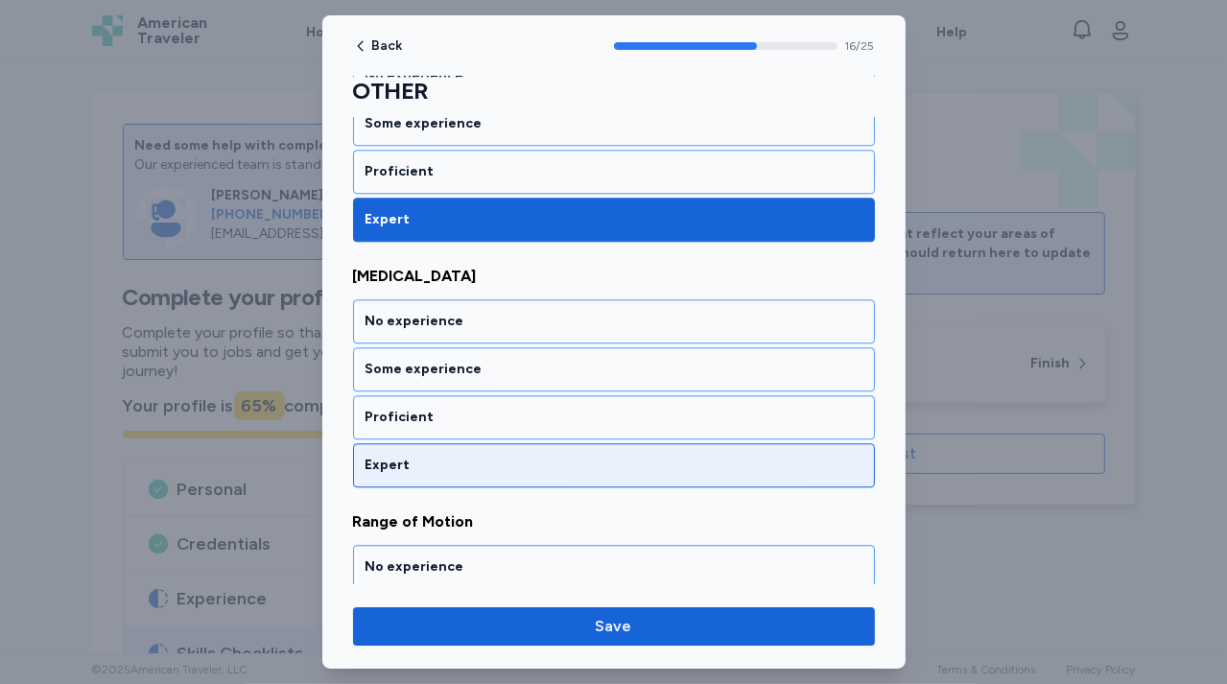
click at [515, 456] on div "Expert" at bounding box center [613, 465] width 497 height 19
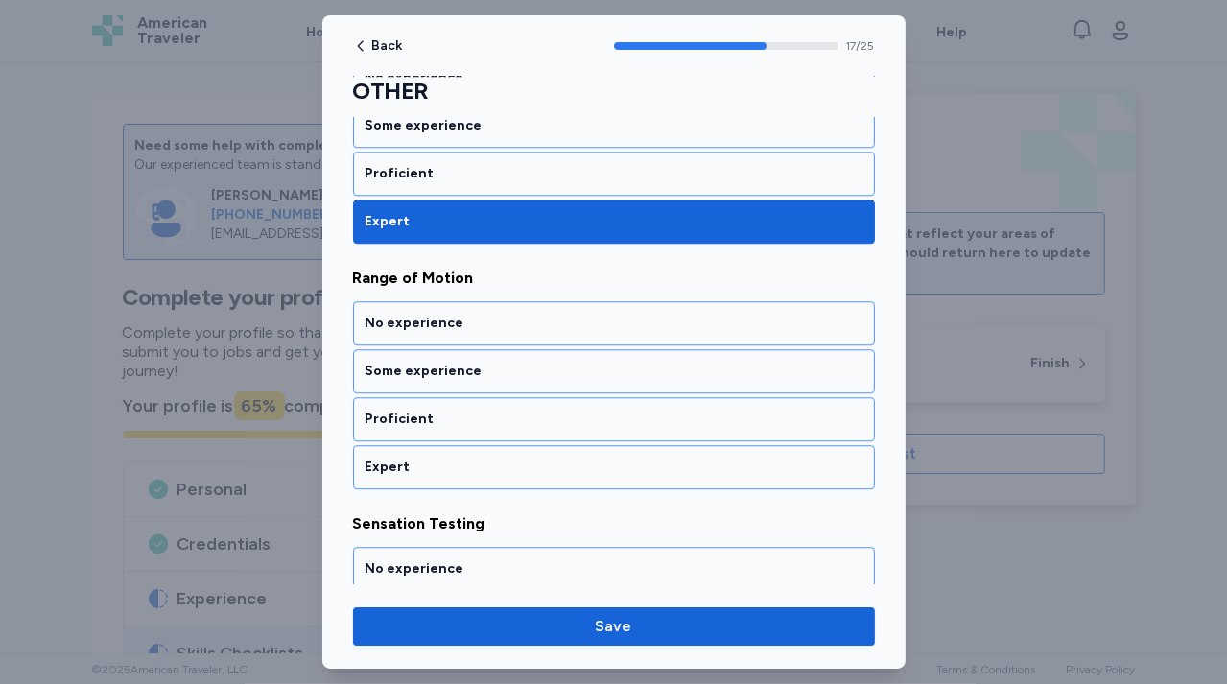
click at [515, 457] on div "Expert" at bounding box center [613, 466] width 497 height 19
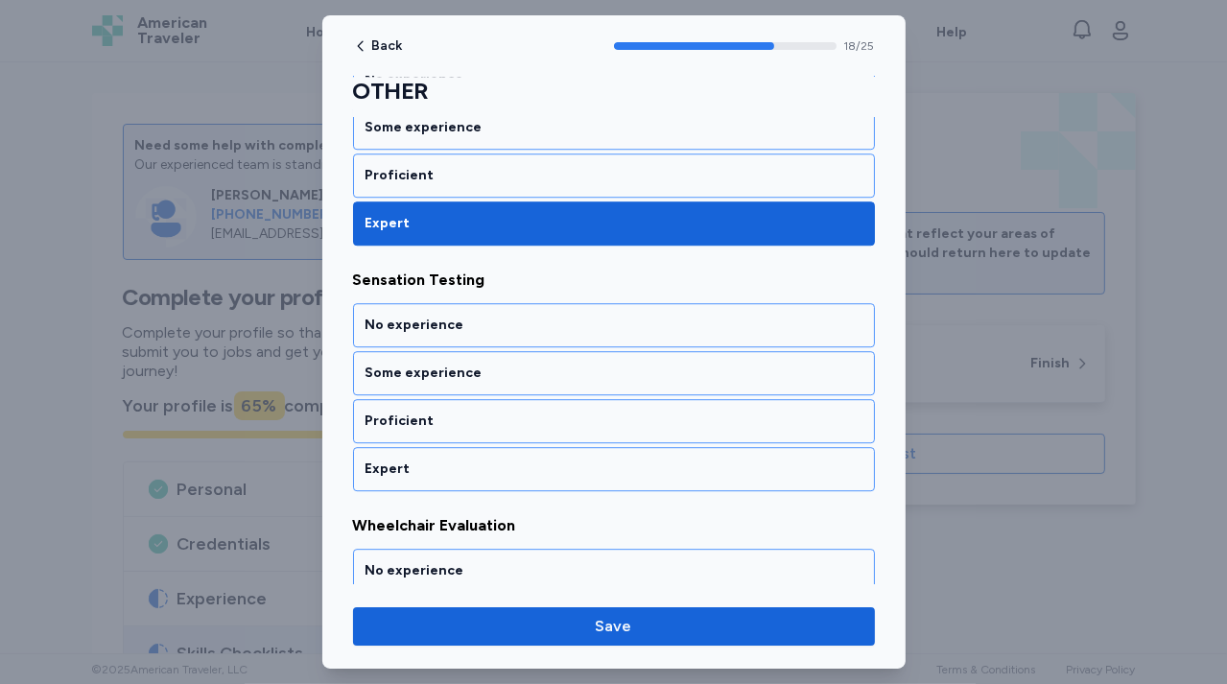
click at [515, 459] on div "Expert" at bounding box center [613, 468] width 497 height 19
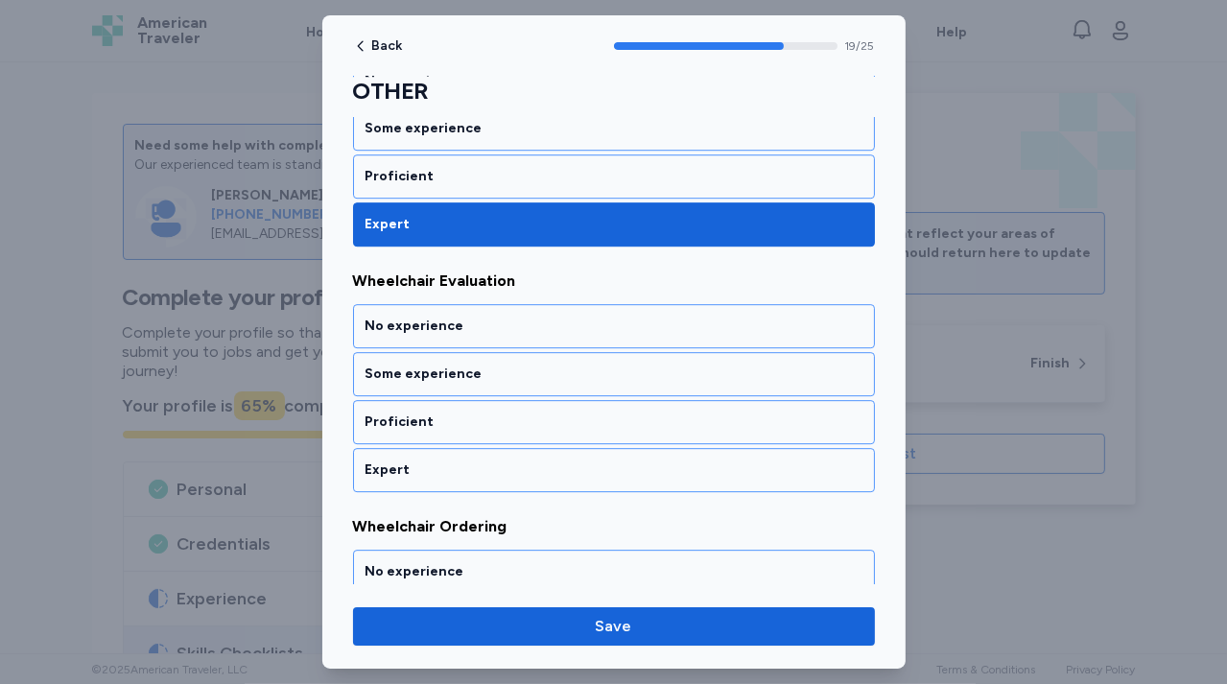
click at [515, 460] on div "Expert" at bounding box center [613, 469] width 497 height 19
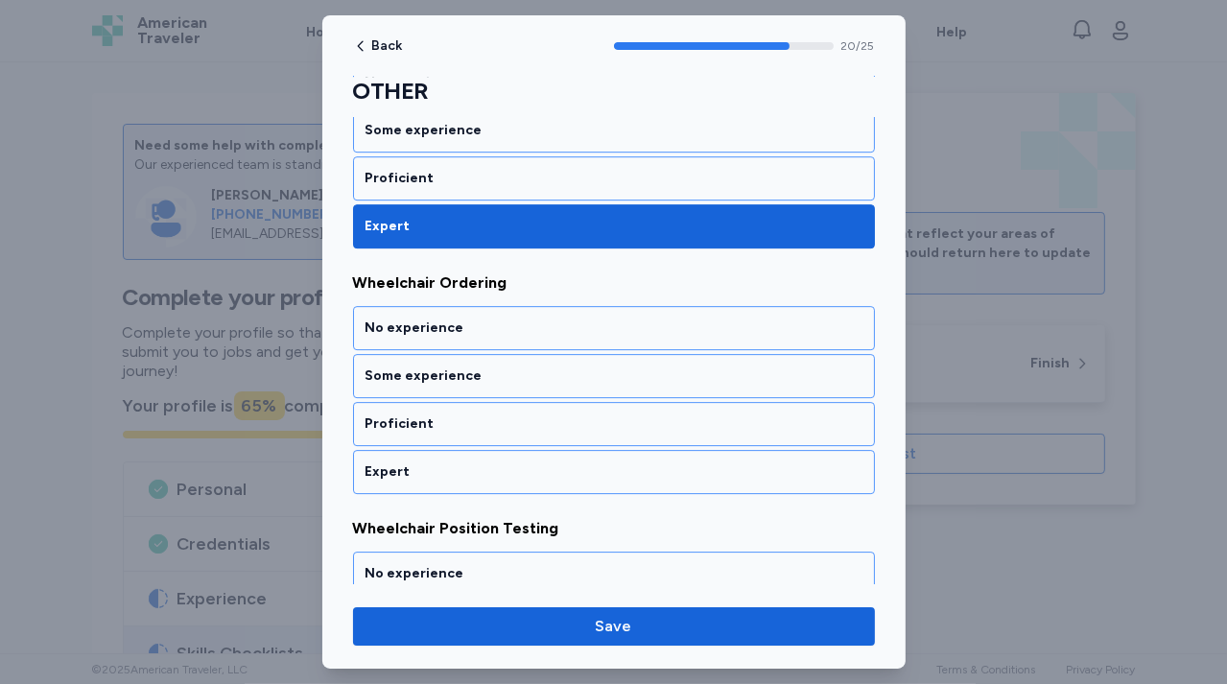
click at [515, 462] on div "Expert" at bounding box center [613, 471] width 497 height 19
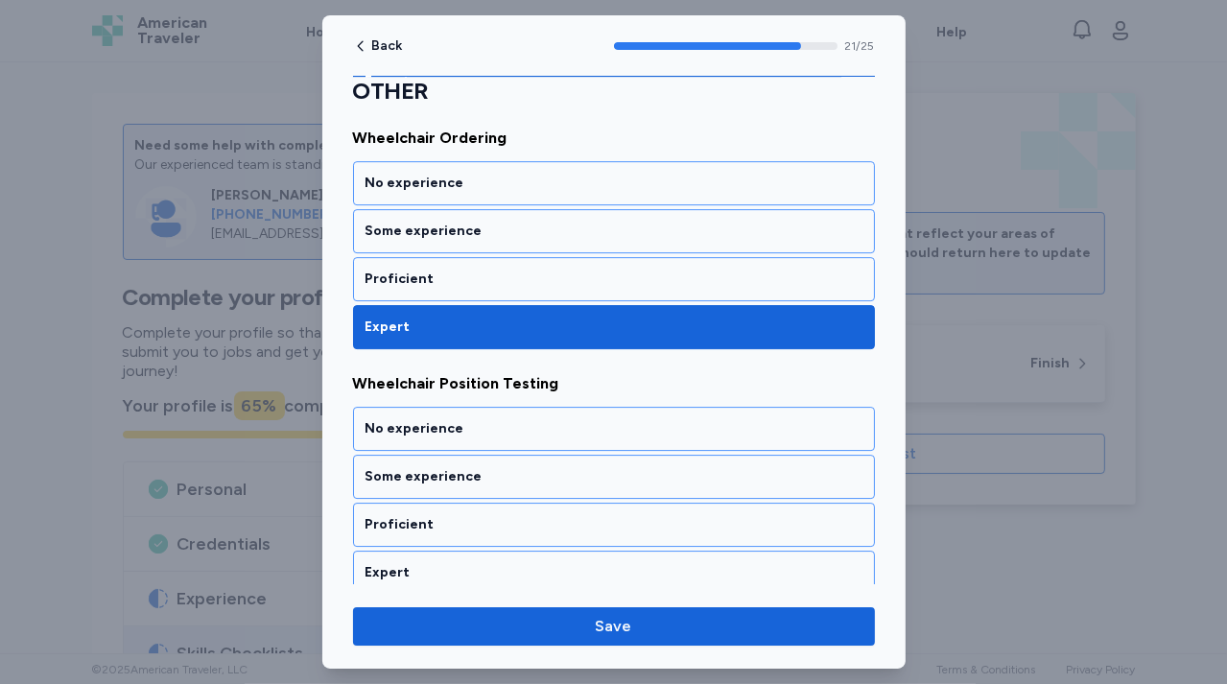
scroll to position [5282, 0]
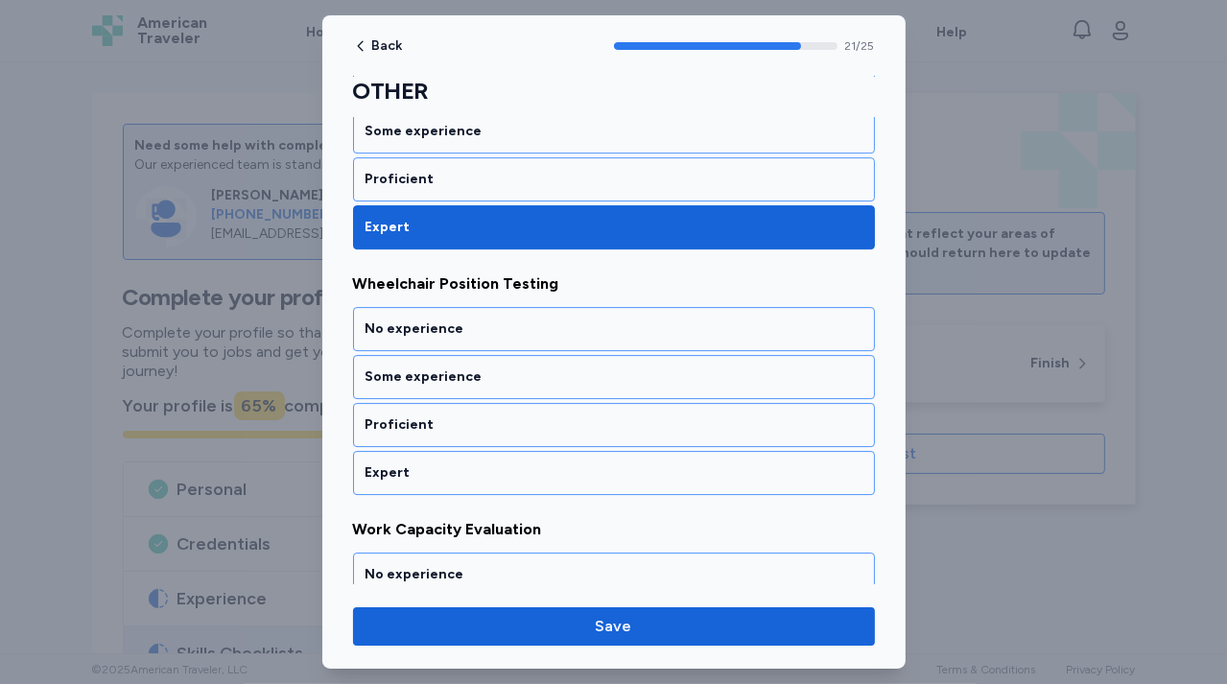
click at [515, 463] on div "Expert" at bounding box center [613, 472] width 497 height 19
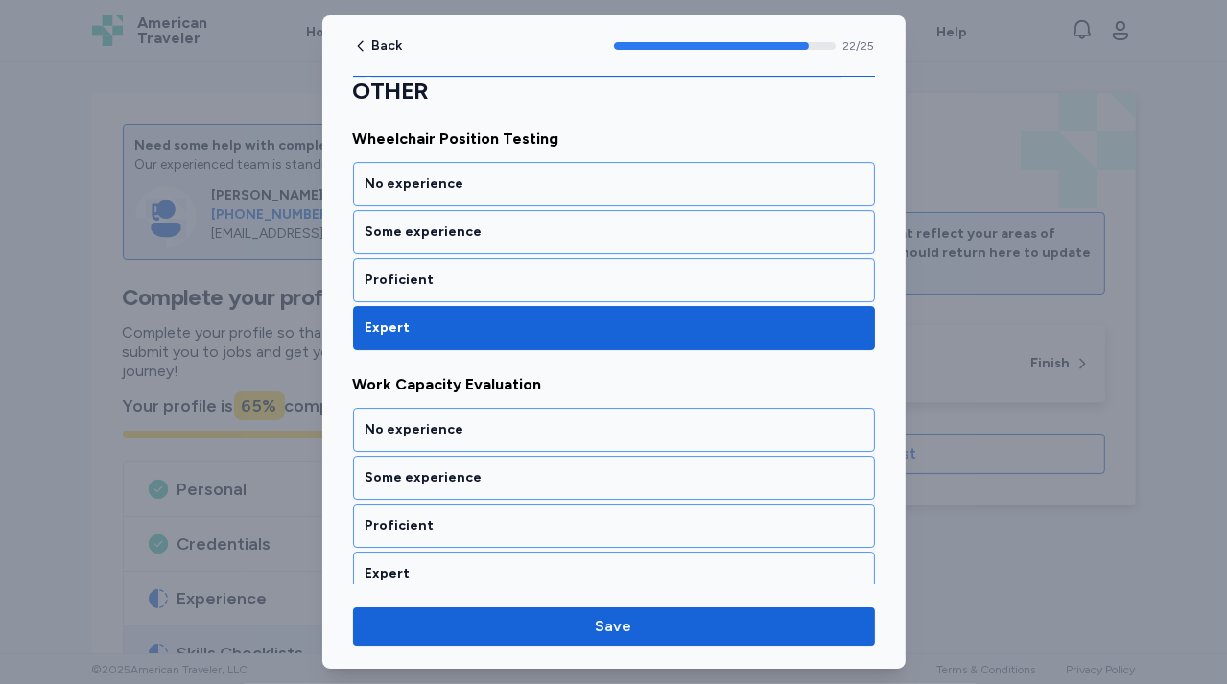
scroll to position [5526, 0]
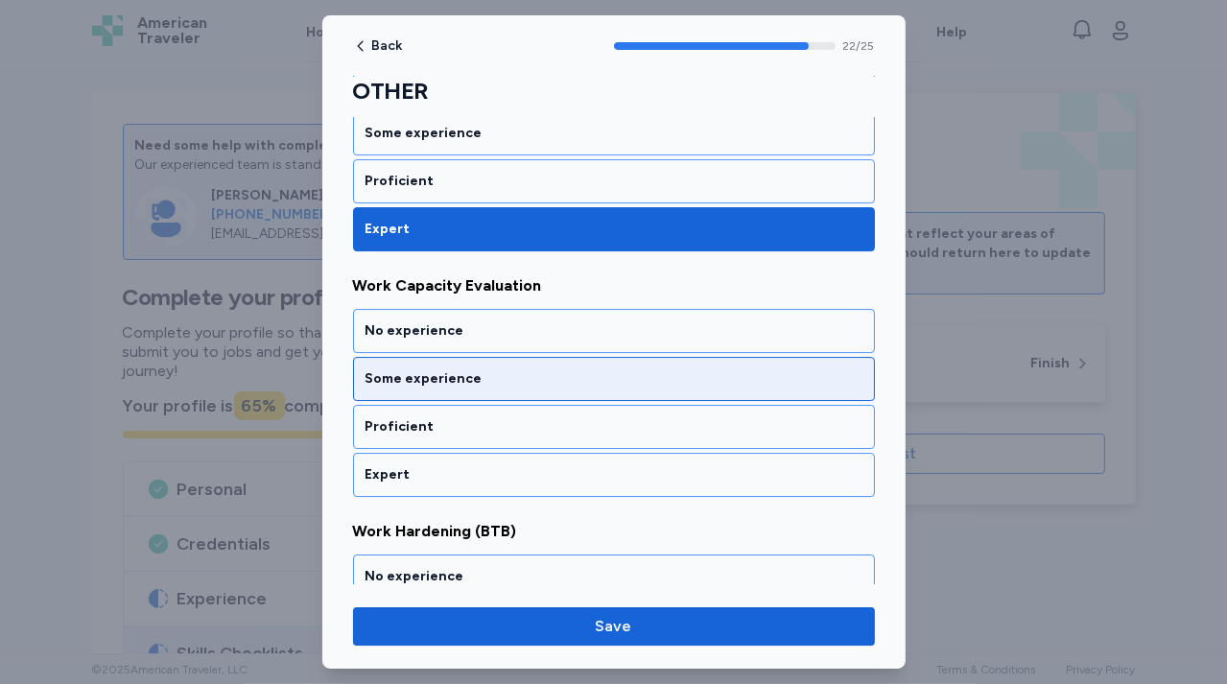
click at [529, 369] on div "Some experience" at bounding box center [613, 378] width 497 height 19
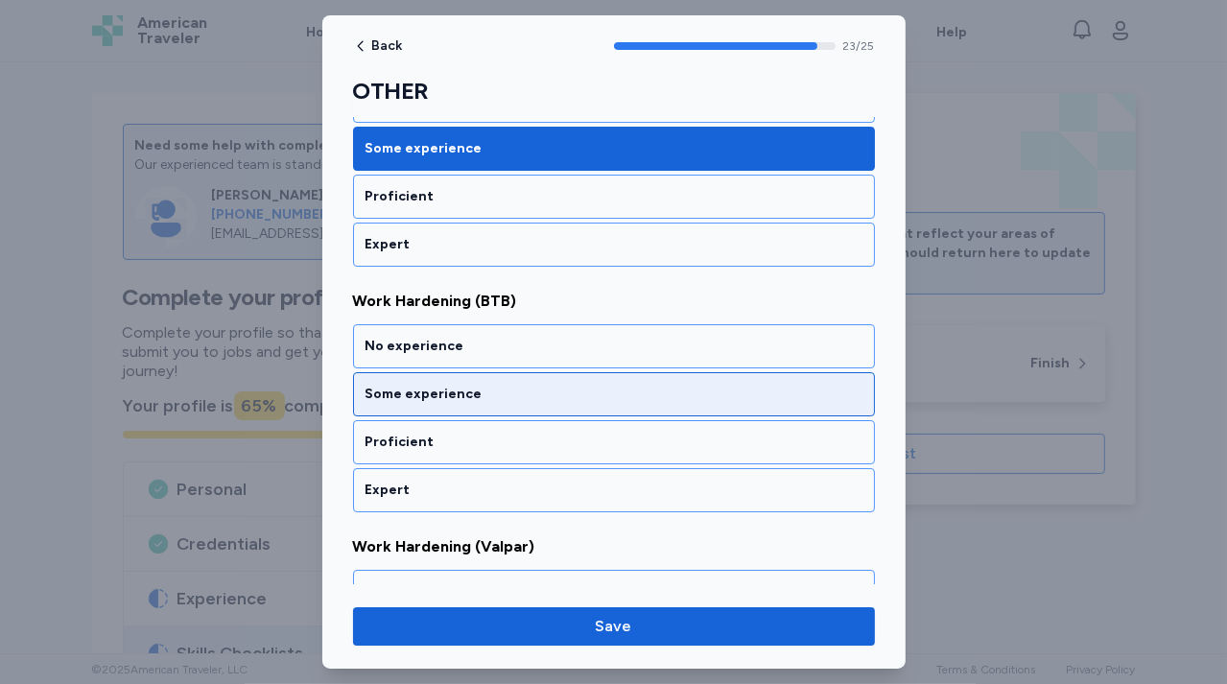
scroll to position [5769, 0]
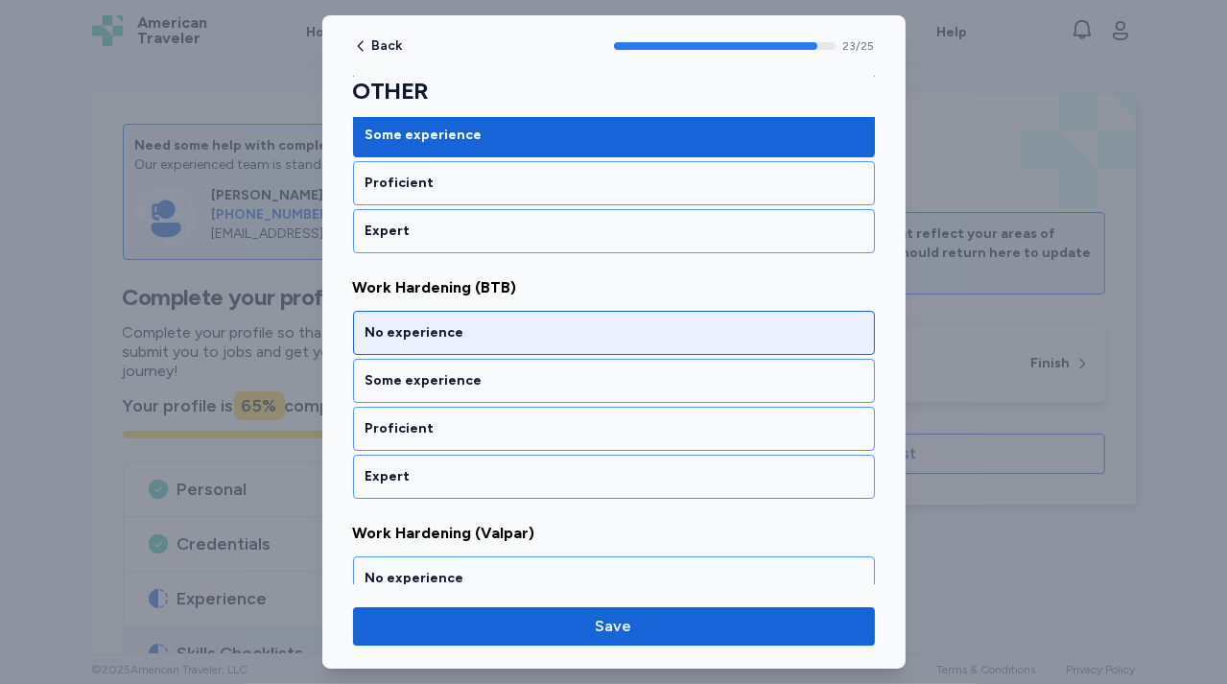
click at [532, 311] on div "No experience" at bounding box center [614, 333] width 522 height 44
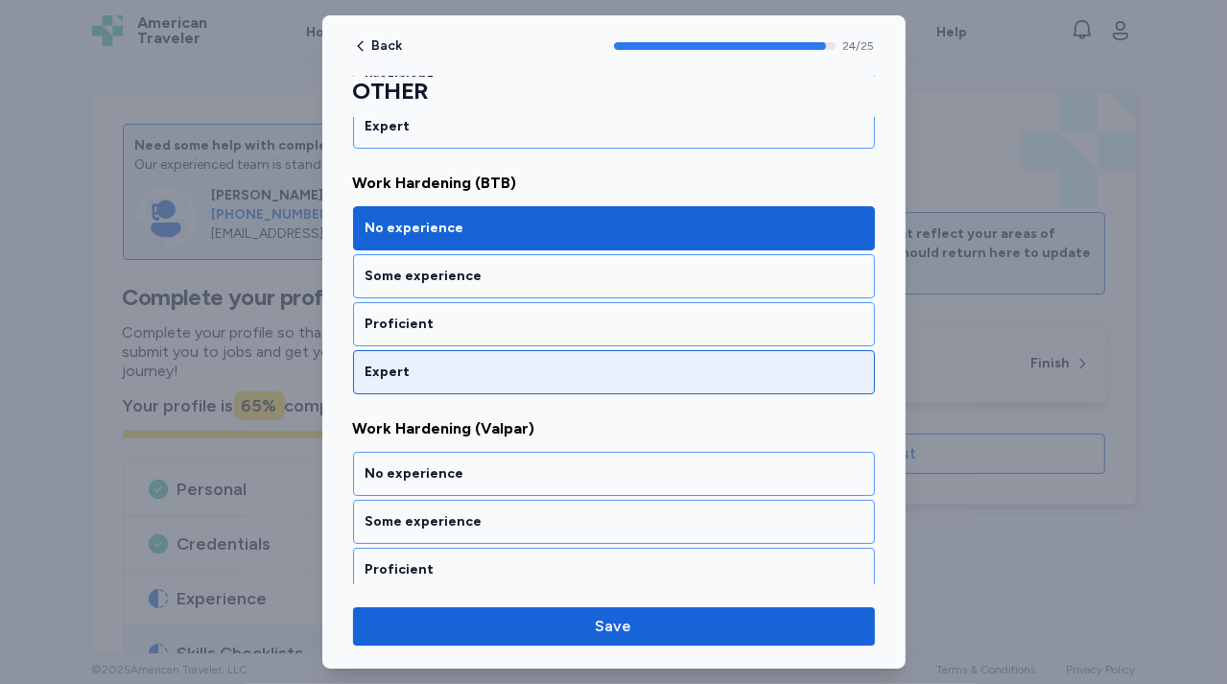
scroll to position [5894, 0]
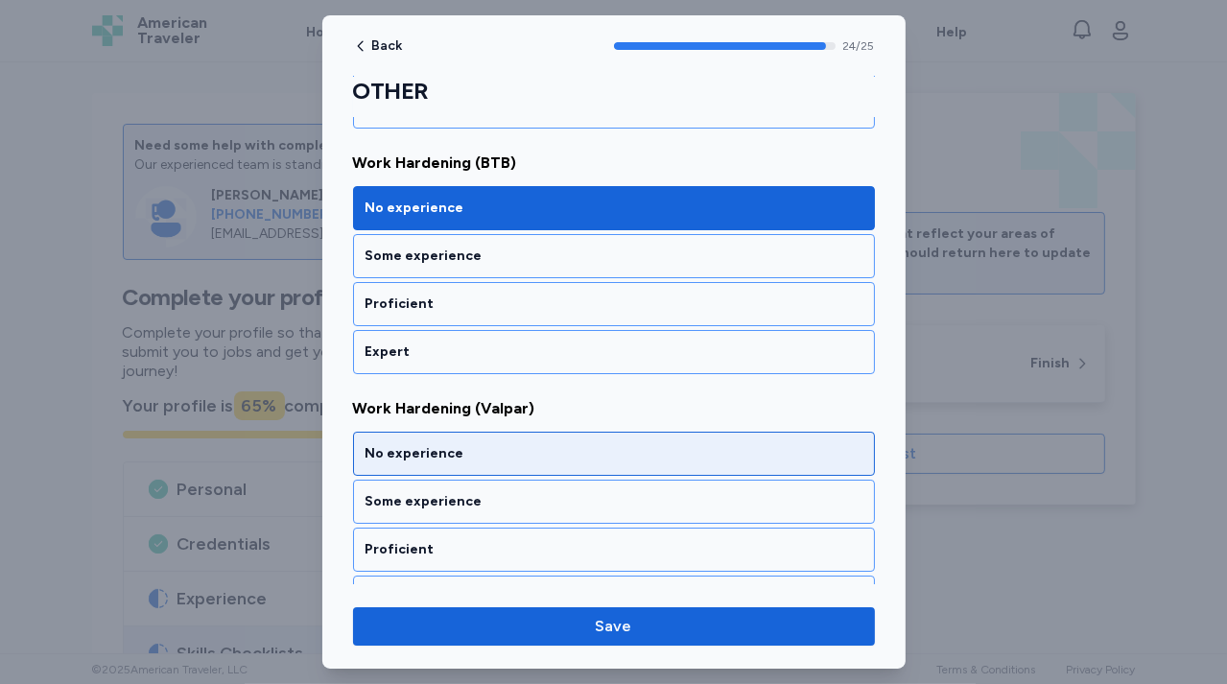
click at [522, 432] on div "No experience" at bounding box center [614, 454] width 522 height 44
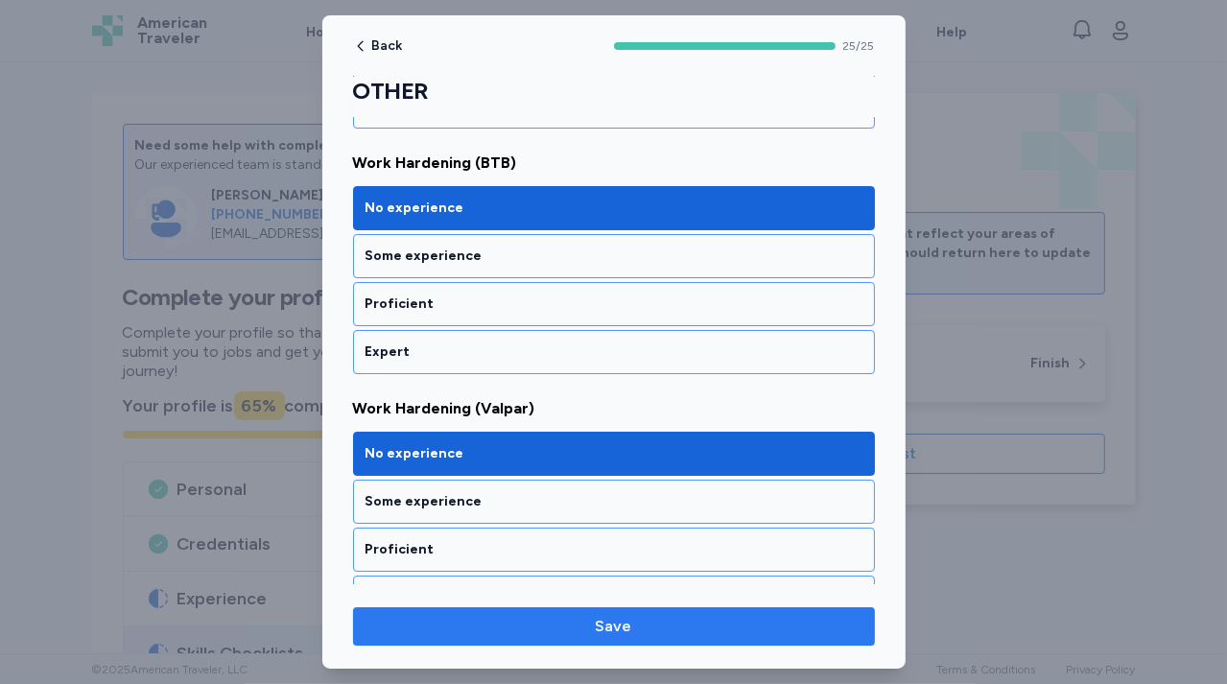
click at [551, 639] on button "Save" at bounding box center [614, 626] width 522 height 38
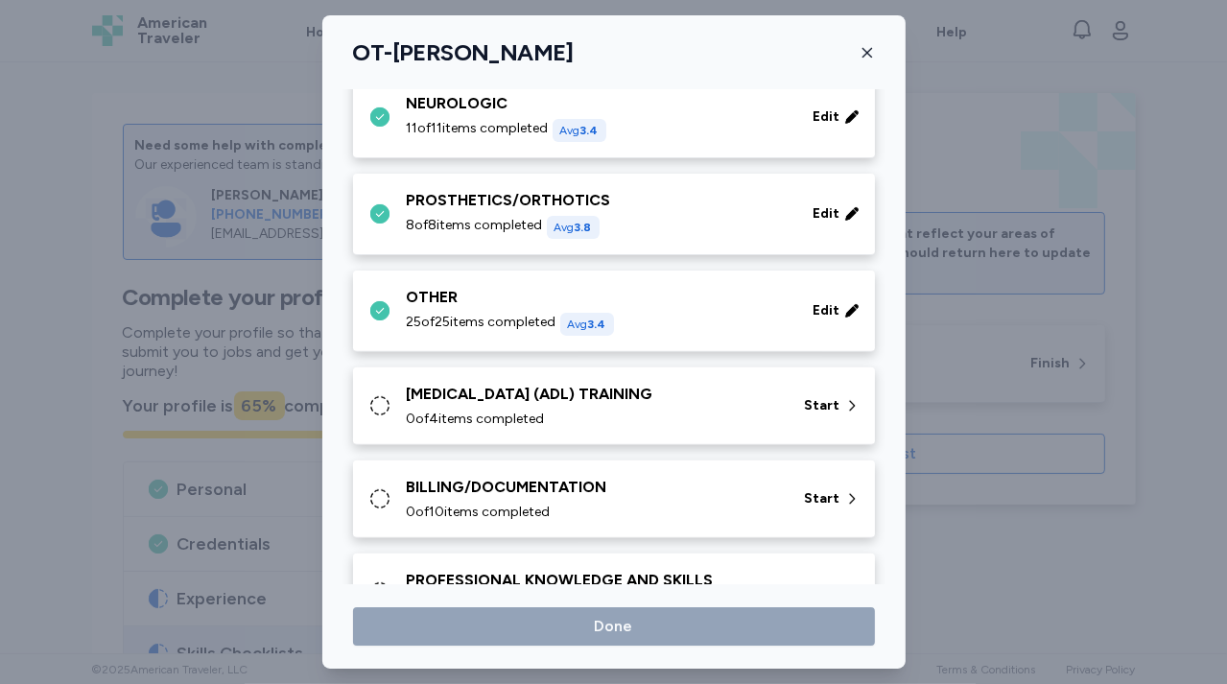
scroll to position [639, 0]
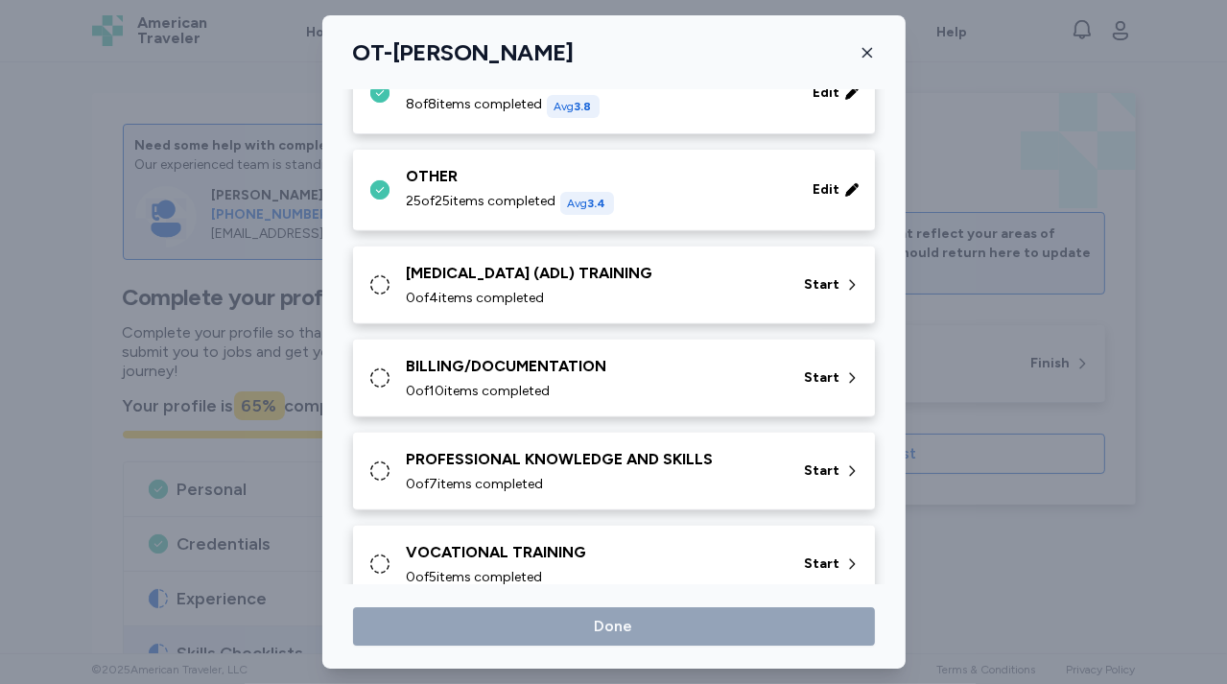
click at [561, 265] on div "[MEDICAL_DATA] (ADL) TRAINING" at bounding box center [594, 273] width 375 height 23
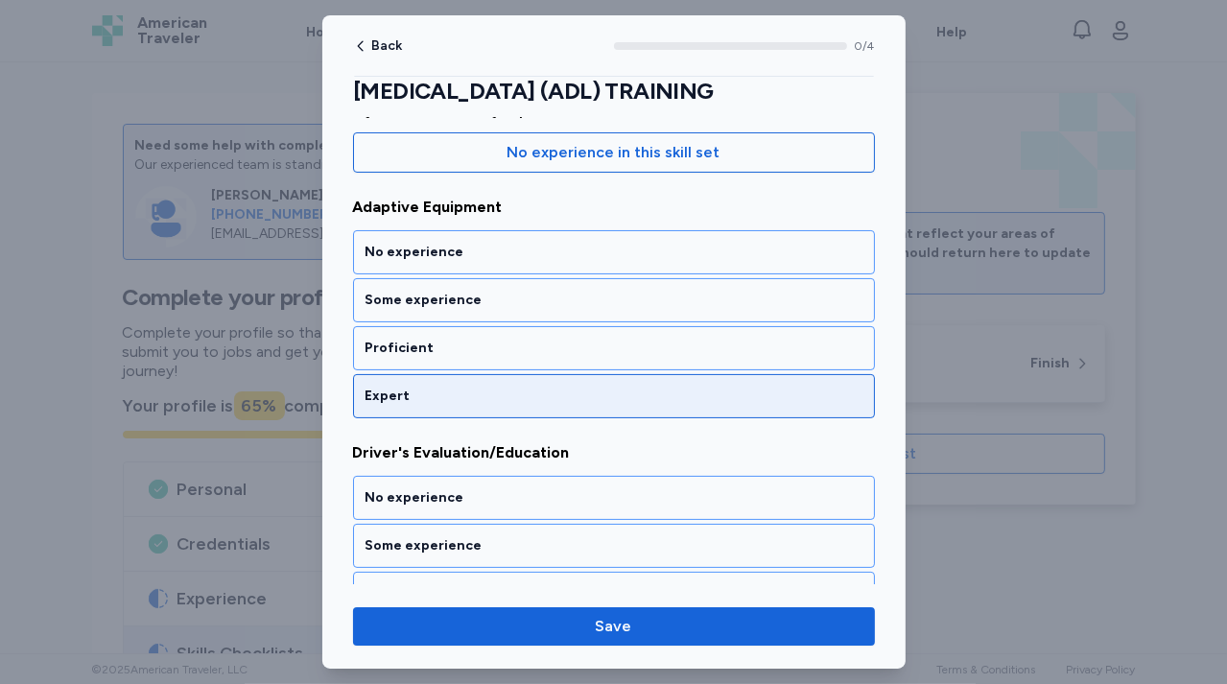
click at [514, 404] on div "Expert" at bounding box center [614, 396] width 522 height 44
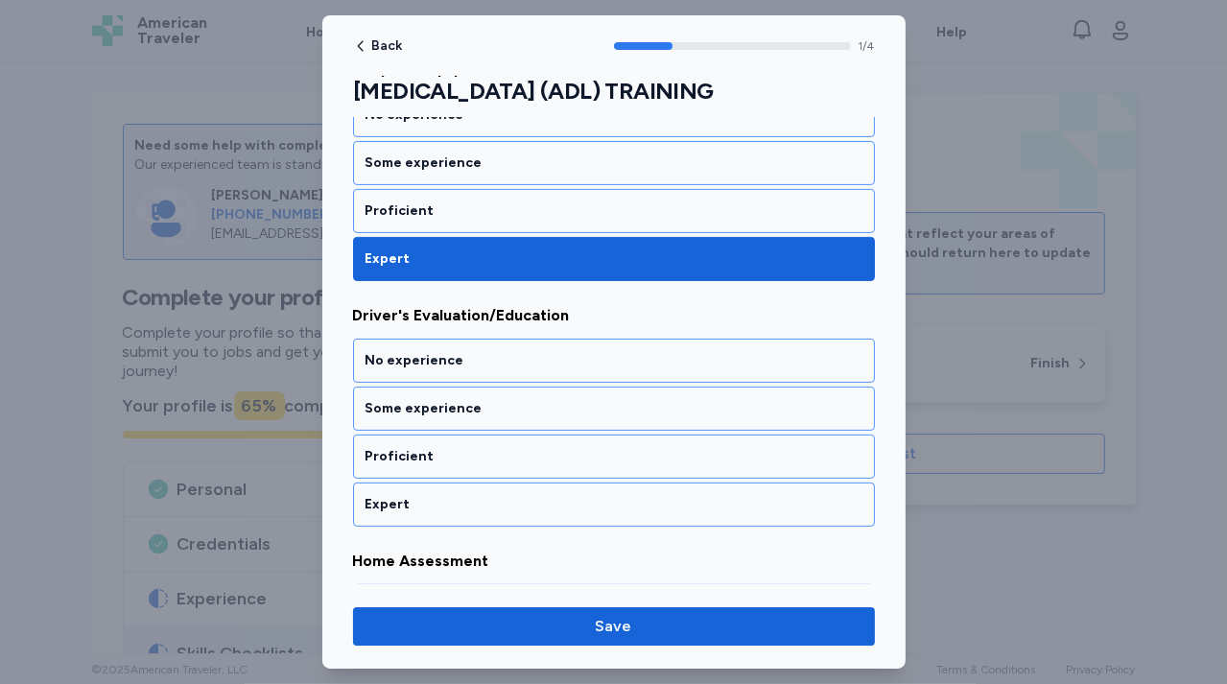
scroll to position [403, 0]
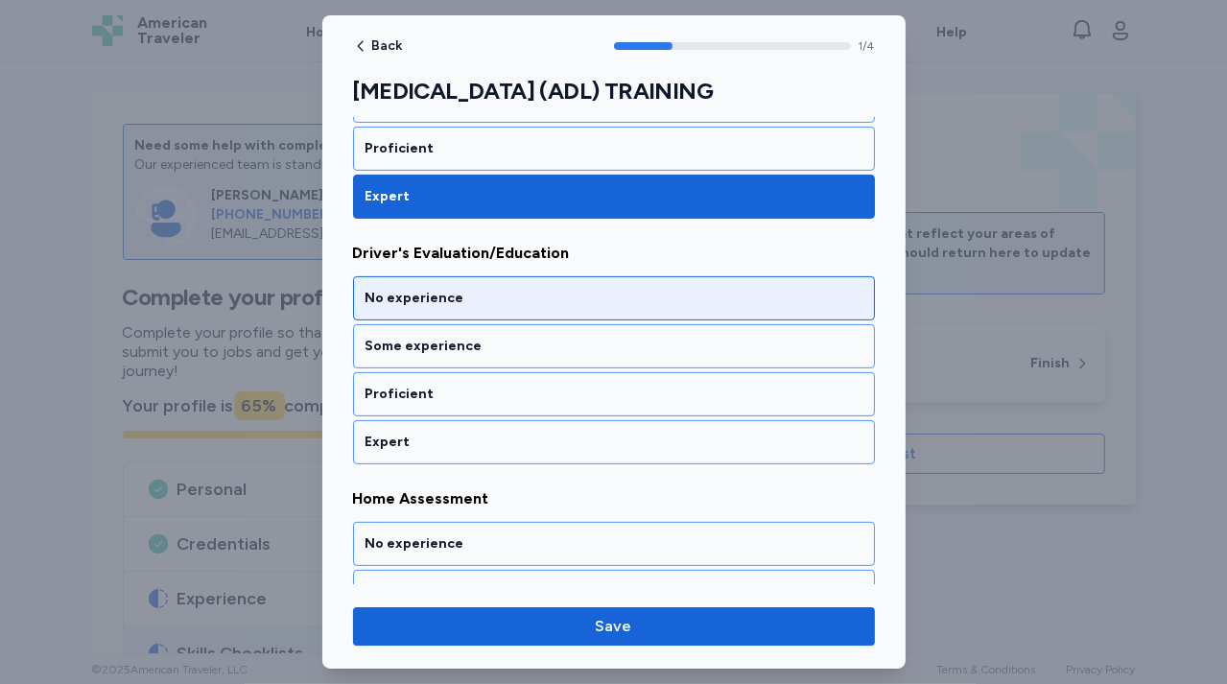
click at [526, 304] on div "No experience" at bounding box center [613, 298] width 497 height 19
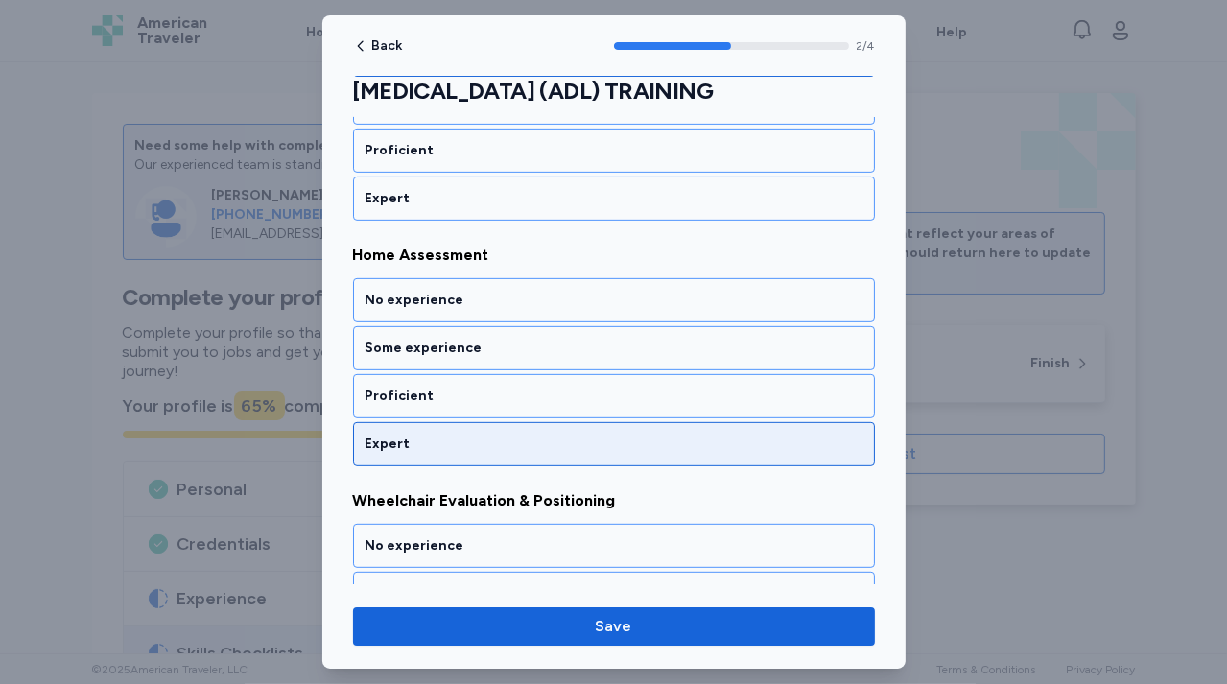
click at [515, 445] on div "Expert" at bounding box center [613, 443] width 497 height 19
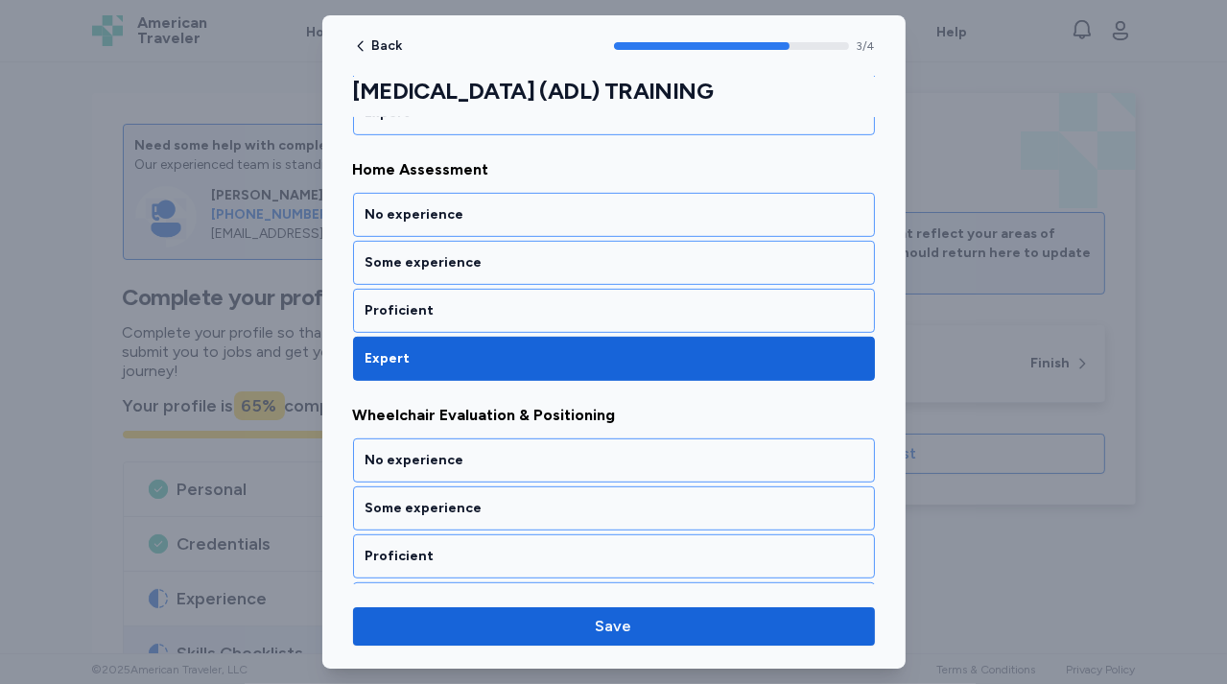
scroll to position [771, 0]
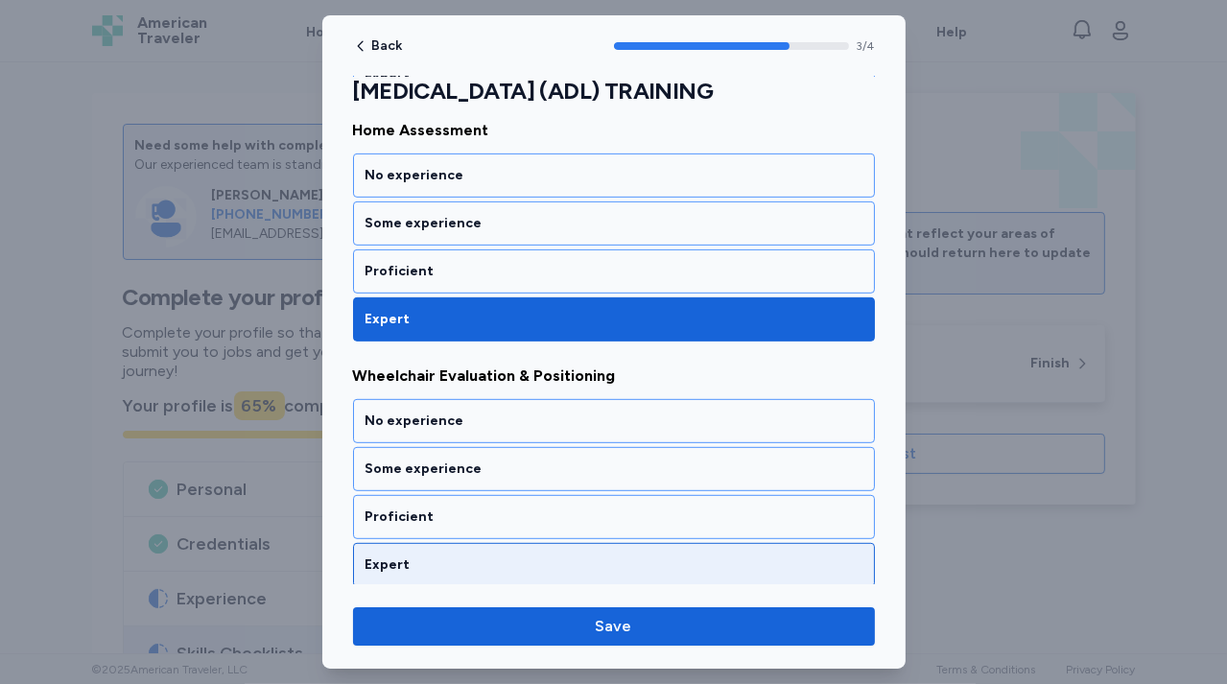
click at [509, 570] on div "Expert" at bounding box center [614, 565] width 522 height 44
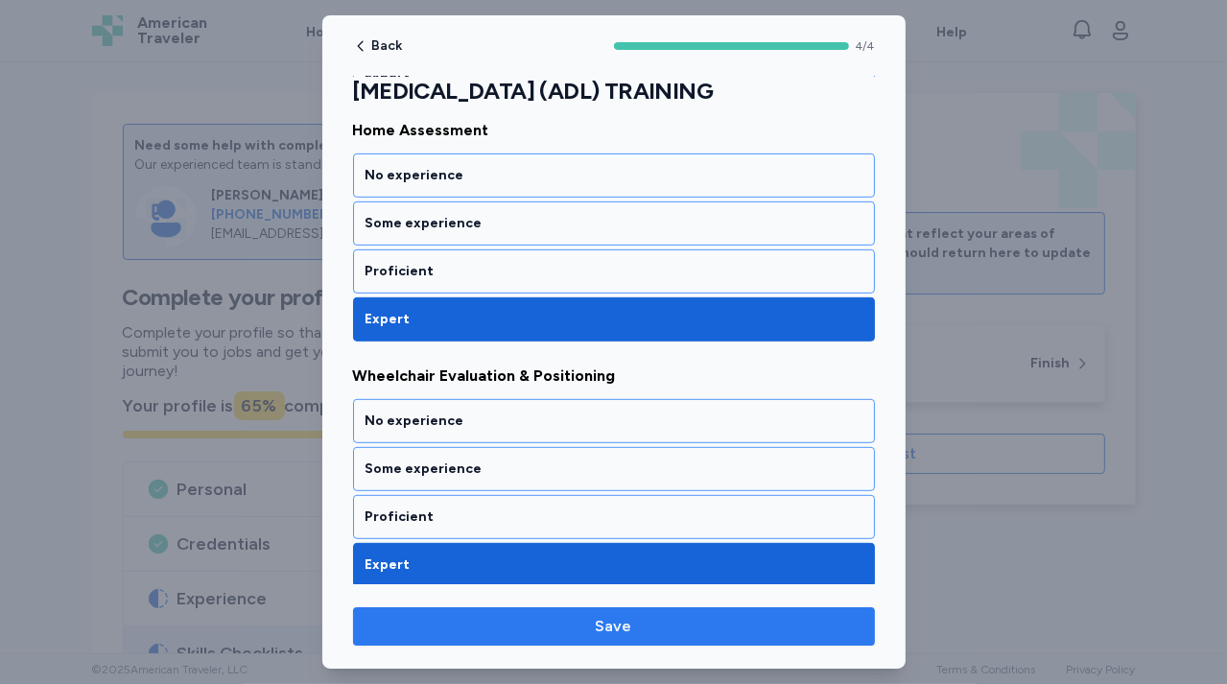
click at [539, 638] on button "Save" at bounding box center [614, 626] width 522 height 38
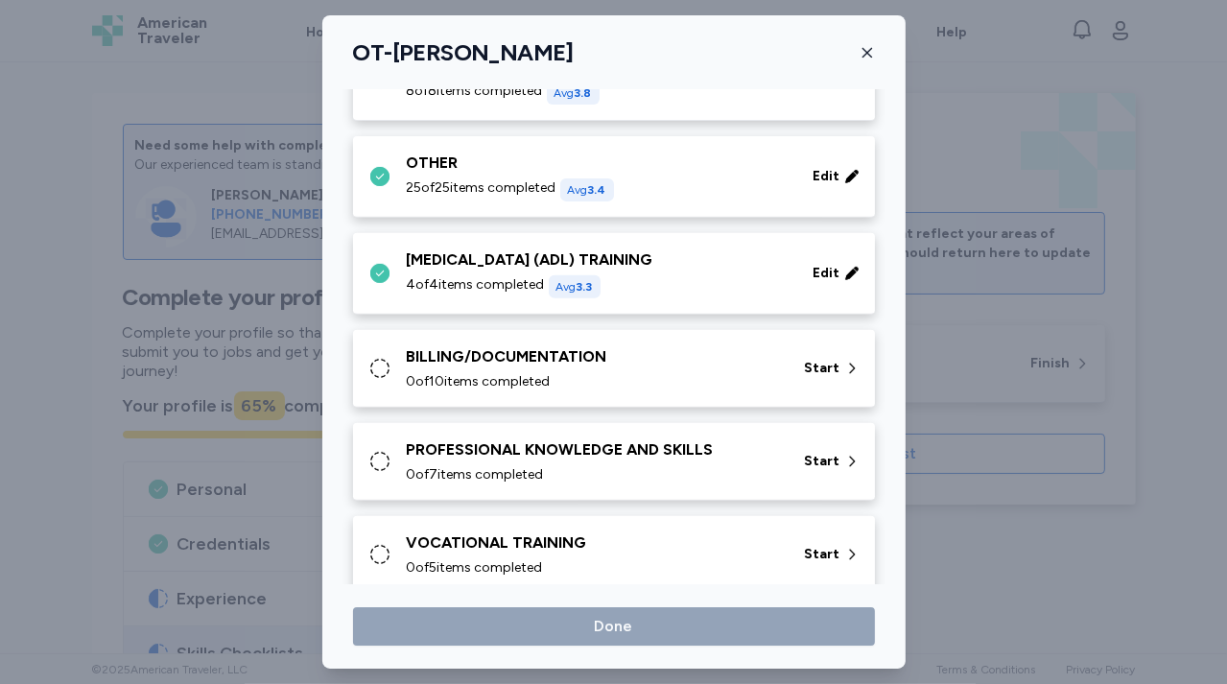
scroll to position [652, 0]
click at [483, 364] on div "BILLING/DOCUMENTATION" at bounding box center [594, 356] width 375 height 23
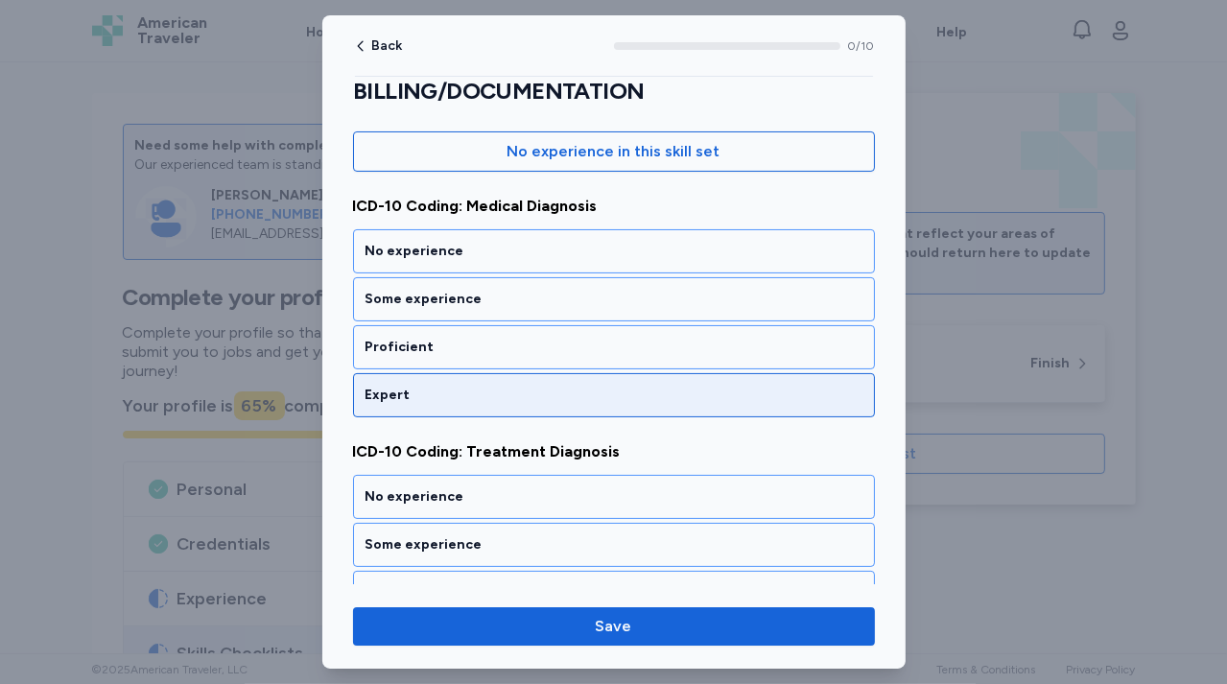
scroll to position [316, 0]
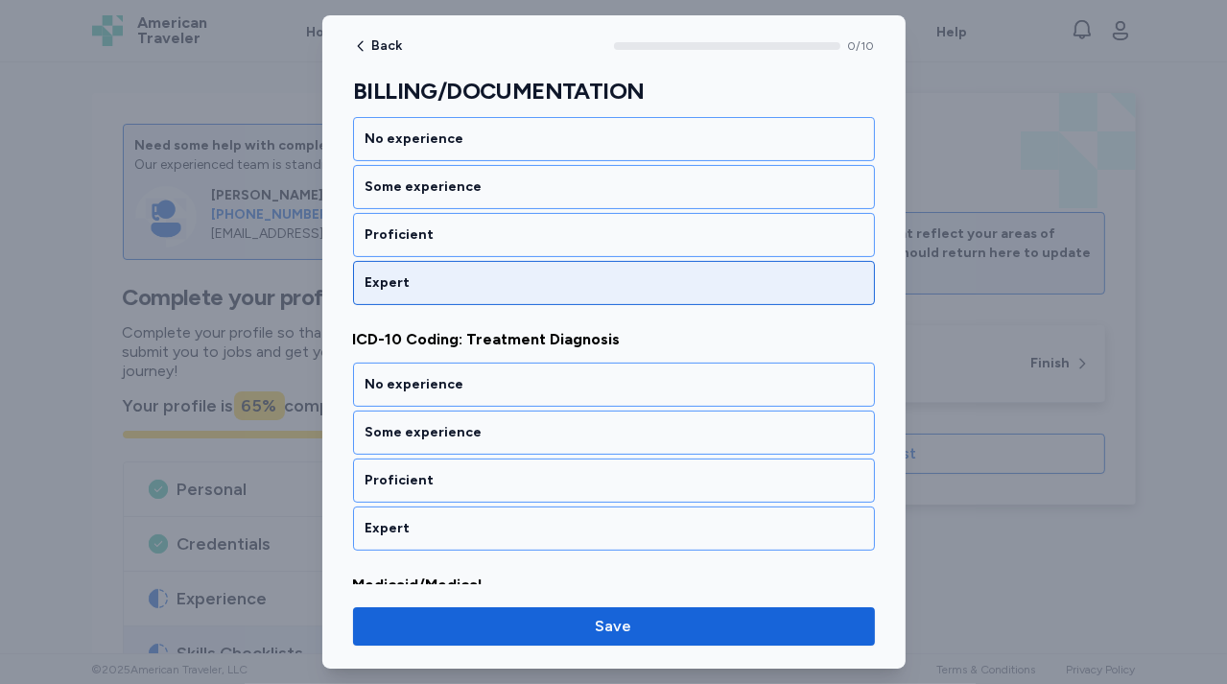
click at [508, 295] on div "Expert" at bounding box center [614, 283] width 522 height 44
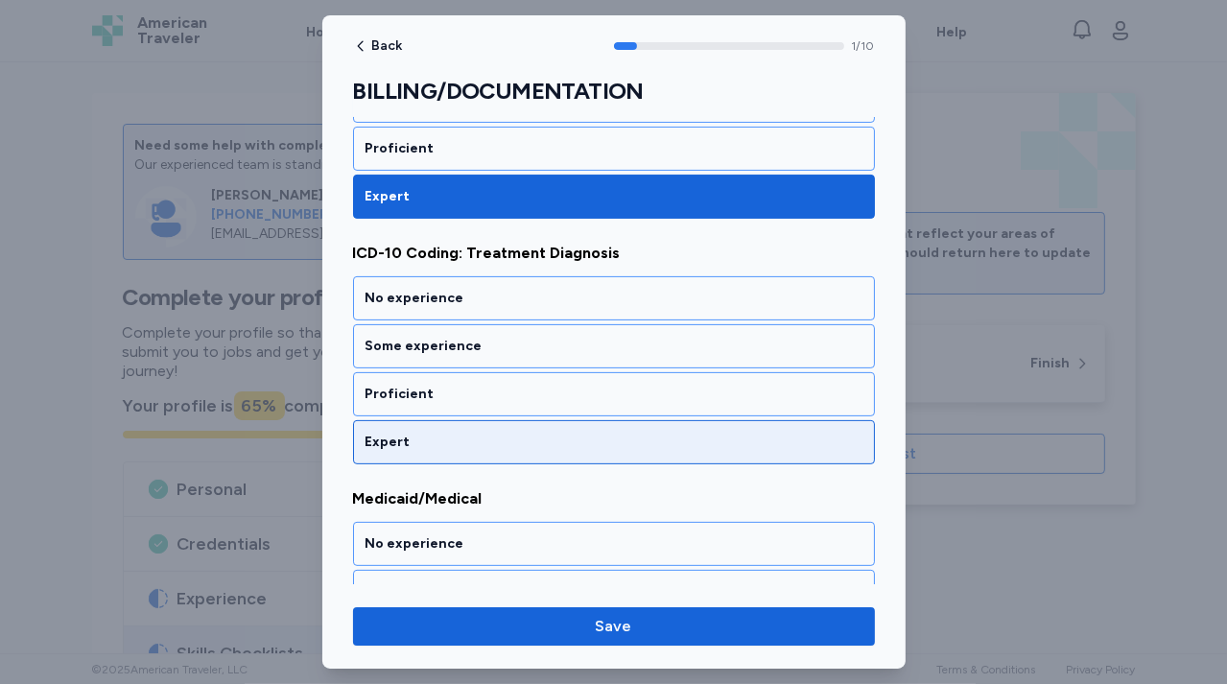
click at [509, 445] on div "Expert" at bounding box center [613, 442] width 497 height 19
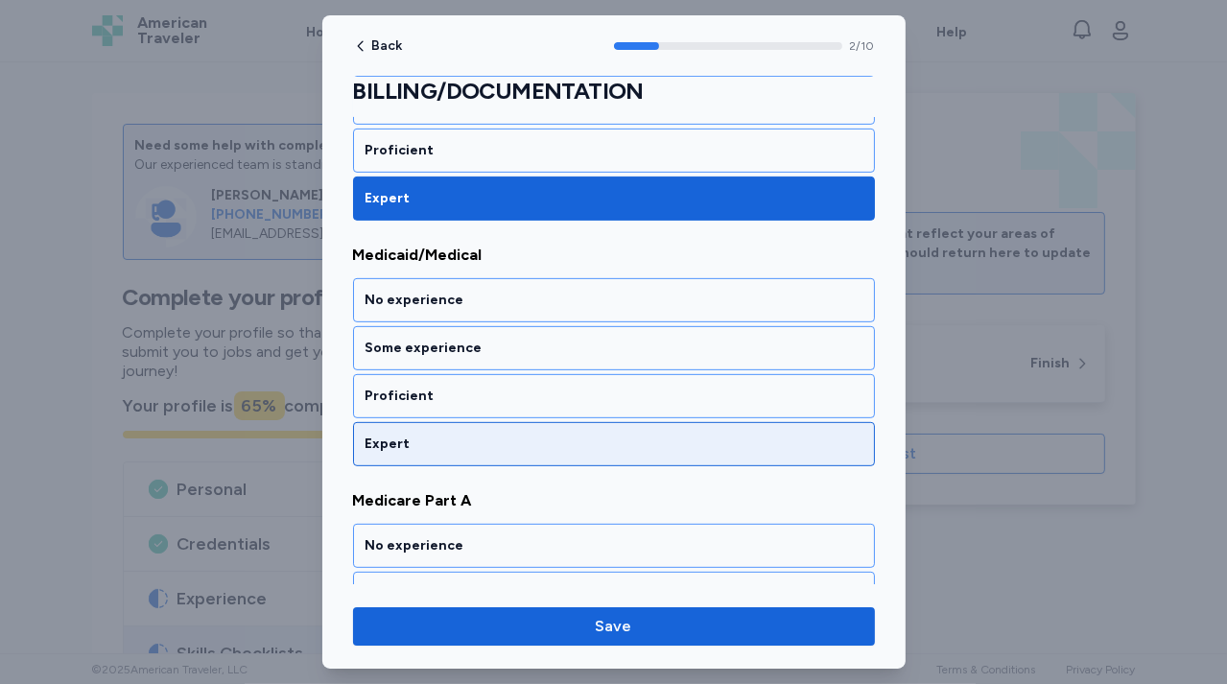
click at [512, 439] on div "Expert" at bounding box center [613, 443] width 497 height 19
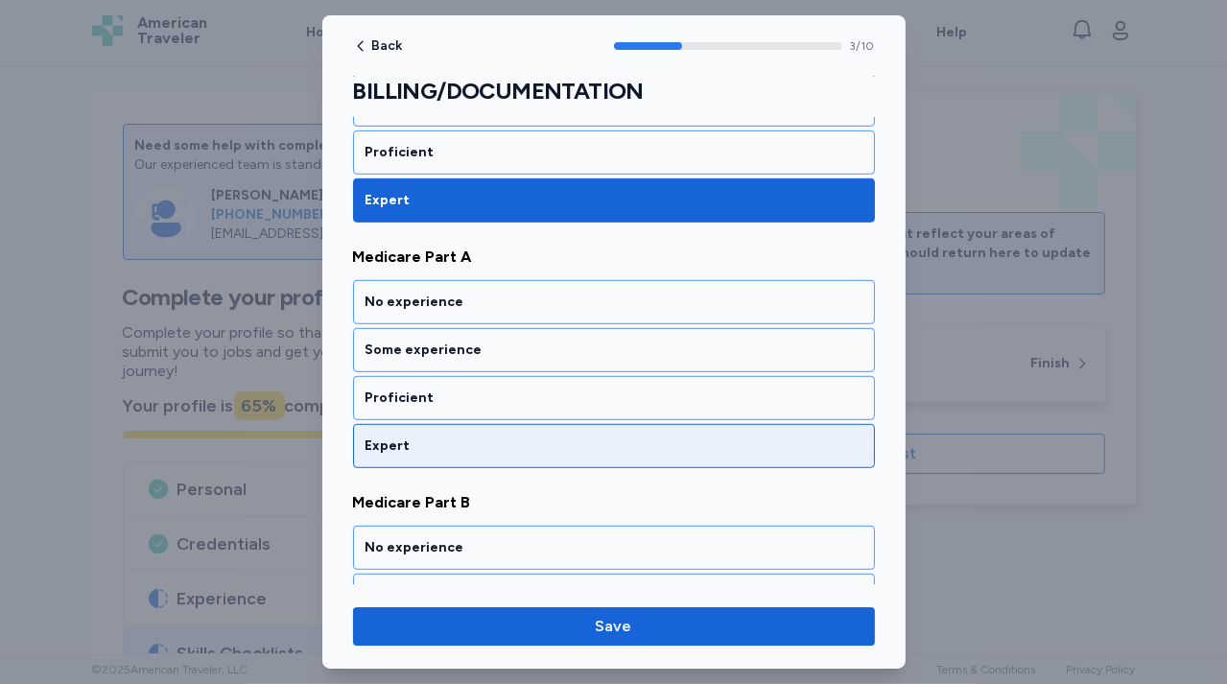
click at [510, 442] on div "Expert" at bounding box center [613, 445] width 497 height 19
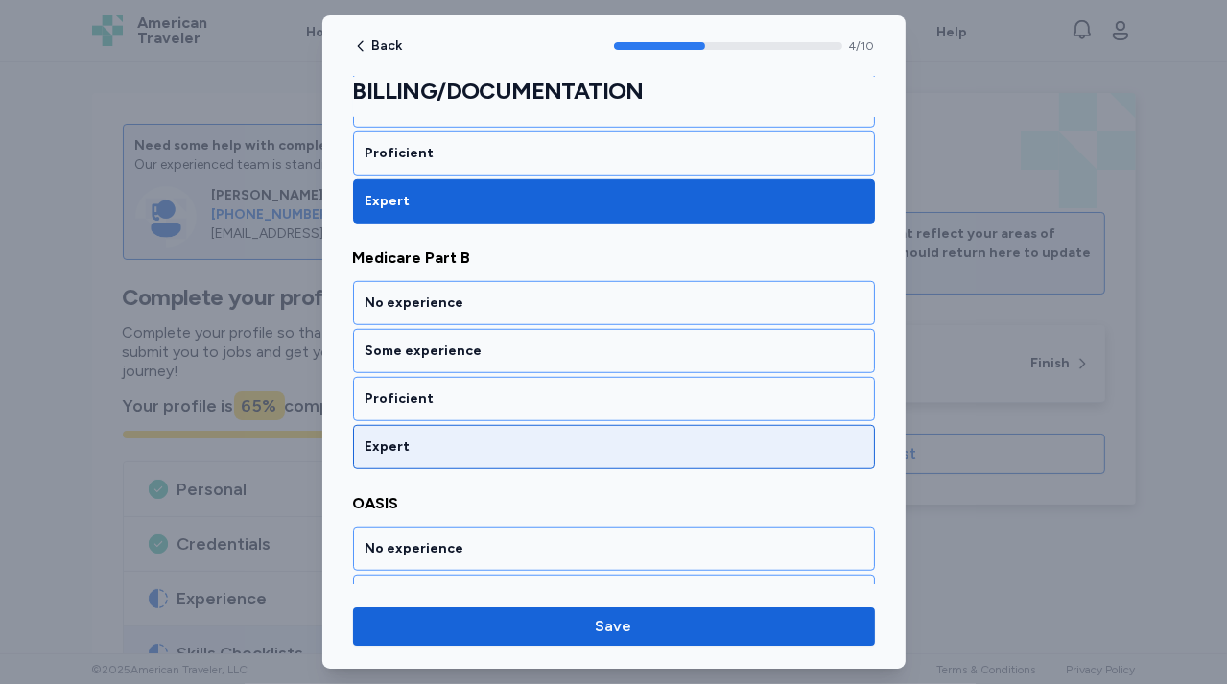
click at [513, 450] on div "Expert" at bounding box center [614, 447] width 522 height 44
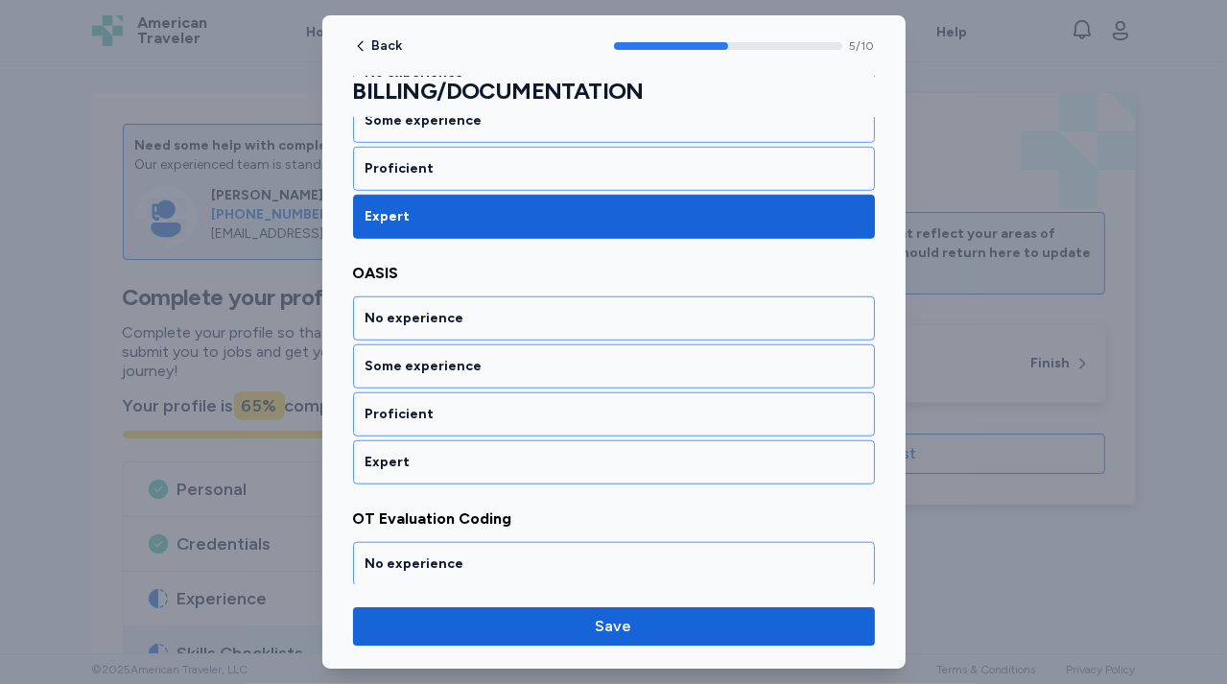
scroll to position [1378, 0]
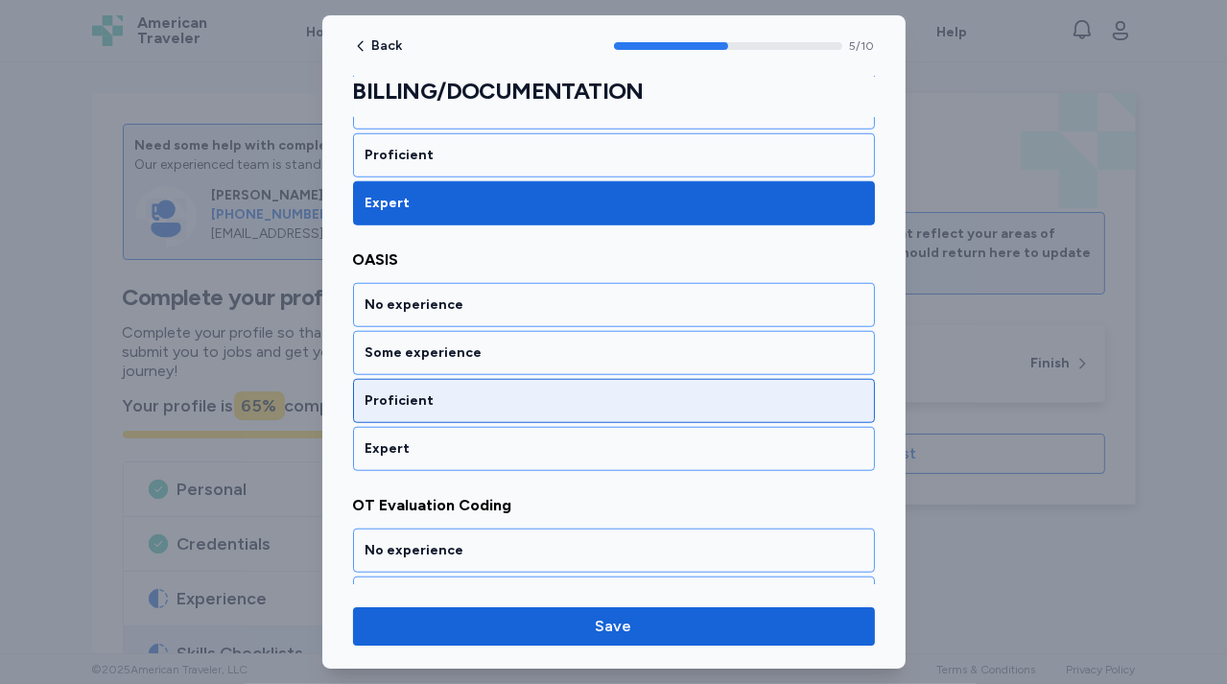
click at [508, 402] on div "Proficient" at bounding box center [614, 401] width 522 height 44
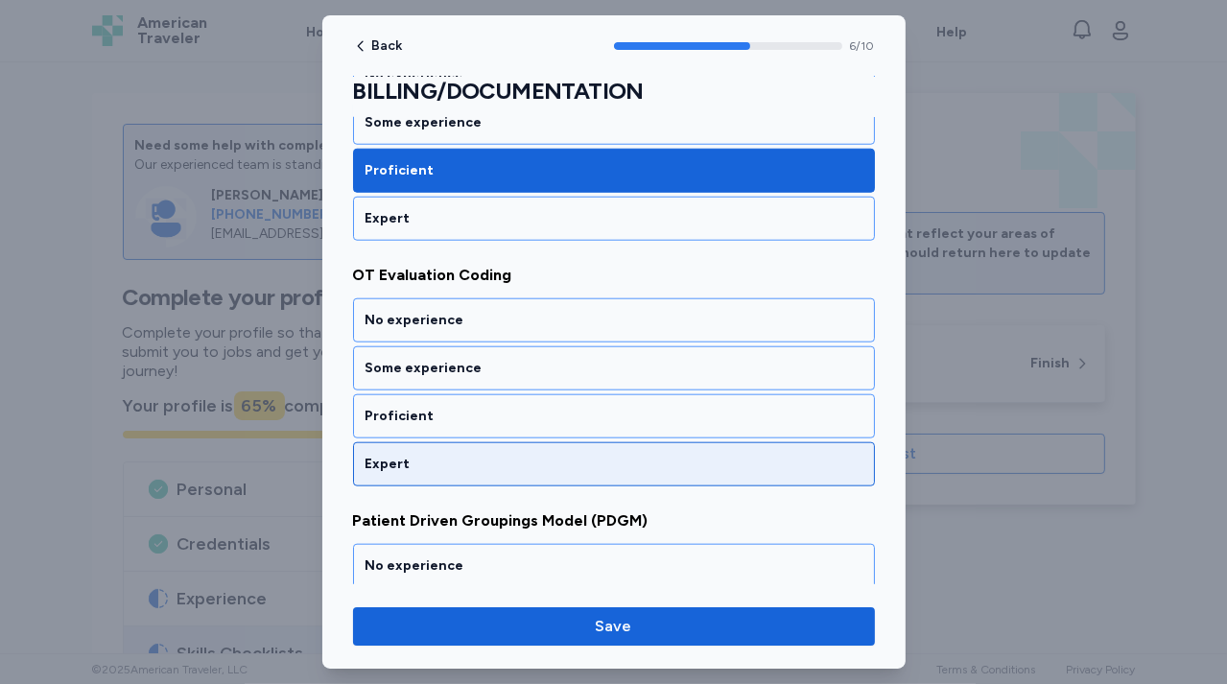
scroll to position [1623, 0]
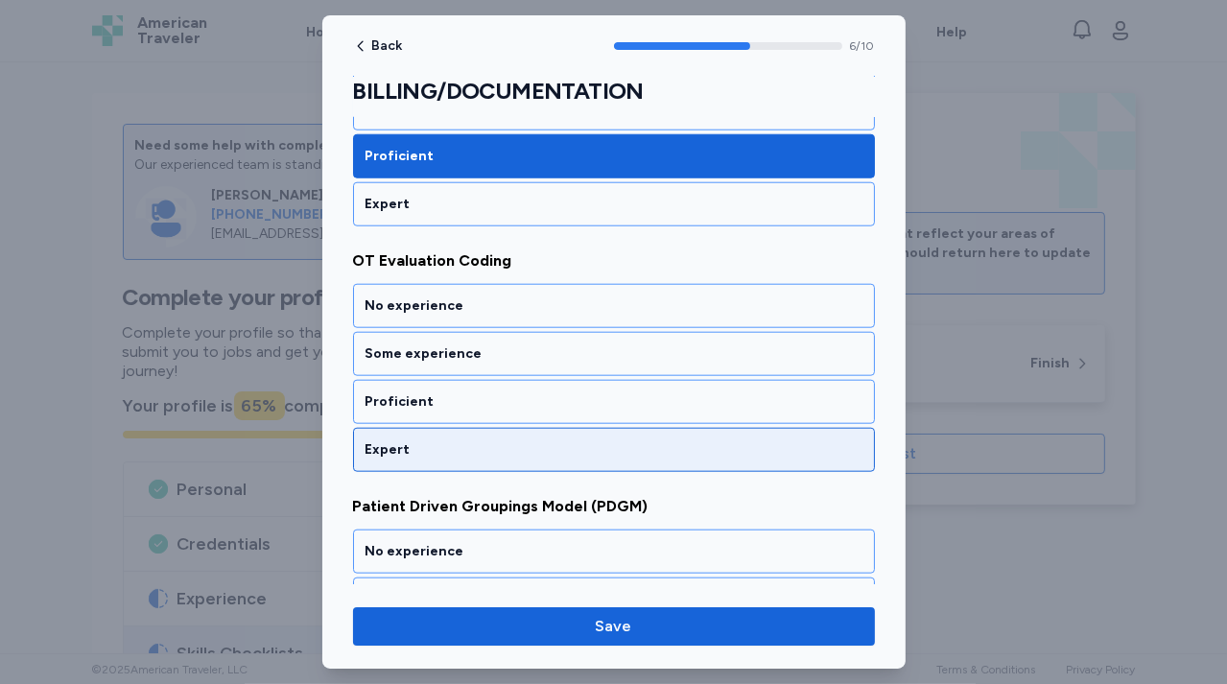
click at [503, 440] on div "Expert" at bounding box center [613, 449] width 497 height 19
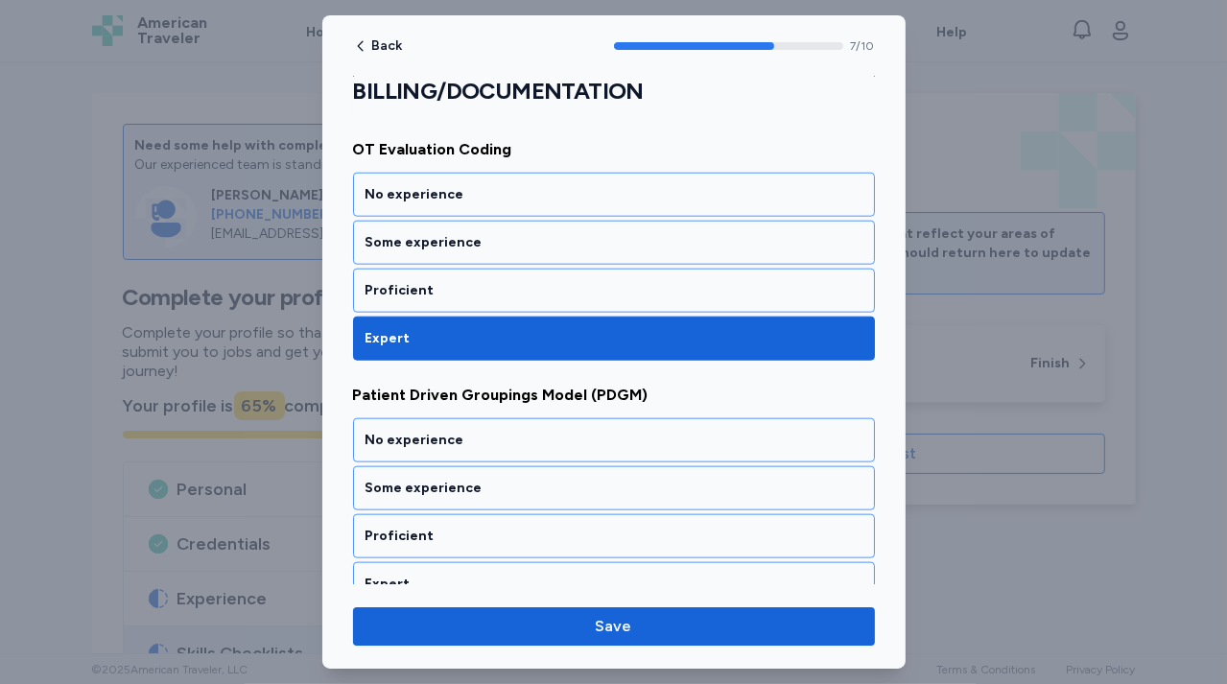
scroll to position [1866, 0]
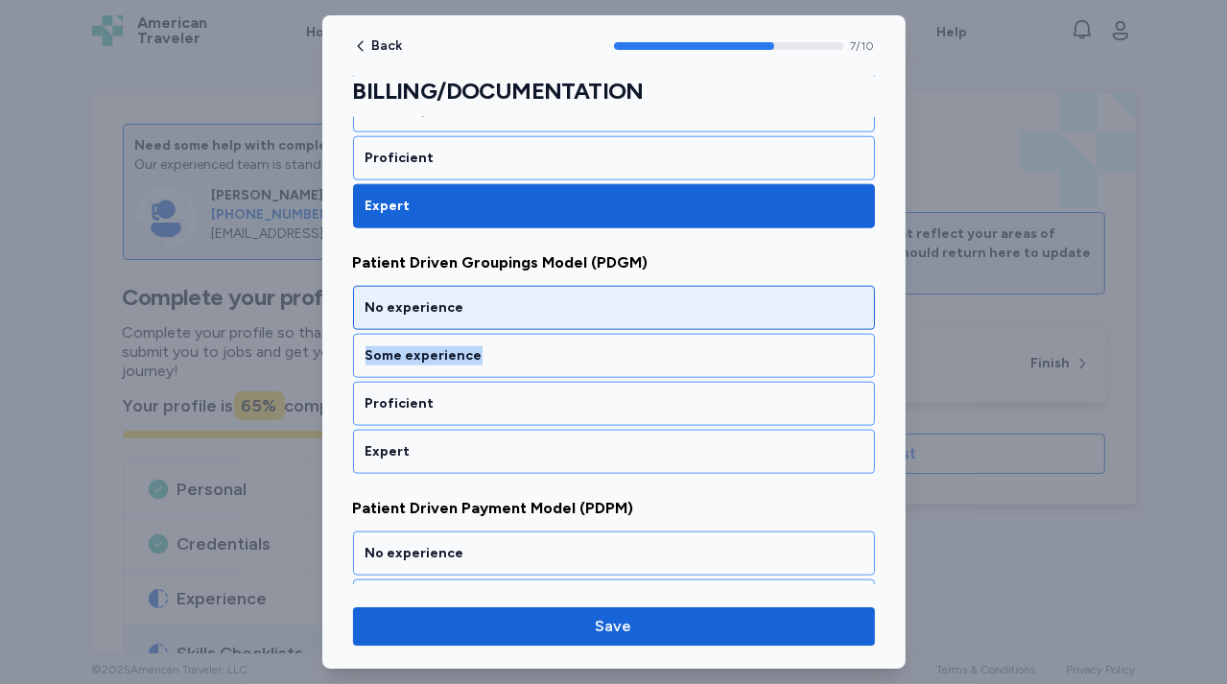
drag, startPoint x: 492, startPoint y: 342, endPoint x: 503, endPoint y: 297, distance: 46.5
click at [503, 297] on div "No experience Some experience Proficient Expert" at bounding box center [614, 380] width 522 height 188
click at [503, 298] on div "No experience" at bounding box center [613, 307] width 497 height 19
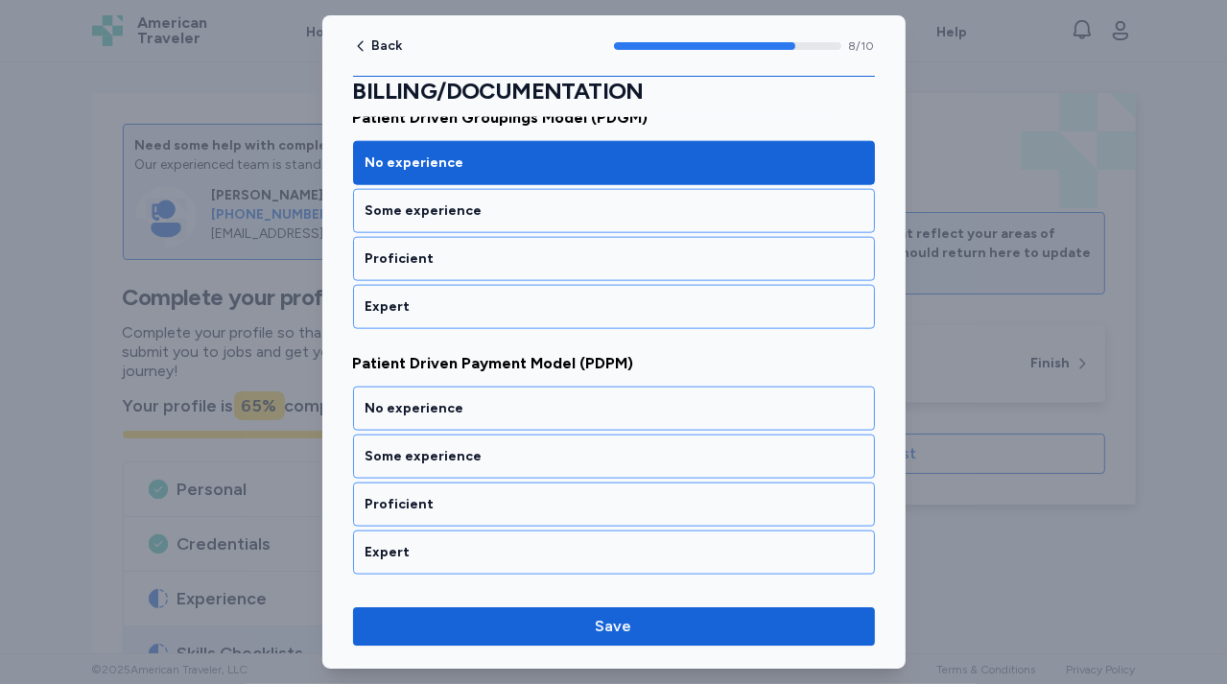
scroll to position [2110, 0]
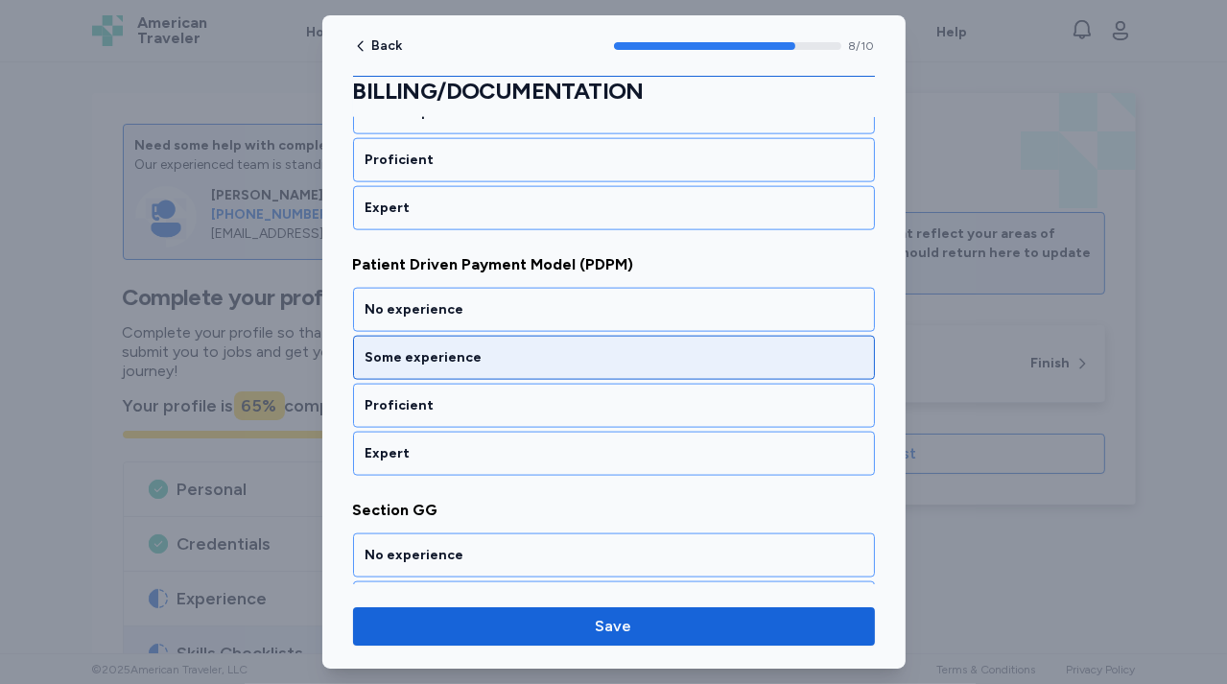
click at [503, 348] on div "Some experience" at bounding box center [613, 357] width 497 height 19
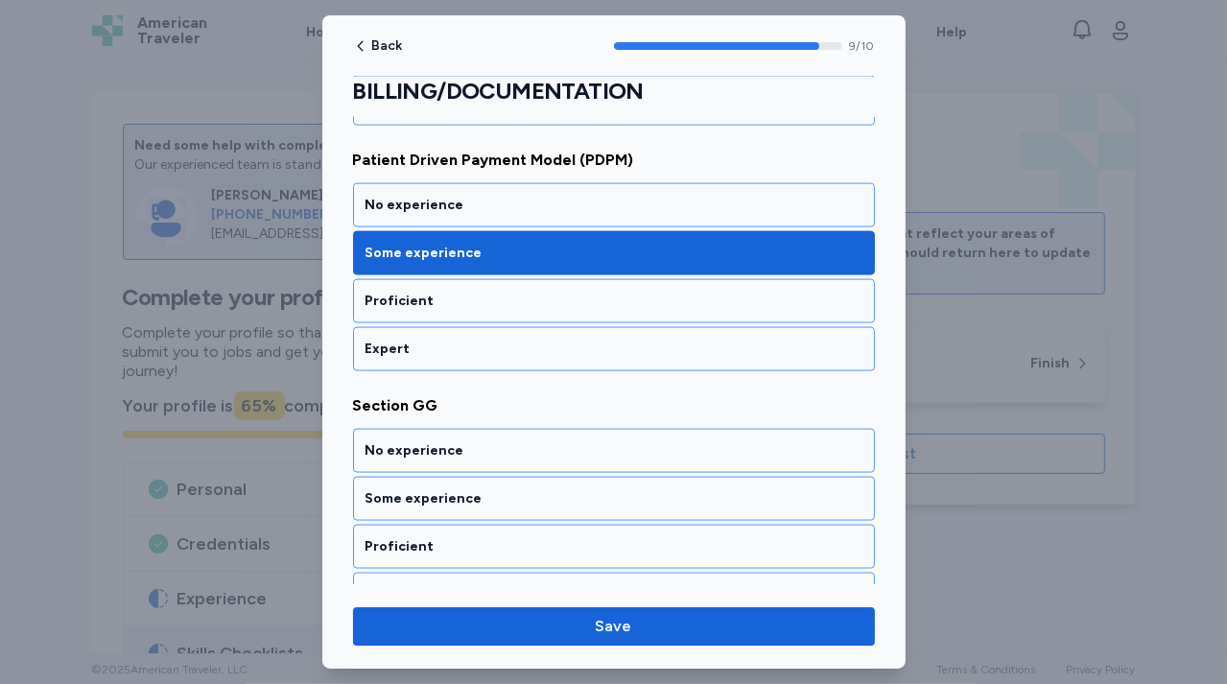
scroll to position [2234, 0]
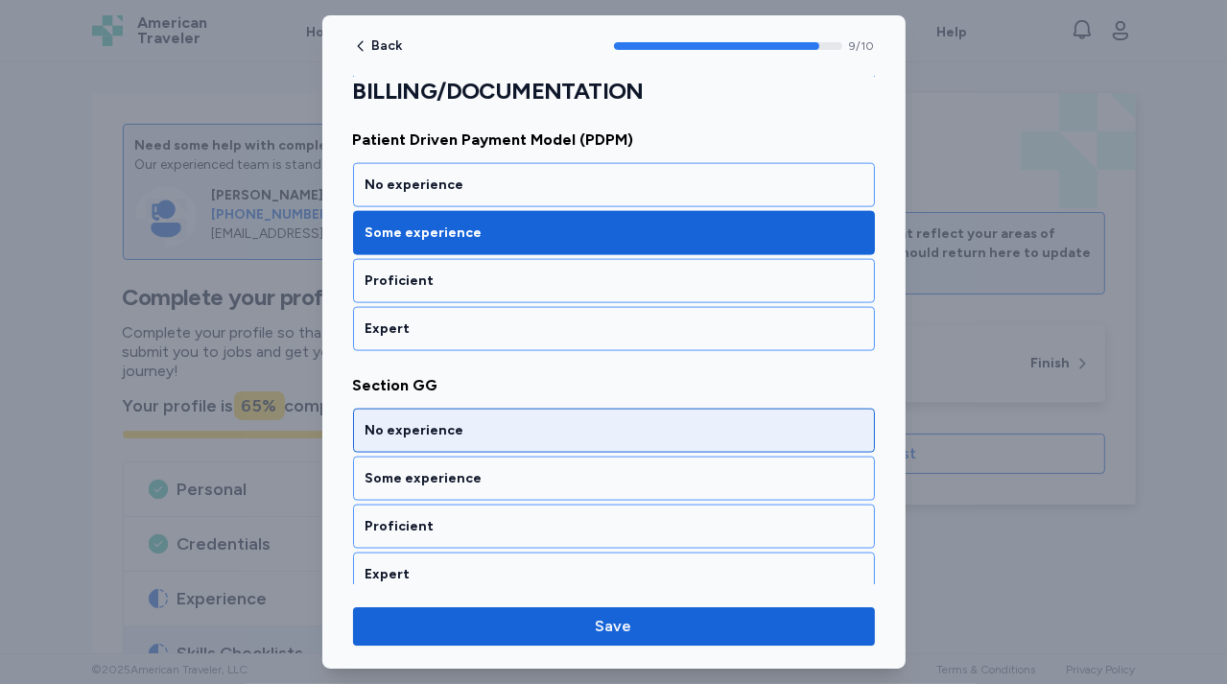
click at [491, 422] on div "No experience" at bounding box center [613, 430] width 497 height 19
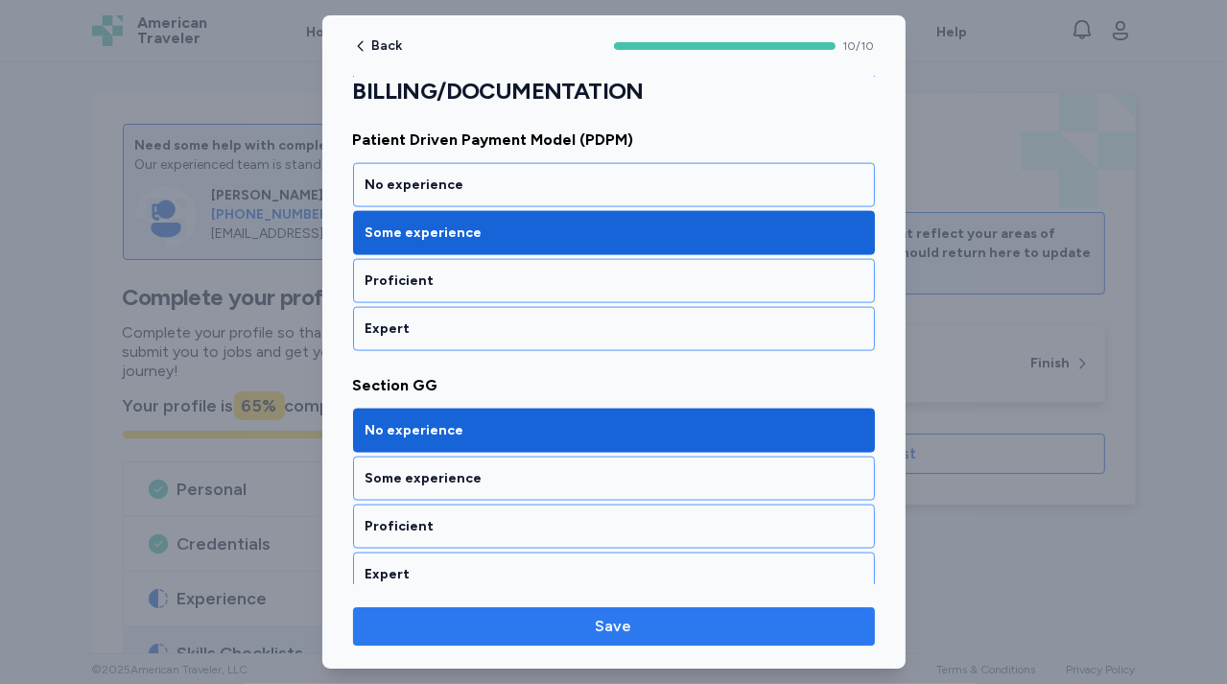
click at [527, 616] on span "Save" at bounding box center [613, 626] width 491 height 23
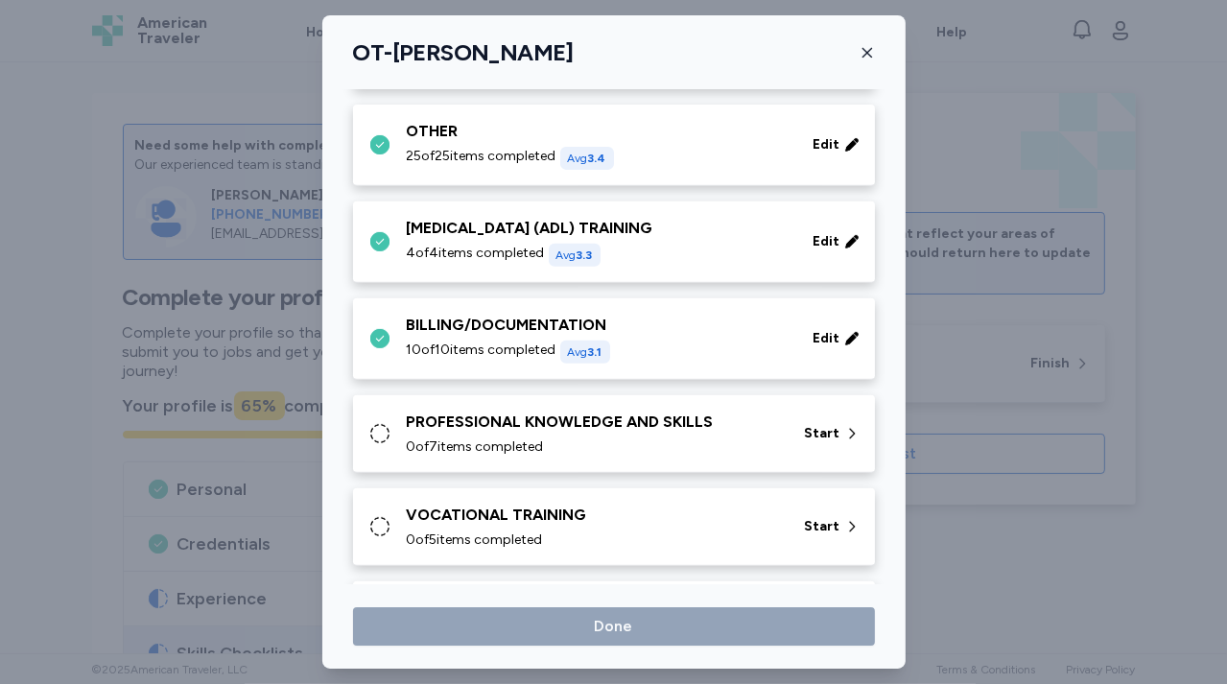
scroll to position [830, 0]
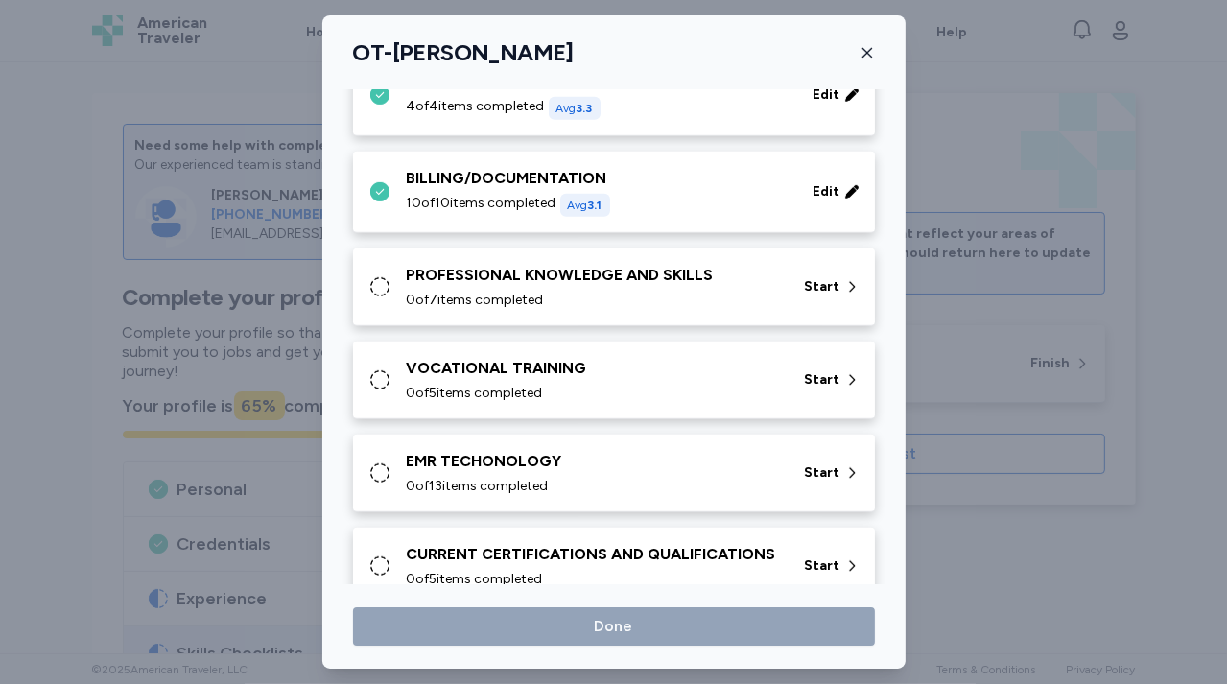
click at [560, 298] on div "0 of 7 items completed" at bounding box center [594, 300] width 375 height 19
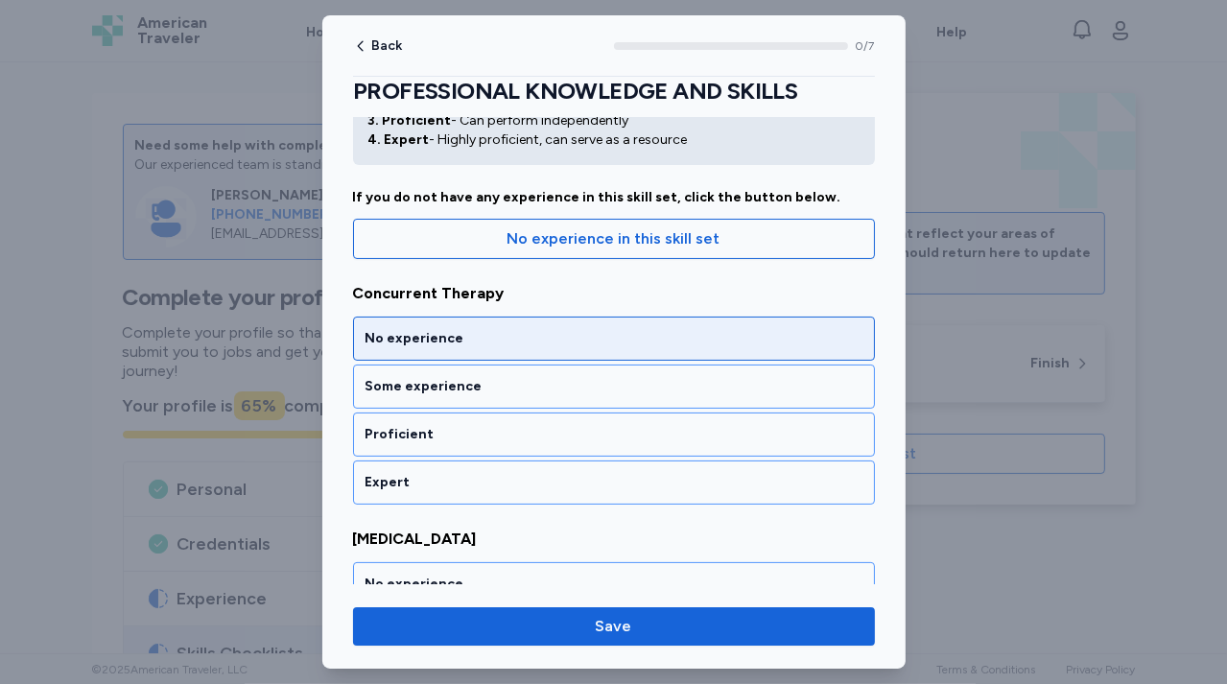
scroll to position [171, 0]
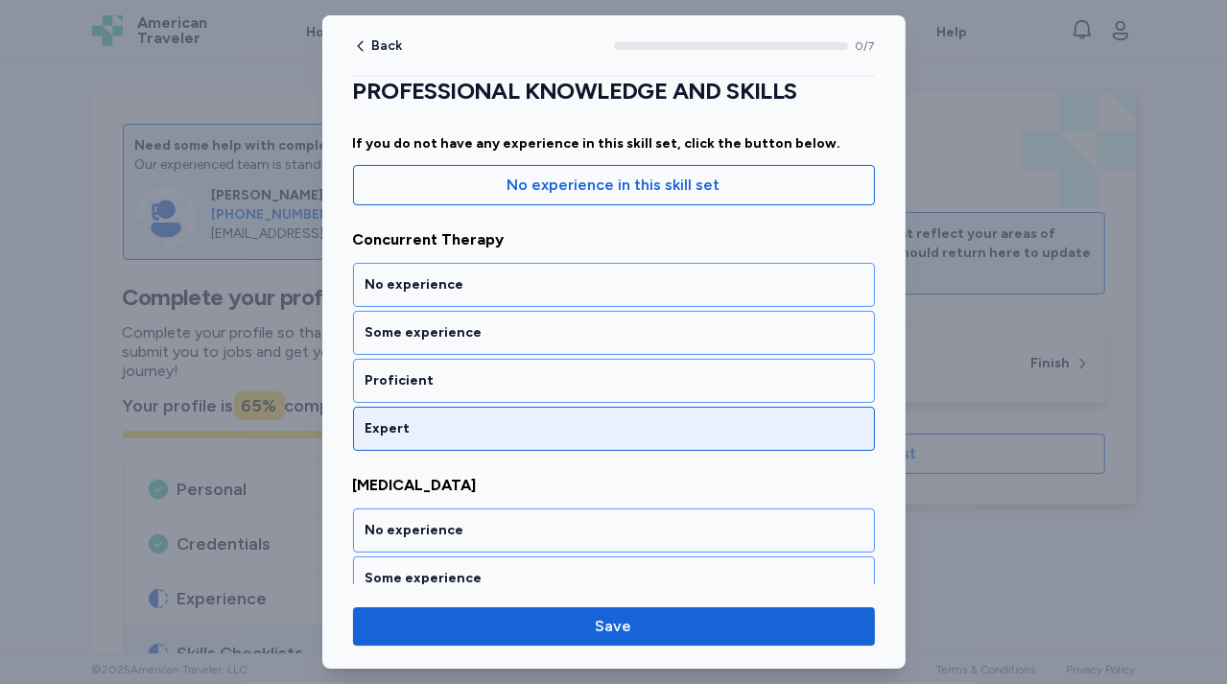
click at [538, 419] on div "Expert" at bounding box center [613, 428] width 497 height 19
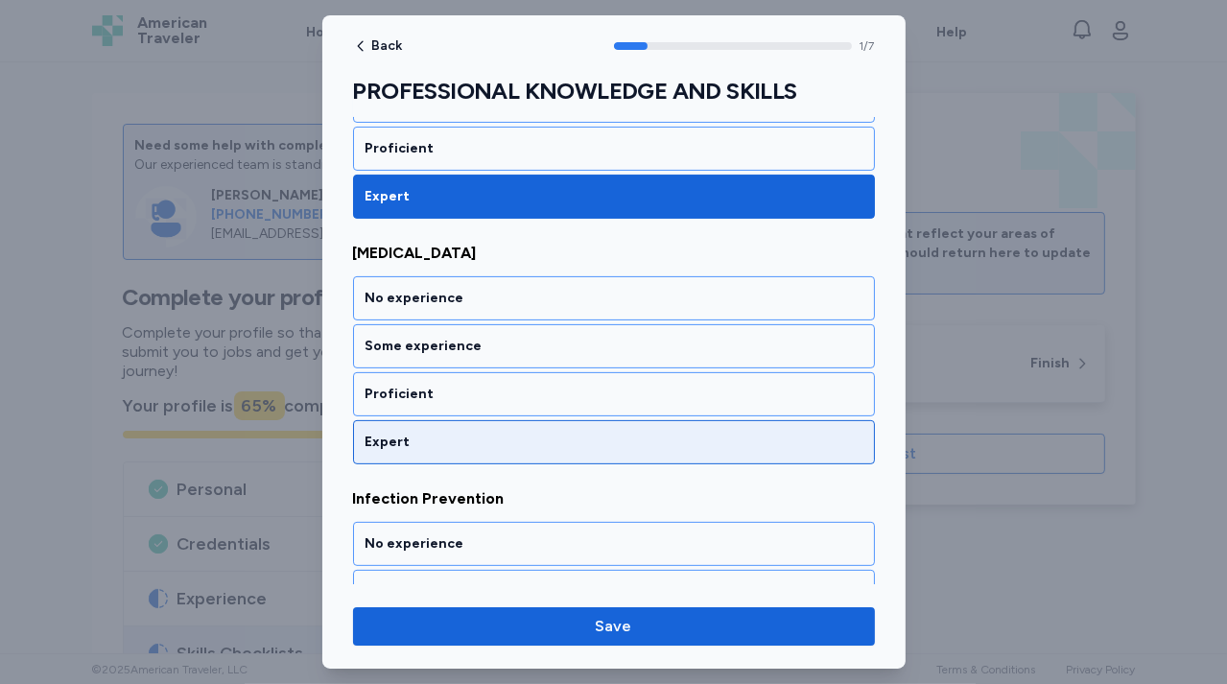
click at [538, 427] on div "Expert" at bounding box center [614, 442] width 522 height 44
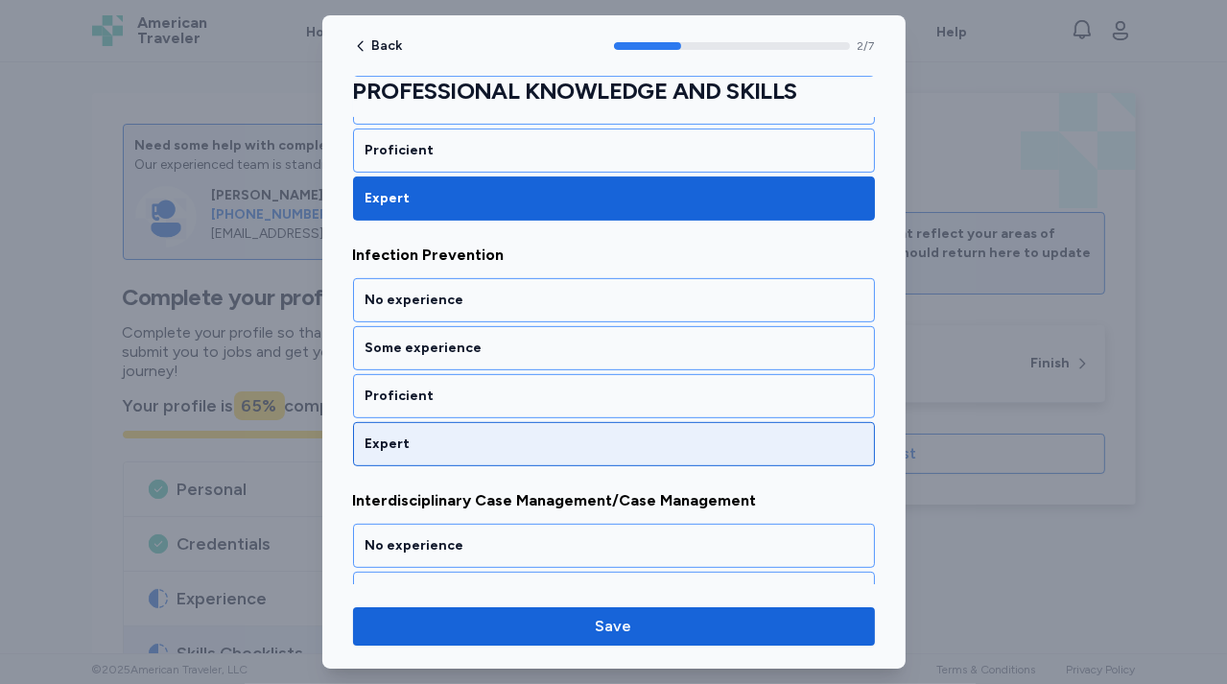
click at [539, 428] on div "Expert" at bounding box center [614, 444] width 522 height 44
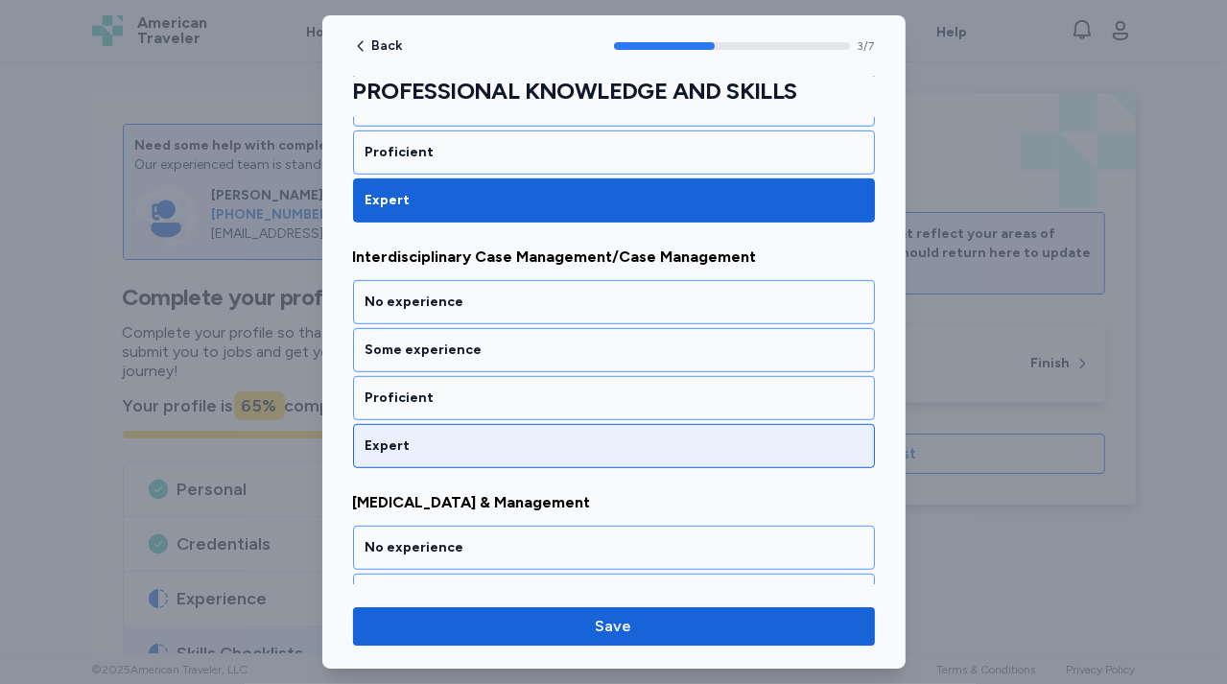
click at [538, 424] on div "Expert" at bounding box center [614, 446] width 522 height 44
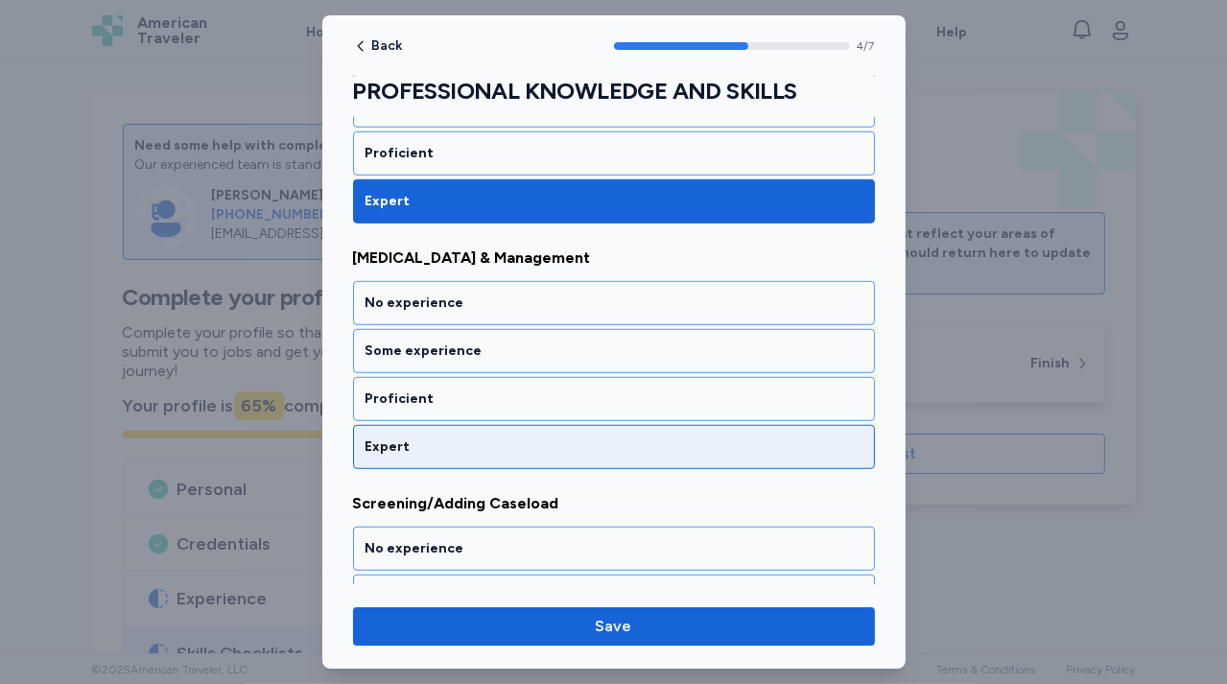
click at [536, 438] on div "Expert" at bounding box center [613, 446] width 497 height 19
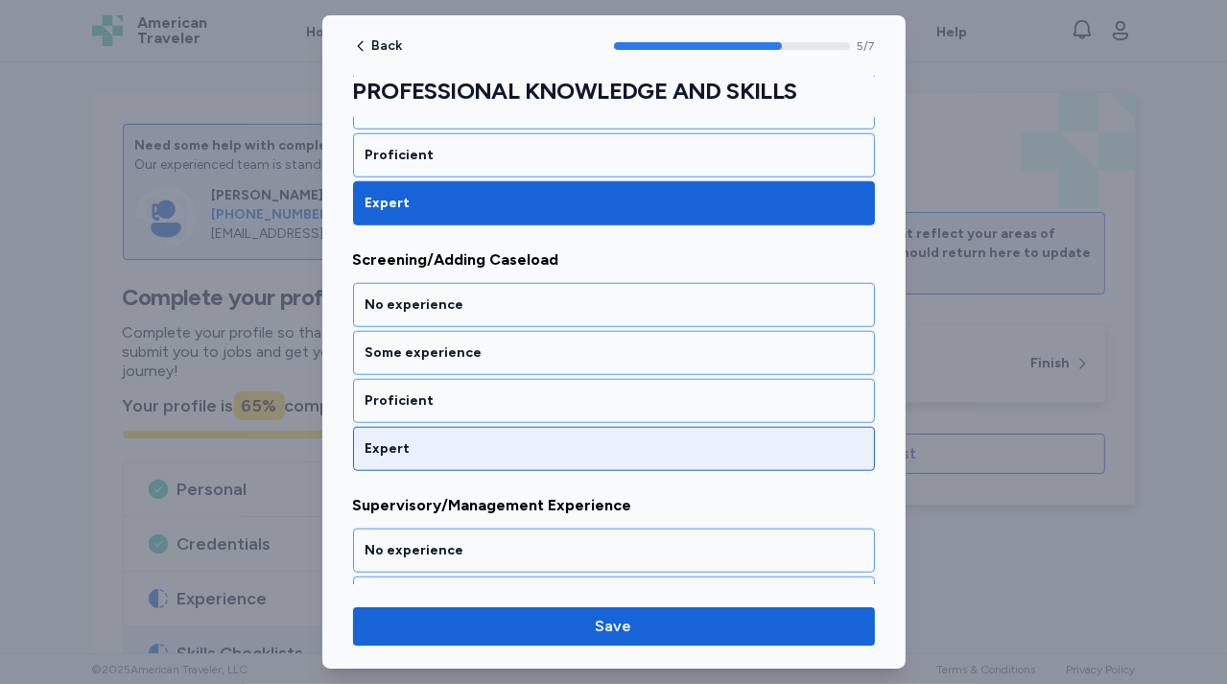
click at [535, 445] on div "Expert" at bounding box center [613, 448] width 497 height 19
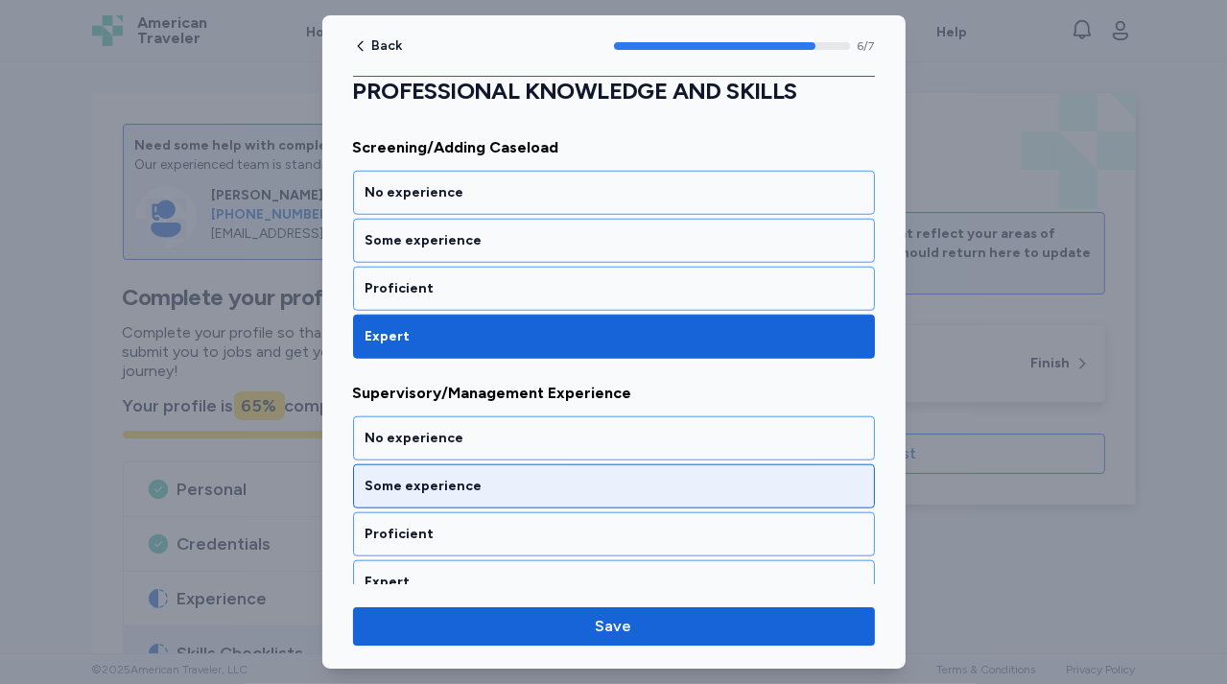
scroll to position [1503, 0]
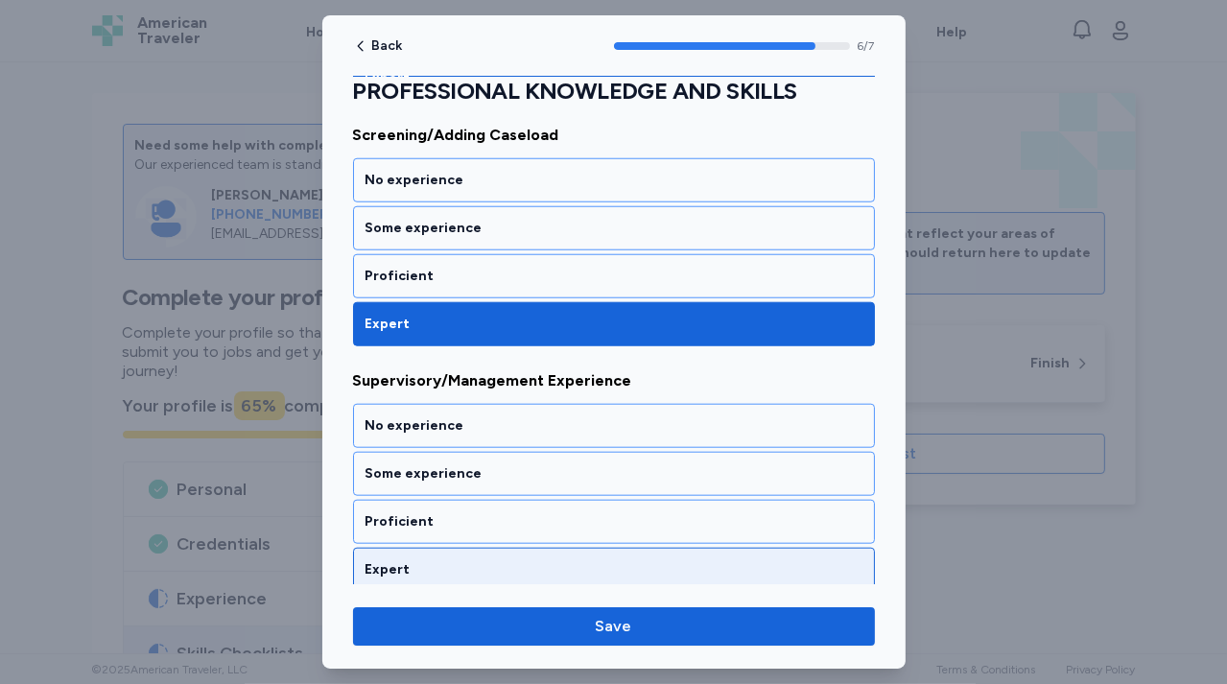
click at [525, 561] on div "Expert" at bounding box center [613, 569] width 497 height 19
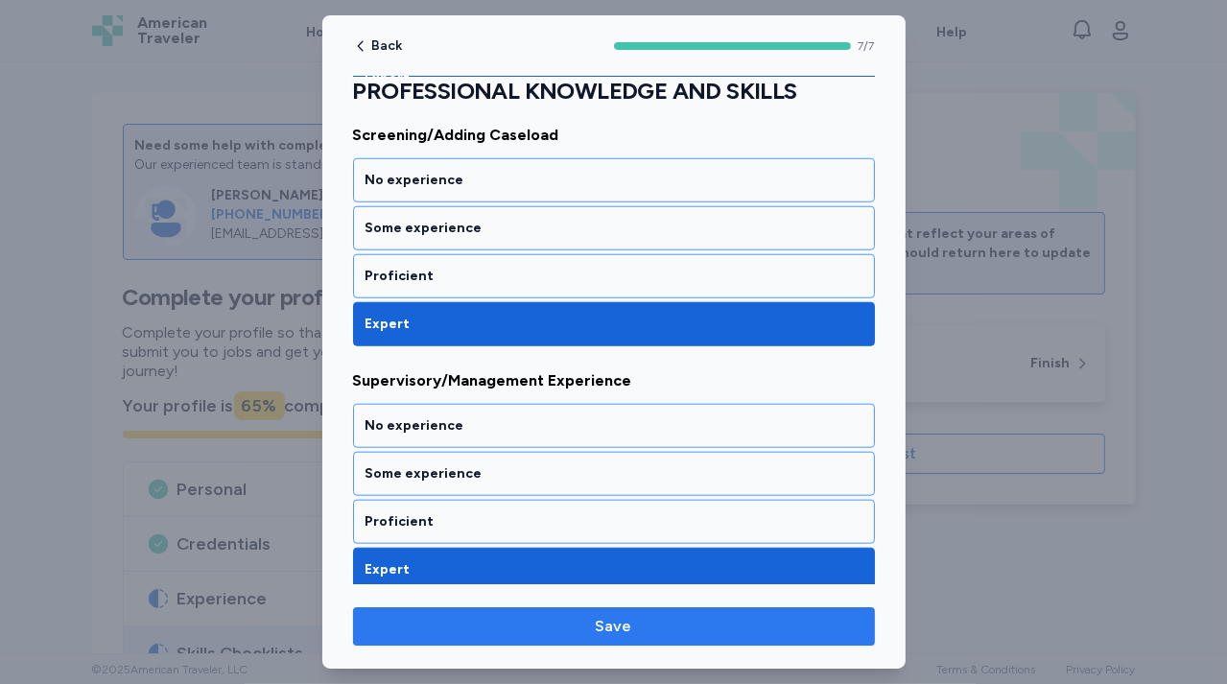
click at [502, 636] on span "Save" at bounding box center [613, 626] width 491 height 23
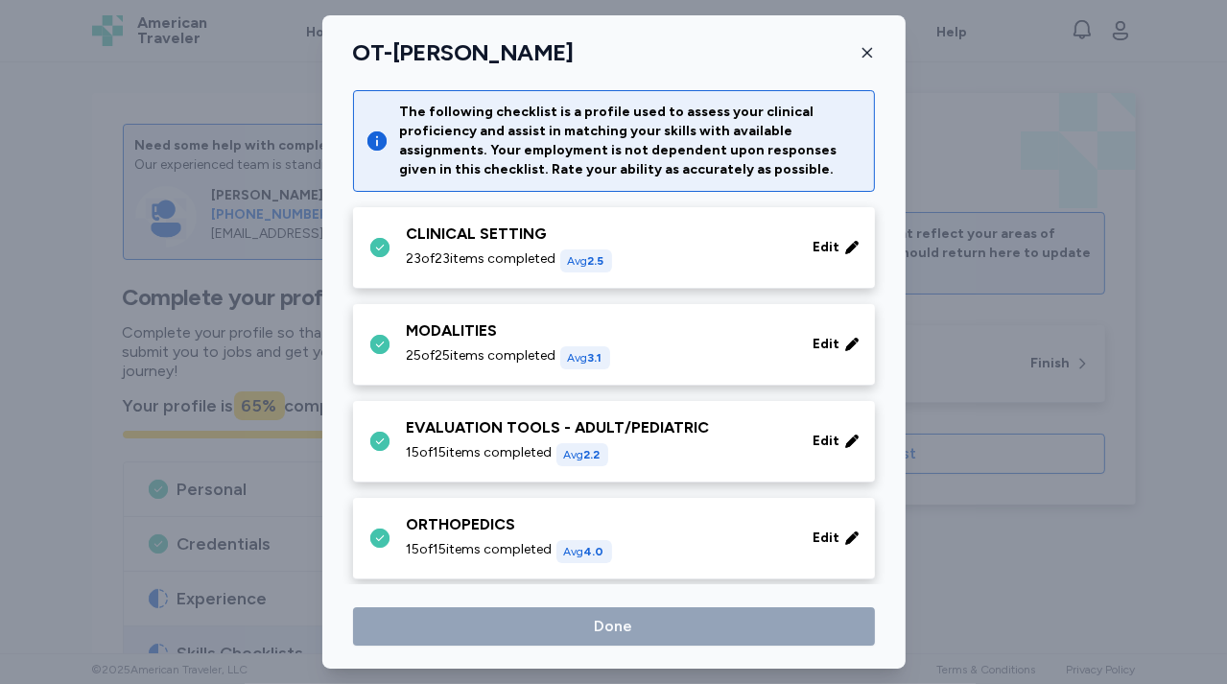
scroll to position [830, 0]
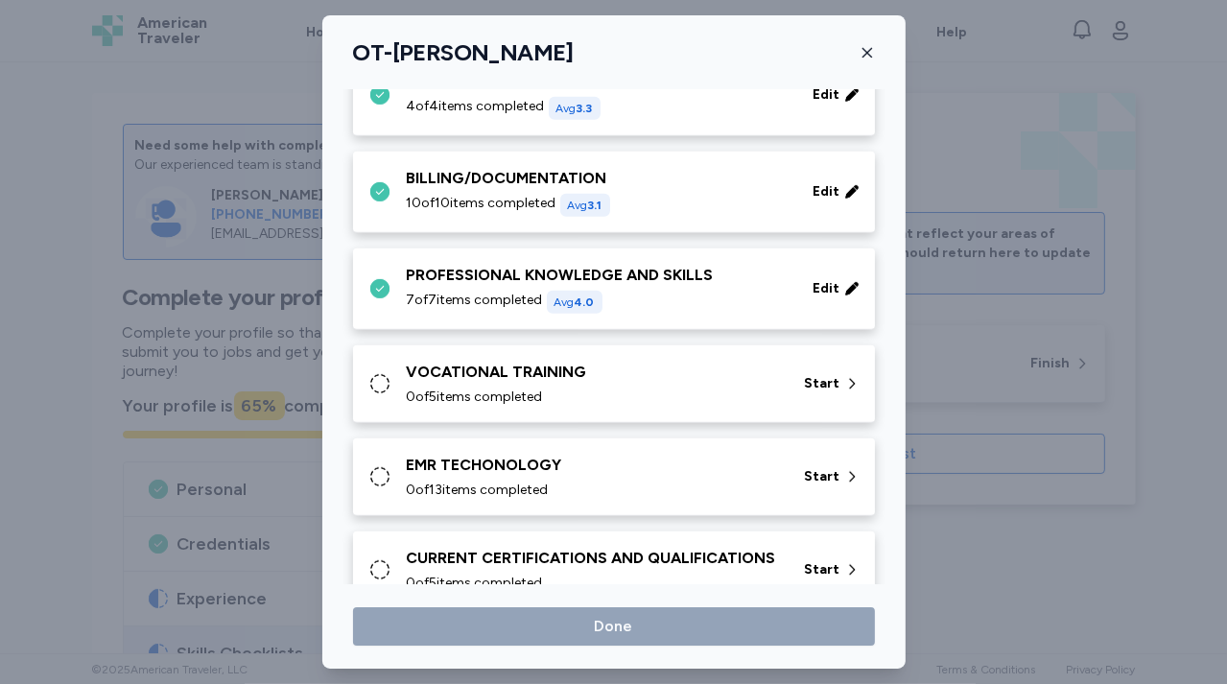
click at [492, 382] on div "VOCATIONAL TRAINING 0 of 5 items completed" at bounding box center [594, 384] width 375 height 46
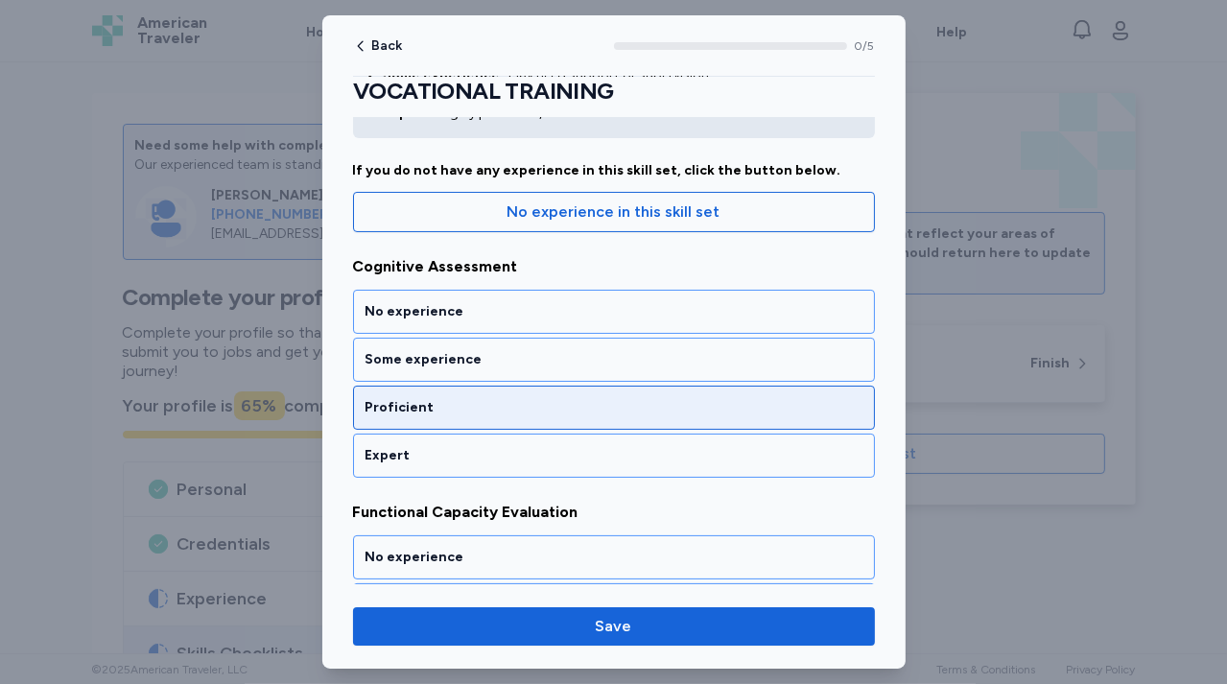
scroll to position [148, 0]
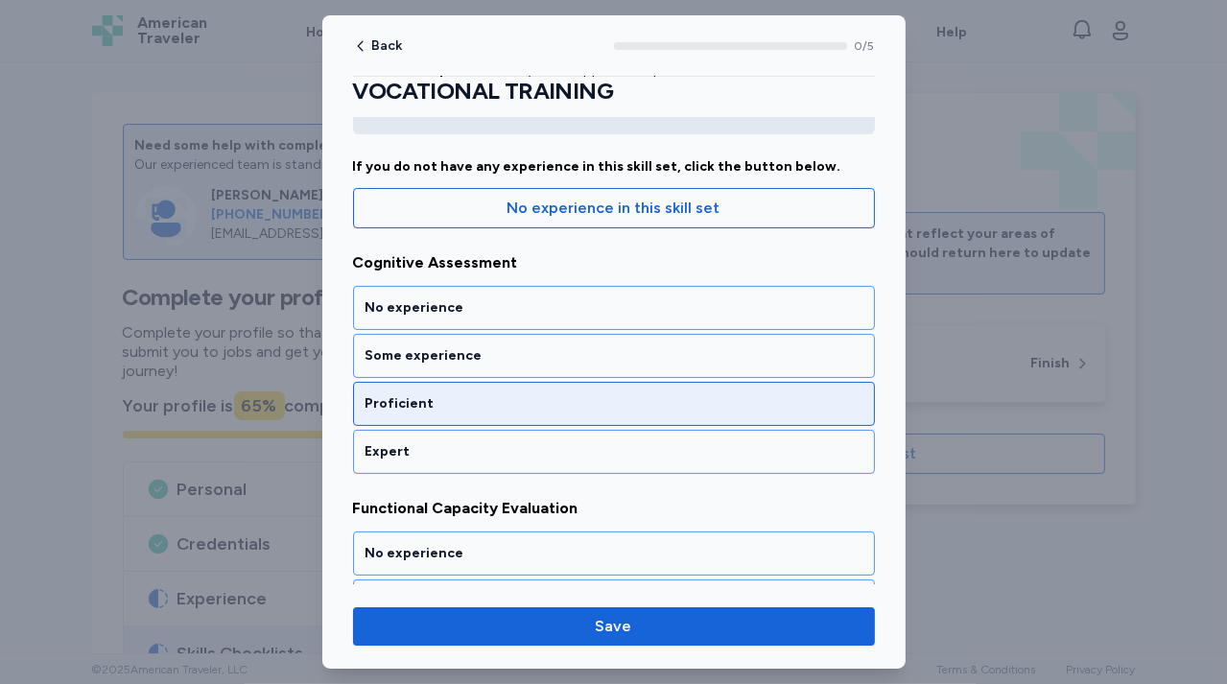
click at [485, 387] on div "Proficient" at bounding box center [614, 404] width 522 height 44
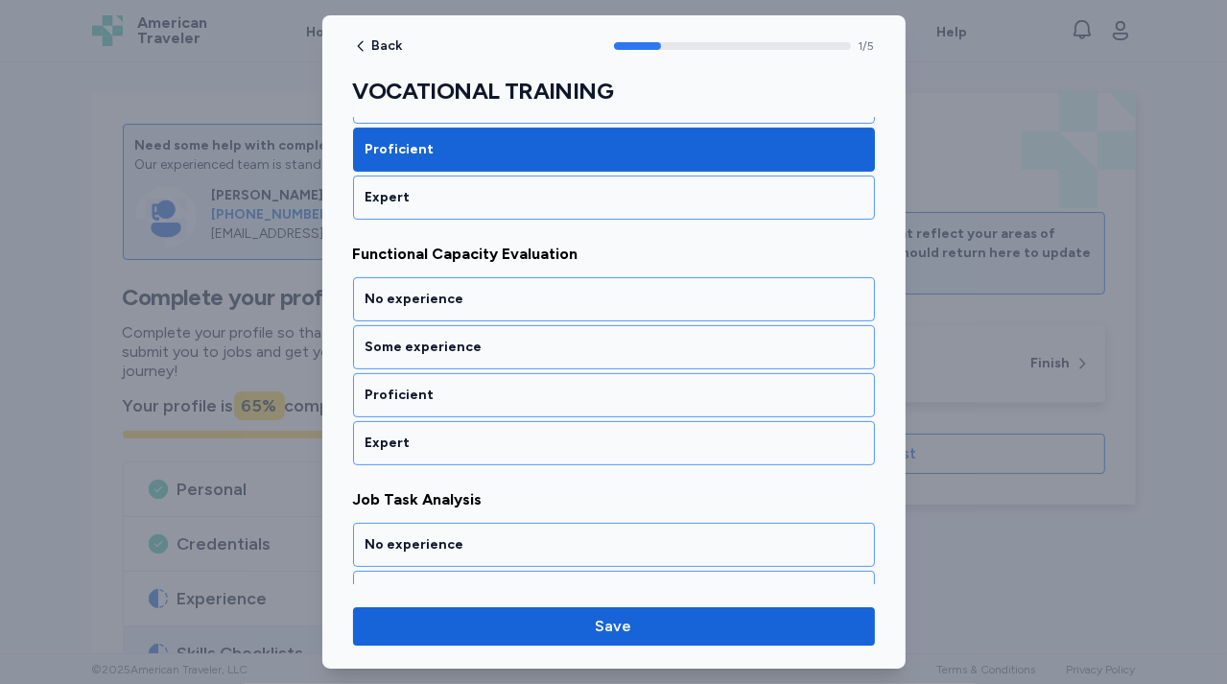
scroll to position [403, 0]
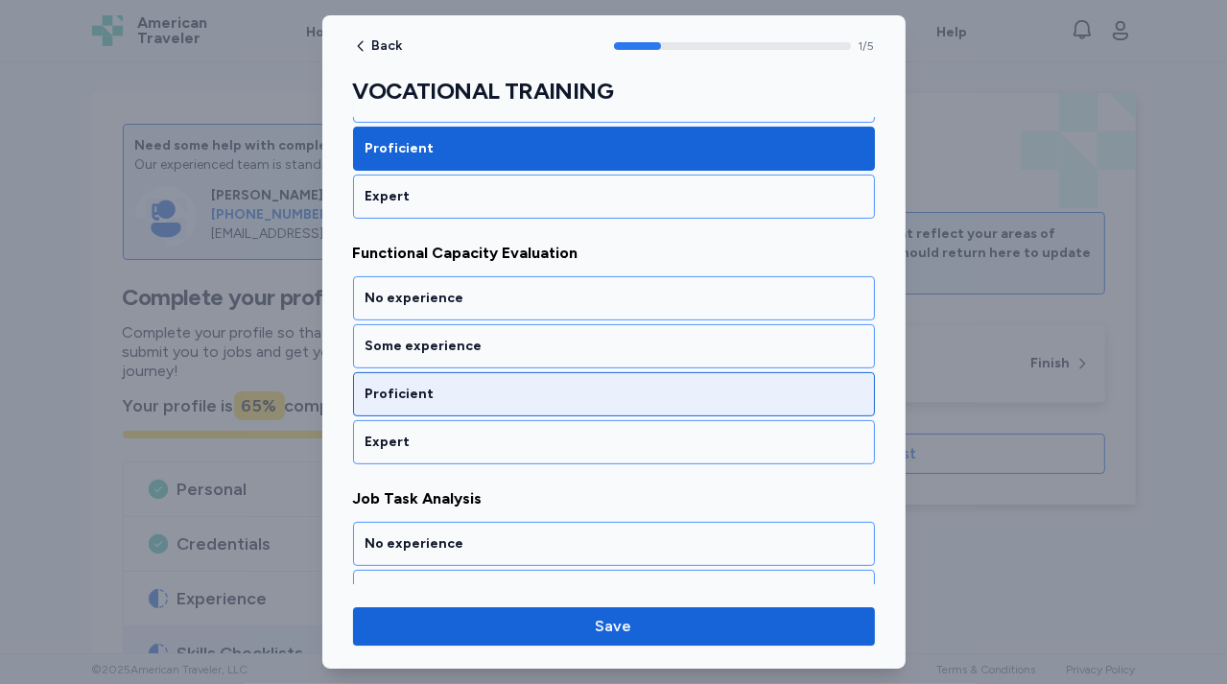
click at [485, 389] on div "Proficient" at bounding box center [613, 394] width 497 height 19
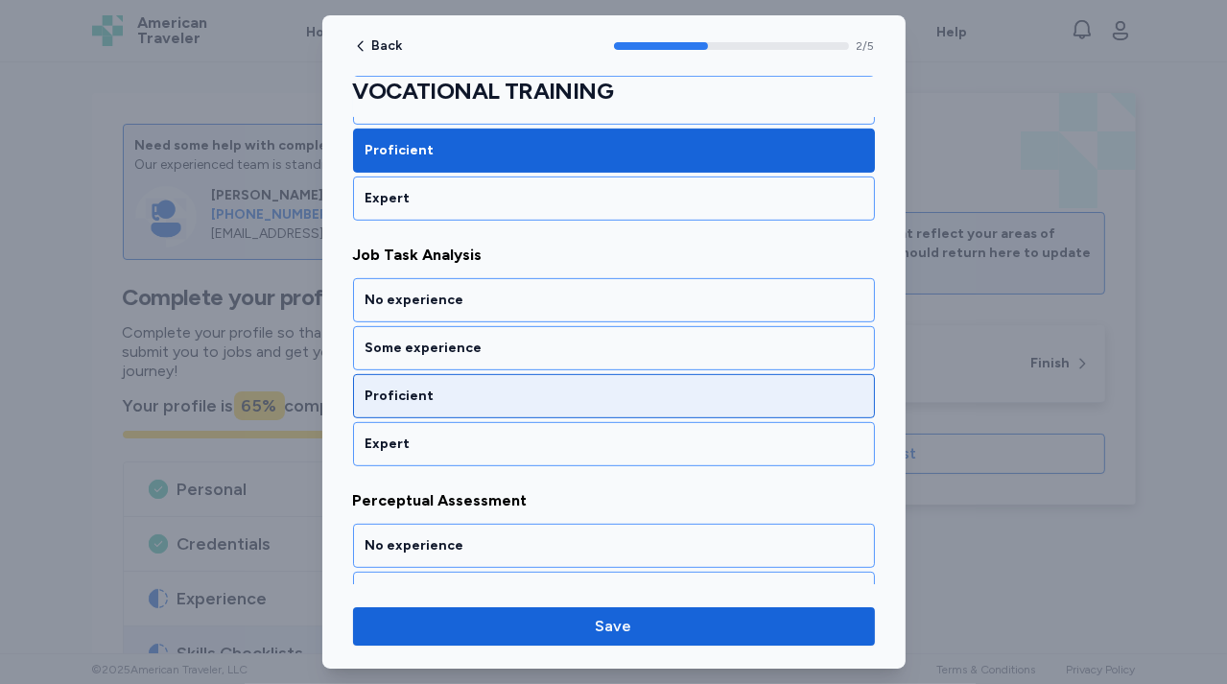
click at [485, 393] on div "Proficient" at bounding box center [613, 395] width 497 height 19
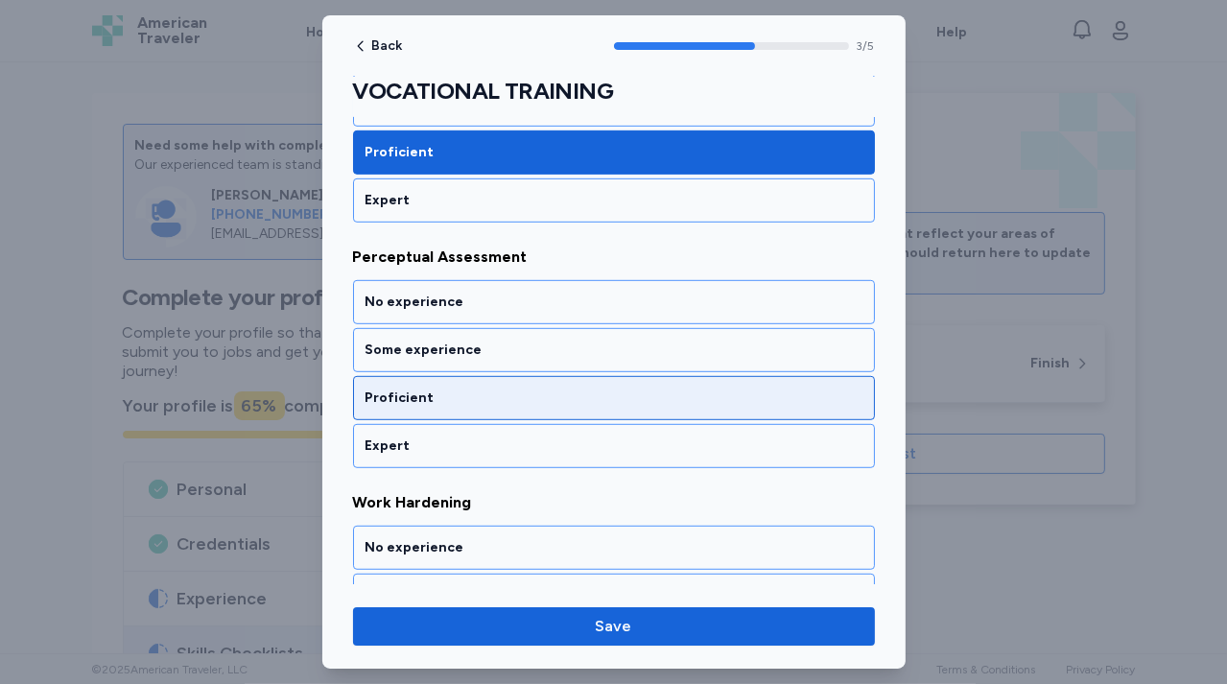
click at [485, 395] on div "Proficient" at bounding box center [613, 397] width 497 height 19
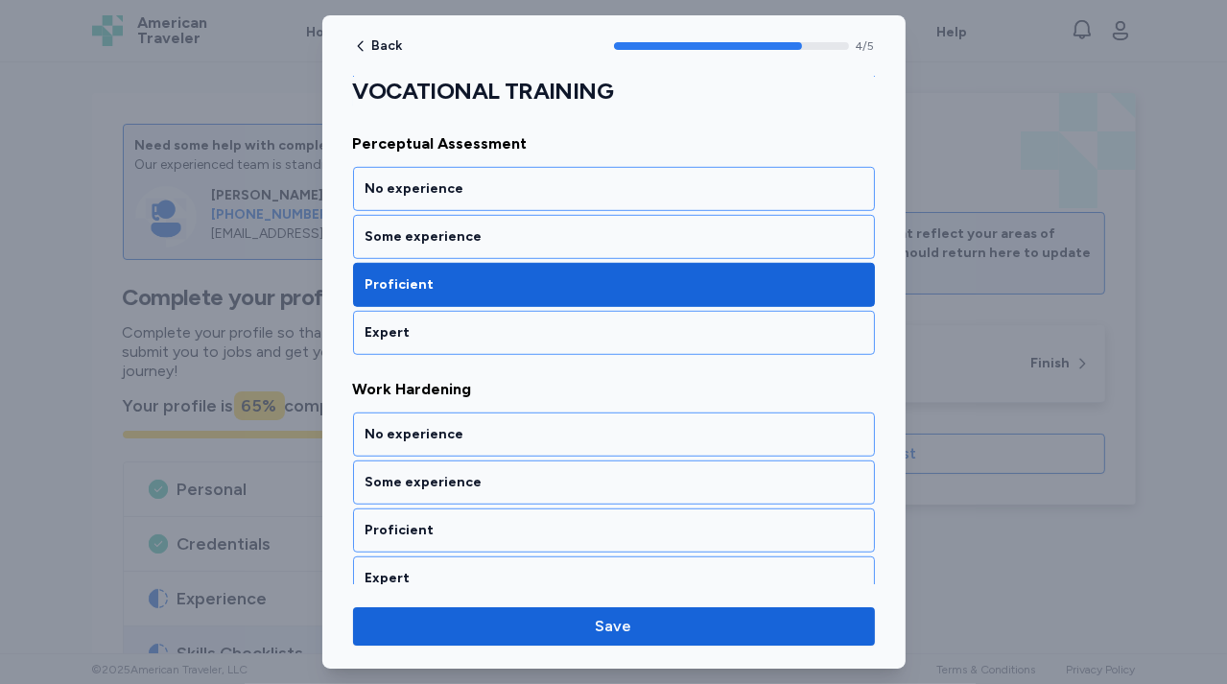
scroll to position [1015, 0]
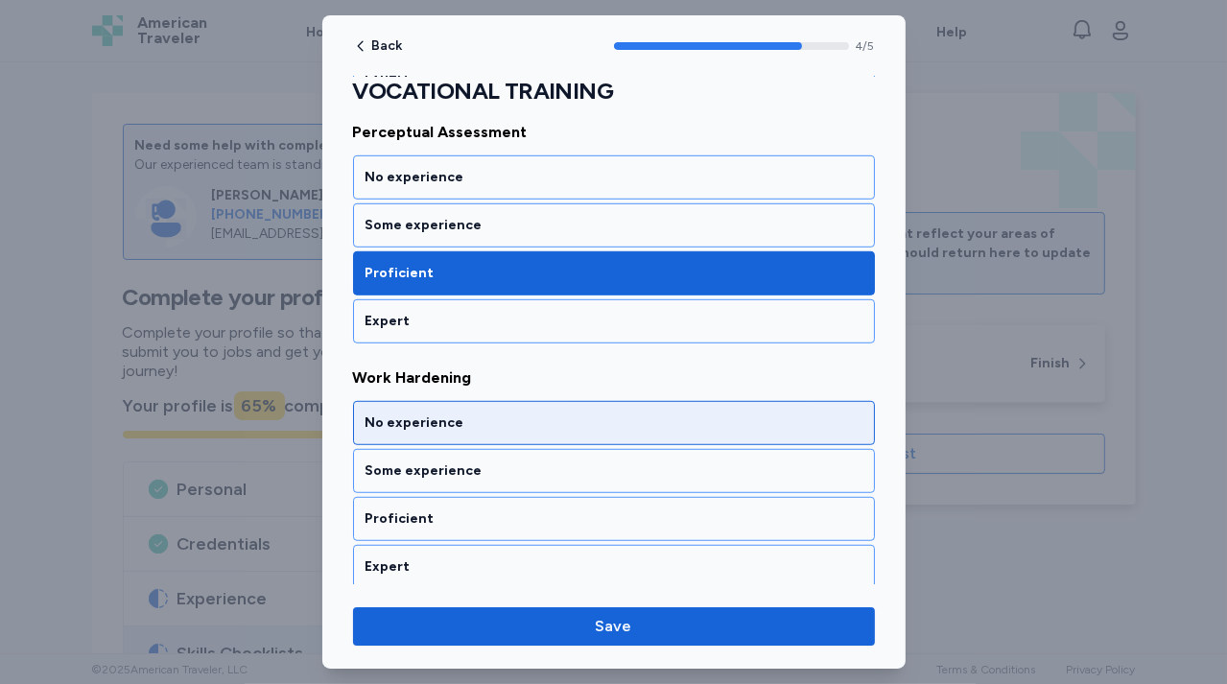
click at [456, 427] on div "No experience" at bounding box center [614, 423] width 522 height 44
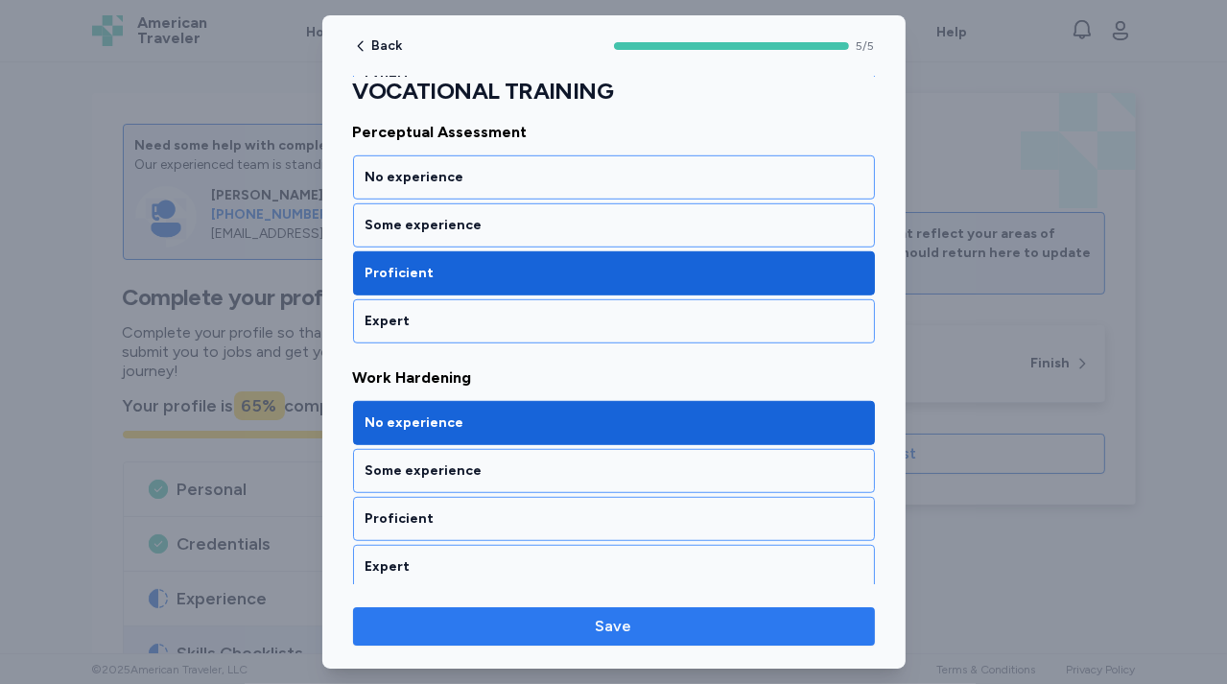
click at [495, 639] on button "Save" at bounding box center [614, 626] width 522 height 38
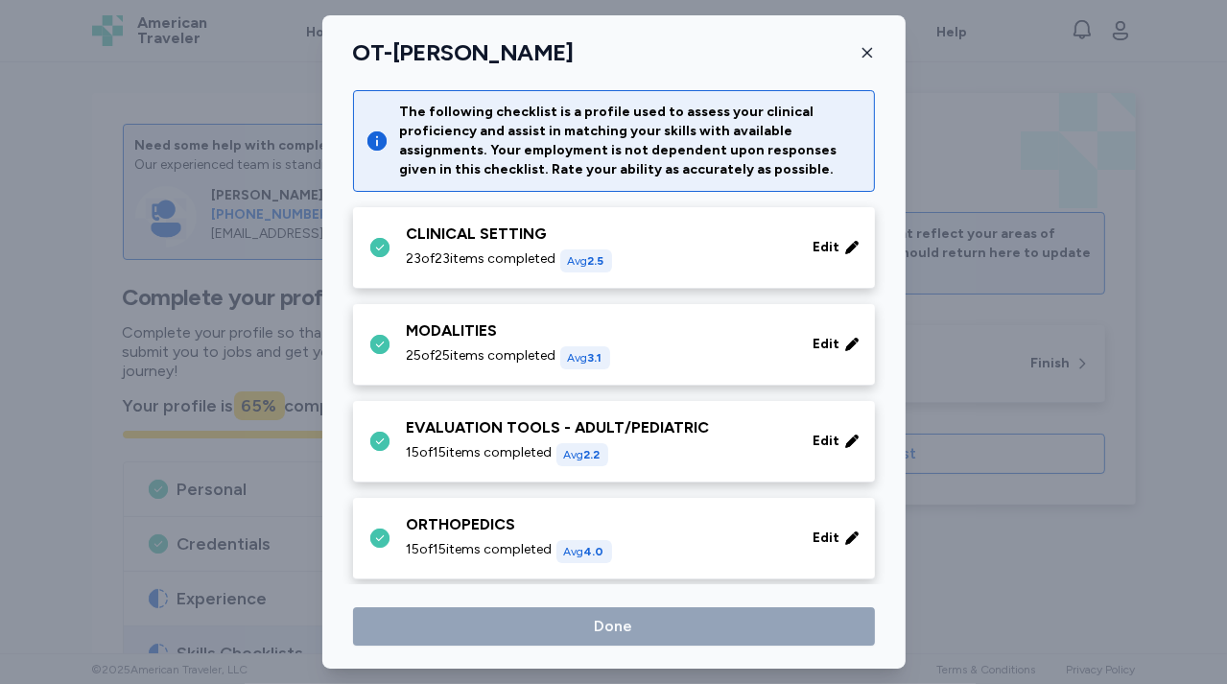
scroll to position [830, 0]
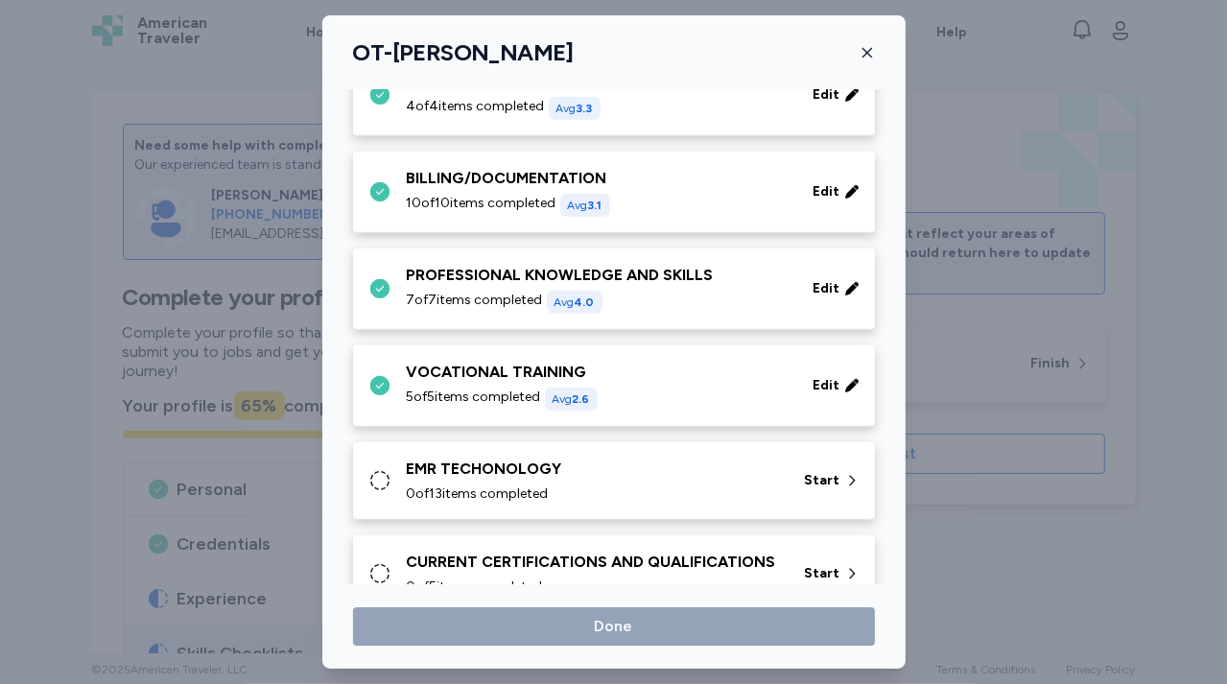
click at [502, 484] on span "0 of 13 items completed" at bounding box center [478, 493] width 142 height 19
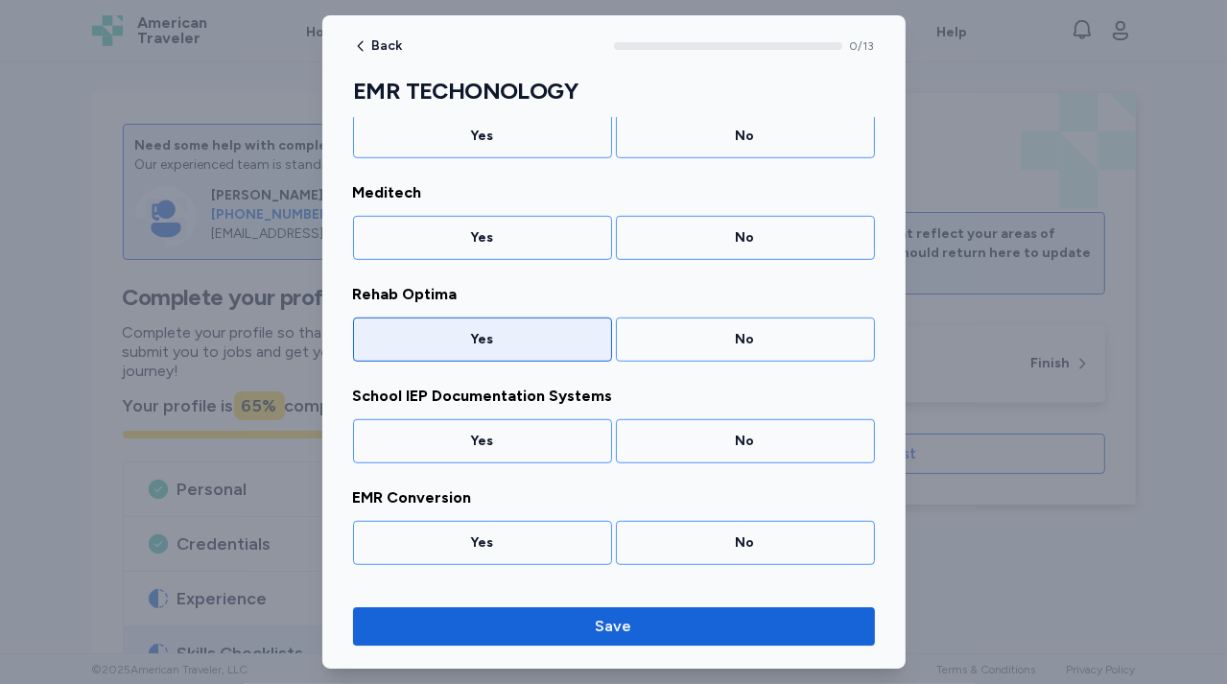
scroll to position [993, 0]
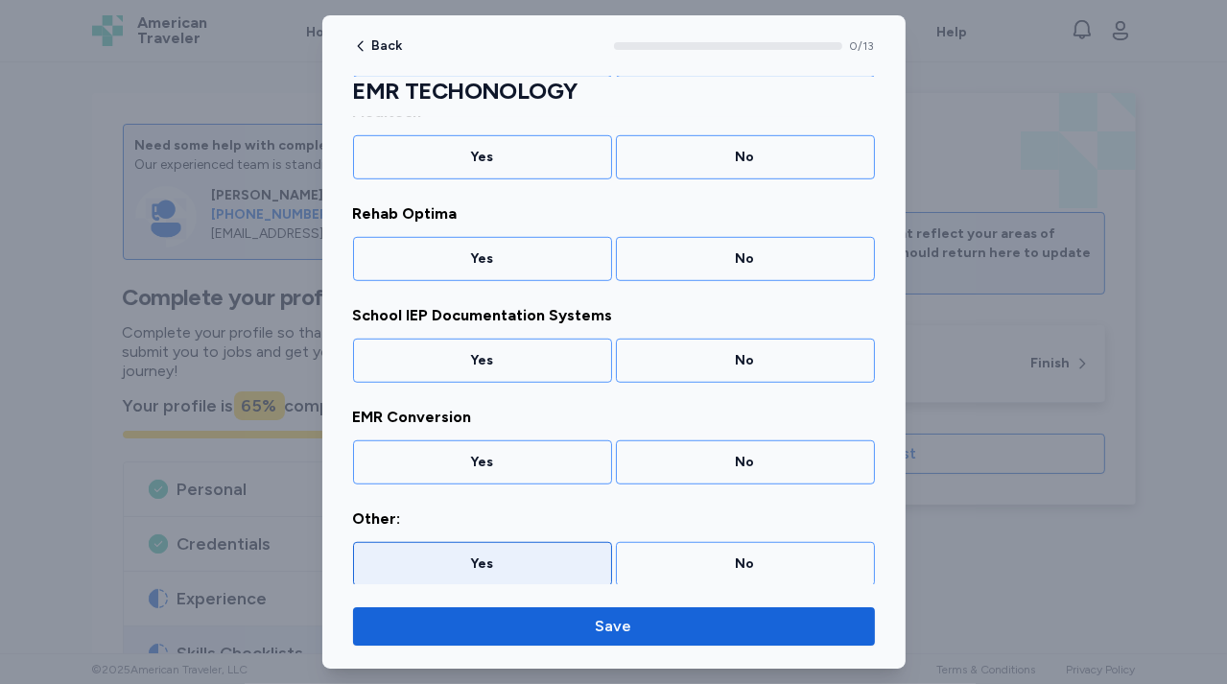
click at [490, 558] on div "Yes" at bounding box center [482, 563] width 234 height 19
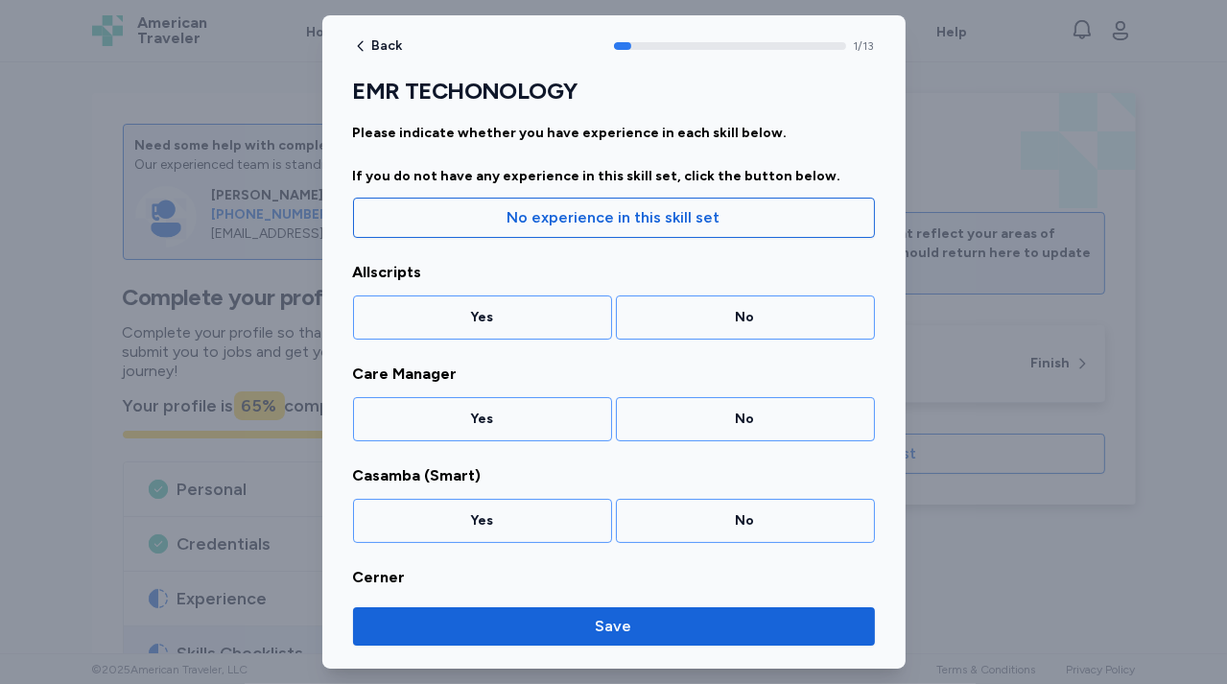
scroll to position [0, 0]
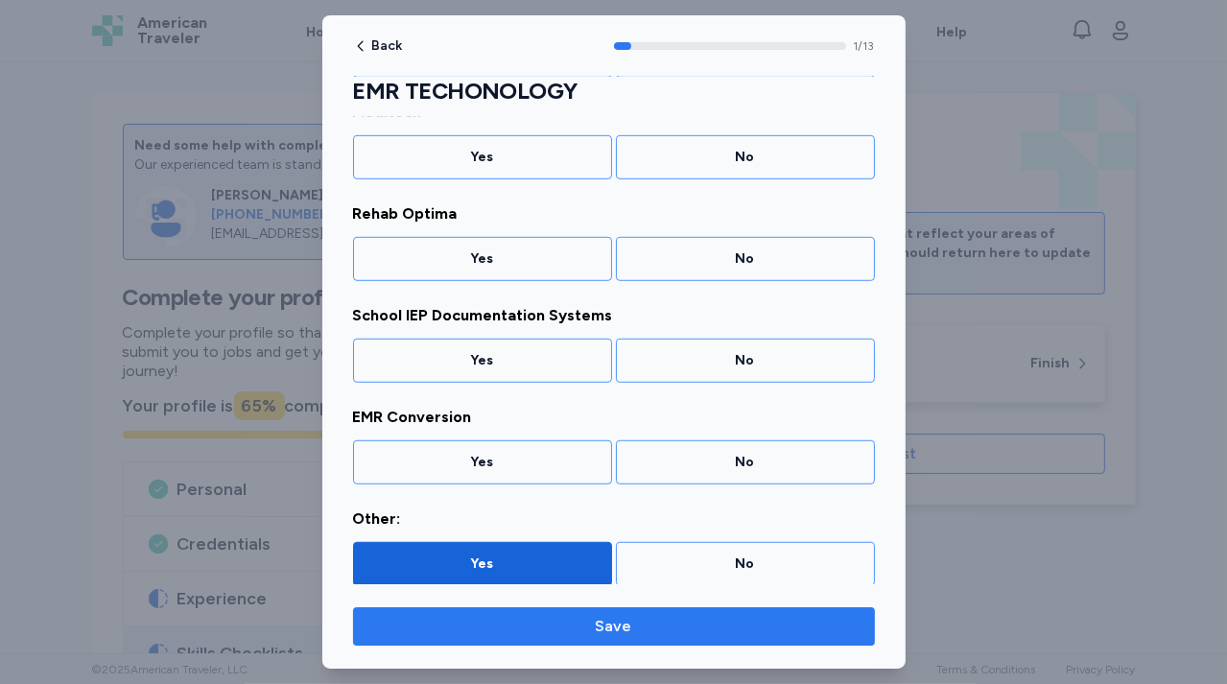
click at [569, 619] on span "Save" at bounding box center [613, 626] width 491 height 23
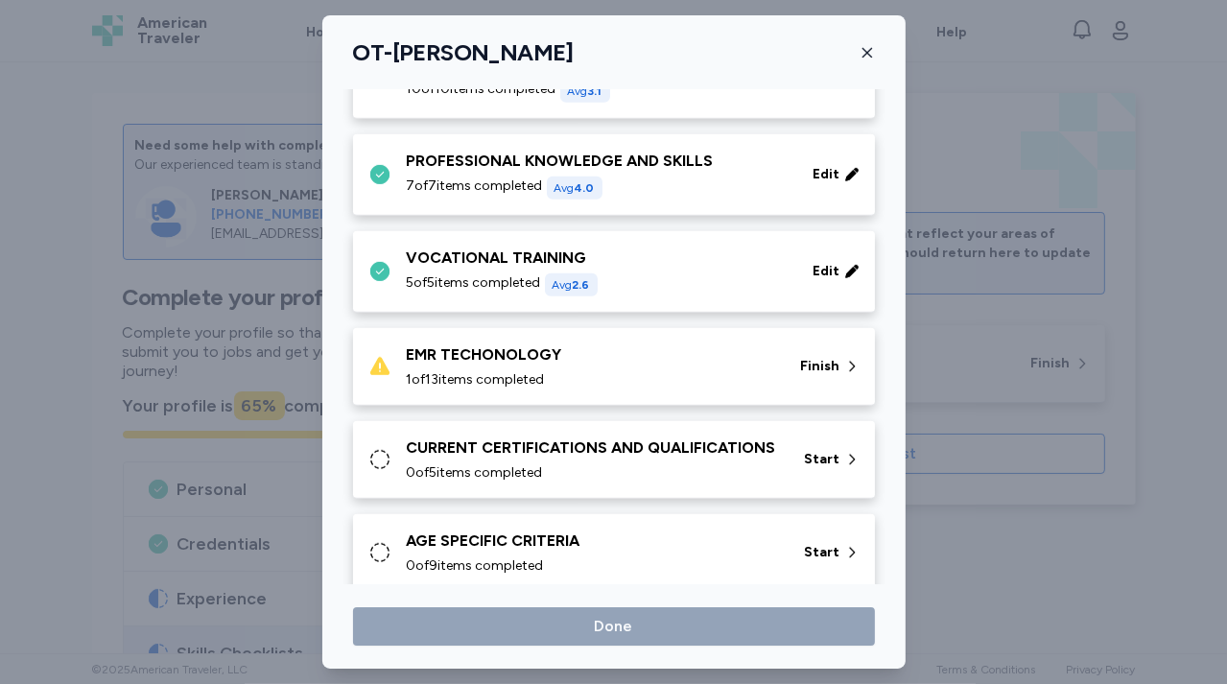
scroll to position [969, 0]
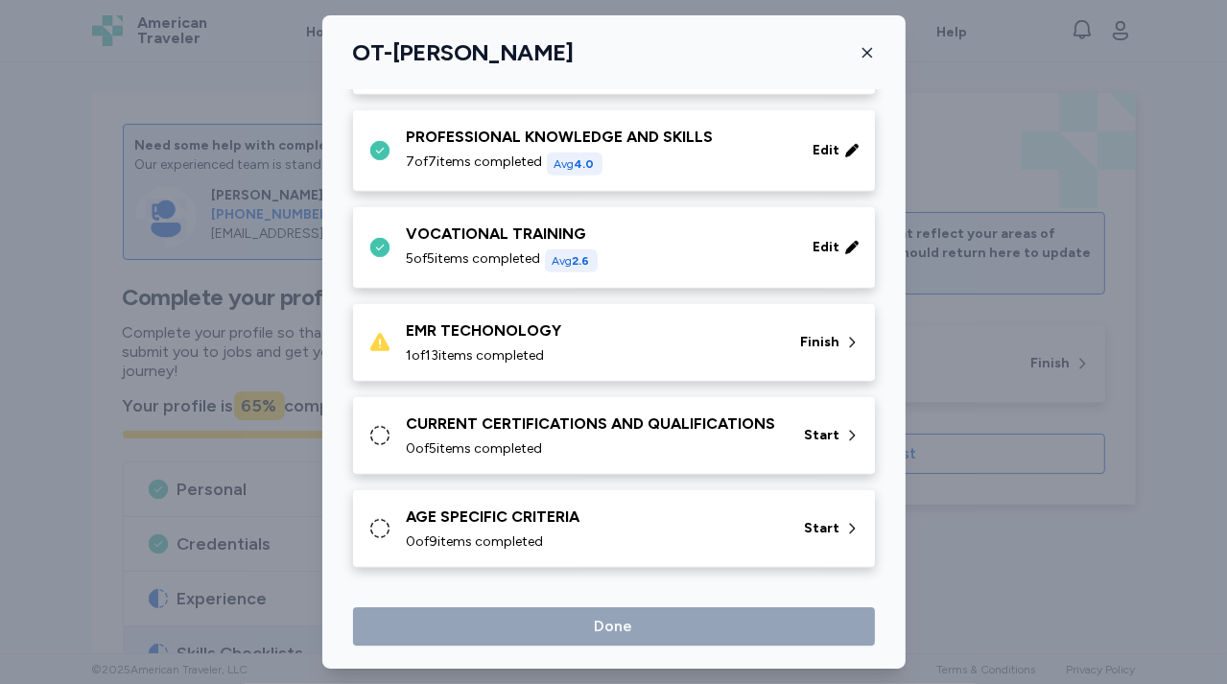
click at [556, 335] on div "EMR TECHONOLOGY" at bounding box center [592, 330] width 371 height 23
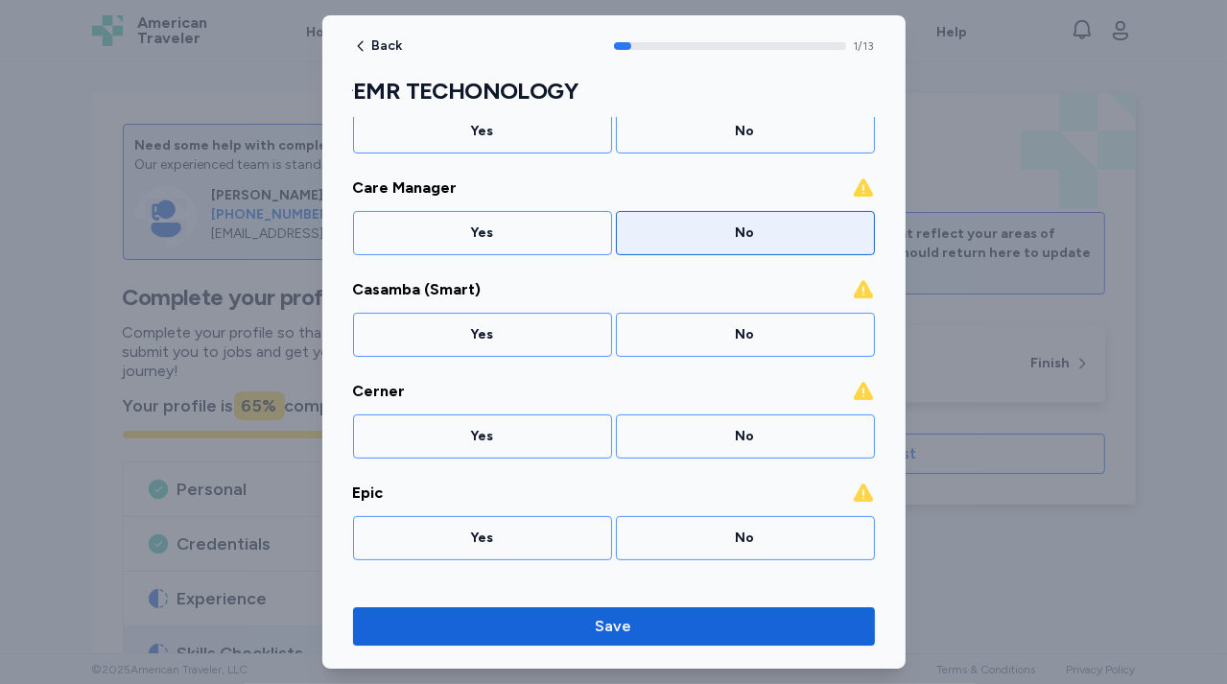
scroll to position [201, 0]
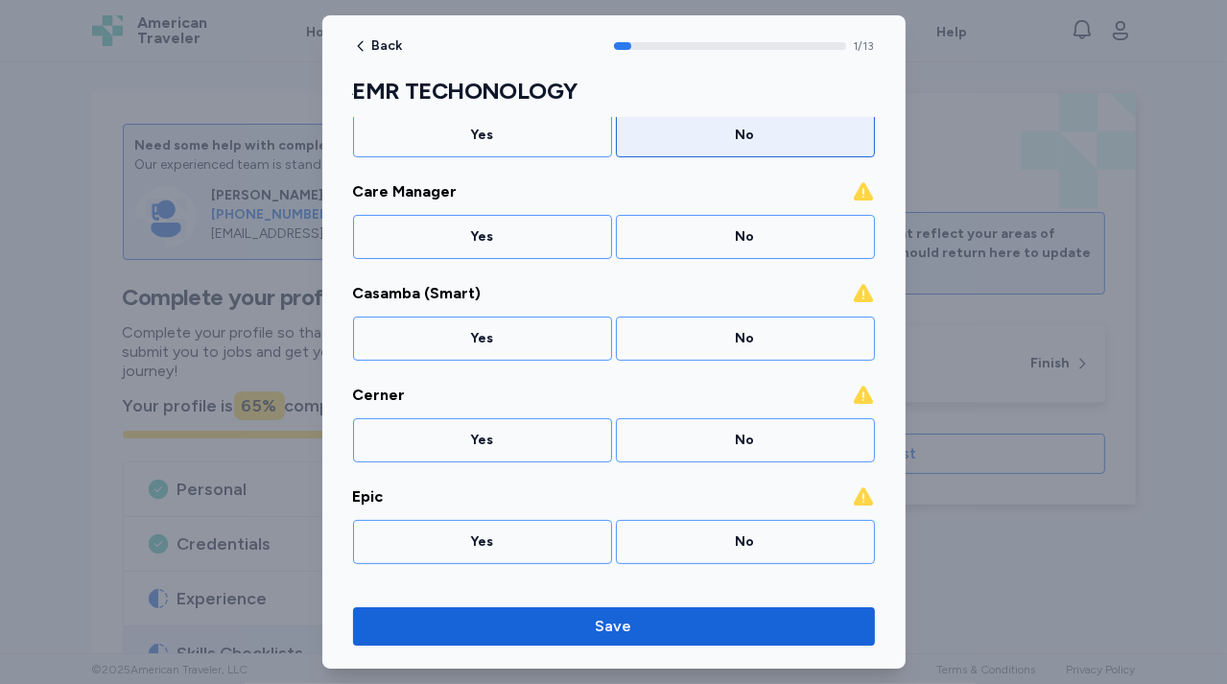
click at [721, 146] on div "No" at bounding box center [745, 135] width 259 height 44
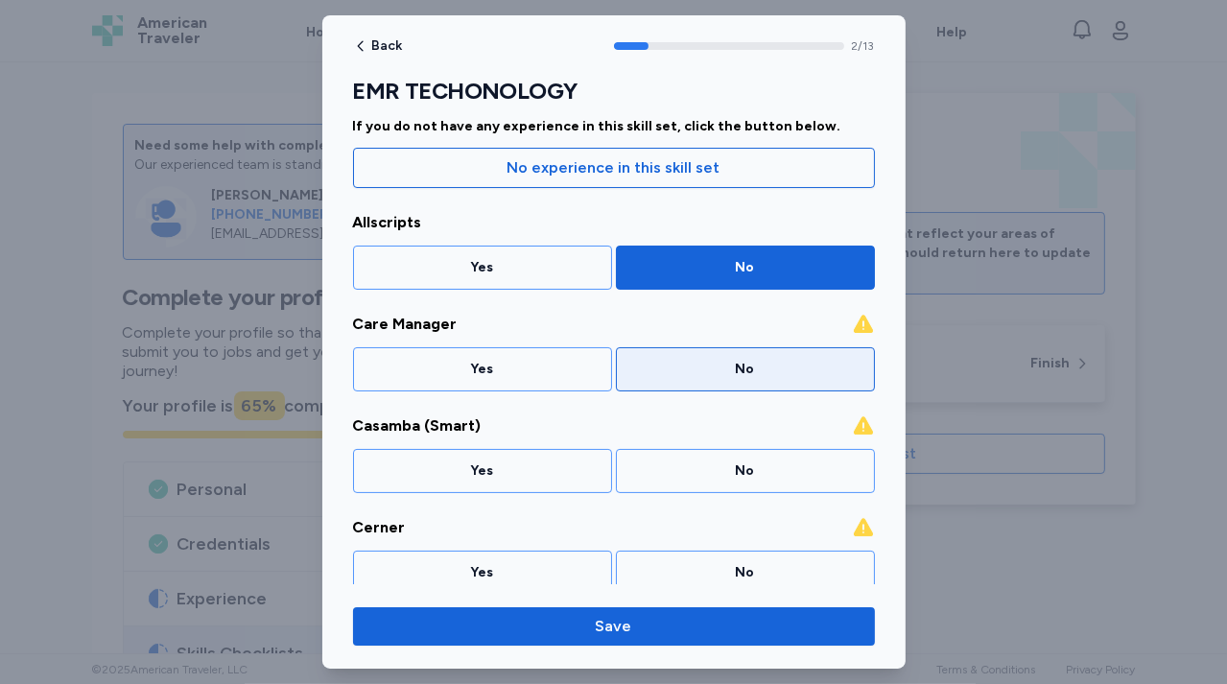
click at [703, 368] on div "No" at bounding box center [745, 369] width 234 height 19
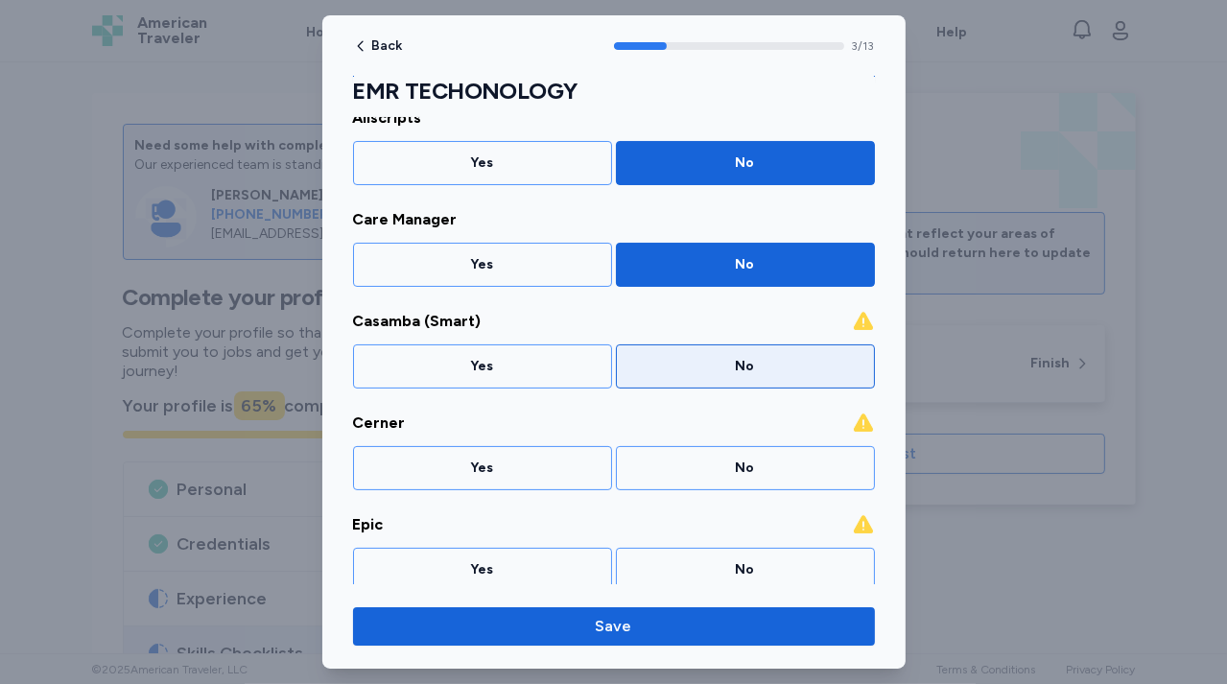
click at [702, 358] on div "No" at bounding box center [745, 366] width 234 height 19
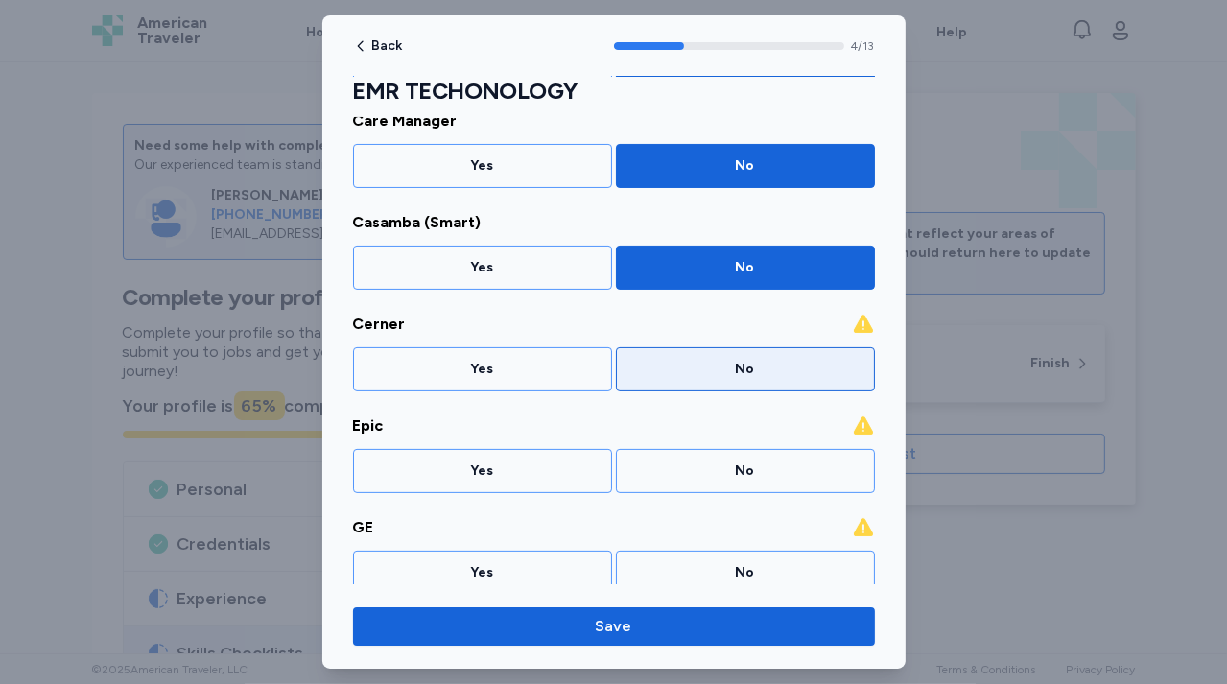
click at [702, 361] on div "No" at bounding box center [745, 369] width 234 height 19
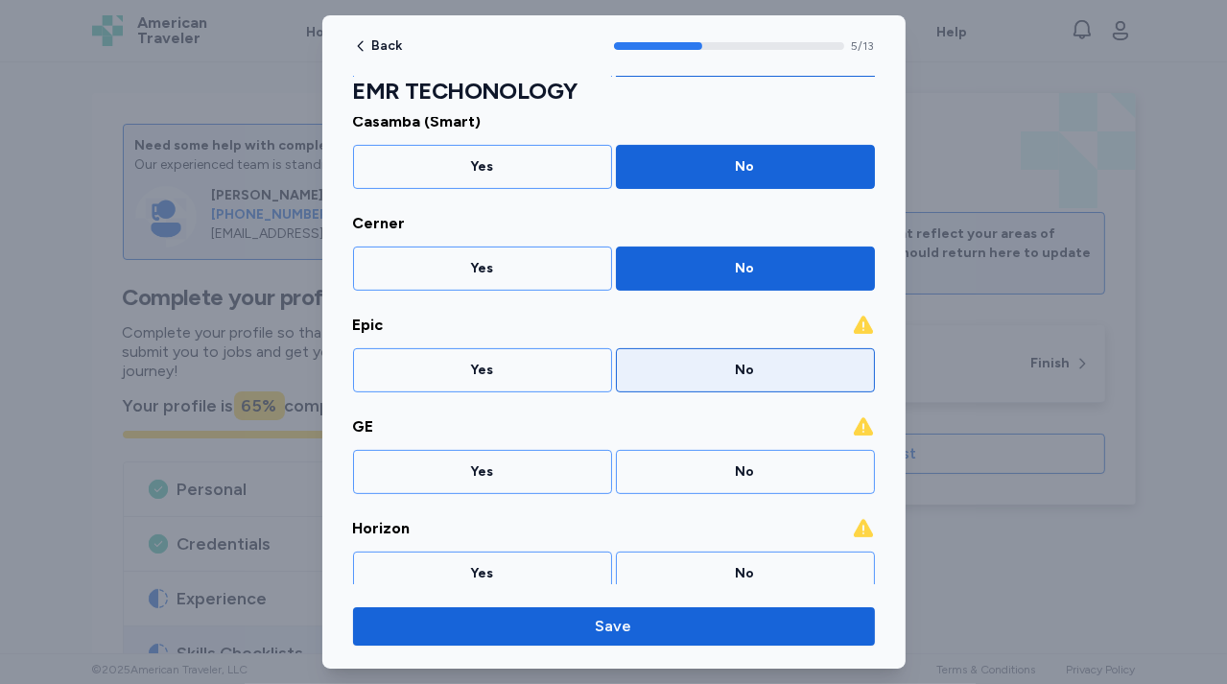
click at [702, 363] on div "No" at bounding box center [745, 370] width 234 height 19
click at [696, 386] on div "No" at bounding box center [745, 370] width 259 height 44
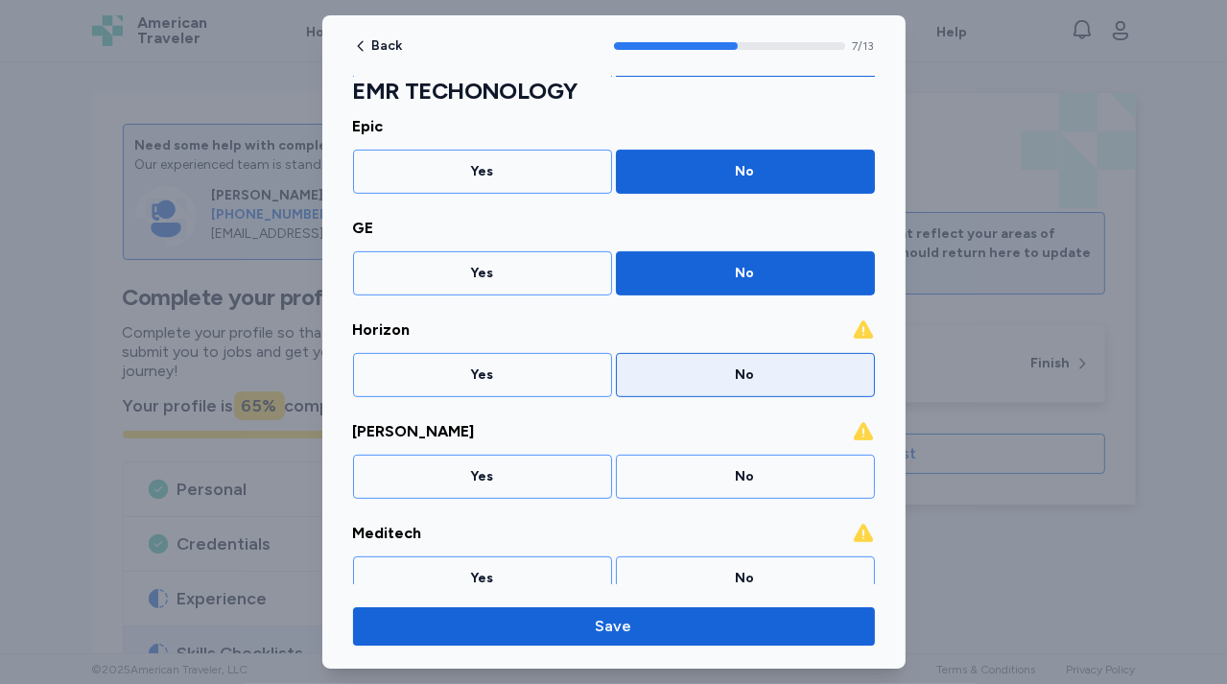
scroll to position [575, 0]
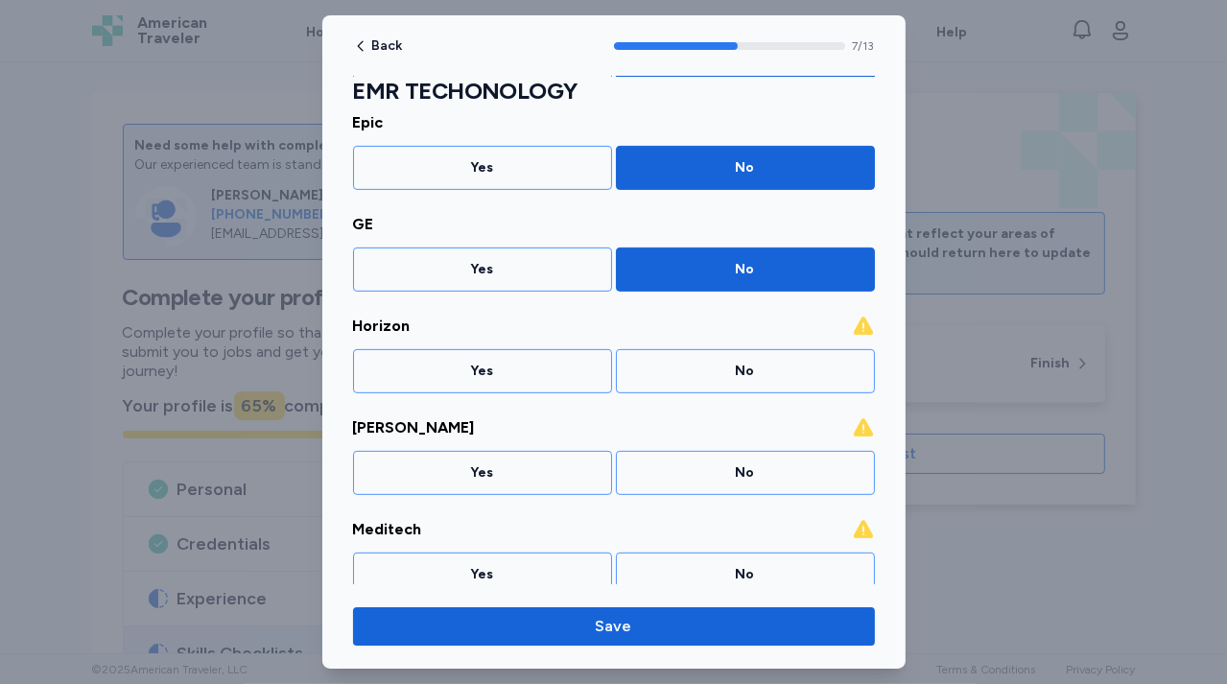
click at [696, 395] on div "EMR TECHONOLOGY Please indicate whether you have experience in each skill below…" at bounding box center [614, 252] width 522 height 1502
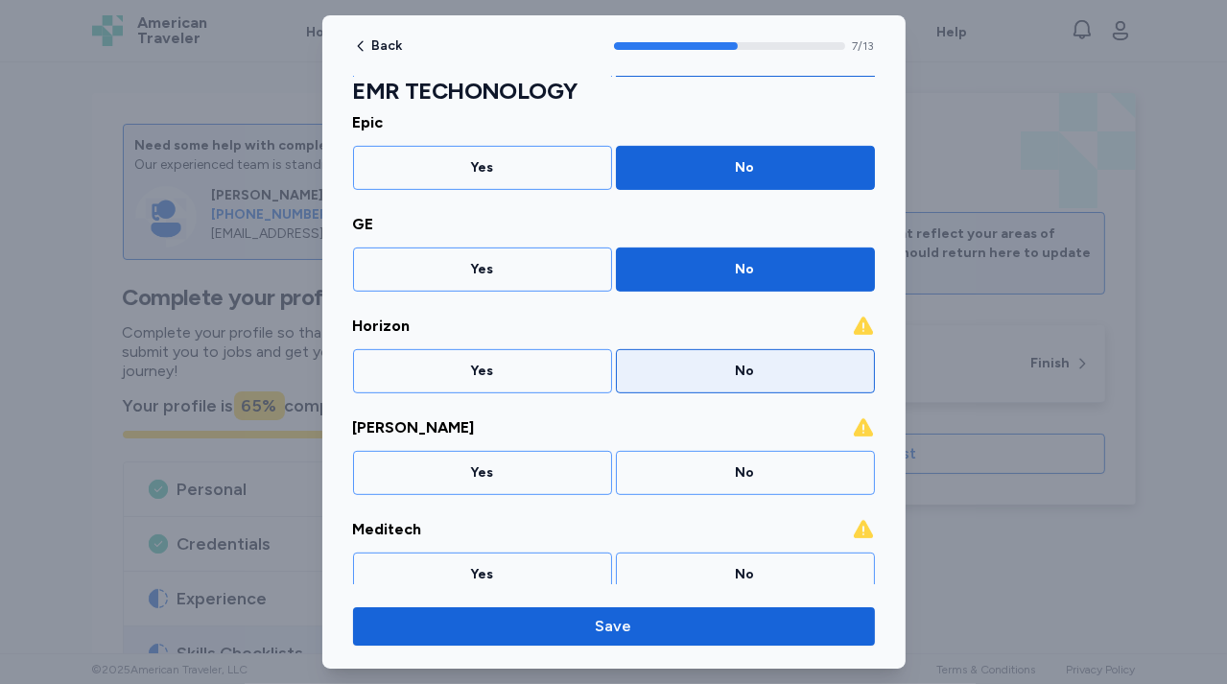
click at [696, 368] on div "No" at bounding box center [745, 371] width 234 height 19
click at [694, 375] on div "No" at bounding box center [745, 371] width 234 height 19
click at [695, 373] on div "No" at bounding box center [745, 371] width 234 height 19
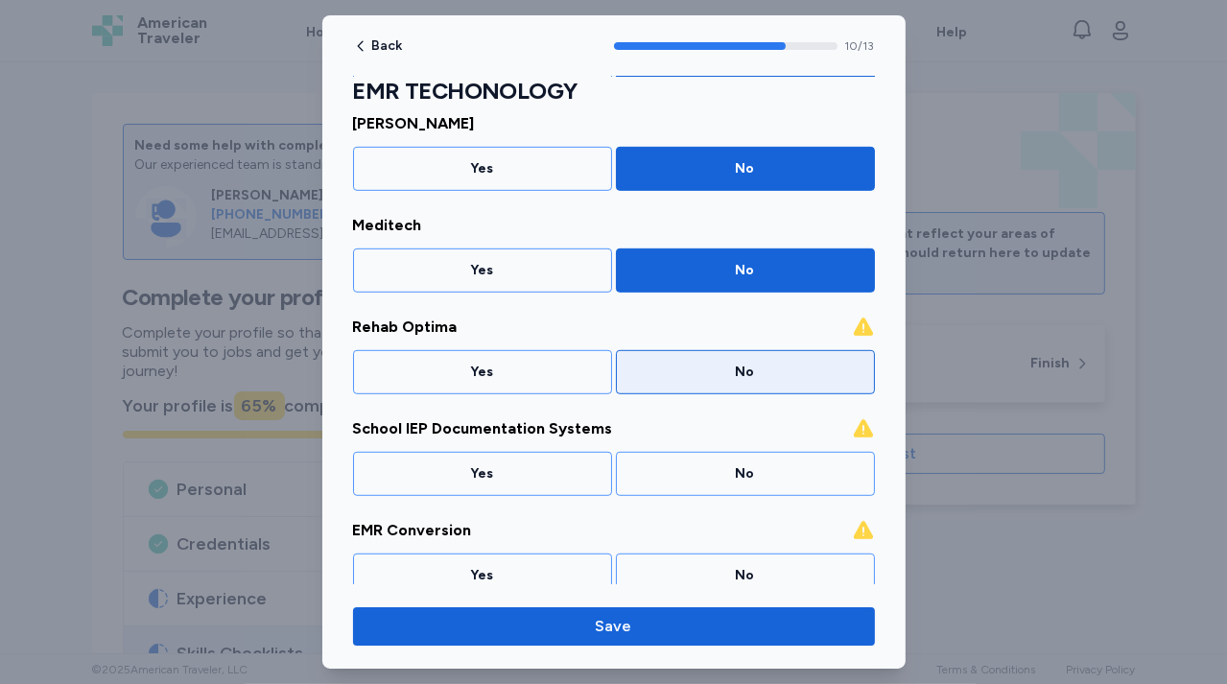
click at [700, 380] on div "No" at bounding box center [745, 372] width 259 height 44
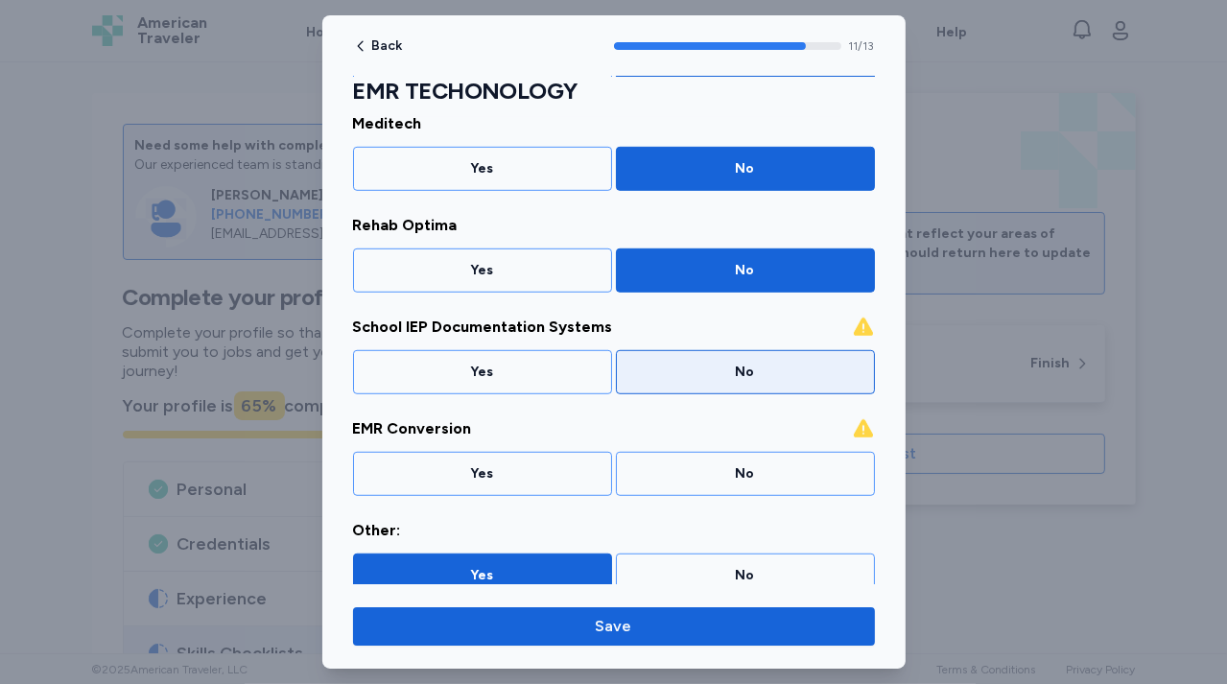
click at [699, 383] on div "No" at bounding box center [745, 372] width 259 height 44
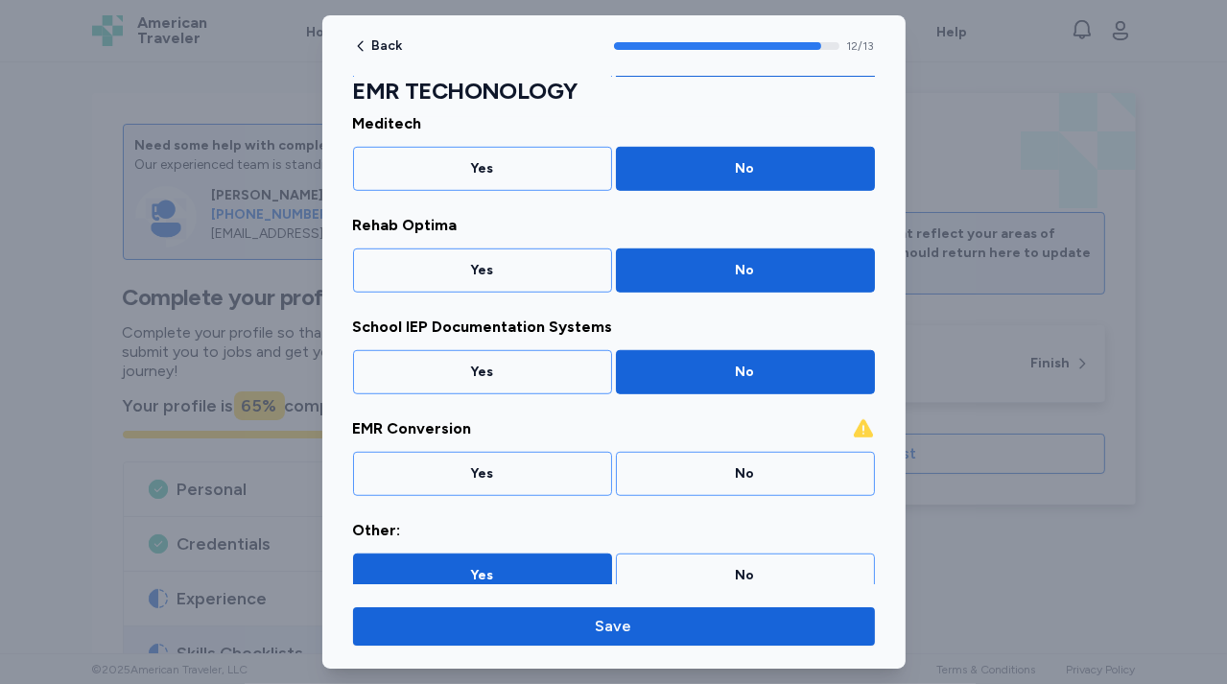
scroll to position [993, 0]
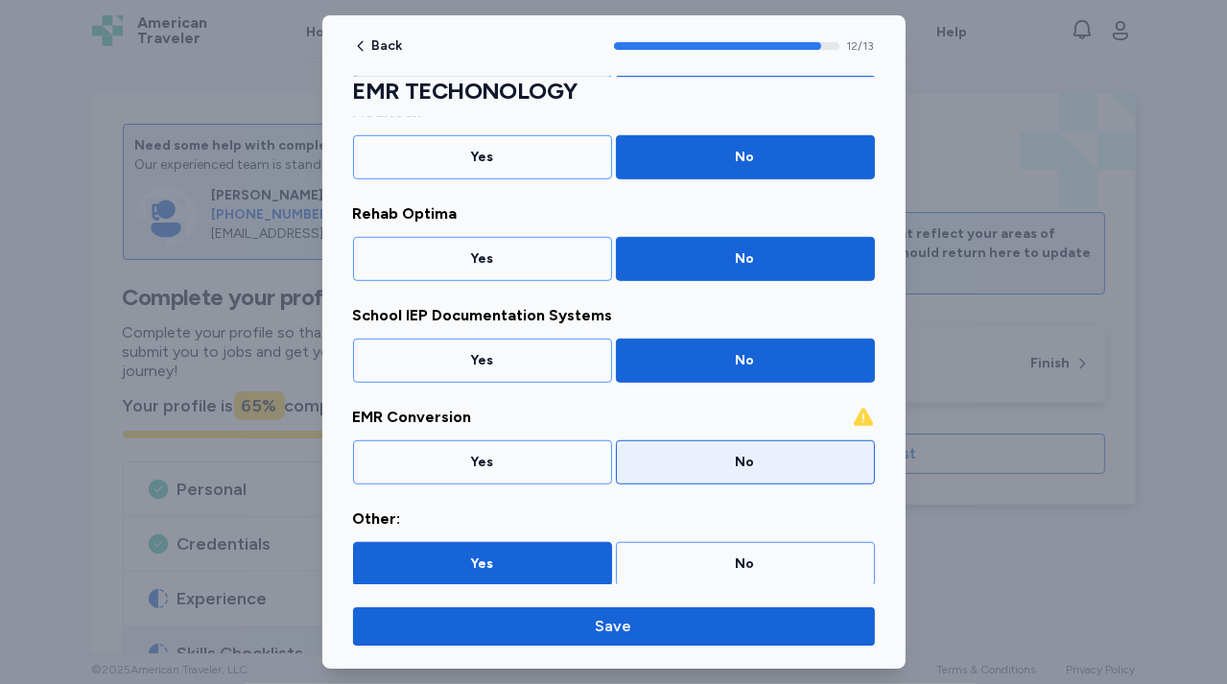
click at [691, 453] on div "No" at bounding box center [745, 462] width 234 height 19
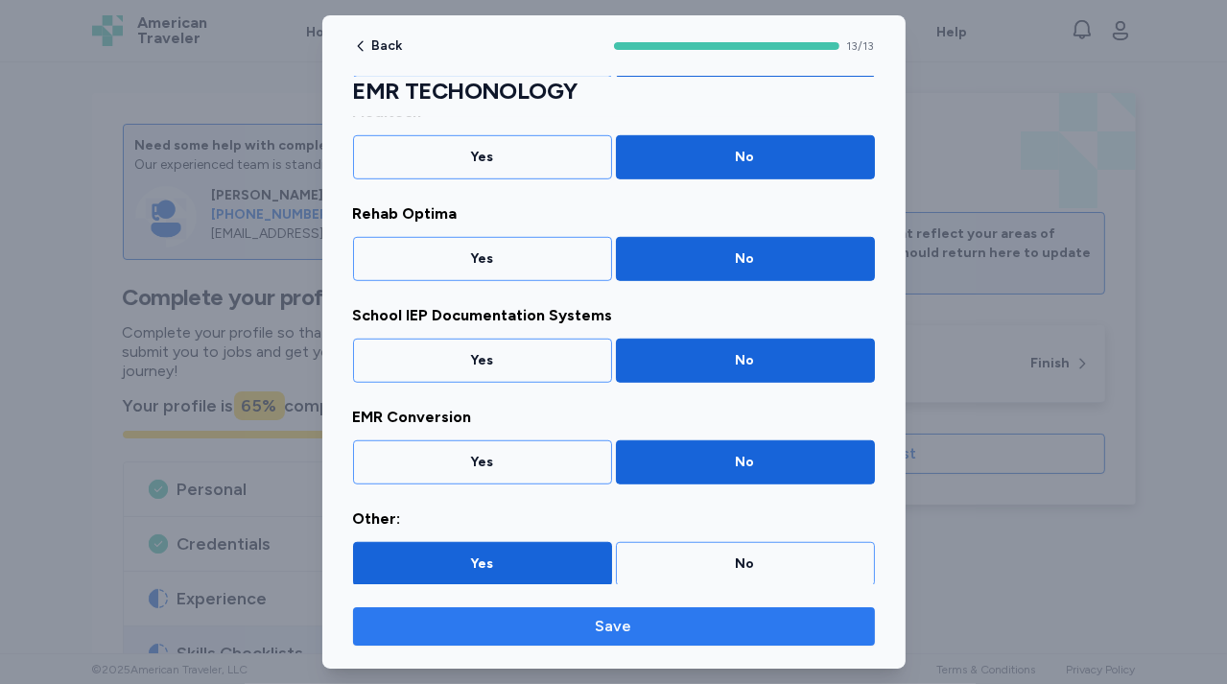
click at [579, 638] on button "Save" at bounding box center [614, 626] width 522 height 38
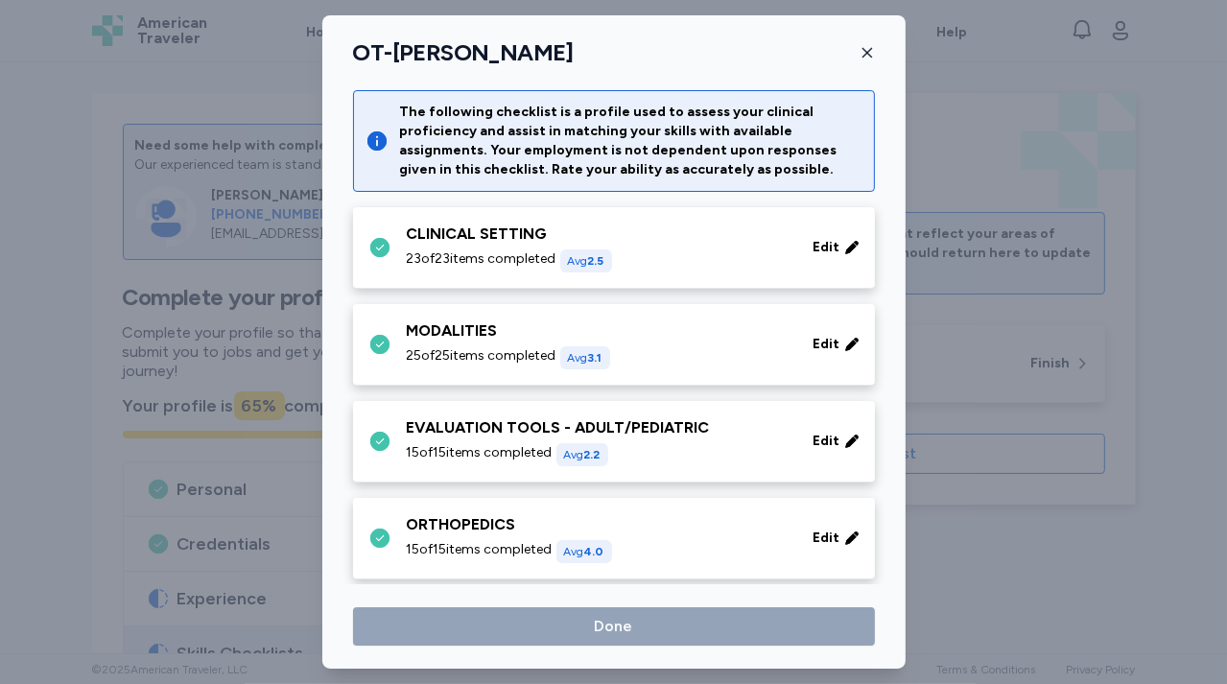
scroll to position [969, 0]
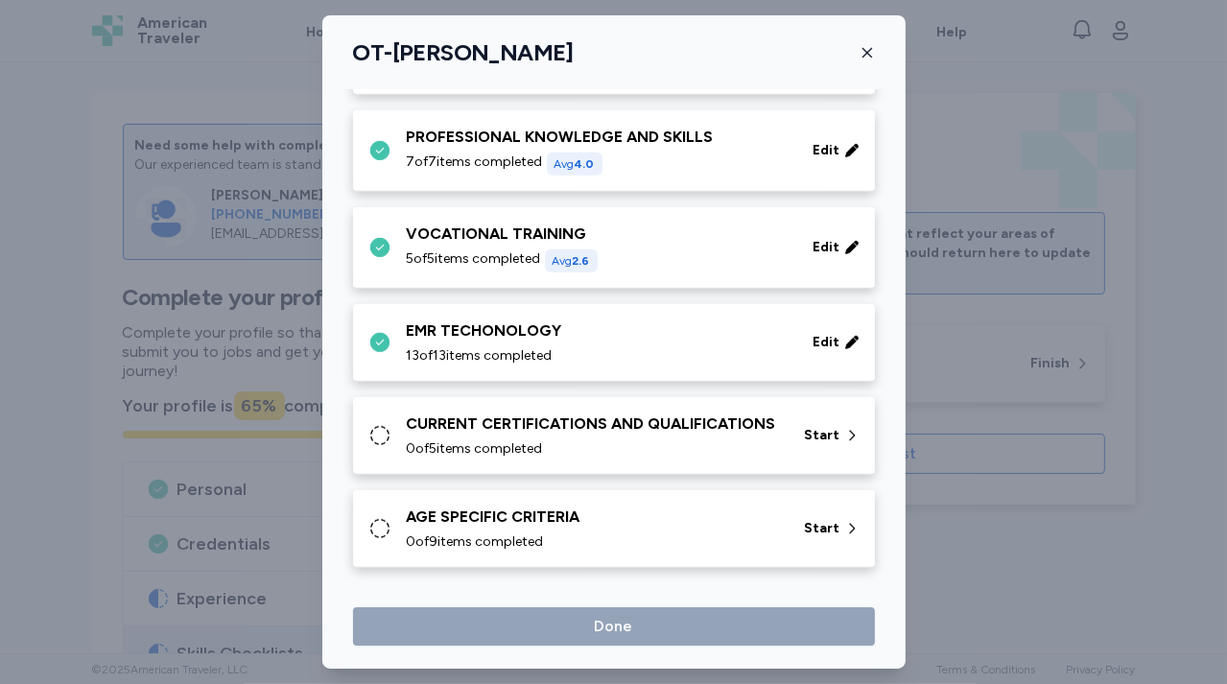
click at [555, 427] on div "CURRENT CERTIFICATIONS AND QUALIFICATIONS" at bounding box center [594, 423] width 375 height 23
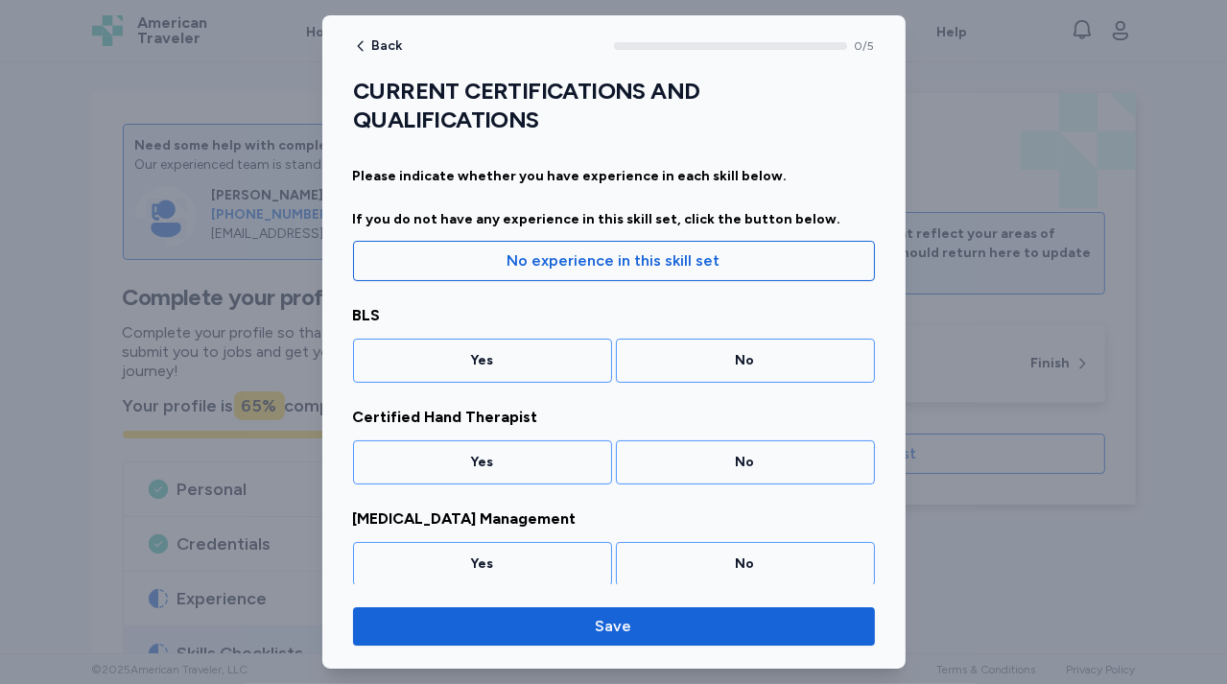
scroll to position [6, 0]
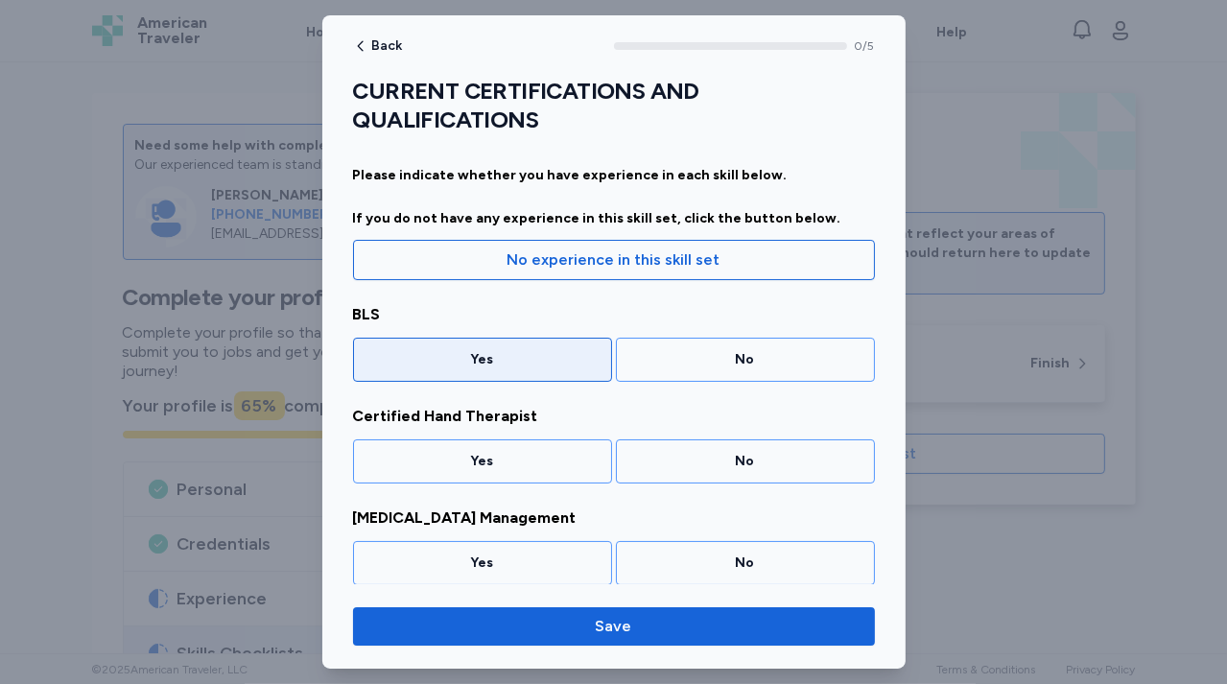
click at [533, 364] on div "Yes" at bounding box center [482, 359] width 234 height 19
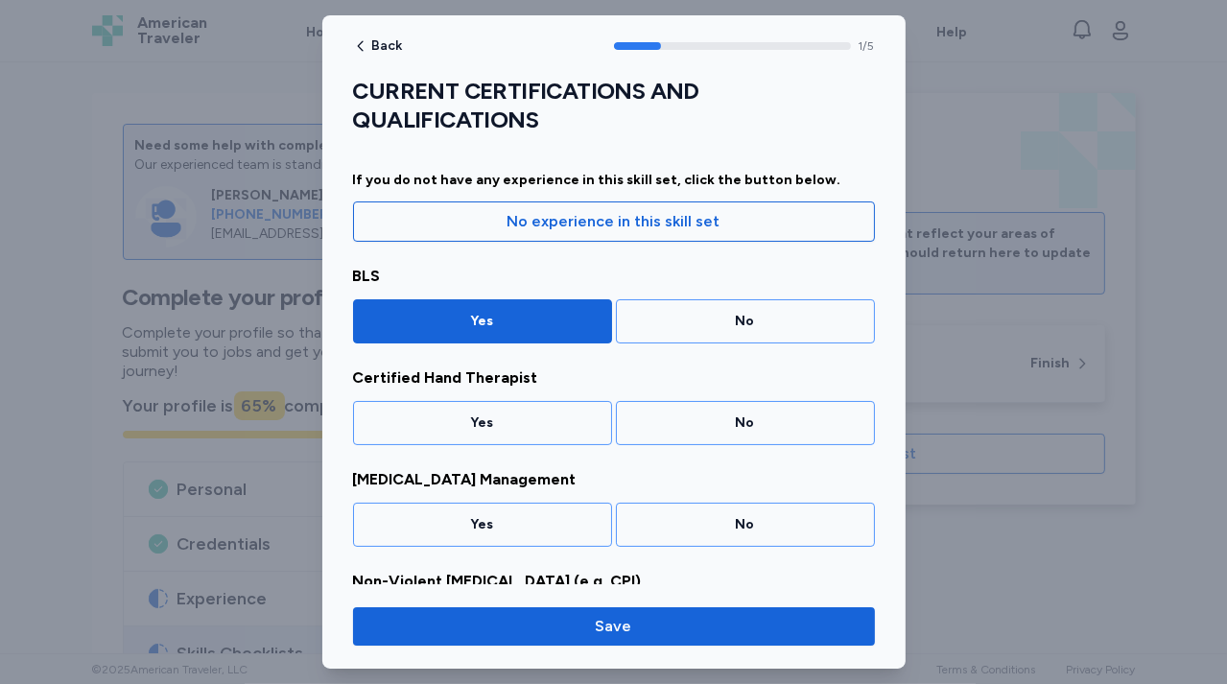
scroll to position [83, 0]
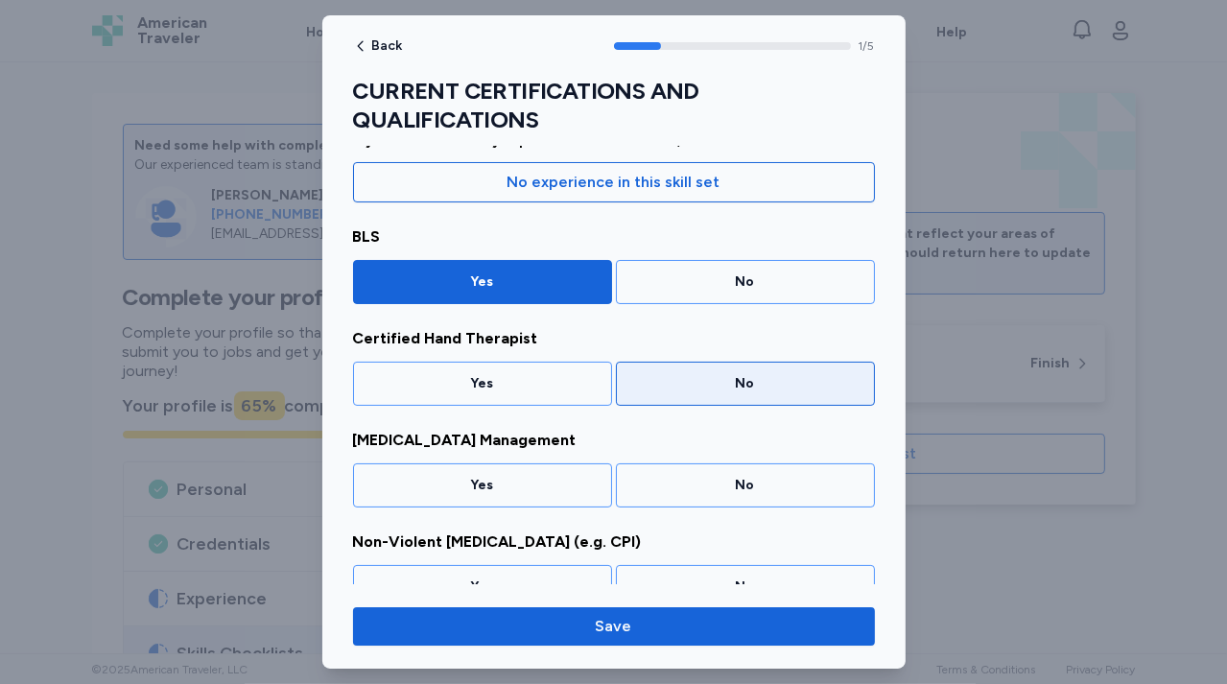
click at [673, 380] on div "No" at bounding box center [745, 383] width 234 height 19
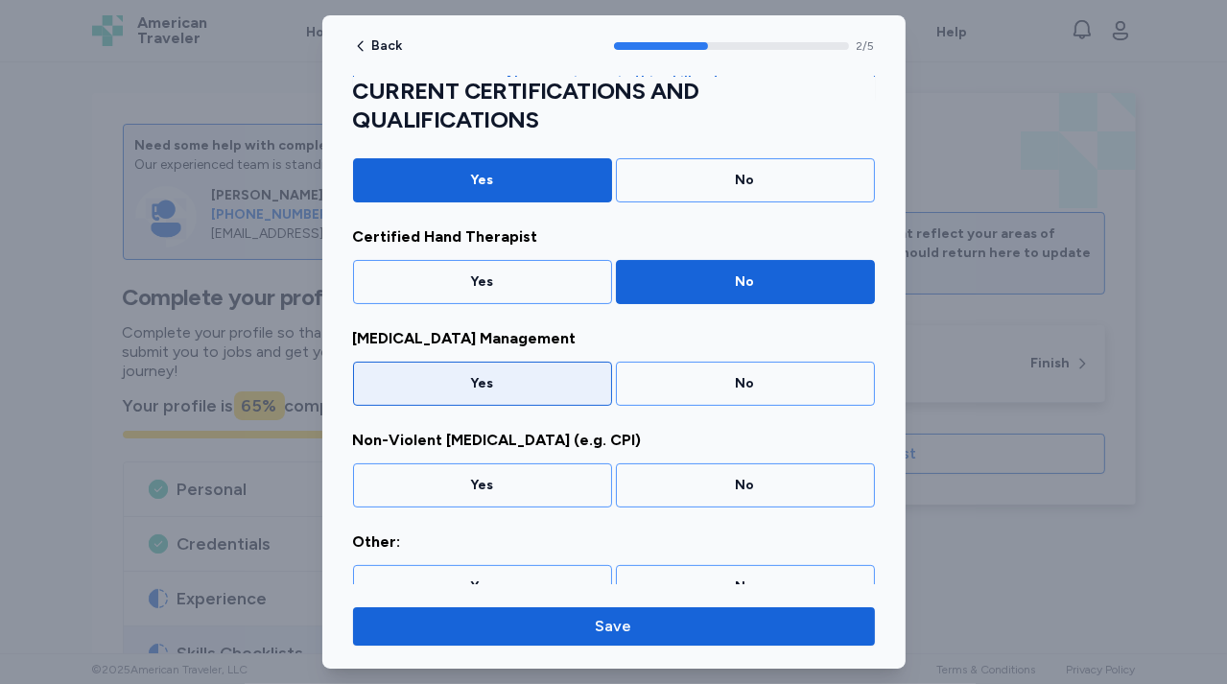
click at [531, 385] on div "Yes" at bounding box center [482, 383] width 234 height 19
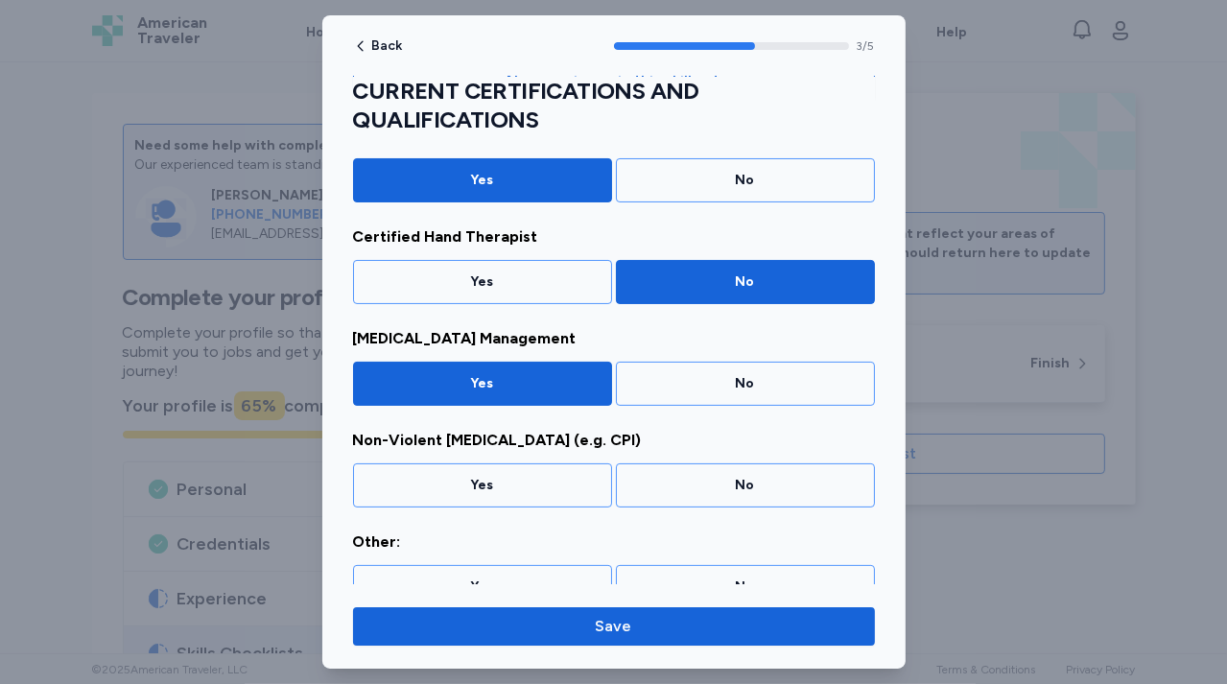
scroll to position [211, 0]
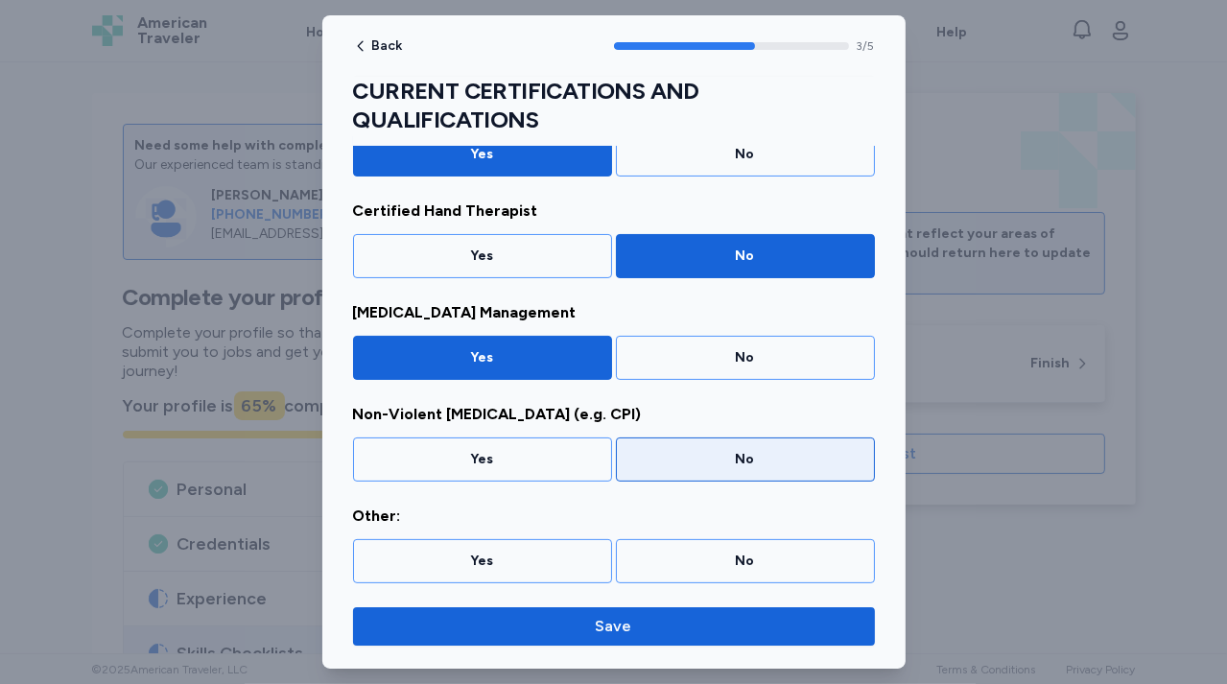
click at [703, 456] on div "No" at bounding box center [745, 459] width 234 height 19
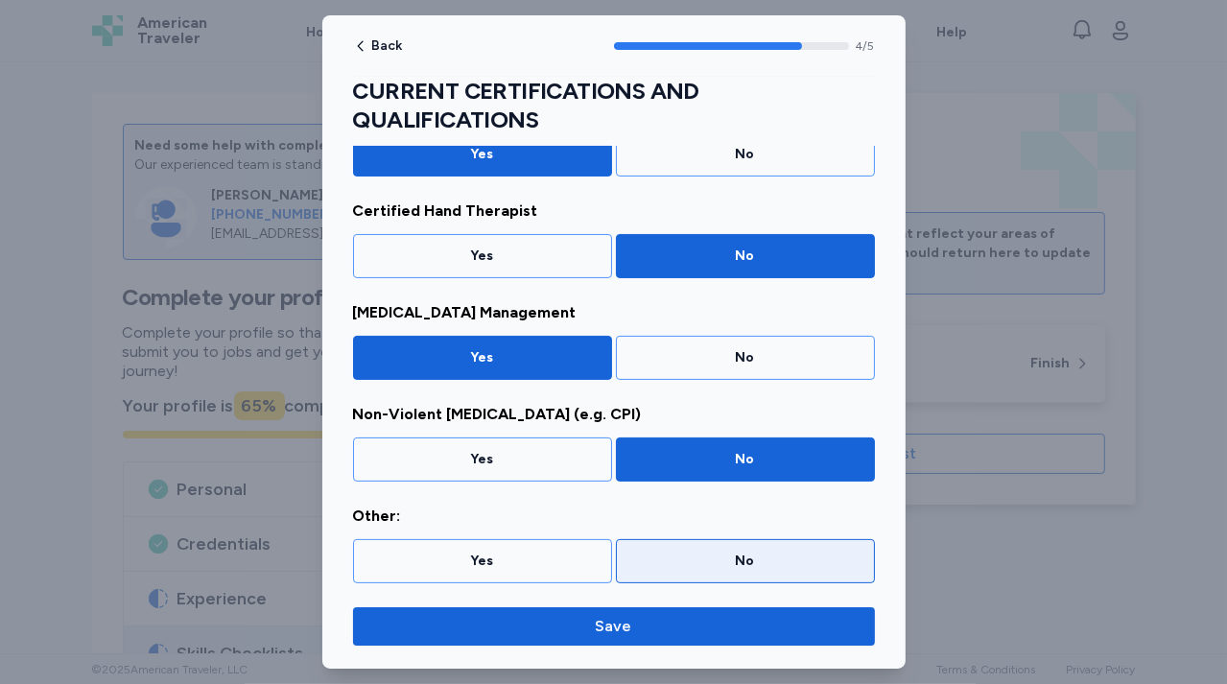
click at [689, 567] on div "No" at bounding box center [745, 560] width 234 height 19
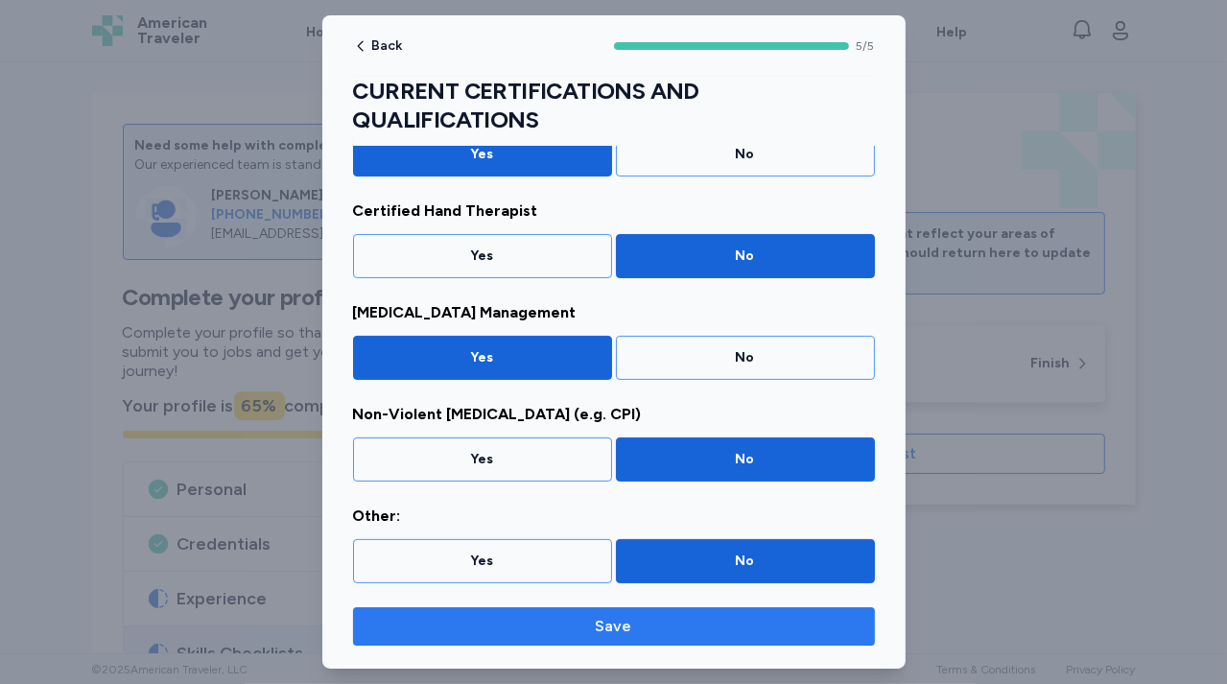
click at [656, 630] on span "Save" at bounding box center [613, 626] width 491 height 23
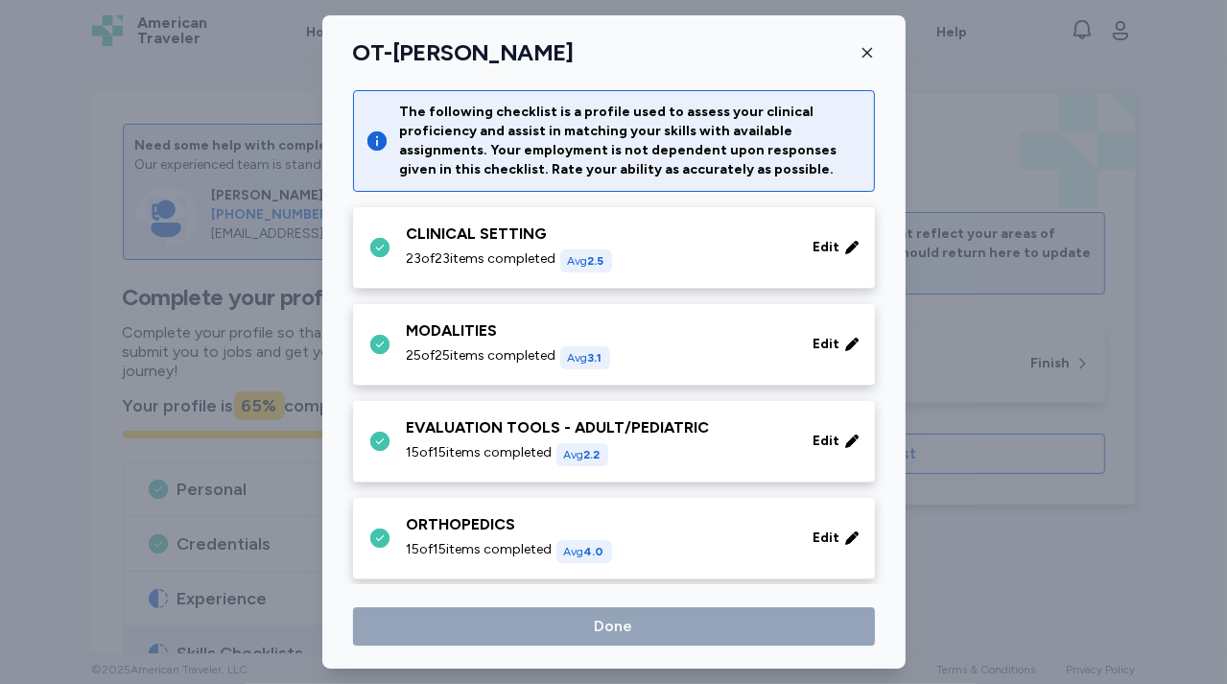
scroll to position [969, 0]
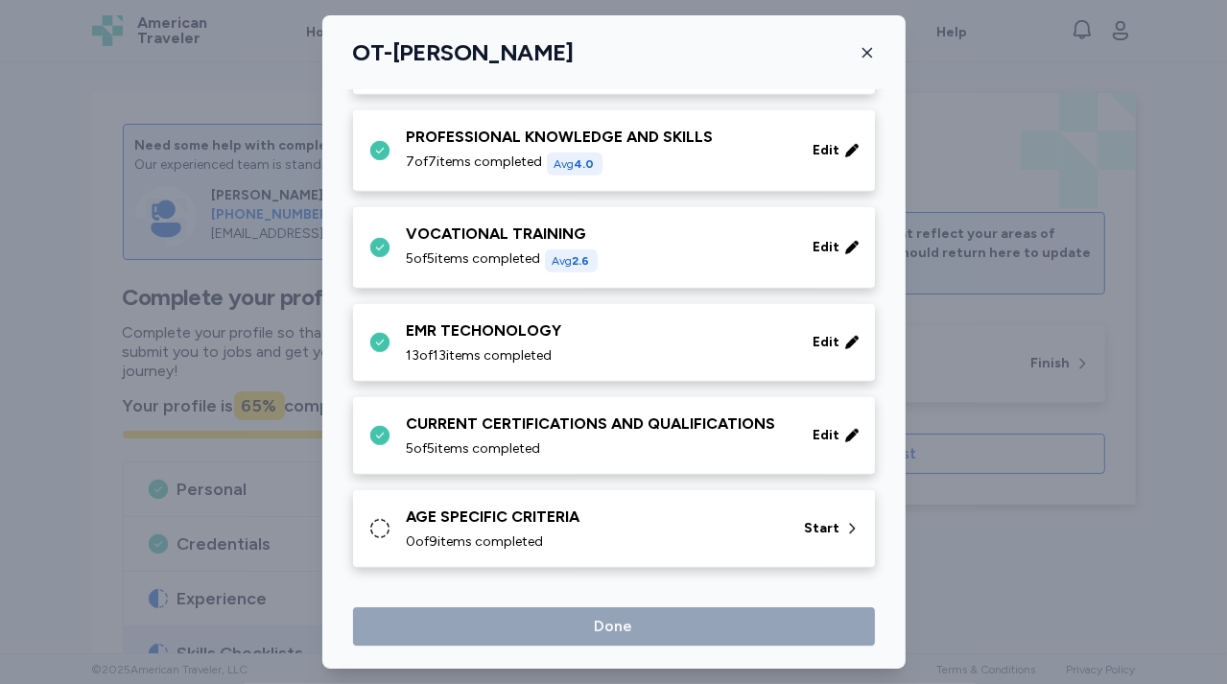
click at [623, 500] on div "AGE SPECIFIC CRITERIA 0 of 9 items completed Start" at bounding box center [614, 529] width 522 height 78
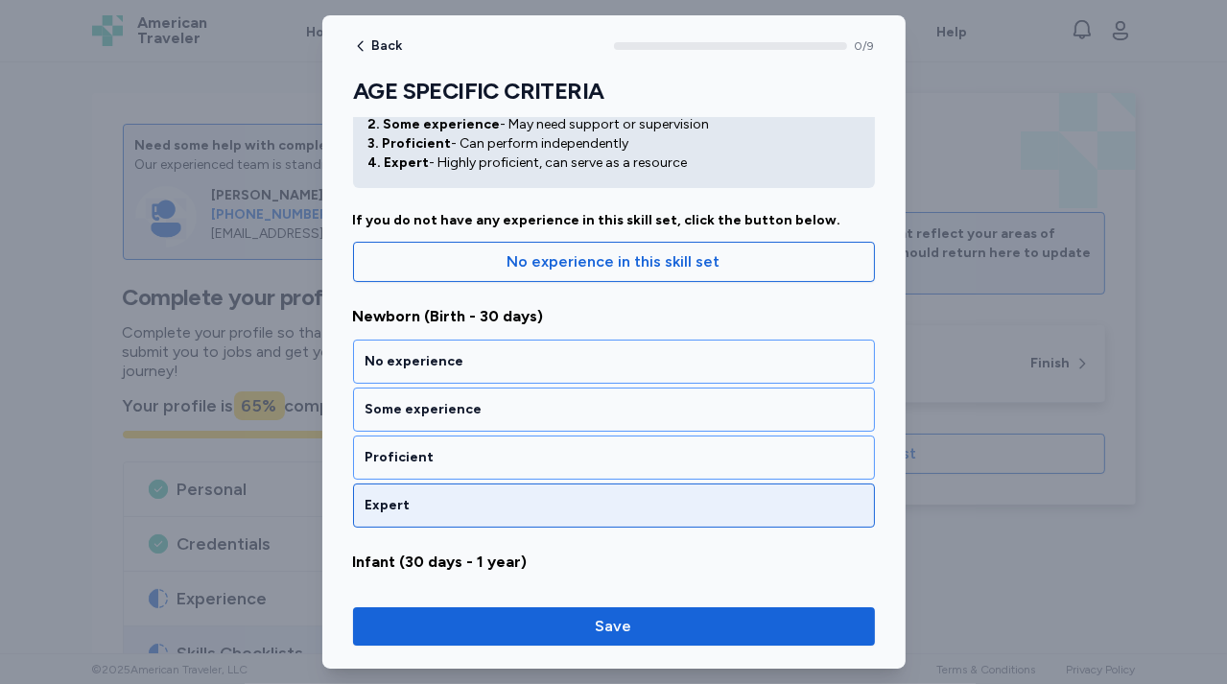
scroll to position [95, 0]
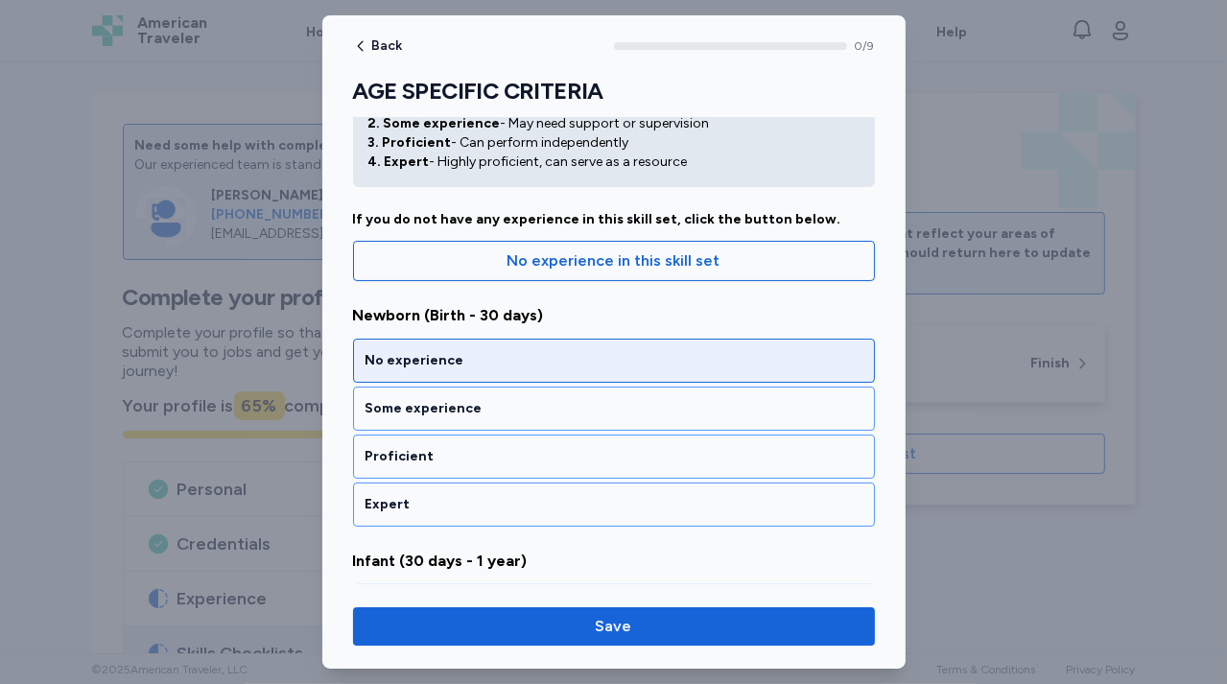
click at [609, 362] on div "No experience" at bounding box center [613, 360] width 497 height 19
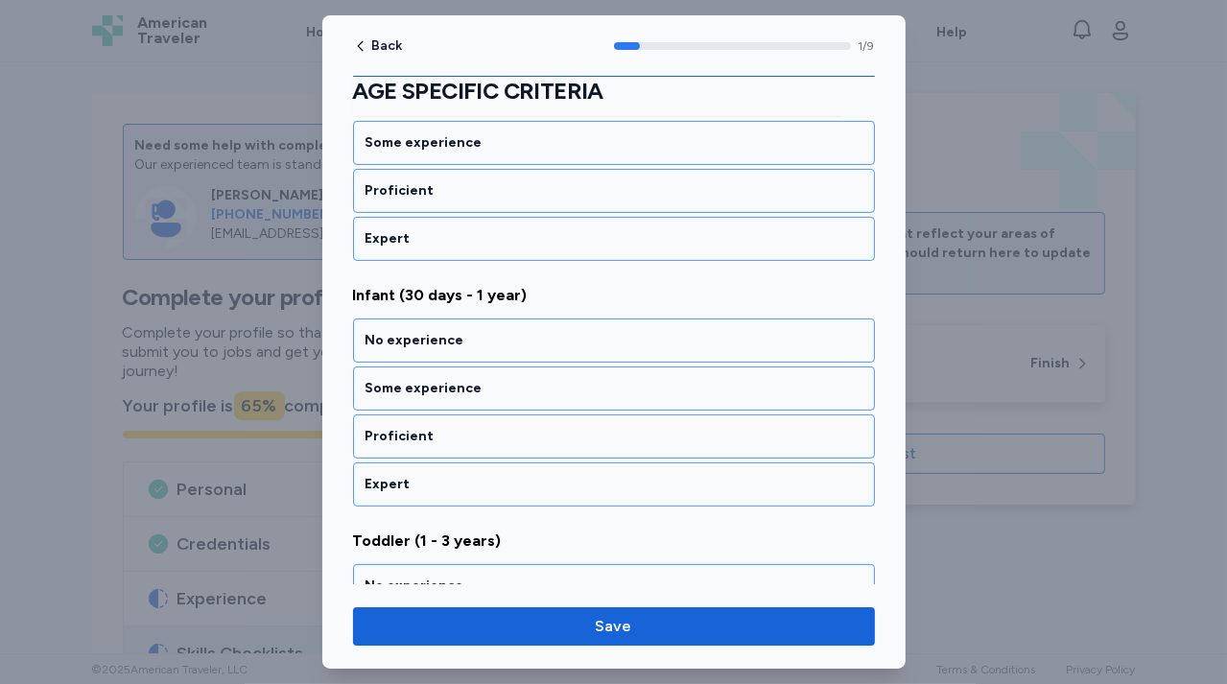
scroll to position [403, 0]
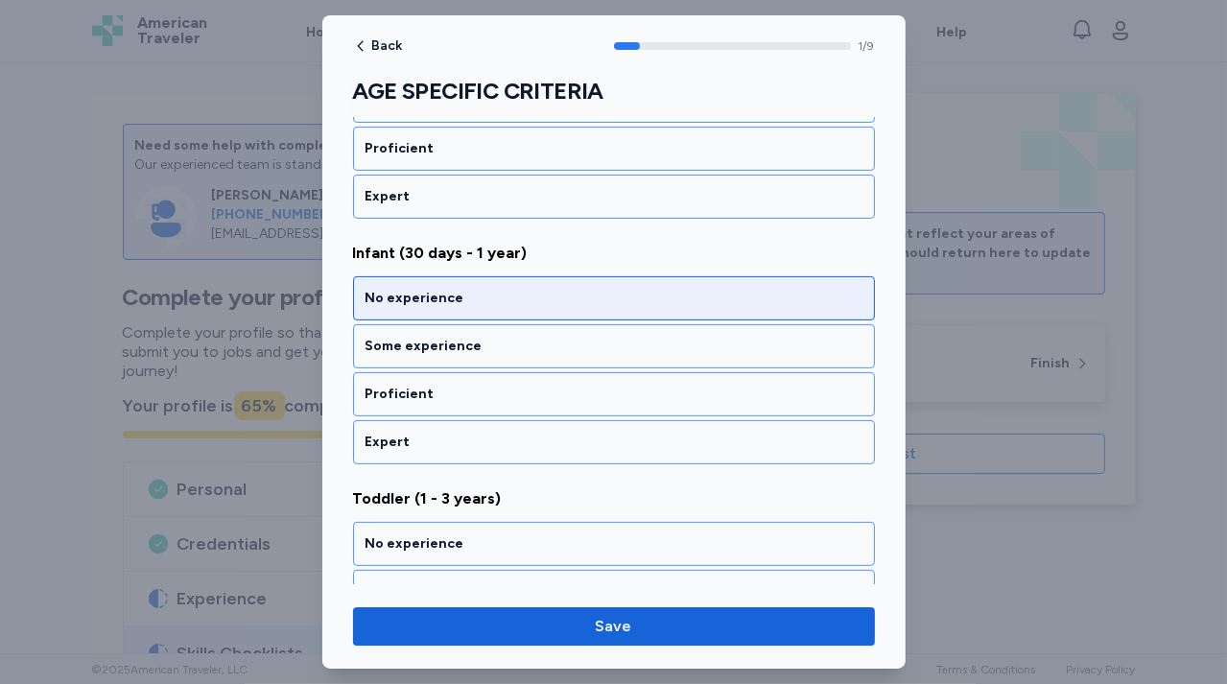
click at [608, 308] on div "No experience" at bounding box center [614, 298] width 522 height 44
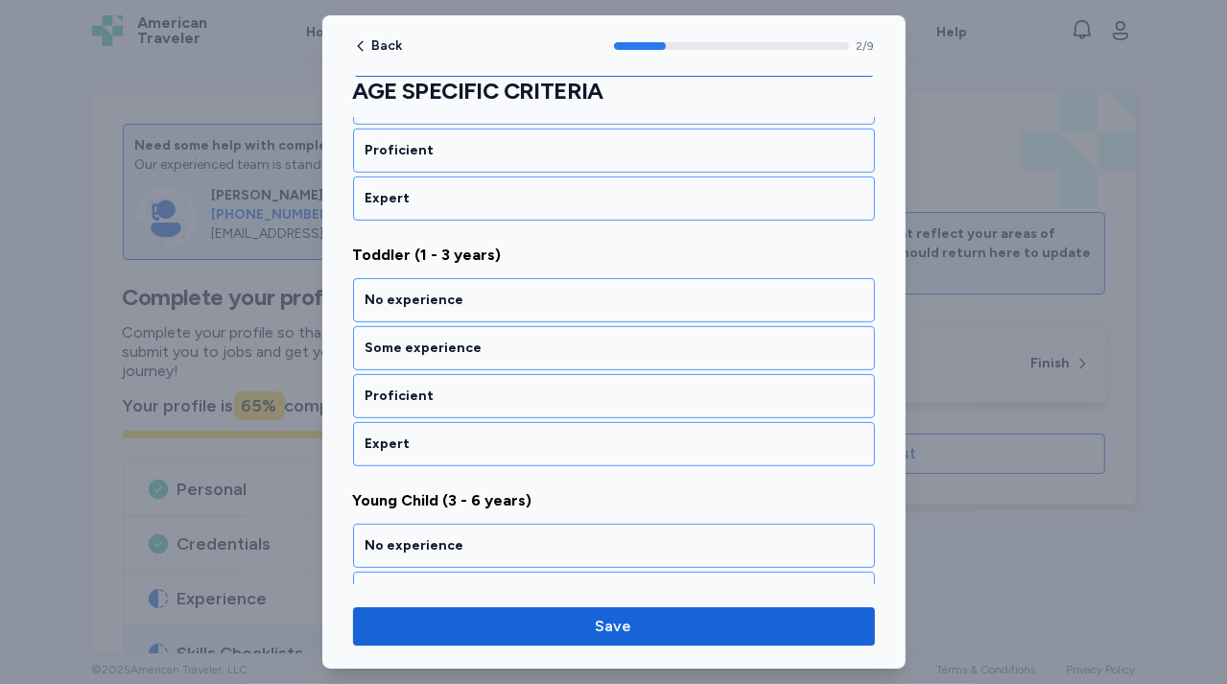
click at [608, 308] on div "No experience" at bounding box center [614, 300] width 522 height 44
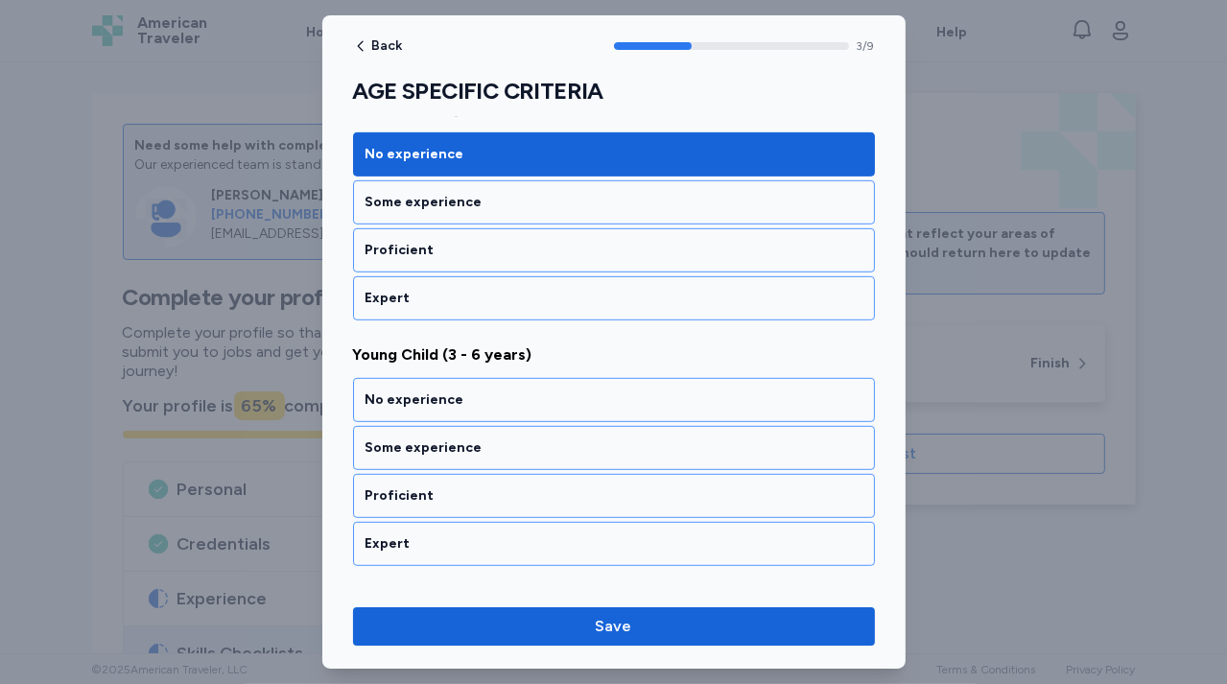
scroll to position [890, 0]
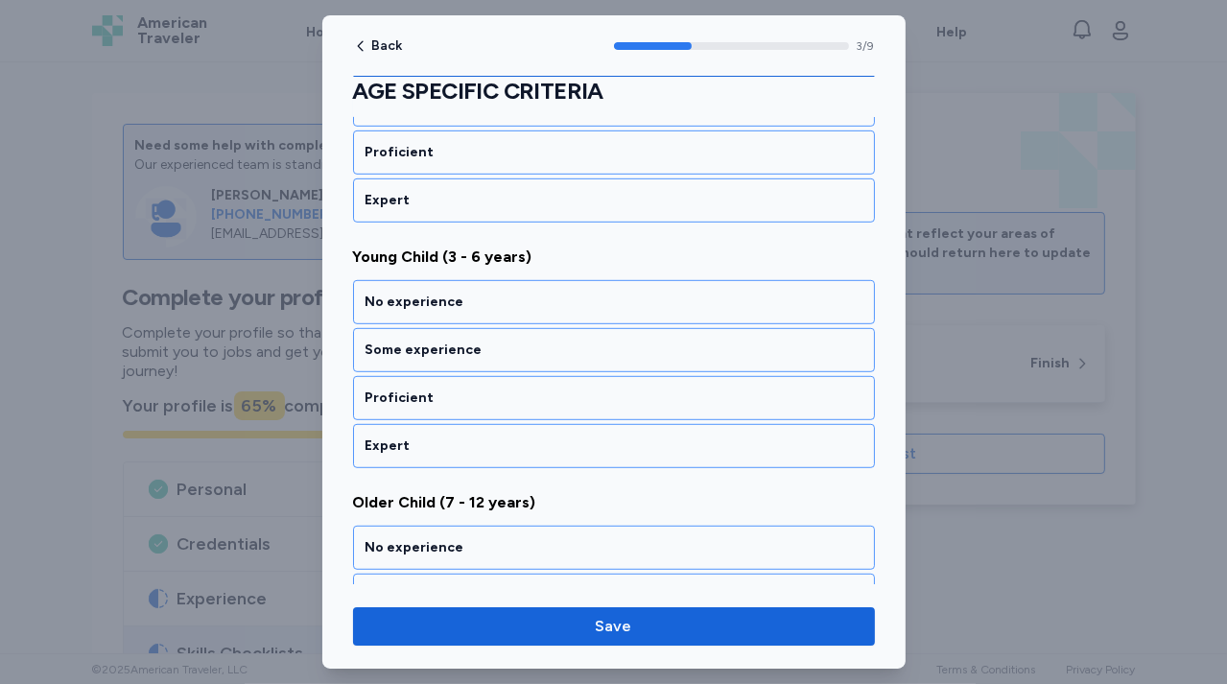
click at [608, 308] on div "No experience" at bounding box center [614, 302] width 522 height 44
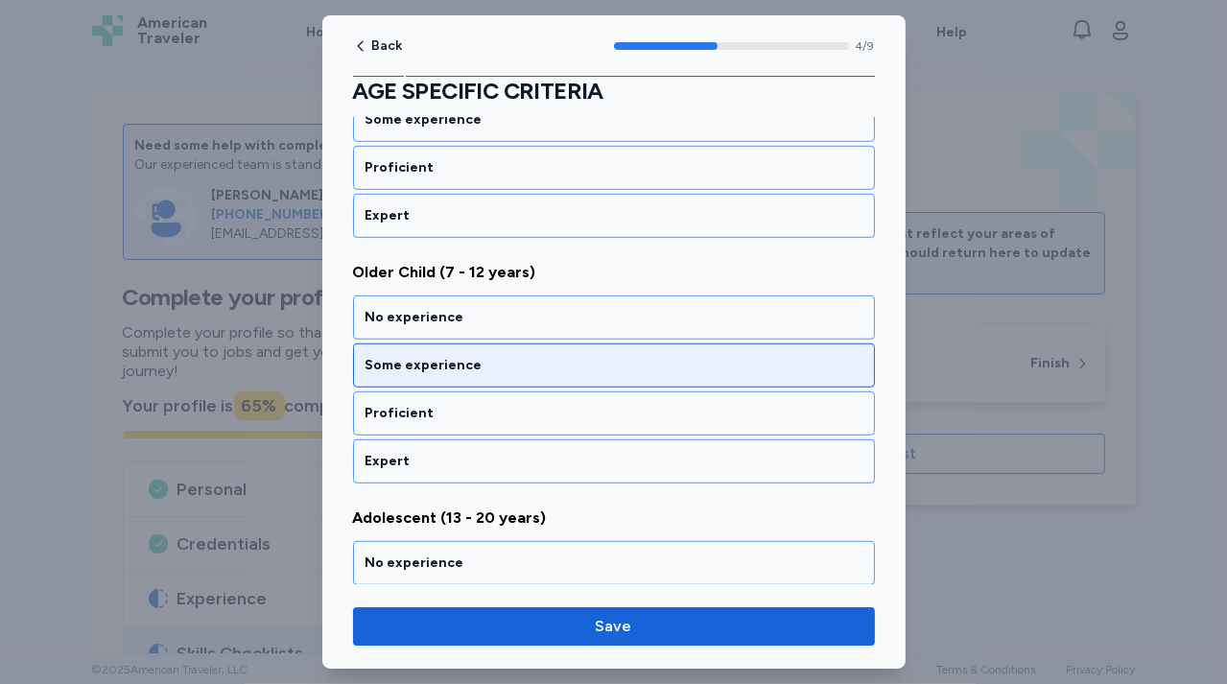
scroll to position [1135, 0]
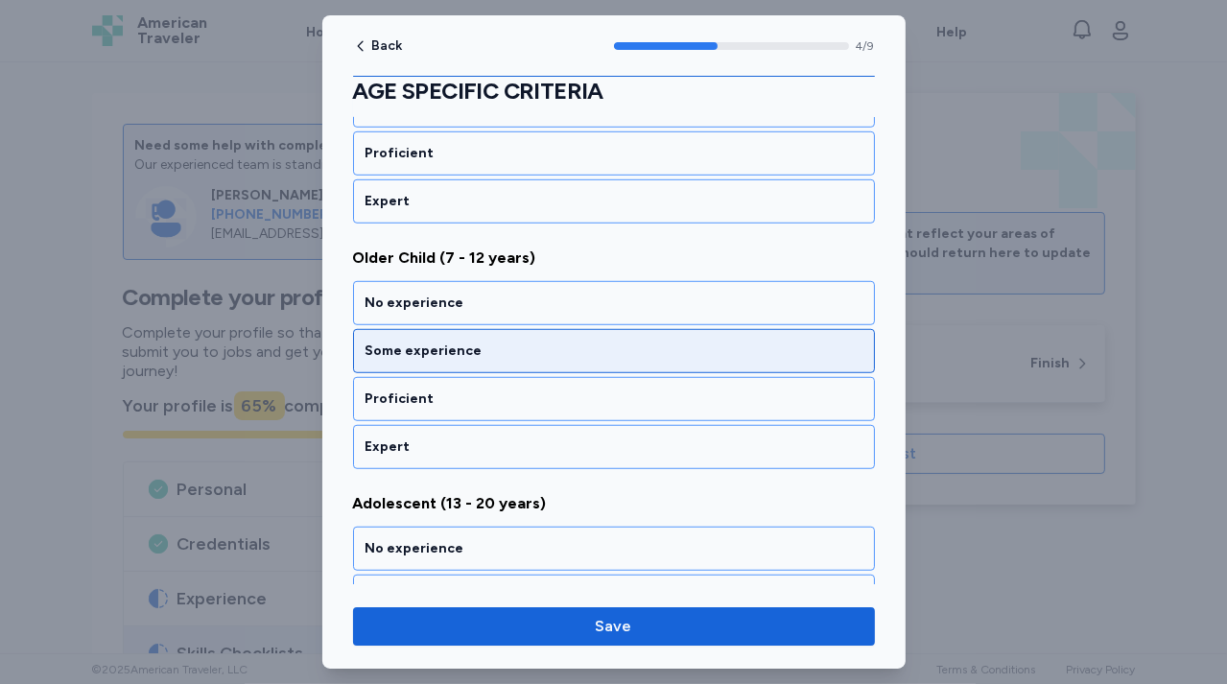
click at [598, 347] on div "Some experience" at bounding box center [613, 350] width 497 height 19
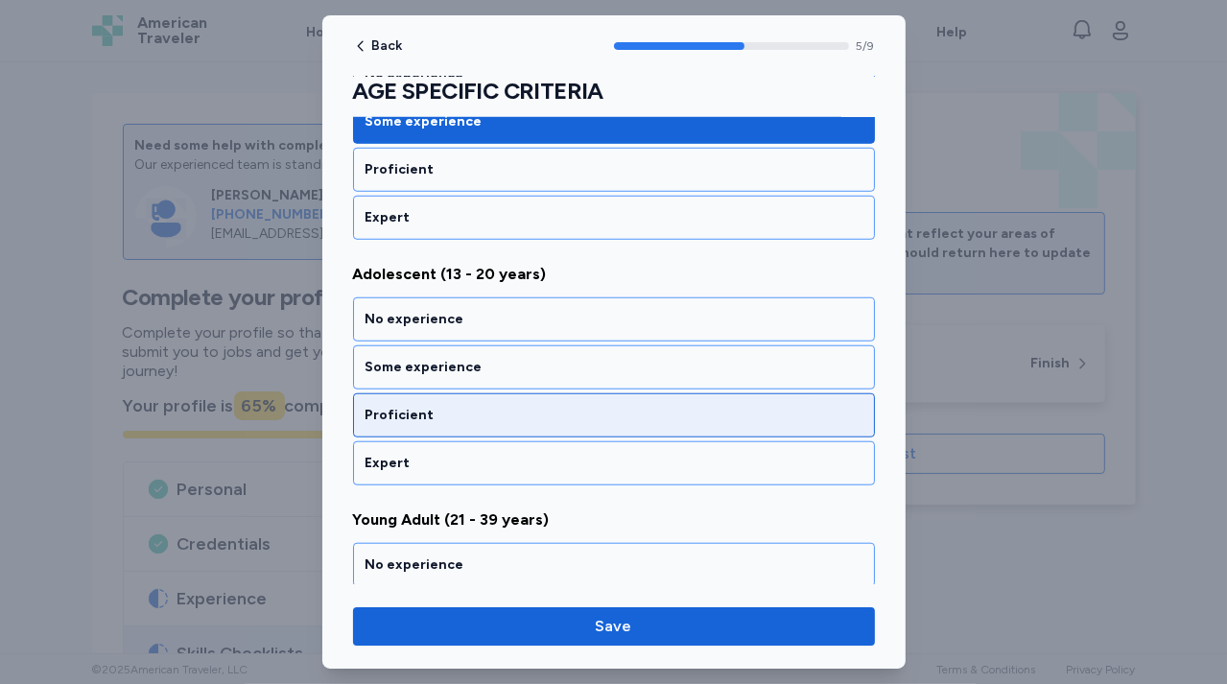
scroll to position [1378, 0]
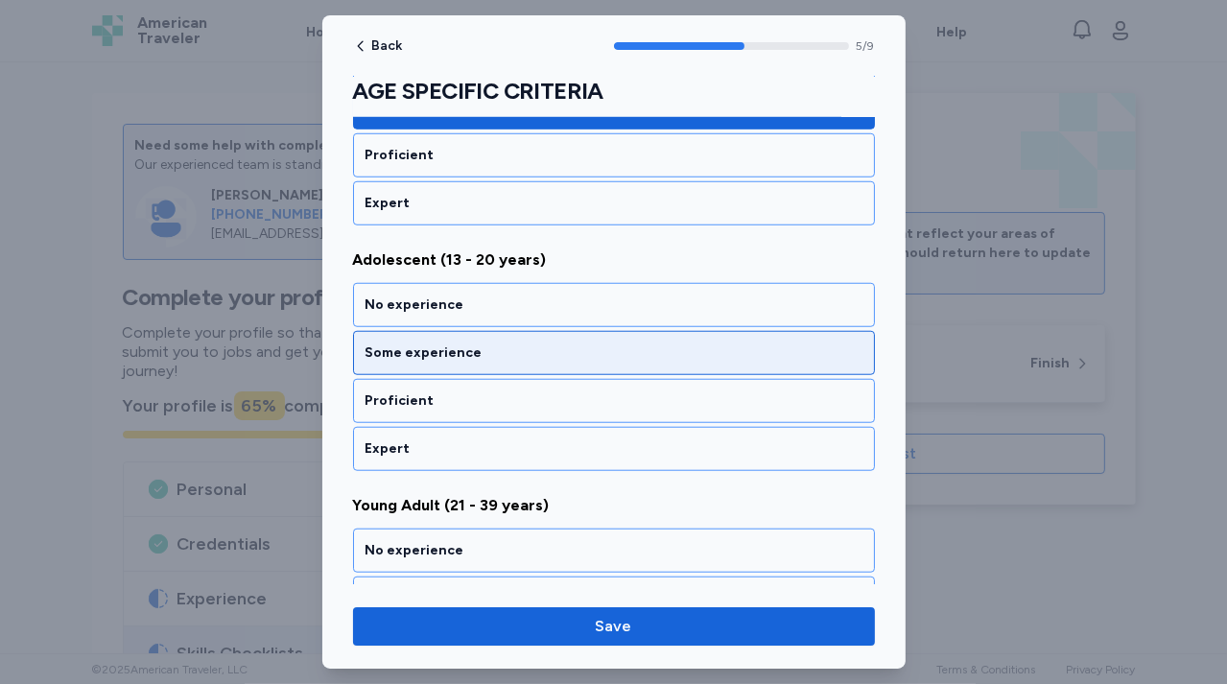
click at [580, 356] on div "Some experience" at bounding box center [614, 353] width 522 height 44
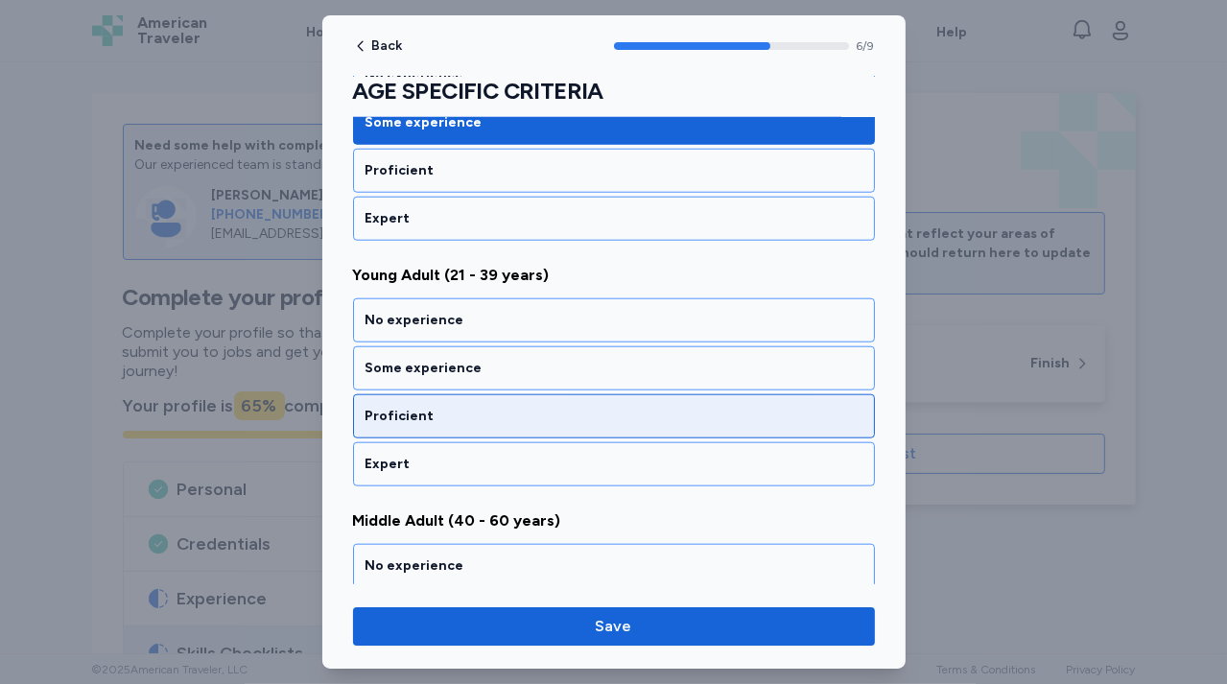
scroll to position [1623, 0]
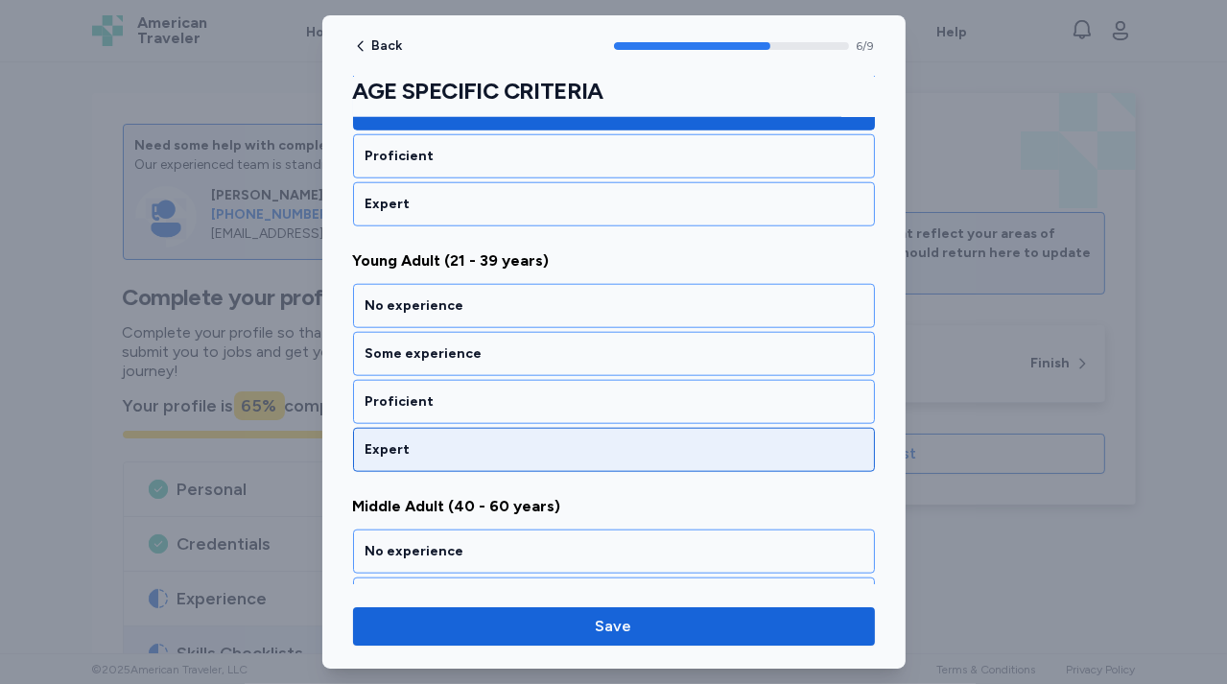
click at [563, 440] on div "Expert" at bounding box center [613, 449] width 497 height 19
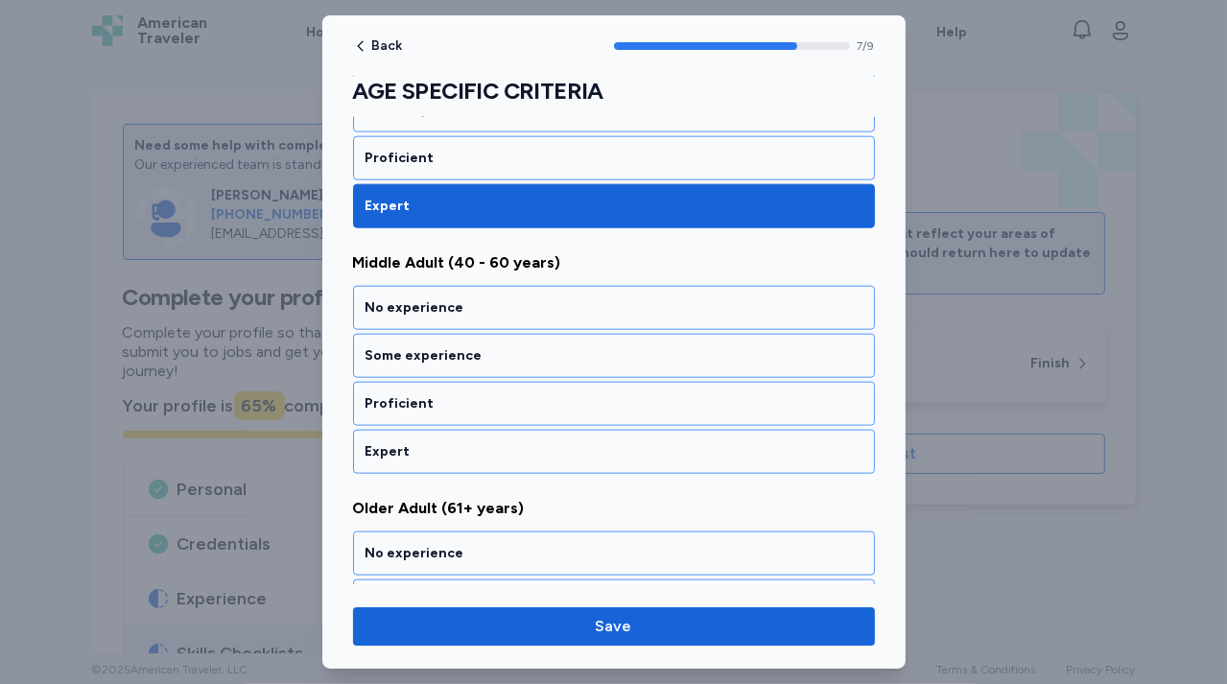
click at [563, 442] on div "Expert" at bounding box center [613, 451] width 497 height 19
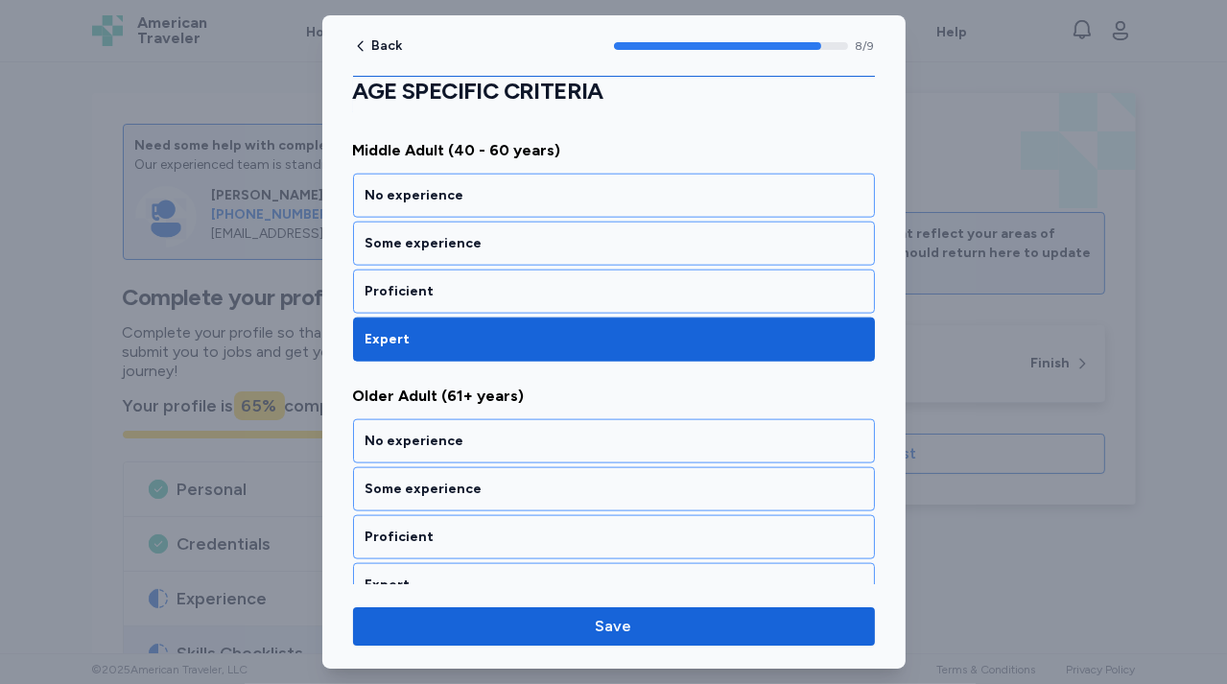
scroll to position [1991, 0]
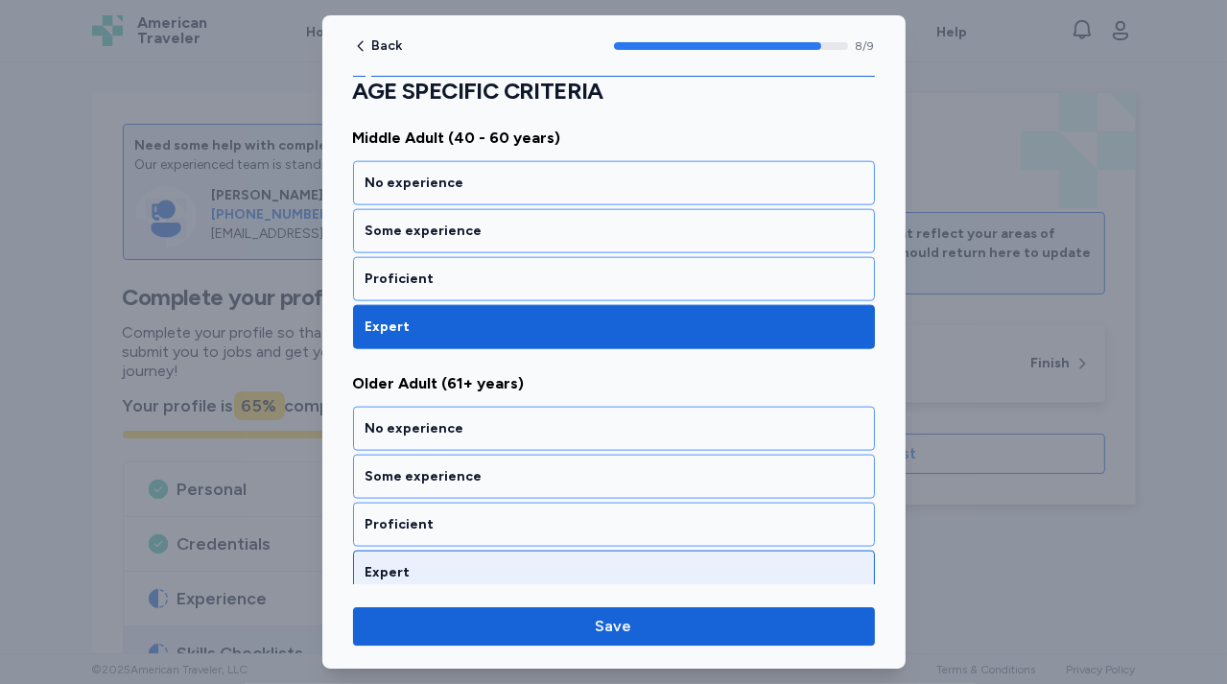
click at [509, 550] on div "Expert" at bounding box center [614, 572] width 522 height 44
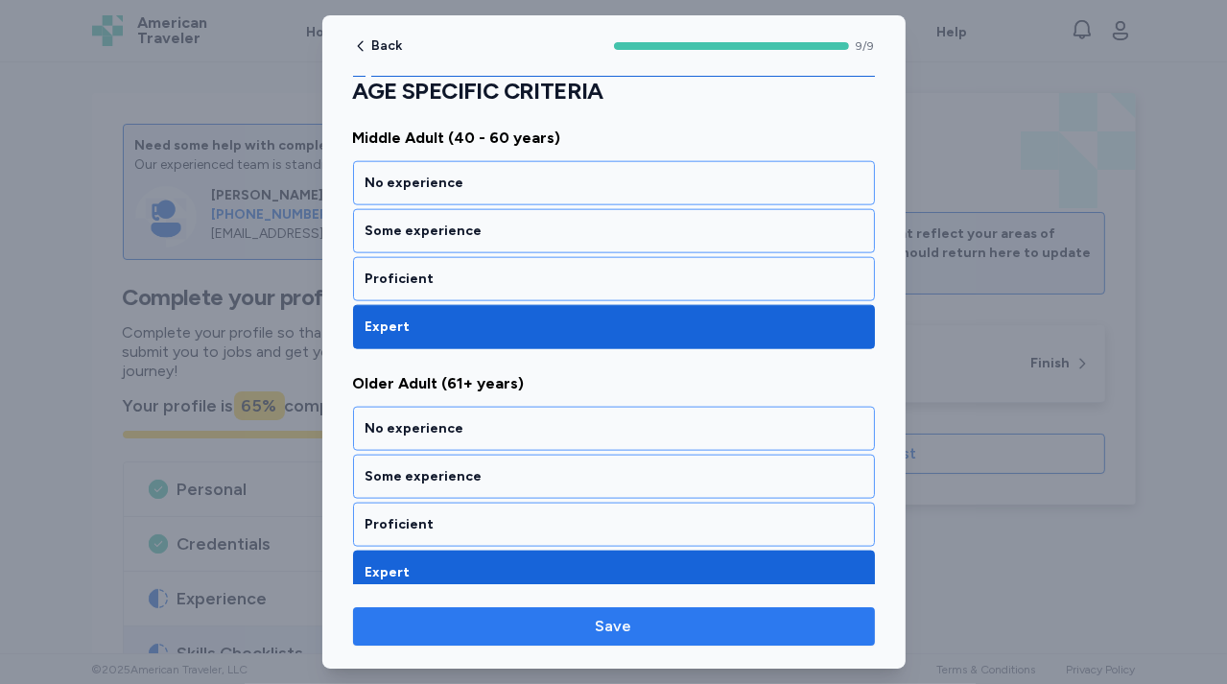
click at [555, 625] on span "Save" at bounding box center [613, 626] width 491 height 23
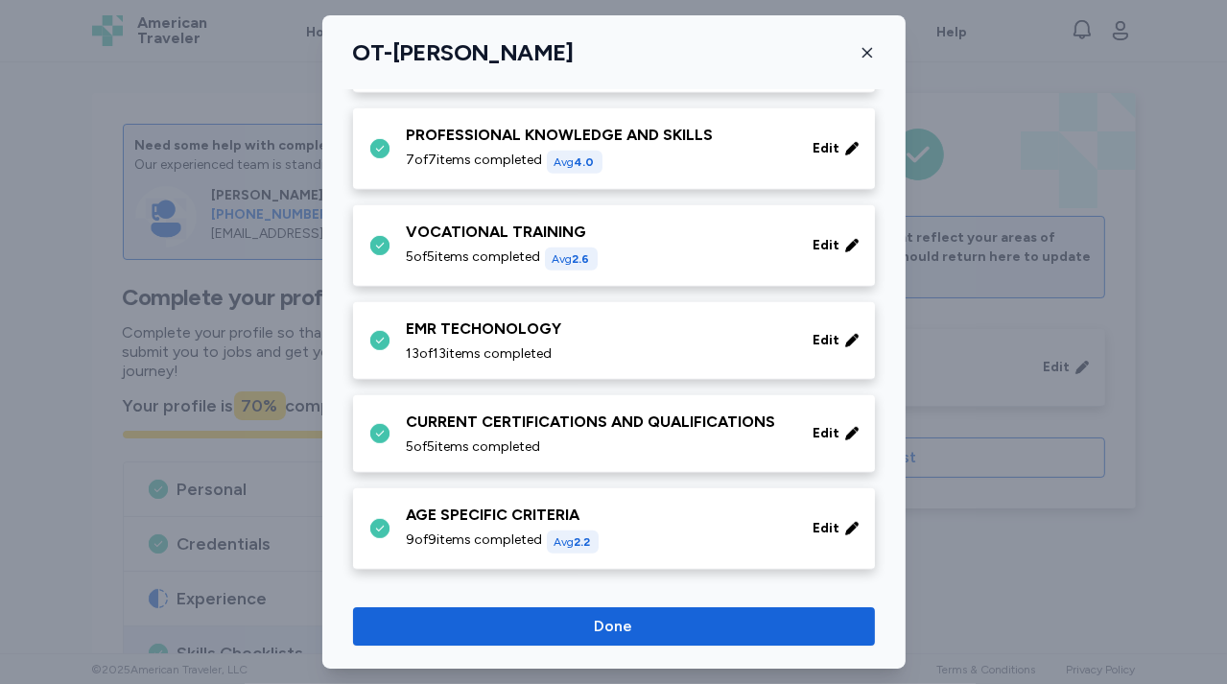
scroll to position [972, 0]
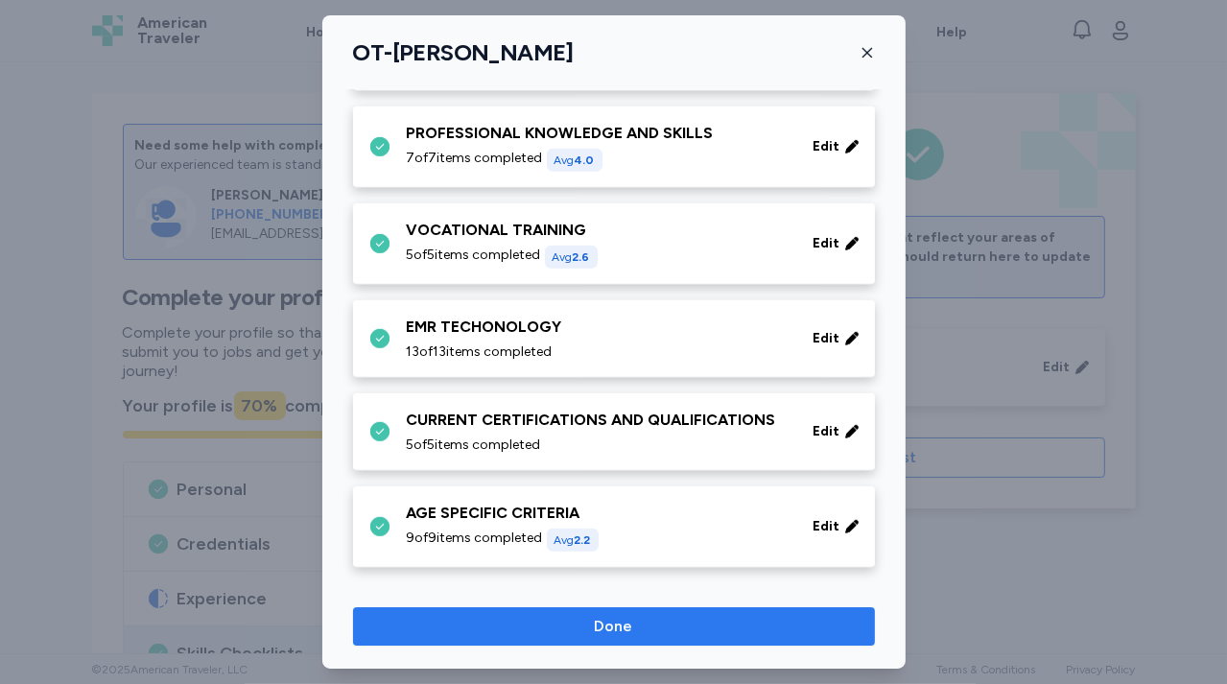
click at [543, 639] on button "Done" at bounding box center [614, 626] width 522 height 38
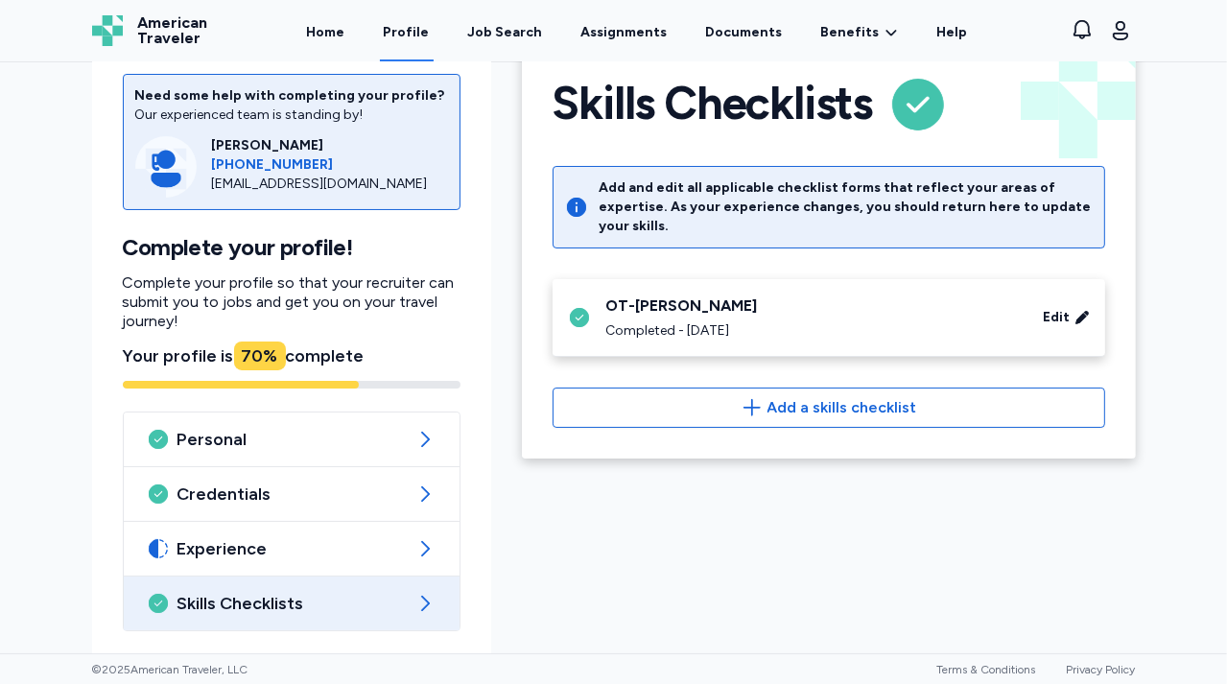
scroll to position [135, 0]
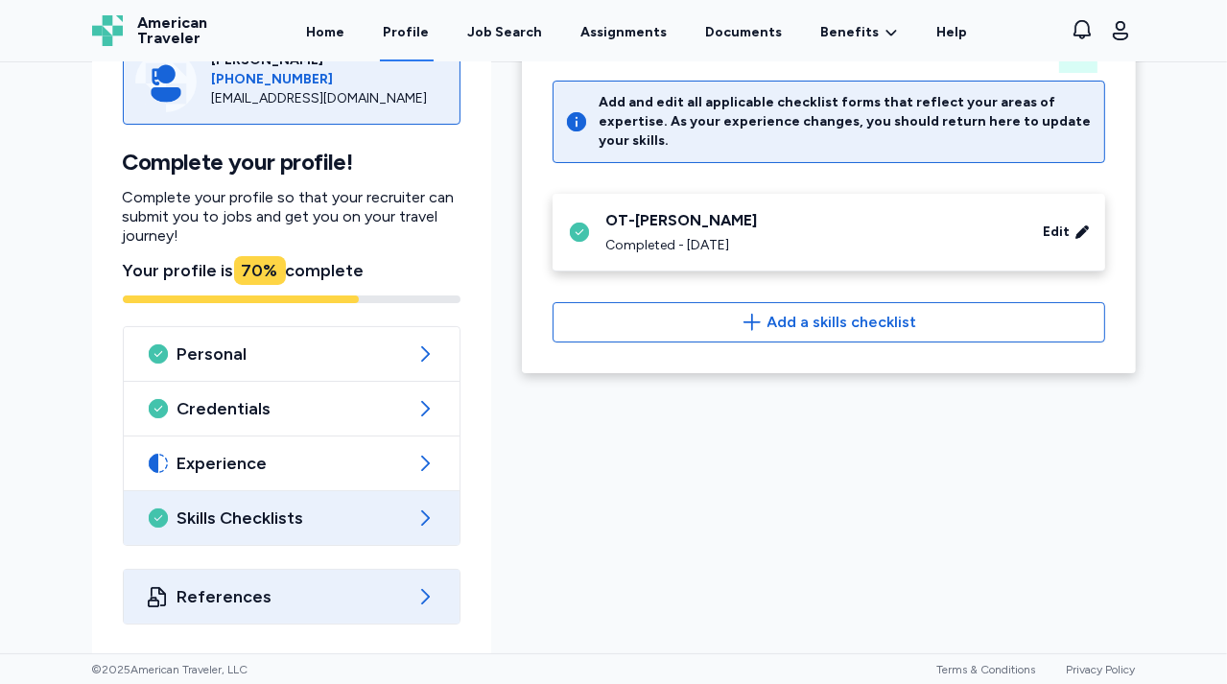
click at [344, 603] on span "References" at bounding box center [291, 596] width 228 height 23
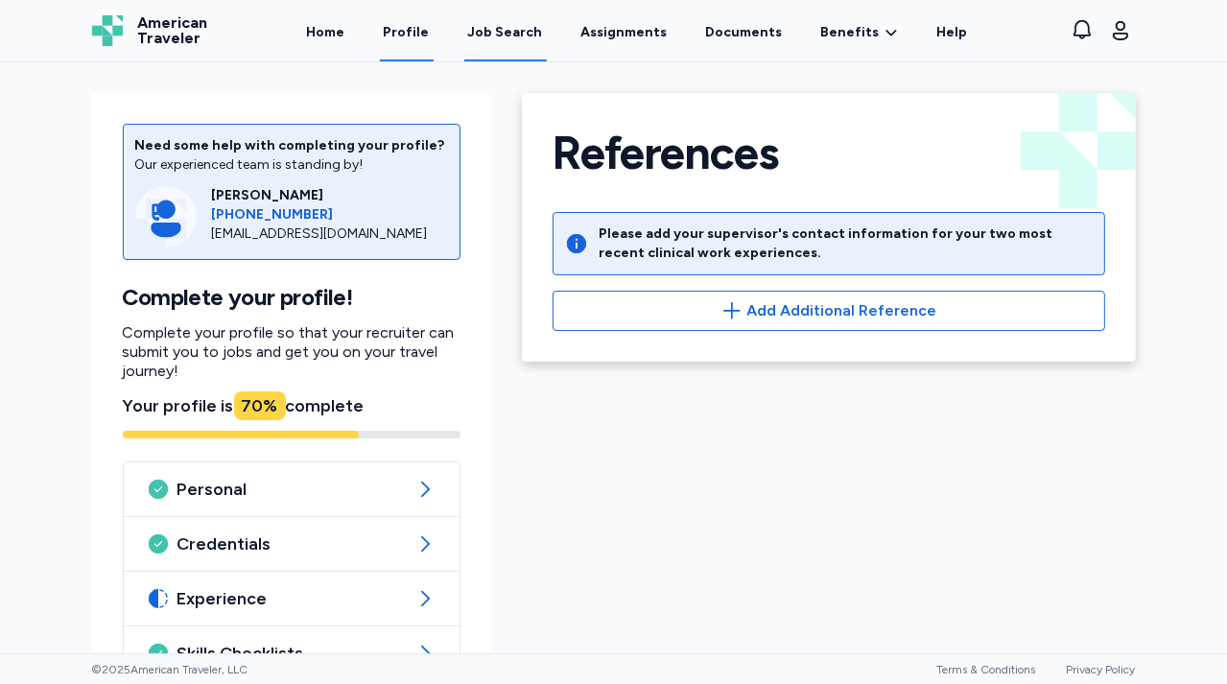
click at [482, 31] on div "Job Search" at bounding box center [505, 32] width 75 height 19
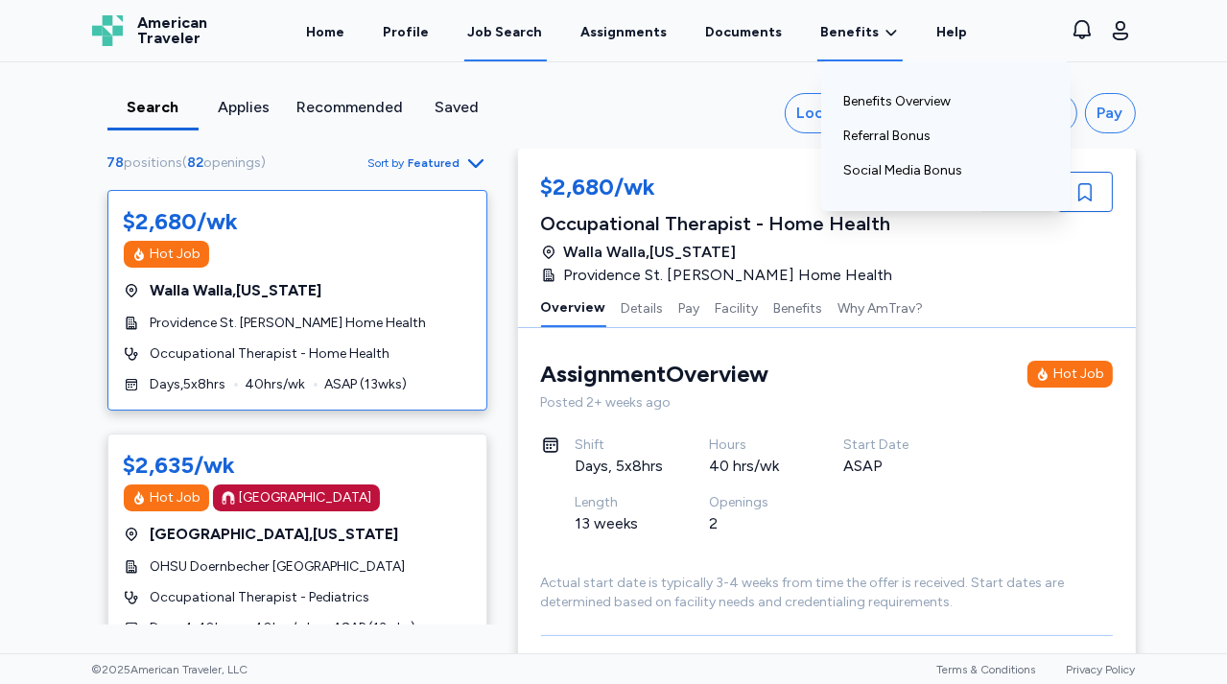
click at [846, 33] on span "Benefits" at bounding box center [850, 32] width 58 height 19
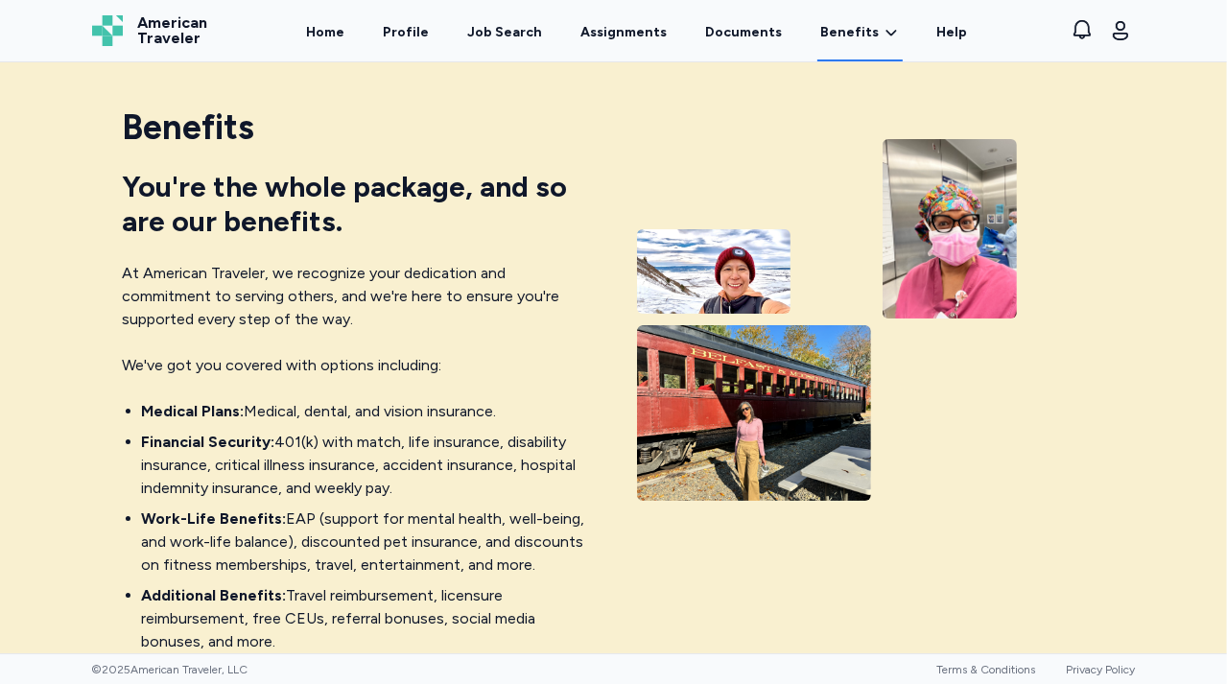
click at [0, 0] on link "Benefits Overview" at bounding box center [0, 0] width 0 height 0
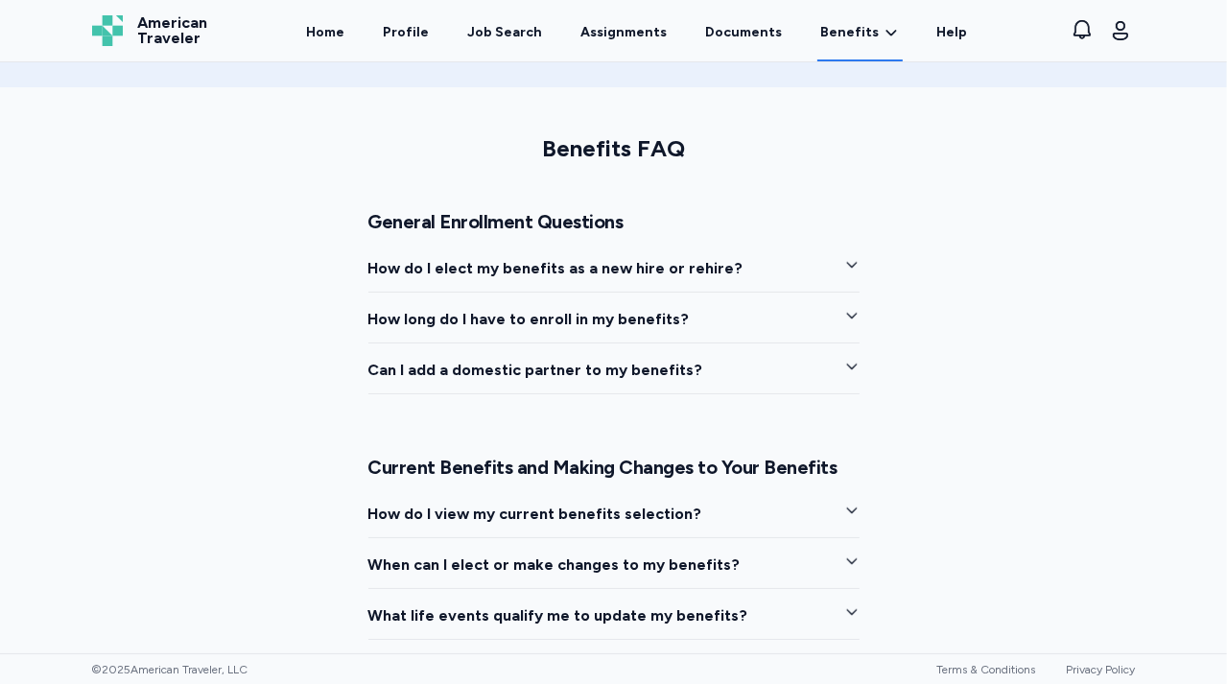
scroll to position [1530, 0]
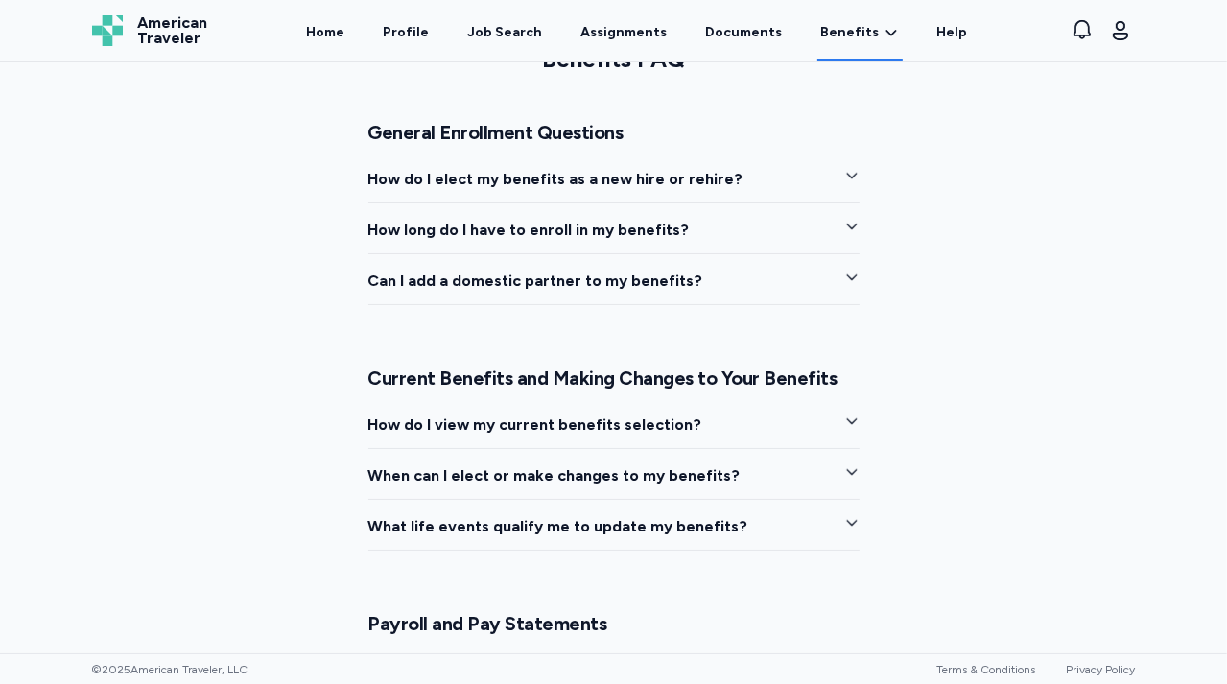
click at [737, 180] on button "How do I elect my benefits as a new hire or rehire?" at bounding box center [613, 185] width 491 height 35
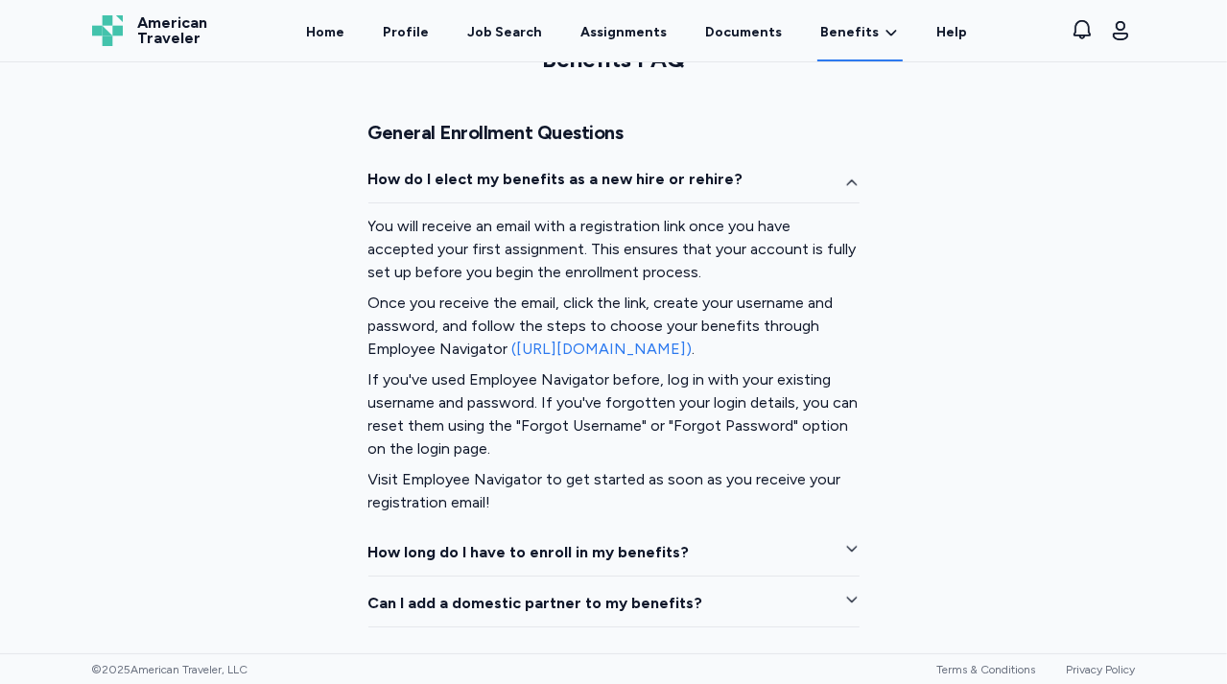
click at [737, 180] on button "How do I elect my benefits as a new hire or rehire?" at bounding box center [613, 185] width 491 height 35
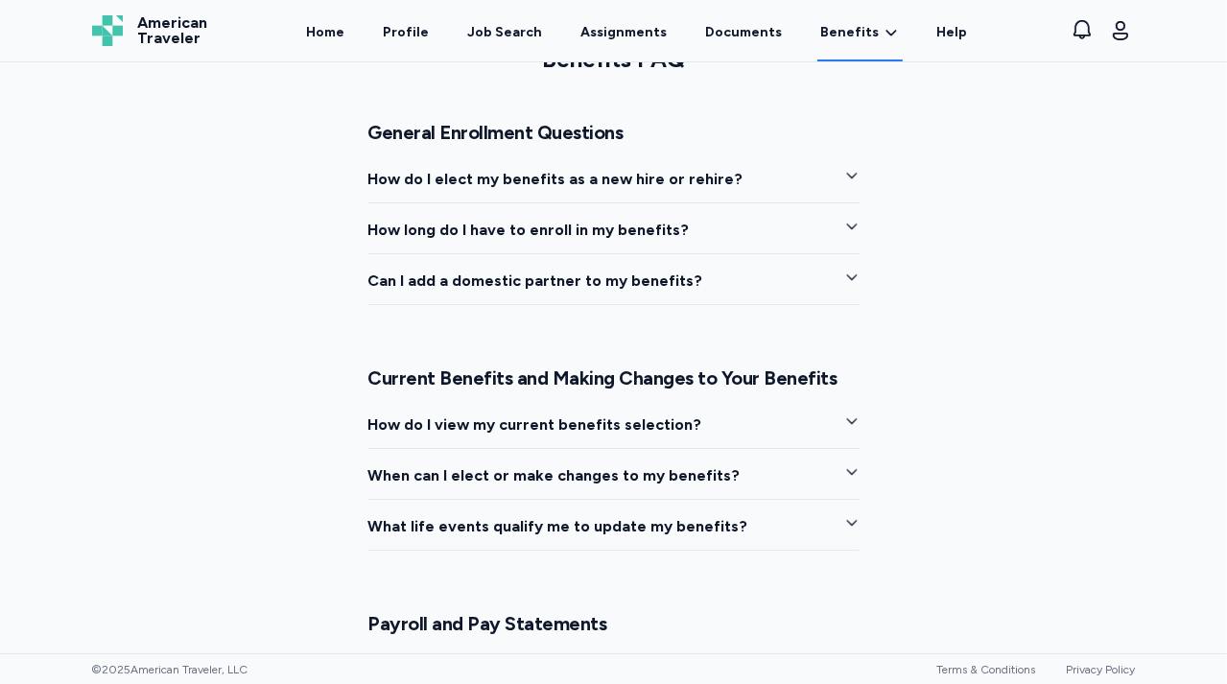
click at [715, 226] on button "How long do I have to enroll in my benefits?" at bounding box center [613, 236] width 491 height 35
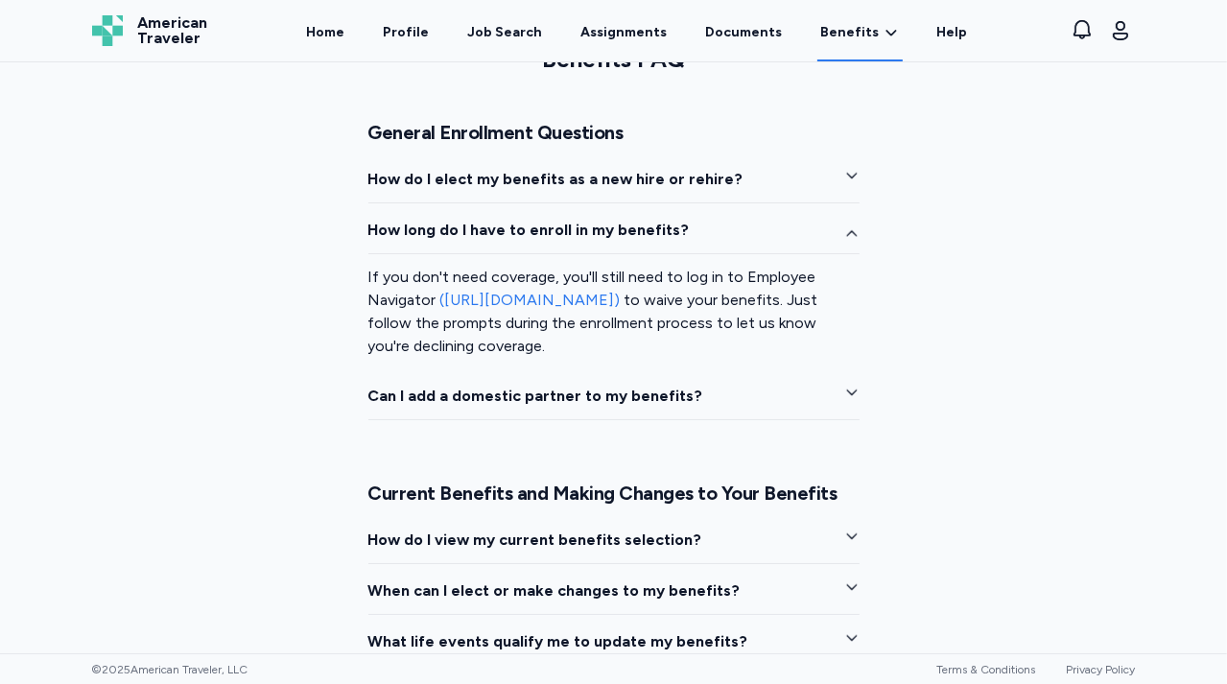
click at [715, 226] on button "How long do I have to enroll in my benefits?" at bounding box center [613, 236] width 491 height 35
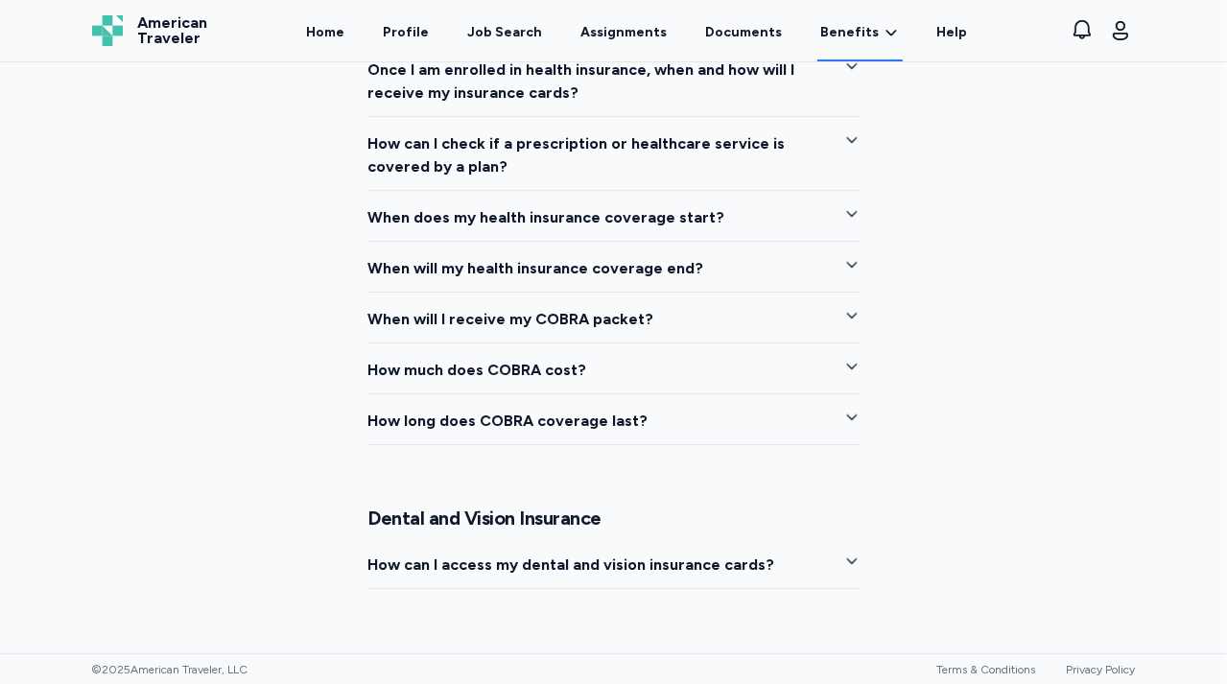
scroll to position [2376, 0]
click at [762, 209] on button "When does my health insurance coverage start?" at bounding box center [613, 222] width 491 height 35
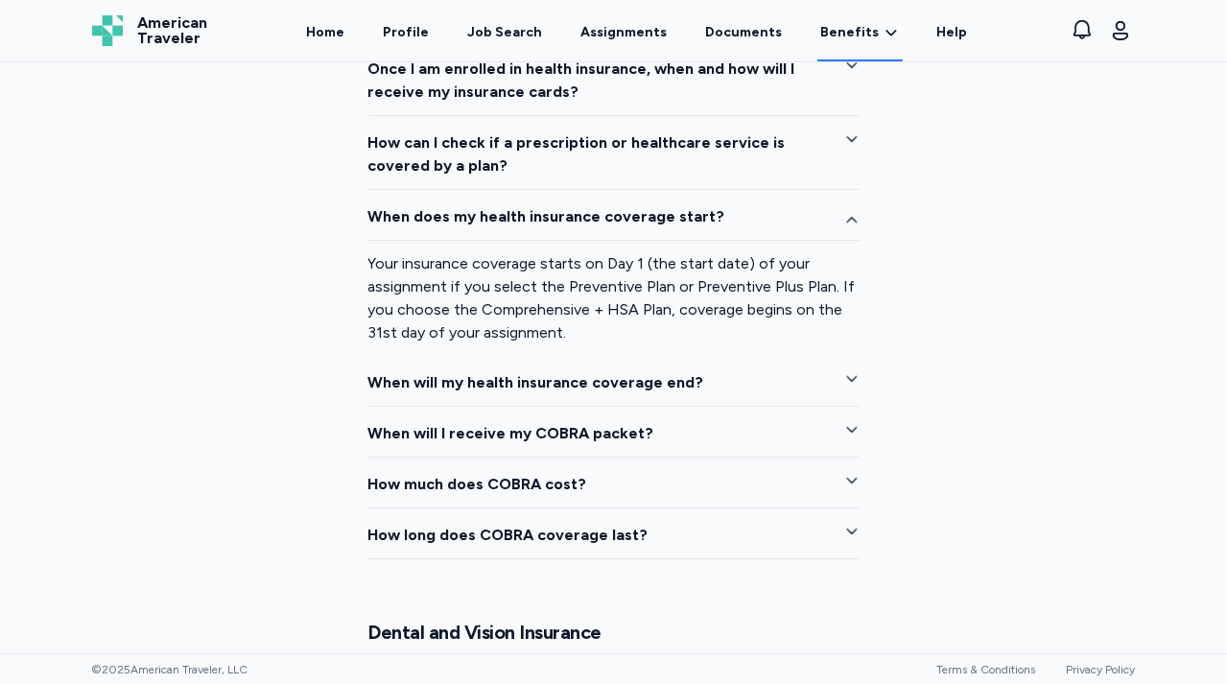
click at [762, 209] on button "When does my health insurance coverage start?" at bounding box center [613, 222] width 491 height 35
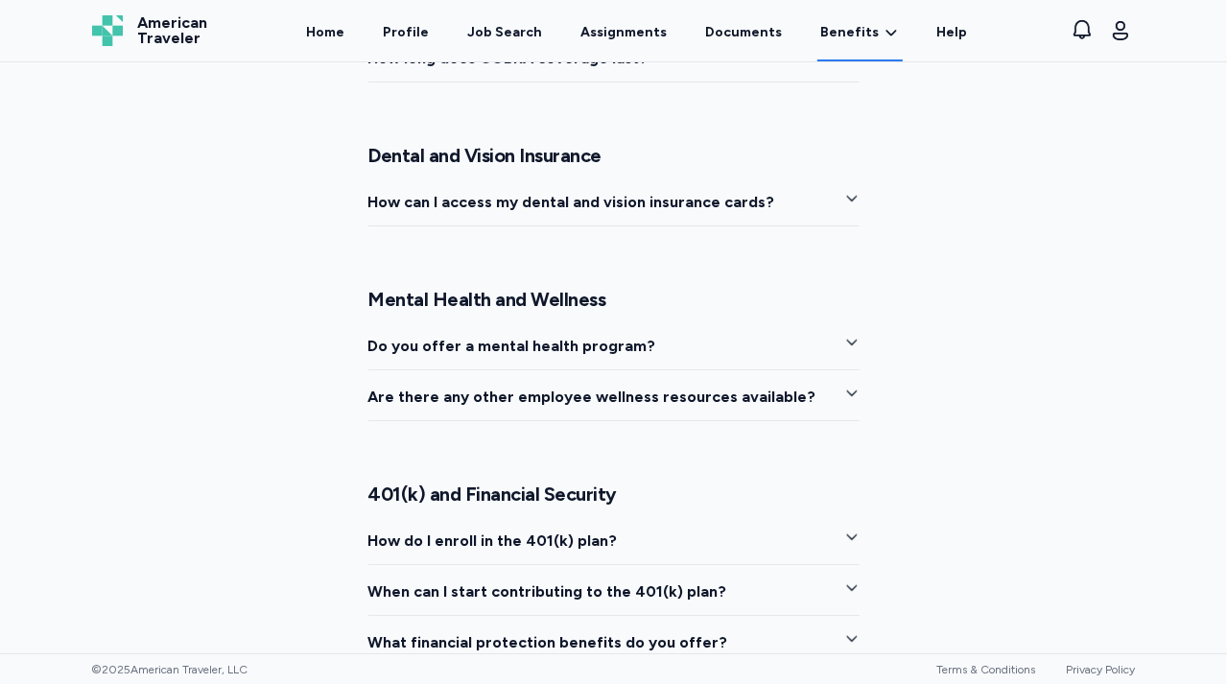
scroll to position [2964, 0]
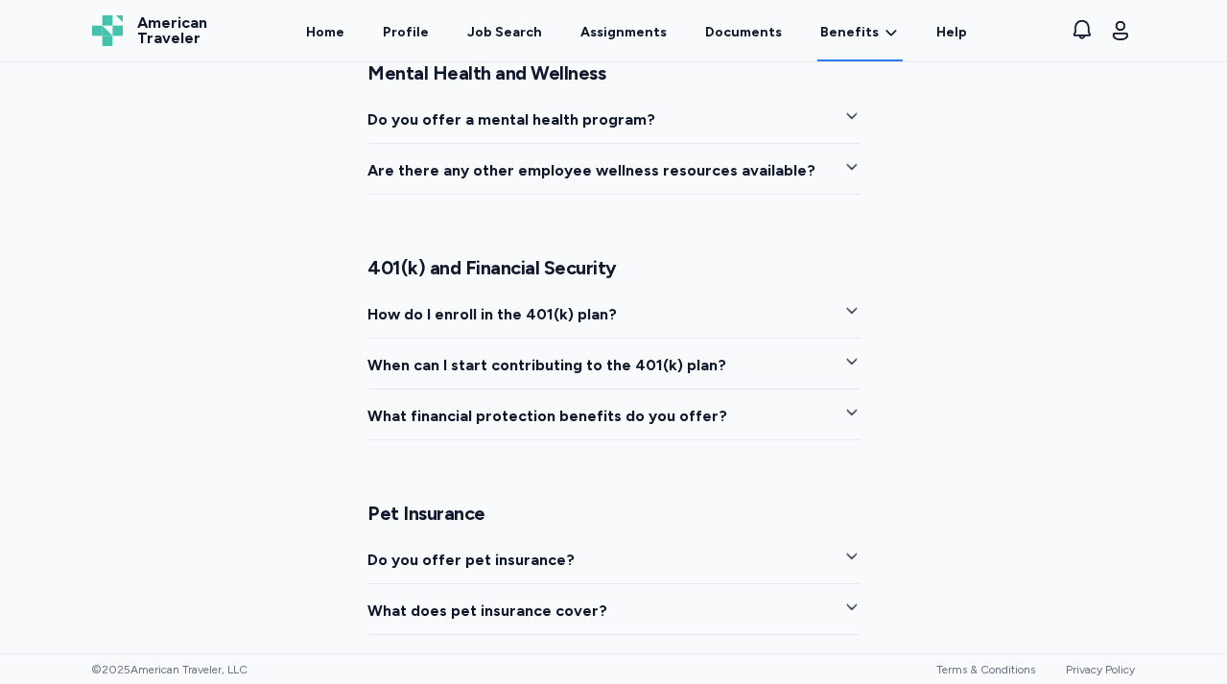
click at [746, 358] on button "When can I start contributing to the 401(k) plan?" at bounding box center [613, 371] width 491 height 35
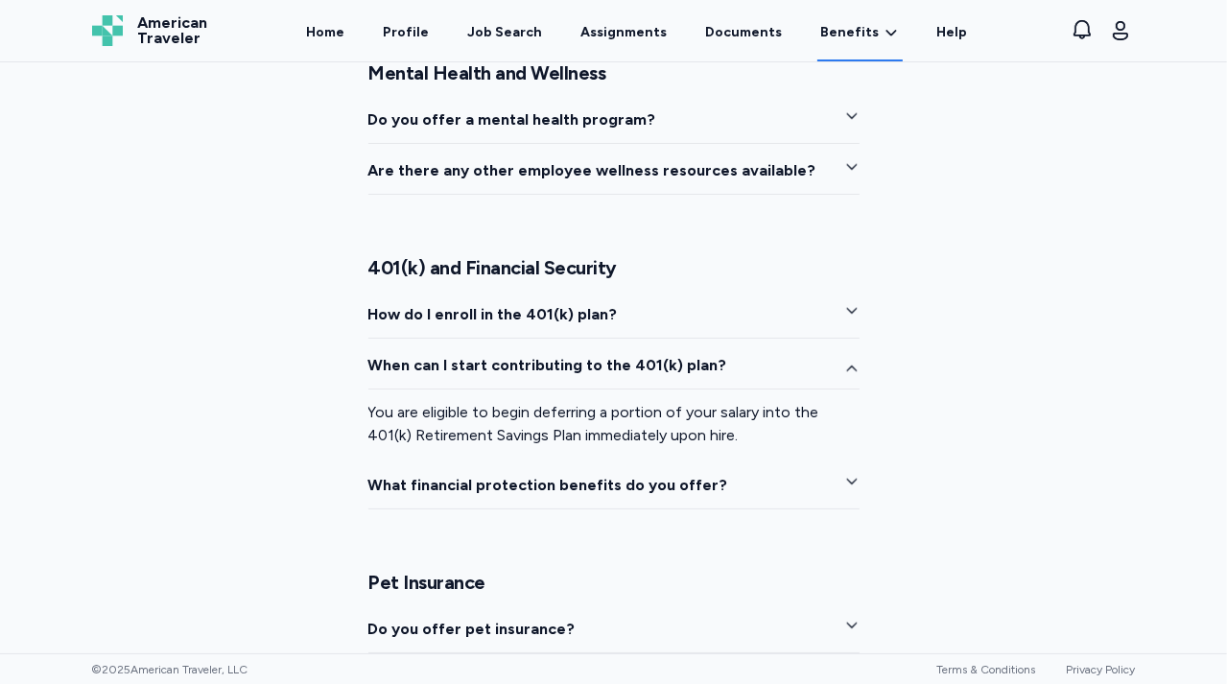
click at [746, 358] on button "When can I start contributing to the 401(k) plan?" at bounding box center [613, 371] width 491 height 35
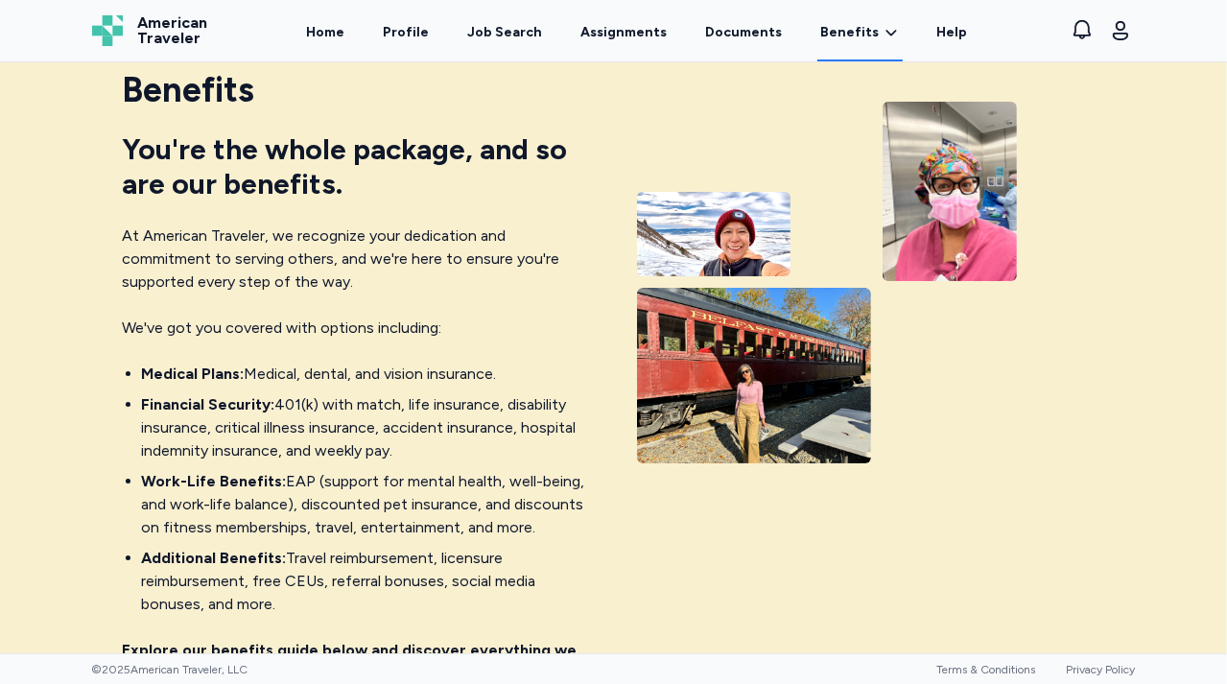
scroll to position [0, 0]
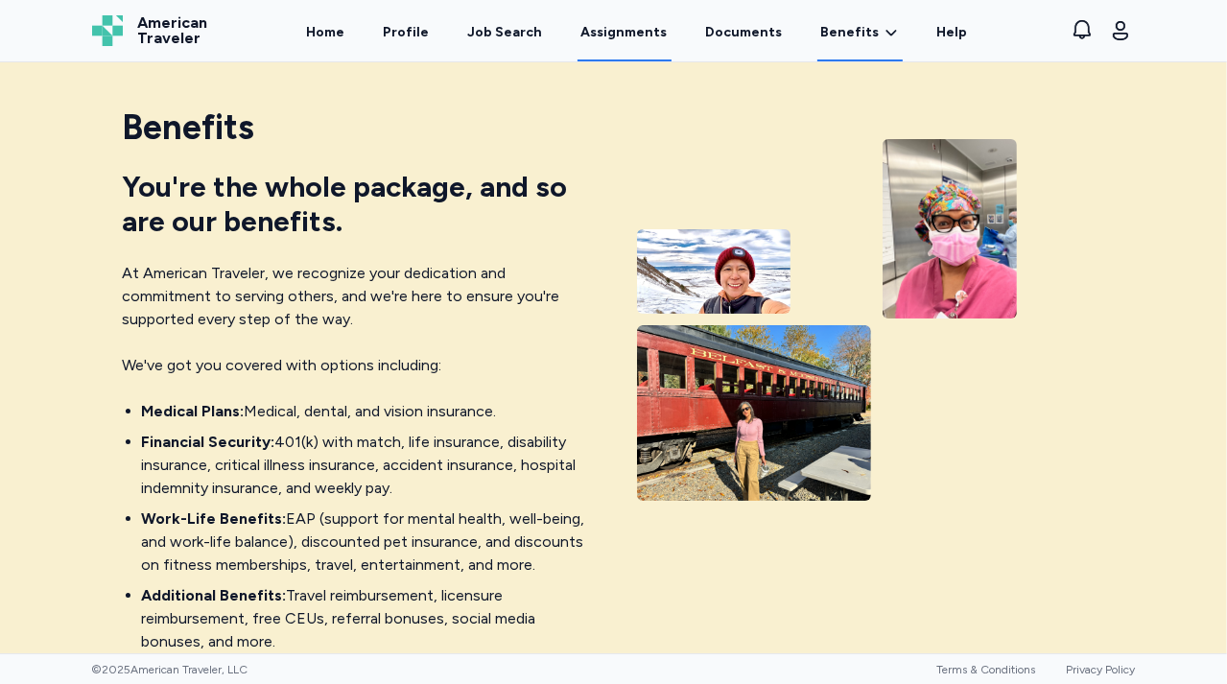
click at [620, 26] on link "Assignments" at bounding box center [624, 31] width 94 height 59
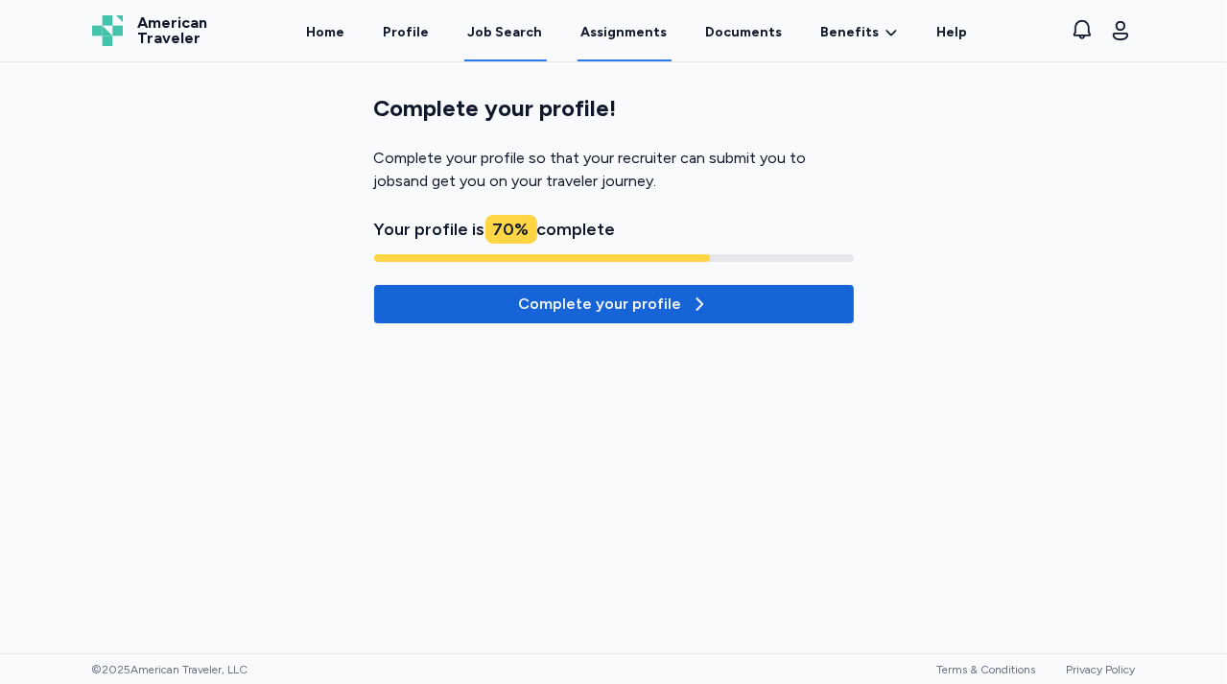
click at [518, 31] on div "Job Search" at bounding box center [505, 32] width 75 height 19
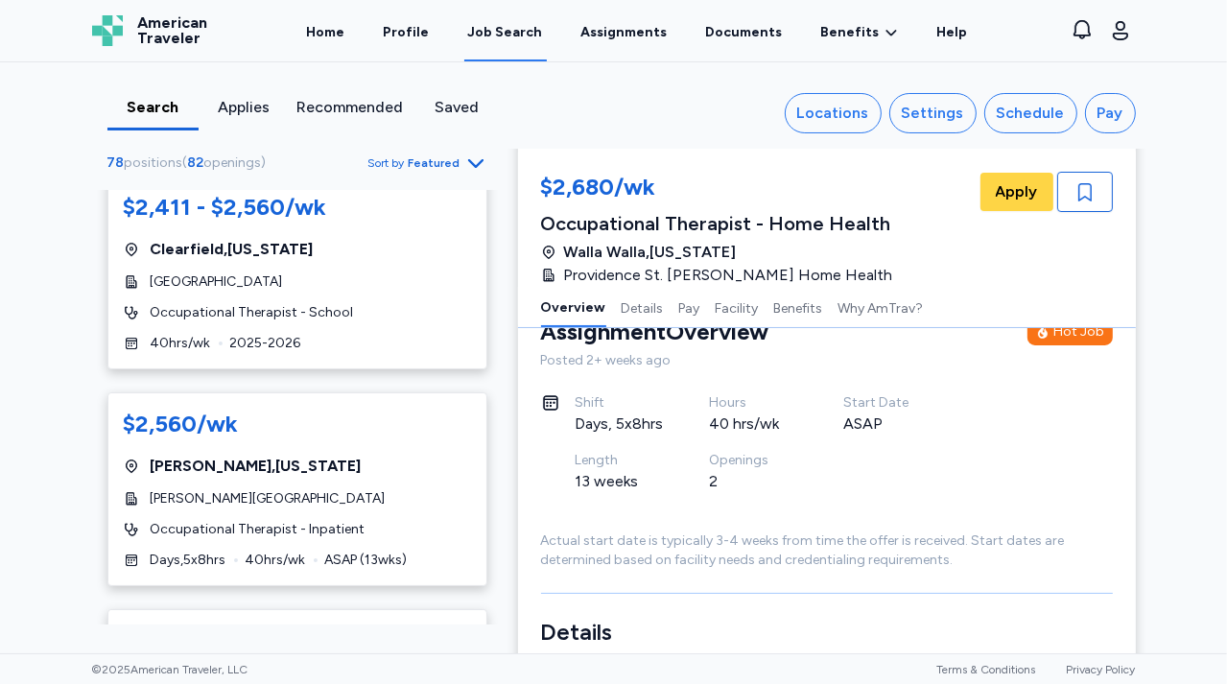
scroll to position [5687, 0]
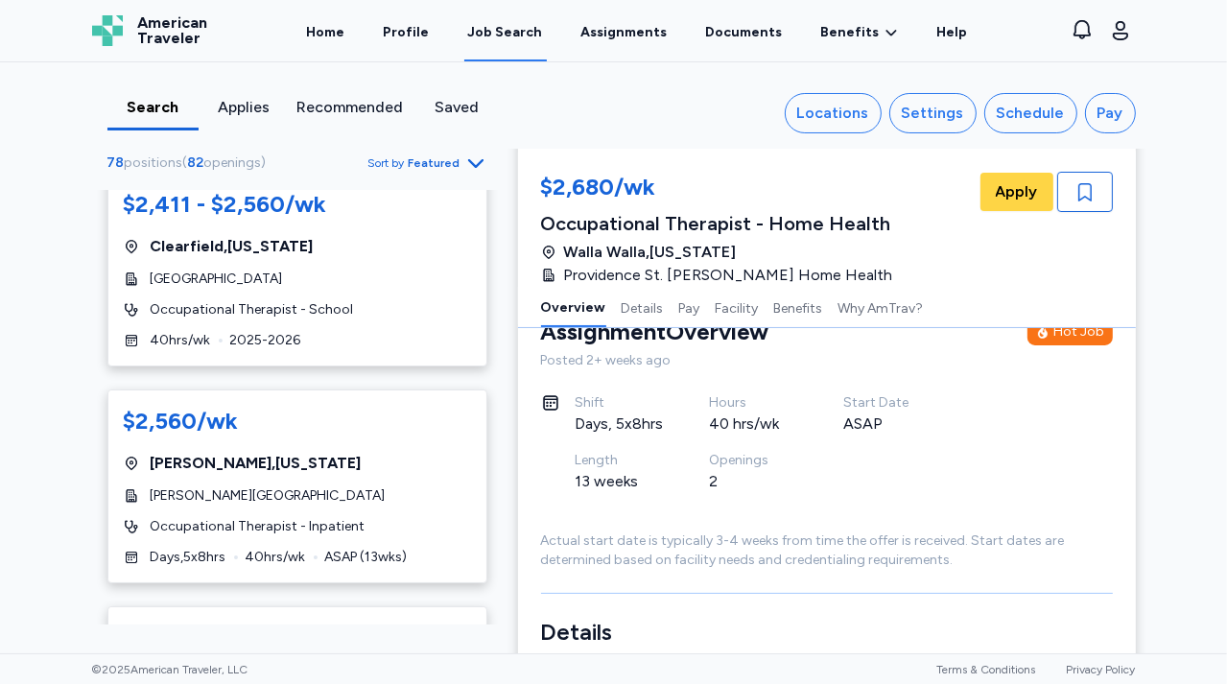
click at [476, 153] on icon "button" at bounding box center [475, 163] width 23 height 23
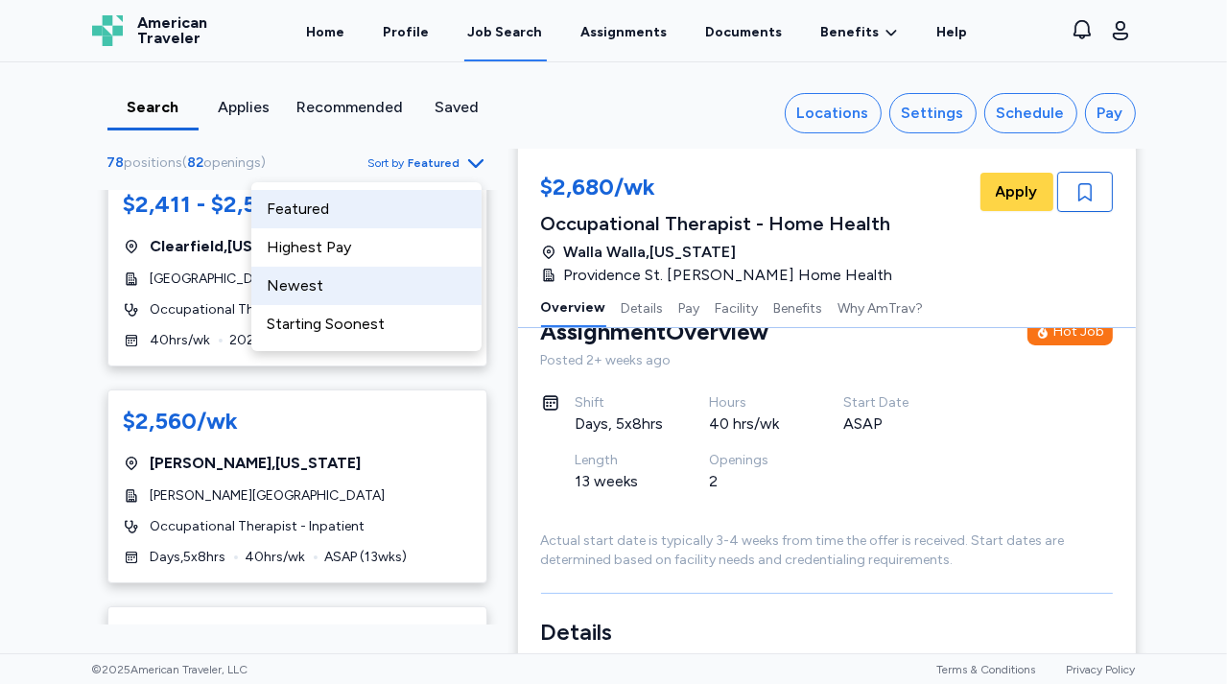
click at [338, 293] on div "Newest" at bounding box center [366, 286] width 230 height 38
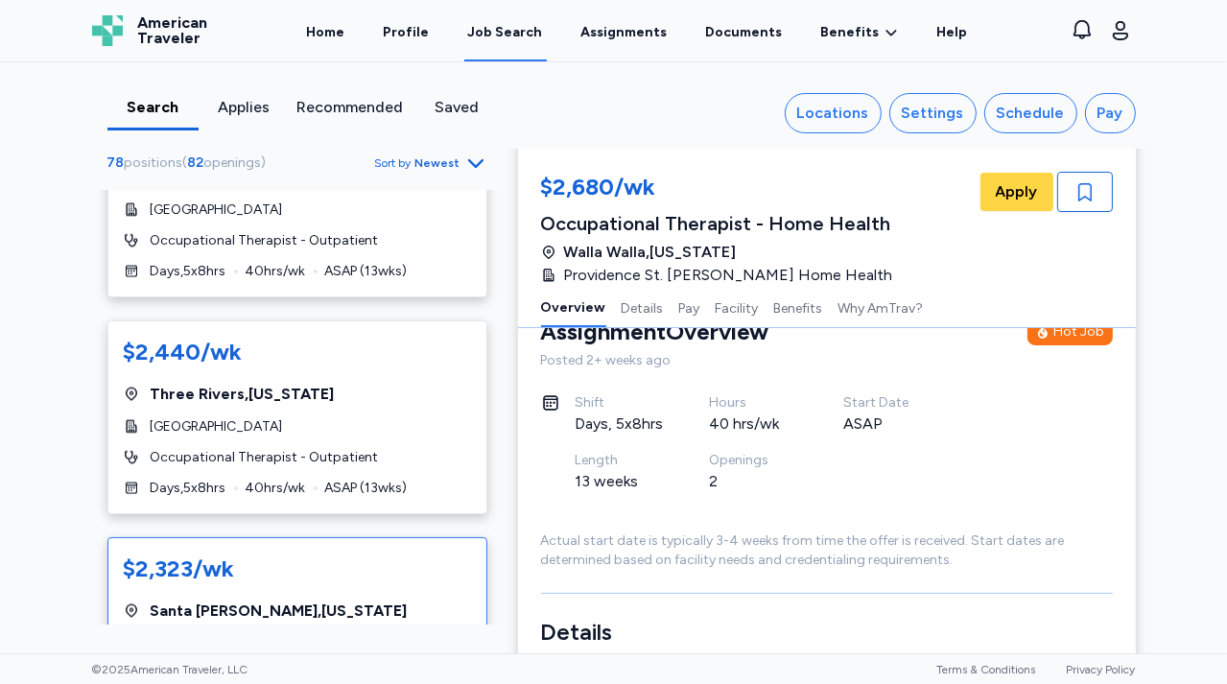
scroll to position [2724, 0]
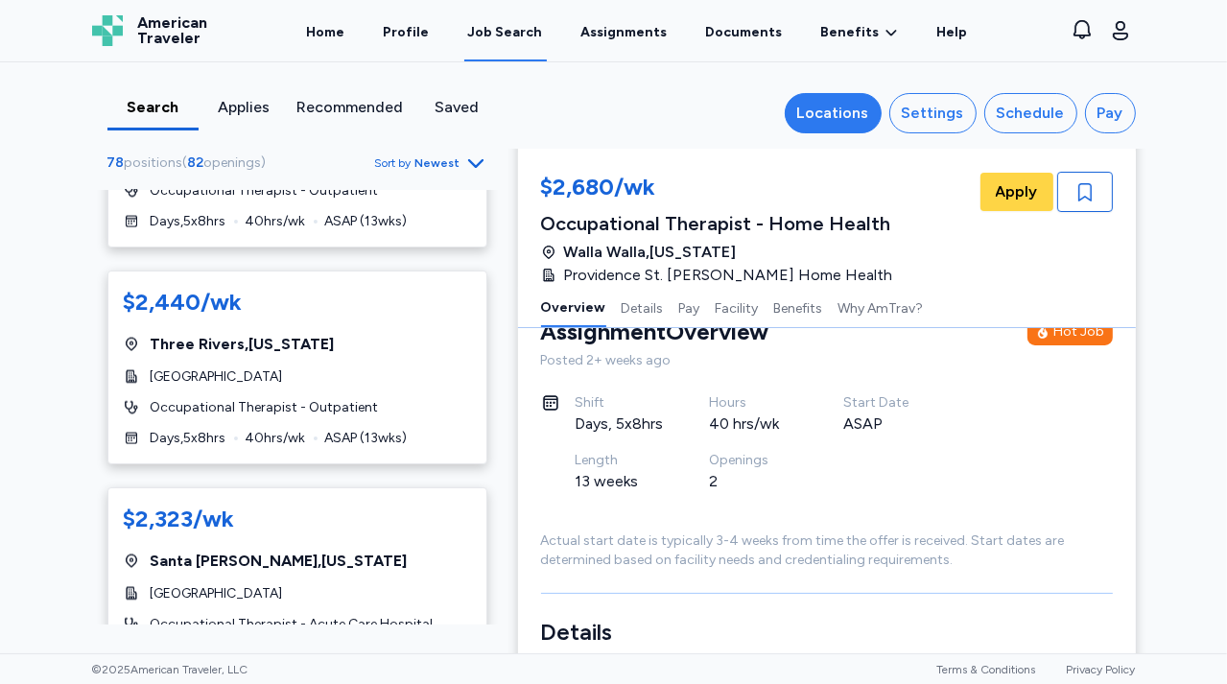
click at [851, 115] on div "Locations" at bounding box center [833, 113] width 72 height 23
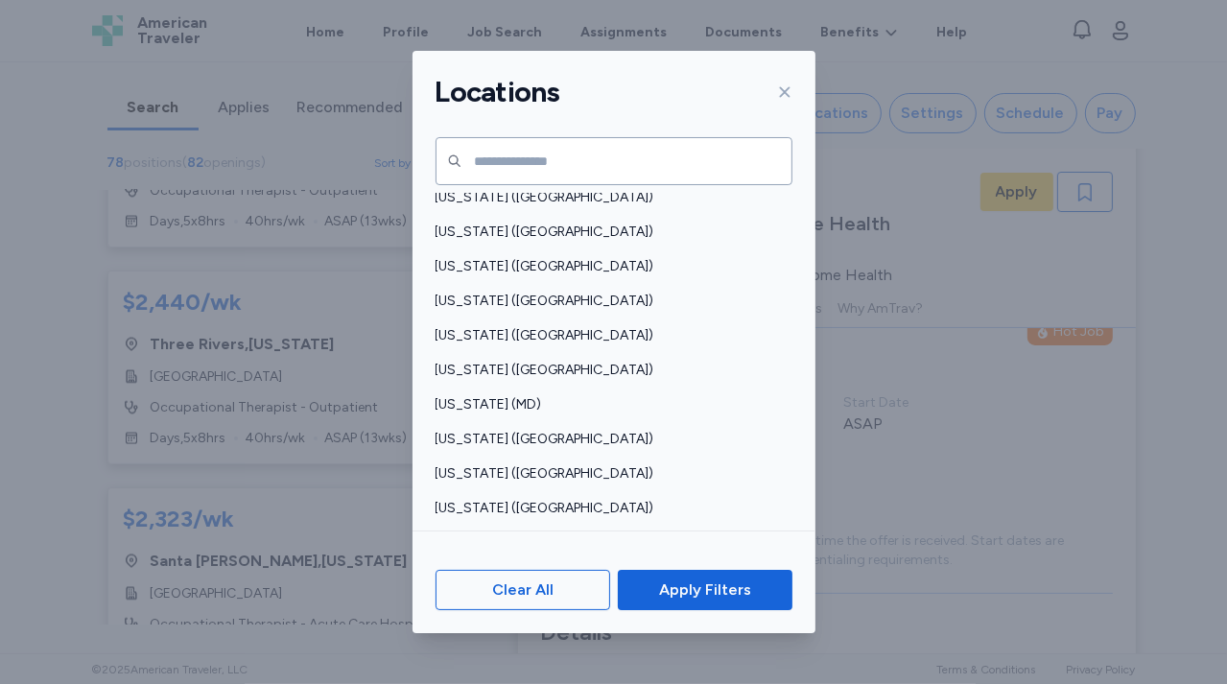
scroll to position [531, 0]
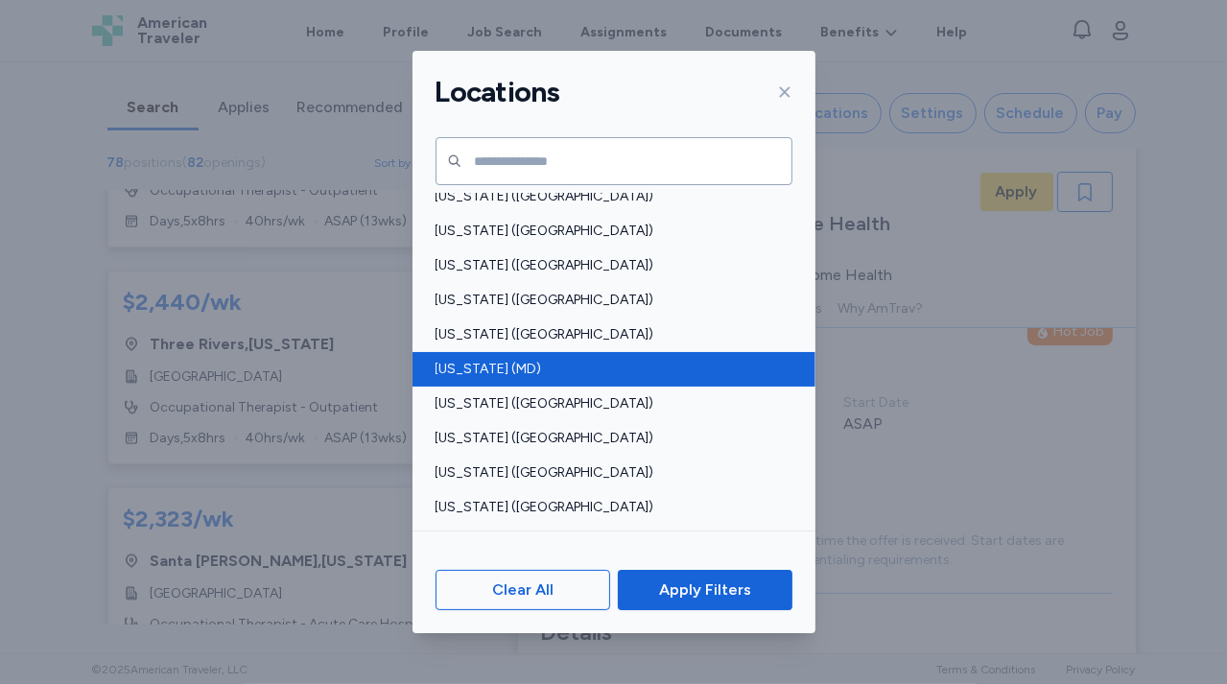
click at [473, 358] on div "[US_STATE] (MD)" at bounding box center [613, 369] width 403 height 35
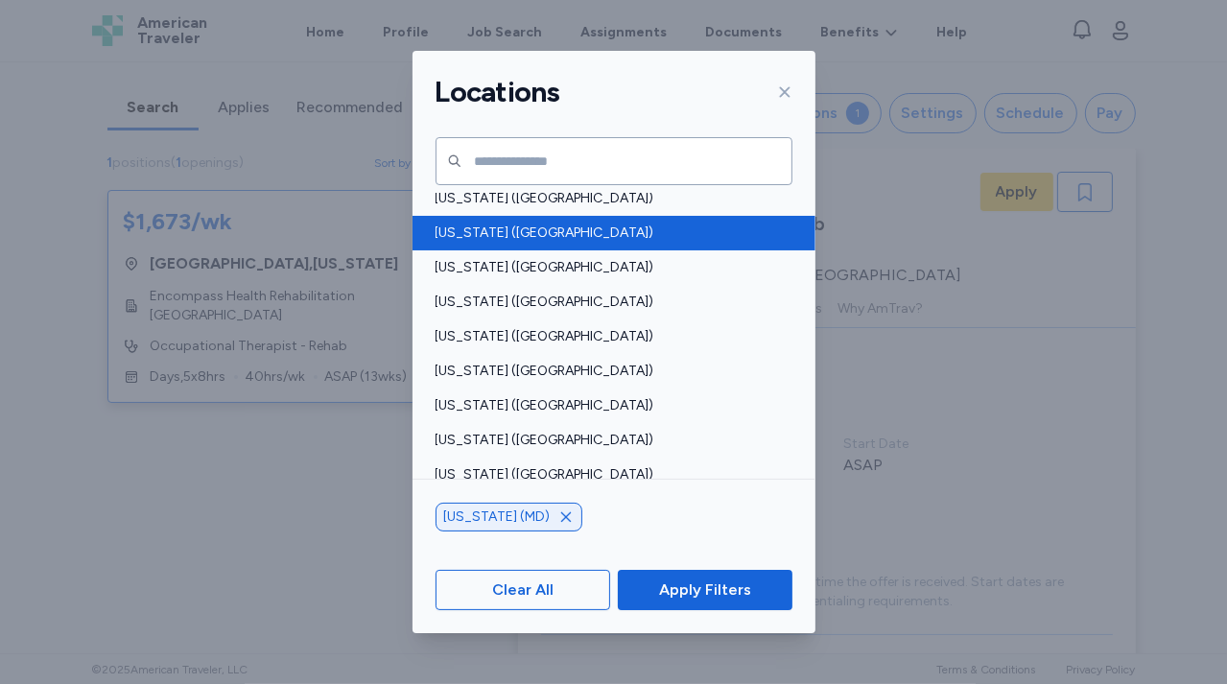
scroll to position [1108, 0]
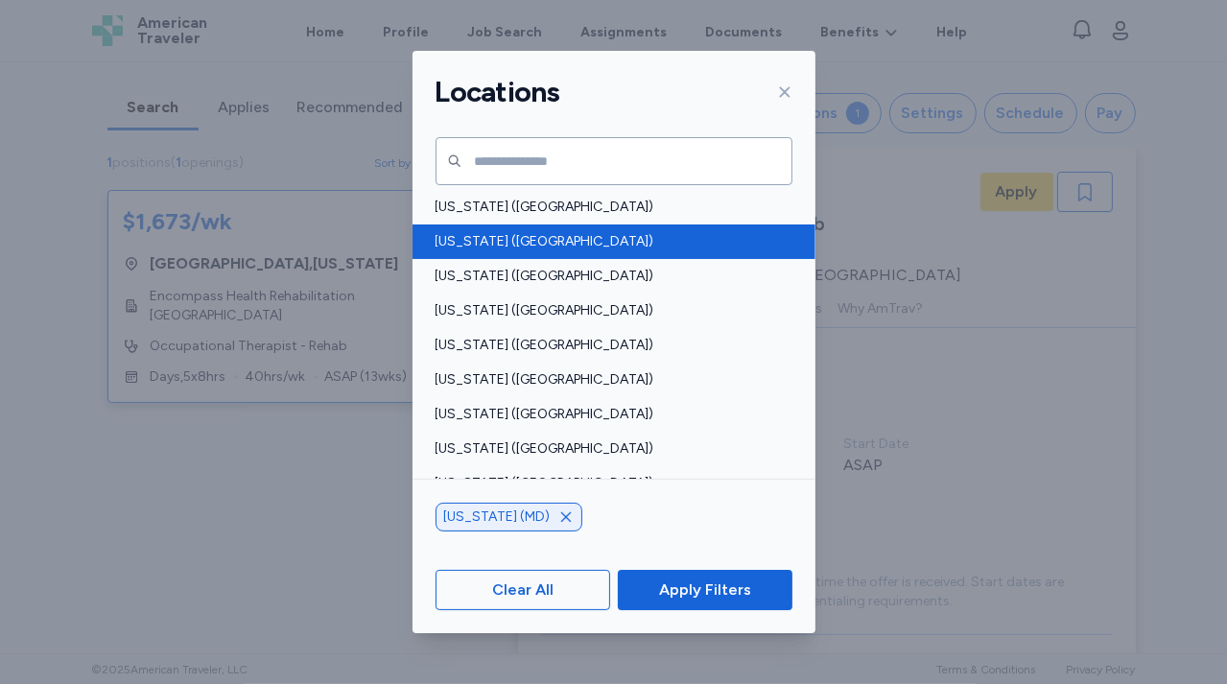
click at [511, 243] on span "[US_STATE] ([GEOGRAPHIC_DATA])" at bounding box center [607, 241] width 345 height 19
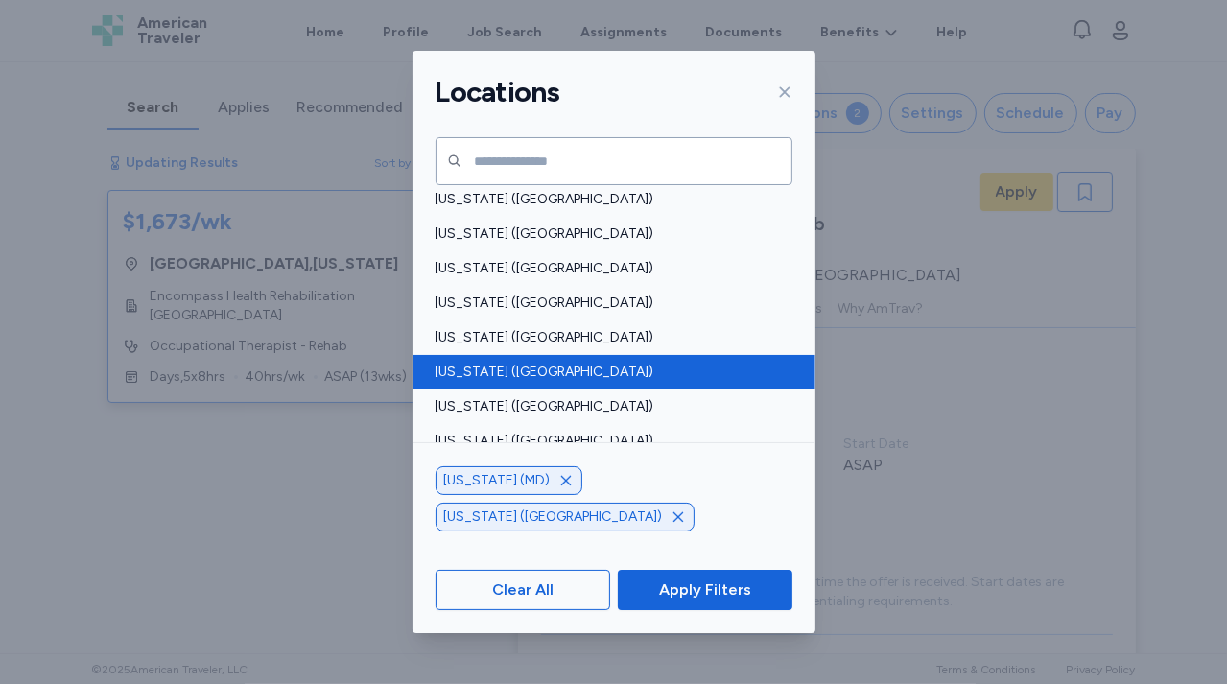
scroll to position [1307, 0]
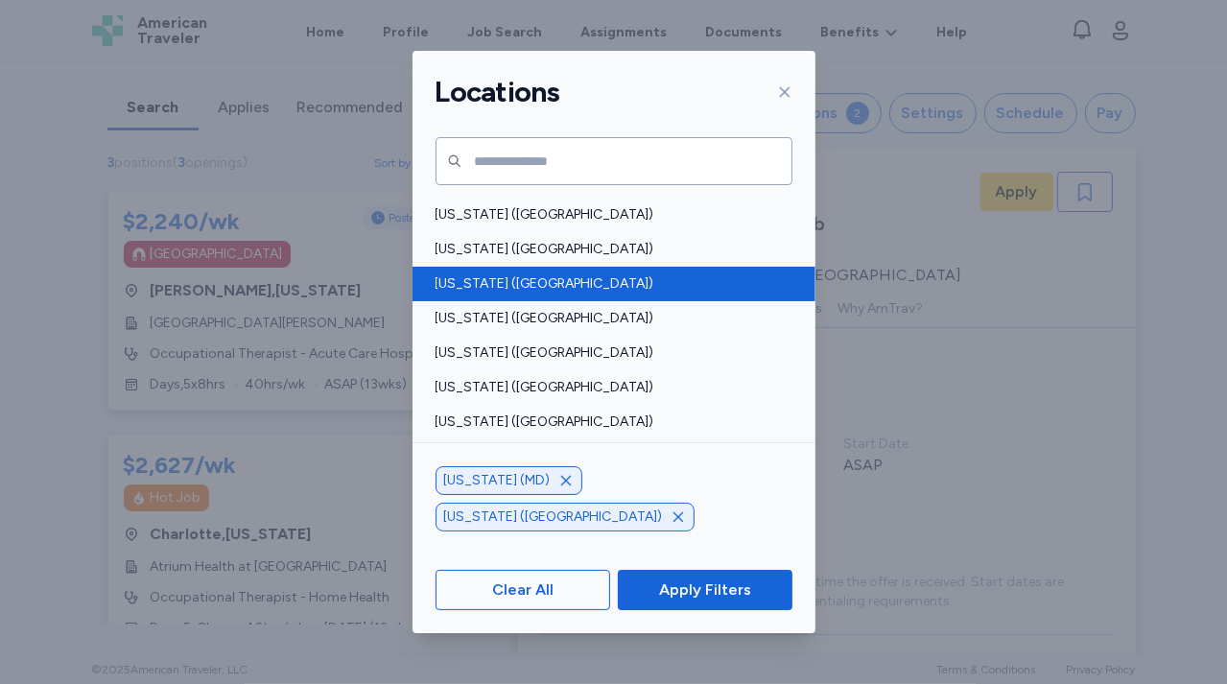
click at [494, 281] on span "[US_STATE] ([GEOGRAPHIC_DATA])" at bounding box center [607, 283] width 345 height 19
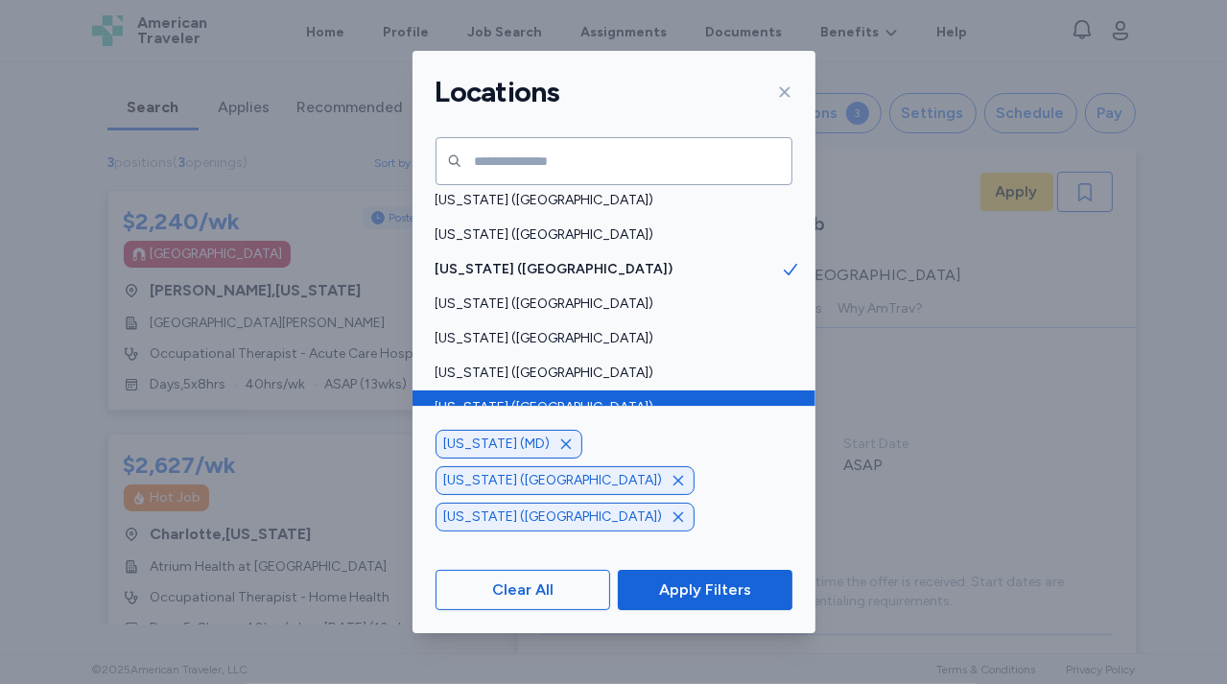
scroll to position [1490, 0]
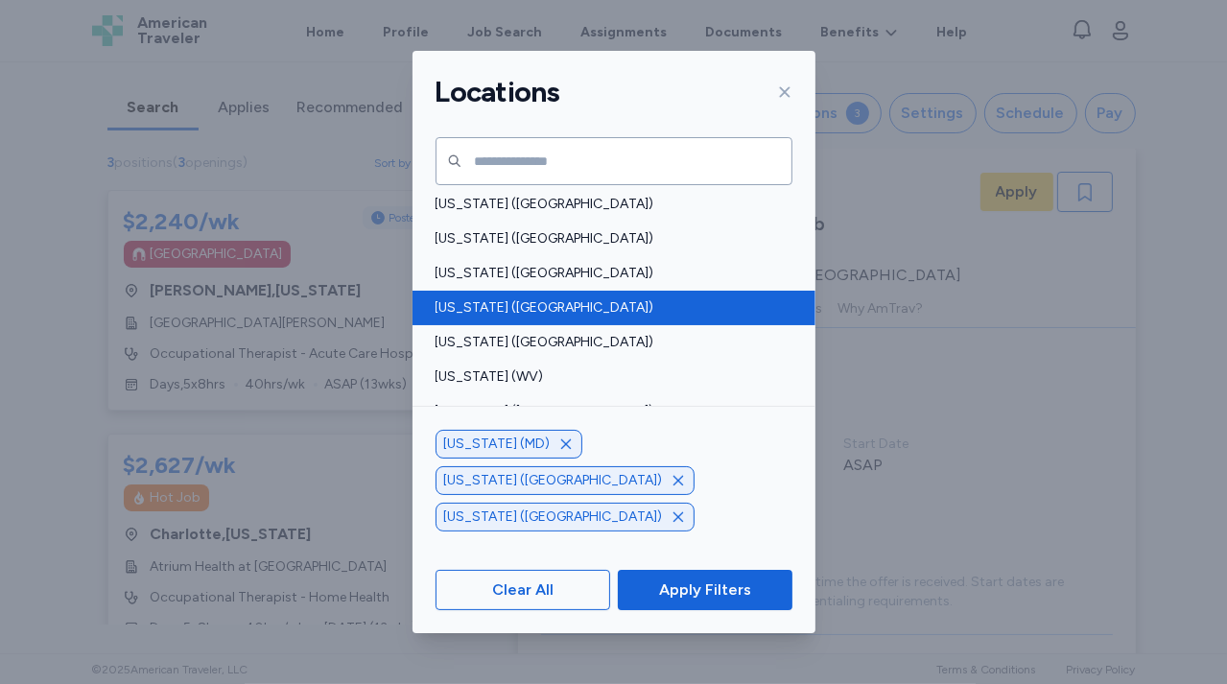
click at [500, 309] on span "[US_STATE] ([GEOGRAPHIC_DATA])" at bounding box center [607, 307] width 345 height 19
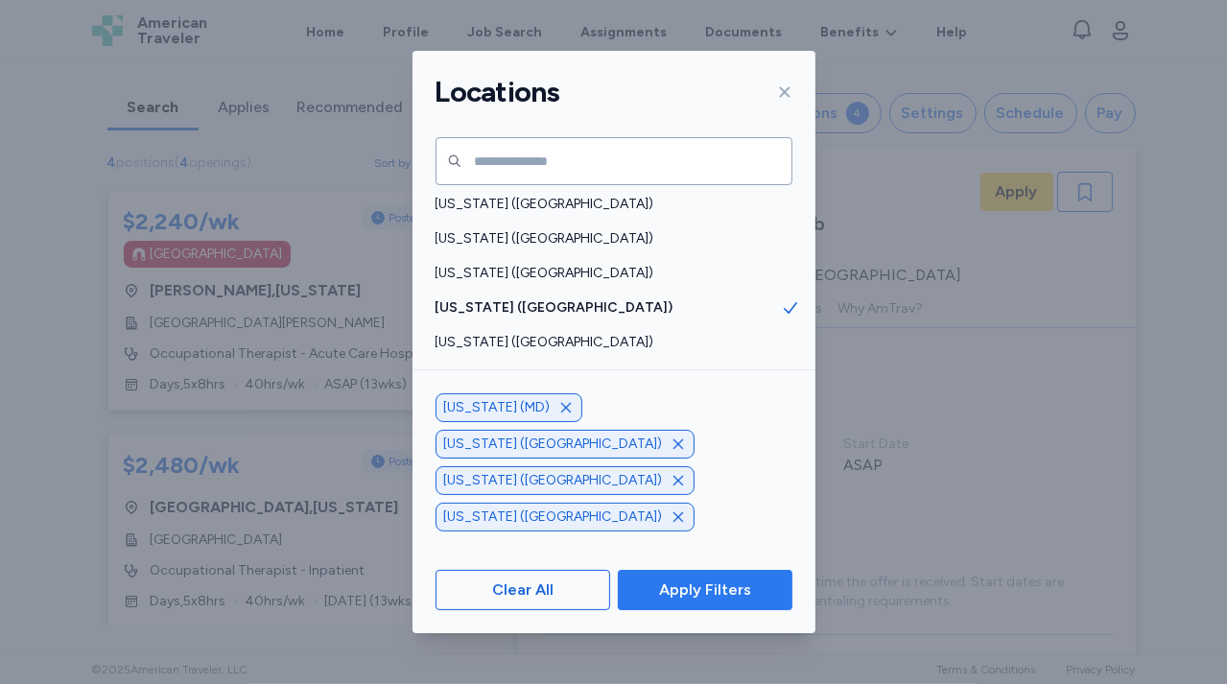
click at [707, 588] on span "Apply Filters" at bounding box center [705, 589] width 92 height 23
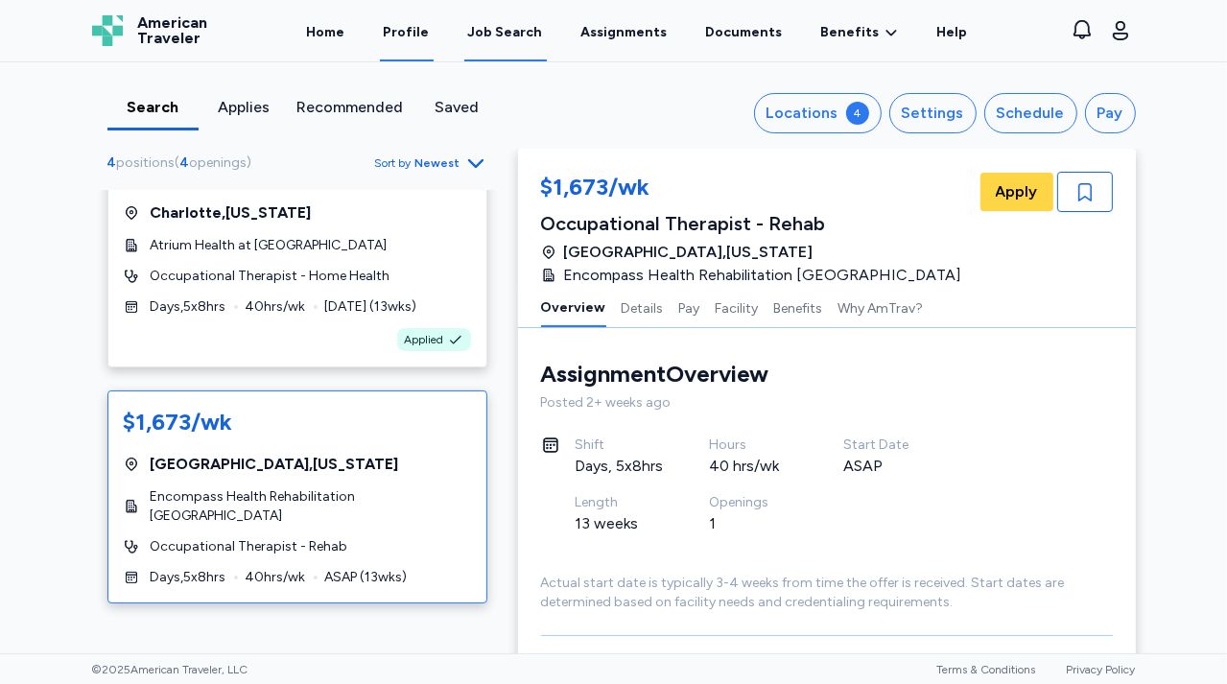
click at [407, 32] on link "Profile" at bounding box center [407, 31] width 54 height 59
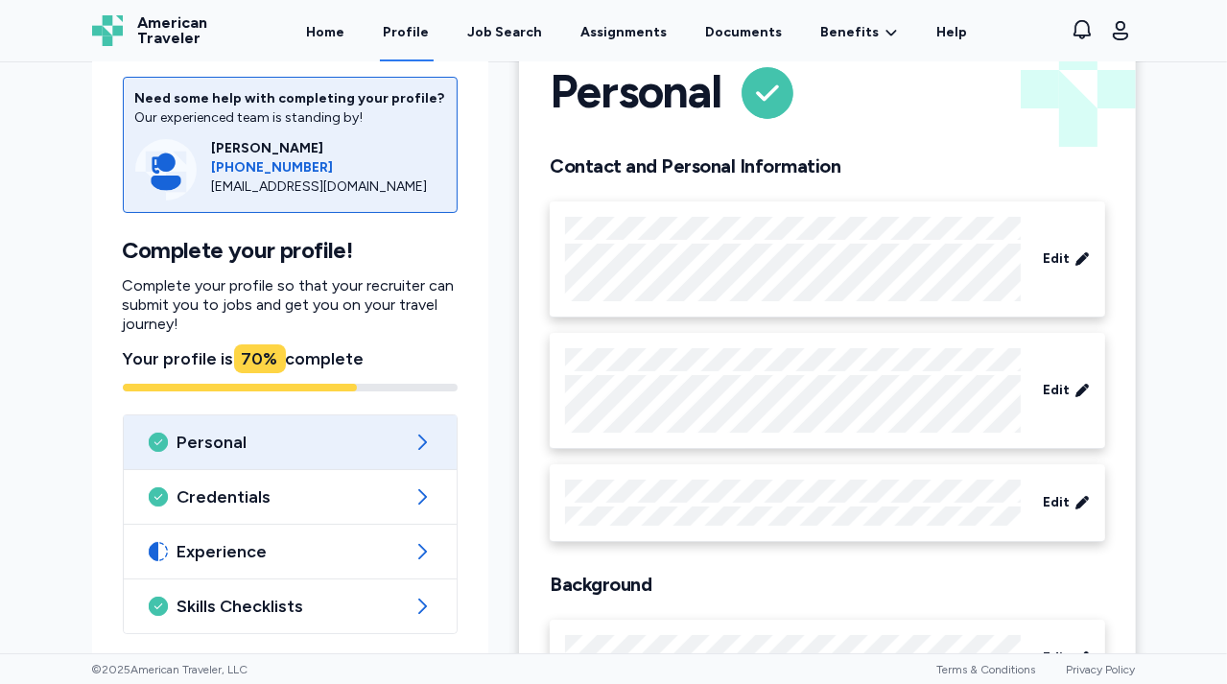
scroll to position [151, 0]
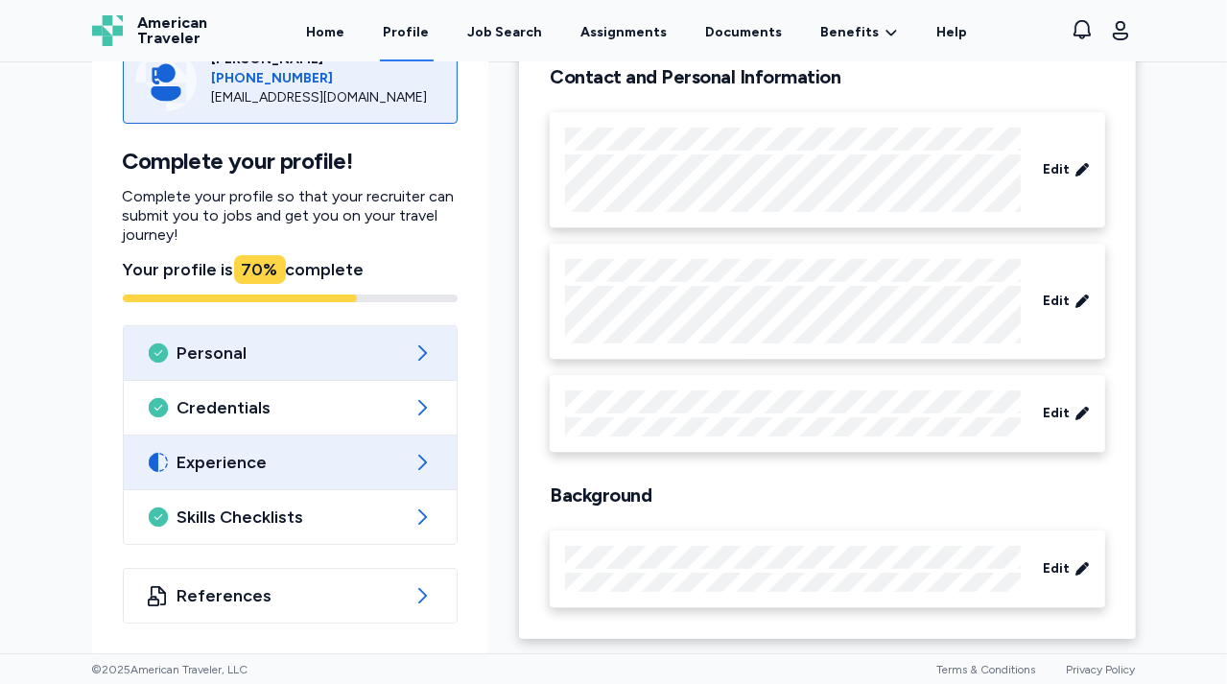
click at [318, 456] on span "Experience" at bounding box center [290, 462] width 226 height 23
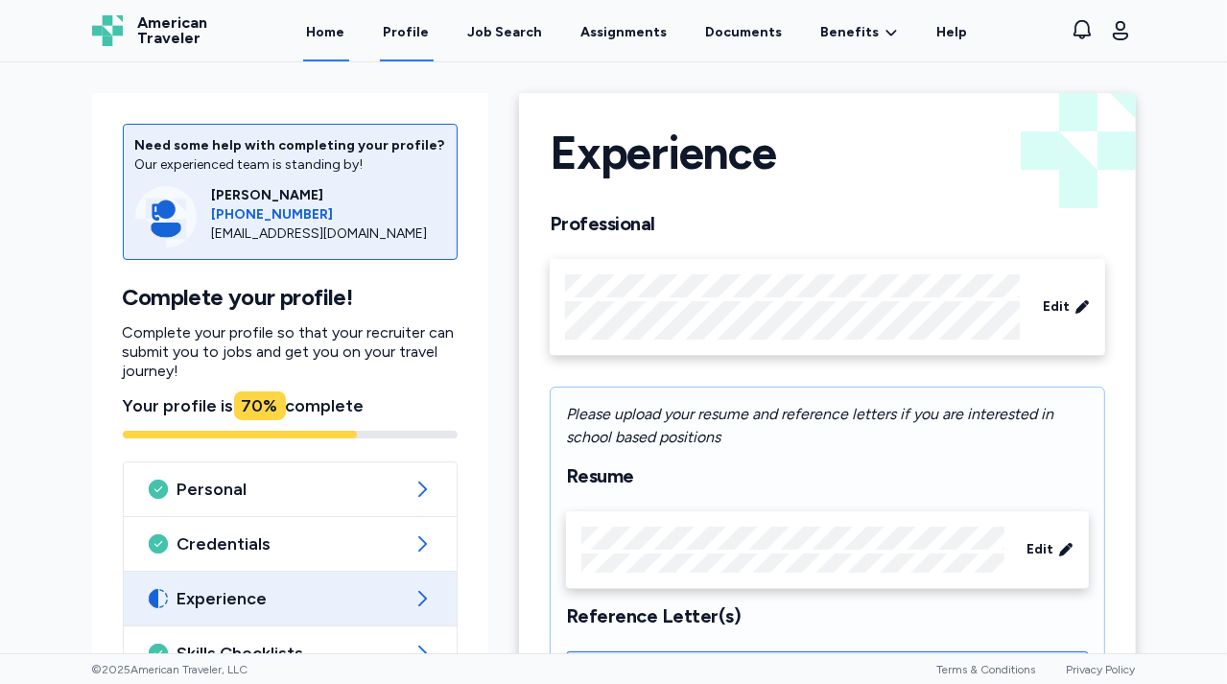
click at [332, 29] on link "Home" at bounding box center [326, 31] width 46 height 59
